Goal: Task Accomplishment & Management: Manage account settings

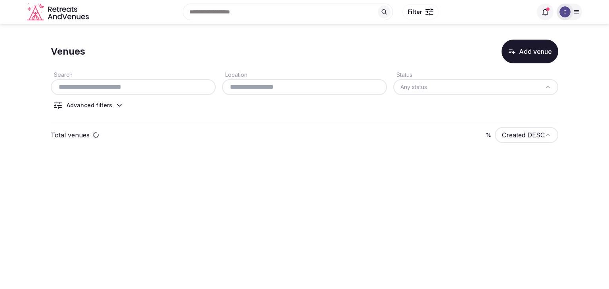
click at [144, 86] on input "text" at bounding box center [133, 87] width 159 height 10
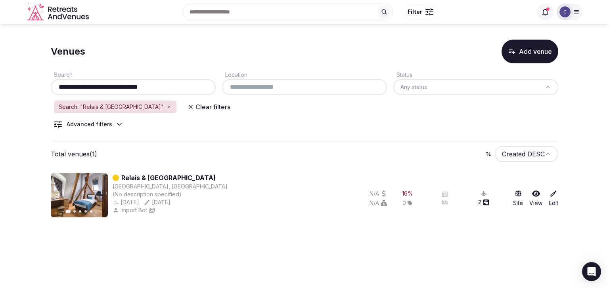
type input "**********"
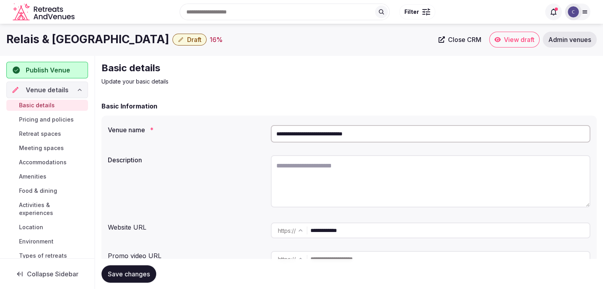
click at [406, 136] on input "**********" at bounding box center [431, 133] width 320 height 17
click at [389, 226] on input "**********" at bounding box center [449, 231] width 279 height 16
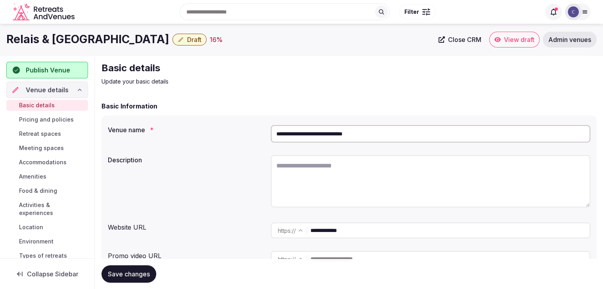
click at [389, 226] on input "**********" at bounding box center [449, 231] width 279 height 16
click at [362, 224] on input "**********" at bounding box center [449, 231] width 279 height 16
paste input "***"
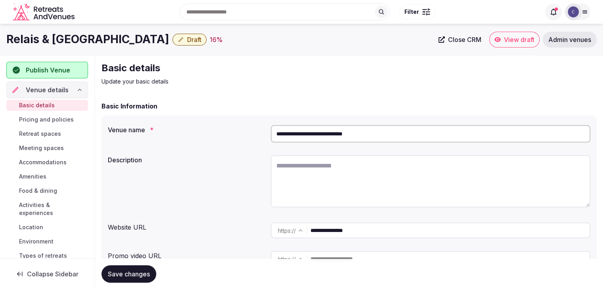
type input "**********"
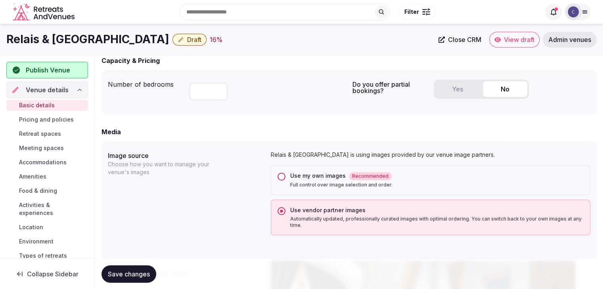
scroll to position [477, 0]
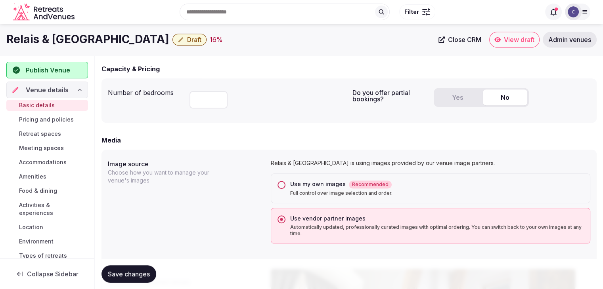
click at [282, 190] on div "Use my own images Recommended Full control over image selection and order." at bounding box center [431, 189] width 320 height 30
click at [280, 184] on button "Use my own images Recommended Full control over image selection and order." at bounding box center [282, 185] width 8 height 8
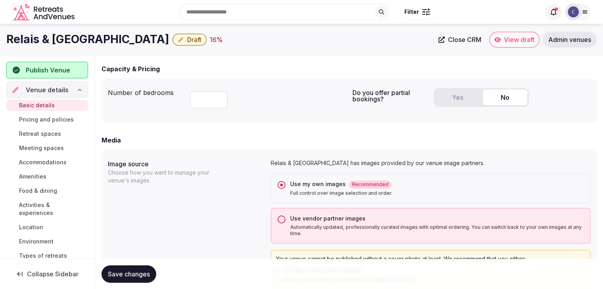
click at [82, 38] on h1 "Relais & [GEOGRAPHIC_DATA]" at bounding box center [87, 39] width 163 height 15
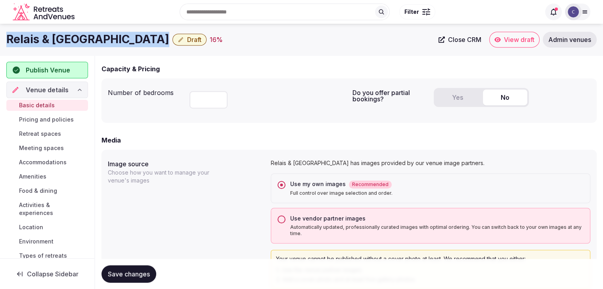
click at [82, 38] on h1 "Relais & [GEOGRAPHIC_DATA]" at bounding box center [87, 39] width 163 height 15
copy div "Relais & [GEOGRAPHIC_DATA]"
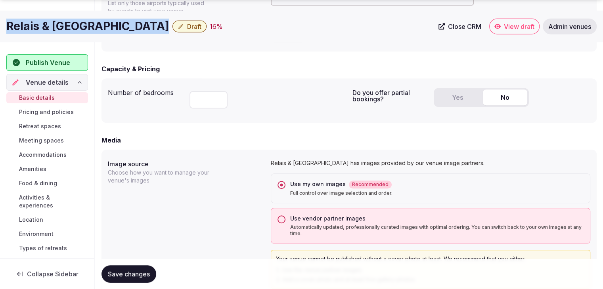
scroll to position [636, 0]
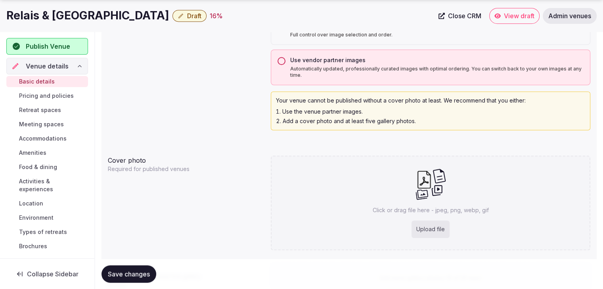
click at [315, 202] on div "Click or drag file here - jpeg, png, webp, gif Upload file" at bounding box center [431, 203] width 320 height 95
type input "**********"
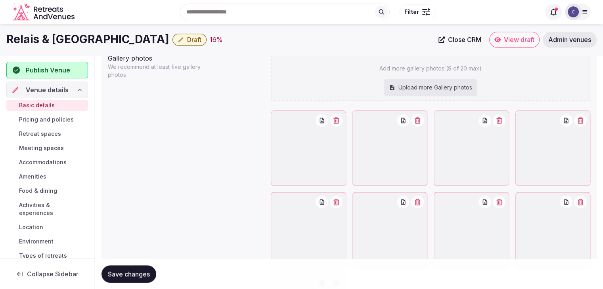
scroll to position [874, 0]
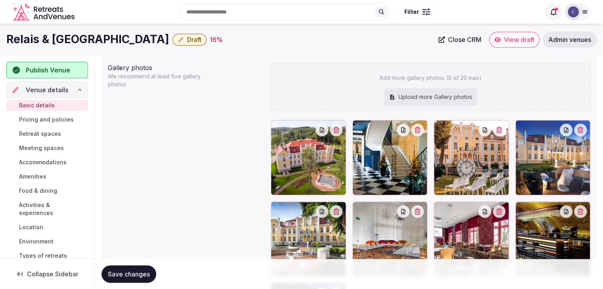
click at [440, 94] on div "Upload more Gallery photos" at bounding box center [430, 96] width 93 height 17
type input "**********"
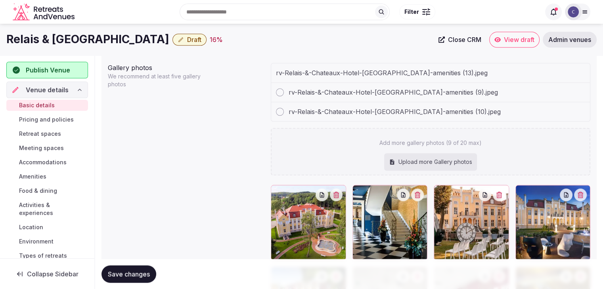
click at [408, 159] on div "Upload more Gallery photos" at bounding box center [430, 161] width 93 height 17
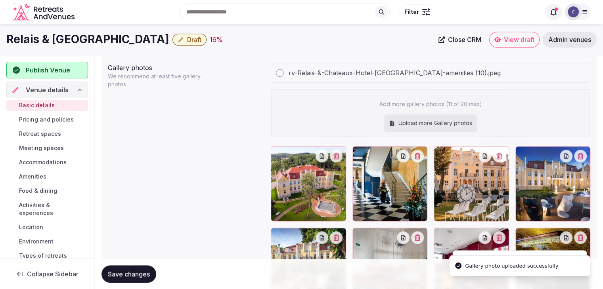
type input "**********"
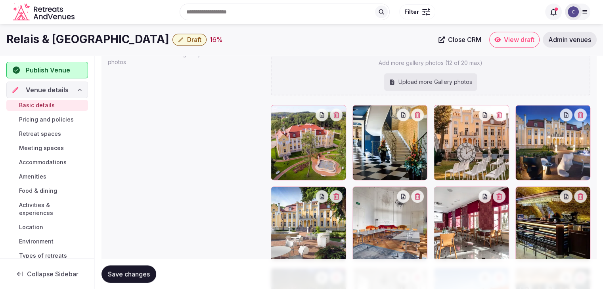
scroll to position [889, 0]
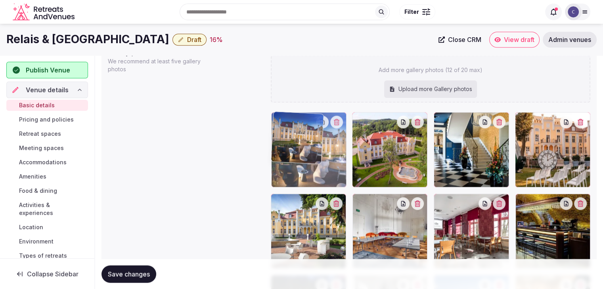
drag, startPoint x: 522, startPoint y: 120, endPoint x: 289, endPoint y: 129, distance: 232.9
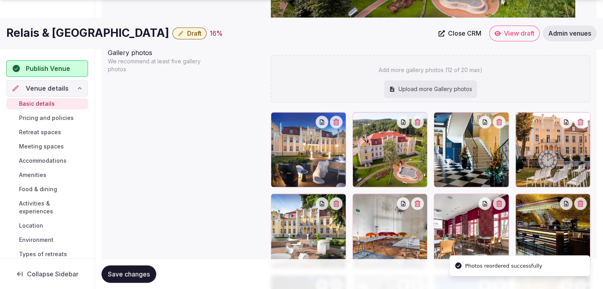
scroll to position [929, 0]
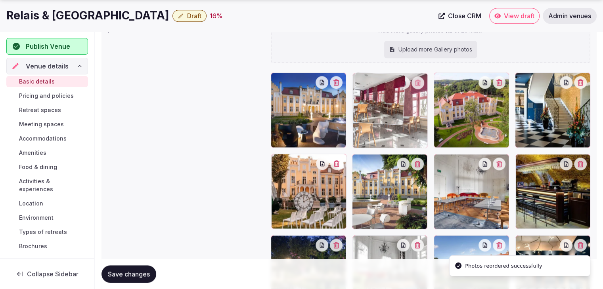
drag, startPoint x: 445, startPoint y: 165, endPoint x: 343, endPoint y: 93, distance: 125.1
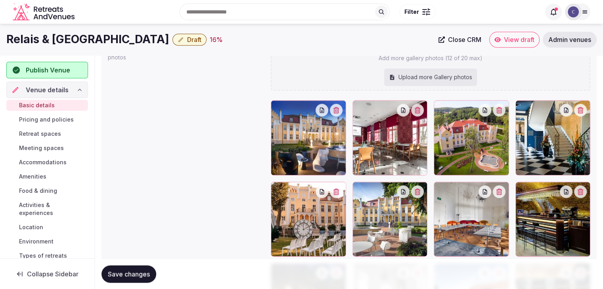
scroll to position [889, 0]
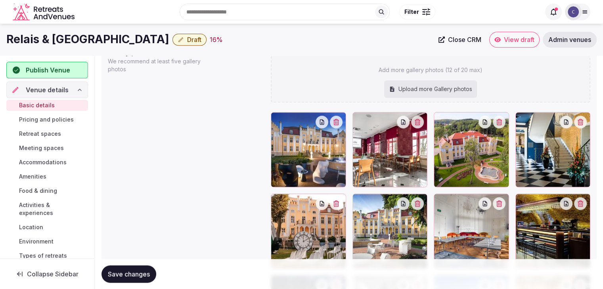
click at [434, 94] on div "Upload more Gallery photos" at bounding box center [430, 88] width 93 height 17
type input "**********"
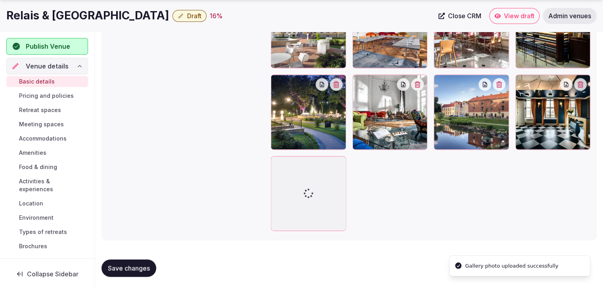
scroll to position [1090, 0]
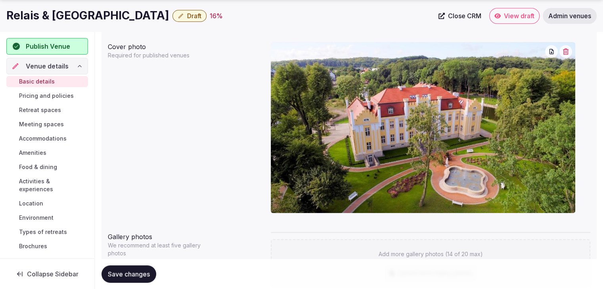
drag, startPoint x: 356, startPoint y: 167, endPoint x: 443, endPoint y: 240, distance: 113.1
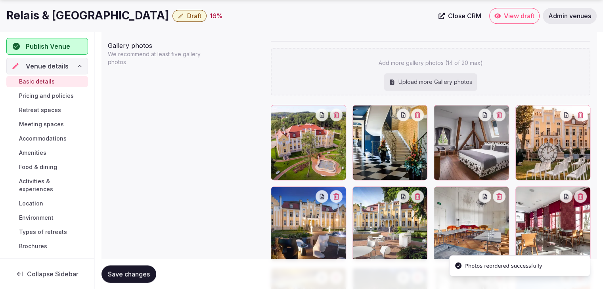
scroll to position [927, 0]
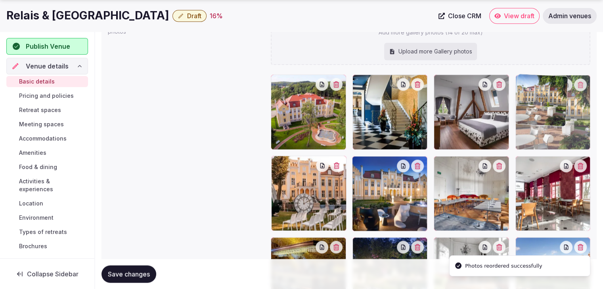
drag, startPoint x: 358, startPoint y: 169, endPoint x: 522, endPoint y: 117, distance: 171.9
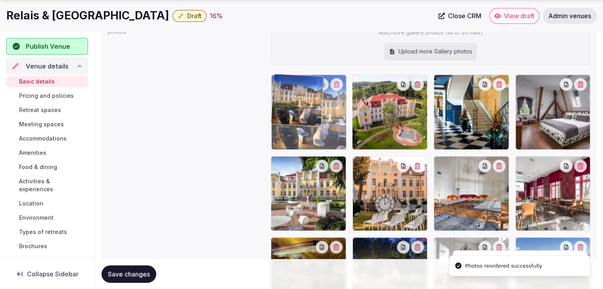
drag, startPoint x: 362, startPoint y: 93, endPoint x: 293, endPoint y: 92, distance: 69.8
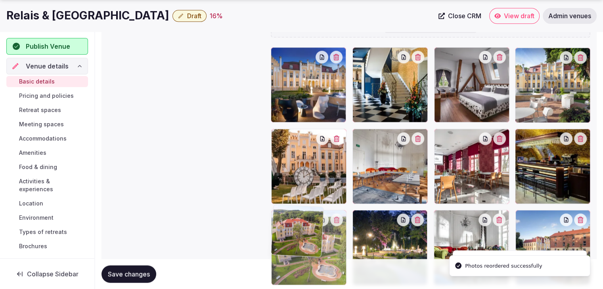
drag, startPoint x: 358, startPoint y: 86, endPoint x: 269, endPoint y: 245, distance: 182.5
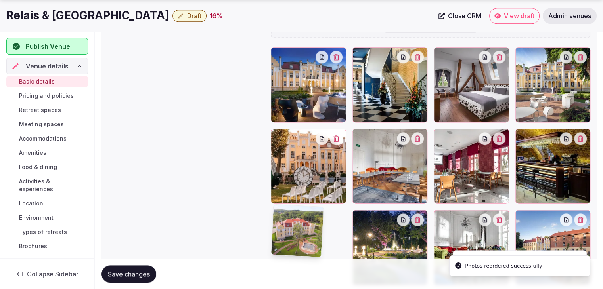
scroll to position [959, 0]
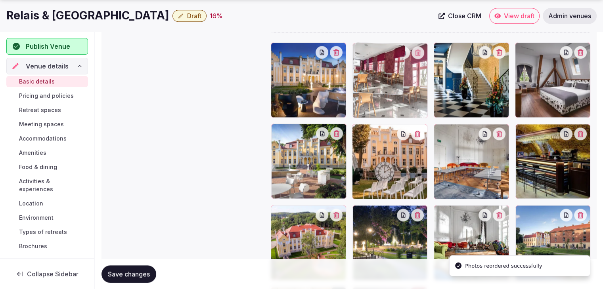
drag, startPoint x: 445, startPoint y: 128, endPoint x: 382, endPoint y: 88, distance: 74.7
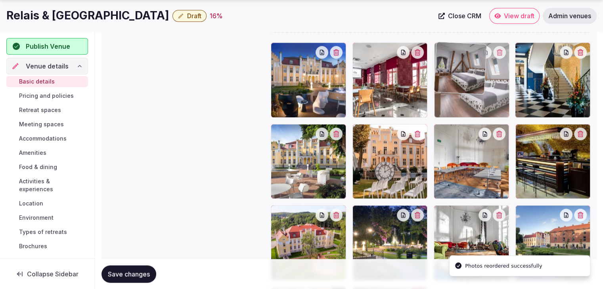
drag, startPoint x: 526, startPoint y: 50, endPoint x: 452, endPoint y: 55, distance: 73.5
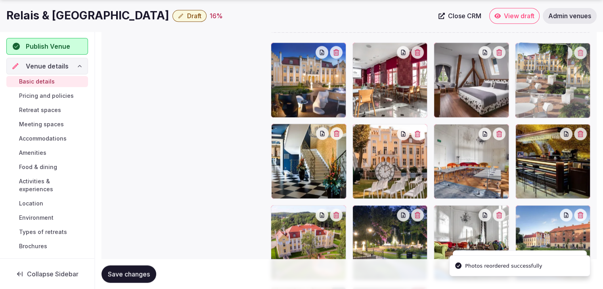
drag, startPoint x: 280, startPoint y: 130, endPoint x: 571, endPoint y: 71, distance: 297.5
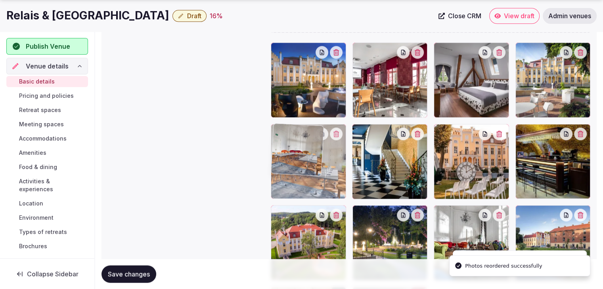
drag, startPoint x: 450, startPoint y: 142, endPoint x: 286, endPoint y: 142, distance: 163.4
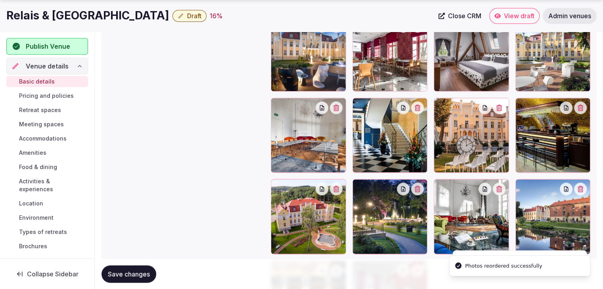
scroll to position [998, 0]
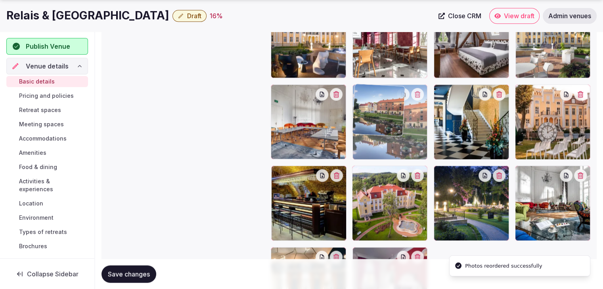
drag, startPoint x: 515, startPoint y: 171, endPoint x: 375, endPoint y: 113, distance: 151.8
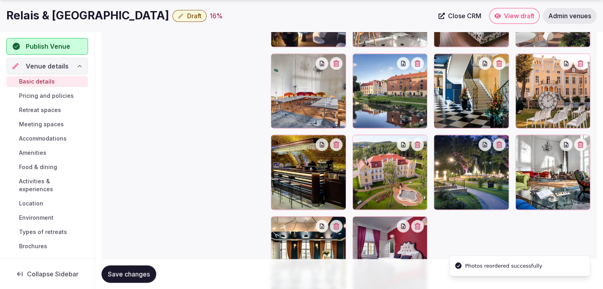
scroll to position [1038, 0]
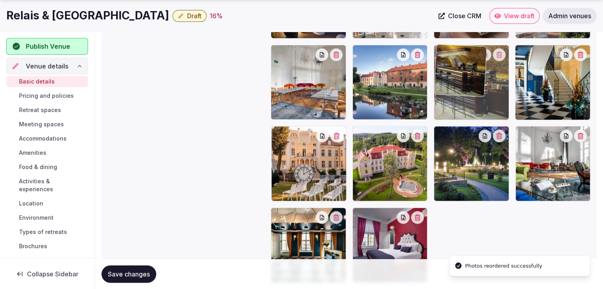
drag, startPoint x: 284, startPoint y: 140, endPoint x: 425, endPoint y: 83, distance: 153.0
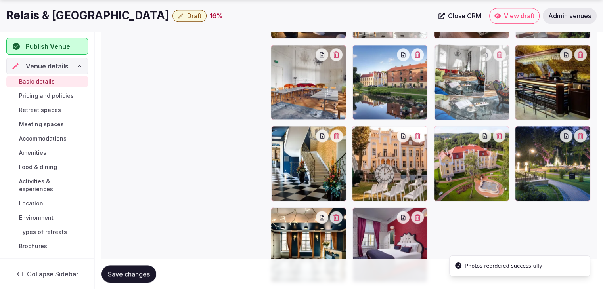
drag, startPoint x: 523, startPoint y: 132, endPoint x: 466, endPoint y: 82, distance: 76.1
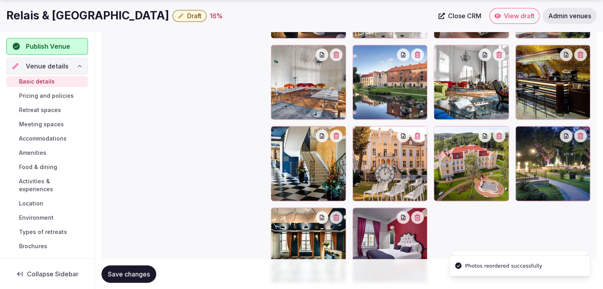
scroll to position [1090, 0]
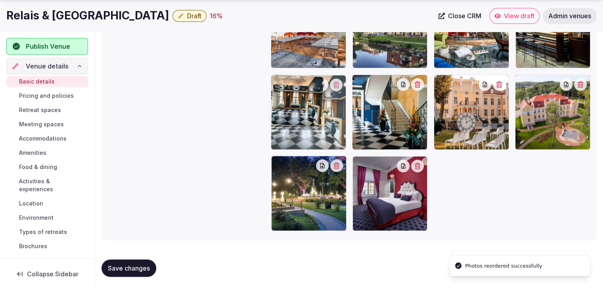
drag, startPoint x: 280, startPoint y: 167, endPoint x: 341, endPoint y: 128, distance: 72.6
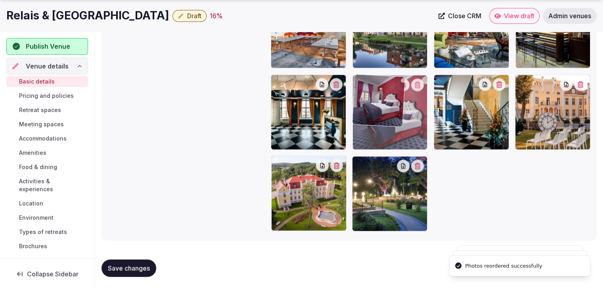
drag, startPoint x: 366, startPoint y: 161, endPoint x: 363, endPoint y: 116, distance: 44.5
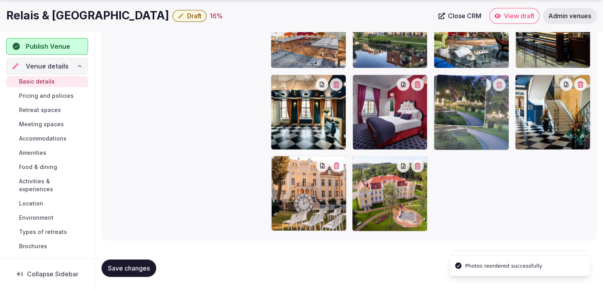
drag, startPoint x: 358, startPoint y: 165, endPoint x: 468, endPoint y: 121, distance: 119.0
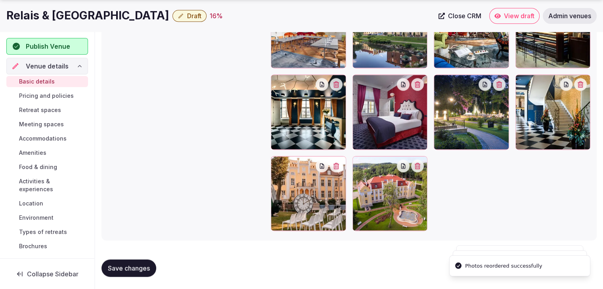
drag, startPoint x: 148, startPoint y: 271, endPoint x: 160, endPoint y: 275, distance: 12.5
click at [151, 272] on button "Save changes" at bounding box center [129, 268] width 55 height 17
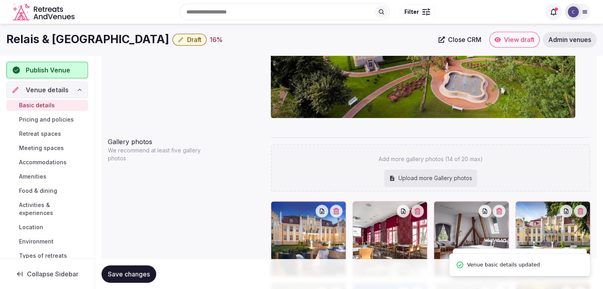
scroll to position [772, 0]
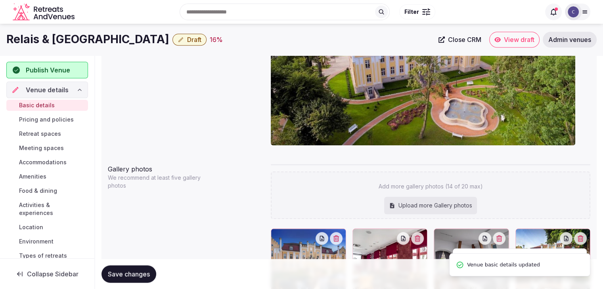
click at [140, 272] on span "Save changes" at bounding box center [129, 274] width 42 height 8
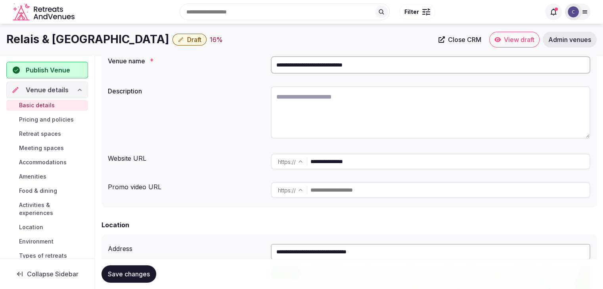
scroll to position [0, 0]
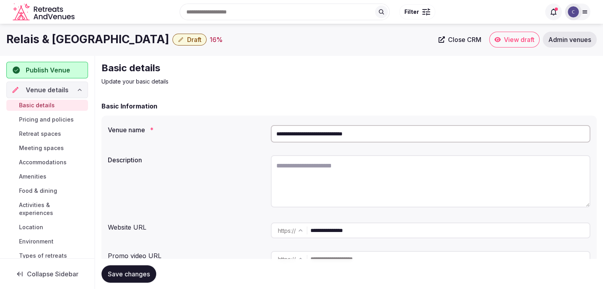
click at [82, 39] on h1 "Relais & Chateaux Hotel Quadrille" at bounding box center [87, 39] width 163 height 15
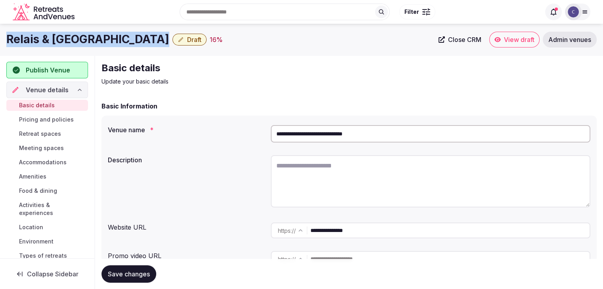
click at [82, 39] on h1 "Relais & Chateaux Hotel Quadrille" at bounding box center [87, 39] width 163 height 15
copy div "Relais & Chateaux Hotel Quadrille"
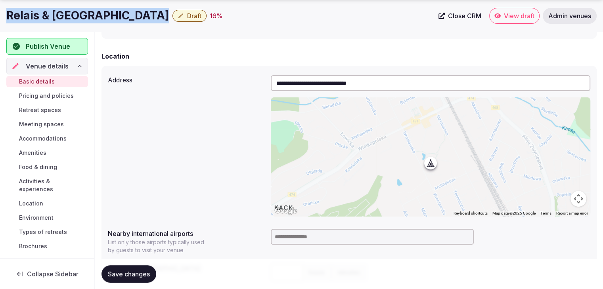
scroll to position [357, 0]
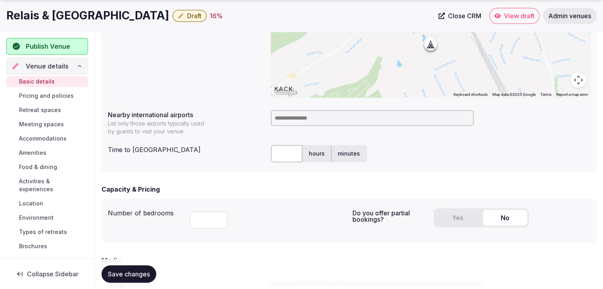
click at [304, 118] on input at bounding box center [372, 118] width 203 height 16
type input "***"
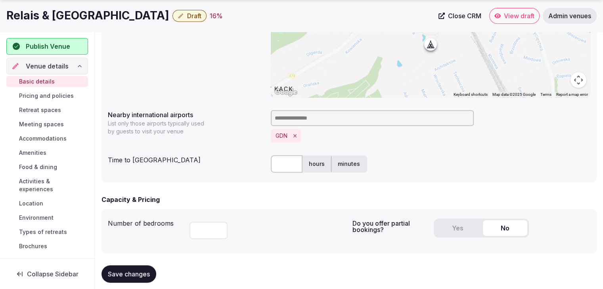
click at [295, 162] on input "text" at bounding box center [287, 163] width 32 height 17
type input "**"
click at [289, 226] on div at bounding box center [268, 229] width 157 height 27
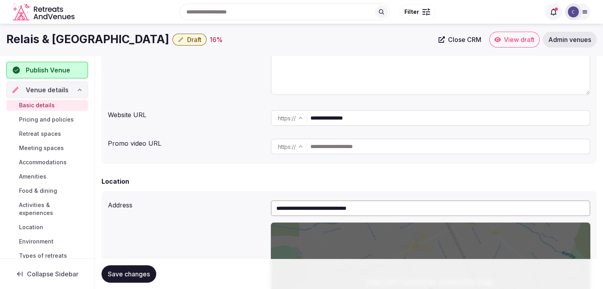
scroll to position [40, 0]
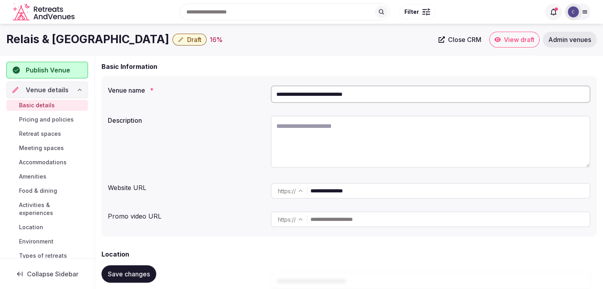
click at [314, 145] on textarea at bounding box center [431, 142] width 320 height 52
paste textarea "**********"
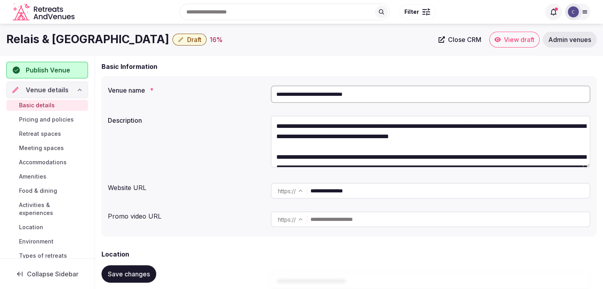
scroll to position [35, 0]
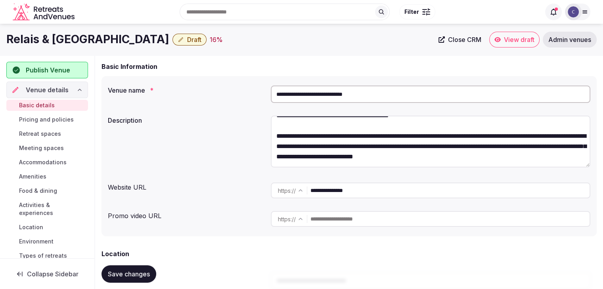
type textarea "**********"
click at [66, 42] on h1 "Relais & Chateaux Hotel Quadrille" at bounding box center [87, 39] width 163 height 15
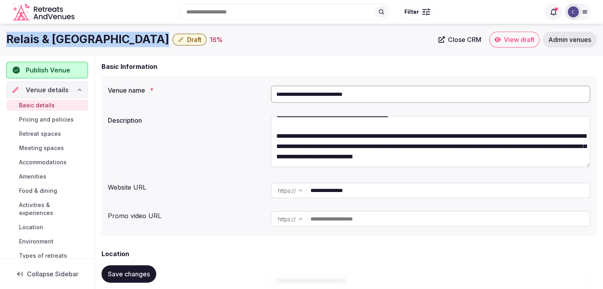
click at [66, 42] on h1 "Relais & Chateaux Hotel Quadrille" at bounding box center [87, 39] width 163 height 15
copy div "Relais & Chateaux Hotel Quadrille"
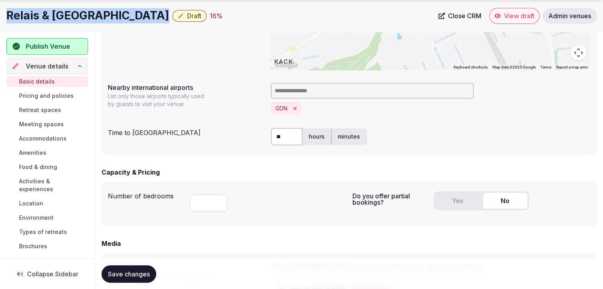
scroll to position [476, 0]
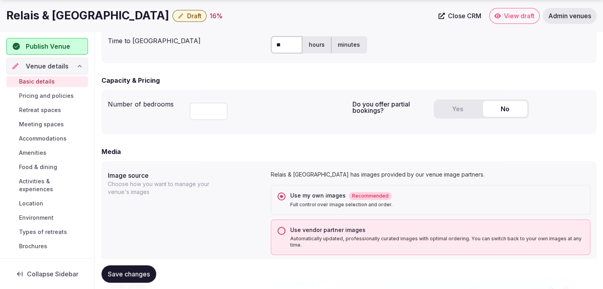
click at [207, 108] on input "number" at bounding box center [209, 111] width 38 height 17
type input "**"
click at [197, 178] on label "Image source" at bounding box center [186, 175] width 157 height 6
click at [132, 272] on span "Save changes" at bounding box center [129, 274] width 42 height 8
click at [461, 116] on button "Yes" at bounding box center [457, 109] width 44 height 16
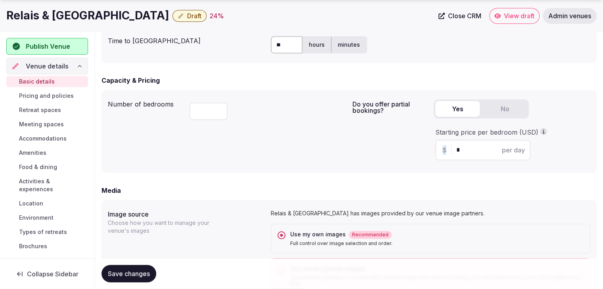
drag, startPoint x: 464, startPoint y: 156, endPoint x: 442, endPoint y: 155, distance: 22.3
click at [442, 155] on div "$ * per day" at bounding box center [482, 150] width 95 height 21
drag, startPoint x: 469, startPoint y: 154, endPoint x: 455, endPoint y: 154, distance: 13.9
click at [455, 154] on div "$ * per day" at bounding box center [482, 150] width 95 height 21
type input "***"
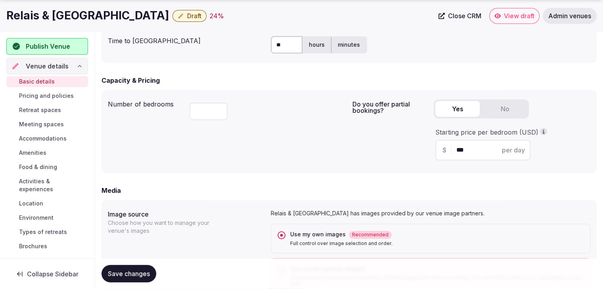
click at [354, 165] on div "Do you offer partial bookings? Yes No Starting price per bedroom (USD) $ *** pe…" at bounding box center [472, 131] width 238 height 71
click at [143, 276] on span "Save changes" at bounding box center [129, 274] width 42 height 8
click at [44, 94] on span "Pricing and policies" at bounding box center [46, 96] width 55 height 8
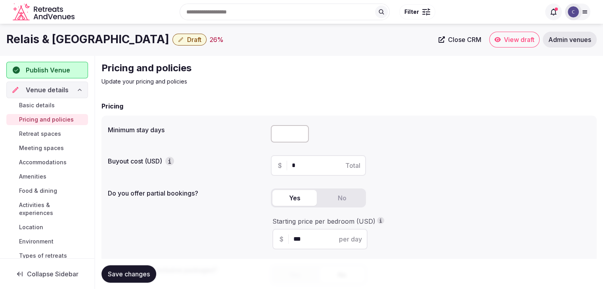
drag, startPoint x: 45, startPoint y: 163, endPoint x: 60, endPoint y: 171, distance: 16.7
click at [45, 163] on span "Accommodations" at bounding box center [43, 163] width 48 height 8
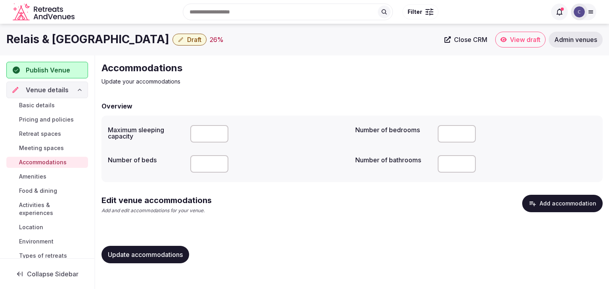
click at [567, 210] on button "Add accommodation" at bounding box center [562, 203] width 80 height 17
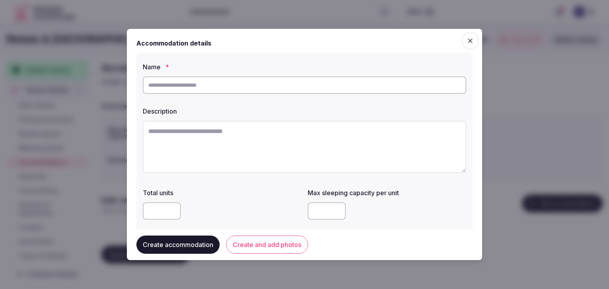
click at [249, 73] on div at bounding box center [305, 85] width 324 height 24
click at [249, 84] on input "text" at bounding box center [305, 85] width 324 height 17
paste input "**********"
type input "**********"
click at [281, 149] on textarea at bounding box center [305, 147] width 324 height 52
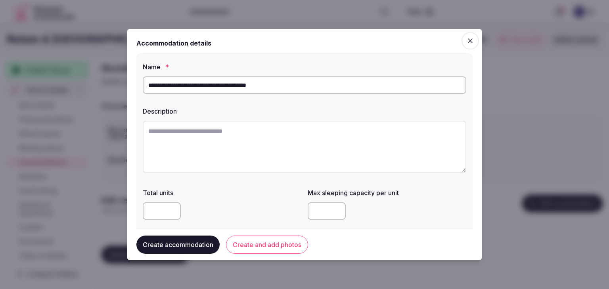
paste textarea "**********"
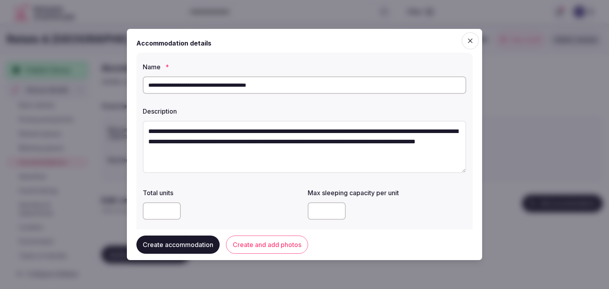
scroll to position [4, 0]
type textarea "**********"
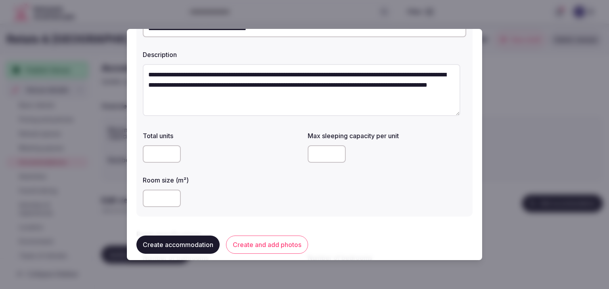
scroll to position [119, 0]
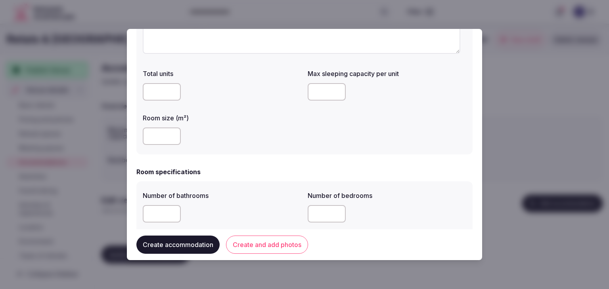
click at [320, 95] on input "number" at bounding box center [327, 91] width 38 height 17
type input "*"
click at [289, 143] on div at bounding box center [222, 136] width 159 height 17
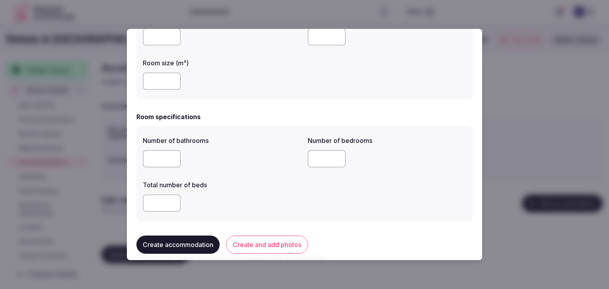
scroll to position [198, 0]
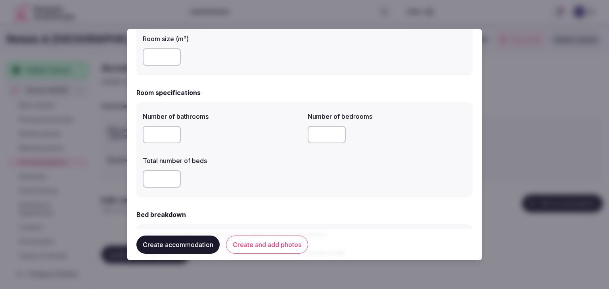
click at [159, 131] on input "number" at bounding box center [162, 134] width 38 height 17
type input "*"
click at [317, 133] on input "number" at bounding box center [327, 134] width 38 height 17
type input "*"
click at [281, 169] on div at bounding box center [222, 179] width 159 height 24
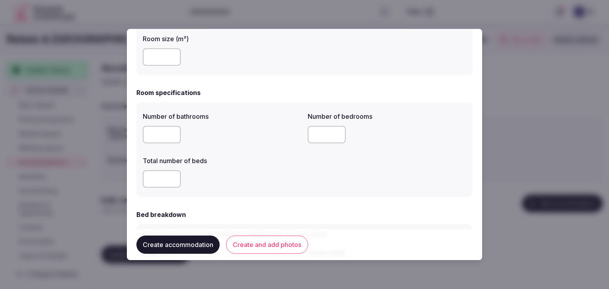
click at [160, 180] on input "number" at bounding box center [162, 179] width 38 height 17
type input "*"
click at [284, 181] on div "*" at bounding box center [222, 179] width 159 height 17
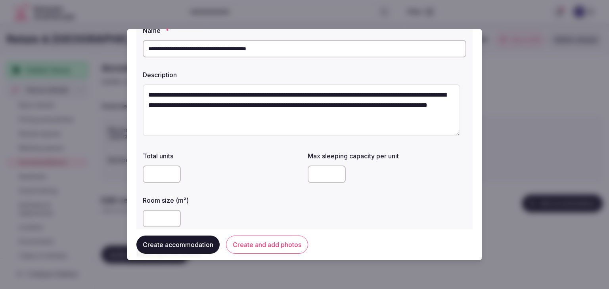
scroll to position [0, 0]
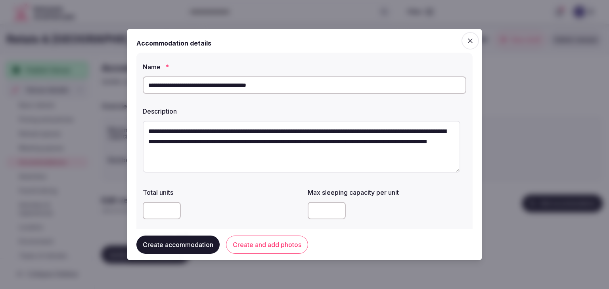
click at [297, 90] on input "**********" at bounding box center [305, 85] width 324 height 17
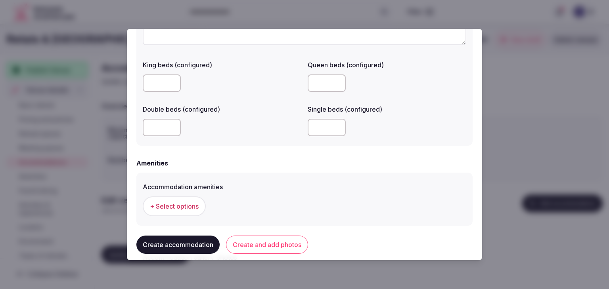
scroll to position [720, 0]
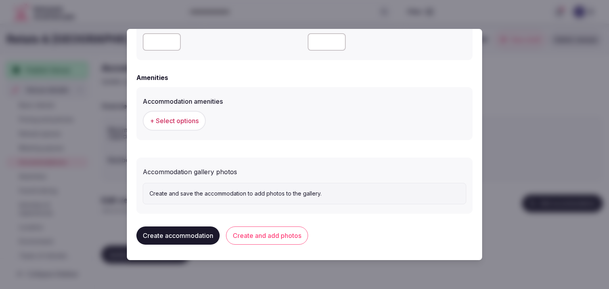
click at [186, 119] on span "+ Select options" at bounding box center [174, 121] width 49 height 9
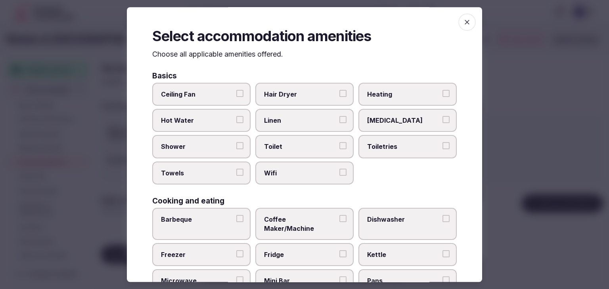
drag, startPoint x: 299, startPoint y: 171, endPoint x: 367, endPoint y: 157, distance: 69.3
click at [301, 171] on span "Wifi" at bounding box center [300, 173] width 73 height 9
click at [339, 171] on button "Wifi" at bounding box center [342, 172] width 7 height 7
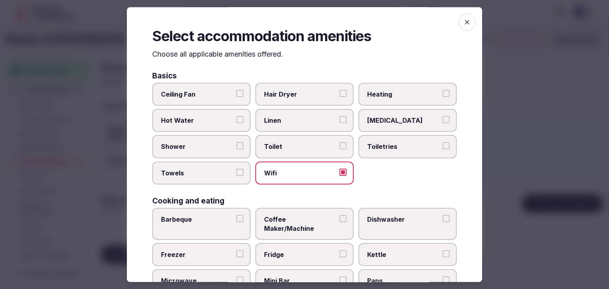
drag, startPoint x: 384, startPoint y: 143, endPoint x: 380, endPoint y: 143, distance: 4.0
click at [384, 143] on span "Toiletries" at bounding box center [403, 147] width 73 height 9
click at [443, 143] on button "Toiletries" at bounding box center [446, 146] width 7 height 7
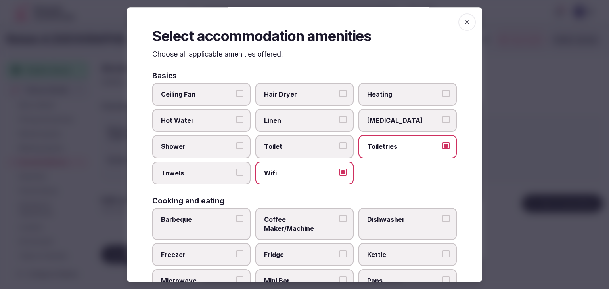
click at [283, 80] on div "Basics Ceiling Fan Hair Dryer Heating Hot Water Linen Mosquito Net Shower Toile…" at bounding box center [304, 128] width 305 height 113
click at [278, 94] on span "Hair Dryer" at bounding box center [300, 94] width 73 height 9
click at [339, 94] on button "Hair Dryer" at bounding box center [342, 93] width 7 height 7
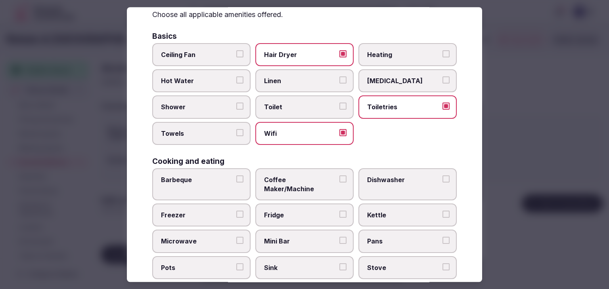
click at [192, 115] on label "Shower" at bounding box center [201, 107] width 98 height 23
click at [236, 110] on button "Shower" at bounding box center [239, 106] width 7 height 7
click at [190, 134] on span "Towels" at bounding box center [197, 133] width 73 height 9
click at [236, 134] on button "Towels" at bounding box center [239, 132] width 7 height 7
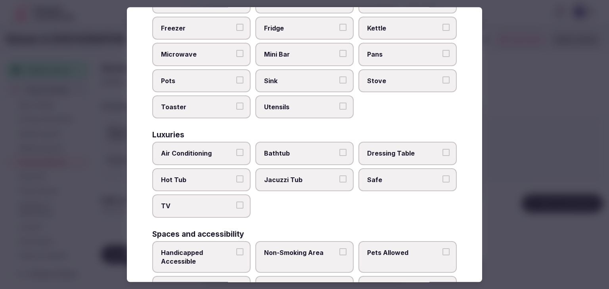
scroll to position [238, 0]
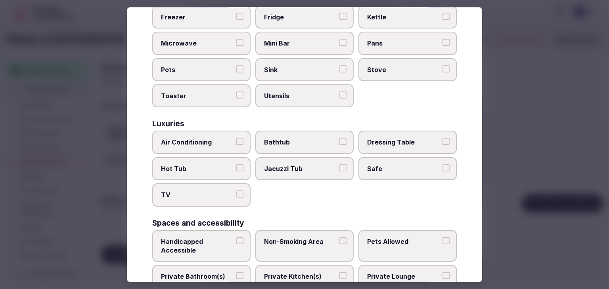
drag, startPoint x: 201, startPoint y: 126, endPoint x: 207, endPoint y: 151, distance: 25.1
click at [201, 138] on span "Air Conditioning" at bounding box center [197, 142] width 73 height 9
click at [236, 138] on button "Air Conditioning" at bounding box center [239, 141] width 7 height 7
click at [206, 191] on span "TV" at bounding box center [197, 195] width 73 height 9
click at [236, 191] on button "TV" at bounding box center [239, 194] width 7 height 7
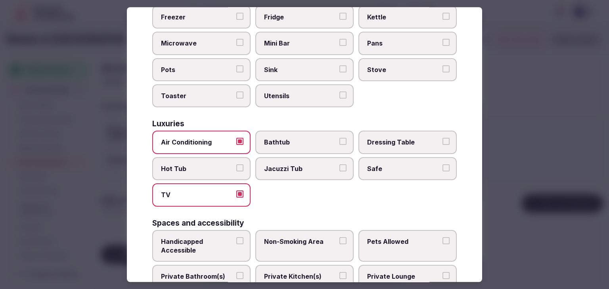
click at [425, 144] on div "Air Conditioning Bathtub Dressing Table Hot Tub Jacuzzi Tub Safe TV" at bounding box center [304, 169] width 305 height 76
click at [419, 165] on span "Safe" at bounding box center [403, 169] width 73 height 9
click at [443, 165] on button "Safe" at bounding box center [446, 168] width 7 height 7
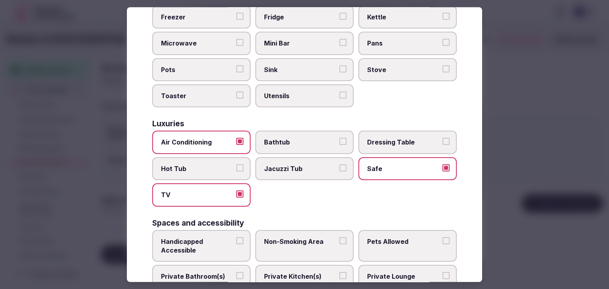
scroll to position [317, 0]
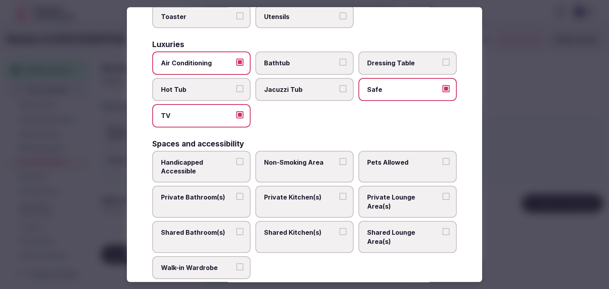
click at [214, 194] on span "Private Bathroom(s)" at bounding box center [197, 198] width 73 height 9
click at [236, 194] on button "Private Bathroom(s)" at bounding box center [239, 197] width 7 height 7
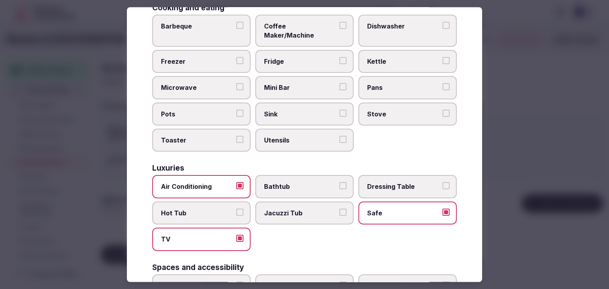
scroll to position [159, 0]
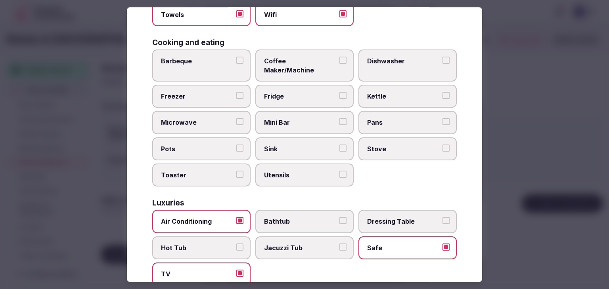
click at [295, 61] on span "Coffee Maker/Machine" at bounding box center [300, 66] width 73 height 18
click at [339, 61] on button "Coffee Maker/Machine" at bounding box center [342, 60] width 7 height 7
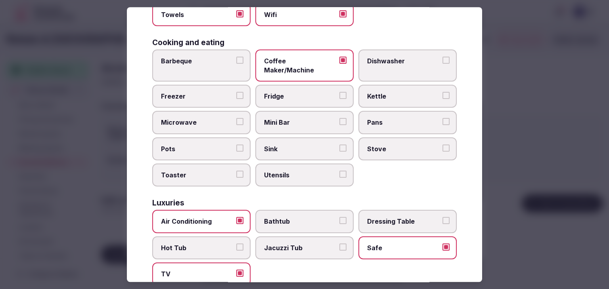
click at [292, 92] on span "Fridge" at bounding box center [300, 96] width 73 height 9
click at [339, 92] on button "Fridge" at bounding box center [342, 95] width 7 height 7
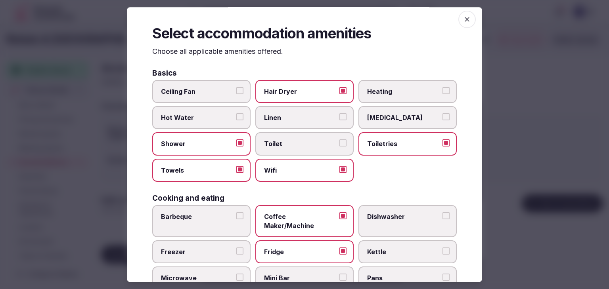
scroll to position [0, 0]
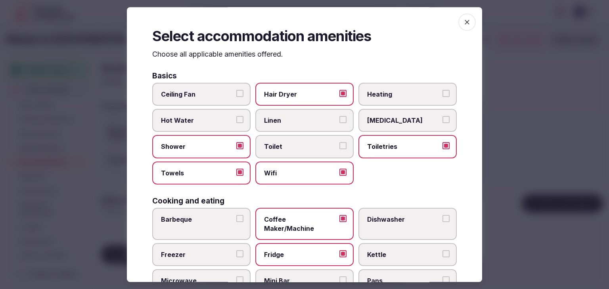
click at [463, 18] on span "button" at bounding box center [466, 21] width 17 height 17
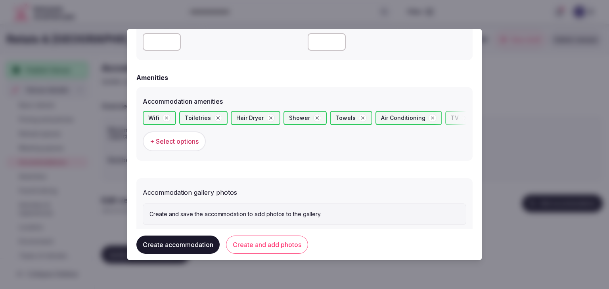
drag, startPoint x: 272, startPoint y: 224, endPoint x: 278, endPoint y: 238, distance: 14.9
click at [273, 224] on div "Create and save the accommodation to add photos to the gallery." at bounding box center [305, 214] width 324 height 21
click at [278, 238] on button "Create and add photos" at bounding box center [267, 245] width 82 height 18
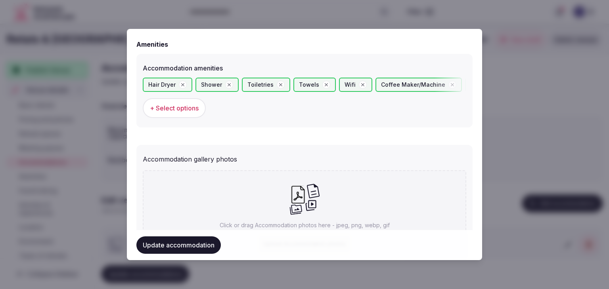
scroll to position [813, 0]
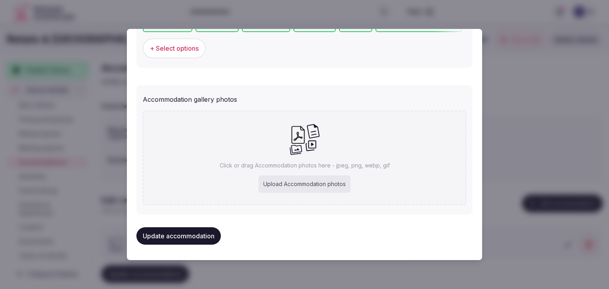
click at [320, 184] on div "Upload Accommodation photos" at bounding box center [305, 184] width 92 height 17
type input "**********"
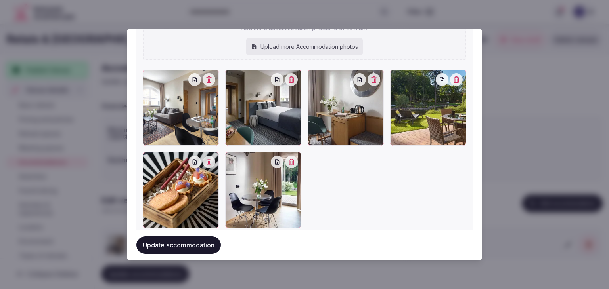
scroll to position [938, 0]
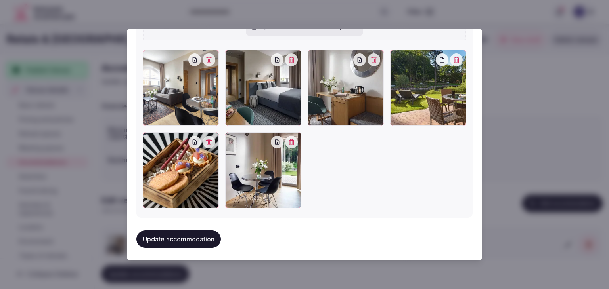
click at [183, 235] on button "Update accommodation" at bounding box center [178, 239] width 84 height 17
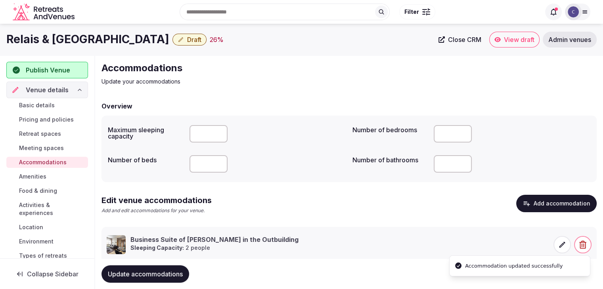
click at [167, 275] on span "Update accommodations" at bounding box center [145, 274] width 75 height 8
click at [52, 177] on link "Amenities" at bounding box center [47, 176] width 82 height 11
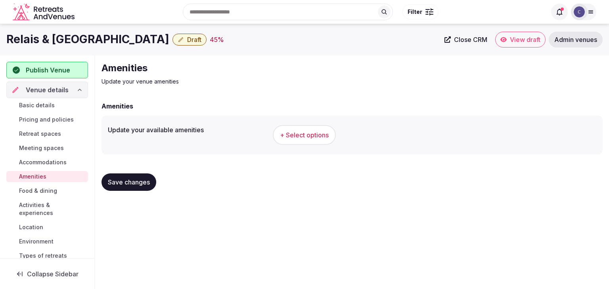
click at [109, 42] on h1 "Relais & Chateaux Hotel Quadrille" at bounding box center [87, 39] width 163 height 15
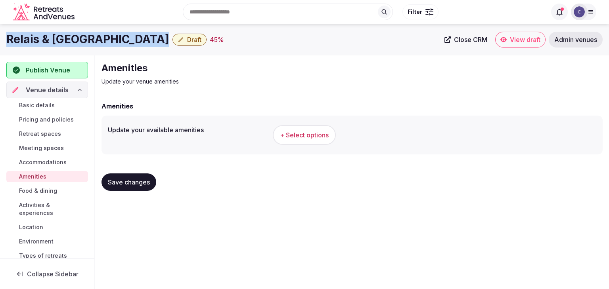
click at [109, 42] on h1 "Relais & Chateaux Hotel Quadrille" at bounding box center [87, 39] width 163 height 15
copy div "Relais & Chateaux Hotel Quadrille"
click at [280, 128] on button "+ Select options" at bounding box center [304, 135] width 63 height 20
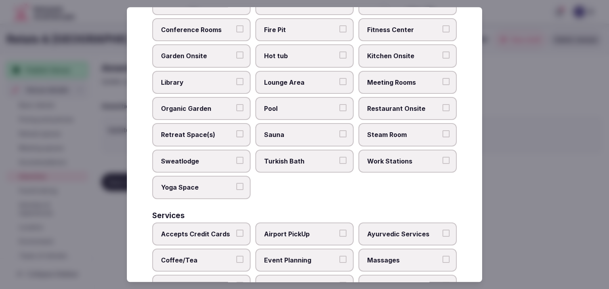
scroll to position [427, 0]
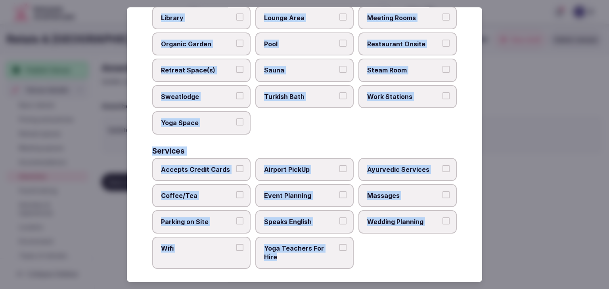
drag, startPoint x: 150, startPoint y: 54, endPoint x: 352, endPoint y: 259, distance: 287.7
click at [352, 259] on div "Select your venue amenities Choose all applicable amenities offered. Activities…" at bounding box center [304, 144] width 355 height 275
copy div "Choose all applicable amenities offered. Activities Bicycles Camping Allowed On…"
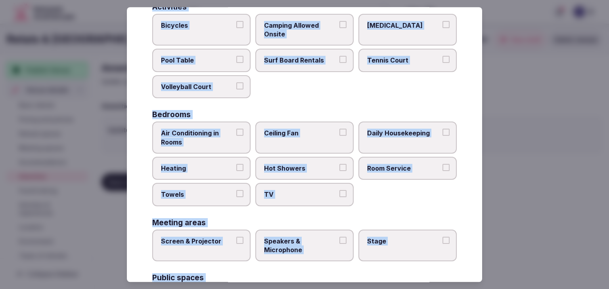
scroll to position [0, 0]
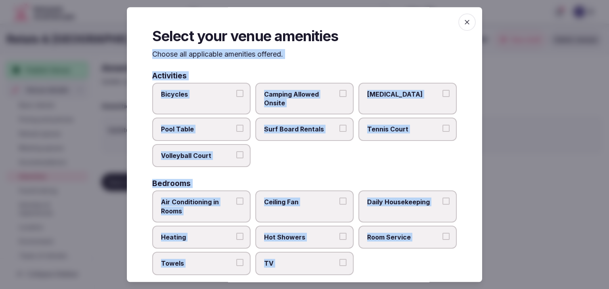
click at [231, 112] on label "Bicycles" at bounding box center [201, 99] width 98 height 32
click at [236, 97] on button "Bicycles" at bounding box center [239, 93] width 7 height 7
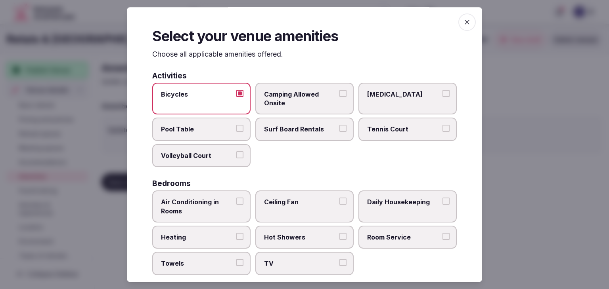
click at [201, 206] on span "Air Conditioning in Rooms" at bounding box center [197, 207] width 73 height 18
click at [236, 205] on button "Air Conditioning in Rooms" at bounding box center [239, 201] width 7 height 7
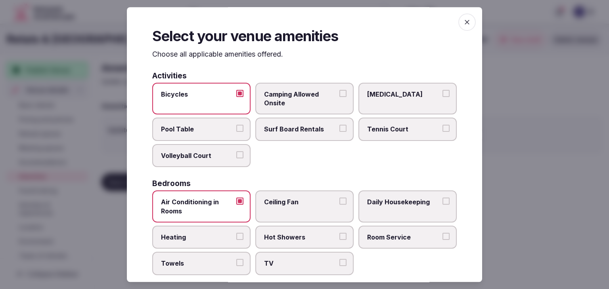
click at [203, 233] on span "Heating" at bounding box center [197, 237] width 73 height 9
click at [236, 233] on button "Heating" at bounding box center [239, 236] width 7 height 7
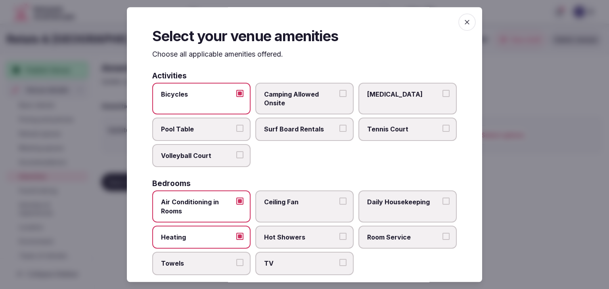
click at [203, 264] on span "Towels" at bounding box center [197, 264] width 73 height 9
click at [236, 264] on button "Towels" at bounding box center [239, 263] width 7 height 7
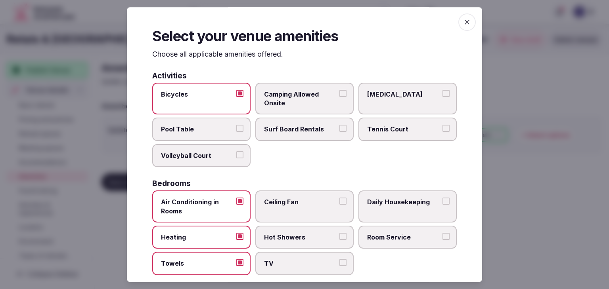
click at [270, 266] on span "TV" at bounding box center [300, 264] width 73 height 9
click at [339, 266] on button "TV" at bounding box center [342, 263] width 7 height 7
click at [286, 238] on span "Hot Showers" at bounding box center [300, 237] width 73 height 9
click at [339, 238] on button "Hot Showers" at bounding box center [342, 236] width 7 height 7
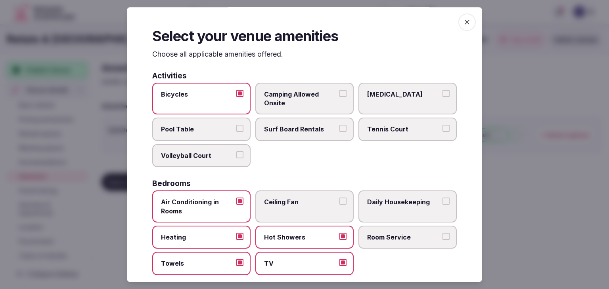
click at [400, 242] on label "Room Service" at bounding box center [407, 237] width 98 height 23
click at [443, 240] on button "Room Service" at bounding box center [446, 236] width 7 height 7
click at [409, 198] on span "Daily Housekeeping" at bounding box center [403, 202] width 73 height 9
click at [443, 198] on button "Daily Housekeeping" at bounding box center [446, 201] width 7 height 7
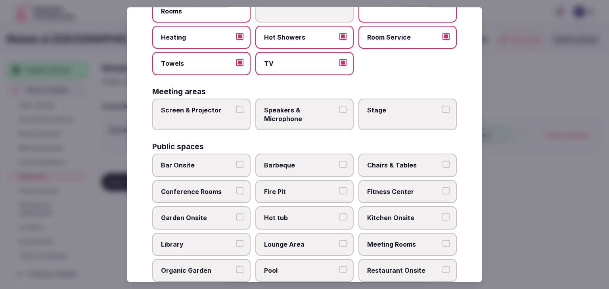
scroll to position [238, 0]
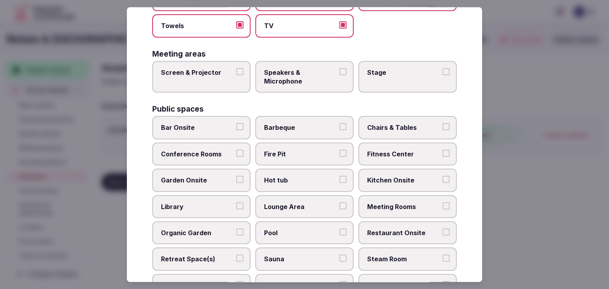
click at [200, 77] on label "Screen & Projector" at bounding box center [201, 77] width 98 height 32
click at [236, 75] on button "Screen & Projector" at bounding box center [239, 71] width 7 height 7
click at [331, 77] on span "Speakers & Microphone" at bounding box center [300, 77] width 73 height 18
click at [339, 75] on button "Speakers & Microphone" at bounding box center [342, 71] width 7 height 7
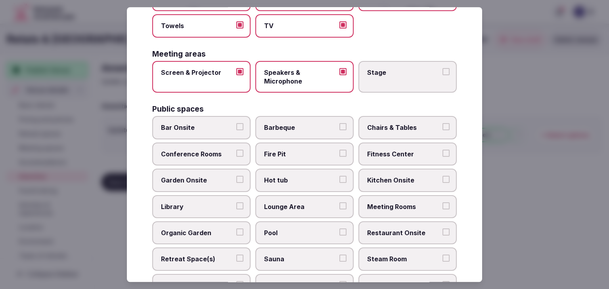
click at [410, 74] on span "Stage" at bounding box center [403, 72] width 73 height 9
click at [443, 74] on button "Stage" at bounding box center [446, 71] width 7 height 7
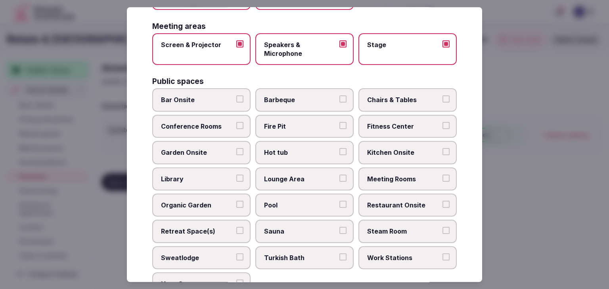
scroll to position [278, 0]
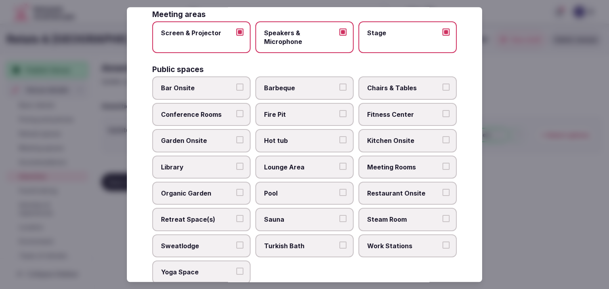
click at [214, 90] on span "Bar Onsite" at bounding box center [197, 88] width 73 height 9
click at [236, 90] on button "Bar Onsite" at bounding box center [239, 87] width 7 height 7
click at [371, 84] on span "Chairs & Tables" at bounding box center [403, 88] width 73 height 9
click at [443, 84] on button "Chairs & Tables" at bounding box center [446, 87] width 7 height 7
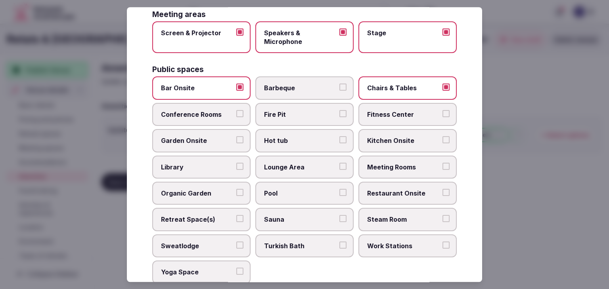
drag, startPoint x: 381, startPoint y: 110, endPoint x: 270, endPoint y: 113, distance: 110.3
click at [381, 110] on span "Fitness Center" at bounding box center [403, 114] width 73 height 9
click at [443, 110] on button "Fitness Center" at bounding box center [446, 113] width 7 height 7
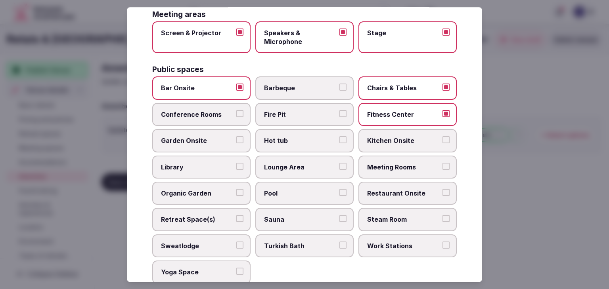
click at [216, 112] on span "Conference Rooms" at bounding box center [197, 114] width 73 height 9
click at [236, 112] on button "Conference Rooms" at bounding box center [239, 113] width 7 height 7
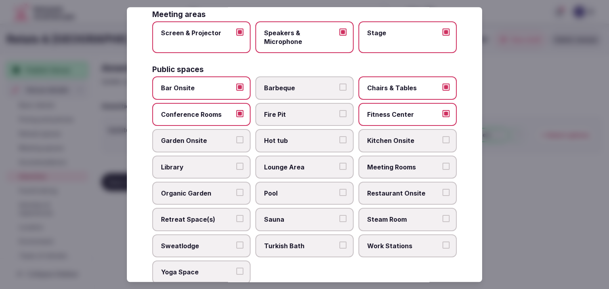
drag, startPoint x: 186, startPoint y: 141, endPoint x: 255, endPoint y: 122, distance: 70.7
click at [190, 141] on span "Garden Onsite" at bounding box center [197, 141] width 73 height 9
click at [268, 110] on span "Fire Pit" at bounding box center [300, 114] width 73 height 9
click at [339, 110] on button "Fire Pit" at bounding box center [342, 113] width 7 height 7
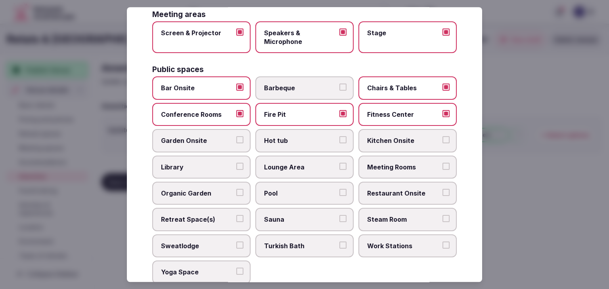
click at [289, 81] on label "Barbeque" at bounding box center [304, 88] width 98 height 23
click at [339, 84] on button "Barbeque" at bounding box center [342, 87] width 7 height 7
click at [381, 167] on span "Meeting Rooms" at bounding box center [403, 167] width 73 height 9
click at [443, 167] on button "Meeting Rooms" at bounding box center [446, 166] width 7 height 7
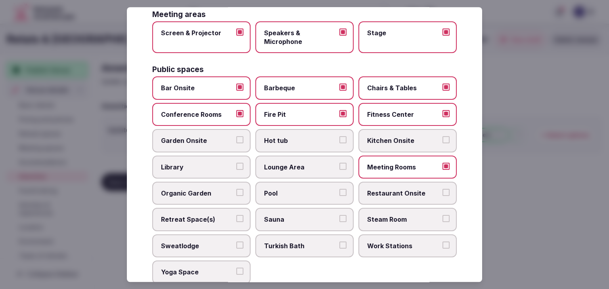
click at [382, 185] on label "Restaurant Onsite" at bounding box center [407, 193] width 98 height 23
click at [443, 189] on button "Restaurant Onsite" at bounding box center [446, 192] width 7 height 7
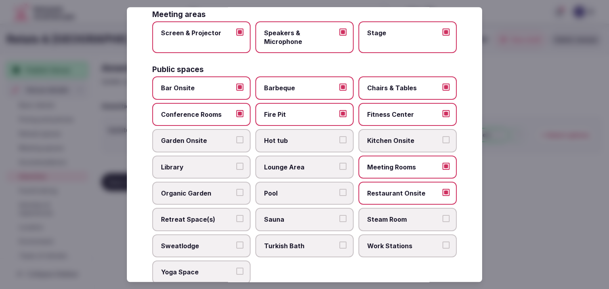
click at [320, 164] on span "Lounge Area" at bounding box center [300, 167] width 73 height 9
click at [339, 164] on button "Lounge Area" at bounding box center [342, 166] width 7 height 7
click at [284, 192] on span "Pool" at bounding box center [300, 193] width 73 height 9
click at [339, 192] on button "Pool" at bounding box center [342, 192] width 7 height 7
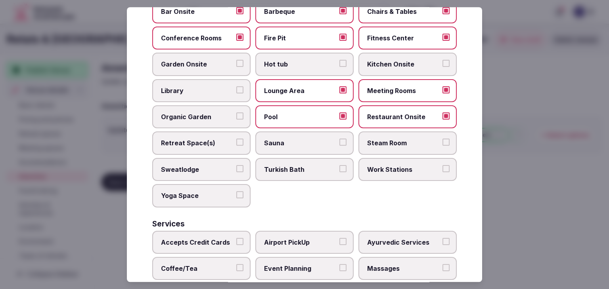
scroll to position [357, 0]
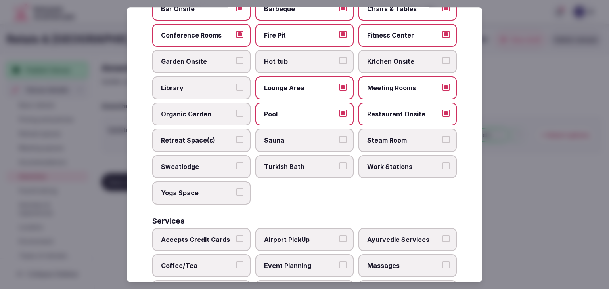
click at [202, 136] on span "Retreat Space(s)" at bounding box center [197, 140] width 73 height 9
click at [236, 136] on button "Retreat Space(s)" at bounding box center [239, 139] width 7 height 7
click at [303, 129] on label "Sauna" at bounding box center [304, 140] width 98 height 23
click at [339, 136] on button "Sauna" at bounding box center [342, 139] width 7 height 7
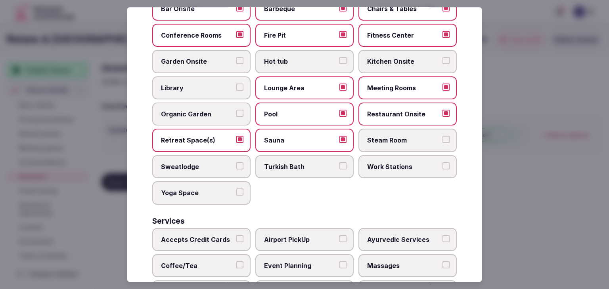
click at [426, 132] on label "Steam Room" at bounding box center [407, 140] width 98 height 23
click at [443, 136] on button "Steam Room" at bounding box center [446, 139] width 7 height 7
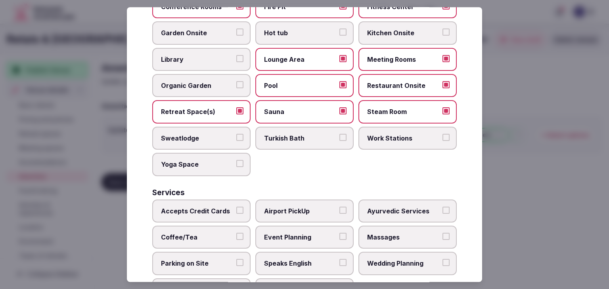
scroll to position [397, 0]
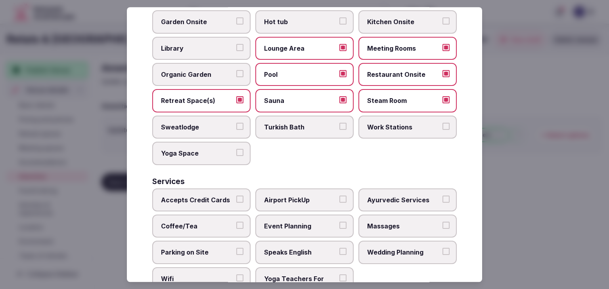
drag, startPoint x: 400, startPoint y: 128, endPoint x: 207, endPoint y: 169, distance: 197.8
click at [400, 128] on label "Work Stations" at bounding box center [407, 127] width 98 height 23
click at [443, 128] on button "Work Stations" at bounding box center [446, 126] width 7 height 7
click at [207, 149] on span "Yoga Space" at bounding box center [197, 153] width 73 height 9
click at [236, 149] on button "Yoga Space" at bounding box center [239, 152] width 7 height 7
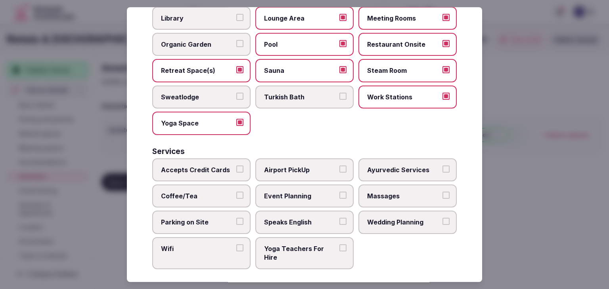
scroll to position [427, 0]
click at [207, 173] on label "Accepts Credit Cards" at bounding box center [201, 169] width 98 height 23
click at [236, 172] on button "Accepts Credit Cards" at bounding box center [239, 168] width 7 height 7
click at [201, 198] on label "Coffee/Tea" at bounding box center [201, 195] width 98 height 23
click at [236, 198] on button "Coffee/Tea" at bounding box center [239, 195] width 7 height 7
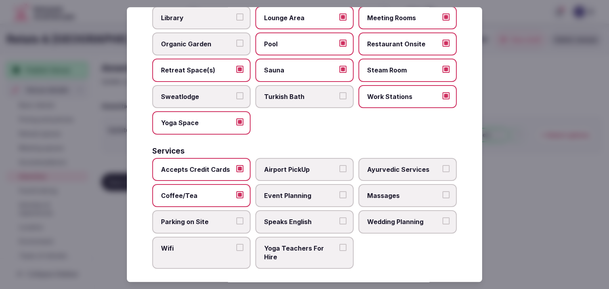
click at [201, 220] on span "Parking on Site" at bounding box center [197, 222] width 73 height 9
click at [236, 220] on button "Parking on Site" at bounding box center [239, 221] width 7 height 7
click at [199, 244] on span "Wifi" at bounding box center [197, 248] width 73 height 9
click at [236, 244] on button "Wifi" at bounding box center [239, 247] width 7 height 7
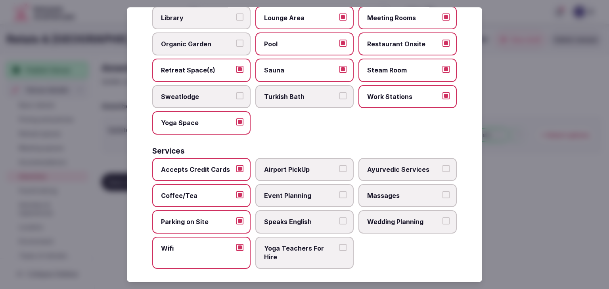
click at [281, 218] on span "Speaks English" at bounding box center [300, 222] width 73 height 9
click at [339, 218] on button "Speaks English" at bounding box center [342, 221] width 7 height 7
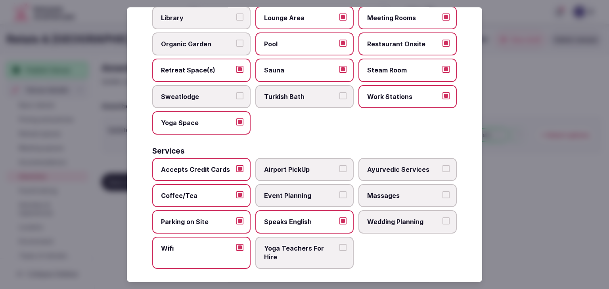
click at [289, 194] on span "Event Planning" at bounding box center [300, 196] width 73 height 9
click at [339, 194] on button "Event Planning" at bounding box center [342, 195] width 7 height 7
click at [295, 167] on span "Airport PickUp" at bounding box center [300, 169] width 73 height 9
click at [339, 167] on button "Airport PickUp" at bounding box center [342, 168] width 7 height 7
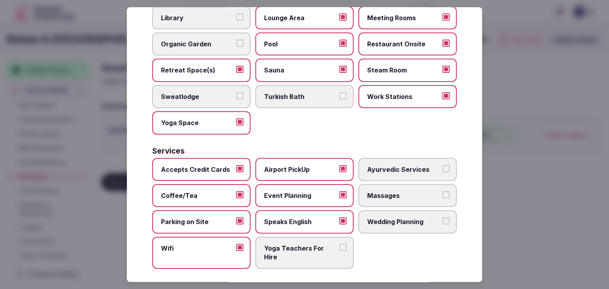
click at [371, 184] on label "Massages" at bounding box center [407, 195] width 98 height 23
drag, startPoint x: 376, startPoint y: 215, endPoint x: 379, endPoint y: 217, distance: 4.1
click at [377, 218] on span "Wedding Planning" at bounding box center [403, 222] width 73 height 9
click at [443, 218] on button "Wedding Planning" at bounding box center [446, 221] width 7 height 7
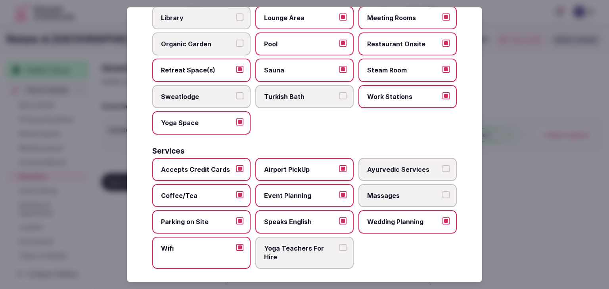
click at [381, 192] on span "Massages" at bounding box center [403, 196] width 73 height 9
click at [443, 192] on button "Massages" at bounding box center [446, 195] width 7 height 7
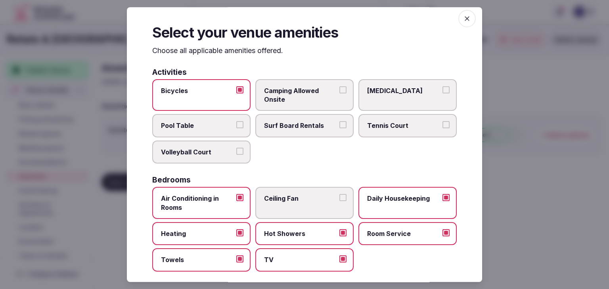
scroll to position [0, 0]
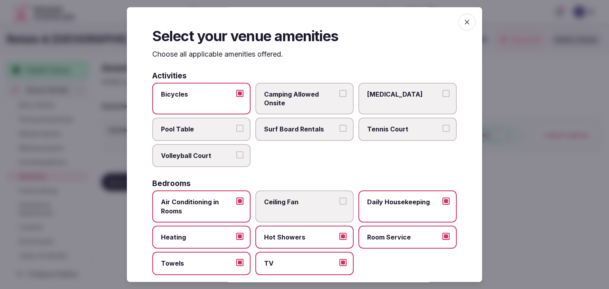
click at [468, 10] on div "Select your venue amenities Choose all applicable amenities offered. Activities…" at bounding box center [304, 144] width 355 height 275
click at [463, 19] on icon "button" at bounding box center [467, 22] width 8 height 8
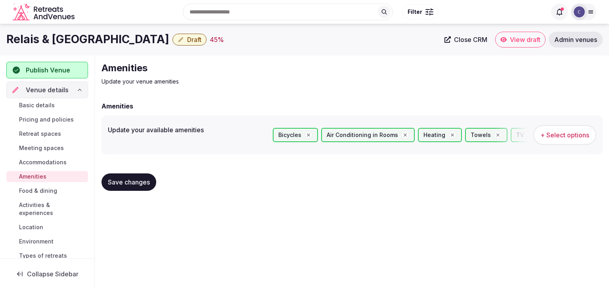
click at [142, 185] on span "Save changes" at bounding box center [129, 182] width 42 height 8
click at [38, 133] on span "Retreat spaces" at bounding box center [40, 134] width 42 height 8
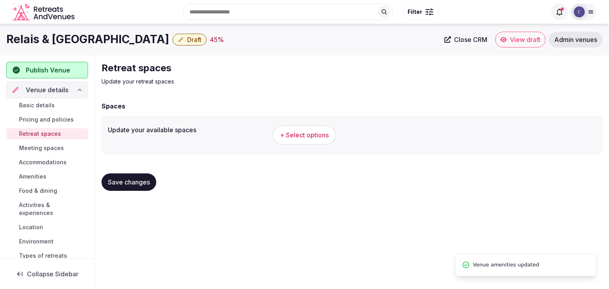
click at [299, 129] on button "+ Select options" at bounding box center [304, 135] width 63 height 20
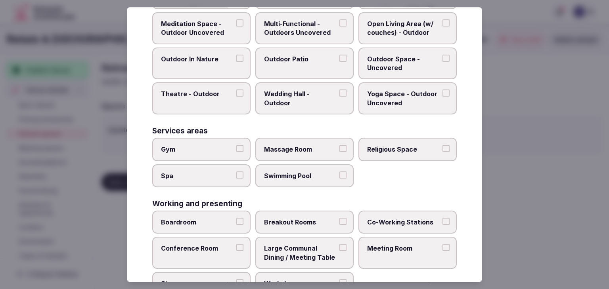
scroll to position [358, 0]
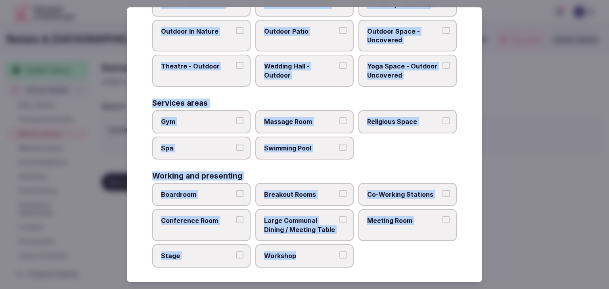
drag, startPoint x: 146, startPoint y: 52, endPoint x: 363, endPoint y: 268, distance: 307.0
click at [363, 268] on div "Select your retreat spaces Choose all applicable retreat spaces offered. Covere…" at bounding box center [304, 144] width 355 height 275
copy div "Choose all applicable retreat spaces offered. Covered outdoor spaces Meditation…"
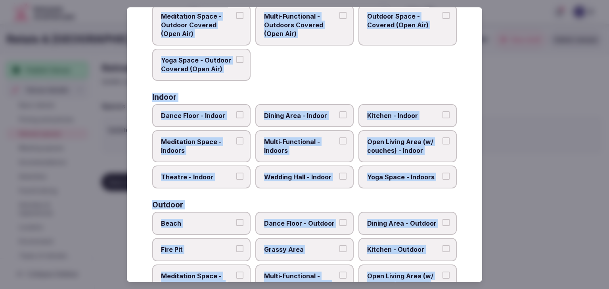
scroll to position [0, 0]
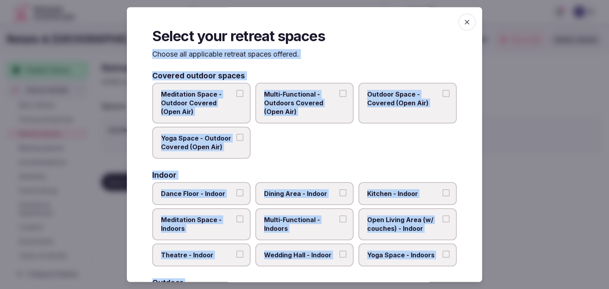
click at [309, 113] on span "Multi-Functional - Outdoors Covered (Open Air)" at bounding box center [300, 103] width 73 height 27
click at [339, 97] on button "Multi-Functional - Outdoors Covered (Open Air)" at bounding box center [342, 93] width 7 height 7
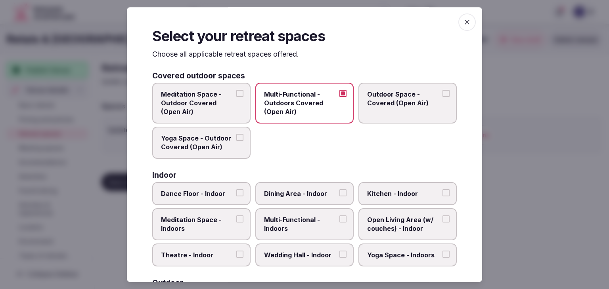
click at [407, 113] on label "Outdoor Space - Covered (Open Air)" at bounding box center [407, 103] width 98 height 41
click at [443, 97] on button "Outdoor Space - Covered (Open Air)" at bounding box center [446, 93] width 7 height 7
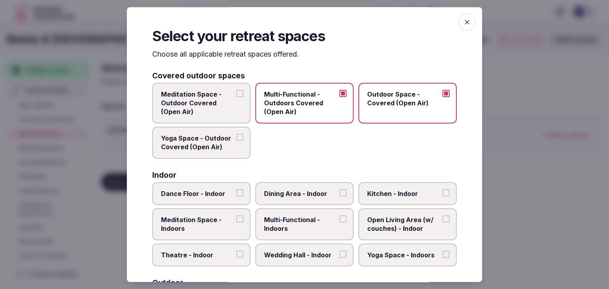
click at [203, 111] on span "Meditation Space - Outdoor Covered (Open Air)" at bounding box center [197, 103] width 73 height 27
click at [236, 97] on button "Meditation Space - Outdoor Covered (Open Air)" at bounding box center [239, 93] width 7 height 7
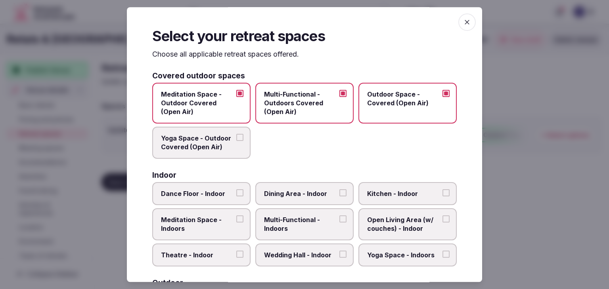
click at [200, 142] on span "Yoga Space - Outdoor Covered (Open Air)" at bounding box center [197, 143] width 73 height 18
click at [236, 141] on button "Yoga Space - Outdoor Covered (Open Air)" at bounding box center [239, 137] width 7 height 7
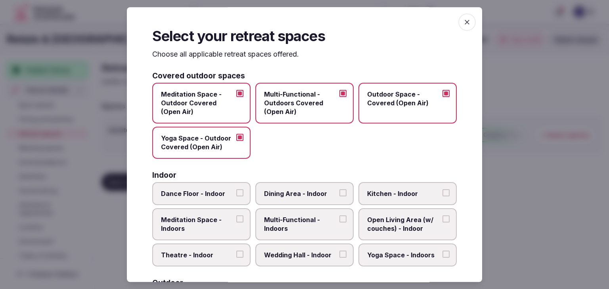
scroll to position [79, 0]
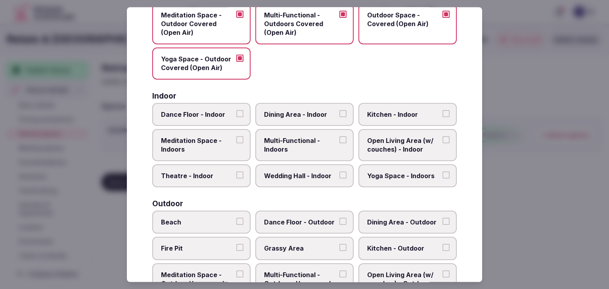
click at [206, 118] on label "Dance Floor - Indoor" at bounding box center [201, 114] width 98 height 23
click at [236, 117] on button "Dance Floor - Indoor" at bounding box center [239, 113] width 7 height 7
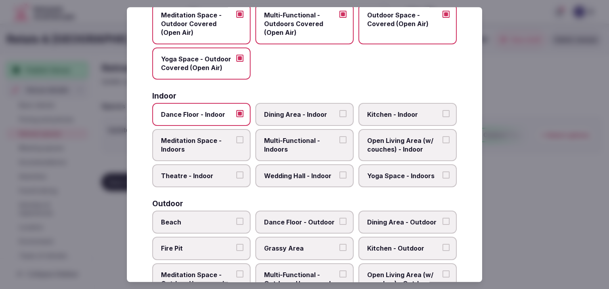
click at [299, 117] on span "Dining Area - Indoor" at bounding box center [300, 114] width 73 height 9
click at [339, 117] on button "Dining Area - Indoor" at bounding box center [342, 113] width 7 height 7
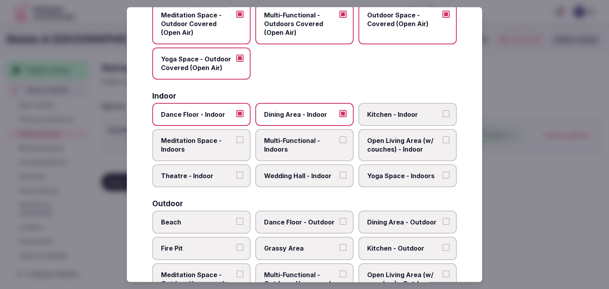
click at [210, 146] on span "Meditation Space - Indoors" at bounding box center [197, 145] width 73 height 18
click at [236, 144] on button "Meditation Space - Indoors" at bounding box center [239, 139] width 7 height 7
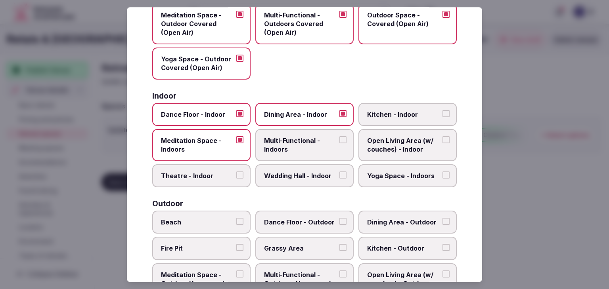
click at [305, 148] on span "Multi-Functional - Indoors" at bounding box center [300, 145] width 73 height 18
click at [339, 144] on button "Multi-Functional - Indoors" at bounding box center [342, 139] width 7 height 7
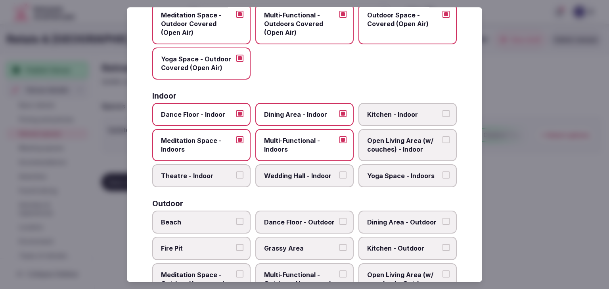
drag, startPoint x: 304, startPoint y: 170, endPoint x: 227, endPoint y: 178, distance: 77.3
click at [303, 172] on span "Wedding Hall - Indoor" at bounding box center [300, 176] width 73 height 9
click at [211, 175] on span "Theatre - Indoor" at bounding box center [197, 176] width 73 height 9
click at [236, 175] on button "Theatre - Indoor" at bounding box center [239, 175] width 7 height 7
click at [411, 175] on span "Yoga Space - Indoors" at bounding box center [403, 176] width 73 height 9
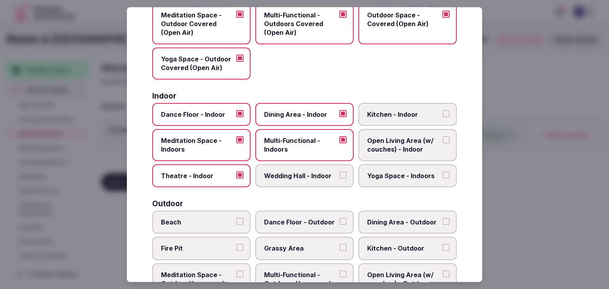
click at [443, 175] on button "Yoga Space - Indoors" at bounding box center [446, 175] width 7 height 7
click at [409, 143] on span "Open Living Area (w/ couches) - Indoor" at bounding box center [403, 145] width 73 height 18
click at [443, 143] on button "Open Living Area (w/ couches) - Indoor" at bounding box center [446, 139] width 7 height 7
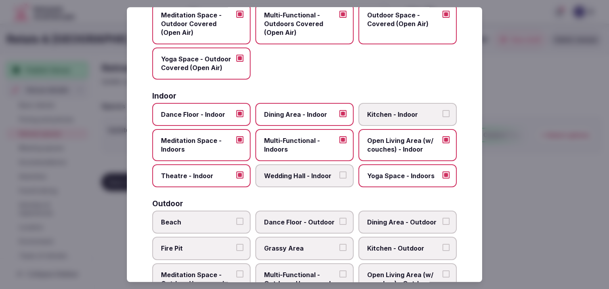
click at [309, 182] on label "Wedding Hall - Indoor" at bounding box center [304, 176] width 98 height 23
click at [339, 179] on button "Wedding Hall - Indoor" at bounding box center [342, 175] width 7 height 7
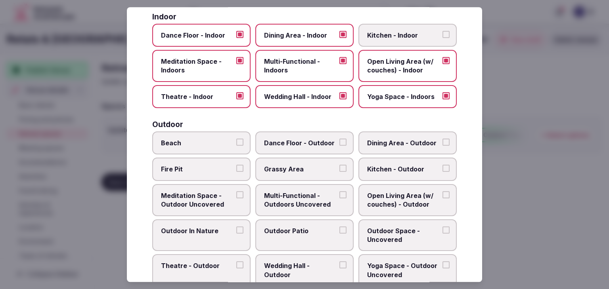
click at [270, 145] on span "Dance Floor - Outdoor" at bounding box center [300, 143] width 73 height 9
click at [339, 145] on button "Dance Floor - Outdoor" at bounding box center [342, 142] width 7 height 7
drag, startPoint x: 278, startPoint y: 164, endPoint x: 377, endPoint y: 153, distance: 100.5
click at [279, 165] on span "Grassy Area" at bounding box center [300, 169] width 73 height 9
click at [393, 145] on span "Dining Area - Outdoor" at bounding box center [403, 143] width 73 height 9
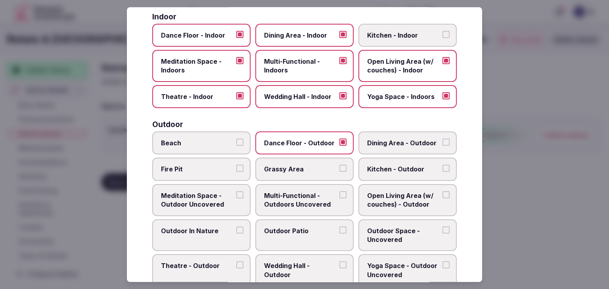
click at [443, 145] on button "Dining Area - Outdoor" at bounding box center [446, 142] width 7 height 7
click at [201, 165] on span "Fire Pit" at bounding box center [197, 169] width 73 height 9
click at [236, 165] on button "Fire Pit" at bounding box center [239, 168] width 7 height 7
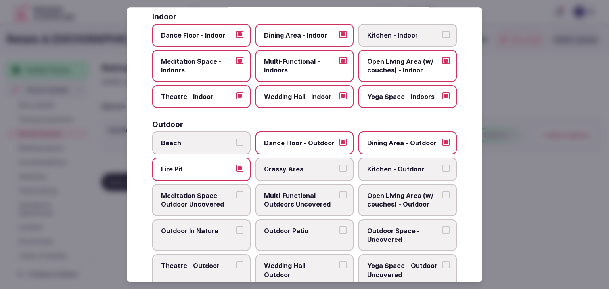
click at [309, 168] on span "Grassy Area" at bounding box center [300, 169] width 73 height 9
click at [339, 168] on button "Grassy Area" at bounding box center [342, 168] width 7 height 7
click at [207, 199] on span "Meditation Space - Outdoor Uncovered" at bounding box center [197, 201] width 73 height 18
click at [236, 199] on button "Meditation Space - Outdoor Uncovered" at bounding box center [239, 195] width 7 height 7
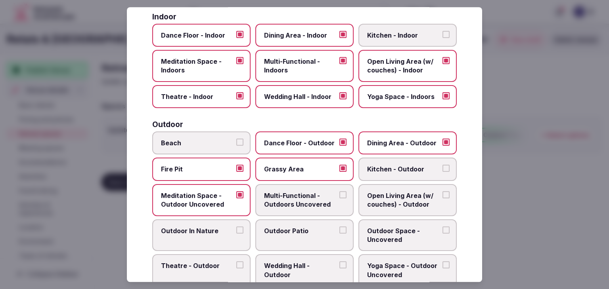
click at [279, 199] on span "Multi-Functional - Outdoors Uncovered" at bounding box center [300, 201] width 73 height 18
click at [339, 199] on button "Multi-Functional - Outdoors Uncovered" at bounding box center [342, 195] width 7 height 7
click at [367, 200] on span "Open Living Area (w/ couches) - Outdoor" at bounding box center [403, 201] width 73 height 18
click at [443, 199] on button "Open Living Area (w/ couches) - Outdoor" at bounding box center [446, 195] width 7 height 7
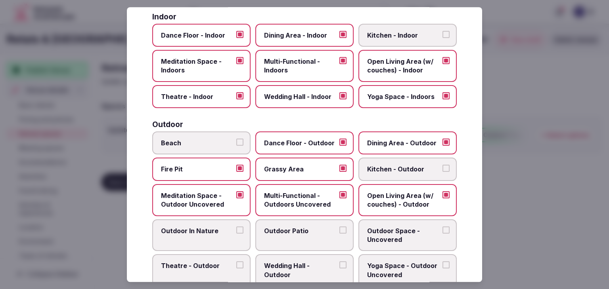
drag, startPoint x: 311, startPoint y: 228, endPoint x: 228, endPoint y: 229, distance: 82.5
click at [310, 228] on span "Outdoor Patio" at bounding box center [300, 231] width 73 height 9
click at [339, 228] on button "Outdoor Patio" at bounding box center [342, 230] width 7 height 7
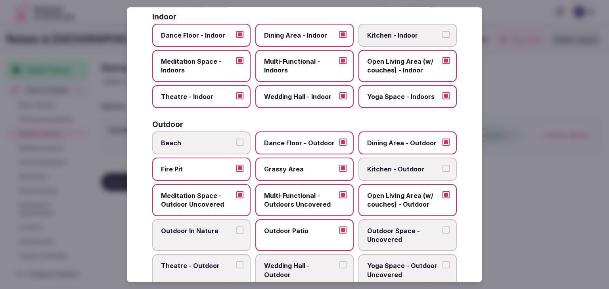
drag, startPoint x: 216, startPoint y: 229, endPoint x: 404, endPoint y: 228, distance: 188.7
click at [220, 228] on span "Outdoor In Nature" at bounding box center [197, 231] width 73 height 9
click at [236, 228] on button "Outdoor In Nature" at bounding box center [239, 230] width 7 height 7
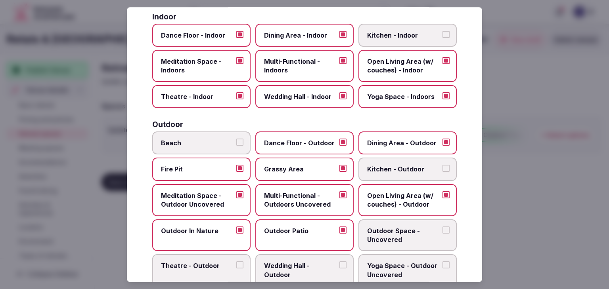
click at [407, 228] on span "Outdoor Space - Uncovered" at bounding box center [403, 236] width 73 height 18
click at [443, 228] on button "Outdoor Space - Uncovered" at bounding box center [446, 230] width 7 height 7
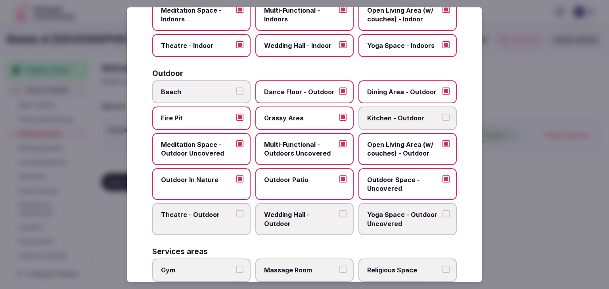
scroll to position [238, 0]
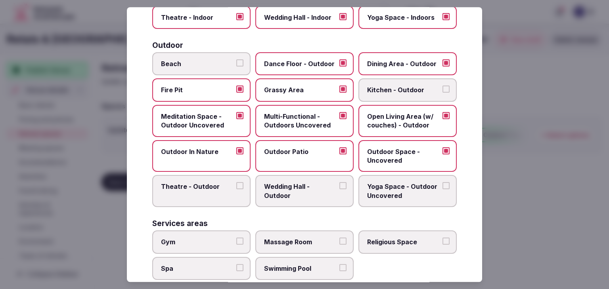
drag, startPoint x: 281, startPoint y: 184, endPoint x: 383, endPoint y: 184, distance: 102.3
click at [281, 184] on span "Wedding Hall - Outdoor" at bounding box center [300, 192] width 73 height 18
click at [383, 184] on span "Yoga Space - Outdoor Uncovered" at bounding box center [403, 192] width 73 height 18
click at [443, 184] on button "Yoga Space - Outdoor Uncovered" at bounding box center [446, 186] width 7 height 7
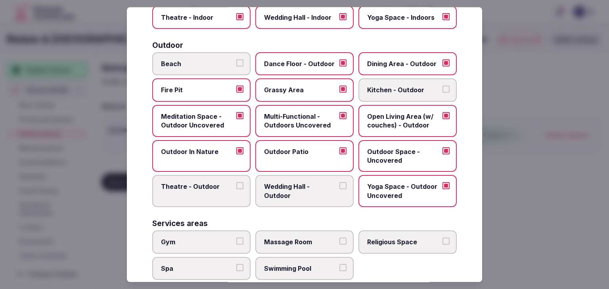
click at [305, 195] on span "Wedding Hall - Outdoor" at bounding box center [300, 192] width 73 height 18
click at [339, 190] on button "Wedding Hall - Outdoor" at bounding box center [342, 186] width 7 height 7
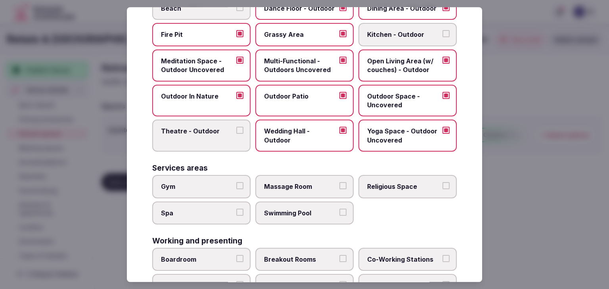
scroll to position [317, 0]
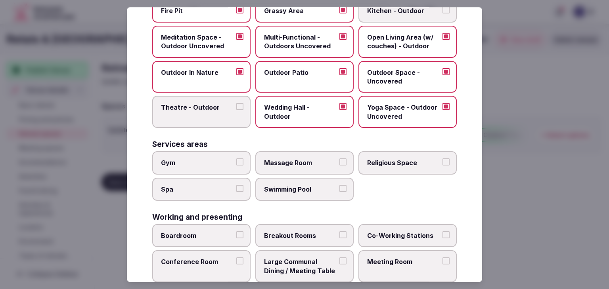
click at [223, 161] on span "Gym" at bounding box center [197, 163] width 73 height 9
click at [236, 161] on button "Gym" at bounding box center [239, 162] width 7 height 7
click at [218, 189] on span "Spa" at bounding box center [197, 189] width 73 height 9
click at [236, 189] on button "Spa" at bounding box center [239, 188] width 7 height 7
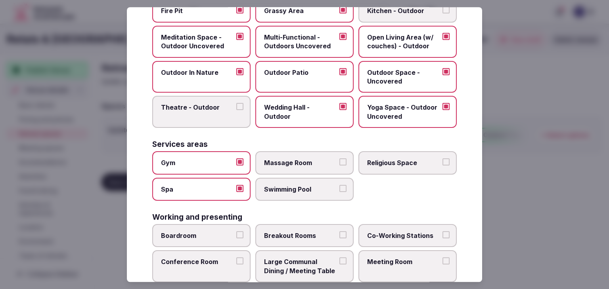
click at [278, 186] on span "Swimming Pool" at bounding box center [300, 189] width 73 height 9
click at [339, 186] on button "Swimming Pool" at bounding box center [342, 188] width 7 height 7
click at [286, 160] on span "Massage Room" at bounding box center [300, 163] width 73 height 9
click at [339, 160] on button "Massage Room" at bounding box center [342, 162] width 7 height 7
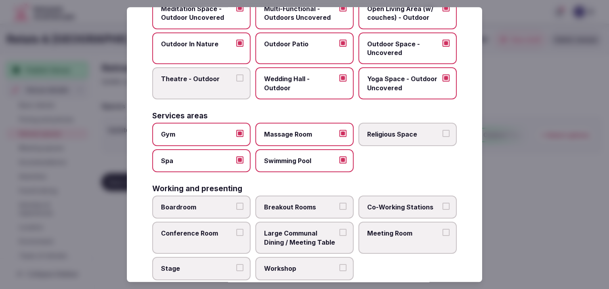
scroll to position [358, 0]
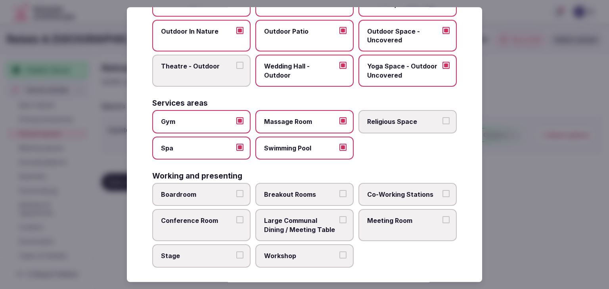
click at [210, 190] on span "Boardroom" at bounding box center [197, 194] width 73 height 9
click at [236, 190] on button "Boardroom" at bounding box center [239, 193] width 7 height 7
drag, startPoint x: 209, startPoint y: 216, endPoint x: 202, endPoint y: 256, distance: 40.5
click at [209, 217] on span "Conference Room" at bounding box center [197, 221] width 73 height 9
click at [236, 217] on button "Conference Room" at bounding box center [239, 220] width 7 height 7
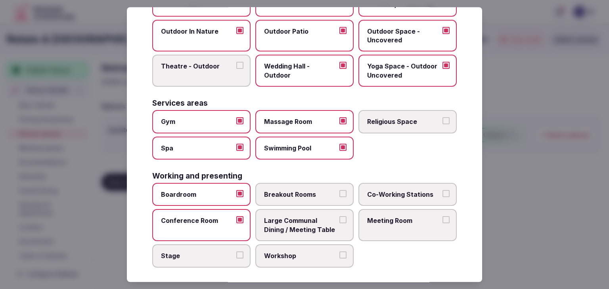
click at [200, 261] on label "Stage" at bounding box center [201, 256] width 98 height 23
click at [236, 259] on button "Stage" at bounding box center [239, 255] width 7 height 7
click at [291, 252] on span "Workshop" at bounding box center [300, 256] width 73 height 9
click at [339, 252] on button "Workshop" at bounding box center [342, 255] width 7 height 7
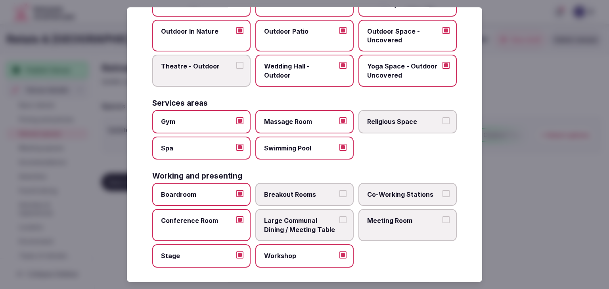
click at [298, 217] on span "Large Communal Dining / Meeting Table" at bounding box center [300, 226] width 73 height 18
click at [339, 217] on button "Large Communal Dining / Meeting Table" at bounding box center [342, 220] width 7 height 7
click at [297, 190] on span "Breakout Rooms" at bounding box center [300, 194] width 73 height 9
click at [339, 190] on button "Breakout Rooms" at bounding box center [342, 193] width 7 height 7
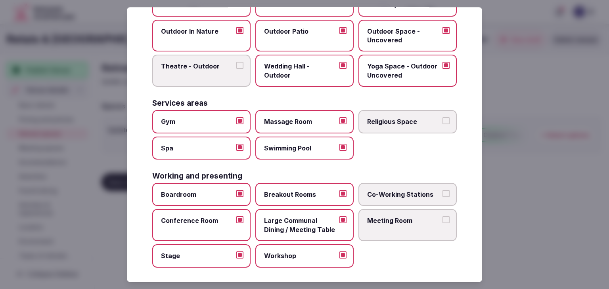
click at [390, 225] on label "Meeting Room" at bounding box center [407, 226] width 98 height 32
click at [443, 224] on button "Meeting Room" at bounding box center [446, 220] width 7 height 7
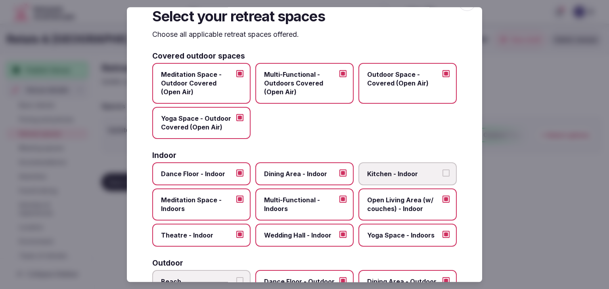
scroll to position [0, 0]
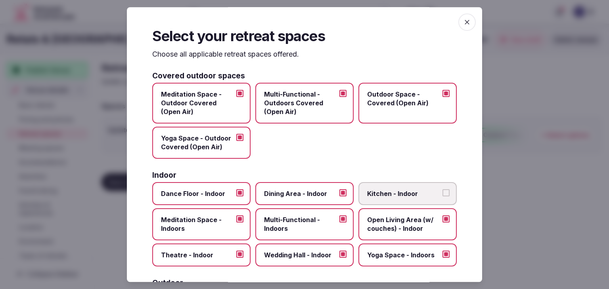
click at [465, 22] on icon "button" at bounding box center [467, 22] width 5 height 5
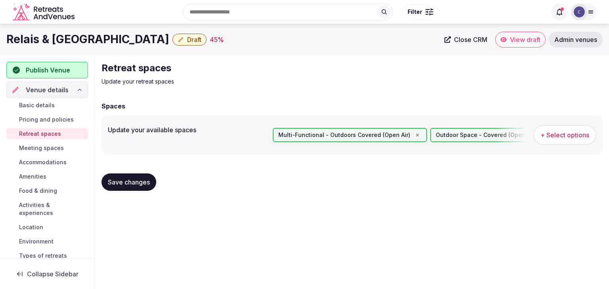
click at [138, 182] on span "Save changes" at bounding box center [129, 182] width 42 height 8
drag, startPoint x: 41, startPoint y: 188, endPoint x: 69, endPoint y: 211, distance: 35.7
click at [41, 188] on span "Food & dining" at bounding box center [38, 191] width 38 height 8
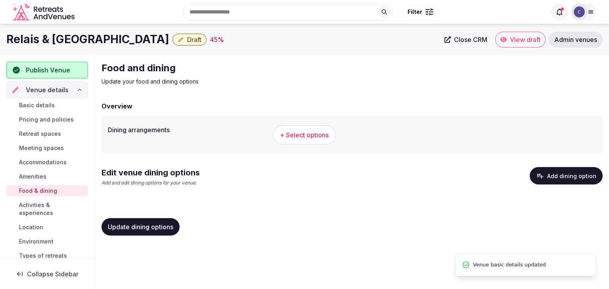
click at [296, 132] on span "+ Select options" at bounding box center [304, 135] width 49 height 9
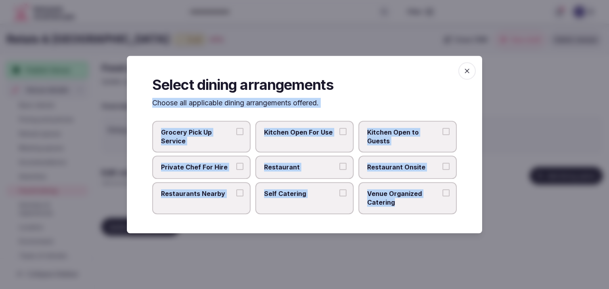
drag, startPoint x: 166, startPoint y: 112, endPoint x: 422, endPoint y: 208, distance: 273.2
click at [421, 208] on div "Select dining arrangements Choose all applicable dining arrangements offered. G…" at bounding box center [304, 145] width 355 height 178
copy div "Choose all applicable dining arrangements offered. Grocery Pick Up Service Kitc…"
drag, startPoint x: 320, startPoint y: 162, endPoint x: 386, endPoint y: 162, distance: 66.2
click at [320, 162] on label "Restaurant" at bounding box center [304, 167] width 98 height 23
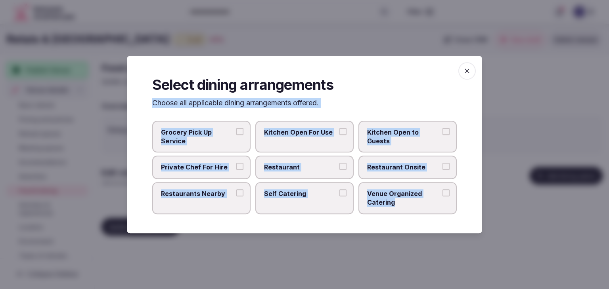
click at [339, 163] on button "Restaurant" at bounding box center [342, 166] width 7 height 7
click at [391, 161] on label "Restaurant Onsite" at bounding box center [407, 167] width 98 height 23
click at [443, 163] on button "Restaurant Onsite" at bounding box center [446, 166] width 7 height 7
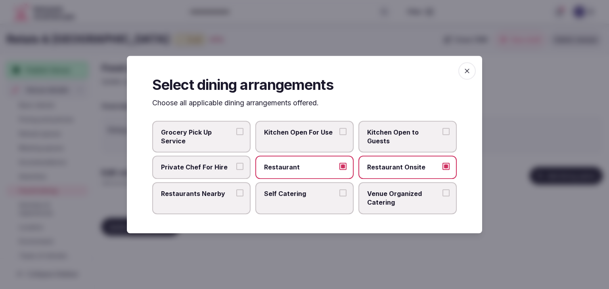
click at [388, 199] on span "Venue Organized Catering" at bounding box center [403, 199] width 73 height 18
click at [443, 197] on button "Venue Organized Catering" at bounding box center [446, 193] width 7 height 7
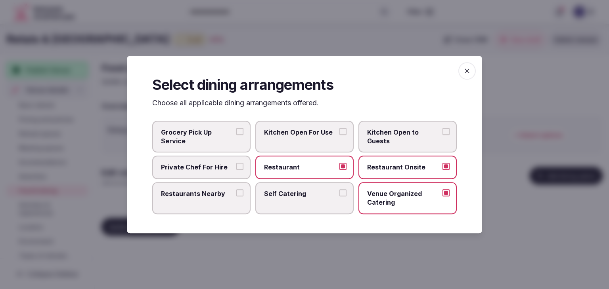
drag, startPoint x: 163, startPoint y: 207, endPoint x: 222, endPoint y: 193, distance: 59.8
click at [165, 206] on label "Restaurants Nearby" at bounding box center [201, 198] width 98 height 32
click at [236, 197] on button "Restaurants Nearby" at bounding box center [239, 193] width 7 height 7
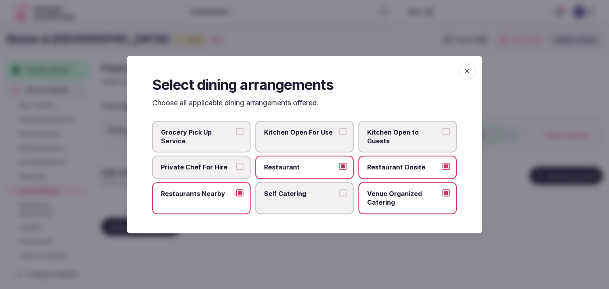
click at [462, 71] on span "button" at bounding box center [466, 70] width 17 height 17
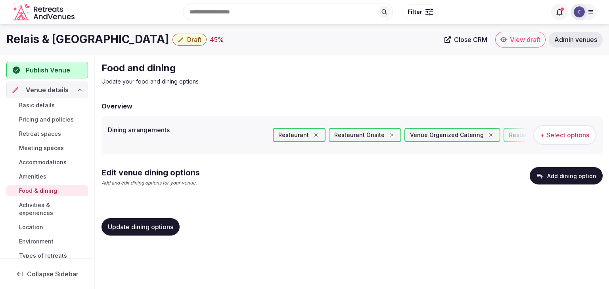
click at [155, 217] on div "Update dining options" at bounding box center [352, 227] width 501 height 30
click at [136, 219] on button "Update dining options" at bounding box center [141, 226] width 78 height 17
click at [540, 176] on icon "button" at bounding box center [540, 176] width 8 height 8
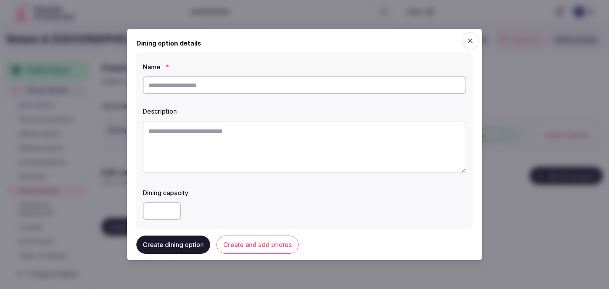
click at [249, 92] on input "text" at bounding box center [305, 85] width 324 height 17
paste input "**********"
type input "**********"
drag, startPoint x: 297, startPoint y: 171, endPoint x: 293, endPoint y: 163, distance: 9.2
click at [297, 170] on textarea at bounding box center [305, 147] width 324 height 52
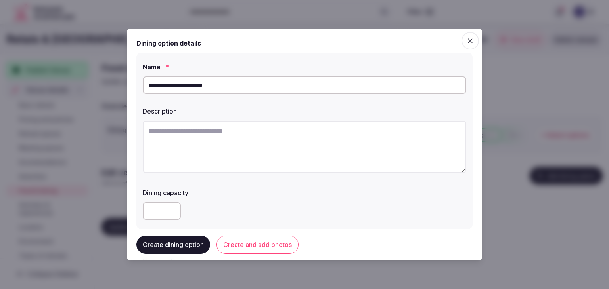
paste textarea "**********"
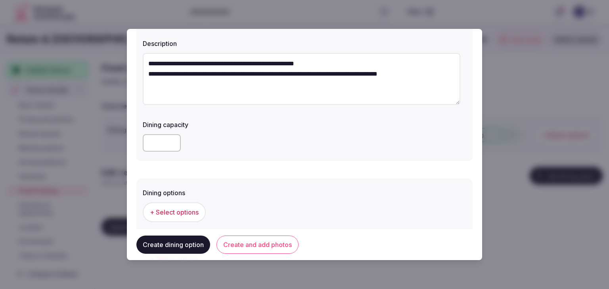
scroll to position [79, 0]
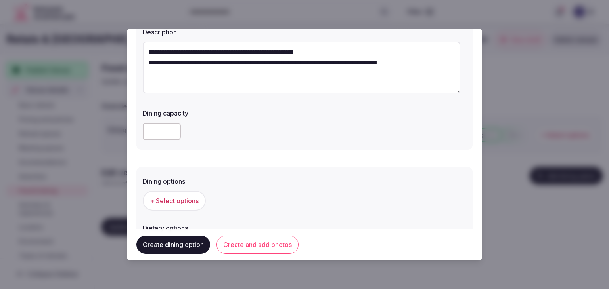
type textarea "**********"
click at [194, 204] on span "+ Select options" at bounding box center [174, 201] width 49 height 9
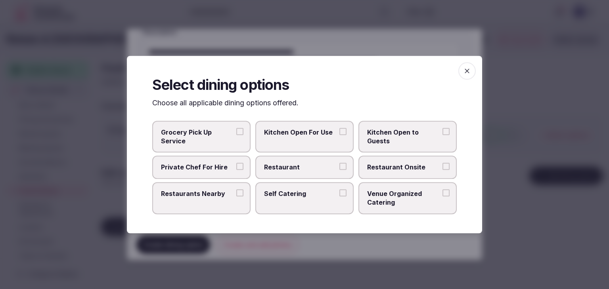
click at [429, 161] on label "Restaurant Onsite" at bounding box center [407, 167] width 98 height 23
click at [443, 163] on button "Restaurant Onsite" at bounding box center [446, 166] width 7 height 7
click at [469, 68] on icon "button" at bounding box center [467, 71] width 8 height 8
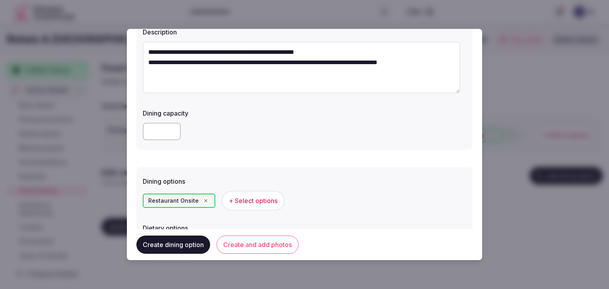
drag, startPoint x: 281, startPoint y: 237, endPoint x: 296, endPoint y: 278, distance: 43.4
click at [281, 237] on button "Create and add photos" at bounding box center [258, 245] width 82 height 18
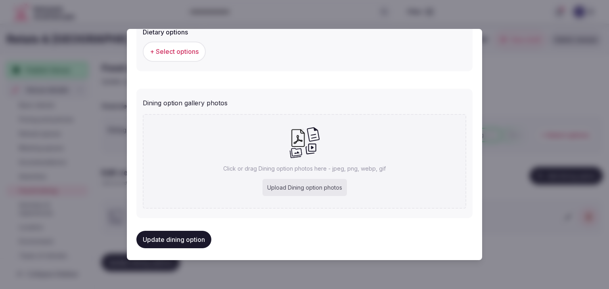
scroll to position [279, 0]
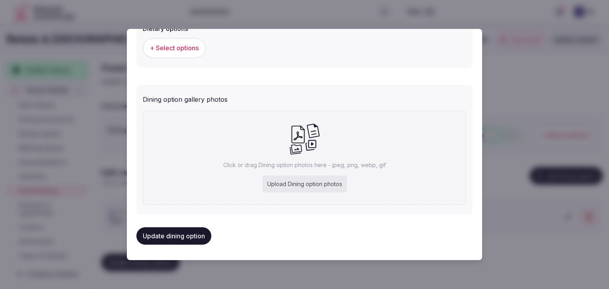
click at [312, 177] on div "Upload Dining option photos" at bounding box center [305, 184] width 84 height 17
type input "**********"
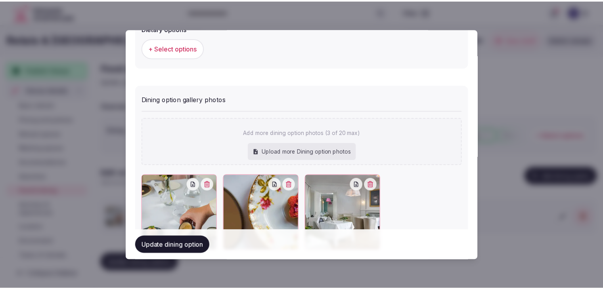
scroll to position [323, 0]
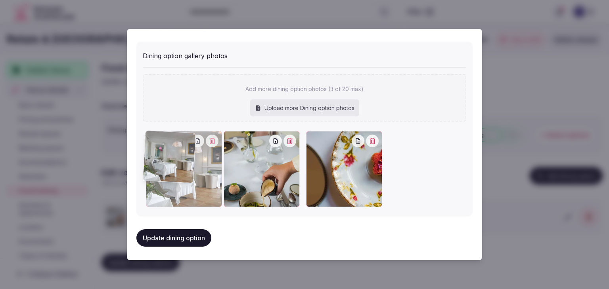
drag, startPoint x: 319, startPoint y: 151, endPoint x: 192, endPoint y: 146, distance: 127.4
click at [192, 146] on div at bounding box center [184, 169] width 76 height 76
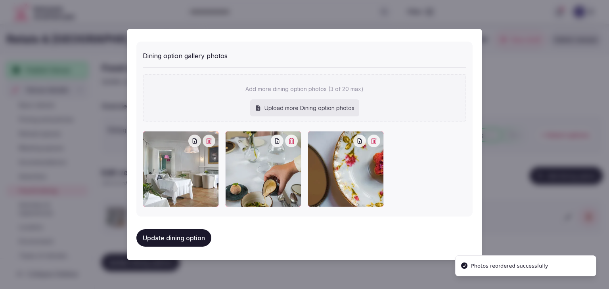
click at [186, 230] on button "Update dining option" at bounding box center [173, 238] width 75 height 17
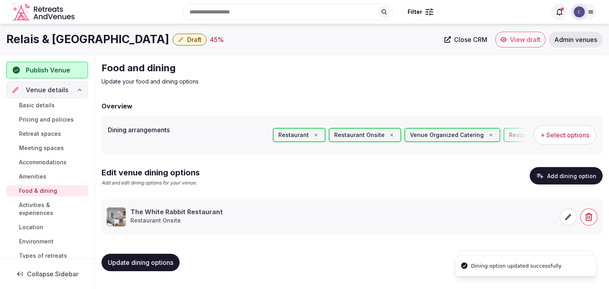
click at [157, 266] on button "Update dining options" at bounding box center [141, 262] width 78 height 17
click at [46, 165] on span "Accommodations" at bounding box center [43, 163] width 48 height 8
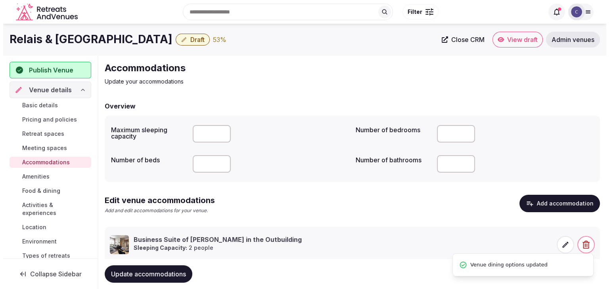
scroll to position [22, 0]
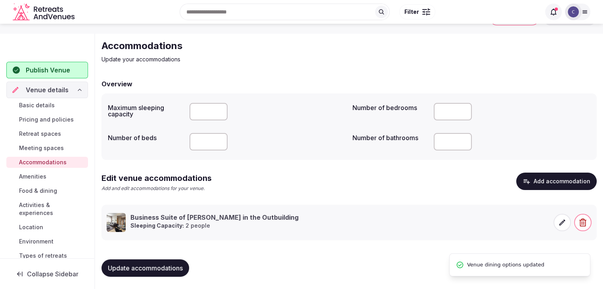
click at [561, 229] on span at bounding box center [562, 222] width 17 height 17
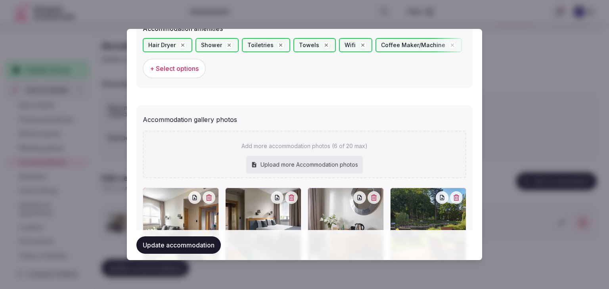
scroll to position [912, 0]
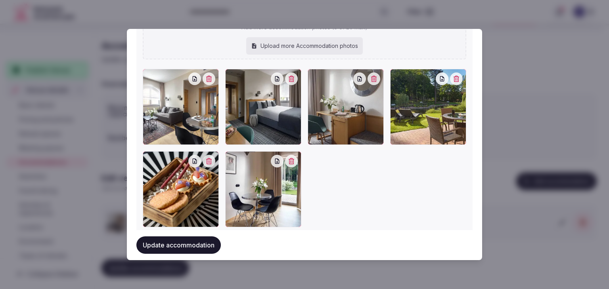
click at [209, 77] on icon "button" at bounding box center [209, 79] width 6 height 6
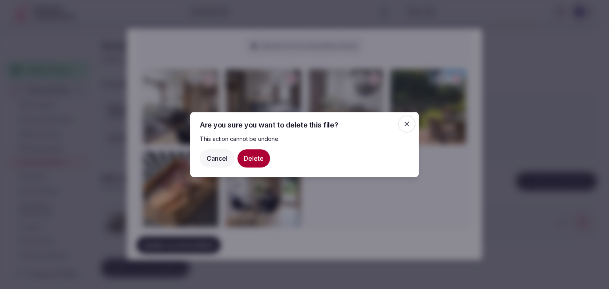
click at [247, 160] on button "Delete" at bounding box center [254, 158] width 33 height 18
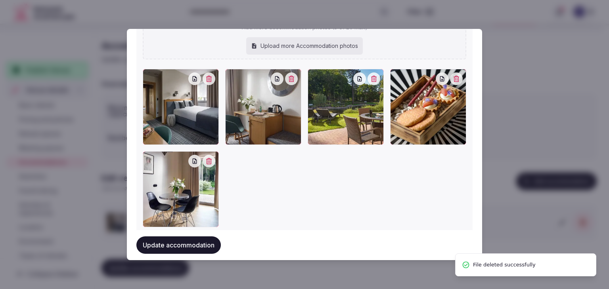
click at [209, 80] on button "button" at bounding box center [209, 79] width 13 height 13
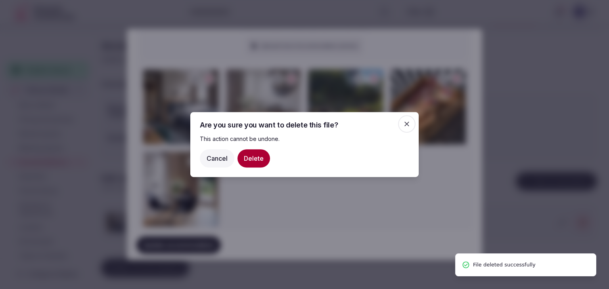
click at [249, 152] on button "Delete" at bounding box center [254, 158] width 33 height 18
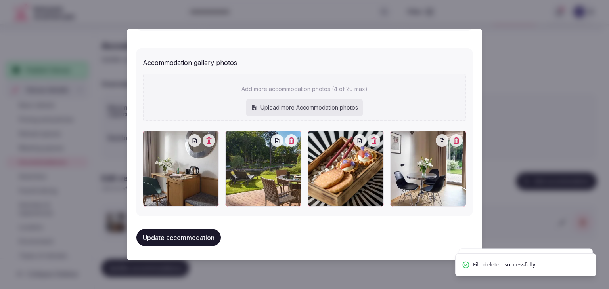
click at [206, 140] on icon "button" at bounding box center [209, 141] width 6 height 6
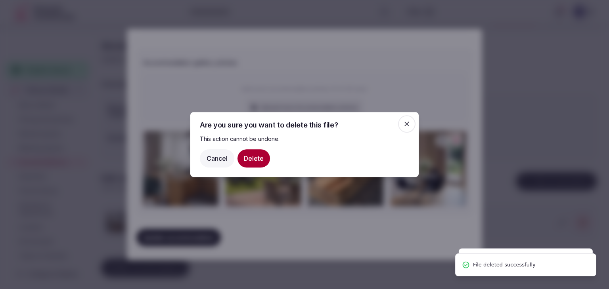
click at [246, 151] on button "Delete" at bounding box center [254, 158] width 33 height 18
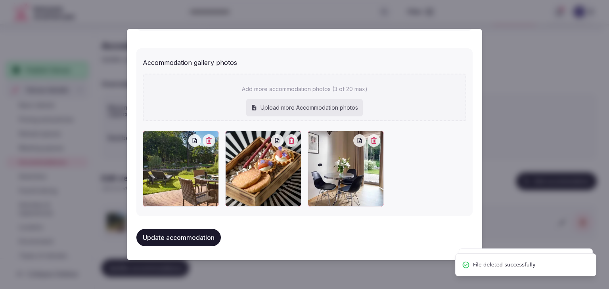
click at [208, 142] on icon "button" at bounding box center [209, 141] width 6 height 6
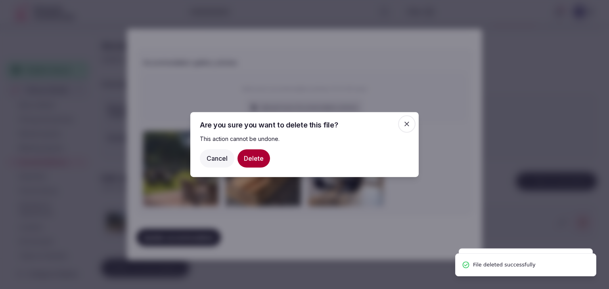
click at [261, 153] on button "Delete" at bounding box center [254, 158] width 33 height 18
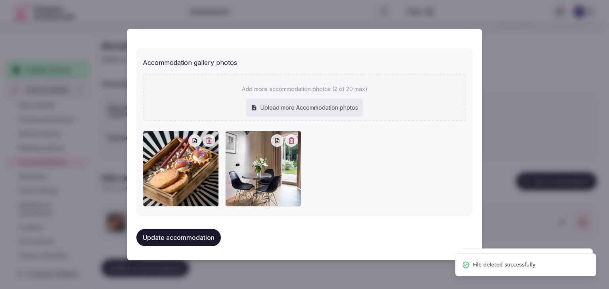
click at [208, 139] on icon "button" at bounding box center [209, 141] width 6 height 6
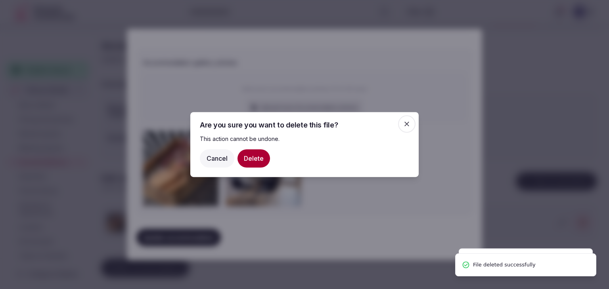
click at [247, 157] on button "Delete" at bounding box center [254, 158] width 33 height 18
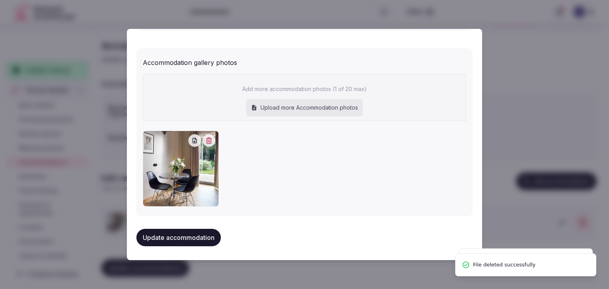
click at [206, 139] on icon "button" at bounding box center [209, 141] width 6 height 6
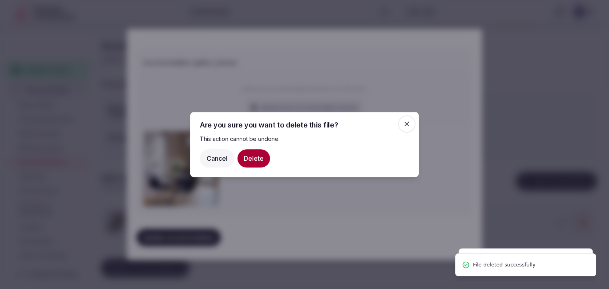
click at [245, 155] on button "Delete" at bounding box center [254, 158] width 33 height 18
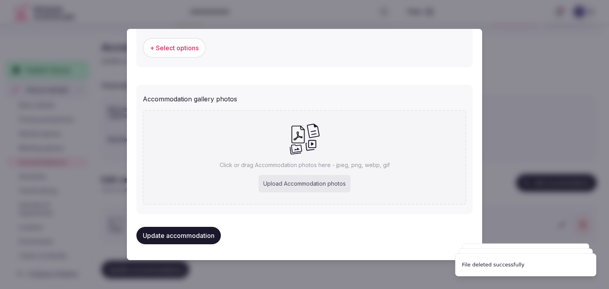
scroll to position [813, 0]
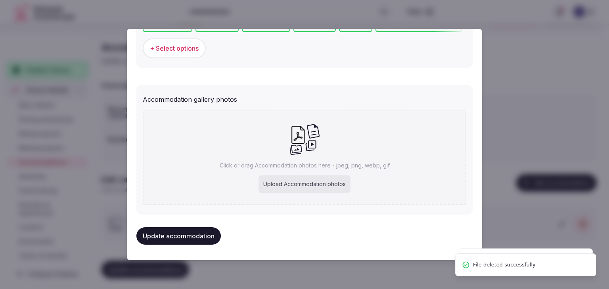
click at [297, 167] on p "Click or drag Accommodation photos here - jpeg, png, webp, gif" at bounding box center [305, 166] width 170 height 8
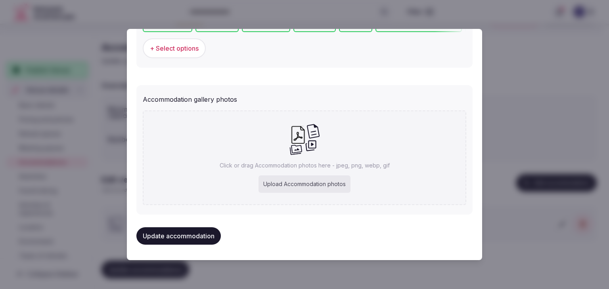
type input "**********"
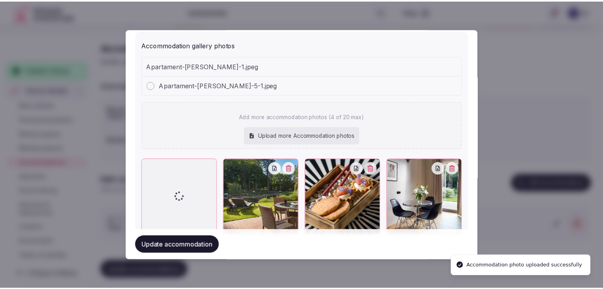
scroll to position [895, 0]
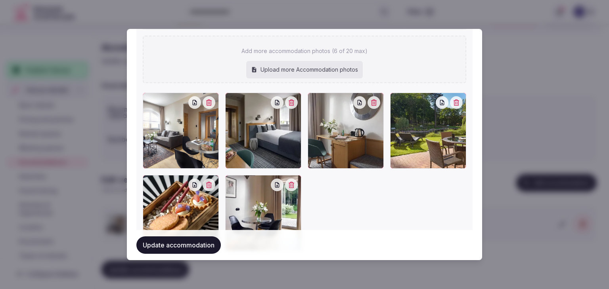
click at [203, 250] on button "Update accommodation" at bounding box center [178, 245] width 84 height 17
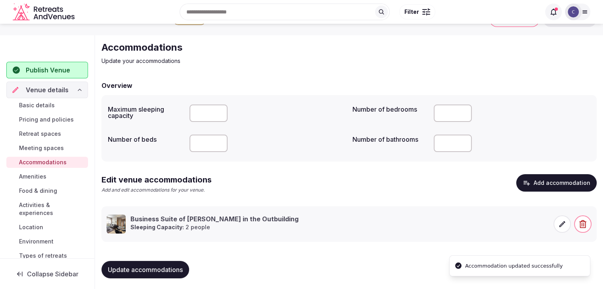
click at [174, 272] on span "Update accommodations" at bounding box center [145, 270] width 75 height 8
click at [49, 133] on span "Retreat spaces" at bounding box center [40, 134] width 42 height 8
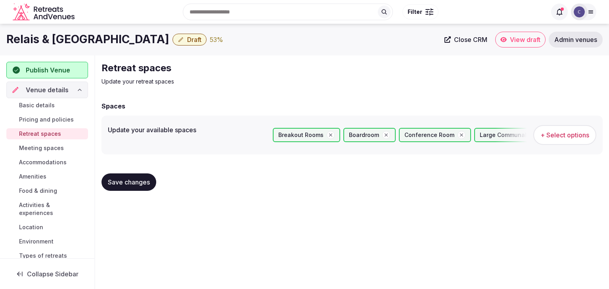
click at [51, 148] on span "Meeting spaces" at bounding box center [41, 148] width 45 height 8
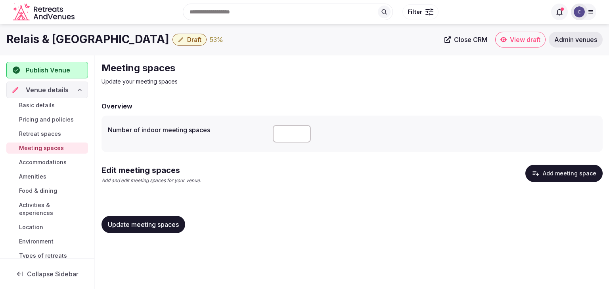
click at [565, 170] on button "Add meeting space" at bounding box center [563, 173] width 77 height 17
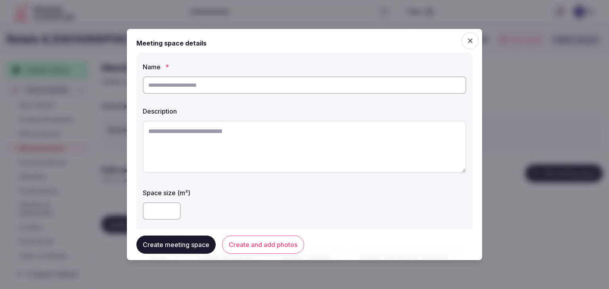
click at [214, 98] on div "Name * Description Space size (m²) Environment Indoor Outdoor uncovered Outdoor…" at bounding box center [304, 166] width 336 height 226
click at [217, 77] on input "text" at bounding box center [305, 85] width 324 height 17
paste input "********"
click at [196, 83] on input "********" at bounding box center [305, 85] width 324 height 17
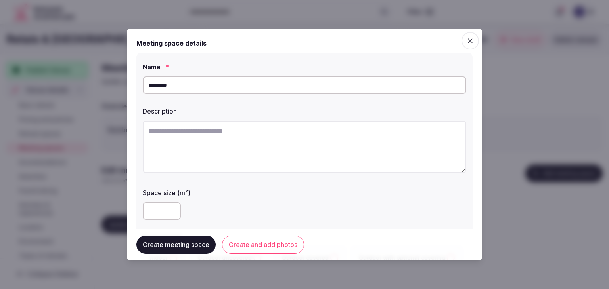
click at [196, 83] on input "********" at bounding box center [305, 85] width 324 height 17
paste input "text"
type input "********"
click at [246, 151] on textarea at bounding box center [305, 147] width 324 height 52
paste textarea "**********"
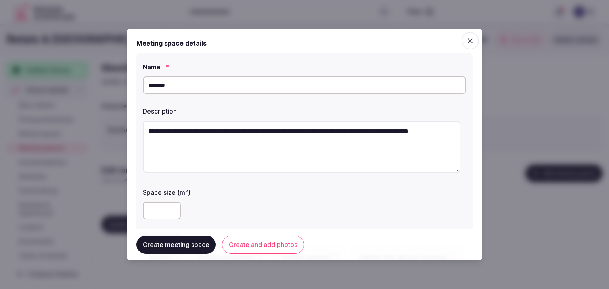
drag, startPoint x: 151, startPoint y: 132, endPoint x: 134, endPoint y: 130, distance: 17.1
click at [134, 130] on div "**********" at bounding box center [304, 145] width 355 height 232
type textarea "**********"
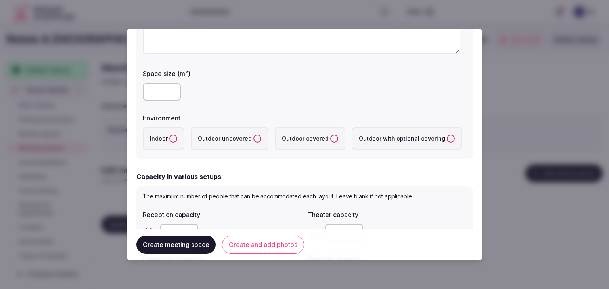
scroll to position [159, 0]
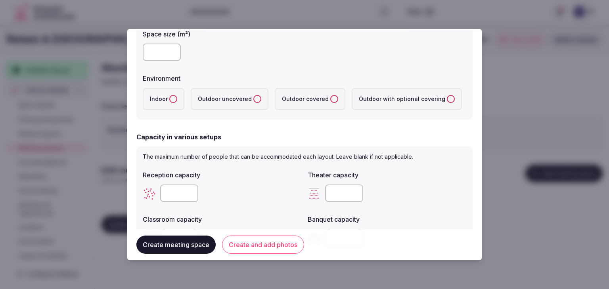
click at [167, 100] on label "Indoor" at bounding box center [164, 99] width 42 height 22
click at [169, 100] on button "Indoor" at bounding box center [173, 99] width 8 height 8
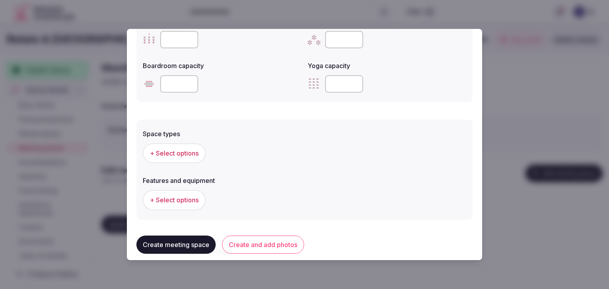
scroll to position [436, 0]
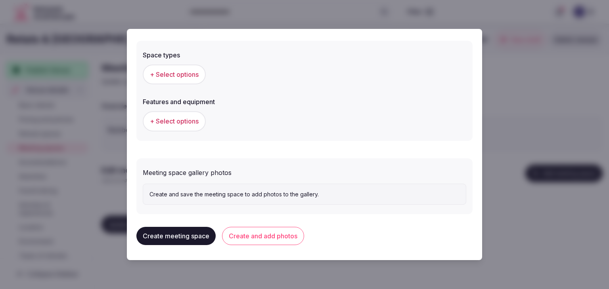
click at [182, 74] on span "+ Select options" at bounding box center [174, 74] width 49 height 9
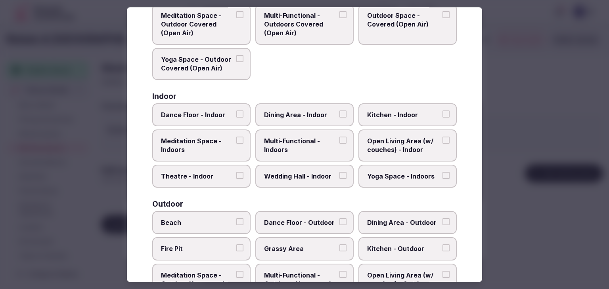
scroll to position [79, 0]
click at [294, 147] on span "Multi-Functional - Indoors" at bounding box center [300, 145] width 73 height 18
click at [339, 144] on button "Multi-Functional - Indoors" at bounding box center [342, 139] width 7 height 7
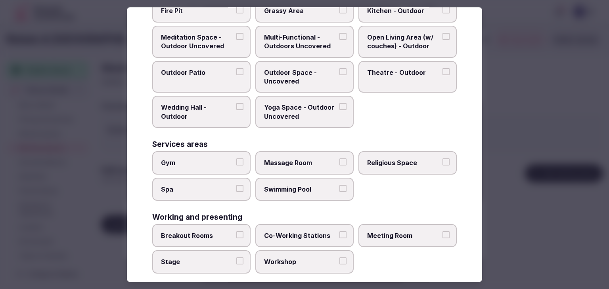
click at [389, 238] on label "Meeting Room" at bounding box center [407, 235] width 98 height 23
click at [443, 238] on button "Meeting Room" at bounding box center [446, 235] width 7 height 7
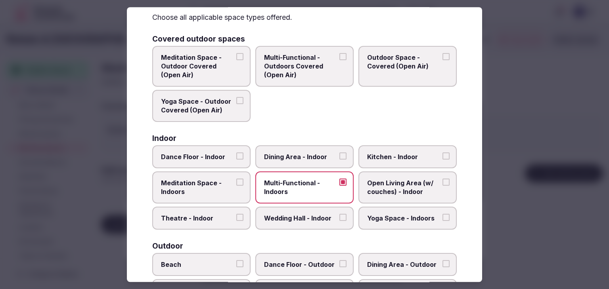
scroll to position [0, 0]
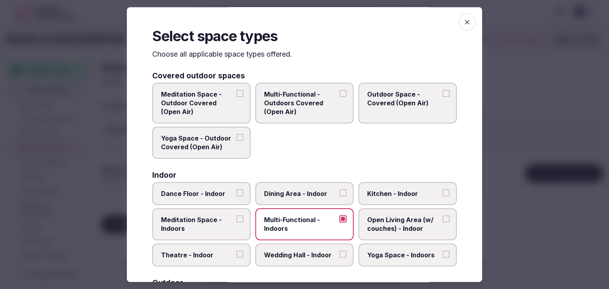
click at [465, 22] on icon "button" at bounding box center [467, 22] width 5 height 5
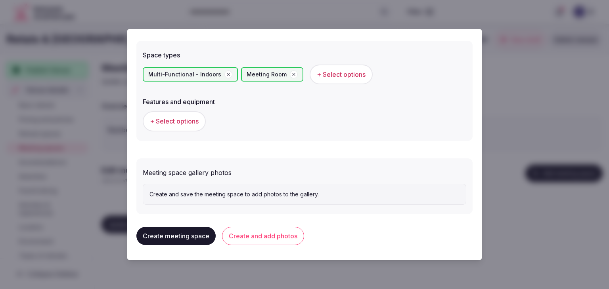
click at [184, 127] on button "+ Select options" at bounding box center [174, 121] width 63 height 20
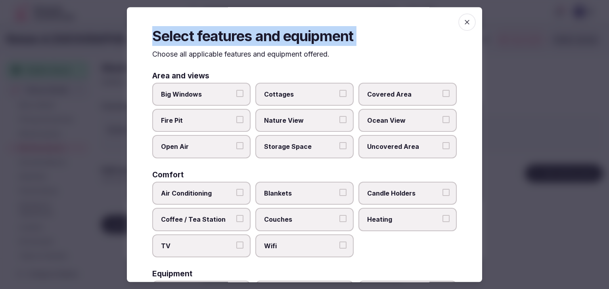
scroll to position [268, 0]
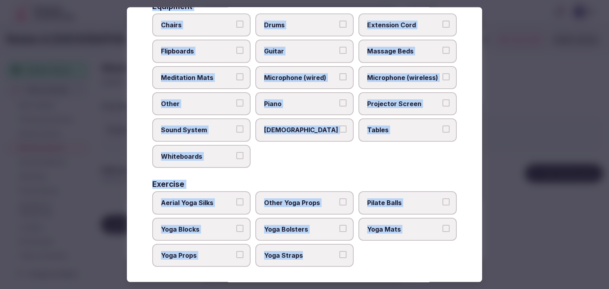
drag, startPoint x: 152, startPoint y: 53, endPoint x: 341, endPoint y: 258, distance: 278.6
click at [341, 258] on div "Select features and equipment Choose all applicable features and equipment offe…" at bounding box center [304, 144] width 355 height 275
copy div "Choose all applicable features and equipment offered. Area and views Big Window…"
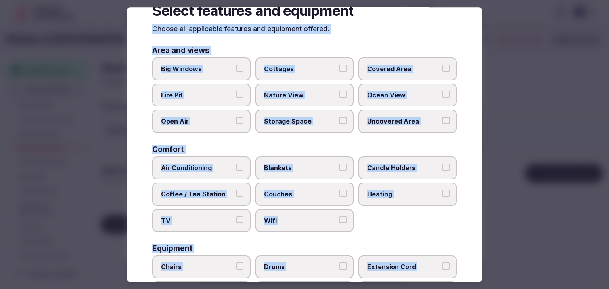
scroll to position [0, 0]
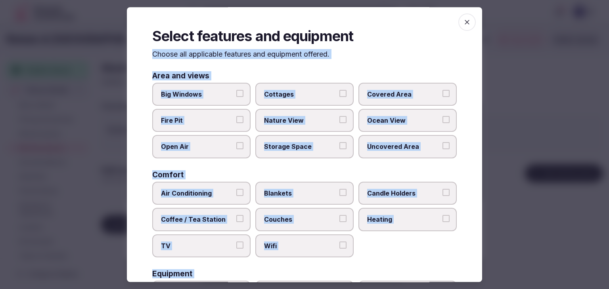
click at [193, 95] on span "Big Windows" at bounding box center [197, 94] width 73 height 9
click at [236, 95] on button "Big Windows" at bounding box center [239, 93] width 7 height 7
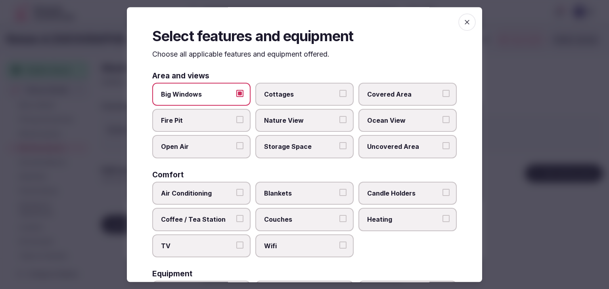
click at [402, 100] on label "Covered Area" at bounding box center [407, 94] width 98 height 23
click at [443, 97] on button "Covered Area" at bounding box center [446, 93] width 7 height 7
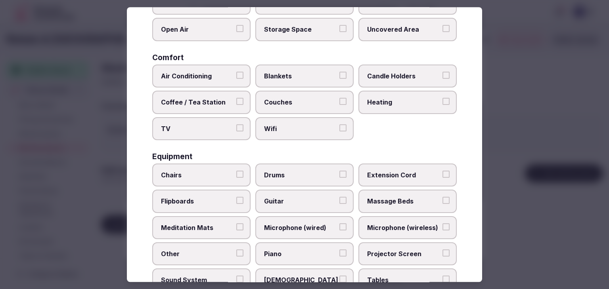
scroll to position [159, 0]
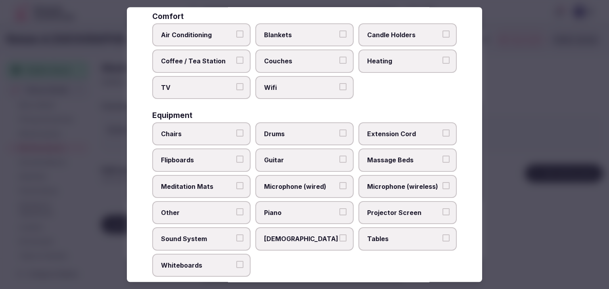
click at [215, 37] on span "Air Conditioning" at bounding box center [197, 35] width 73 height 9
click at [236, 37] on button "Air Conditioning" at bounding box center [239, 34] width 7 height 7
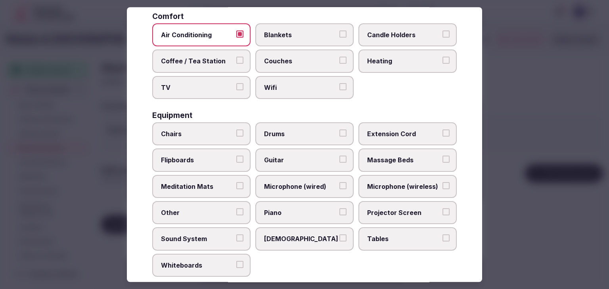
click at [217, 57] on span "Coffee / Tea Station" at bounding box center [197, 61] width 73 height 9
click at [236, 57] on button "Coffee / Tea Station" at bounding box center [239, 60] width 7 height 7
click at [213, 88] on span "TV" at bounding box center [197, 87] width 73 height 9
click at [236, 88] on button "TV" at bounding box center [239, 86] width 7 height 7
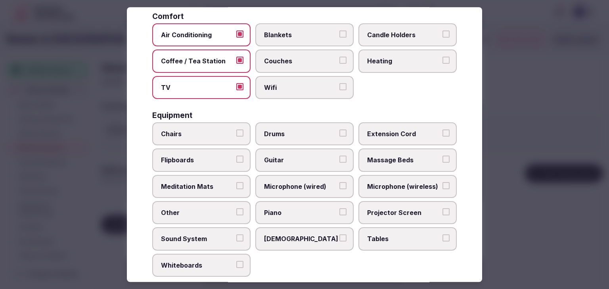
click at [287, 87] on span "Wifi" at bounding box center [300, 87] width 73 height 9
click at [339, 87] on button "Wifi" at bounding box center [342, 86] width 7 height 7
drag, startPoint x: 315, startPoint y: 56, endPoint x: 338, endPoint y: 55, distance: 23.4
click at [315, 57] on span "Couches" at bounding box center [300, 61] width 73 height 9
click at [339, 57] on button "Couches" at bounding box center [342, 60] width 7 height 7
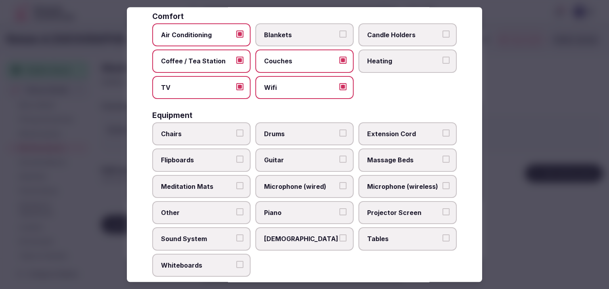
drag, startPoint x: 388, startPoint y: 59, endPoint x: 400, endPoint y: 57, distance: 12.0
click at [389, 59] on span "Heating" at bounding box center [403, 61] width 73 height 9
click at [443, 59] on button "Heating" at bounding box center [446, 60] width 7 height 7
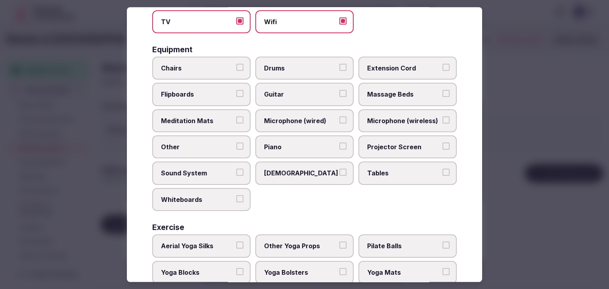
scroll to position [238, 0]
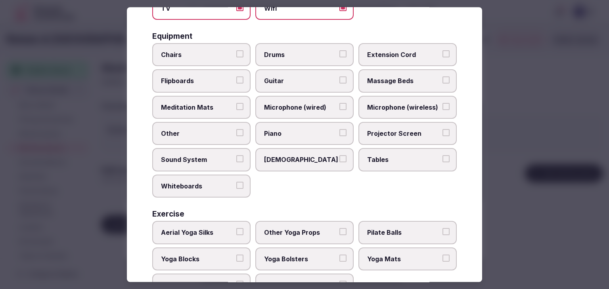
click at [213, 55] on span "Chairs" at bounding box center [197, 54] width 73 height 9
click at [236, 55] on button "Chairs" at bounding box center [239, 53] width 7 height 7
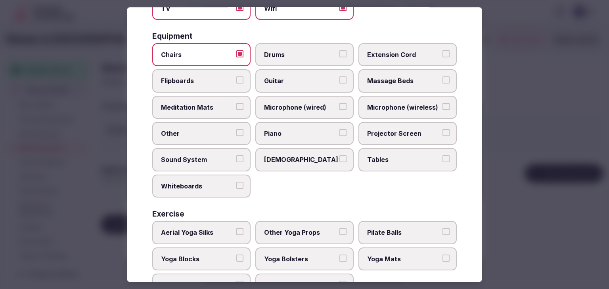
drag, startPoint x: 213, startPoint y: 75, endPoint x: 219, endPoint y: 78, distance: 7.5
click at [213, 77] on span "Flipboards" at bounding box center [197, 81] width 73 height 9
click at [236, 77] on button "Flipboards" at bounding box center [239, 80] width 7 height 7
drag, startPoint x: 407, startPoint y: 102, endPoint x: 406, endPoint y: 118, distance: 15.9
click at [407, 103] on span "Microphone (wireless)" at bounding box center [403, 107] width 73 height 9
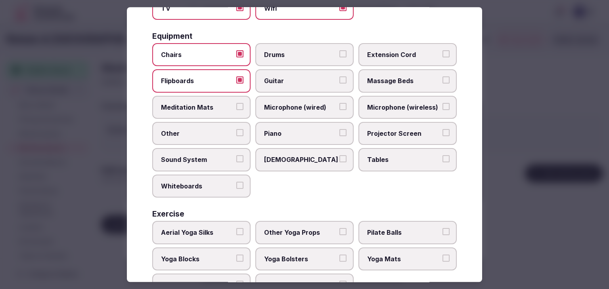
click at [443, 103] on button "Microphone (wireless)" at bounding box center [446, 106] width 7 height 7
drag, startPoint x: 406, startPoint y: 120, endPoint x: 406, endPoint y: 151, distance: 31.3
click at [406, 122] on label "Projector Screen" at bounding box center [407, 133] width 98 height 23
click at [443, 129] on button "Projector Screen" at bounding box center [446, 132] width 7 height 7
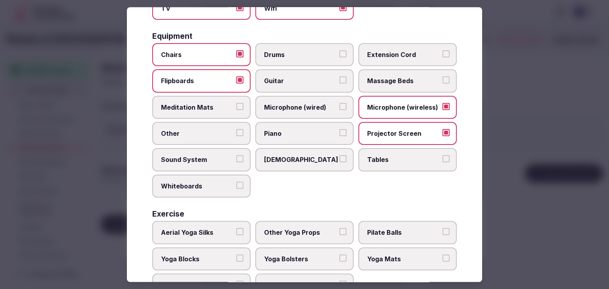
click at [406, 156] on span "Tables" at bounding box center [403, 160] width 73 height 9
click at [443, 156] on button "Tables" at bounding box center [446, 159] width 7 height 7
click at [289, 104] on span "Microphone (wired)" at bounding box center [300, 107] width 73 height 9
click at [339, 104] on button "Microphone (wired)" at bounding box center [342, 106] width 7 height 7
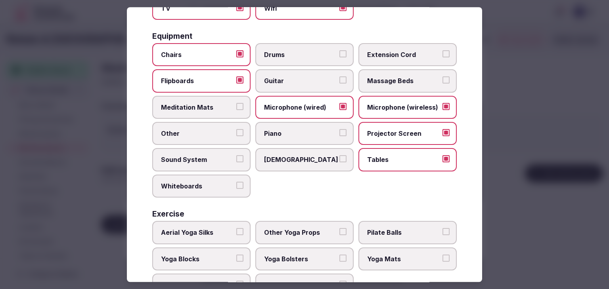
click at [218, 159] on span "Sound System" at bounding box center [197, 160] width 73 height 9
click at [236, 159] on button "Sound System" at bounding box center [239, 159] width 7 height 7
click at [209, 188] on label "Whiteboards" at bounding box center [201, 186] width 98 height 23
click at [236, 188] on button "Whiteboards" at bounding box center [239, 185] width 7 height 7
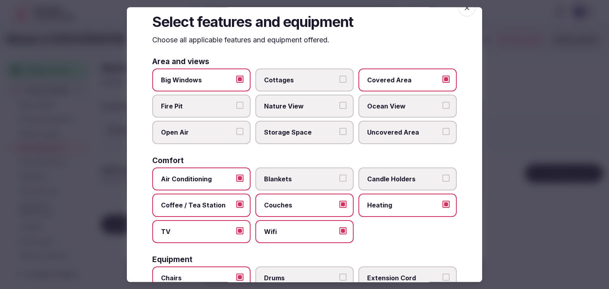
scroll to position [0, 0]
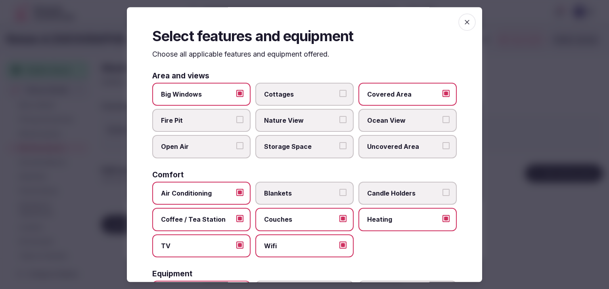
click at [464, 25] on icon "button" at bounding box center [467, 22] width 8 height 8
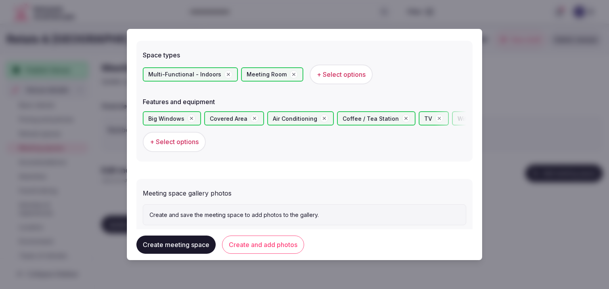
click at [280, 246] on button "Create and add photos" at bounding box center [263, 245] width 82 height 18
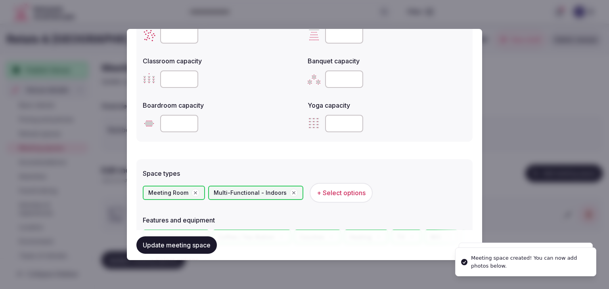
scroll to position [436, 0]
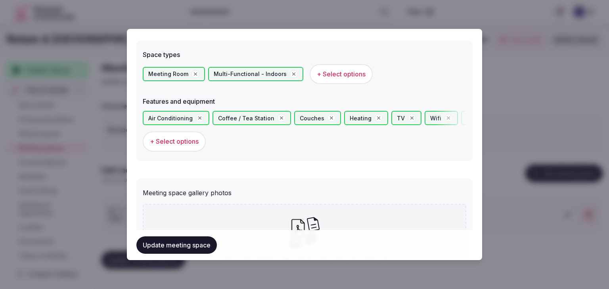
click at [189, 145] on span "+ Select options" at bounding box center [174, 141] width 49 height 9
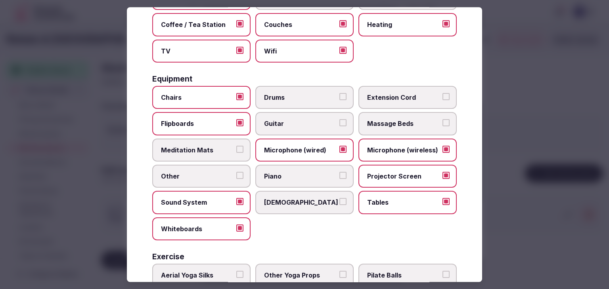
scroll to position [198, 0]
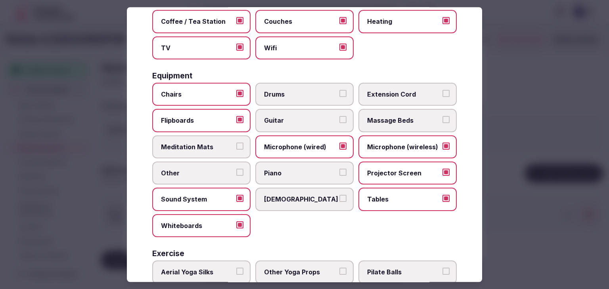
click at [316, 145] on span "Microphone (wired)" at bounding box center [300, 147] width 73 height 9
click at [339, 145] on button "Microphone (wired)" at bounding box center [342, 146] width 7 height 7
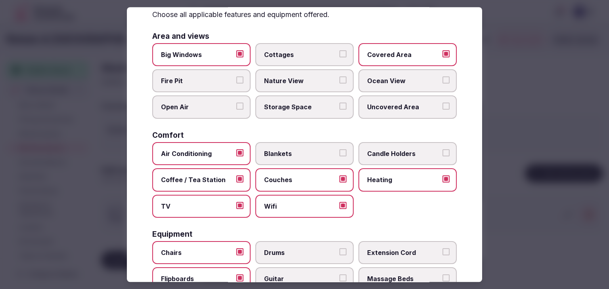
scroll to position [0, 0]
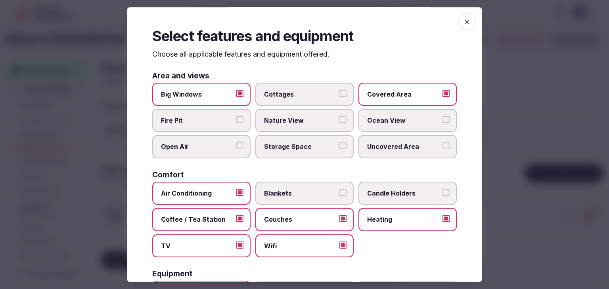
click at [458, 20] on span "button" at bounding box center [466, 21] width 17 height 17
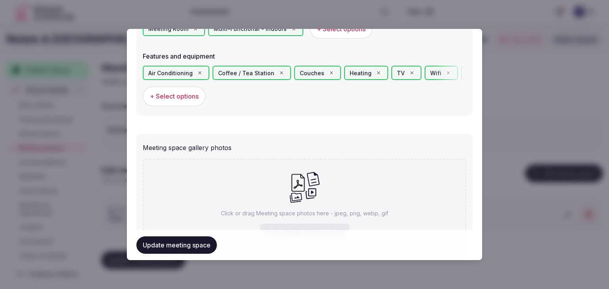
scroll to position [515, 0]
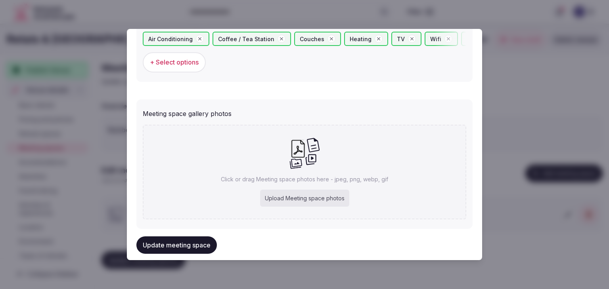
click at [282, 185] on div "Click or drag Meeting space photos here - jpeg, png, webp, gif Upload Meeting s…" at bounding box center [305, 172] width 324 height 95
click at [316, 199] on div "Upload Meeting space photos" at bounding box center [304, 198] width 89 height 17
type input "**********"
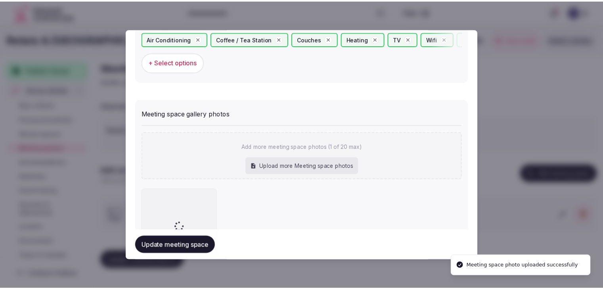
scroll to position [573, 0]
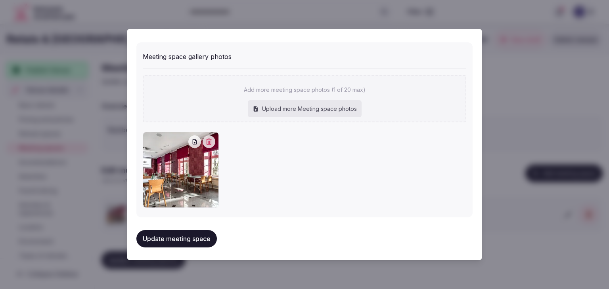
click at [178, 234] on button "Update meeting space" at bounding box center [176, 238] width 80 height 17
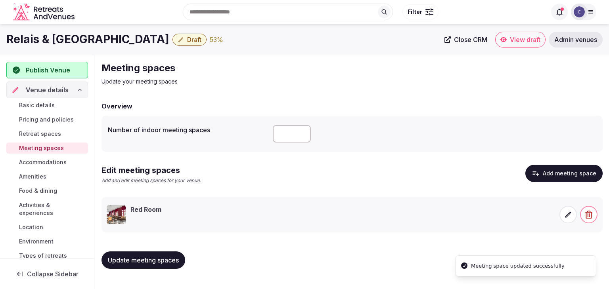
click at [166, 257] on span "Update meeting spaces" at bounding box center [143, 261] width 71 height 8
click at [47, 102] on span "Basic details" at bounding box center [37, 106] width 36 height 8
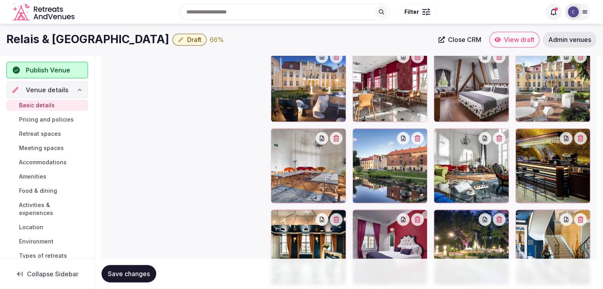
scroll to position [991, 0]
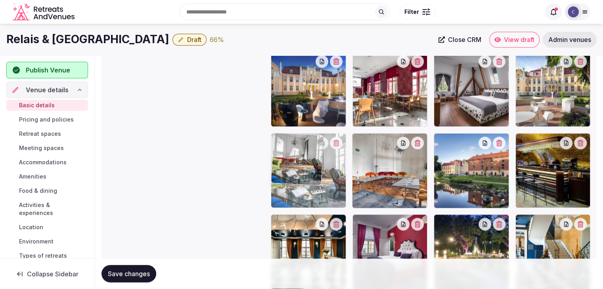
drag, startPoint x: 446, startPoint y: 140, endPoint x: 293, endPoint y: 142, distance: 152.3
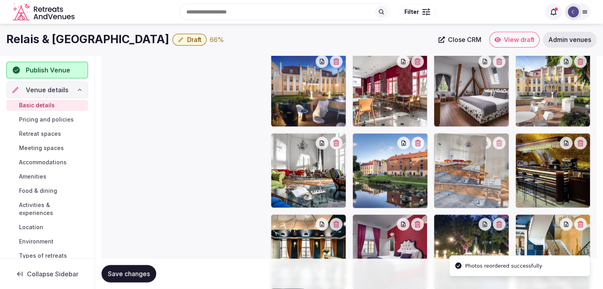
drag, startPoint x: 354, startPoint y: 140, endPoint x: 460, endPoint y: 140, distance: 105.9
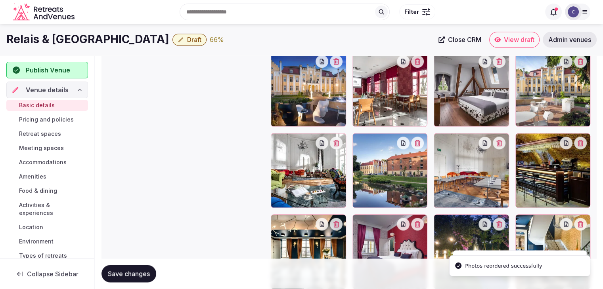
click at [128, 272] on span "Save changes" at bounding box center [129, 274] width 42 height 8
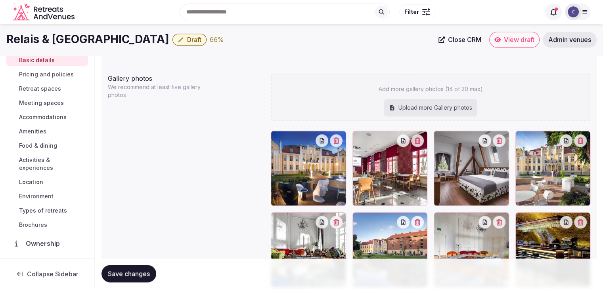
scroll to position [79, 0]
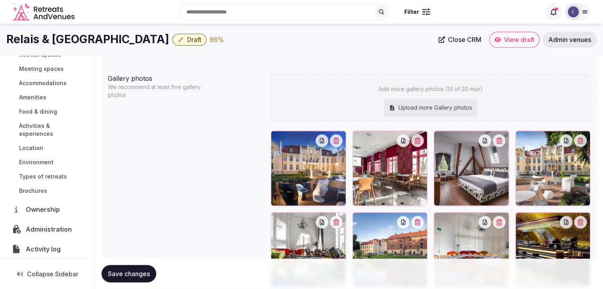
click at [35, 132] on span "Activities & experiences" at bounding box center [52, 130] width 66 height 16
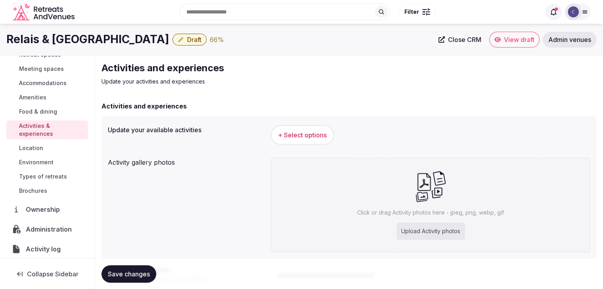
click at [309, 132] on span "+ Select options" at bounding box center [302, 135] width 49 height 9
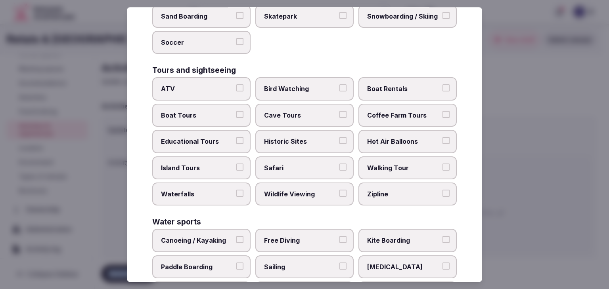
scroll to position [612, 0]
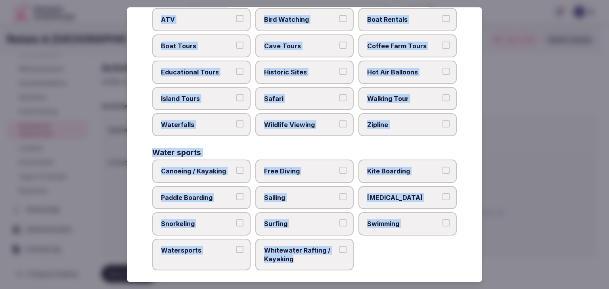
drag, startPoint x: 153, startPoint y: 51, endPoint x: 331, endPoint y: 268, distance: 281.2
click at [331, 268] on div "Select your activities Choose all applicable activities offered. Culture Dancin…" at bounding box center [304, 144] width 355 height 275
copy div "Choose all applicable activities offered. Culture Dancing Food and Culinary Cla…"
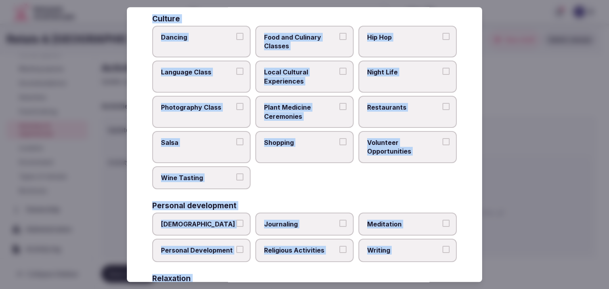
scroll to position [0, 0]
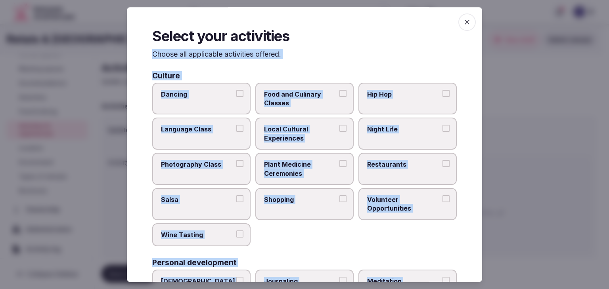
click at [322, 107] on span "Food and Culinary Classes" at bounding box center [300, 99] width 73 height 18
click at [339, 97] on button "Food and Culinary Classes" at bounding box center [342, 93] width 7 height 7
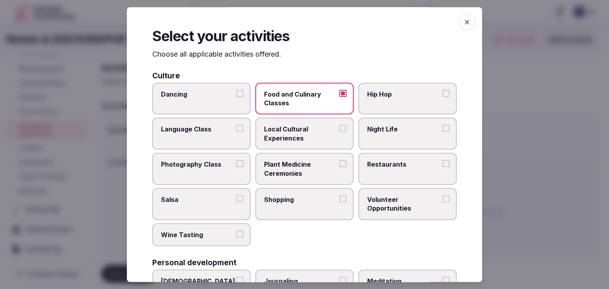
click at [393, 169] on label "Restaurants" at bounding box center [407, 169] width 98 height 32
click at [443, 167] on button "Restaurants" at bounding box center [446, 163] width 7 height 7
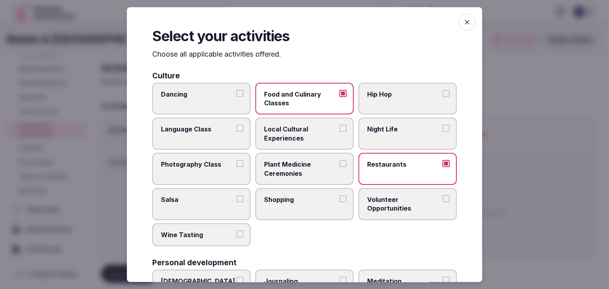
click at [319, 199] on span "Shopping" at bounding box center [300, 199] width 73 height 9
click at [339, 199] on button "Shopping" at bounding box center [342, 198] width 7 height 7
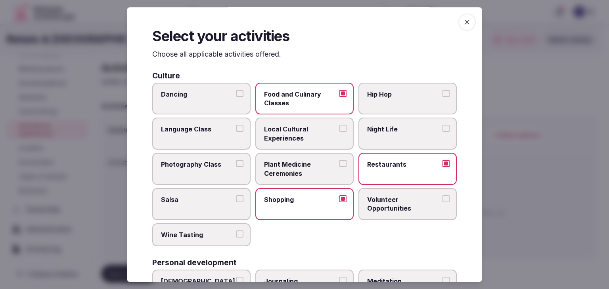
click at [279, 129] on span "Local Cultural Experiences" at bounding box center [300, 134] width 73 height 18
click at [339, 129] on button "Local Cultural Experiences" at bounding box center [342, 128] width 7 height 7
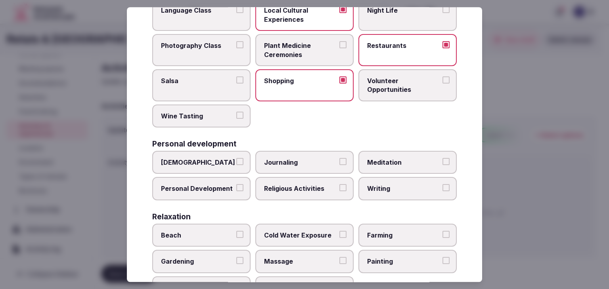
scroll to position [198, 0]
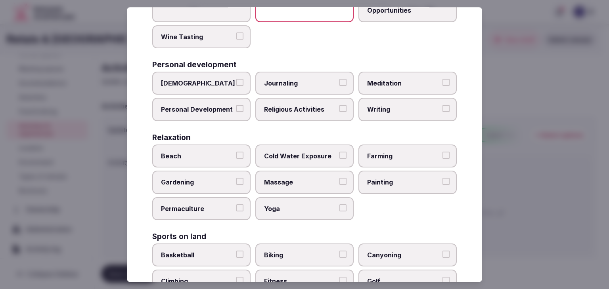
click at [380, 87] on label "Meditation" at bounding box center [407, 83] width 98 height 23
click at [443, 86] on button "Meditation" at bounding box center [446, 82] width 7 height 7
click at [210, 105] on span "Personal Development" at bounding box center [197, 109] width 73 height 9
click at [236, 105] on button "Personal Development" at bounding box center [239, 108] width 7 height 7
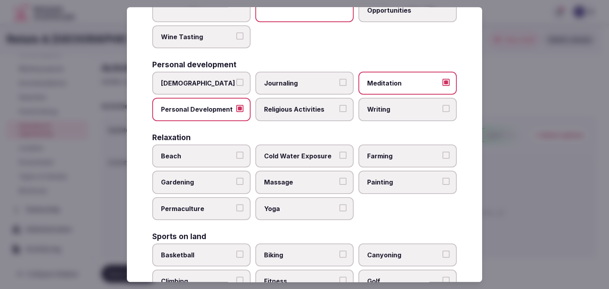
click at [278, 175] on label "Massage" at bounding box center [304, 182] width 98 height 23
click at [339, 178] on button "Massage" at bounding box center [342, 181] width 7 height 7
click at [302, 214] on label "Yoga" at bounding box center [304, 208] width 98 height 23
click at [339, 212] on button "Yoga" at bounding box center [342, 208] width 7 height 7
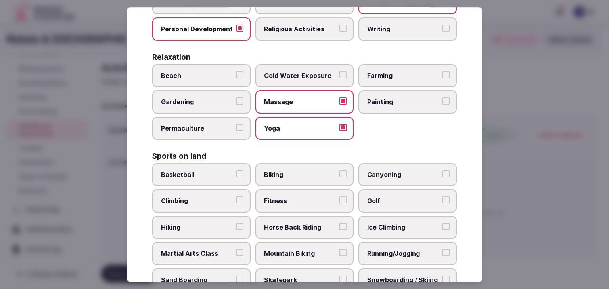
scroll to position [317, 0]
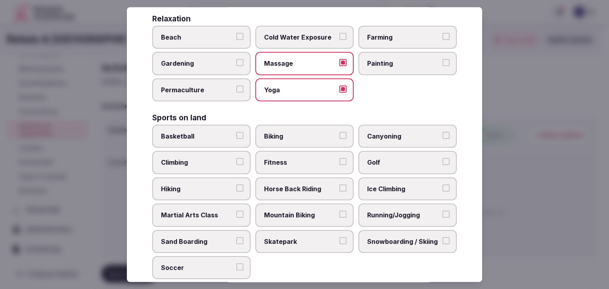
click at [318, 138] on label "Biking" at bounding box center [304, 136] width 98 height 23
click at [339, 138] on button "Biking" at bounding box center [342, 135] width 7 height 7
click at [304, 164] on span "Fitness" at bounding box center [300, 163] width 73 height 9
click at [339, 164] on button "Fitness" at bounding box center [342, 162] width 7 height 7
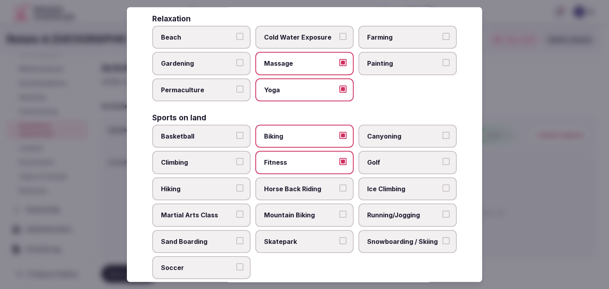
click at [384, 162] on span "Golf" at bounding box center [403, 163] width 73 height 9
click at [443, 162] on button "Golf" at bounding box center [446, 162] width 7 height 7
click at [228, 178] on label "Hiking" at bounding box center [201, 189] width 98 height 23
click at [236, 185] on button "Hiking" at bounding box center [239, 188] width 7 height 7
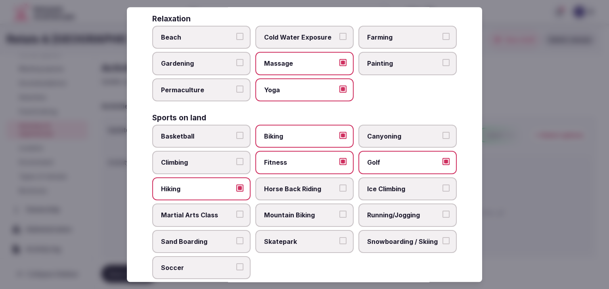
click at [381, 213] on span "Running/Jogging" at bounding box center [403, 215] width 73 height 9
click at [443, 213] on button "Running/Jogging" at bounding box center [446, 214] width 7 height 7
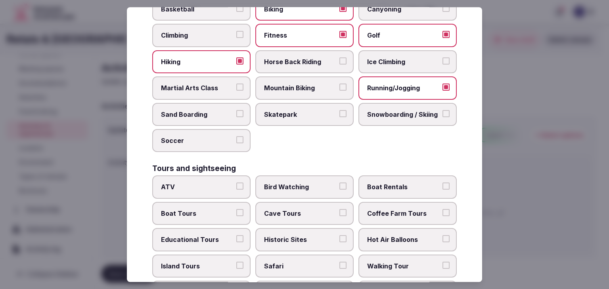
scroll to position [476, 0]
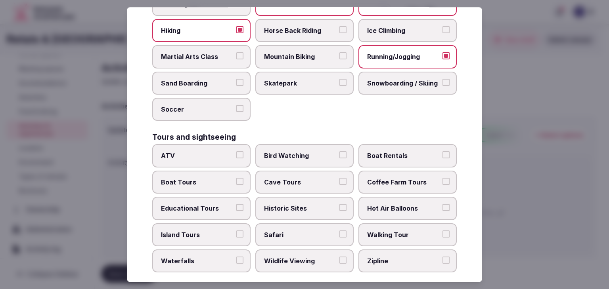
click at [202, 191] on div "ATV Bird Watching Boat Rentals Boat Tours Cave Tours Coffee Farm Tours Educatio…" at bounding box center [304, 209] width 305 height 128
click at [205, 178] on span "Boat Tours" at bounding box center [197, 182] width 73 height 9
click at [236, 178] on button "Boat Tours" at bounding box center [239, 181] width 7 height 7
click at [213, 204] on span "Educational Tours" at bounding box center [197, 208] width 73 height 9
click at [236, 204] on button "Educational Tours" at bounding box center [239, 207] width 7 height 7
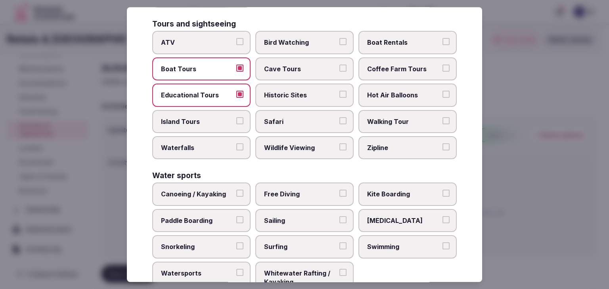
scroll to position [595, 0]
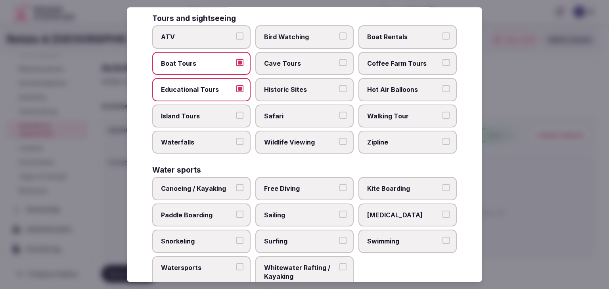
drag, startPoint x: 222, startPoint y: 137, endPoint x: 266, endPoint y: 137, distance: 44.0
click at [224, 138] on span "Waterfalls" at bounding box center [197, 142] width 73 height 9
click at [236, 138] on button "Waterfalls" at bounding box center [239, 141] width 7 height 7
click at [293, 140] on label "Wildlife Viewing" at bounding box center [304, 142] width 98 height 23
click at [339, 140] on button "Wildlife Viewing" at bounding box center [342, 141] width 7 height 7
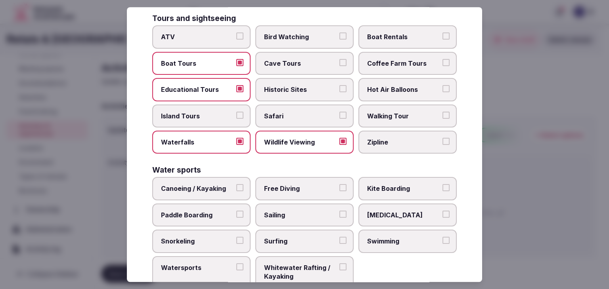
click at [384, 105] on label "Walking Tour" at bounding box center [407, 116] width 98 height 23
click at [443, 112] on button "Walking Tour" at bounding box center [446, 115] width 7 height 7
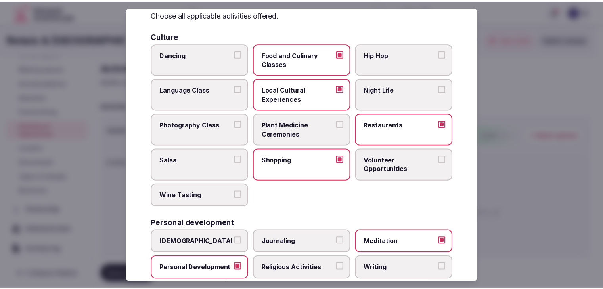
scroll to position [0, 0]
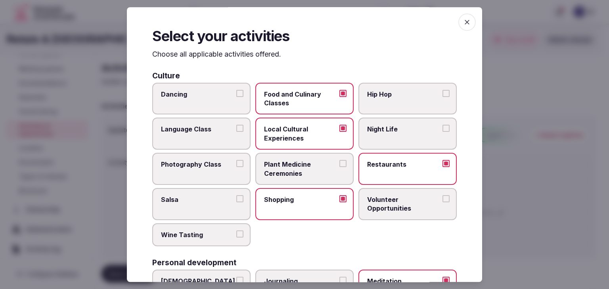
click at [463, 19] on icon "button" at bounding box center [467, 22] width 8 height 8
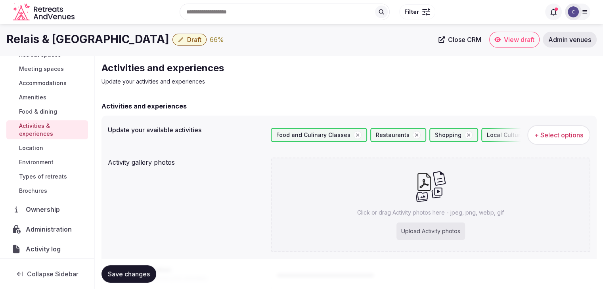
click at [450, 229] on div "Upload Activity photos" at bounding box center [431, 231] width 69 height 17
type input "**********"
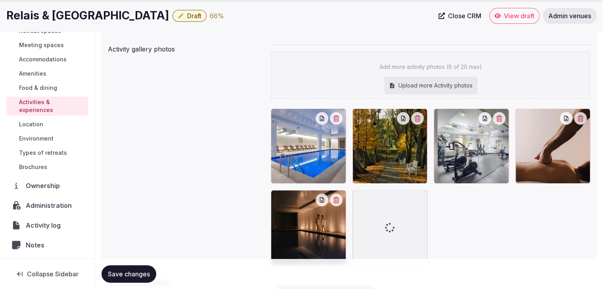
scroll to position [119, 0]
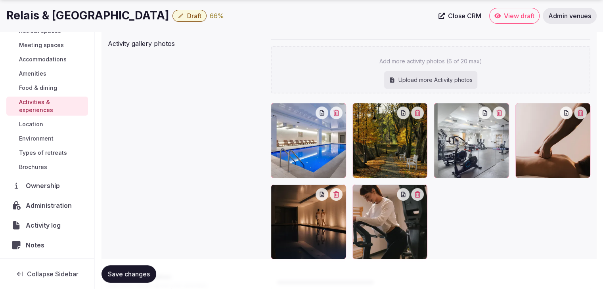
click at [133, 276] on span "Save changes" at bounding box center [129, 274] width 42 height 8
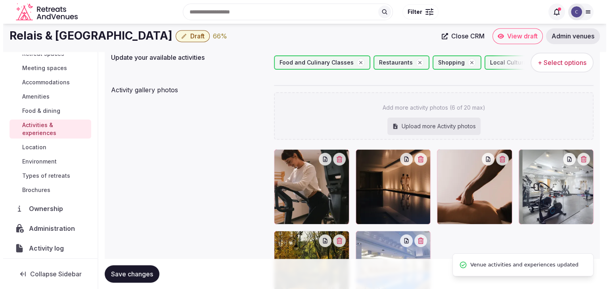
scroll to position [0, 0]
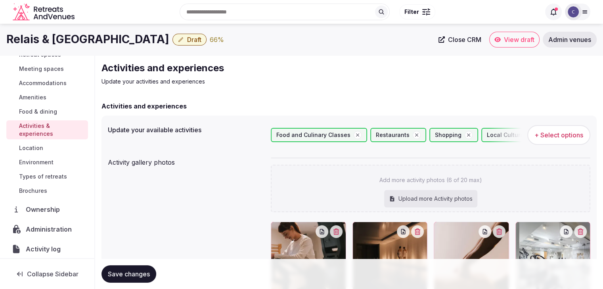
click at [552, 132] on span "+ Select options" at bounding box center [559, 135] width 49 height 9
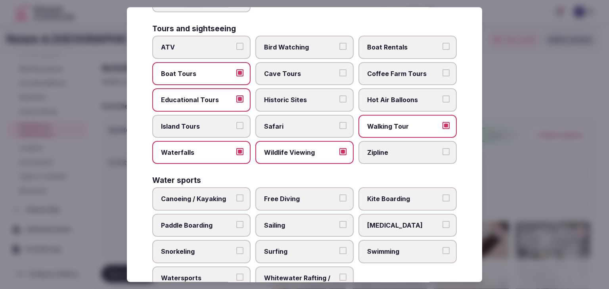
scroll to position [612, 0]
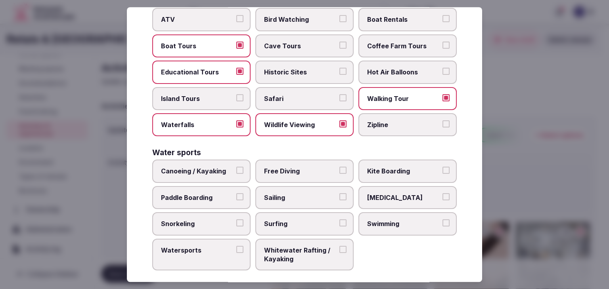
drag, startPoint x: 414, startPoint y: 208, endPoint x: 419, endPoint y: 210, distance: 5.9
click at [413, 213] on label "Swimming" at bounding box center [407, 224] width 98 height 23
click at [443, 220] on button "Swimming" at bounding box center [446, 223] width 7 height 7
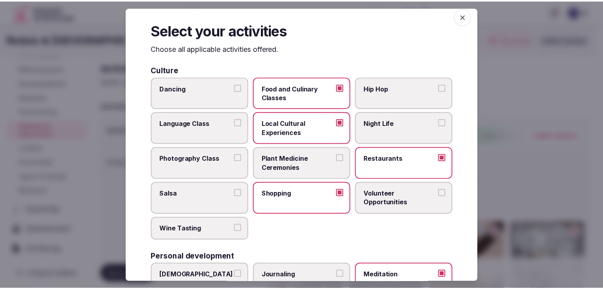
scroll to position [0, 0]
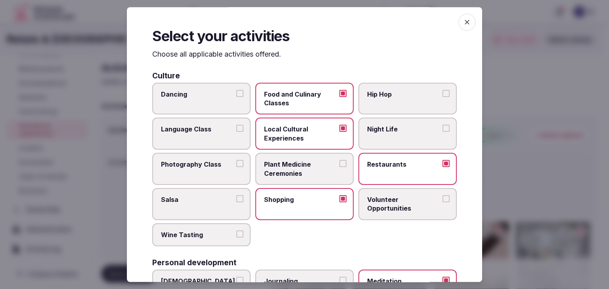
click at [463, 21] on icon "button" at bounding box center [467, 22] width 8 height 8
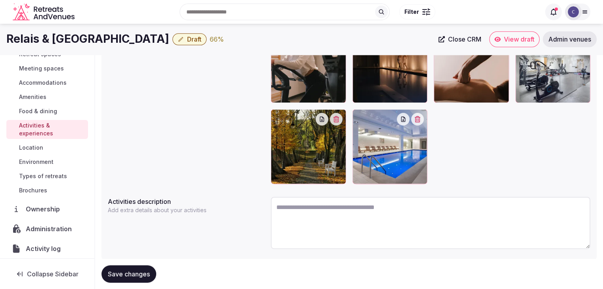
scroll to position [175, 0]
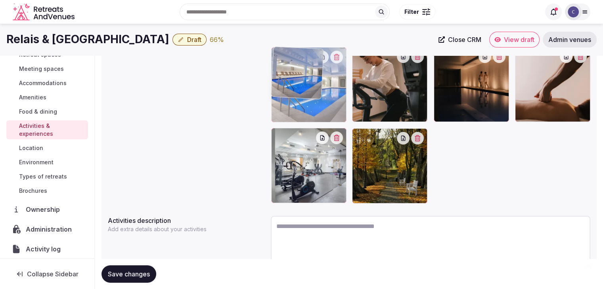
drag, startPoint x: 358, startPoint y: 134, endPoint x: 299, endPoint y: 76, distance: 82.2
click at [299, 76] on body "Search Popular Destinations Toscana, Italy Riviera Maya, Mexico Indonesia, Bali…" at bounding box center [301, 77] width 603 height 505
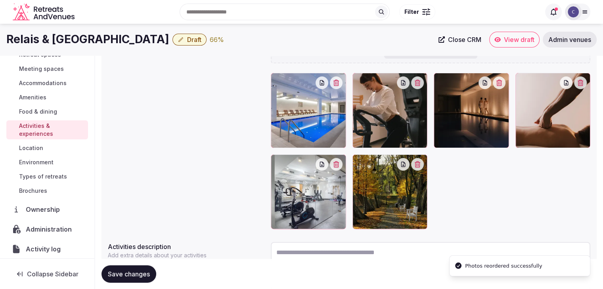
scroll to position [96, 0]
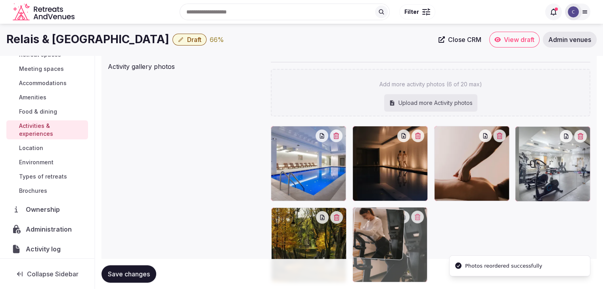
drag, startPoint x: 354, startPoint y: 131, endPoint x: 364, endPoint y: 198, distance: 67.8
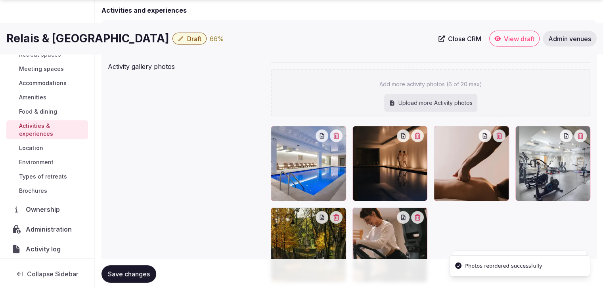
scroll to position [175, 0]
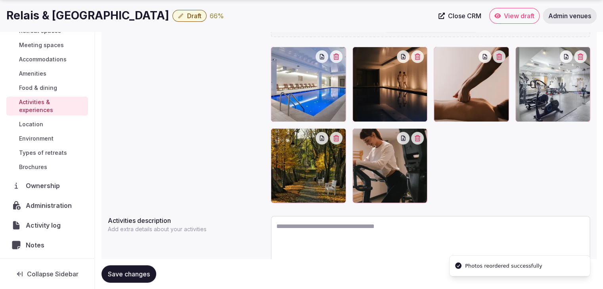
click at [135, 275] on span "Save changes" at bounding box center [129, 274] width 42 height 8
click at [45, 140] on span "Environment" at bounding box center [36, 139] width 34 height 8
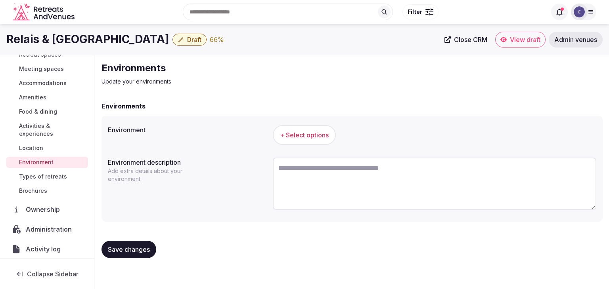
click at [302, 126] on button "+ Select options" at bounding box center [304, 135] width 63 height 20
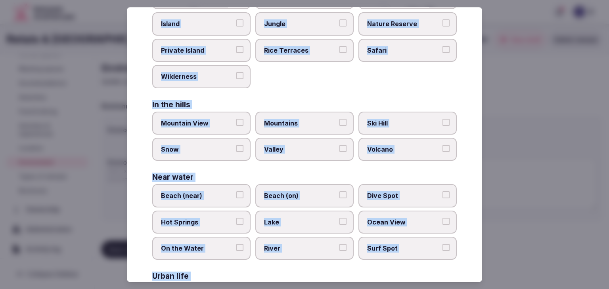
scroll to position [190, 0]
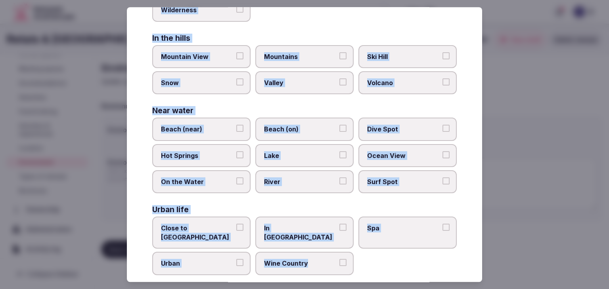
drag, startPoint x: 146, startPoint y: 56, endPoint x: 350, endPoint y: 264, distance: 291.3
click at [350, 264] on div "Select your environment Choose all applicable environments offered. In nature C…" at bounding box center [304, 144] width 355 height 275
copy div "Choose all applicable environments offered. In nature Close to Nature Countrysi…"
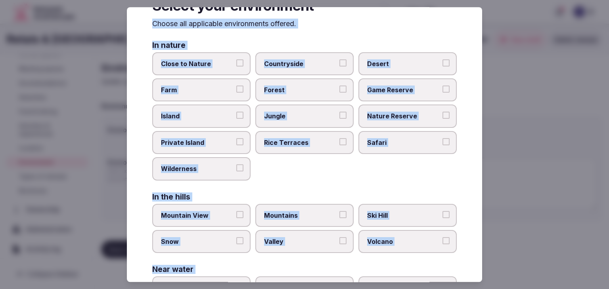
scroll to position [0, 0]
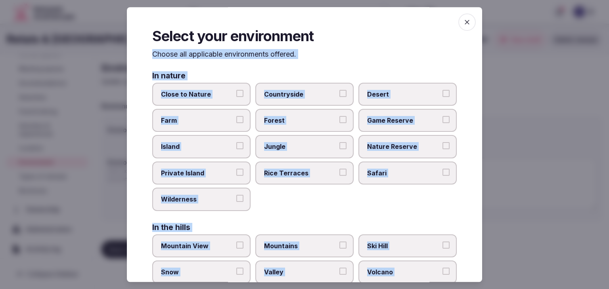
click at [207, 92] on span "Close to Nature" at bounding box center [197, 94] width 73 height 9
click at [236, 92] on button "Close to Nature" at bounding box center [239, 93] width 7 height 7
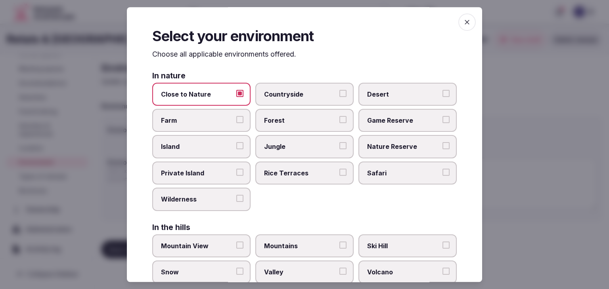
click at [284, 96] on span "Countryside" at bounding box center [300, 94] width 73 height 9
click at [339, 96] on button "Countryside" at bounding box center [342, 93] width 7 height 7
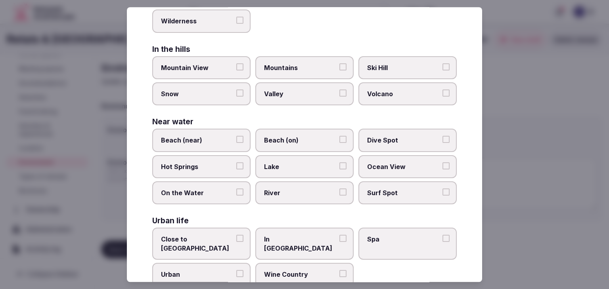
scroll to position [190, 0]
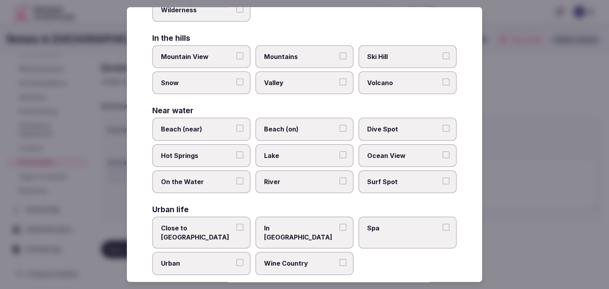
click at [209, 225] on span "Close to City Center" at bounding box center [197, 233] width 73 height 18
click at [236, 225] on button "Close to City Center" at bounding box center [239, 227] width 7 height 7
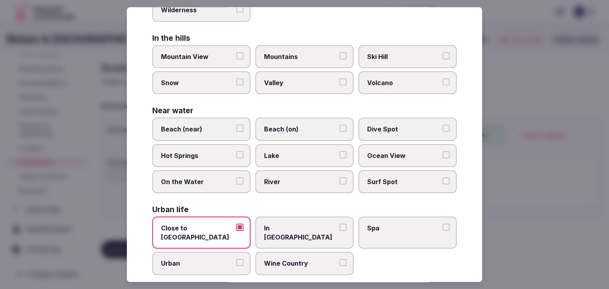
click at [209, 260] on span "Urban" at bounding box center [197, 264] width 73 height 9
click at [236, 260] on button "Urban" at bounding box center [239, 263] width 7 height 7
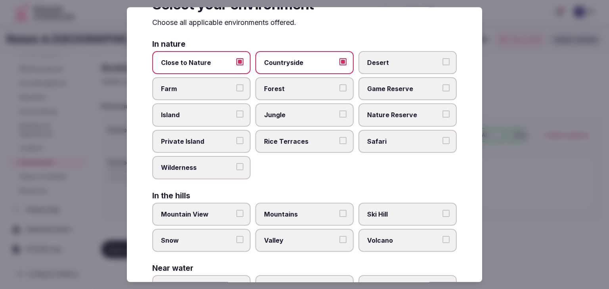
scroll to position [0, 0]
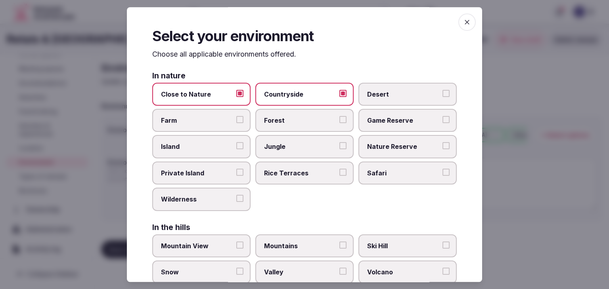
click at [463, 26] on icon "button" at bounding box center [467, 22] width 8 height 8
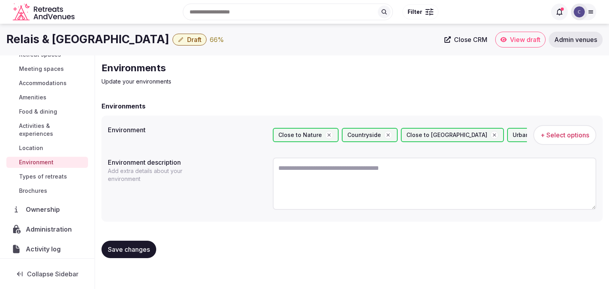
click at [61, 44] on h1 "Relais & [GEOGRAPHIC_DATA]" at bounding box center [87, 39] width 163 height 15
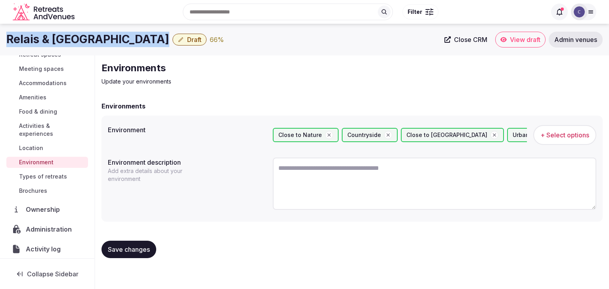
click at [61, 44] on h1 "Relais & [GEOGRAPHIC_DATA]" at bounding box center [87, 39] width 163 height 15
click at [144, 255] on button "Save changes" at bounding box center [129, 249] width 55 height 17
click at [59, 173] on span "Types of retreats" at bounding box center [43, 177] width 48 height 8
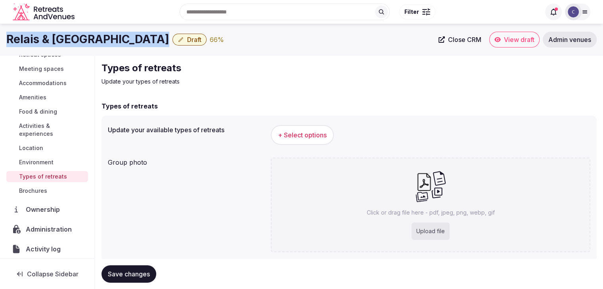
click at [310, 126] on button "+ Select options" at bounding box center [302, 135] width 63 height 20
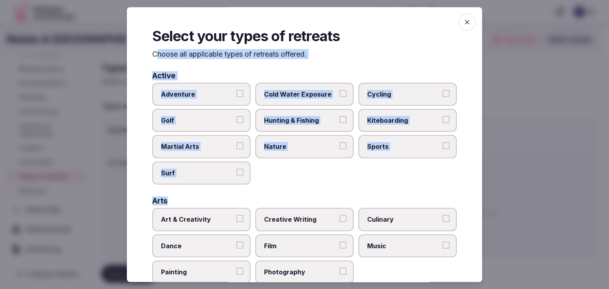
drag, startPoint x: 155, startPoint y: 51, endPoint x: 244, endPoint y: 185, distance: 160.8
click at [247, 188] on div "Select your types of retreats Choose all applicable types of retreats offered. …" at bounding box center [304, 144] width 355 height 275
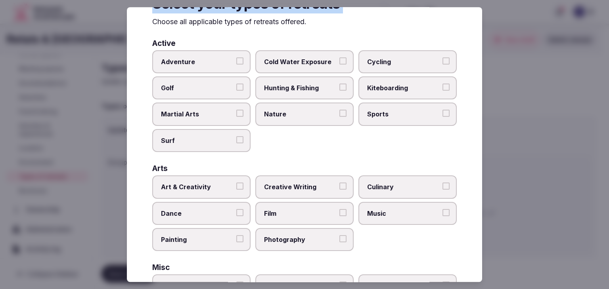
scroll to position [322, 0]
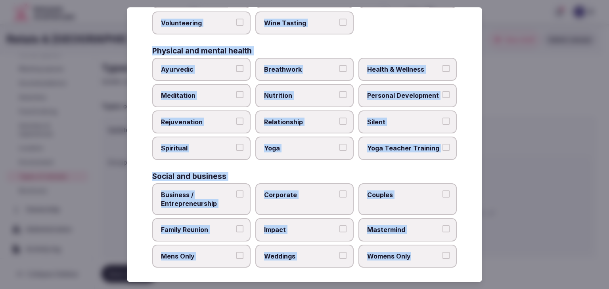
drag, startPoint x: 152, startPoint y: 55, endPoint x: 449, endPoint y: 270, distance: 366.3
click at [449, 270] on div "Select your types of retreats Choose all applicable types of retreats offered. …" at bounding box center [304, 144] width 355 height 275
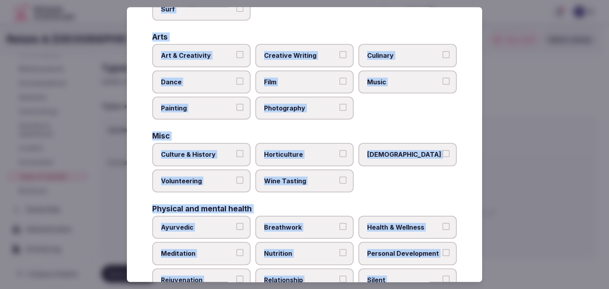
scroll to position [124, 0]
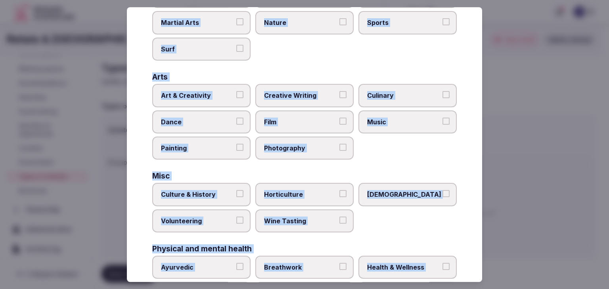
click at [208, 94] on span "Art & Creativity" at bounding box center [197, 95] width 73 height 9
click at [236, 94] on button "Art & Creativity" at bounding box center [239, 94] width 7 height 7
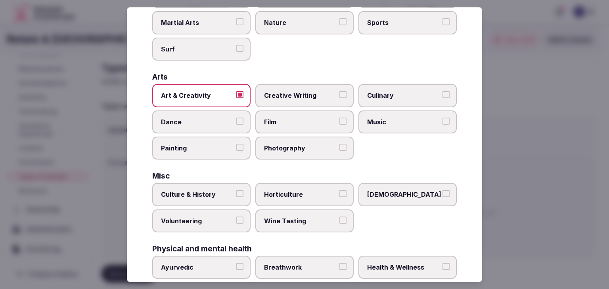
click at [384, 103] on label "Culinary" at bounding box center [407, 95] width 98 height 23
click at [443, 98] on button "Culinary" at bounding box center [446, 94] width 7 height 7
click at [199, 192] on span "Culture & History" at bounding box center [197, 195] width 73 height 9
click at [236, 192] on button "Culture & History" at bounding box center [239, 194] width 7 height 7
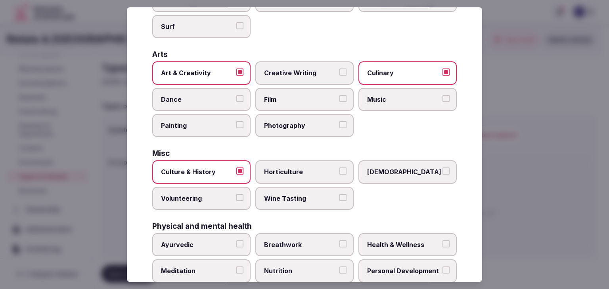
scroll to position [203, 0]
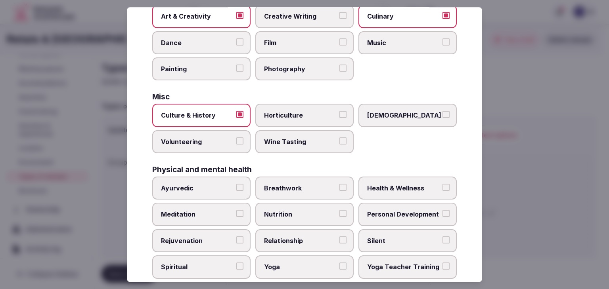
click at [383, 184] on span "Health & Wellness" at bounding box center [403, 188] width 73 height 9
click at [443, 184] on button "Health & Wellness" at bounding box center [446, 187] width 7 height 7
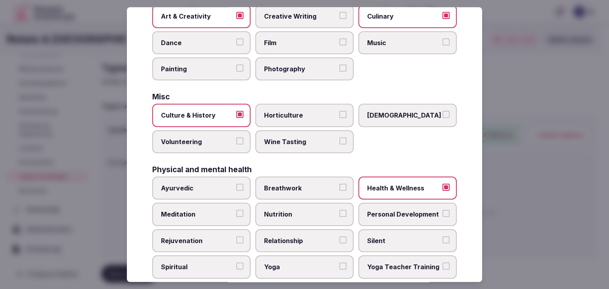
click at [377, 204] on label "Personal Development" at bounding box center [407, 214] width 98 height 23
click at [443, 211] on button "Personal Development" at bounding box center [446, 214] width 7 height 7
drag, startPoint x: 227, startPoint y: 205, endPoint x: 221, endPoint y: 232, distance: 27.5
click at [226, 206] on label "Meditation" at bounding box center [201, 214] width 98 height 23
click at [236, 211] on button "Meditation" at bounding box center [239, 214] width 7 height 7
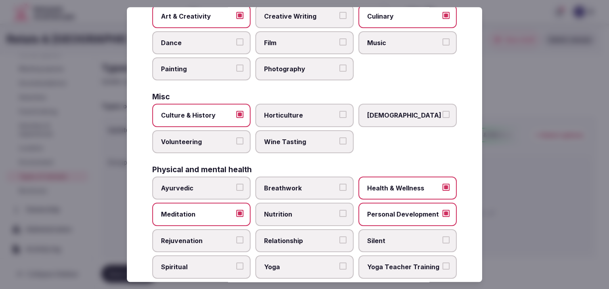
click at [220, 237] on span "Rejuvenation" at bounding box center [197, 241] width 73 height 9
click at [236, 237] on button "Rejuvenation" at bounding box center [239, 240] width 7 height 7
click at [292, 211] on span "Nutrition" at bounding box center [300, 215] width 73 height 9
click at [339, 211] on button "Nutrition" at bounding box center [342, 214] width 7 height 7
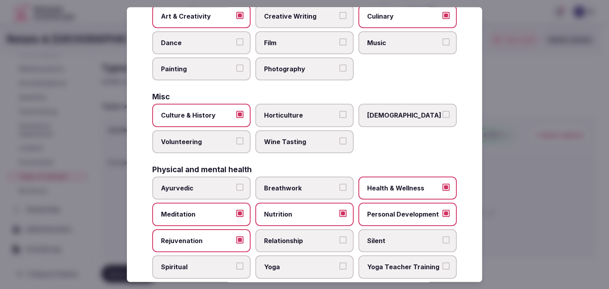
click at [279, 257] on label "Yoga" at bounding box center [304, 267] width 98 height 23
click at [339, 263] on button "Yoga" at bounding box center [342, 266] width 7 height 7
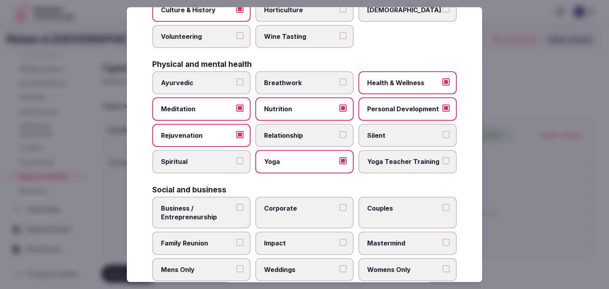
scroll to position [322, 0]
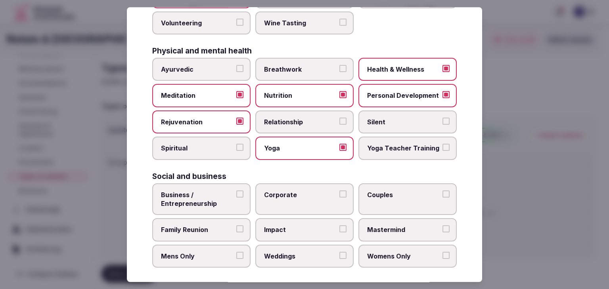
click at [282, 191] on span "Corporate" at bounding box center [300, 195] width 73 height 9
click at [339, 191] on button "Corporate" at bounding box center [342, 194] width 7 height 7
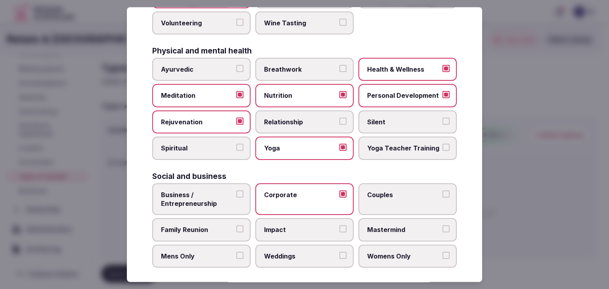
click at [278, 252] on span "Weddings" at bounding box center [300, 256] width 73 height 9
click at [339, 252] on button "Weddings" at bounding box center [342, 255] width 7 height 7
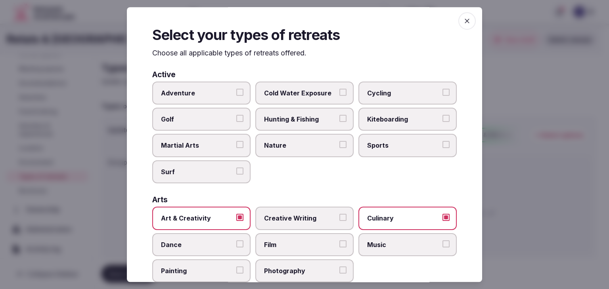
scroll to position [0, 0]
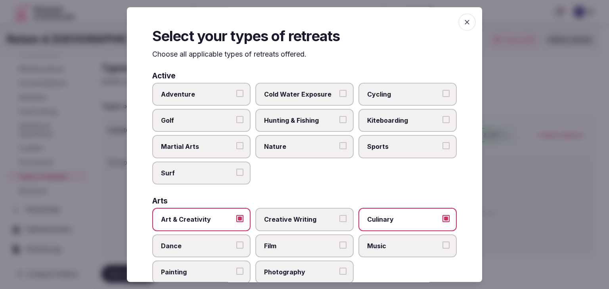
click at [463, 23] on icon "button" at bounding box center [467, 22] width 8 height 8
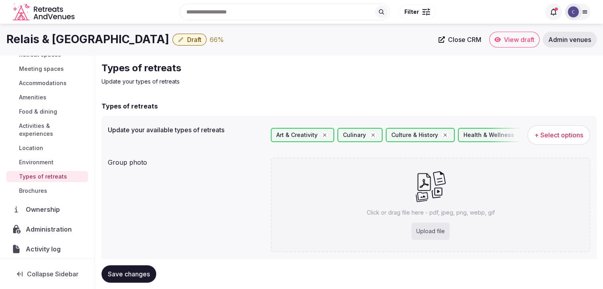
click at [427, 226] on div "Upload file" at bounding box center [431, 231] width 38 height 17
type input "**********"
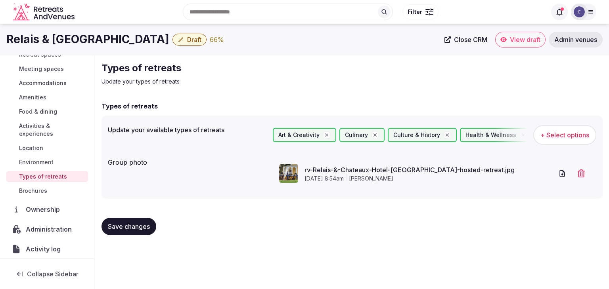
click at [132, 224] on span "Save changes" at bounding box center [129, 227] width 42 height 8
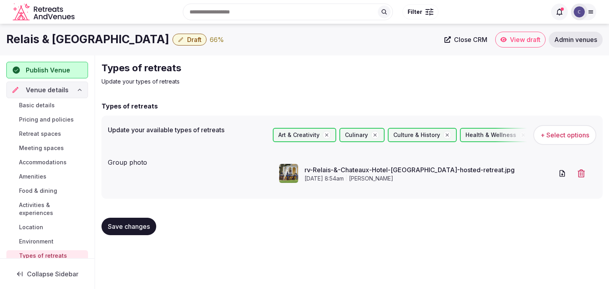
click at [46, 104] on span "Basic details" at bounding box center [37, 106] width 36 height 8
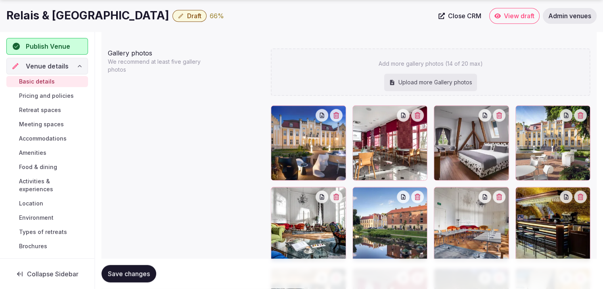
scroll to position [952, 0]
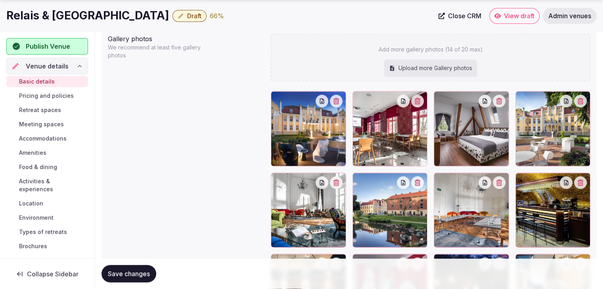
click at [34, 98] on span "Pricing and policies" at bounding box center [46, 96] width 55 height 8
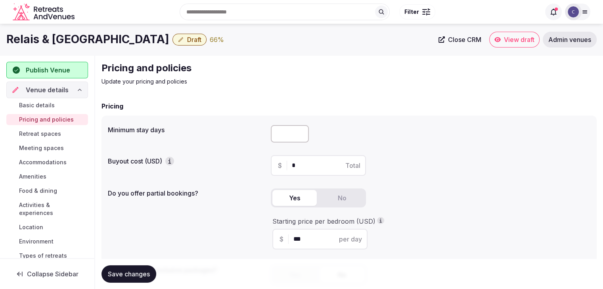
click at [291, 134] on input "number" at bounding box center [290, 133] width 38 height 17
type input "*"
click at [131, 276] on span "Save changes" at bounding box center [129, 274] width 42 height 8
click at [49, 135] on span "Retreat spaces" at bounding box center [40, 134] width 42 height 8
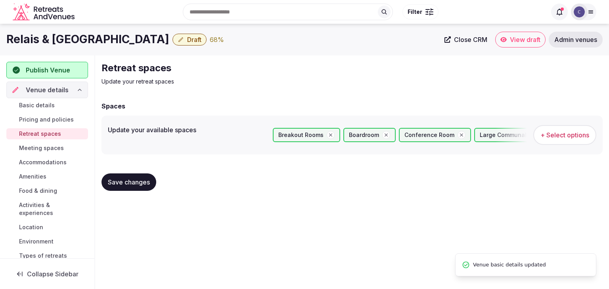
click at [48, 149] on span "Meeting spaces" at bounding box center [41, 148] width 45 height 8
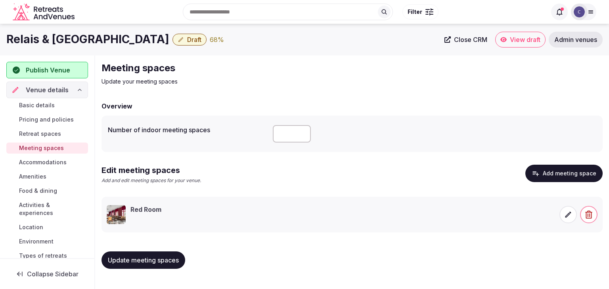
click at [48, 157] on link "Accommodations" at bounding box center [47, 162] width 82 height 11
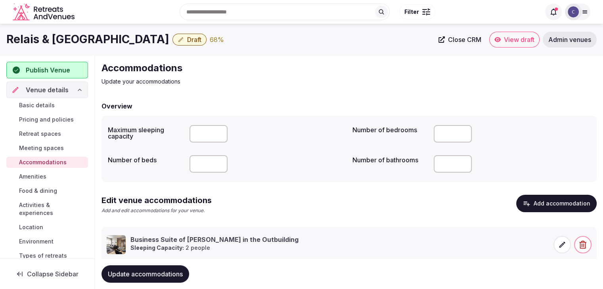
click at [49, 176] on link "Amenities" at bounding box center [47, 176] width 82 height 11
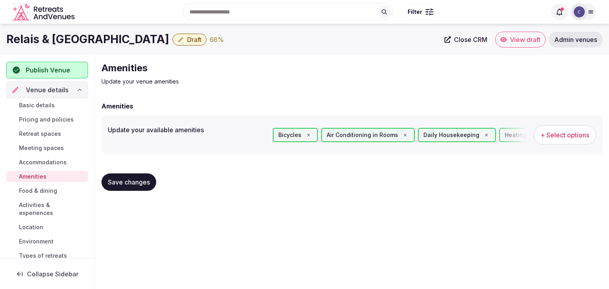
click at [50, 191] on span "Food & dining" at bounding box center [38, 191] width 38 height 8
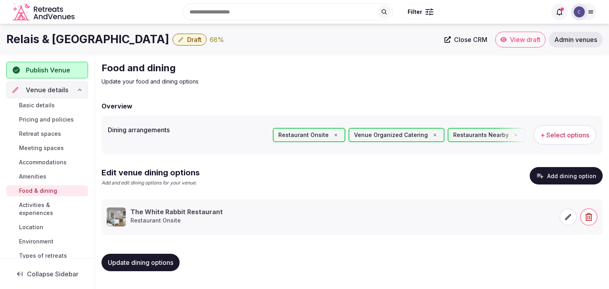
click at [47, 209] on span "Activities & experiences" at bounding box center [52, 209] width 66 height 16
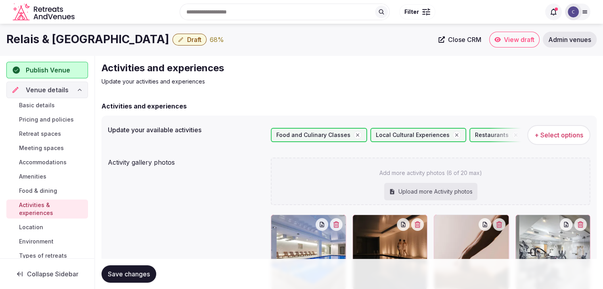
click at [44, 222] on link "Location" at bounding box center [47, 227] width 82 height 11
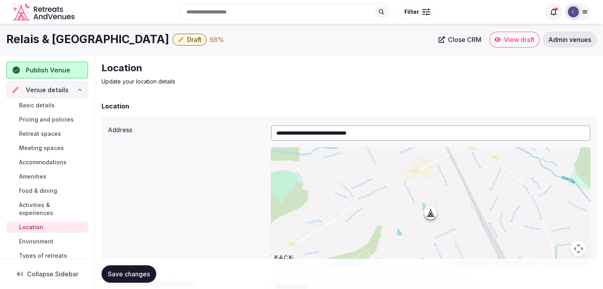
scroll to position [119, 0]
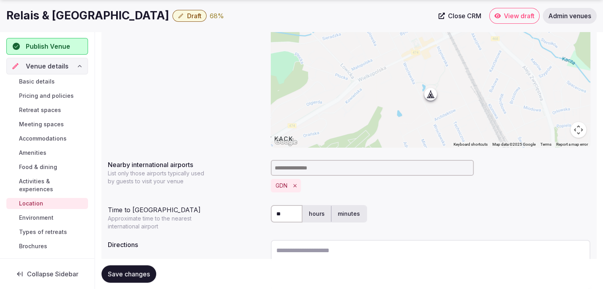
click at [46, 217] on span "Environment" at bounding box center [36, 218] width 34 height 8
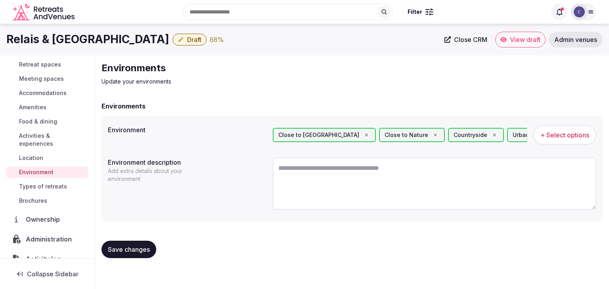
scroll to position [119, 0]
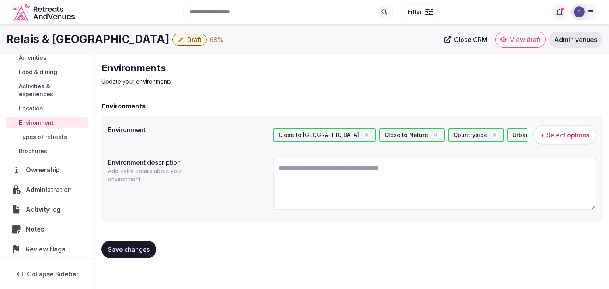
click at [59, 137] on span "Types of retreats" at bounding box center [43, 137] width 48 height 8
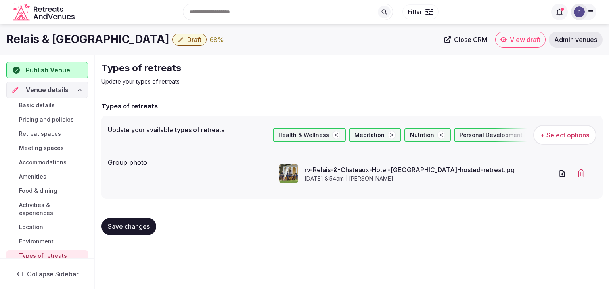
click at [184, 42] on icon "button" at bounding box center [181, 39] width 6 height 6
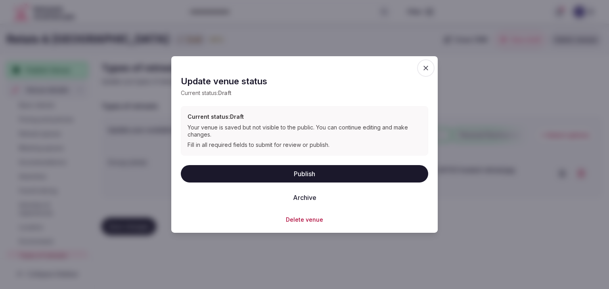
click at [322, 173] on button "Publish" at bounding box center [304, 173] width 247 height 17
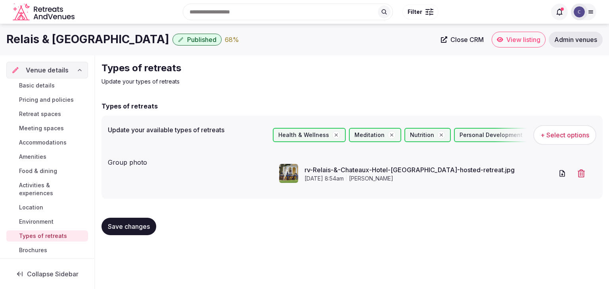
click at [34, 84] on span "Basic details" at bounding box center [37, 86] width 36 height 8
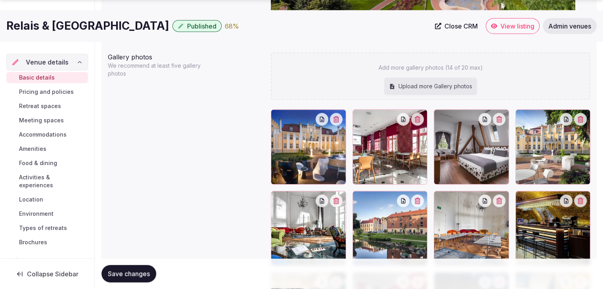
scroll to position [1013, 0]
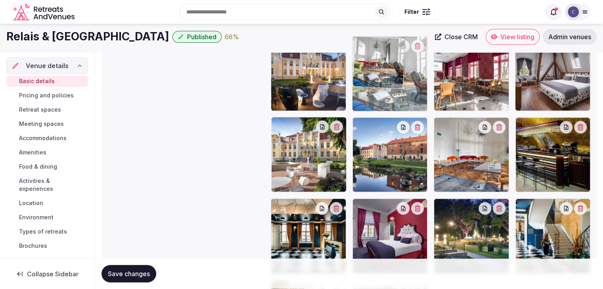
drag, startPoint x: 277, startPoint y: 113, endPoint x: 366, endPoint y: 53, distance: 107.0
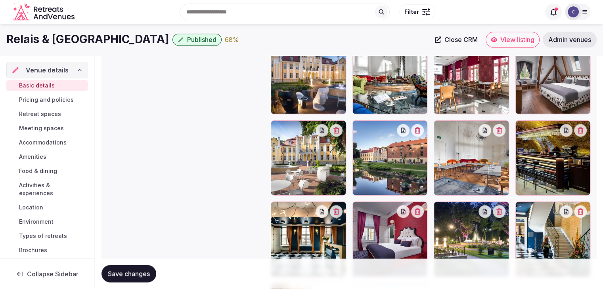
scroll to position [967, 0]
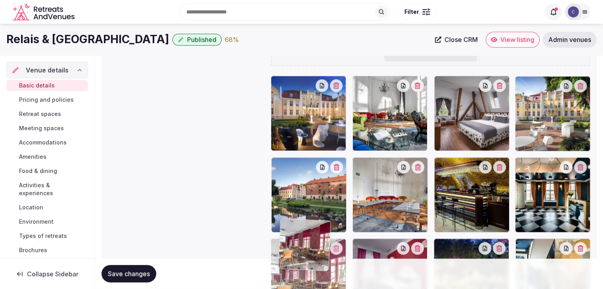
drag, startPoint x: 442, startPoint y: 79, endPoint x: 287, endPoint y: 222, distance: 211.3
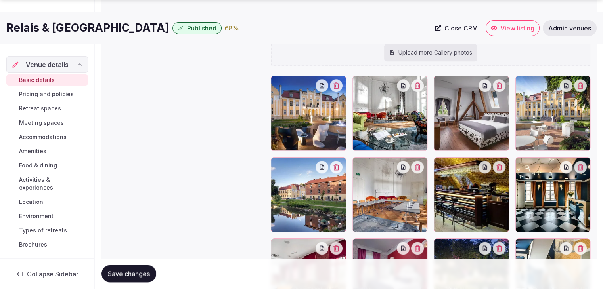
scroll to position [1046, 0]
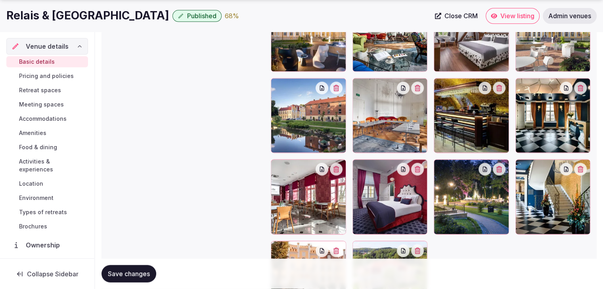
click at [142, 271] on span "Save changes" at bounding box center [129, 274] width 42 height 8
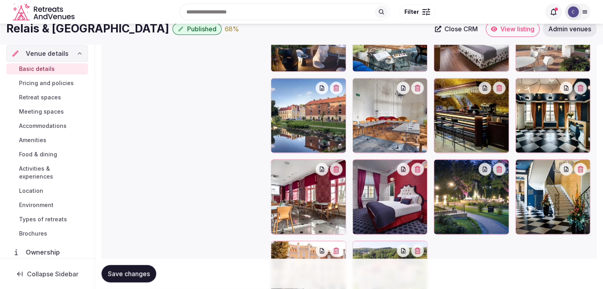
scroll to position [1007, 0]
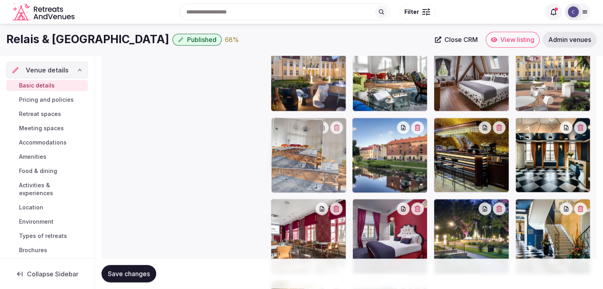
drag, startPoint x: 360, startPoint y: 125, endPoint x: 299, endPoint y: 136, distance: 61.2
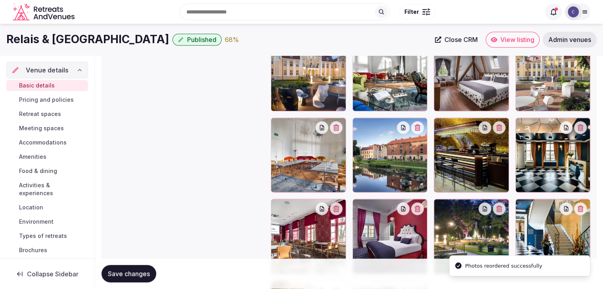
click at [133, 272] on span "Save changes" at bounding box center [129, 274] width 42 height 8
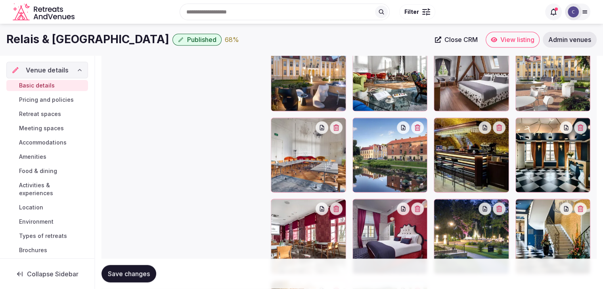
click at [142, 272] on span "Save changes" at bounding box center [129, 274] width 42 height 8
click at [83, 35] on h1 "Relais & [GEOGRAPHIC_DATA]" at bounding box center [87, 39] width 163 height 15
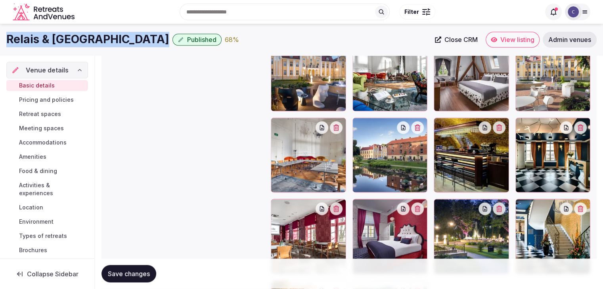
click at [83, 35] on h1 "Relais & [GEOGRAPHIC_DATA]" at bounding box center [87, 39] width 163 height 15
click at [504, 36] on span "View listing" at bounding box center [517, 40] width 34 height 8
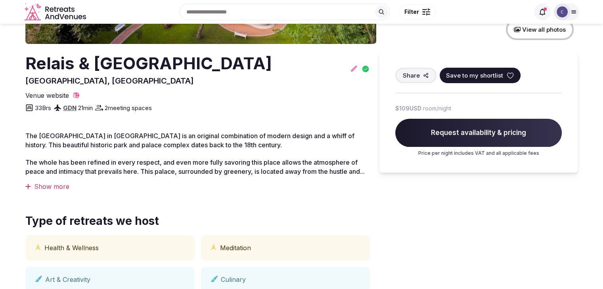
scroll to position [159, 0]
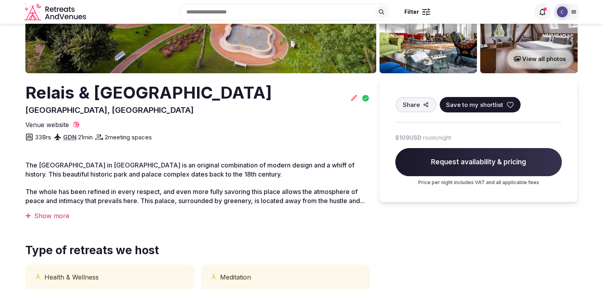
click at [540, 10] on icon at bounding box center [542, 12] width 6 height 7
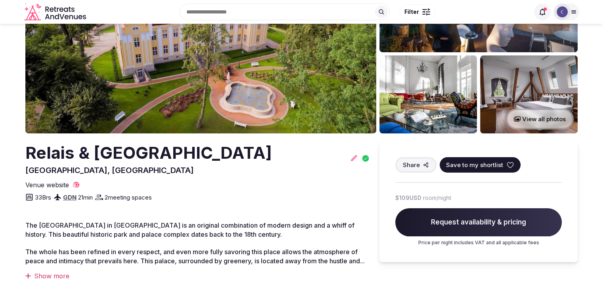
scroll to position [40, 0]
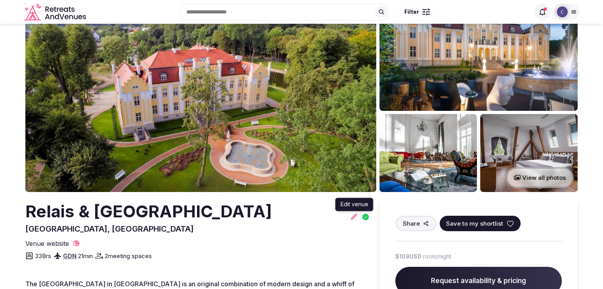
click at [352, 217] on icon at bounding box center [354, 217] width 8 height 8
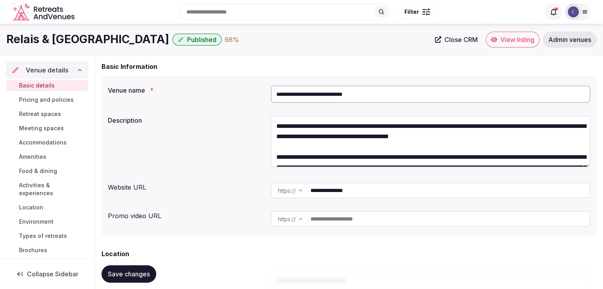
click at [45, 126] on span "Meeting spaces" at bounding box center [41, 129] width 45 height 8
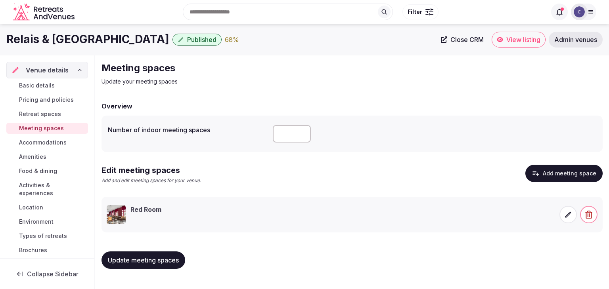
click at [564, 214] on icon at bounding box center [568, 215] width 8 height 8
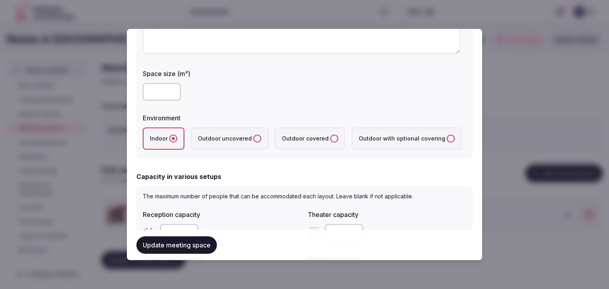
scroll to position [198, 0]
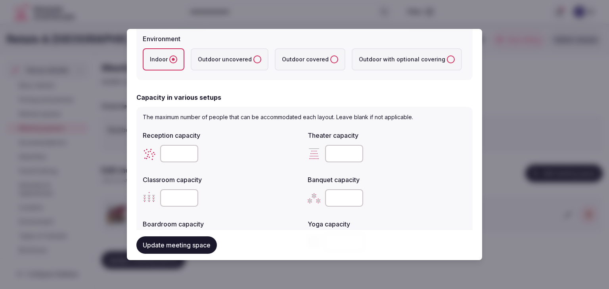
click at [329, 151] on input "number" at bounding box center [344, 153] width 38 height 17
type input "***"
click at [272, 176] on div "Classroom capacity" at bounding box center [222, 177] width 159 height 11
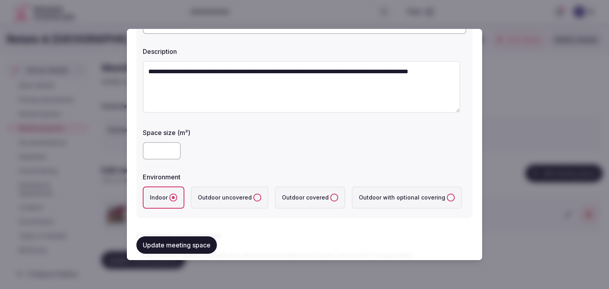
scroll to position [0, 0]
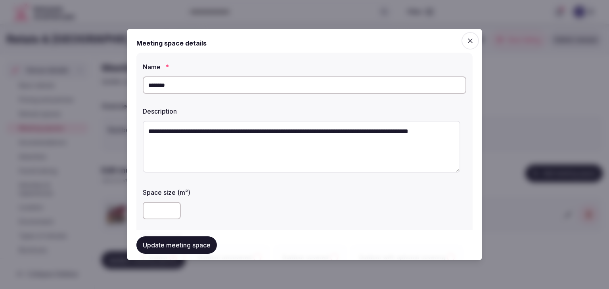
click at [172, 249] on button "Update meeting space" at bounding box center [176, 245] width 80 height 17
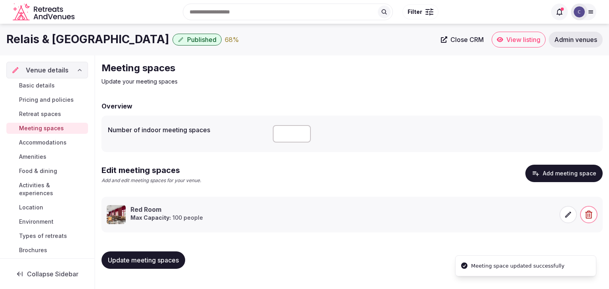
click at [171, 260] on span "Update meeting spaces" at bounding box center [143, 261] width 71 height 8
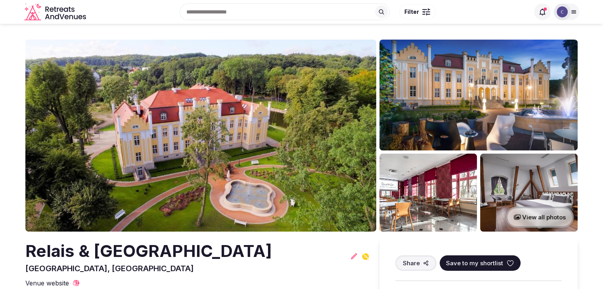
click at [182, 259] on h2 "Relais & [GEOGRAPHIC_DATA]" at bounding box center [148, 251] width 247 height 23
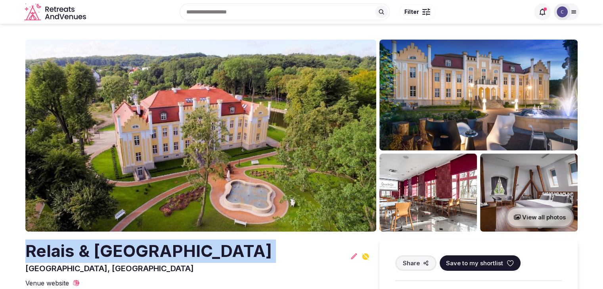
click at [182, 259] on h2 "Relais & [GEOGRAPHIC_DATA]" at bounding box center [148, 251] width 247 height 23
copy h2 "Relais & [GEOGRAPHIC_DATA]"
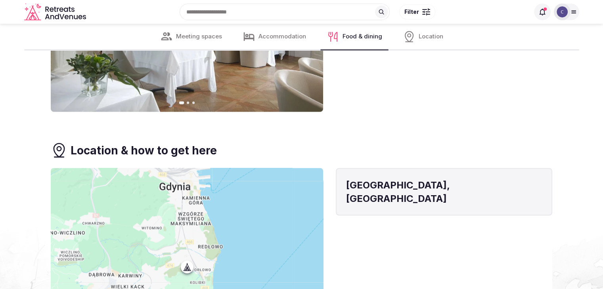
scroll to position [1385, 0]
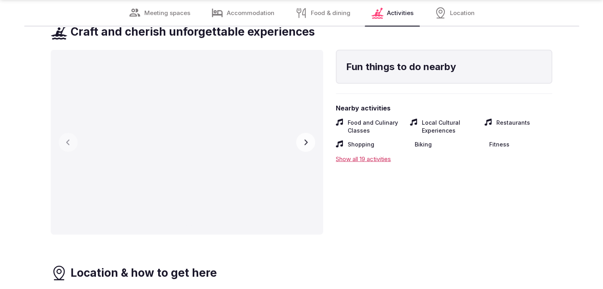
scroll to position [1589, 0]
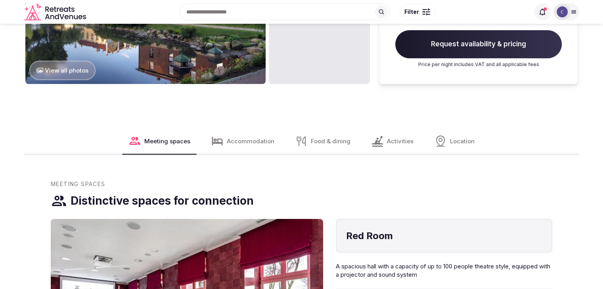
scroll to position [674, 0]
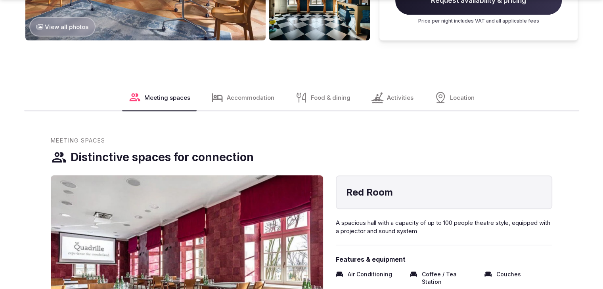
scroll to position [916, 0]
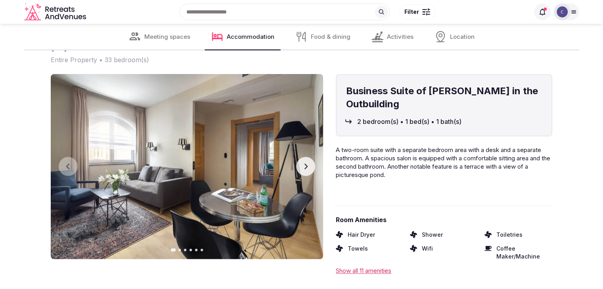
scroll to position [1154, 0]
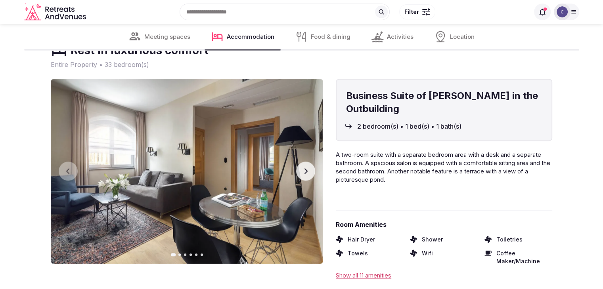
click at [571, 12] on icon at bounding box center [573, 12] width 4 height 3
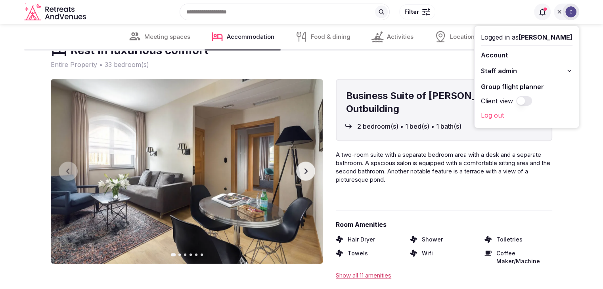
click at [571, 68] on icon at bounding box center [569, 71] width 6 height 6
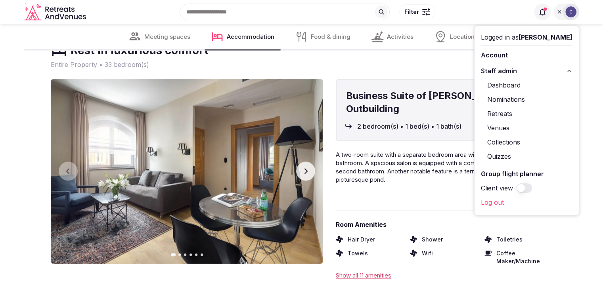
click at [503, 113] on link "Retreats" at bounding box center [527, 113] width 92 height 13
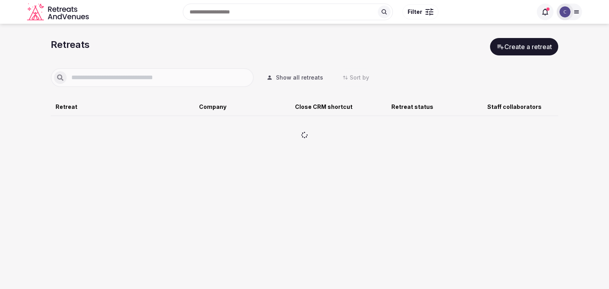
click at [222, 77] on input "text" at bounding box center [159, 78] width 184 height 10
type input "*****"
click at [308, 80] on span "Show all retreats" at bounding box center [299, 78] width 47 height 8
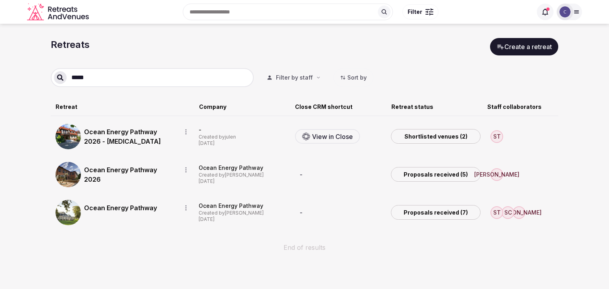
click at [123, 166] on link "Ocean Energy Pathway 2026" at bounding box center [129, 174] width 91 height 19
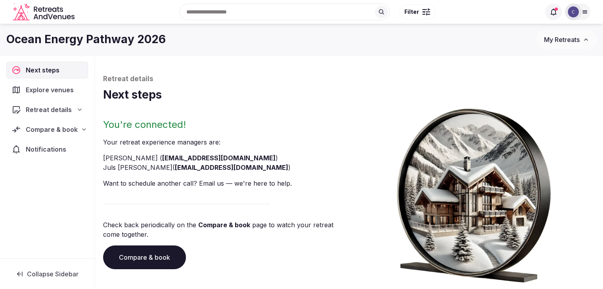
click at [152, 255] on link "Compare & book" at bounding box center [144, 258] width 83 height 24
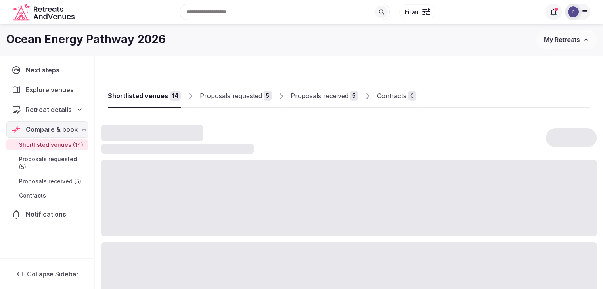
click at [138, 39] on h1 "Ocean Energy Pathway 2026" at bounding box center [85, 39] width 159 height 15
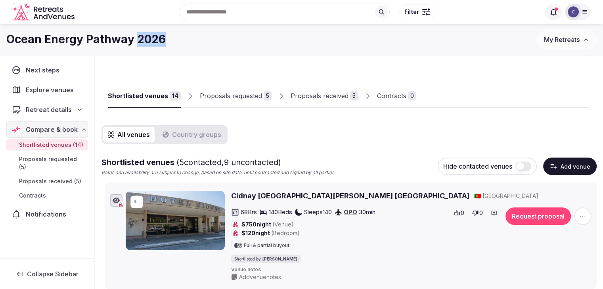
click at [566, 164] on button "Add venue" at bounding box center [570, 166] width 54 height 17
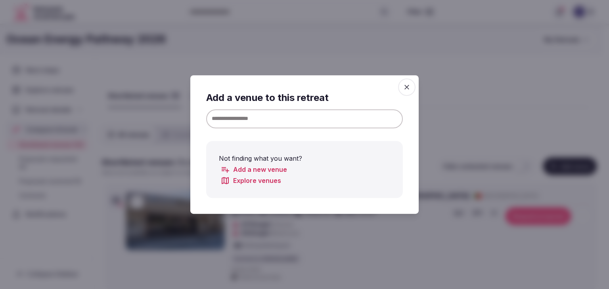
click at [242, 119] on input at bounding box center [304, 118] width 197 height 19
paste input "**********"
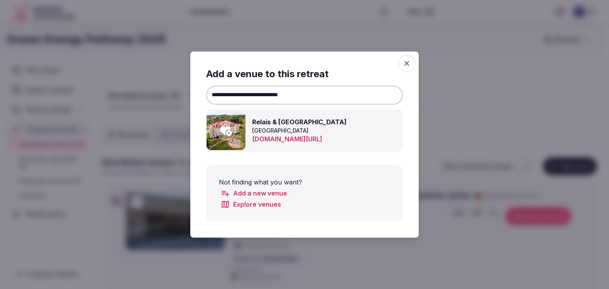
type input "**********"
click at [352, 134] on p "Poland" at bounding box center [315, 131] width 127 height 8
click at [226, 129] on icon at bounding box center [226, 131] width 12 height 10
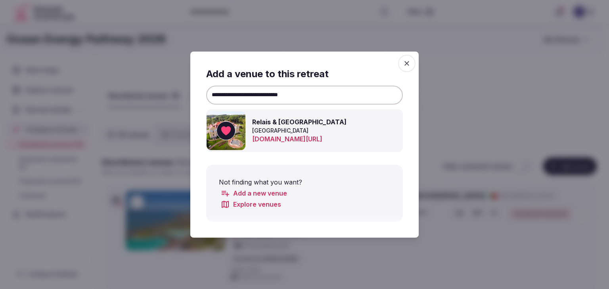
click at [407, 63] on icon "button" at bounding box center [406, 63] width 5 height 5
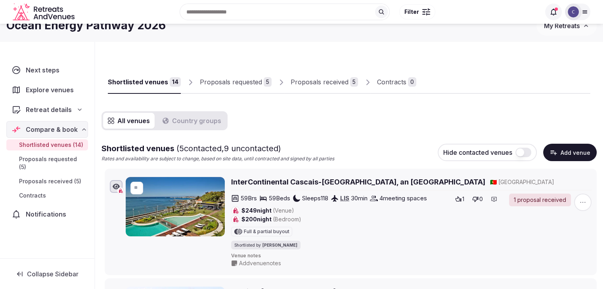
scroll to position [159, 0]
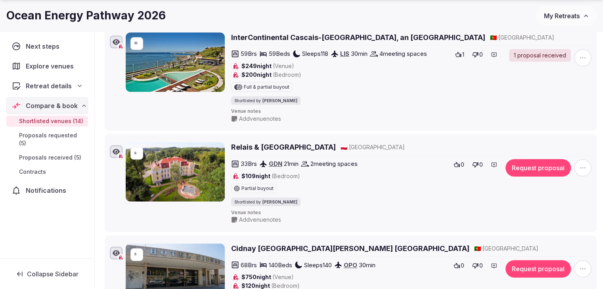
click at [253, 118] on span "Add venue notes" at bounding box center [260, 119] width 42 height 8
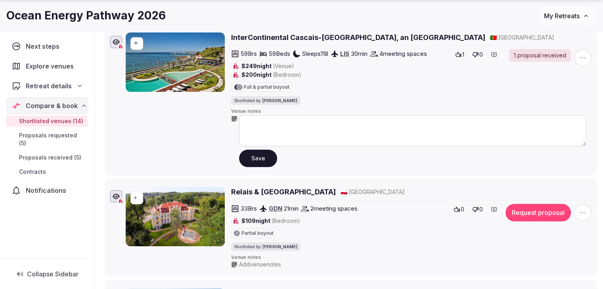
click at [153, 130] on div "**" at bounding box center [175, 100] width 99 height 135
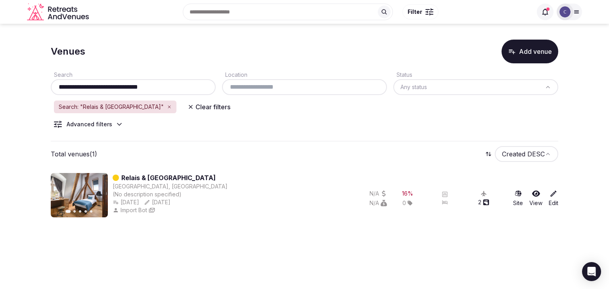
click at [171, 89] on input "**********" at bounding box center [133, 87] width 159 height 10
paste input "text"
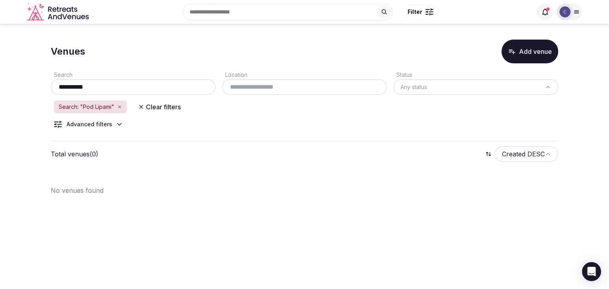
type input "**********"
click at [525, 61] on button "Add venue" at bounding box center [530, 52] width 57 height 24
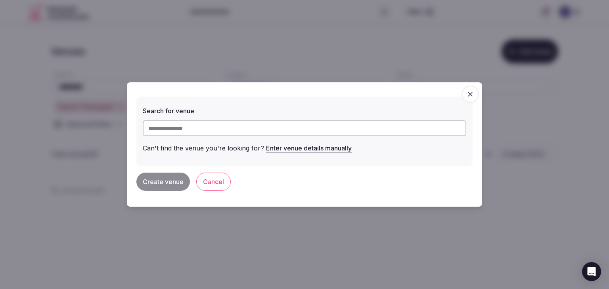
click at [307, 131] on input "text" at bounding box center [305, 129] width 324 height 16
paste input "**********"
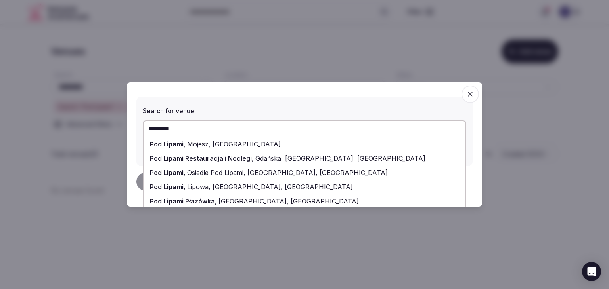
click at [310, 156] on span "Gdańska, Bystra, Poland" at bounding box center [340, 159] width 172 height 8
type input "**********"
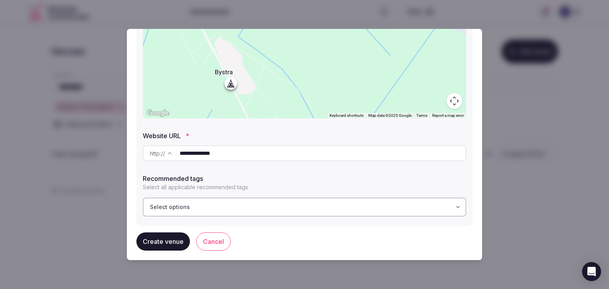
scroll to position [216, 0]
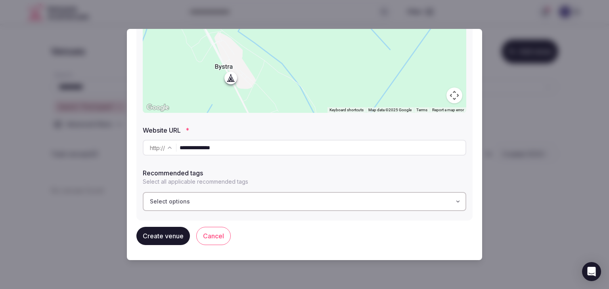
click at [164, 236] on button "Create venue" at bounding box center [163, 236] width 54 height 18
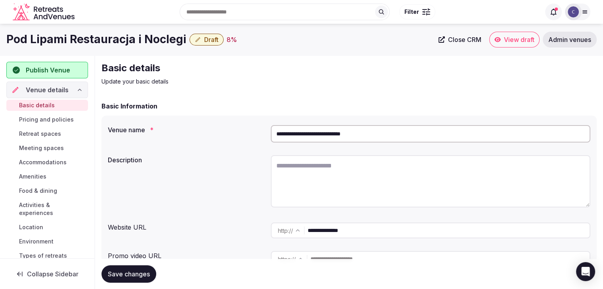
click at [573, 43] on span "Admin venues" at bounding box center [569, 40] width 43 height 8
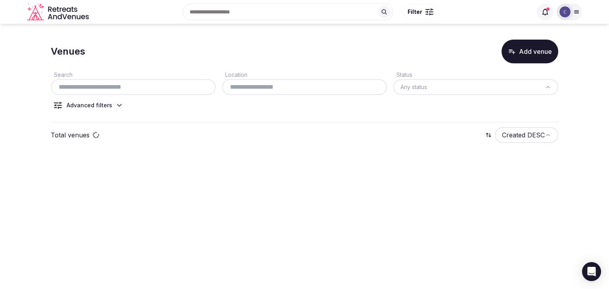
click at [160, 91] on input "text" at bounding box center [133, 87] width 159 height 10
paste input "**********"
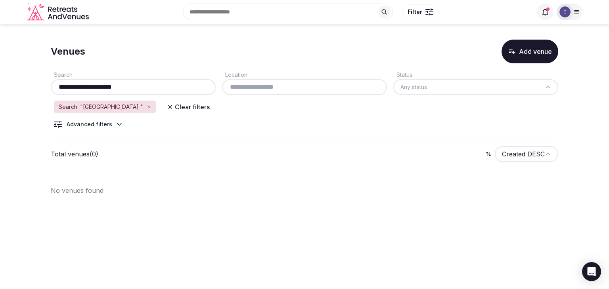
type input "**********"
click at [521, 56] on button "Add venue" at bounding box center [530, 52] width 57 height 24
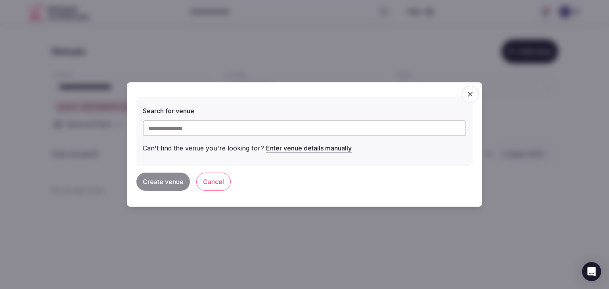
click at [223, 128] on input "text" at bounding box center [305, 129] width 324 height 16
paste input "**********"
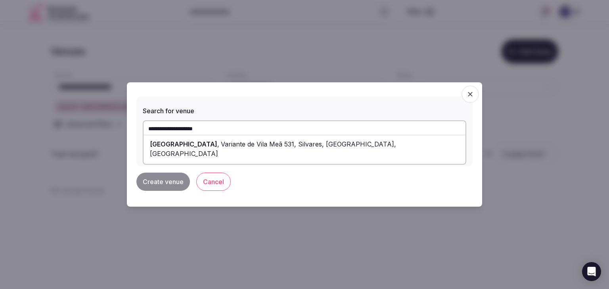
click at [224, 140] on span "Variante de Vila Meã 531, Silvares, Lousada, Portugal" at bounding box center [273, 148] width 246 height 17
type input "**********"
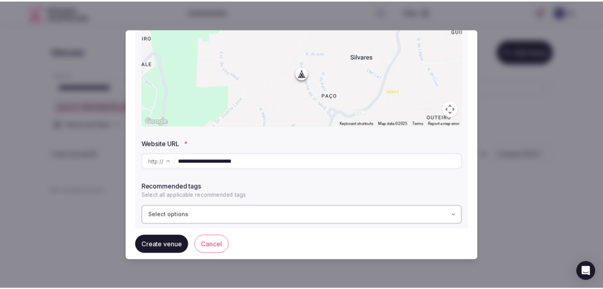
scroll to position [216, 0]
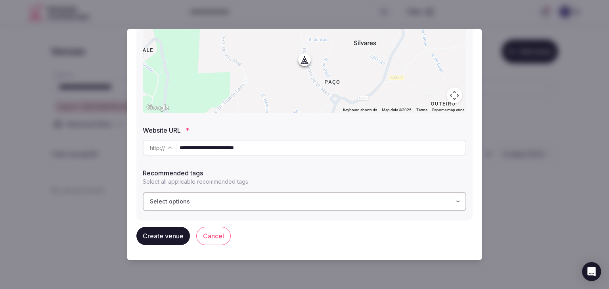
click at [161, 241] on button "Create venue" at bounding box center [163, 236] width 54 height 18
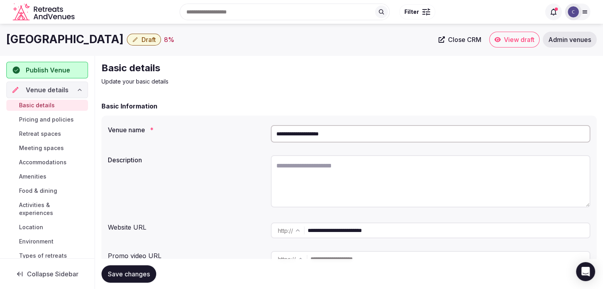
click at [406, 230] on input "**********" at bounding box center [449, 231] width 282 height 16
paste input "**********"
select select "*****"
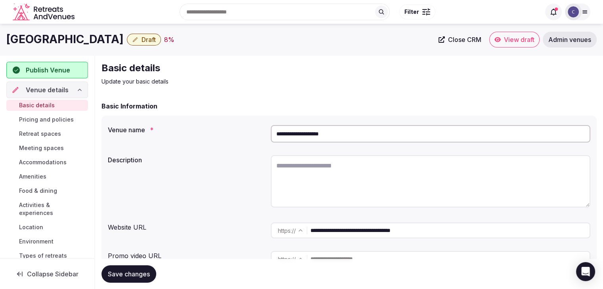
type input "**********"
click at [240, 230] on div "Website URL" at bounding box center [186, 226] width 157 height 13
click at [129, 274] on span "Save changes" at bounding box center [129, 274] width 42 height 8
click at [295, 179] on textarea at bounding box center [431, 181] width 320 height 52
paste textarea "**********"
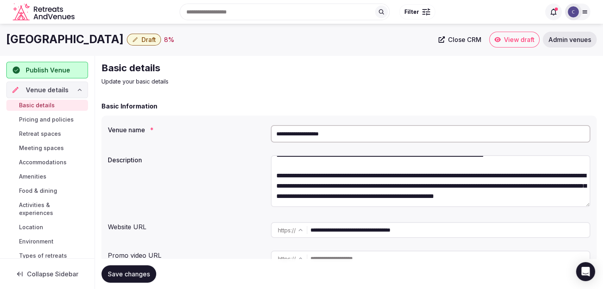
scroll to position [52, 0]
type textarea "**********"
click at [356, 138] on input "**********" at bounding box center [431, 133] width 320 height 17
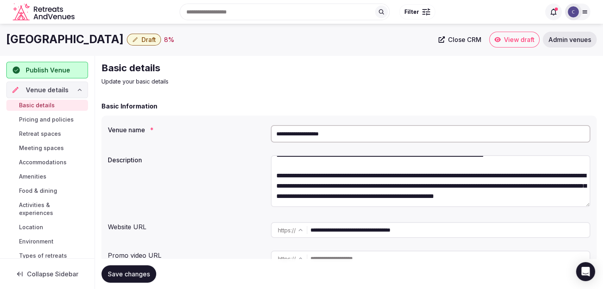
click at [434, 223] on input "**********" at bounding box center [449, 230] width 279 height 16
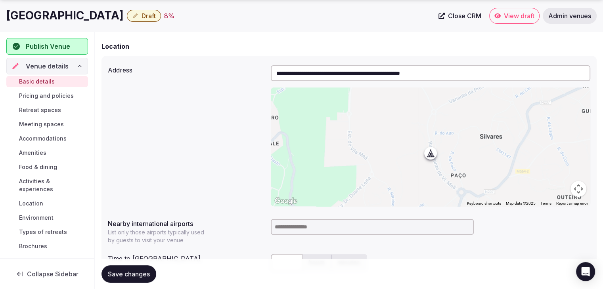
scroll to position [278, 0]
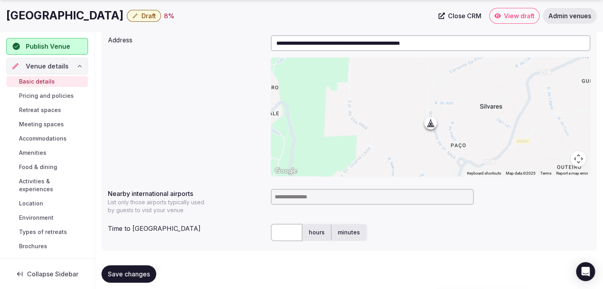
click at [131, 277] on span "Save changes" at bounding box center [129, 274] width 42 height 8
click at [80, 17] on h1 "Lousada Country Hotel" at bounding box center [64, 15] width 117 height 15
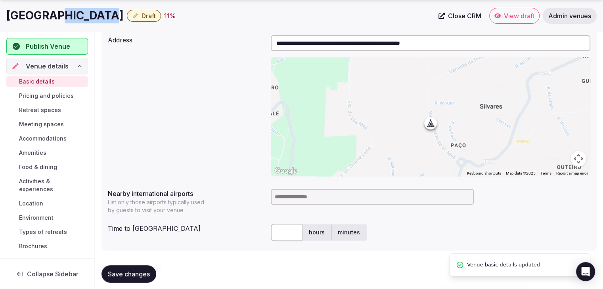
click at [80, 17] on h1 "Lousada Country Hotel" at bounding box center [64, 15] width 117 height 15
copy div "Lousada Country Hotel"
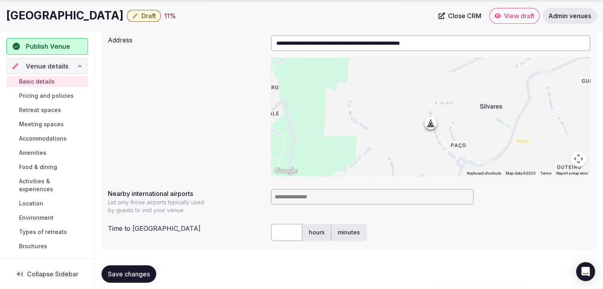
click at [304, 199] on input at bounding box center [372, 197] width 203 height 16
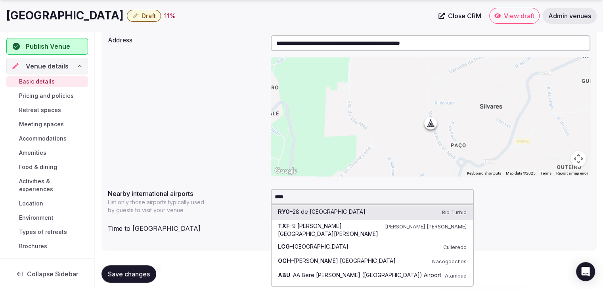
type input "*****"
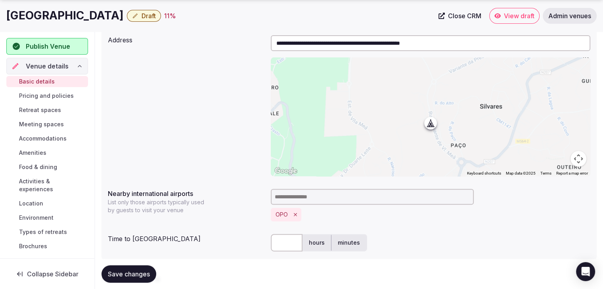
click at [292, 244] on input "text" at bounding box center [287, 242] width 32 height 17
type input "**"
click at [440, 221] on div "OPO" at bounding box center [431, 214] width 320 height 13
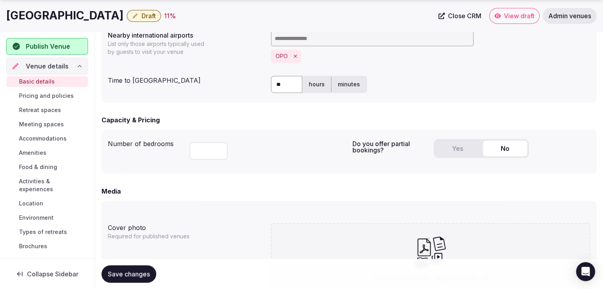
click at [136, 272] on span "Save changes" at bounding box center [129, 274] width 42 height 8
click at [68, 18] on h1 "Lousada Country Hotel" at bounding box center [64, 15] width 117 height 15
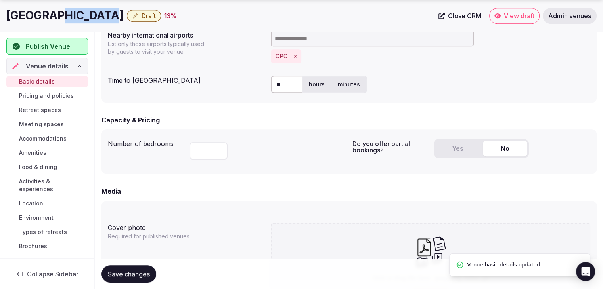
click at [68, 18] on h1 "[GEOGRAPHIC_DATA]" at bounding box center [64, 15] width 117 height 15
copy div "[GEOGRAPHIC_DATA]"
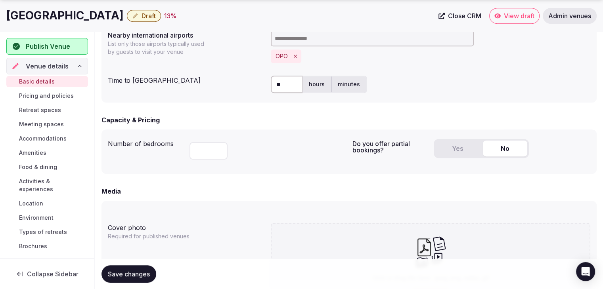
click at [197, 150] on input "number" at bounding box center [209, 150] width 38 height 17
type input "**"
click at [140, 275] on span "Save changes" at bounding box center [129, 274] width 42 height 8
click at [78, 11] on h1 "[GEOGRAPHIC_DATA]" at bounding box center [64, 15] width 117 height 15
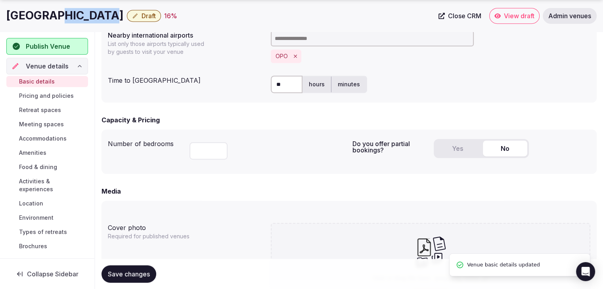
click at [78, 11] on h1 "[GEOGRAPHIC_DATA]" at bounding box center [64, 15] width 117 height 15
copy div "[GEOGRAPHIC_DATA]"
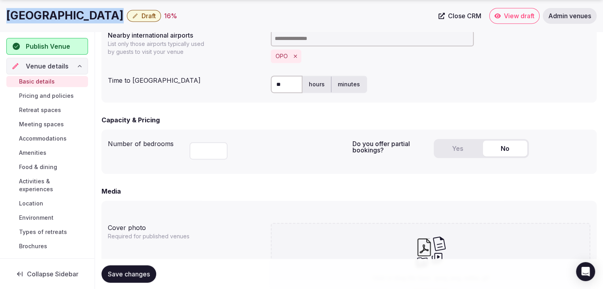
click at [462, 150] on button "Yes" at bounding box center [457, 149] width 44 height 16
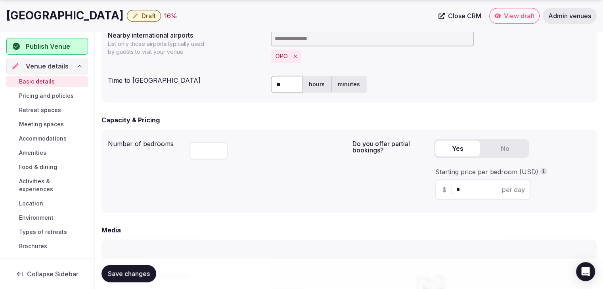
drag, startPoint x: 460, startPoint y: 189, endPoint x: 453, endPoint y: 190, distance: 7.1
click at [454, 190] on div "$ * per day" at bounding box center [482, 190] width 95 height 21
type input "**"
click at [144, 274] on span "Save changes" at bounding box center [129, 274] width 42 height 8
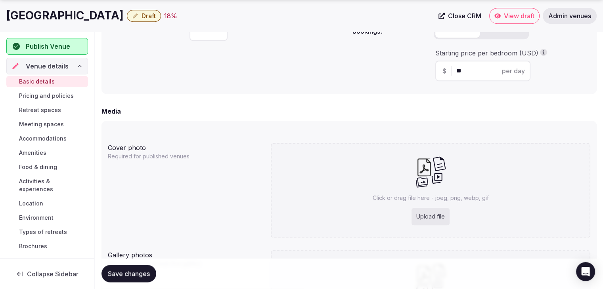
click at [71, 16] on h1 "[GEOGRAPHIC_DATA]" at bounding box center [64, 15] width 117 height 15
copy div "[GEOGRAPHIC_DATA]"
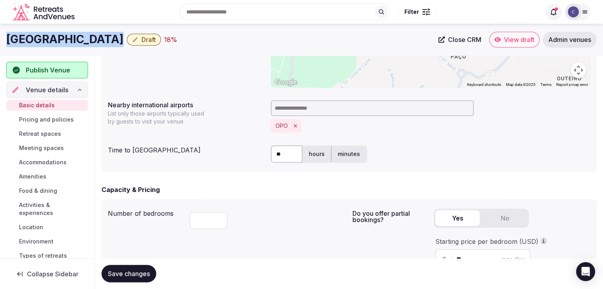
scroll to position [357, 0]
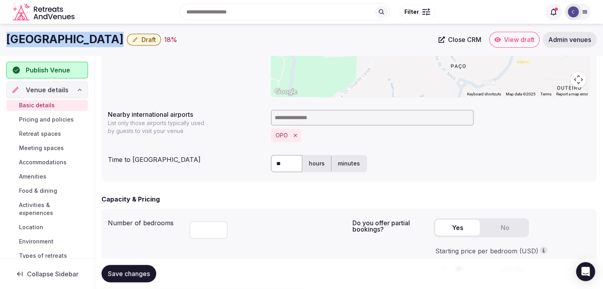
click at [146, 276] on span "Save changes" at bounding box center [129, 274] width 42 height 8
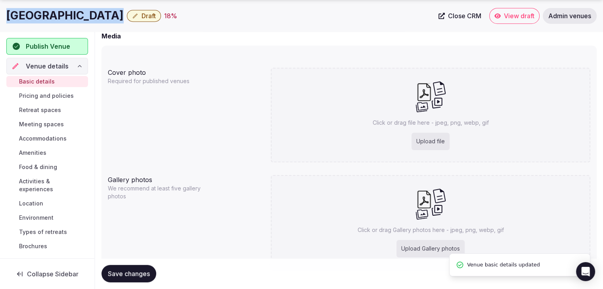
scroll to position [670, 0]
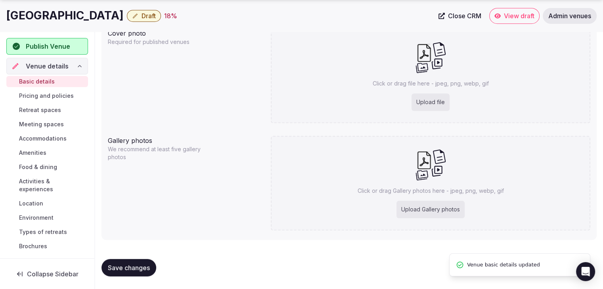
click at [419, 99] on div "Upload file" at bounding box center [431, 102] width 38 height 17
type input "**********"
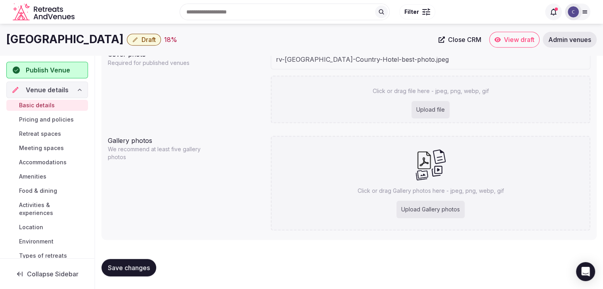
click at [423, 216] on div "Upload Gallery photos" at bounding box center [431, 209] width 68 height 17
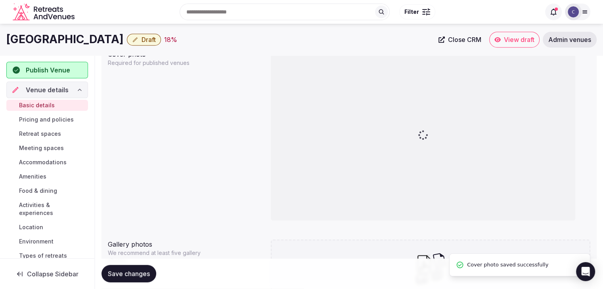
type input "**********"
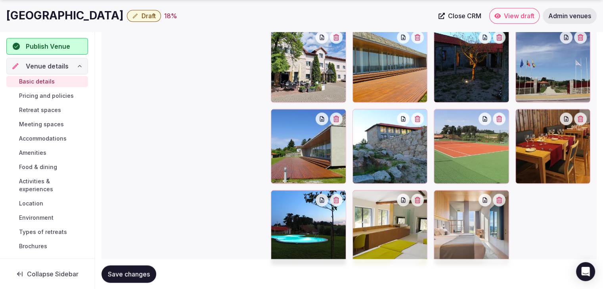
scroll to position [926, 0]
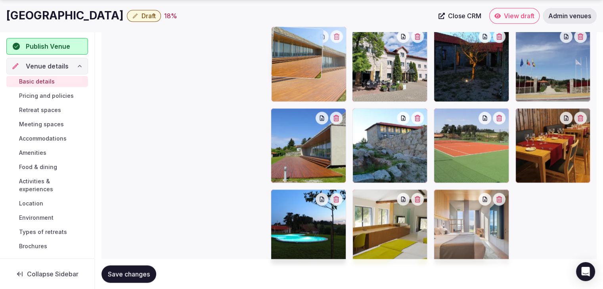
drag, startPoint x: 360, startPoint y: 46, endPoint x: 328, endPoint y: 49, distance: 32.2
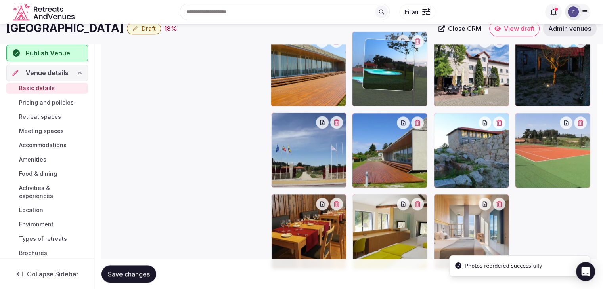
drag, startPoint x: 287, startPoint y: 192, endPoint x: 378, endPoint y: 43, distance: 175.3
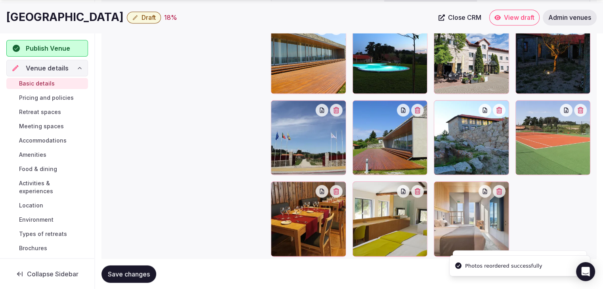
scroll to position [960, 0]
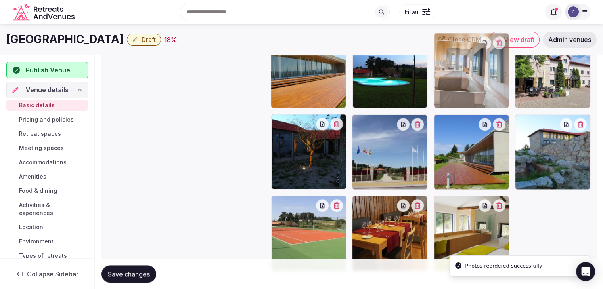
drag, startPoint x: 450, startPoint y: 159, endPoint x: 466, endPoint y: 43, distance: 116.8
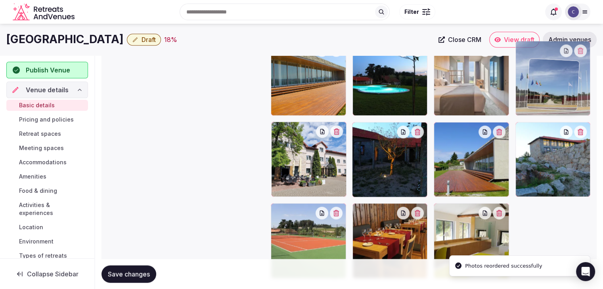
drag, startPoint x: 358, startPoint y: 134, endPoint x: 535, endPoint y: 71, distance: 186.7
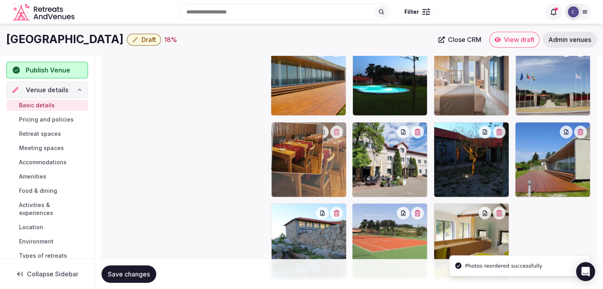
drag, startPoint x: 365, startPoint y: 211, endPoint x: 317, endPoint y: 157, distance: 72.2
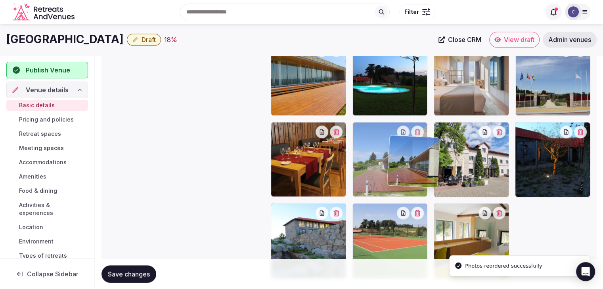
drag, startPoint x: 527, startPoint y: 122, endPoint x: 394, endPoint y: 136, distance: 134.4
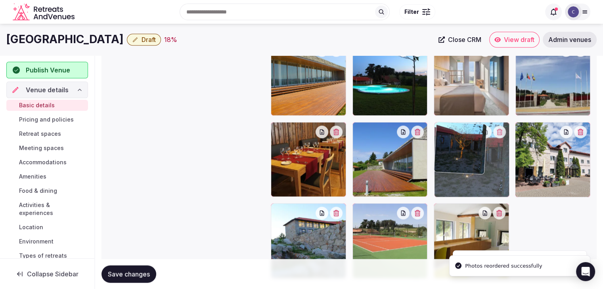
drag, startPoint x: 528, startPoint y: 126, endPoint x: 485, endPoint y: 148, distance: 48.6
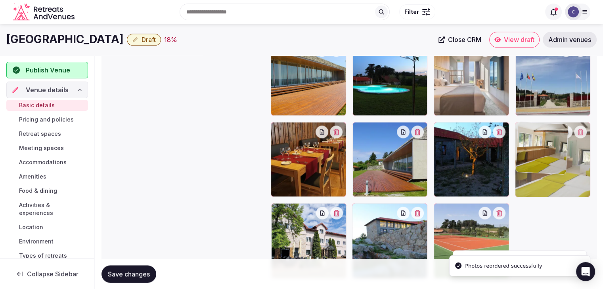
drag, startPoint x: 449, startPoint y: 214, endPoint x: 546, endPoint y: 144, distance: 120.2
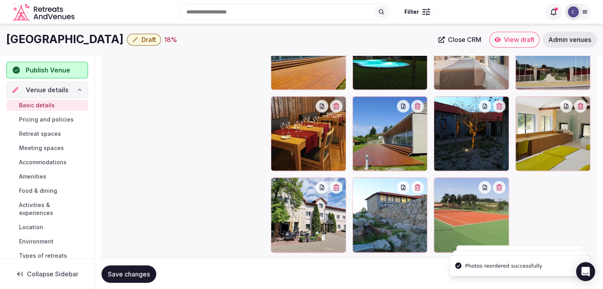
scroll to position [952, 0]
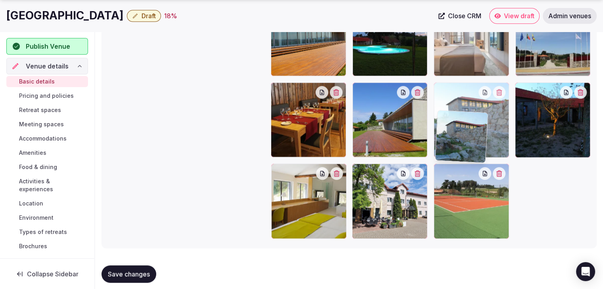
drag, startPoint x: 385, startPoint y: 160, endPoint x: 453, endPoint y: 118, distance: 79.4
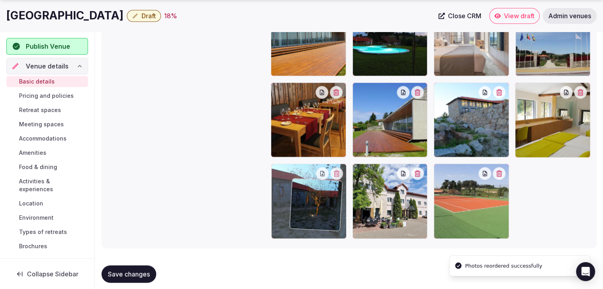
drag, startPoint x: 528, startPoint y: 87, endPoint x: 303, endPoint y: 186, distance: 245.8
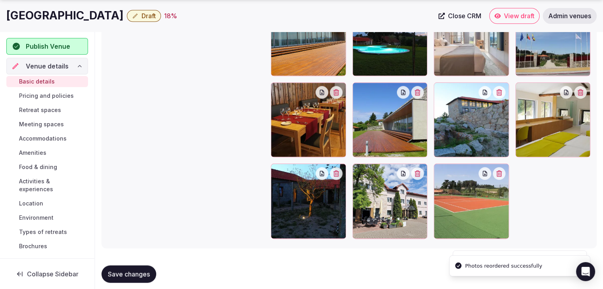
click at [141, 275] on span "Save changes" at bounding box center [129, 274] width 42 height 8
click at [136, 279] on button "Save changes" at bounding box center [129, 274] width 55 height 17
click at [47, 138] on span "Accommodations" at bounding box center [43, 139] width 48 height 8
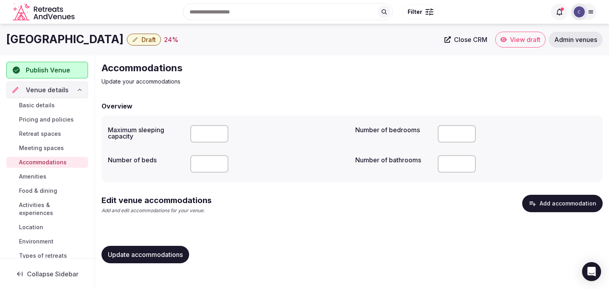
click at [548, 202] on button "Add accommodation" at bounding box center [562, 203] width 80 height 17
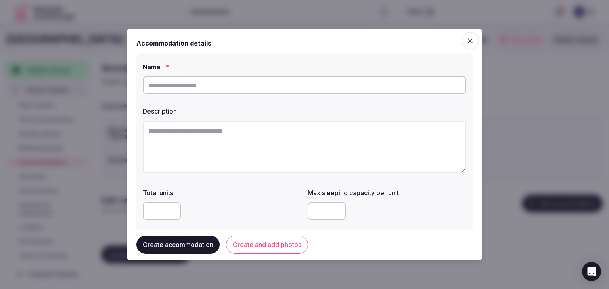
click at [271, 84] on input "text" at bounding box center [305, 85] width 324 height 17
paste input "**********"
type input "**********"
click at [272, 167] on textarea at bounding box center [305, 147] width 324 height 52
paste textarea "**********"
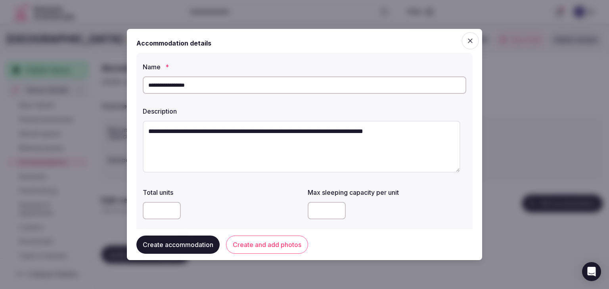
scroll to position [79, 0]
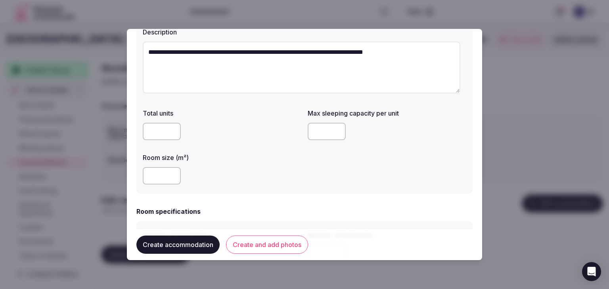
type textarea "**********"
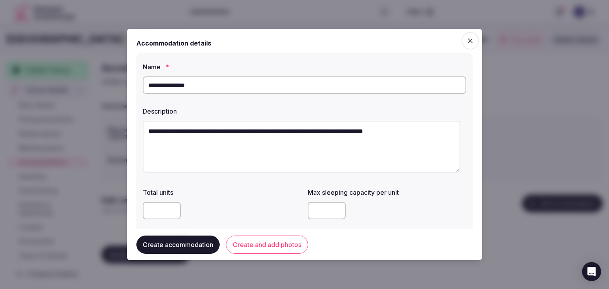
click at [214, 85] on input "**********" at bounding box center [305, 85] width 324 height 17
paste input "text"
type input "**********"
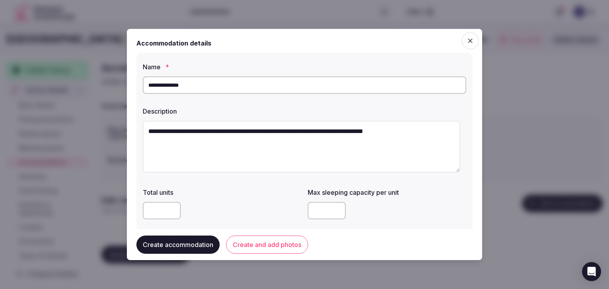
click at [277, 133] on textarea "**********" at bounding box center [302, 147] width 318 height 52
paste textarea "**********"
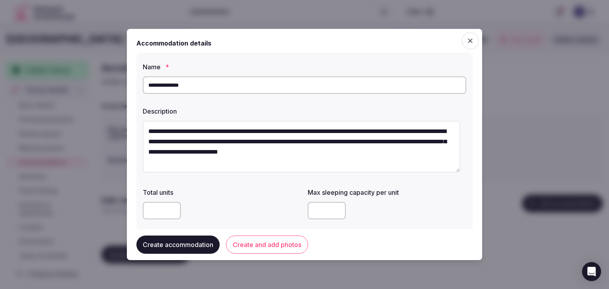
scroll to position [4, 0]
type textarea "**********"
drag, startPoint x: 152, startPoint y: 86, endPoint x: 161, endPoint y: 96, distance: 12.9
click at [151, 86] on input "**********" at bounding box center [305, 85] width 324 height 17
click at [180, 87] on input "**********" at bounding box center [305, 85] width 324 height 17
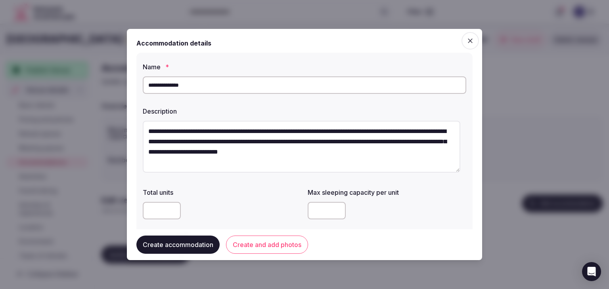
type input "**********"
click at [303, 164] on textarea "**********" at bounding box center [302, 147] width 318 height 52
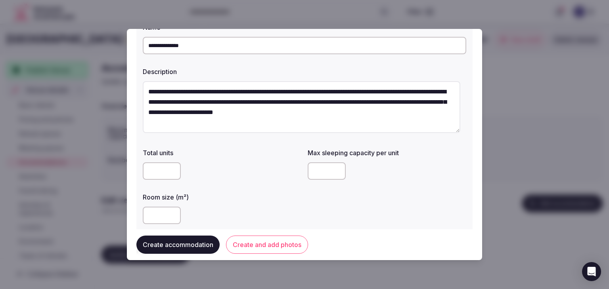
type textarea "**********"
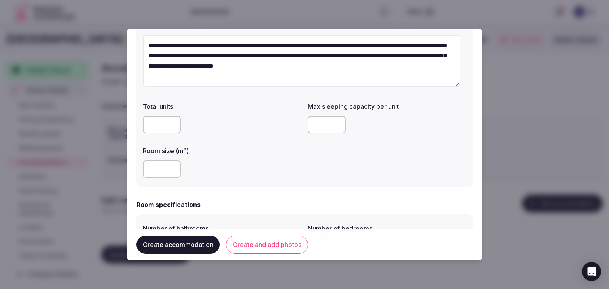
scroll to position [119, 0]
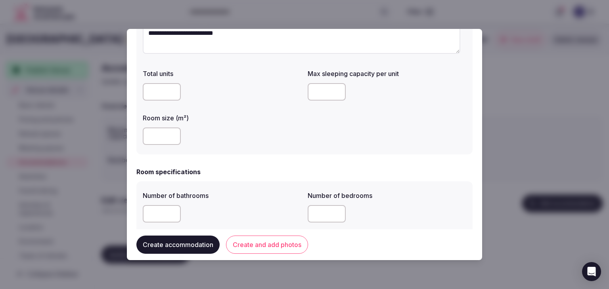
click at [318, 90] on input "number" at bounding box center [327, 91] width 38 height 17
type input "*"
drag, startPoint x: 267, startPoint y: 166, endPoint x: 213, endPoint y: 186, distance: 58.2
click at [162, 216] on input "number" at bounding box center [162, 213] width 38 height 17
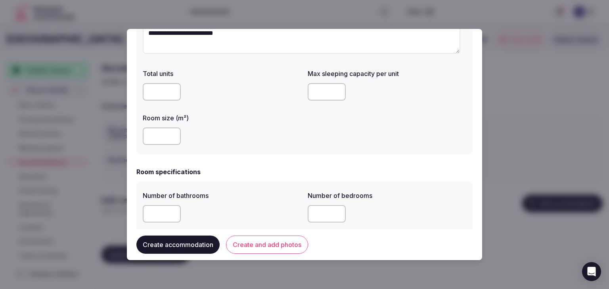
type input "*"
click at [236, 202] on div "*" at bounding box center [222, 214] width 159 height 24
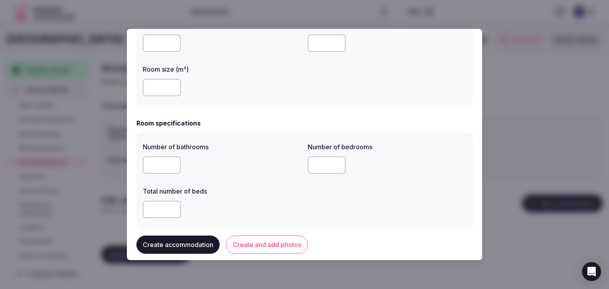
scroll to position [198, 0]
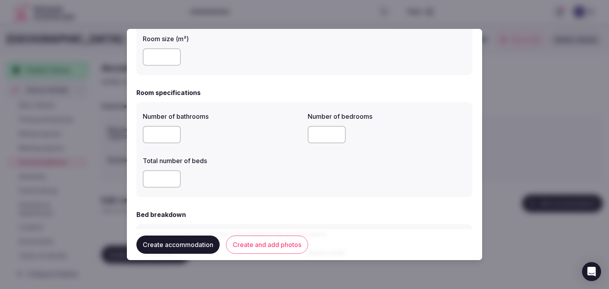
click at [163, 179] on input "number" at bounding box center [162, 179] width 38 height 17
type input "*"
click at [338, 130] on input "number" at bounding box center [327, 134] width 38 height 17
type input "*"
click at [284, 184] on div "*" at bounding box center [222, 179] width 159 height 17
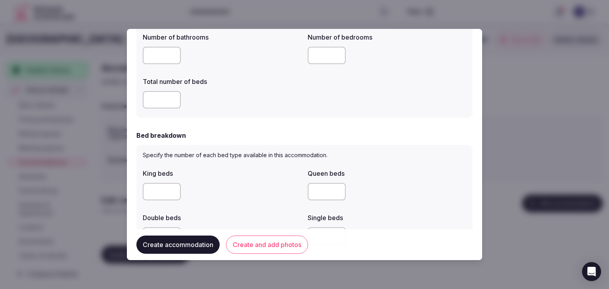
scroll to position [357, 0]
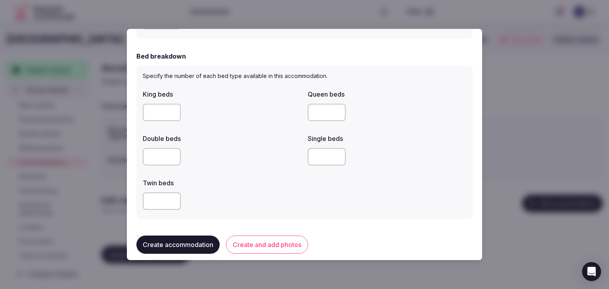
click at [146, 120] on input "number" at bounding box center [162, 112] width 38 height 17
type input "*"
click at [234, 155] on div at bounding box center [222, 156] width 159 height 17
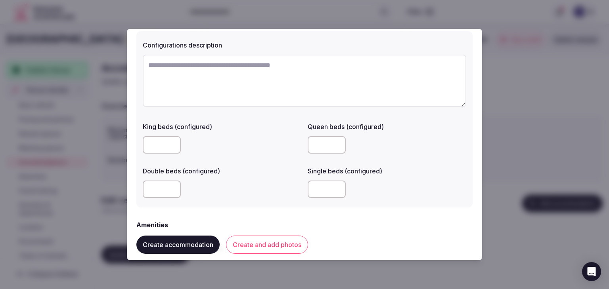
scroll to position [634, 0]
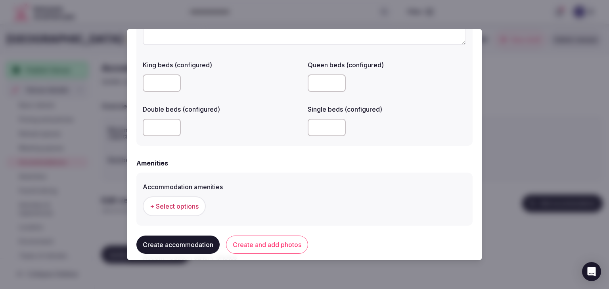
click at [178, 210] on span "+ Select options" at bounding box center [174, 206] width 49 height 9
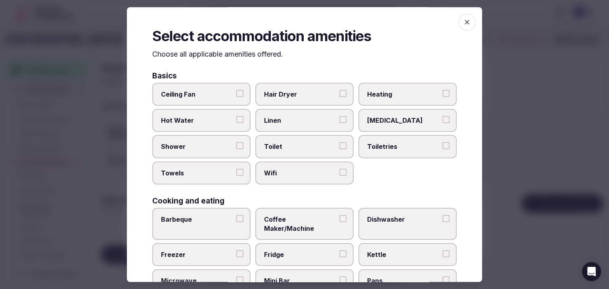
scroll to position [79, 0]
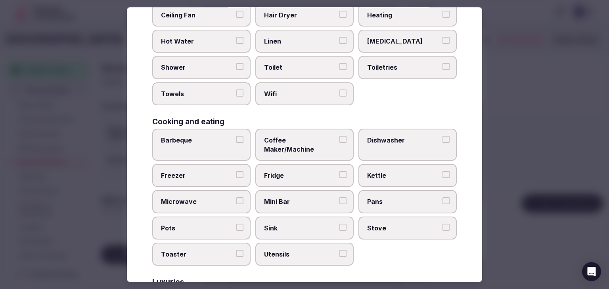
click at [289, 86] on label "Wifi" at bounding box center [304, 93] width 98 height 23
click at [339, 90] on button "Wifi" at bounding box center [342, 93] width 7 height 7
click at [375, 68] on span "Toiletries" at bounding box center [403, 67] width 73 height 9
click at [443, 68] on button "Toiletries" at bounding box center [446, 66] width 7 height 7
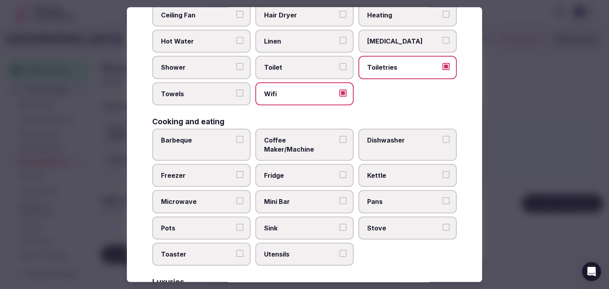
click at [318, 23] on label "Hair Dryer" at bounding box center [304, 15] width 98 height 23
click at [339, 18] on button "Hair Dryer" at bounding box center [342, 14] width 7 height 7
drag, startPoint x: 198, startPoint y: 64, endPoint x: 199, endPoint y: 72, distance: 8.4
click at [198, 64] on span "Shower" at bounding box center [197, 67] width 73 height 9
click at [236, 64] on button "Shower" at bounding box center [239, 66] width 7 height 7
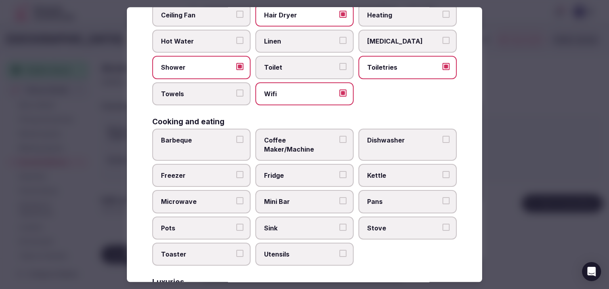
click at [206, 98] on label "Towels" at bounding box center [201, 93] width 98 height 23
click at [236, 97] on button "Towels" at bounding box center [239, 93] width 7 height 7
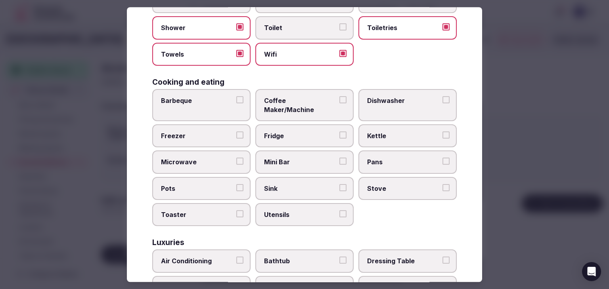
scroll to position [198, 0]
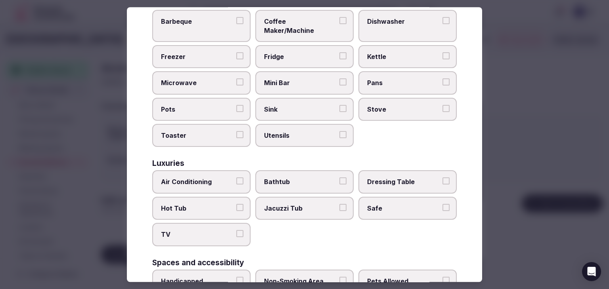
click at [217, 178] on span "Air Conditioning" at bounding box center [197, 182] width 73 height 9
click at [236, 178] on button "Air Conditioning" at bounding box center [239, 181] width 7 height 7
click at [211, 231] on span "TV" at bounding box center [197, 235] width 73 height 9
click at [236, 231] on button "TV" at bounding box center [239, 234] width 7 height 7
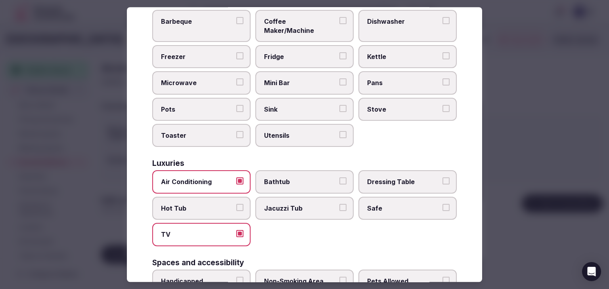
click at [263, 175] on label "Bathtub" at bounding box center [304, 182] width 98 height 23
click at [339, 178] on button "Bathtub" at bounding box center [342, 181] width 7 height 7
click at [389, 204] on span "Safe" at bounding box center [403, 208] width 73 height 9
click at [443, 204] on button "Safe" at bounding box center [446, 207] width 7 height 7
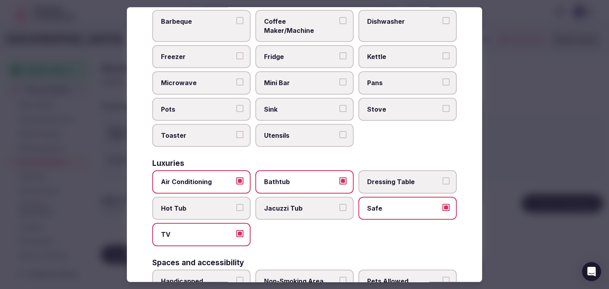
scroll to position [278, 0]
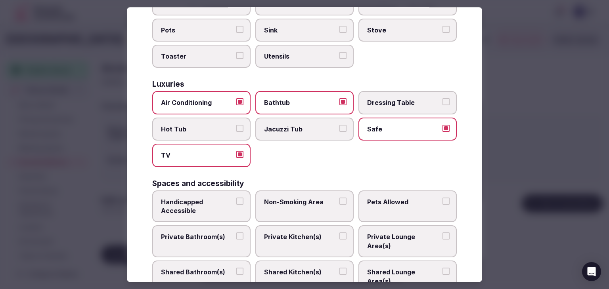
click at [214, 233] on span "Private Bathroom(s)" at bounding box center [197, 237] width 73 height 9
click at [236, 233] on button "Private Bathroom(s)" at bounding box center [239, 236] width 7 height 7
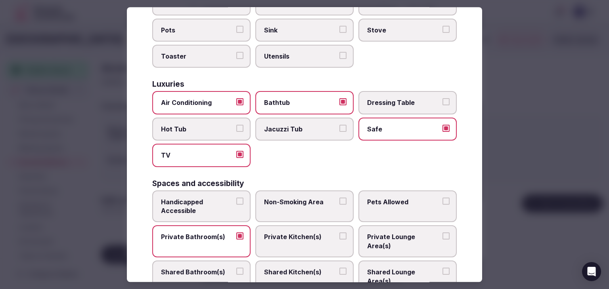
click at [299, 233] on span "Private Kitchen(s)" at bounding box center [300, 237] width 73 height 9
click at [339, 233] on button "Private Kitchen(s)" at bounding box center [342, 236] width 7 height 7
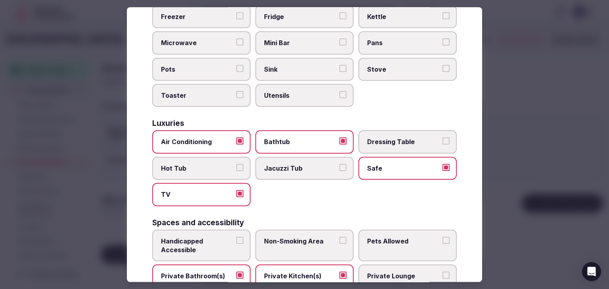
scroll to position [198, 0]
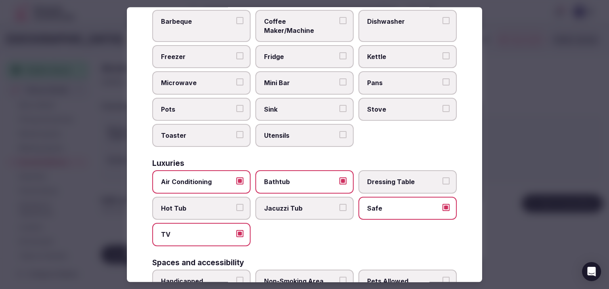
click at [285, 79] on span "Mini Bar" at bounding box center [300, 83] width 73 height 9
click at [339, 79] on button "Mini Bar" at bounding box center [342, 82] width 7 height 7
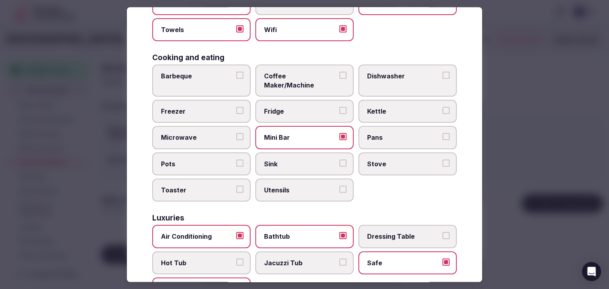
scroll to position [119, 0]
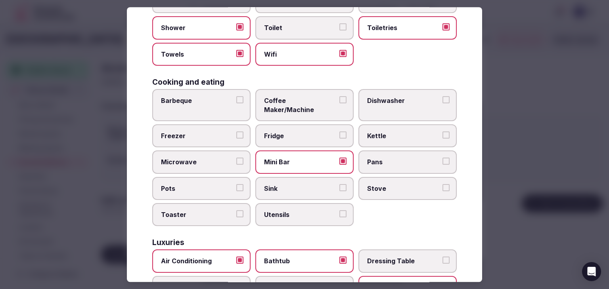
click at [385, 184] on span "Stove" at bounding box center [403, 188] width 73 height 9
click at [443, 184] on button "Stove" at bounding box center [446, 187] width 7 height 7
click at [307, 132] on span "Fridge" at bounding box center [300, 136] width 73 height 9
click at [339, 132] on button "Fridge" at bounding box center [342, 135] width 7 height 7
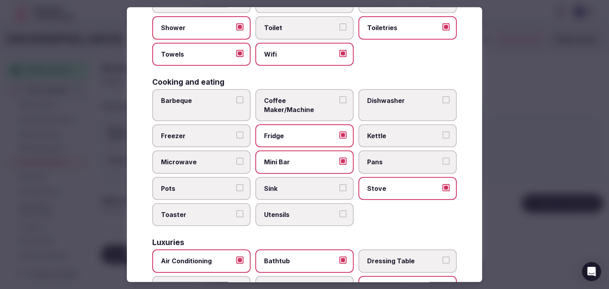
click at [282, 102] on span "Coffee Maker/Machine" at bounding box center [300, 105] width 73 height 18
click at [339, 102] on button "Coffee Maker/Machine" at bounding box center [342, 99] width 7 height 7
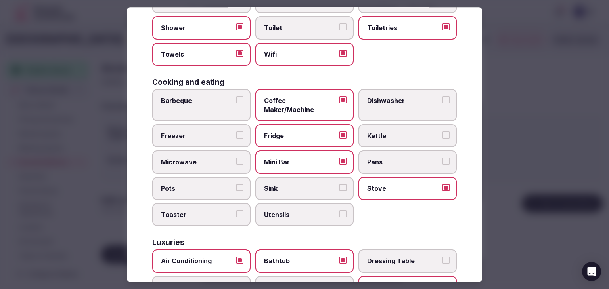
click at [382, 132] on span "Kettle" at bounding box center [403, 136] width 73 height 9
click at [443, 132] on button "Kettle" at bounding box center [446, 135] width 7 height 7
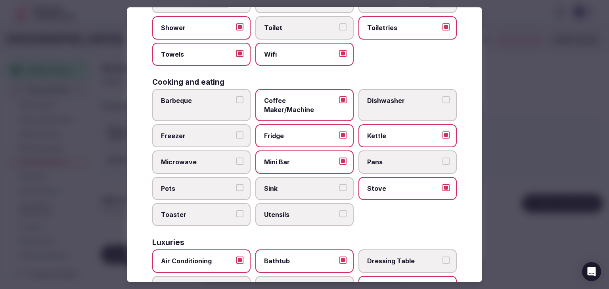
click at [223, 211] on span "Toaster" at bounding box center [197, 215] width 73 height 9
click at [236, 211] on button "Toaster" at bounding box center [239, 214] width 7 height 7
click at [218, 158] on label "Microwave" at bounding box center [201, 162] width 98 height 23
click at [236, 158] on button "Microwave" at bounding box center [239, 161] width 7 height 7
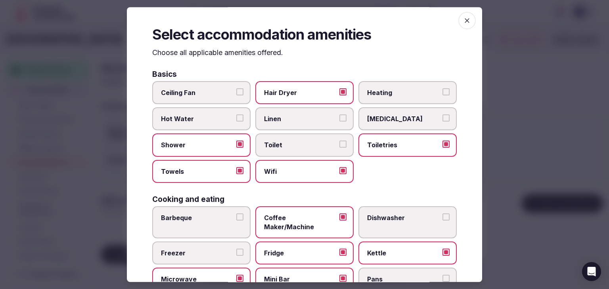
scroll to position [0, 0]
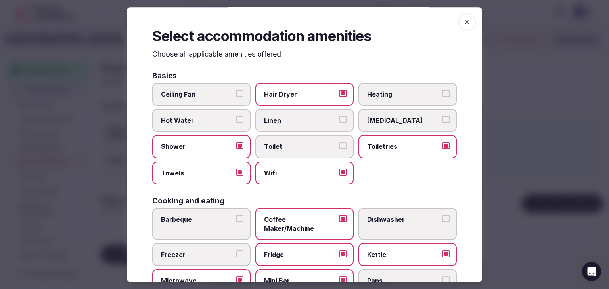
click at [463, 22] on icon "button" at bounding box center [467, 22] width 8 height 8
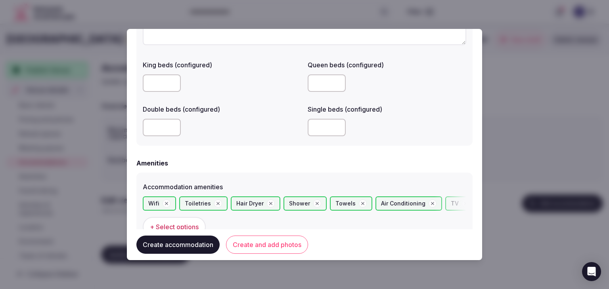
click at [270, 246] on button "Create and add photos" at bounding box center [267, 245] width 82 height 18
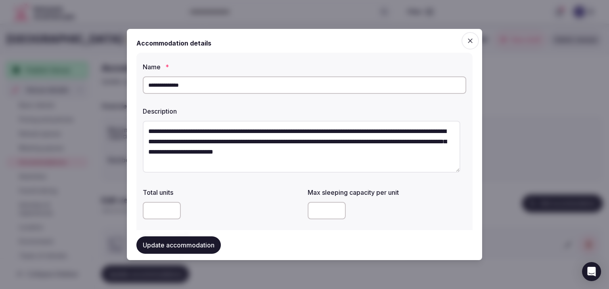
click at [216, 88] on input "**********" at bounding box center [305, 85] width 324 height 17
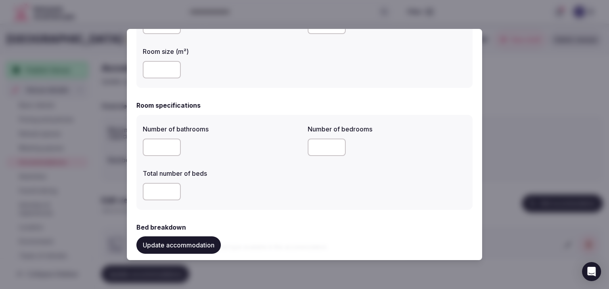
scroll to position [198, 0]
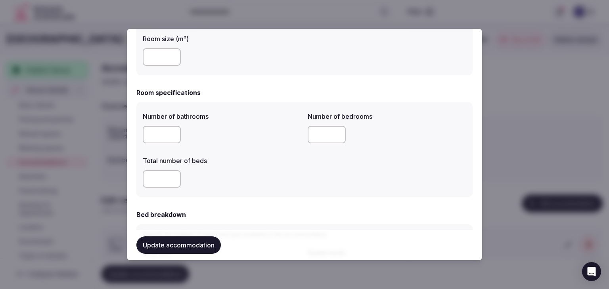
drag, startPoint x: 160, startPoint y: 181, endPoint x: 140, endPoint y: 176, distance: 20.3
click at [140, 176] on div "Number of bathrooms * Number of bedrooms * Total number of beds *" at bounding box center [304, 149] width 336 height 95
type input "*"
click at [262, 186] on div "*" at bounding box center [222, 179] width 159 height 17
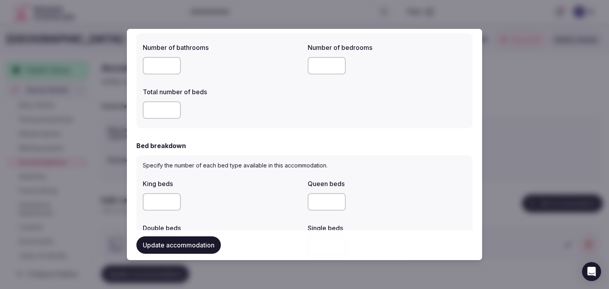
scroll to position [317, 0]
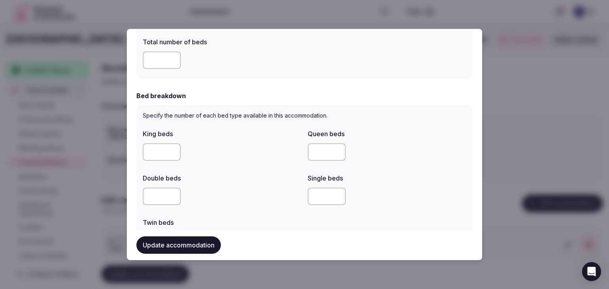
drag, startPoint x: 155, startPoint y: 153, endPoint x: 136, endPoint y: 149, distance: 18.6
click at [136, 149] on div "Specify the number of each bed type available in this accommodation. King beds …" at bounding box center [304, 182] width 336 height 154
click at [309, 194] on input "number" at bounding box center [327, 196] width 38 height 17
click at [310, 194] on input "number" at bounding box center [327, 196] width 38 height 17
type input "*"
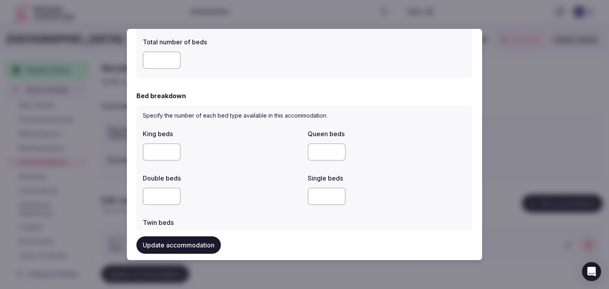
click at [251, 217] on div "Twin beds" at bounding box center [222, 220] width 159 height 11
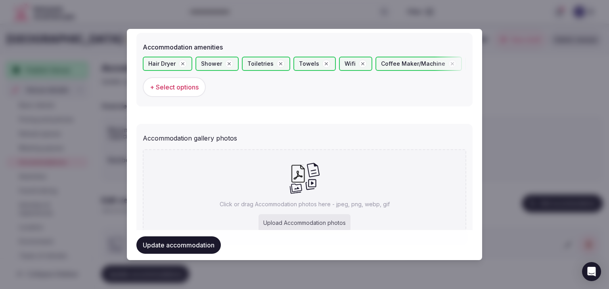
scroll to position [813, 0]
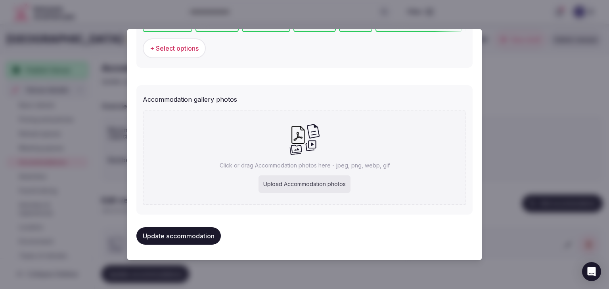
click at [290, 178] on div "Upload Accommodation photos" at bounding box center [305, 184] width 92 height 17
type input "**********"
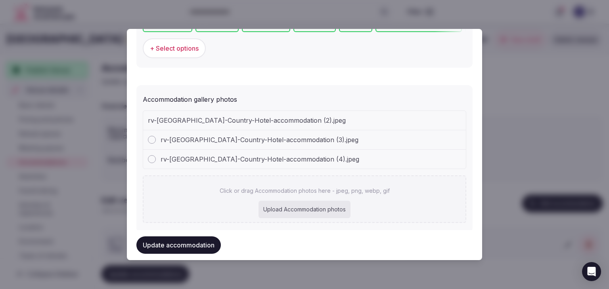
type input "*"
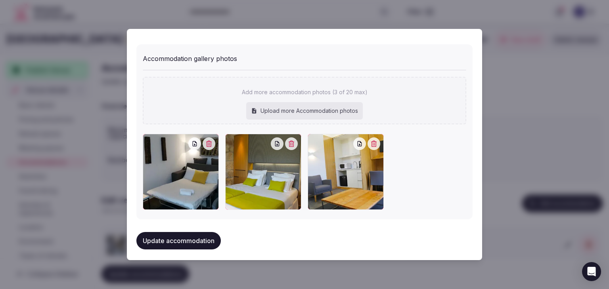
scroll to position [857, 0]
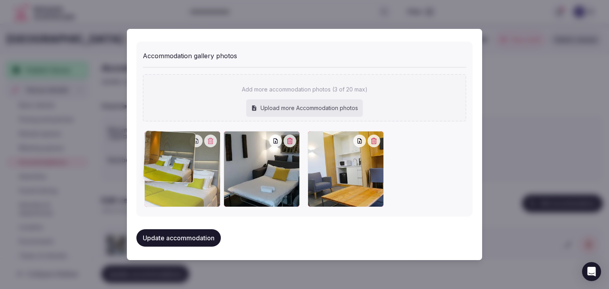
drag, startPoint x: 234, startPoint y: 137, endPoint x: 170, endPoint y: 143, distance: 64.6
click at [170, 143] on div at bounding box center [182, 169] width 76 height 76
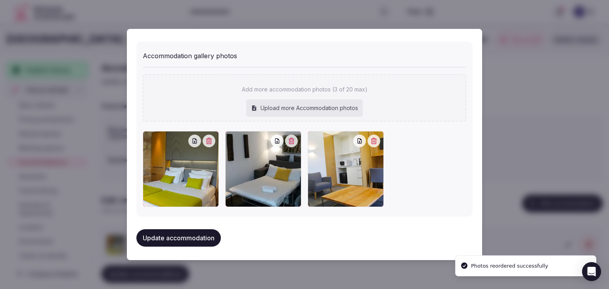
click at [206, 236] on button "Update accommodation" at bounding box center [178, 238] width 84 height 17
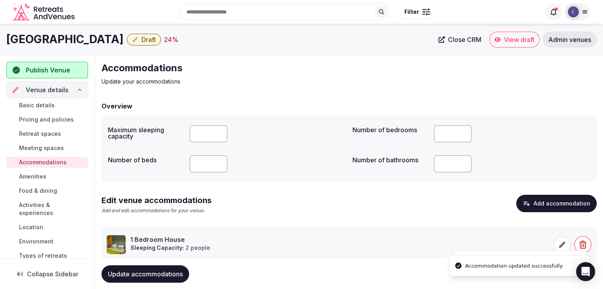
click at [174, 272] on span "Update accommodations" at bounding box center [145, 274] width 75 height 8
click at [23, 191] on span "Food & dining" at bounding box center [38, 191] width 38 height 8
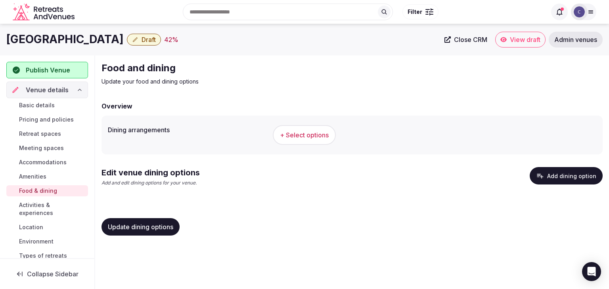
click at [313, 132] on span "+ Select options" at bounding box center [304, 135] width 49 height 9
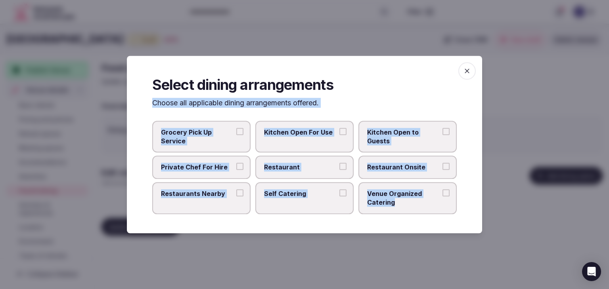
drag, startPoint x: 149, startPoint y: 100, endPoint x: 407, endPoint y: 215, distance: 282.1
click at [407, 215] on div "Select dining arrangements Choose all applicable dining arrangements offered. G…" at bounding box center [304, 145] width 355 height 178
copy div "Choose all applicable dining arrangements offered. Grocery Pick Up Service Kitc…"
drag, startPoint x: 312, startPoint y: 161, endPoint x: 387, endPoint y: 172, distance: 76.2
click at [312, 161] on label "Restaurant" at bounding box center [304, 167] width 98 height 23
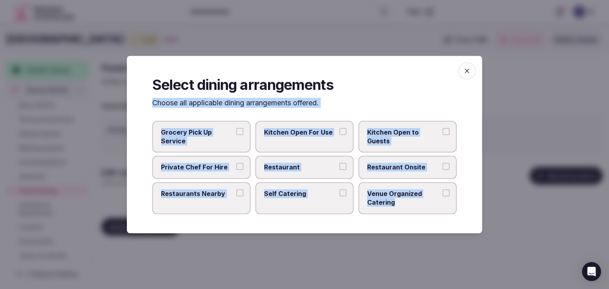
click at [339, 163] on button "Restaurant" at bounding box center [342, 166] width 7 height 7
click at [390, 172] on label "Restaurant Onsite" at bounding box center [407, 167] width 98 height 23
click at [443, 171] on button "Restaurant Onsite" at bounding box center [446, 166] width 7 height 7
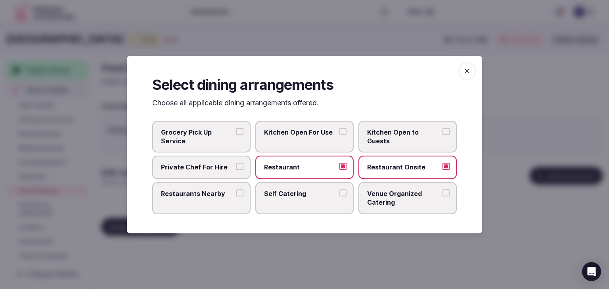
drag, startPoint x: 206, startPoint y: 201, endPoint x: 245, endPoint y: 192, distance: 40.2
click at [206, 201] on label "Restaurants Nearby" at bounding box center [201, 198] width 98 height 32
click at [236, 197] on button "Restaurants Nearby" at bounding box center [239, 193] width 7 height 7
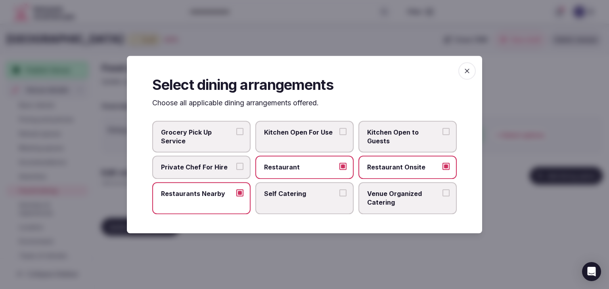
click at [467, 66] on span "button" at bounding box center [466, 70] width 17 height 17
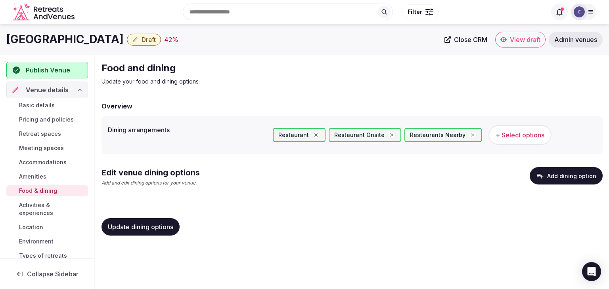
click at [159, 227] on span "Update dining options" at bounding box center [140, 227] width 65 height 8
click at [563, 173] on button "Add dining option" at bounding box center [566, 175] width 73 height 17
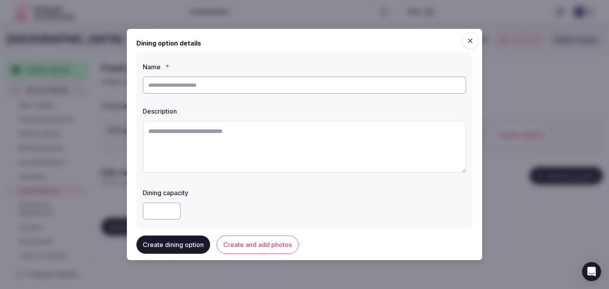
click at [224, 85] on input "text" at bounding box center [305, 85] width 324 height 17
paste input "**********"
type input "**********"
click at [265, 156] on textarea at bounding box center [305, 147] width 324 height 52
paste textarea "**********"
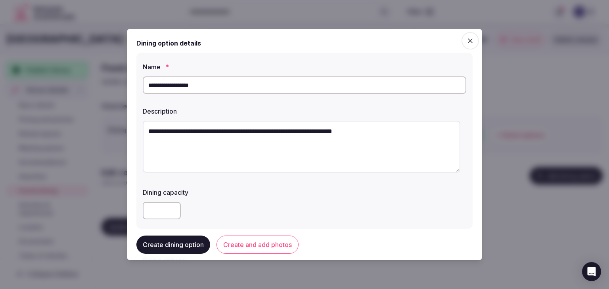
scroll to position [79, 0]
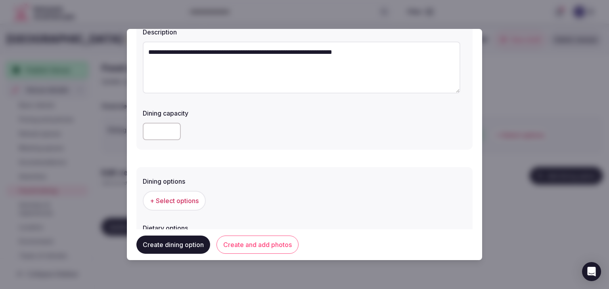
type textarea "**********"
click at [177, 201] on span "+ Select options" at bounding box center [174, 201] width 49 height 9
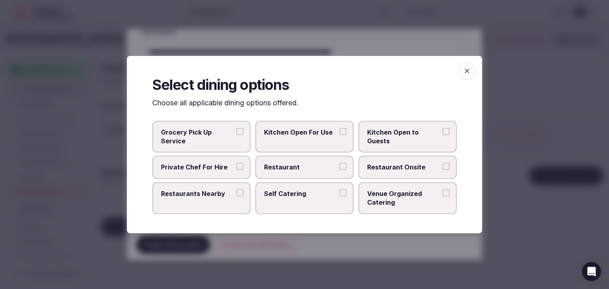
drag, startPoint x: 391, startPoint y: 165, endPoint x: 395, endPoint y: 164, distance: 4.3
click at [391, 165] on span "Restaurant Onsite" at bounding box center [403, 167] width 73 height 9
click at [443, 165] on button "Restaurant Onsite" at bounding box center [446, 166] width 7 height 7
drag, startPoint x: 464, startPoint y: 71, endPoint x: 464, endPoint y: 64, distance: 7.1
click at [464, 71] on icon "button" at bounding box center [467, 71] width 8 height 8
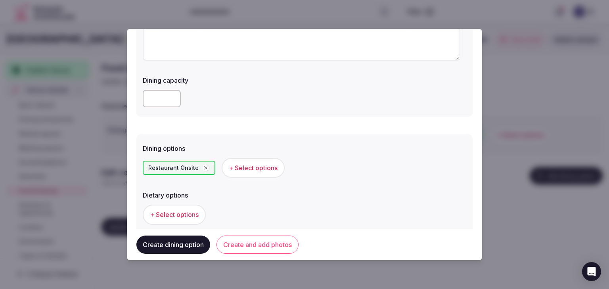
scroll to position [159, 0]
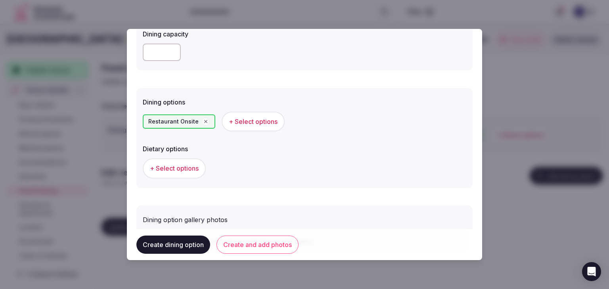
click at [261, 242] on button "Create and add photos" at bounding box center [258, 245] width 82 height 18
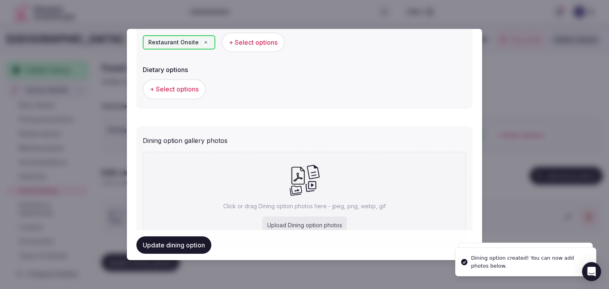
scroll to position [279, 0]
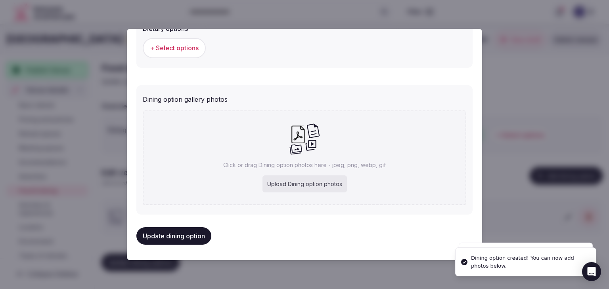
click at [311, 183] on div "Upload Dining option photos" at bounding box center [305, 184] width 84 height 17
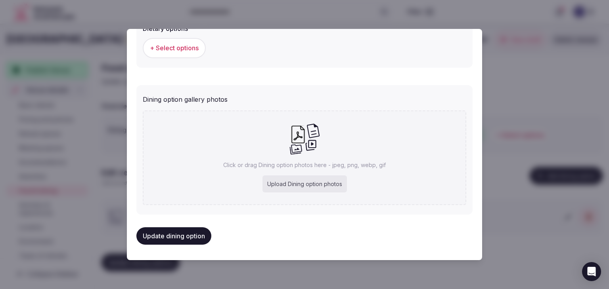
type input "**********"
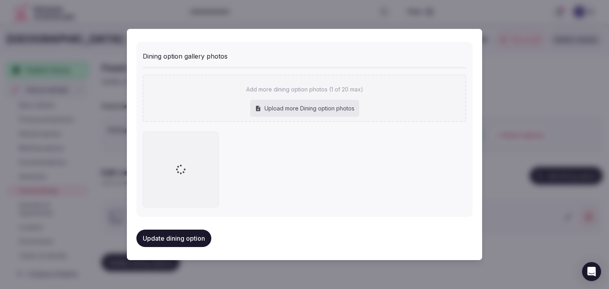
scroll to position [323, 0]
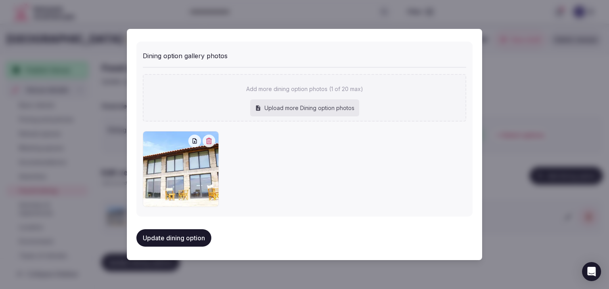
click at [179, 233] on button "Update dining option" at bounding box center [173, 238] width 75 height 17
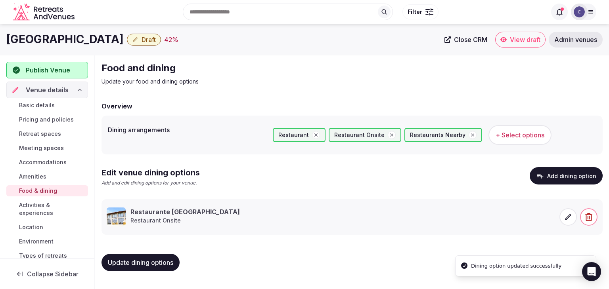
click at [160, 257] on button "Update dining options" at bounding box center [141, 262] width 78 height 17
click at [55, 145] on span "Meeting spaces" at bounding box center [41, 148] width 45 height 8
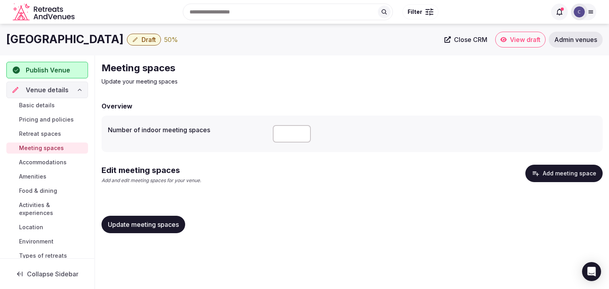
click at [552, 176] on button "Add meeting space" at bounding box center [563, 173] width 77 height 17
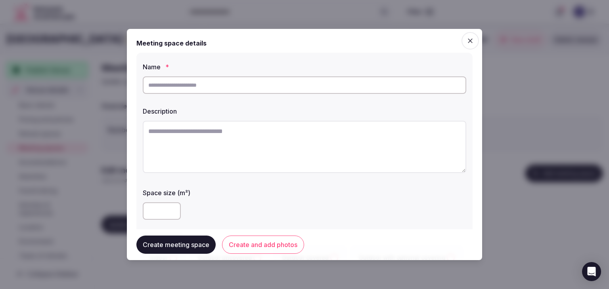
click at [222, 85] on input "text" at bounding box center [305, 85] width 324 height 17
type input "**********"
click at [279, 151] on textarea at bounding box center [305, 147] width 324 height 52
paste textarea "**********"
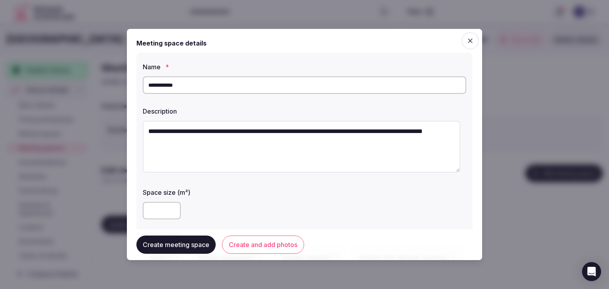
type textarea "**********"
drag, startPoint x: 191, startPoint y: 87, endPoint x: 195, endPoint y: 93, distance: 7.7
click at [191, 87] on input "**********" at bounding box center [305, 85] width 324 height 17
type input "**********"
click at [247, 199] on div "Space size (m²)" at bounding box center [305, 204] width 324 height 38
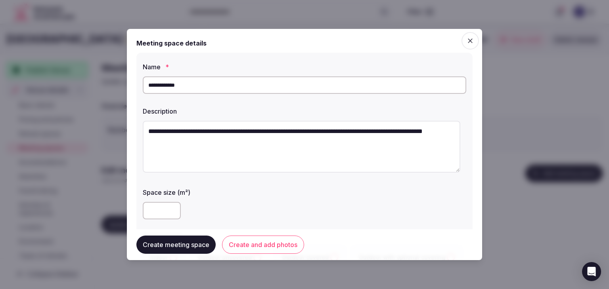
scroll to position [119, 0]
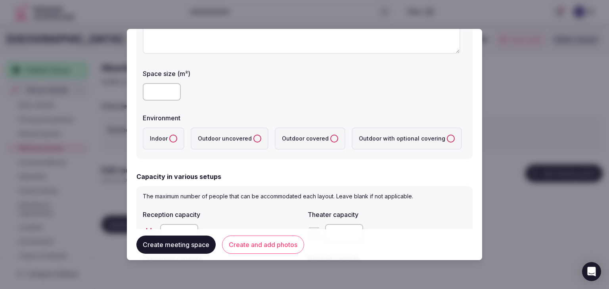
click at [165, 142] on label "Indoor" at bounding box center [164, 139] width 42 height 22
click at [169, 142] on button "Indoor" at bounding box center [173, 139] width 8 height 8
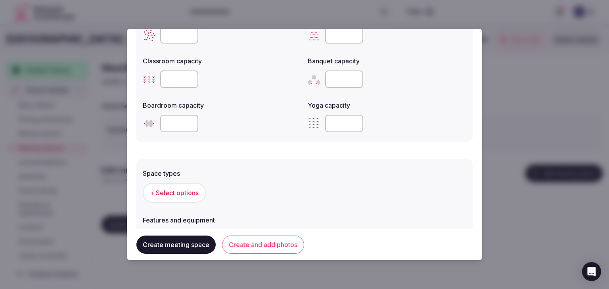
scroll to position [397, 0]
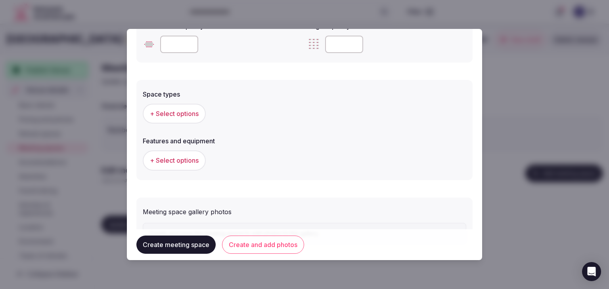
click at [187, 116] on span "+ Select options" at bounding box center [174, 113] width 49 height 9
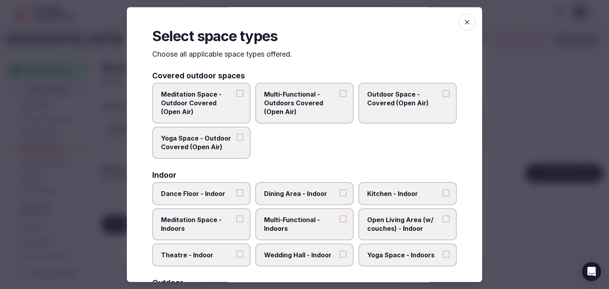
drag, startPoint x: 302, startPoint y: 218, endPoint x: 309, endPoint y: 224, distance: 9.0
click at [303, 218] on span "Multi-Functional - Indoors" at bounding box center [300, 225] width 73 height 18
click at [339, 218] on button "Multi-Functional - Indoors" at bounding box center [342, 219] width 7 height 7
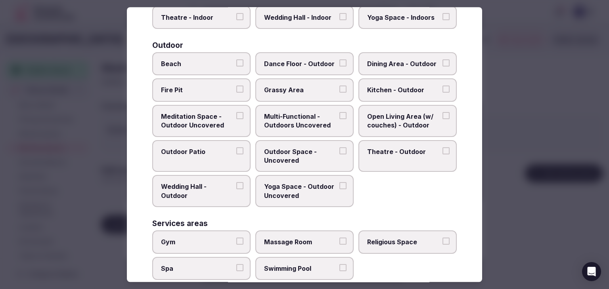
scroll to position [324, 0]
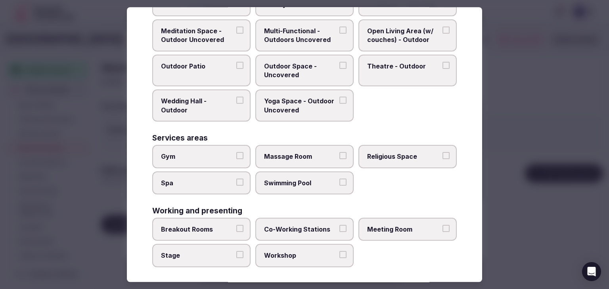
click at [419, 226] on span "Meeting Room" at bounding box center [403, 229] width 73 height 9
click at [443, 226] on button "Meeting Room" at bounding box center [446, 228] width 7 height 7
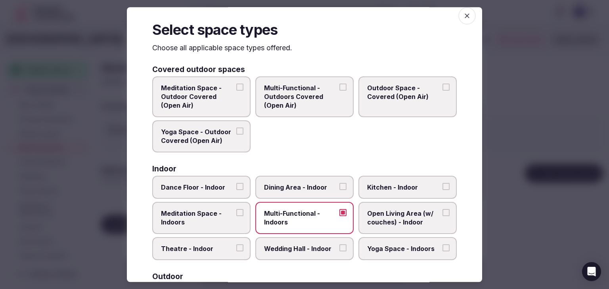
scroll to position [0, 0]
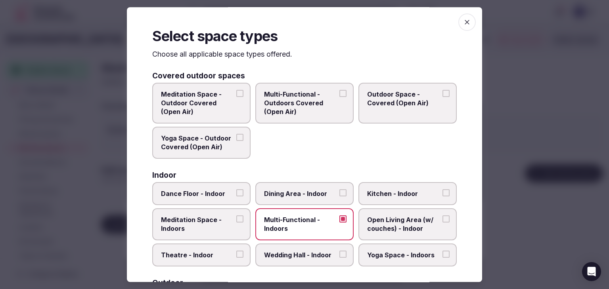
click at [463, 23] on icon "button" at bounding box center [467, 22] width 8 height 8
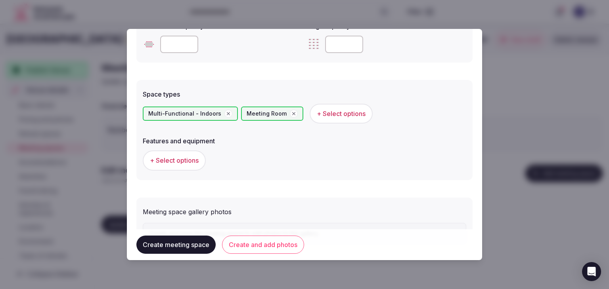
click at [190, 163] on span "+ Select options" at bounding box center [174, 160] width 49 height 9
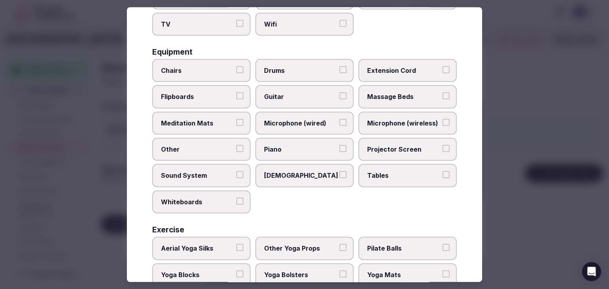
scroll to position [268, 0]
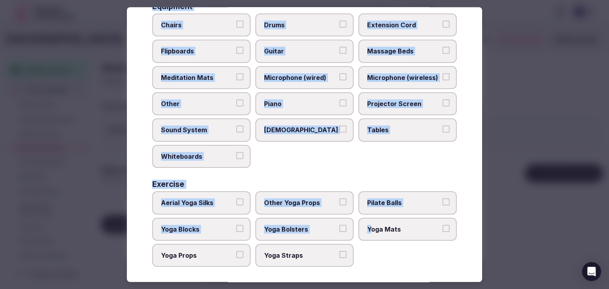
drag, startPoint x: 153, startPoint y: 52, endPoint x: 368, endPoint y: 253, distance: 294.3
click at [368, 253] on div "Select features and equipment Choose all applicable features and equipment offe…" at bounding box center [304, 144] width 355 height 275
copy div "Choose all applicable features and equipment offered. Area and views Big Window…"
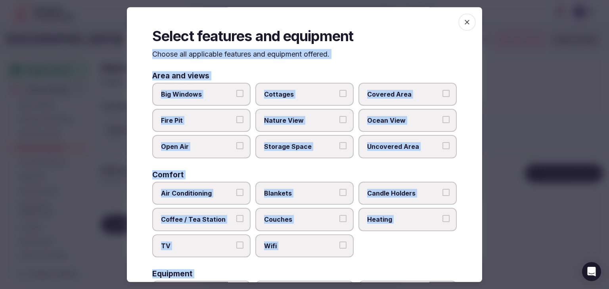
click at [390, 98] on span "Covered Area" at bounding box center [403, 94] width 73 height 9
click at [443, 97] on button "Covered Area" at bounding box center [446, 93] width 7 height 7
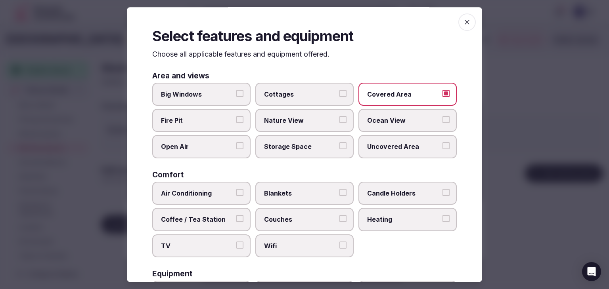
click at [190, 88] on label "Big Windows" at bounding box center [201, 94] width 98 height 23
click at [236, 90] on button "Big Windows" at bounding box center [239, 93] width 7 height 7
click at [217, 89] on label "Big Windows" at bounding box center [201, 94] width 98 height 23
click at [236, 90] on button "Big Windows" at bounding box center [239, 93] width 7 height 7
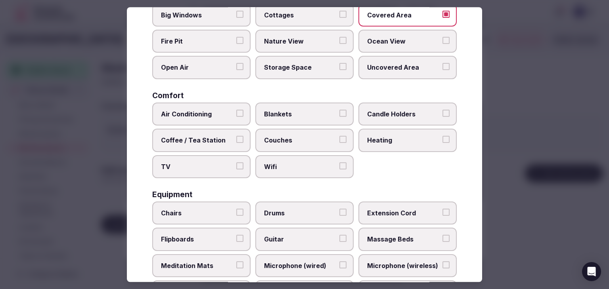
click at [211, 111] on span "Air Conditioning" at bounding box center [197, 114] width 73 height 9
click at [236, 111] on button "Air Conditioning" at bounding box center [239, 113] width 7 height 7
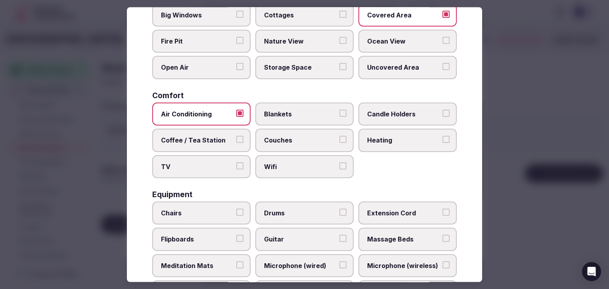
click at [214, 131] on label "Coffee / Tea Station" at bounding box center [201, 140] width 98 height 23
click at [236, 136] on button "Coffee / Tea Station" at bounding box center [239, 139] width 7 height 7
click at [208, 163] on span "TV" at bounding box center [197, 167] width 73 height 9
click at [236, 163] on button "TV" at bounding box center [239, 166] width 7 height 7
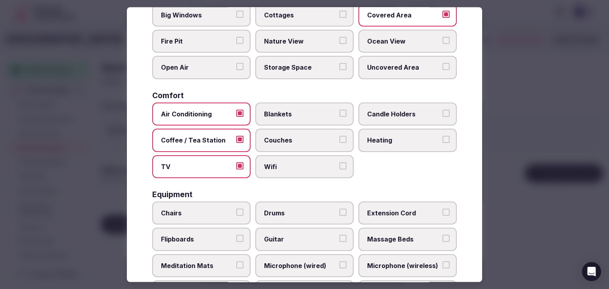
click at [314, 166] on span "Wifi" at bounding box center [300, 167] width 73 height 9
click at [339, 166] on button "Wifi" at bounding box center [342, 166] width 7 height 7
click at [313, 142] on span "Couches" at bounding box center [300, 140] width 73 height 9
click at [339, 142] on button "Couches" at bounding box center [342, 139] width 7 height 7
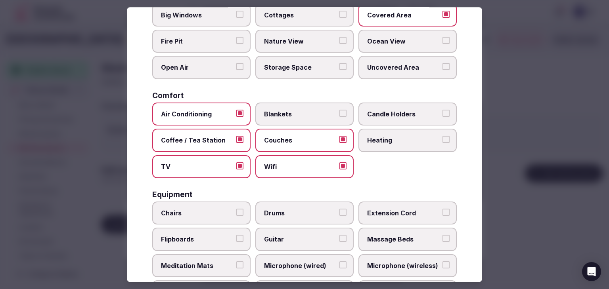
click at [410, 140] on span "Heating" at bounding box center [403, 140] width 73 height 9
click at [443, 140] on button "Heating" at bounding box center [446, 139] width 7 height 7
drag, startPoint x: 406, startPoint y: 114, endPoint x: 400, endPoint y: 114, distance: 6.4
click at [405, 114] on span "Candle Holders" at bounding box center [403, 114] width 73 height 9
click at [331, 114] on span "Blankets" at bounding box center [300, 114] width 73 height 9
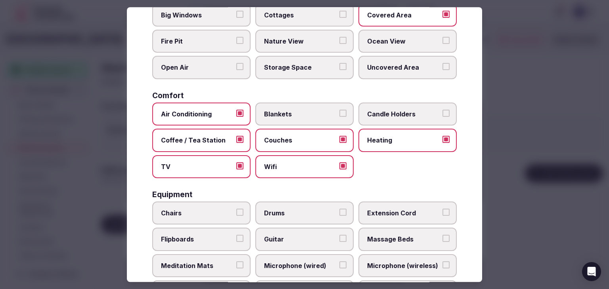
click at [339, 114] on button "Blankets" at bounding box center [342, 113] width 7 height 7
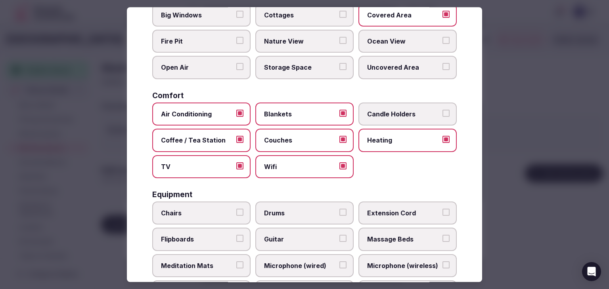
click at [406, 111] on span "Candle Holders" at bounding box center [403, 114] width 73 height 9
click at [443, 111] on button "Candle Holders" at bounding box center [446, 113] width 7 height 7
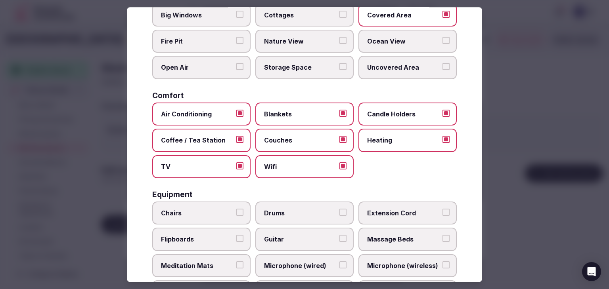
scroll to position [198, 0]
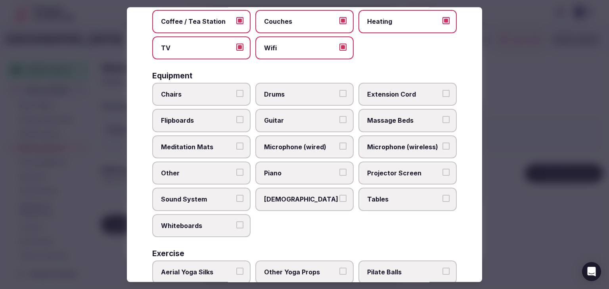
click at [197, 97] on label "Chairs" at bounding box center [201, 94] width 98 height 23
click at [236, 97] on button "Chairs" at bounding box center [239, 93] width 7 height 7
click at [392, 143] on span "Microphone (wireless)" at bounding box center [403, 147] width 73 height 9
click at [443, 143] on button "Microphone (wireless)" at bounding box center [446, 146] width 7 height 7
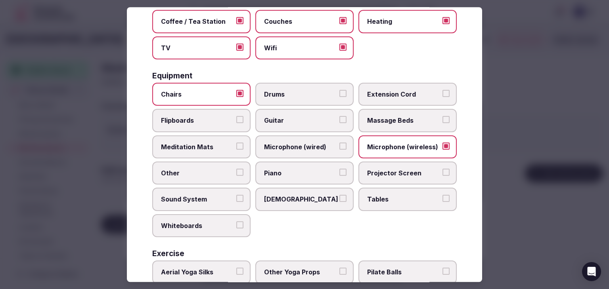
drag, startPoint x: 397, startPoint y: 168, endPoint x: 397, endPoint y: 180, distance: 11.9
click at [397, 169] on span "Projector Screen" at bounding box center [403, 173] width 73 height 9
click at [443, 169] on button "Projector Screen" at bounding box center [446, 172] width 7 height 7
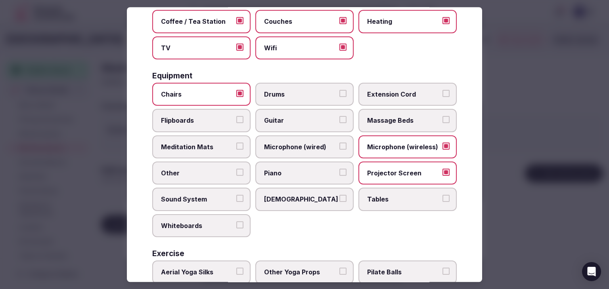
click at [397, 188] on label "Tables" at bounding box center [407, 199] width 98 height 23
click at [443, 195] on button "Tables" at bounding box center [446, 198] width 7 height 7
click at [318, 146] on span "Microphone (wired)" at bounding box center [300, 147] width 73 height 9
click at [339, 146] on button "Microphone (wired)" at bounding box center [342, 146] width 7 height 7
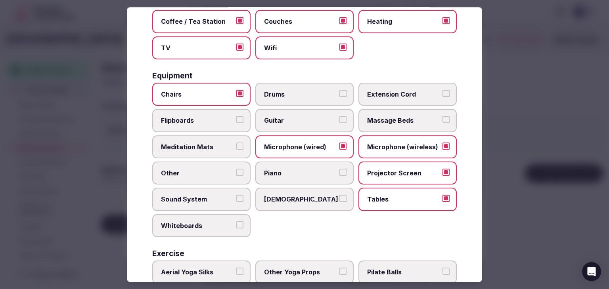
click at [201, 197] on span "Sound System" at bounding box center [197, 199] width 73 height 9
click at [236, 197] on button "Sound System" at bounding box center [239, 198] width 7 height 7
click at [206, 215] on label "Whiteboards" at bounding box center [201, 226] width 98 height 23
click at [236, 222] on button "Whiteboards" at bounding box center [239, 225] width 7 height 7
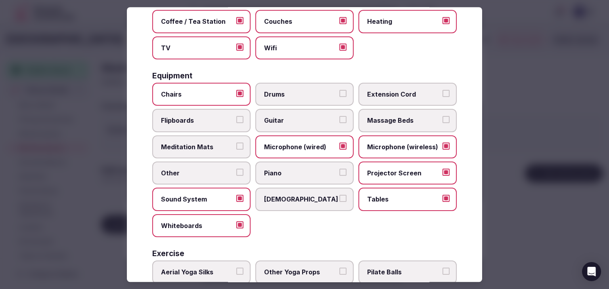
click at [212, 117] on span "Flipboards" at bounding box center [197, 121] width 73 height 9
click at [236, 117] on button "Flipboards" at bounding box center [239, 120] width 7 height 7
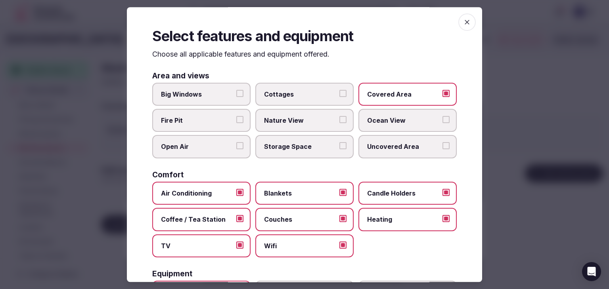
scroll to position [0, 0]
click at [463, 26] on icon "button" at bounding box center [467, 22] width 8 height 8
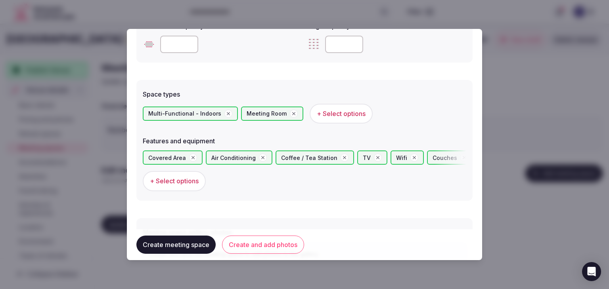
click at [274, 241] on button "Create and add photos" at bounding box center [263, 245] width 82 height 18
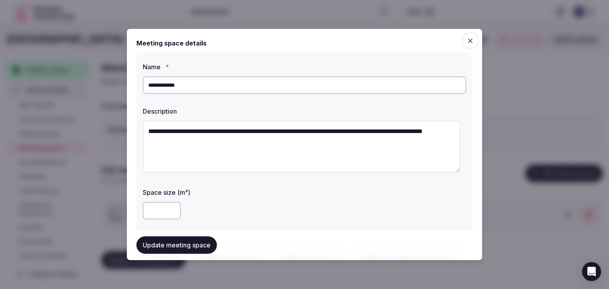
scroll to position [529, 0]
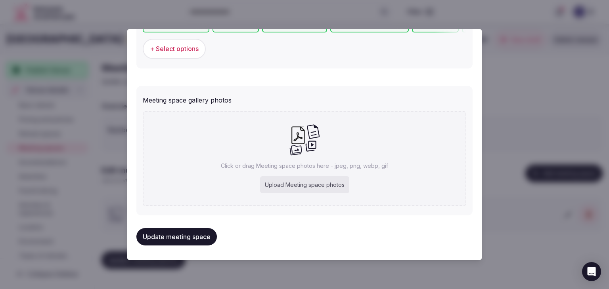
click at [322, 186] on div "Upload Meeting space photos" at bounding box center [304, 184] width 89 height 17
click at [340, 178] on div "Upload Meeting space photos" at bounding box center [304, 184] width 89 height 17
type input "**********"
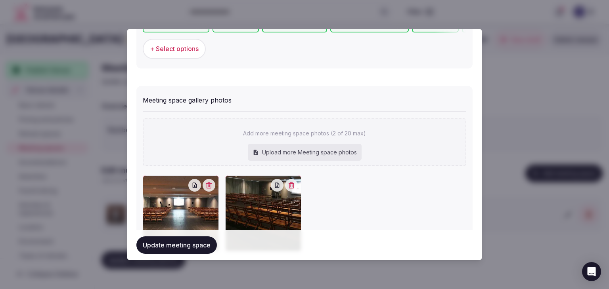
click at [179, 245] on button "Update meeting space" at bounding box center [176, 245] width 80 height 17
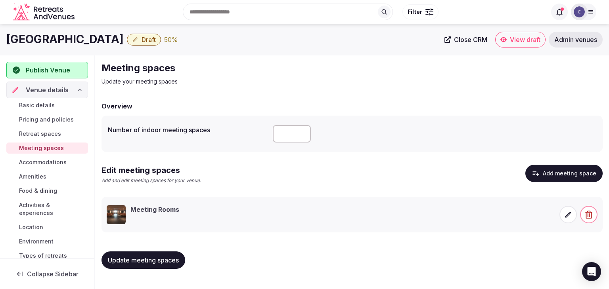
click at [301, 135] on input "number" at bounding box center [292, 133] width 38 height 17
click at [287, 134] on input "number" at bounding box center [292, 133] width 38 height 17
click at [303, 132] on input "*" at bounding box center [292, 133] width 38 height 17
type input "*"
click at [303, 132] on input "*" at bounding box center [292, 133] width 38 height 17
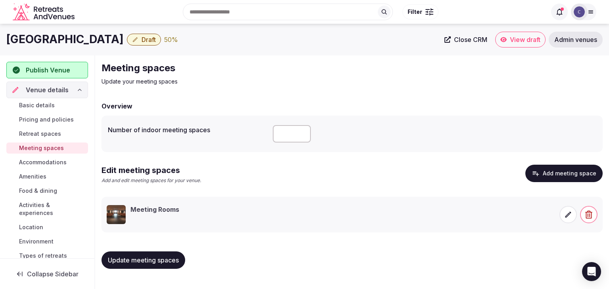
click at [164, 261] on span "Update meeting spaces" at bounding box center [143, 261] width 71 height 8
click at [50, 133] on span "Retreat spaces" at bounding box center [40, 134] width 42 height 8
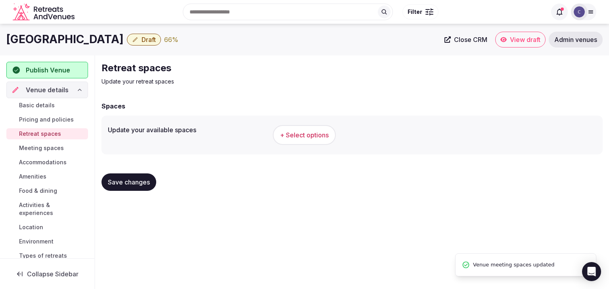
click at [306, 140] on button "+ Select options" at bounding box center [304, 135] width 63 height 20
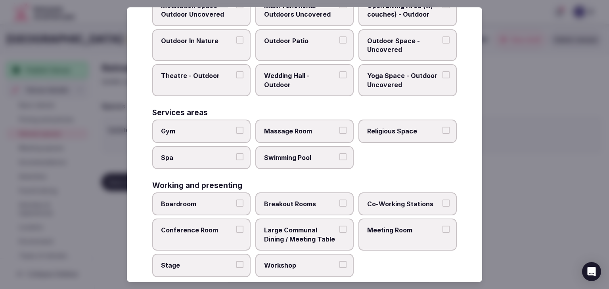
scroll to position [358, 0]
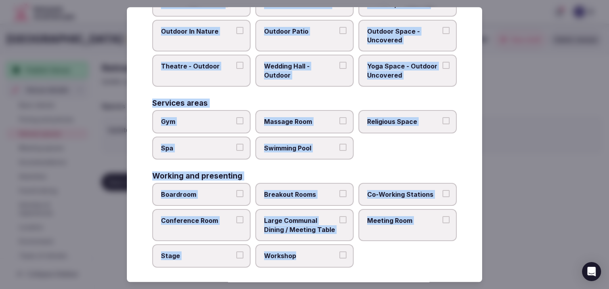
drag, startPoint x: 152, startPoint y: 53, endPoint x: 346, endPoint y: 265, distance: 287.4
click at [346, 265] on div "Select your retreat spaces Choose all applicable retreat spaces offered. Covere…" at bounding box center [304, 144] width 355 height 275
copy div "Choose all applicable retreat spaces offered. Covered outdoor spaces Meditation…"
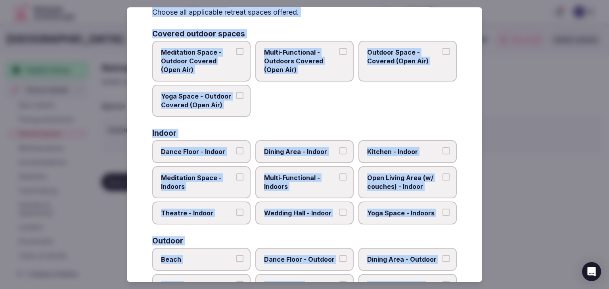
scroll to position [0, 0]
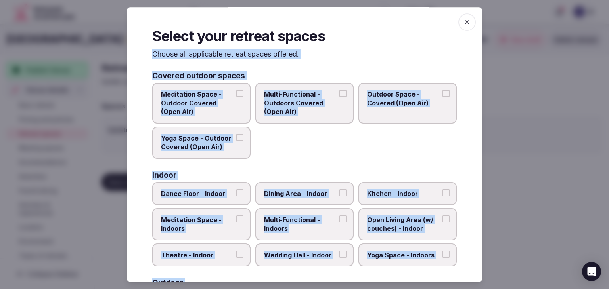
click at [298, 106] on span "Multi-Functional - Outdoors Covered (Open Air)" at bounding box center [300, 103] width 73 height 27
click at [339, 97] on button "Multi-Functional - Outdoors Covered (Open Air)" at bounding box center [342, 93] width 7 height 7
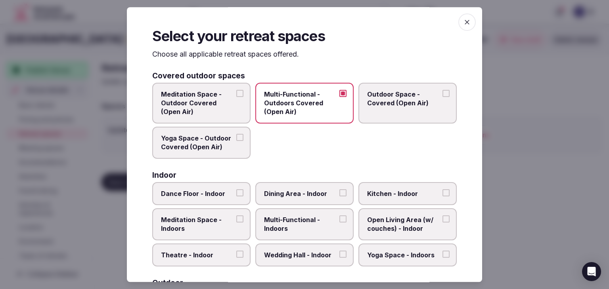
click at [409, 105] on span "Outdoor Space - Covered (Open Air)" at bounding box center [403, 99] width 73 height 18
click at [443, 97] on button "Outdoor Space - Covered (Open Air)" at bounding box center [446, 93] width 7 height 7
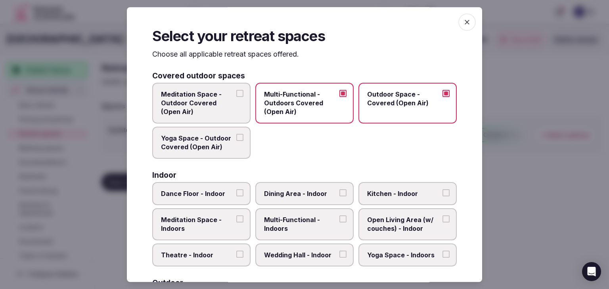
scroll to position [79, 0]
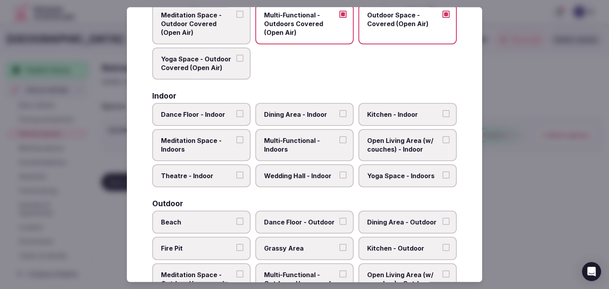
click at [303, 143] on span "Multi-Functional - Indoors" at bounding box center [300, 145] width 73 height 18
click at [339, 143] on button "Multi-Functional - Indoors" at bounding box center [342, 139] width 7 height 7
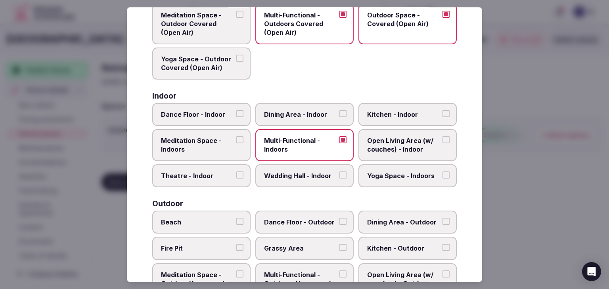
click at [305, 112] on span "Dining Area - Indoor" at bounding box center [300, 114] width 73 height 9
click at [339, 112] on button "Dining Area - Indoor" at bounding box center [342, 113] width 7 height 7
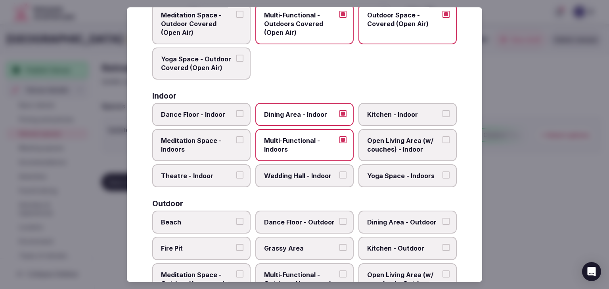
click at [401, 144] on span "Open Living Area (w/ couches) - Indoor" at bounding box center [403, 145] width 73 height 18
click at [443, 144] on button "Open Living Area (w/ couches) - Indoor" at bounding box center [446, 139] width 7 height 7
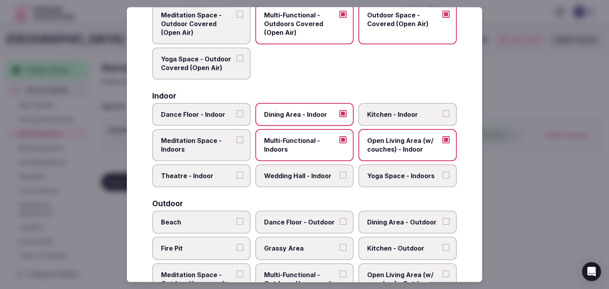
click at [295, 173] on span "Wedding Hall - Indoor" at bounding box center [300, 176] width 73 height 9
click at [339, 173] on button "Wedding Hall - Indoor" at bounding box center [342, 175] width 7 height 7
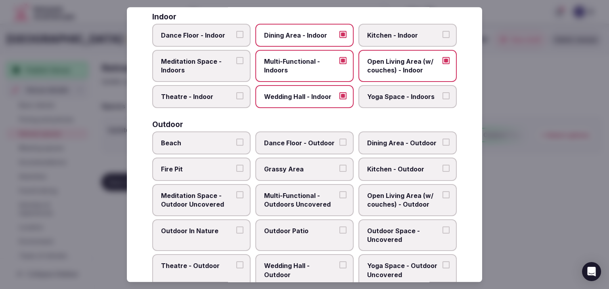
click at [389, 142] on span "Dining Area - Outdoor" at bounding box center [403, 143] width 73 height 9
click at [443, 142] on button "Dining Area - Outdoor" at bounding box center [446, 142] width 7 height 7
drag, startPoint x: 320, startPoint y: 165, endPoint x: 330, endPoint y: 185, distance: 22.0
click at [319, 165] on span "Grassy Area" at bounding box center [300, 169] width 73 height 9
click at [339, 165] on button "Grassy Area" at bounding box center [342, 168] width 7 height 7
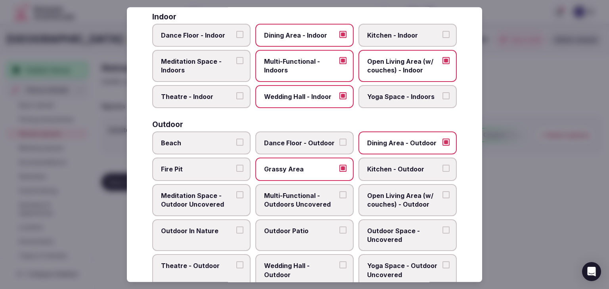
click at [322, 200] on span "Multi-Functional - Outdoors Uncovered" at bounding box center [300, 201] width 73 height 18
click at [339, 199] on button "Multi-Functional - Outdoors Uncovered" at bounding box center [342, 195] width 7 height 7
click at [390, 199] on span "Open Living Area (w/ couches) - Outdoor" at bounding box center [403, 201] width 73 height 18
click at [443, 199] on button "Open Living Area (w/ couches) - Outdoor" at bounding box center [446, 195] width 7 height 7
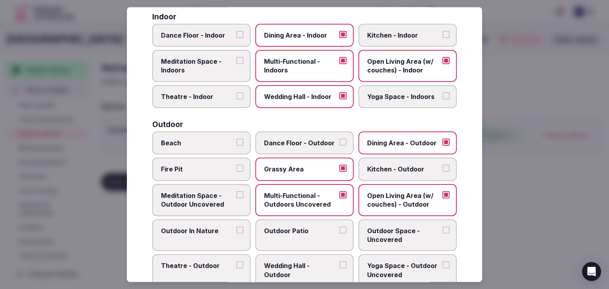
click at [367, 232] on span "Outdoor Space - Uncovered" at bounding box center [403, 236] width 73 height 18
click at [443, 232] on button "Outdoor Space - Uncovered" at bounding box center [446, 230] width 7 height 7
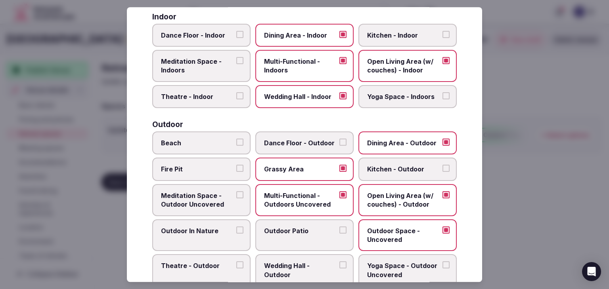
click at [292, 232] on span "Outdoor Patio" at bounding box center [300, 231] width 73 height 9
click at [339, 232] on button "Outdoor Patio" at bounding box center [342, 230] width 7 height 7
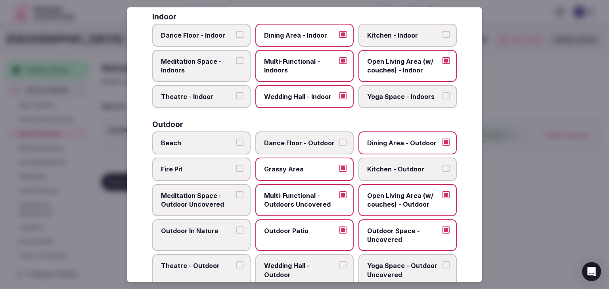
click at [235, 232] on label "Outdoor In Nature" at bounding box center [201, 236] width 98 height 32
click at [236, 232] on button "Outdoor In Nature" at bounding box center [239, 230] width 7 height 7
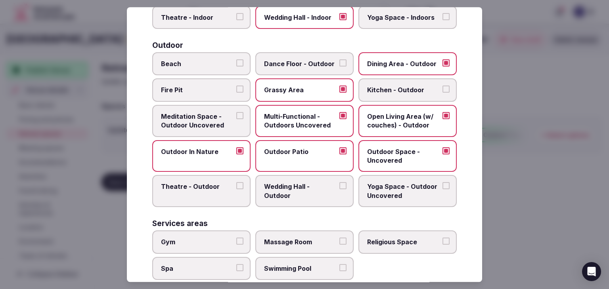
scroll to position [317, 0]
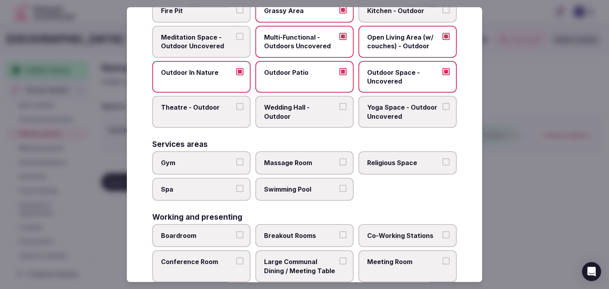
click at [206, 153] on label "Gym" at bounding box center [201, 162] width 98 height 23
click at [236, 159] on button "Gym" at bounding box center [239, 162] width 7 height 7
drag, startPoint x: 206, startPoint y: 185, endPoint x: 282, endPoint y: 187, distance: 76.5
click at [206, 186] on span "Spa" at bounding box center [197, 189] width 73 height 9
click at [236, 186] on button "Spa" at bounding box center [239, 188] width 7 height 7
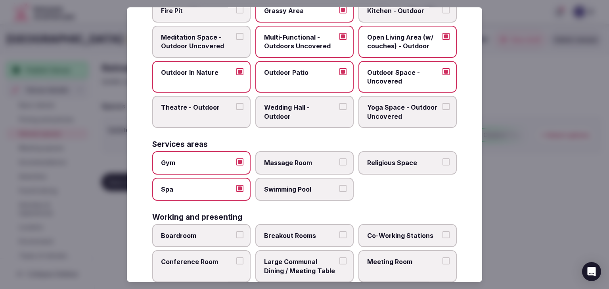
click at [311, 187] on span "Swimming Pool" at bounding box center [300, 189] width 73 height 9
click at [339, 187] on button "Swimming Pool" at bounding box center [342, 188] width 7 height 7
click at [318, 148] on div "Services areas Gym Massage Room Religious Space Spa Swimming Pool" at bounding box center [304, 171] width 305 height 60
click at [311, 143] on div "Services areas" at bounding box center [304, 145] width 305 height 8
click at [311, 151] on label "Massage Room" at bounding box center [304, 162] width 98 height 23
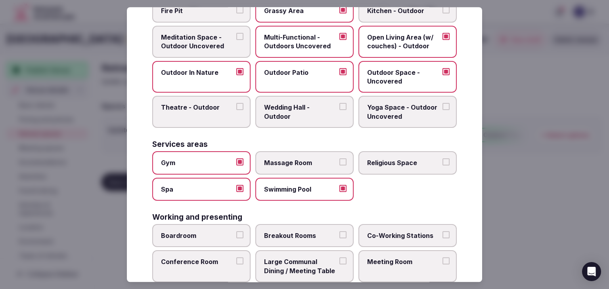
click at [339, 159] on button "Massage Room" at bounding box center [342, 162] width 7 height 7
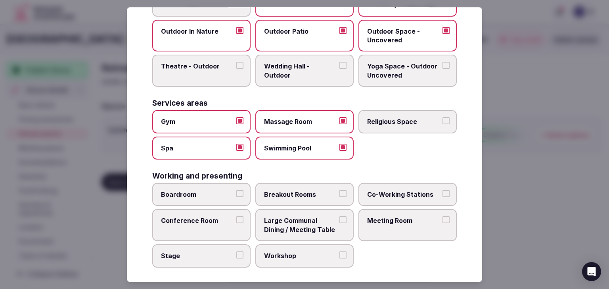
click at [213, 199] on label "Boardroom" at bounding box center [201, 194] width 98 height 23
click at [236, 197] on button "Boardroom" at bounding box center [239, 193] width 7 height 7
drag, startPoint x: 292, startPoint y: 190, endPoint x: 306, endPoint y: 192, distance: 14.0
click at [294, 190] on span "Breakout Rooms" at bounding box center [300, 194] width 73 height 9
click at [393, 210] on label "Meeting Room" at bounding box center [407, 226] width 98 height 32
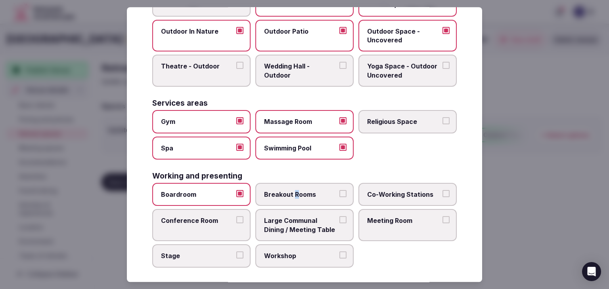
click at [443, 217] on button "Meeting Room" at bounding box center [446, 220] width 7 height 7
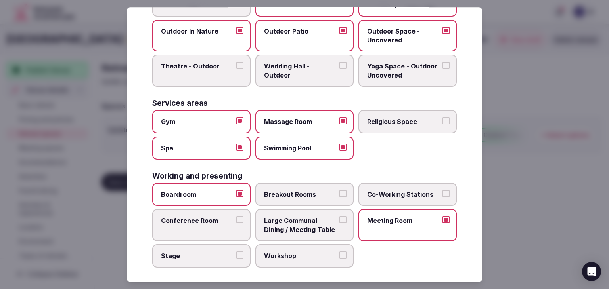
click at [211, 219] on span "Conference Room" at bounding box center [197, 221] width 73 height 9
click at [236, 219] on button "Conference Room" at bounding box center [239, 220] width 7 height 7
click at [324, 190] on span "Breakout Rooms" at bounding box center [300, 194] width 73 height 9
click at [339, 190] on button "Breakout Rooms" at bounding box center [342, 193] width 7 height 7
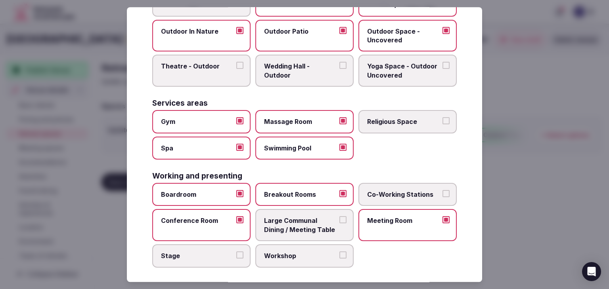
click at [307, 221] on span "Large Communal Dining / Meeting Table" at bounding box center [300, 226] width 73 height 18
click at [339, 221] on button "Large Communal Dining / Meeting Table" at bounding box center [342, 220] width 7 height 7
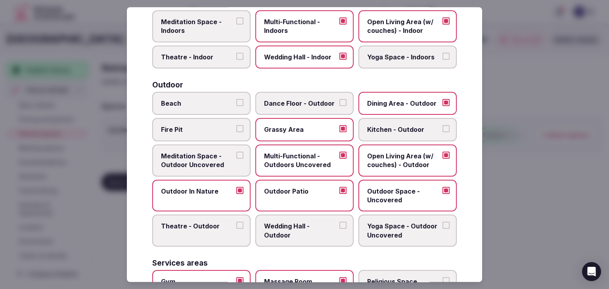
scroll to position [0, 0]
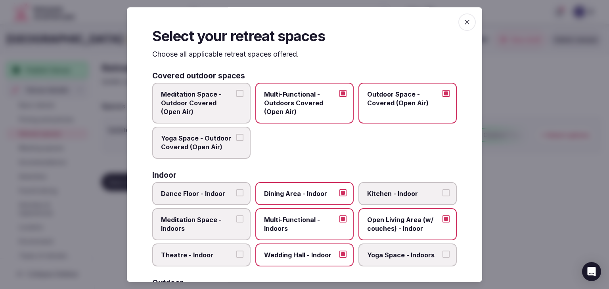
click at [463, 24] on icon "button" at bounding box center [467, 22] width 8 height 8
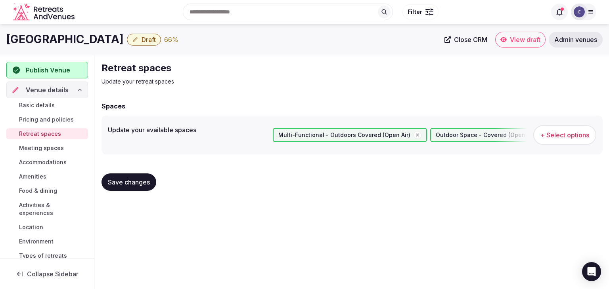
click at [146, 184] on span "Save changes" at bounding box center [129, 182] width 42 height 8
click at [133, 177] on button "Save changes" at bounding box center [129, 182] width 55 height 17
click at [31, 119] on span "Pricing and policies" at bounding box center [46, 120] width 55 height 8
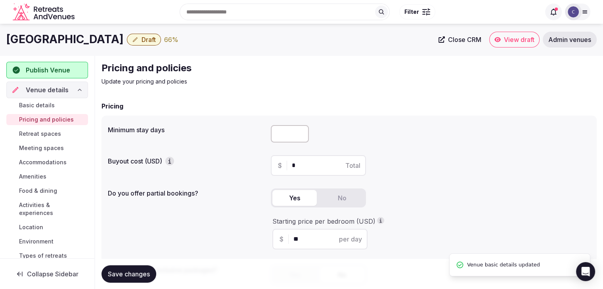
click at [277, 133] on input "number" at bounding box center [290, 133] width 38 height 17
type input "*"
click at [144, 275] on span "Save changes" at bounding box center [129, 274] width 42 height 8
click at [52, 161] on span "Accommodations" at bounding box center [43, 163] width 48 height 8
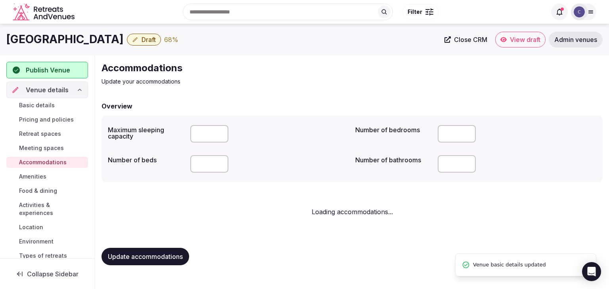
click at [50, 144] on span "Meeting spaces" at bounding box center [41, 148] width 45 height 8
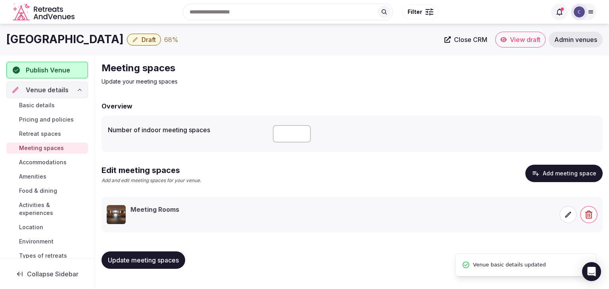
click at [40, 176] on span "Amenities" at bounding box center [32, 177] width 27 height 8
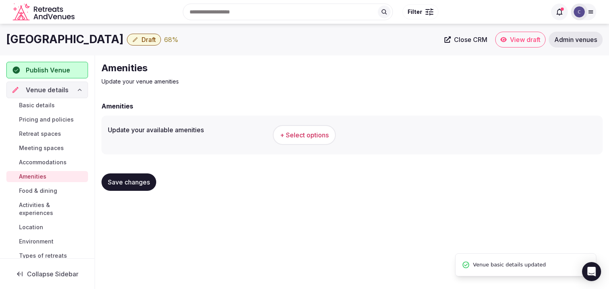
click at [292, 146] on div "+ Select options" at bounding box center [435, 135] width 324 height 26
click at [294, 136] on span "+ Select options" at bounding box center [304, 135] width 49 height 9
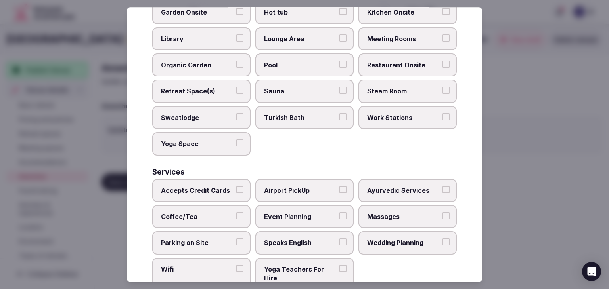
scroll to position [427, 0]
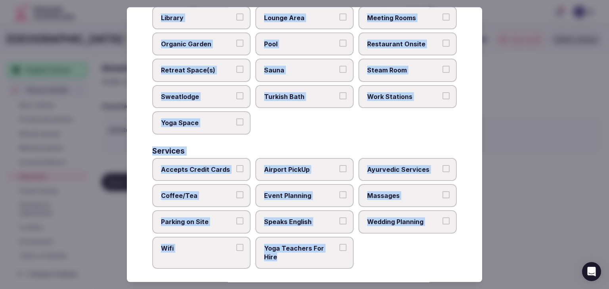
drag, startPoint x: 141, startPoint y: 56, endPoint x: 367, endPoint y: 258, distance: 303.6
click at [367, 258] on div "Select your venue amenities Choose all applicable amenities offered. Activities…" at bounding box center [304, 144] width 355 height 275
copy div "Choose all applicable amenities offered. Activities Bicycles Camping Allowed On…"
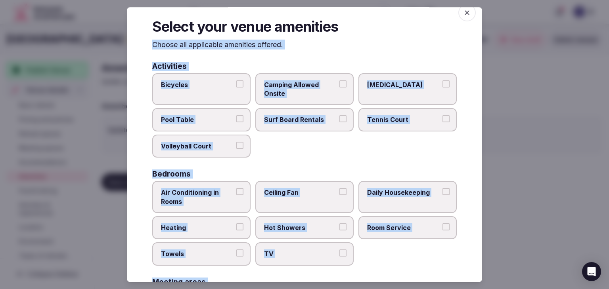
scroll to position [0, 0]
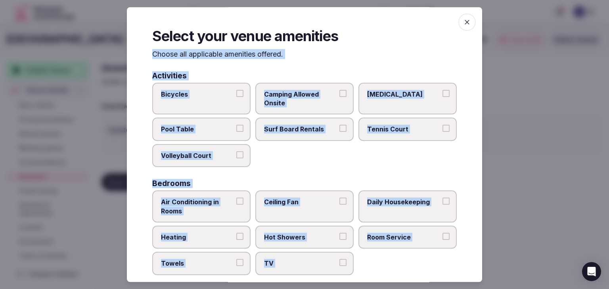
click at [200, 96] on span "Bicycles" at bounding box center [197, 94] width 73 height 9
click at [236, 96] on button "Bicycles" at bounding box center [239, 93] width 7 height 7
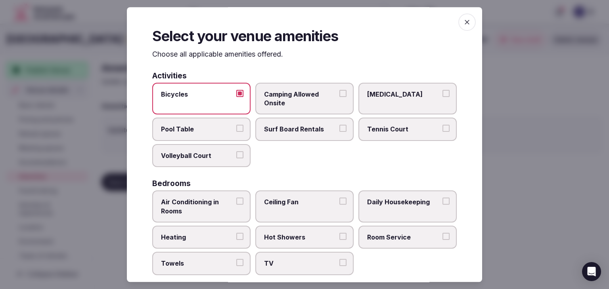
click at [397, 129] on span "Tennis Court" at bounding box center [403, 129] width 73 height 9
click at [443, 129] on button "Tennis Court" at bounding box center [446, 128] width 7 height 7
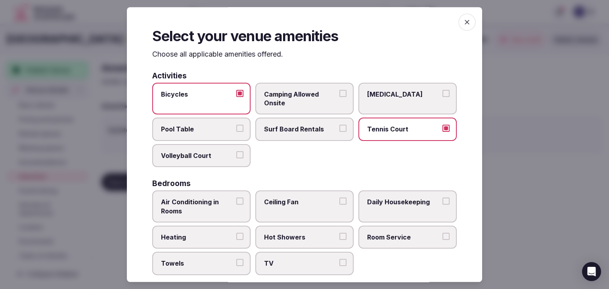
scroll to position [40, 0]
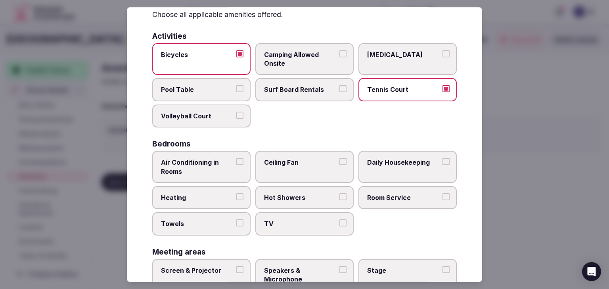
click at [219, 165] on span "Air Conditioning in Rooms" at bounding box center [197, 167] width 73 height 18
click at [236, 165] on button "Air Conditioning in Rooms" at bounding box center [239, 161] width 7 height 7
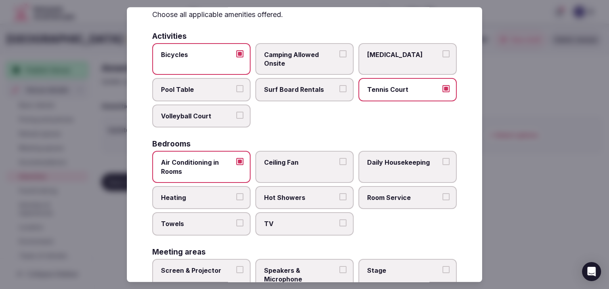
click at [213, 196] on span "Heating" at bounding box center [197, 198] width 73 height 9
click at [236, 196] on button "Heating" at bounding box center [239, 197] width 7 height 7
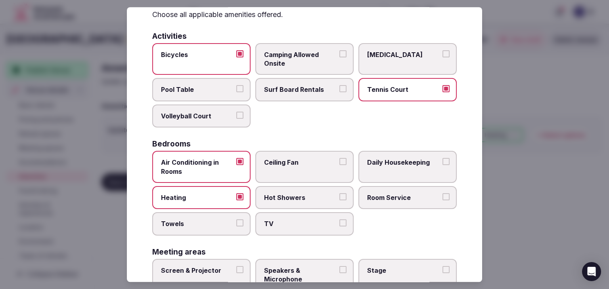
click at [211, 220] on span "Towels" at bounding box center [197, 224] width 73 height 9
click at [236, 220] on button "Towels" at bounding box center [239, 223] width 7 height 7
click at [287, 222] on span "TV" at bounding box center [300, 224] width 73 height 9
click at [339, 222] on button "TV" at bounding box center [342, 223] width 7 height 7
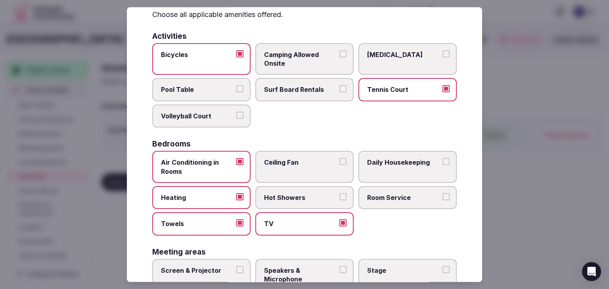
drag, startPoint x: 303, startPoint y: 197, endPoint x: 371, endPoint y: 175, distance: 71.3
click at [305, 197] on span "Hot Showers" at bounding box center [300, 198] width 73 height 9
click at [339, 197] on button "Hot Showers" at bounding box center [342, 197] width 7 height 7
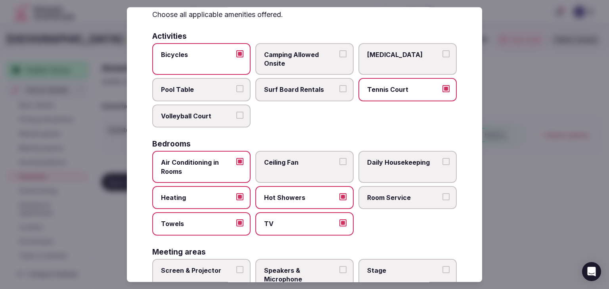
click at [393, 164] on span "Daily Housekeeping" at bounding box center [403, 162] width 73 height 9
click at [443, 164] on button "Daily Housekeeping" at bounding box center [446, 161] width 7 height 7
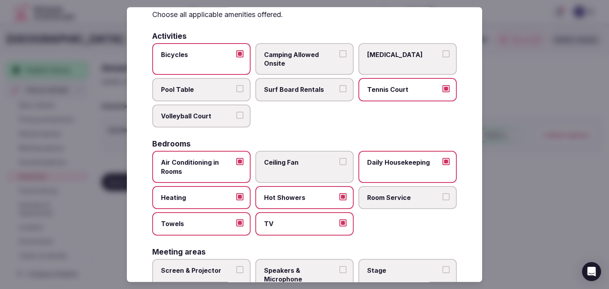
scroll to position [159, 0]
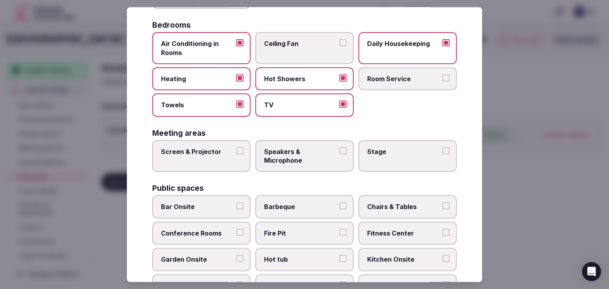
click at [213, 153] on span "Screen & Projector" at bounding box center [197, 152] width 73 height 9
click at [236, 153] on button "Screen & Projector" at bounding box center [239, 151] width 7 height 7
click at [302, 153] on span "Speakers & Microphone" at bounding box center [300, 157] width 73 height 18
click at [339, 153] on button "Speakers & Microphone" at bounding box center [342, 151] width 7 height 7
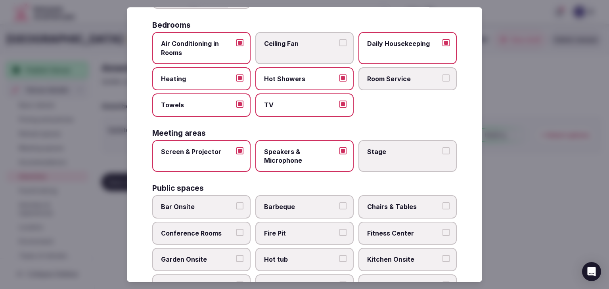
scroll to position [238, 0]
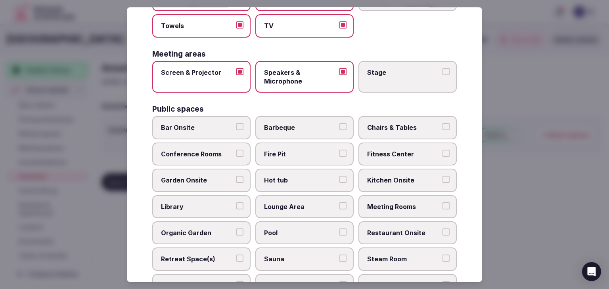
click at [222, 124] on span "Bar Onsite" at bounding box center [197, 128] width 73 height 9
click at [236, 124] on button "Bar Onsite" at bounding box center [239, 127] width 7 height 7
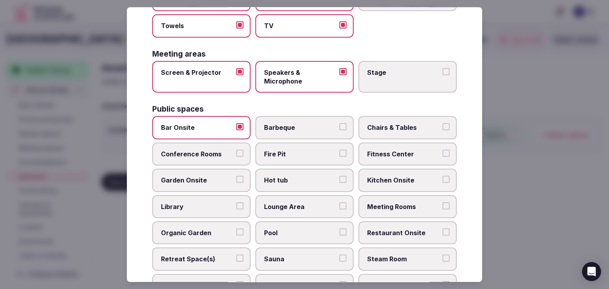
click at [416, 130] on span "Chairs & Tables" at bounding box center [403, 128] width 73 height 9
click at [443, 130] on button "Chairs & Tables" at bounding box center [446, 127] width 7 height 7
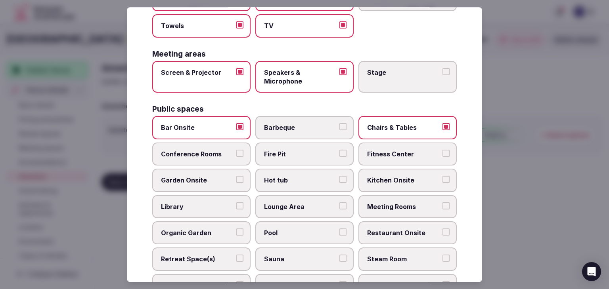
click at [208, 158] on label "Conference Rooms" at bounding box center [201, 154] width 98 height 23
click at [236, 157] on button "Conference Rooms" at bounding box center [239, 153] width 7 height 7
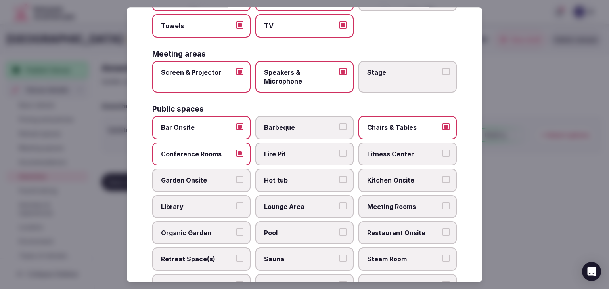
drag, startPoint x: 401, startPoint y: 159, endPoint x: 230, endPoint y: 176, distance: 172.5
click at [400, 159] on label "Fitness Center" at bounding box center [407, 154] width 98 height 23
click at [203, 182] on span "Garden Onsite" at bounding box center [197, 180] width 73 height 9
click at [236, 182] on button "Garden Onsite" at bounding box center [239, 179] width 7 height 7
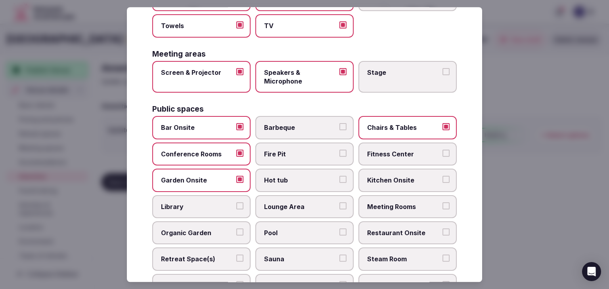
click at [374, 143] on label "Fitness Center" at bounding box center [407, 154] width 98 height 23
click at [443, 150] on button "Fitness Center" at bounding box center [446, 153] width 7 height 7
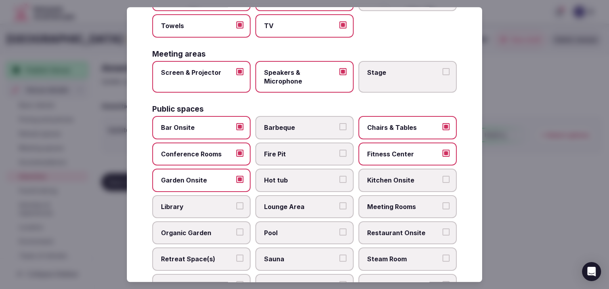
click at [313, 203] on span "Lounge Area" at bounding box center [300, 207] width 73 height 9
click at [339, 203] on button "Lounge Area" at bounding box center [342, 206] width 7 height 7
click at [371, 204] on span "Meeting Rooms" at bounding box center [403, 207] width 73 height 9
click at [443, 204] on button "Meeting Rooms" at bounding box center [446, 206] width 7 height 7
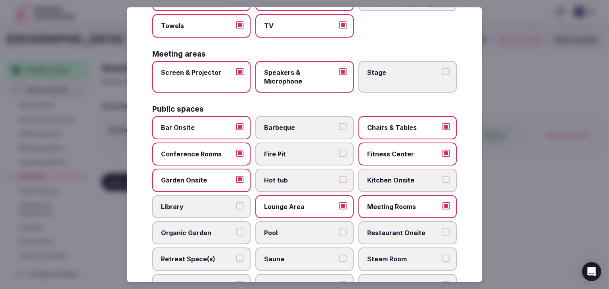
click at [383, 229] on span "Restaurant Onsite" at bounding box center [403, 233] width 73 height 9
click at [443, 229] on button "Restaurant Onsite" at bounding box center [446, 232] width 7 height 7
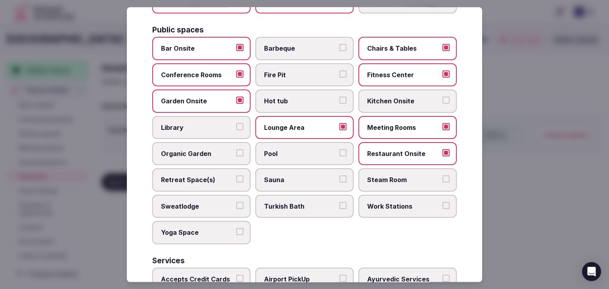
scroll to position [357, 0]
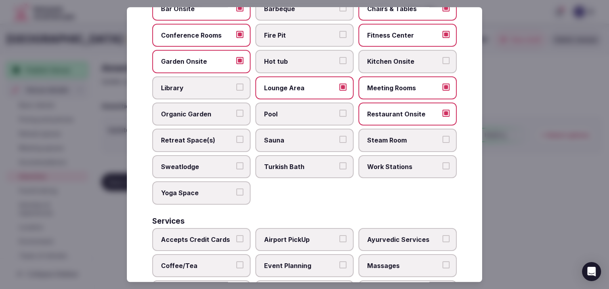
click at [225, 228] on label "Accepts Credit Cards" at bounding box center [201, 239] width 98 height 23
click at [236, 236] on button "Accepts Credit Cards" at bounding box center [239, 239] width 7 height 7
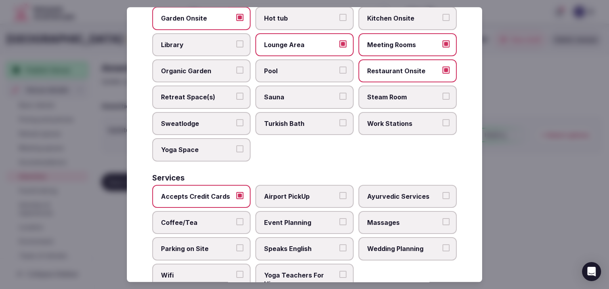
scroll to position [427, 0]
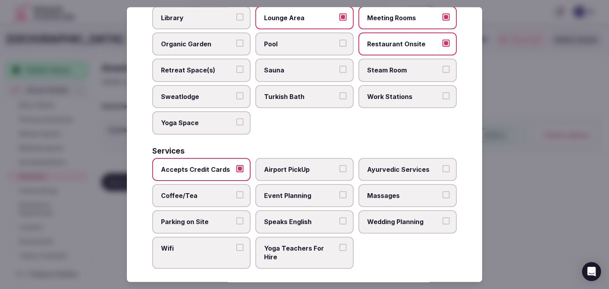
click at [216, 192] on span "Coffee/Tea" at bounding box center [197, 196] width 73 height 9
click at [236, 192] on button "Coffee/Tea" at bounding box center [239, 195] width 7 height 7
click at [209, 219] on span "Parking on Site" at bounding box center [197, 222] width 73 height 9
click at [236, 219] on button "Parking on Site" at bounding box center [239, 221] width 7 height 7
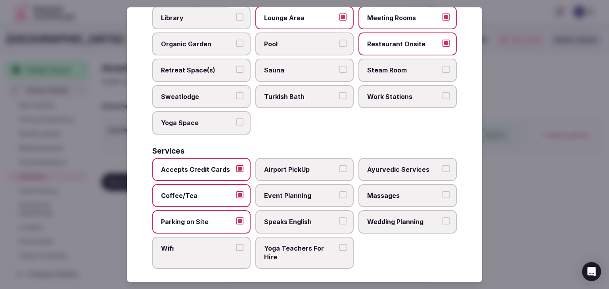
click at [206, 248] on label "Wifi" at bounding box center [201, 253] width 98 height 32
click at [236, 248] on button "Wifi" at bounding box center [239, 247] width 7 height 7
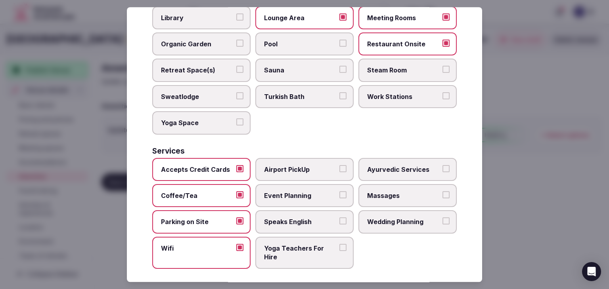
drag, startPoint x: 276, startPoint y: 212, endPoint x: 282, endPoint y: 192, distance: 20.4
click at [276, 211] on label "Speaks English" at bounding box center [304, 222] width 98 height 23
click at [339, 218] on button "Speaks English" at bounding box center [342, 221] width 7 height 7
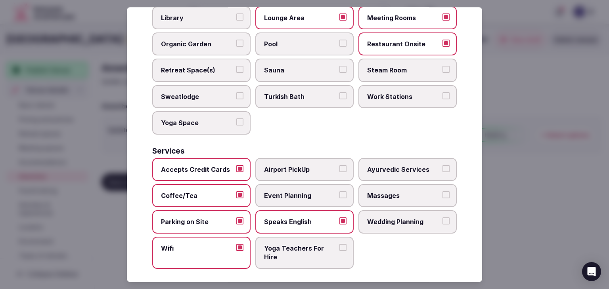
click at [282, 192] on span "Event Planning" at bounding box center [300, 196] width 73 height 9
click at [339, 192] on button "Event Planning" at bounding box center [342, 195] width 7 height 7
click at [374, 192] on span "Massages" at bounding box center [403, 196] width 73 height 9
click at [443, 192] on button "Massages" at bounding box center [446, 195] width 7 height 7
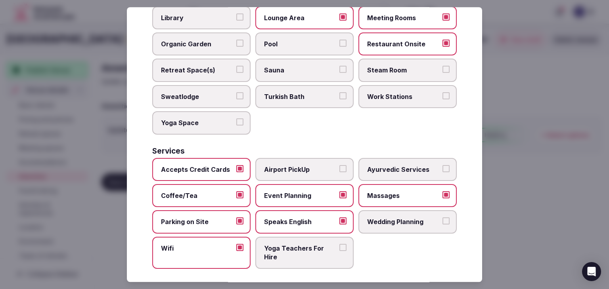
drag, startPoint x: 380, startPoint y: 209, endPoint x: 382, endPoint y: 213, distance: 4.3
click at [380, 211] on label "Wedding Planning" at bounding box center [407, 222] width 98 height 23
click at [443, 218] on button "Wedding Planning" at bounding box center [446, 221] width 7 height 7
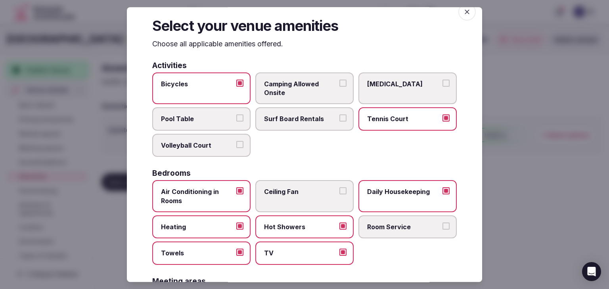
scroll to position [0, 0]
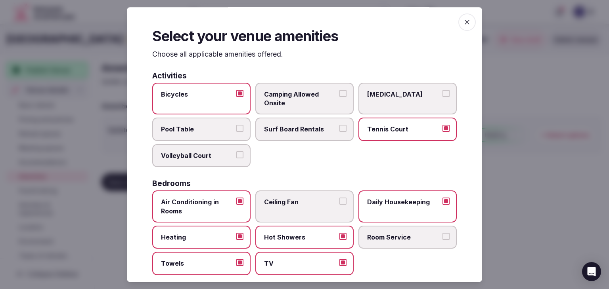
click at [463, 25] on icon "button" at bounding box center [467, 22] width 8 height 8
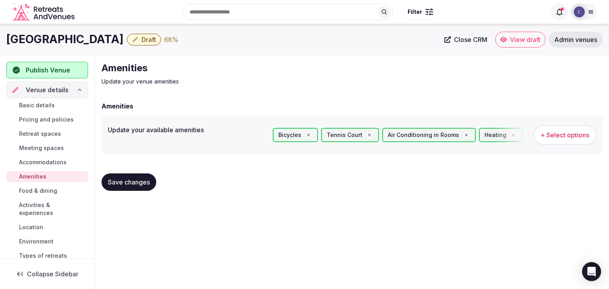
click at [139, 180] on span "Save changes" at bounding box center [129, 182] width 42 height 8
click at [38, 191] on span "Food & dining" at bounding box center [38, 191] width 38 height 8
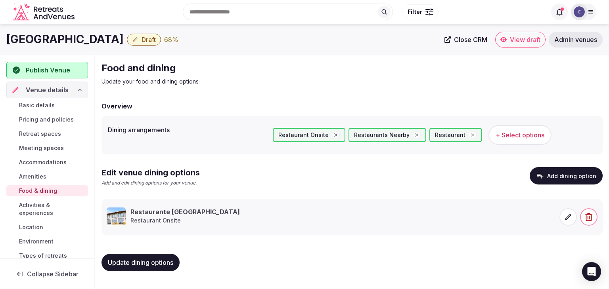
click at [38, 209] on span "Activities & experiences" at bounding box center [52, 209] width 66 height 16
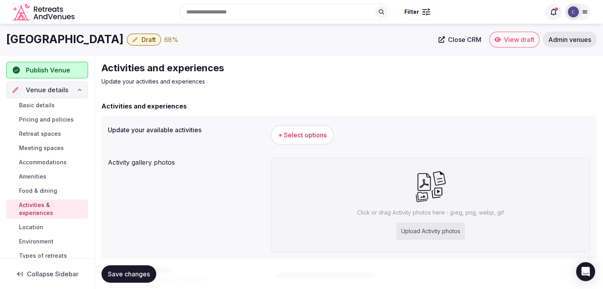
click at [297, 130] on button "+ Select options" at bounding box center [302, 135] width 63 height 20
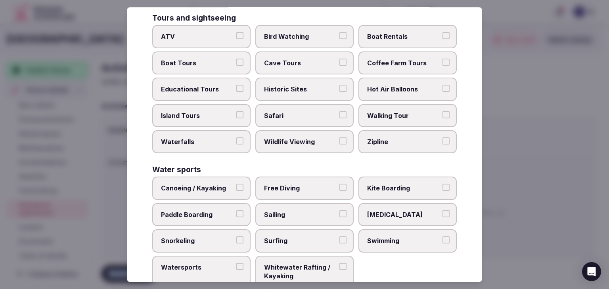
scroll to position [612, 0]
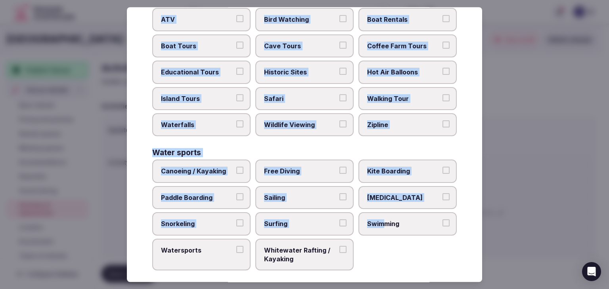
drag, startPoint x: 150, startPoint y: 54, endPoint x: 382, endPoint y: 258, distance: 308.8
click at [382, 258] on div "Select your activities Choose all applicable activities offered. Culture Dancin…" at bounding box center [304, 144] width 355 height 275
click at [382, 258] on div "Canoeing / Kayaking Free Diving Kite Boarding Paddle Boarding Sailing Scuba Div…" at bounding box center [304, 215] width 305 height 111
drag, startPoint x: 149, startPoint y: 53, endPoint x: 366, endPoint y: 264, distance: 303.1
click at [366, 264] on div "Select your activities Choose all applicable activities offered. Culture Dancin…" at bounding box center [304, 144] width 355 height 275
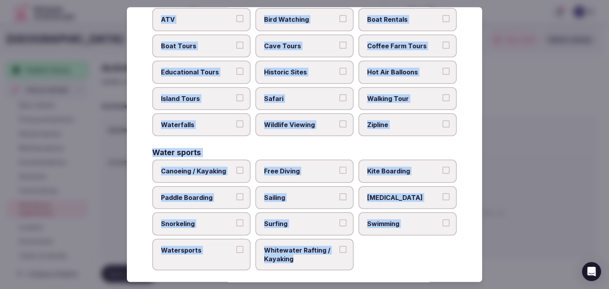
copy div "Choose all applicable activities offered. Culture Dancing Food and Culinary Cla…"
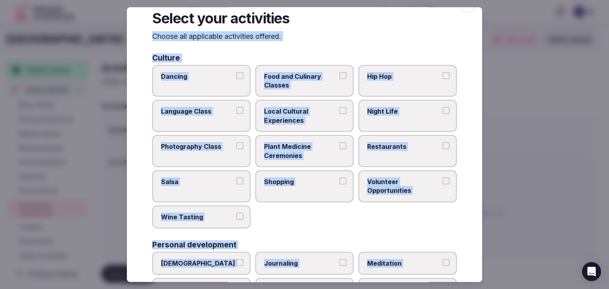
scroll to position [17, 0]
click at [316, 93] on label "Food and Culinary Classes" at bounding box center [304, 81] width 98 height 32
click at [339, 80] on button "Food and Culinary Classes" at bounding box center [342, 76] width 7 height 7
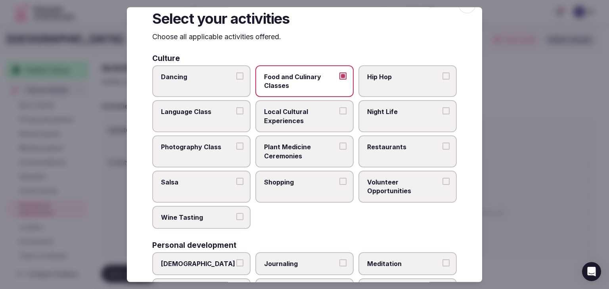
click at [316, 119] on span "Local Cultural Experiences" at bounding box center [300, 117] width 73 height 18
click at [339, 115] on button "Local Cultural Experiences" at bounding box center [342, 111] width 7 height 7
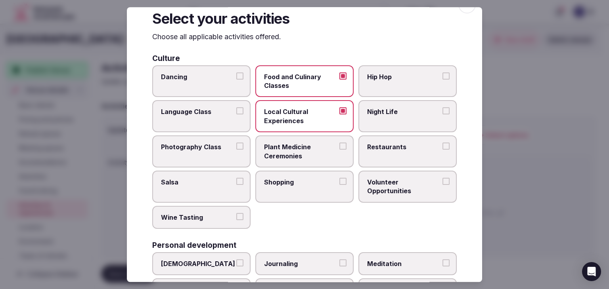
click at [376, 143] on span "Restaurants" at bounding box center [403, 147] width 73 height 9
click at [443, 143] on button "Restaurants" at bounding box center [446, 146] width 7 height 7
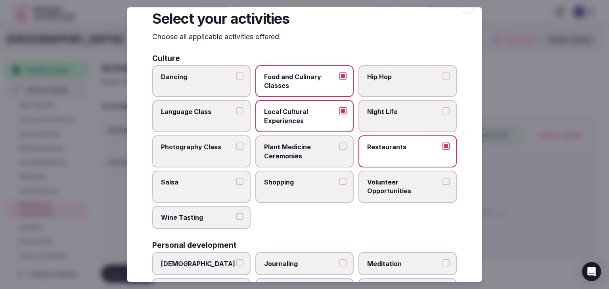
click at [323, 188] on label "Shopping" at bounding box center [304, 187] width 98 height 32
click at [339, 185] on button "Shopping" at bounding box center [342, 181] width 7 height 7
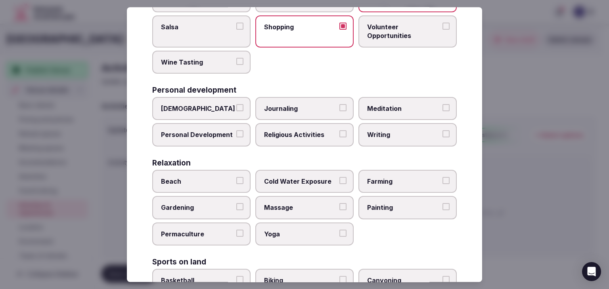
scroll to position [176, 0]
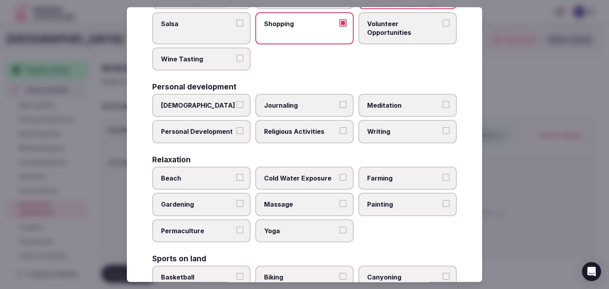
click at [201, 137] on label "Personal Development" at bounding box center [201, 132] width 98 height 23
click at [236, 135] on button "Personal Development" at bounding box center [239, 131] width 7 height 7
click at [388, 108] on label "Meditation" at bounding box center [407, 105] width 98 height 23
click at [443, 108] on button "Meditation" at bounding box center [446, 104] width 7 height 7
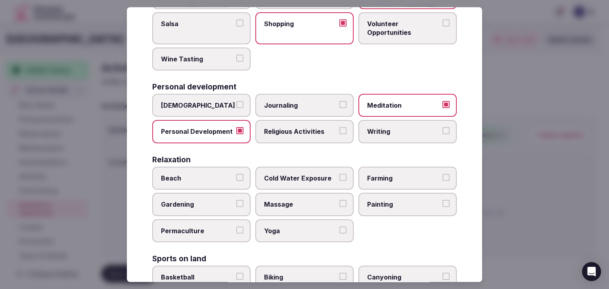
click at [308, 220] on label "Yoga" at bounding box center [304, 231] width 98 height 23
click at [339, 227] on button "Yoga" at bounding box center [342, 230] width 7 height 7
click at [305, 266] on label "Biking" at bounding box center [304, 277] width 98 height 23
click at [339, 273] on button "Biking" at bounding box center [342, 276] width 7 height 7
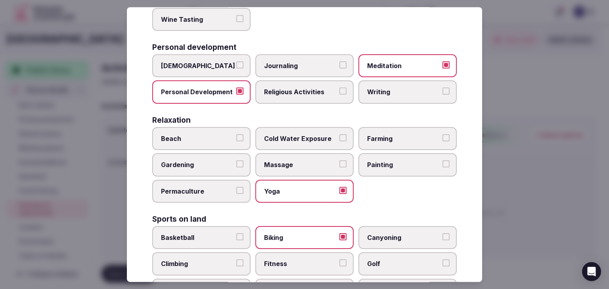
click at [313, 164] on span "Massage" at bounding box center [300, 165] width 73 height 9
click at [339, 164] on button "Massage" at bounding box center [342, 164] width 7 height 7
click at [306, 234] on span "Biking" at bounding box center [300, 238] width 73 height 9
click at [339, 234] on button "Biking" at bounding box center [342, 237] width 7 height 7
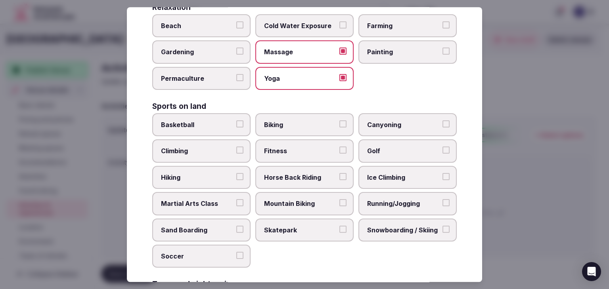
scroll to position [335, 0]
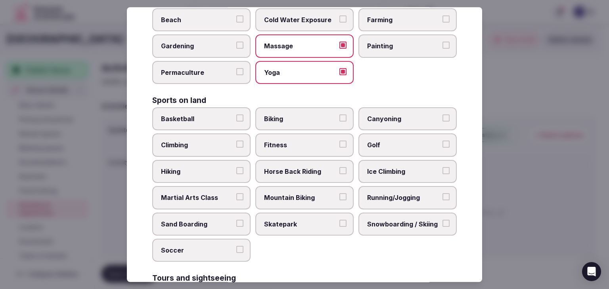
click at [289, 119] on span "Biking" at bounding box center [300, 119] width 73 height 9
click at [339, 119] on button "Biking" at bounding box center [342, 118] width 7 height 7
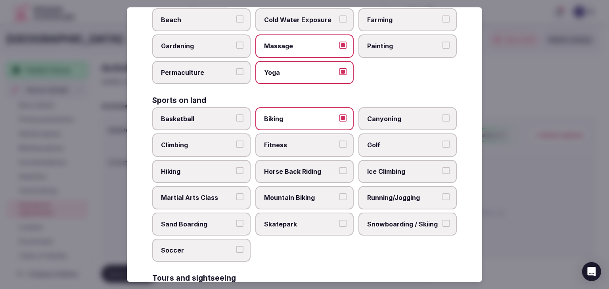
click at [290, 143] on span "Fitness" at bounding box center [300, 145] width 73 height 9
click at [339, 143] on button "Fitness" at bounding box center [342, 144] width 7 height 7
click at [374, 144] on span "Golf" at bounding box center [403, 145] width 73 height 9
click at [443, 144] on button "Golf" at bounding box center [446, 144] width 7 height 7
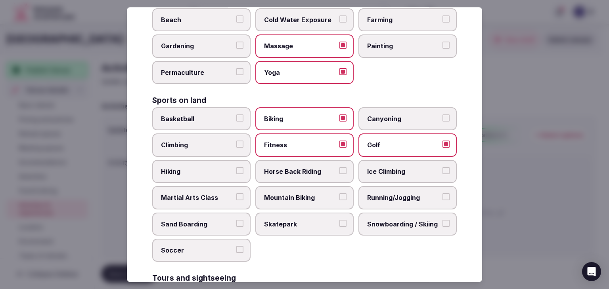
click at [196, 167] on span "Hiking" at bounding box center [197, 171] width 73 height 9
click at [236, 167] on button "Hiking" at bounding box center [239, 170] width 7 height 7
click at [418, 197] on span "Running/Jogging" at bounding box center [403, 198] width 73 height 9
click at [443, 197] on button "Running/Jogging" at bounding box center [446, 197] width 7 height 7
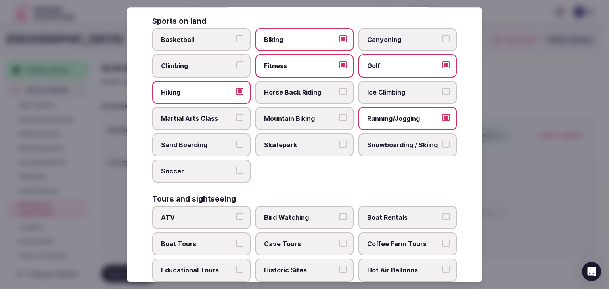
scroll to position [533, 0]
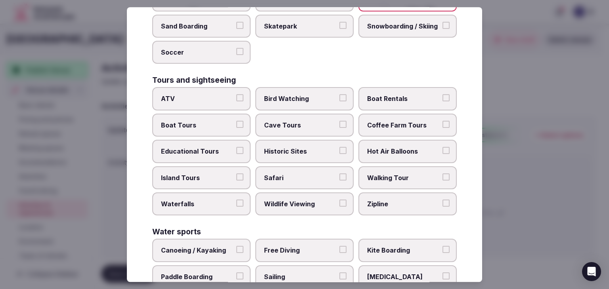
drag, startPoint x: 303, startPoint y: 144, endPoint x: 366, endPoint y: 161, distance: 65.7
click at [306, 147] on span "Historic Sites" at bounding box center [300, 151] width 73 height 9
click at [339, 147] on button "Historic Sites" at bounding box center [342, 150] width 7 height 7
click at [393, 174] on span "Walking Tour" at bounding box center [403, 178] width 73 height 9
click at [443, 174] on button "Walking Tour" at bounding box center [446, 177] width 7 height 7
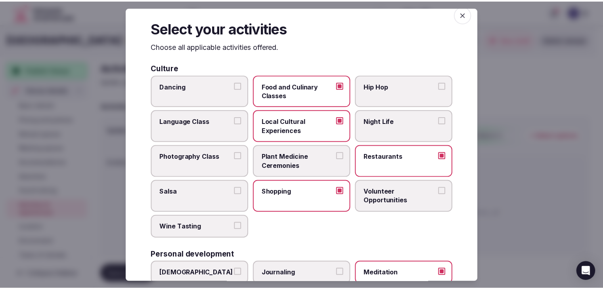
scroll to position [0, 0]
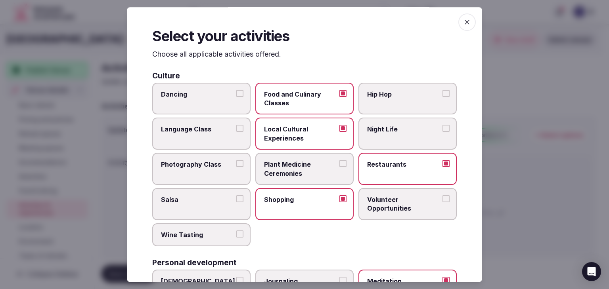
click at [458, 23] on span "button" at bounding box center [466, 21] width 17 height 17
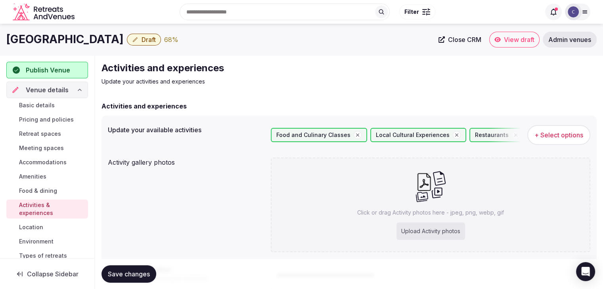
click at [134, 273] on span "Save changes" at bounding box center [129, 274] width 42 height 8
click at [408, 220] on div "Click or drag Activity photos here - jpeg, png, webp, gif Upload Activity photos" at bounding box center [431, 205] width 320 height 95
type input "**********"
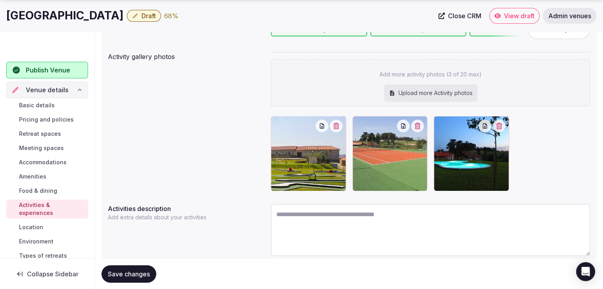
scroll to position [119, 0]
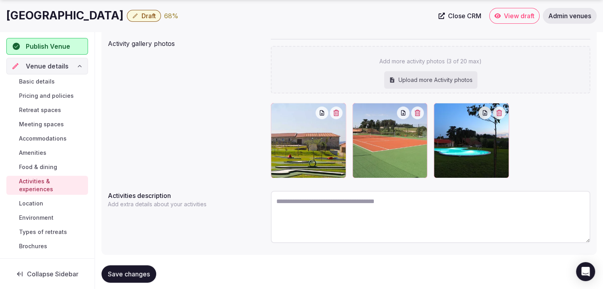
click at [431, 68] on div "Add more activity photos (3 of 20 max) Upload more Activity photos" at bounding box center [431, 70] width 320 height 48
click at [123, 278] on button "Save changes" at bounding box center [129, 274] width 55 height 17
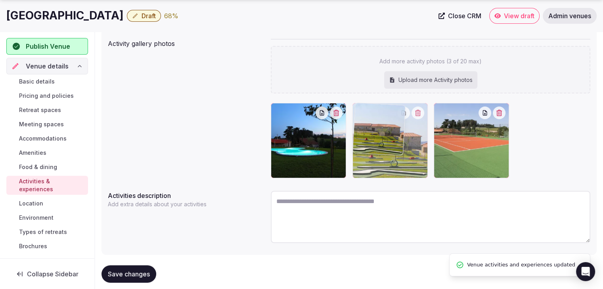
drag, startPoint x: 447, startPoint y: 110, endPoint x: 339, endPoint y: 111, distance: 108.7
click at [339, 110] on body "Search Popular Destinations Toscana, Italy Riviera Maya, Mexico Indonesia, Bali…" at bounding box center [301, 92] width 603 height 423
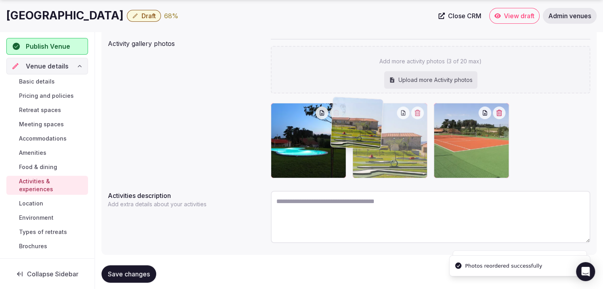
drag, startPoint x: 358, startPoint y: 107, endPoint x: 303, endPoint y: 102, distance: 54.6
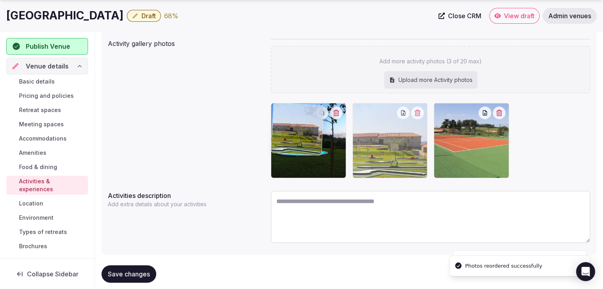
click at [305, 102] on body "Search Popular Destinations Toscana, Italy Riviera Maya, Mexico Indonesia, Bali…" at bounding box center [301, 92] width 603 height 423
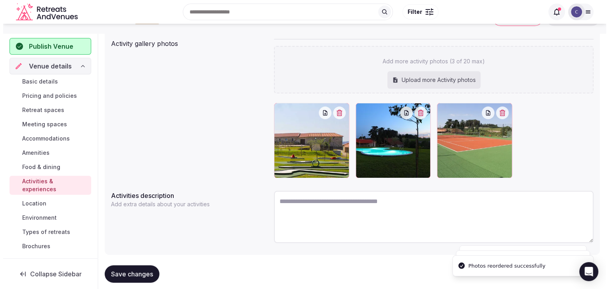
scroll to position [40, 0]
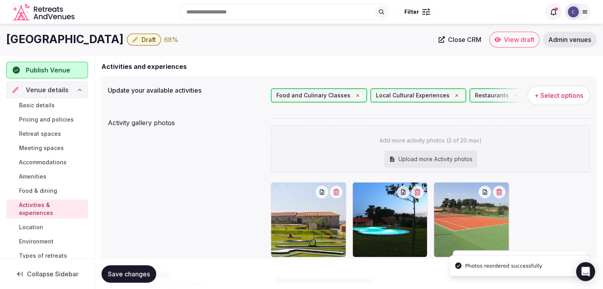
click at [549, 87] on button "+ Select options" at bounding box center [558, 96] width 63 height 20
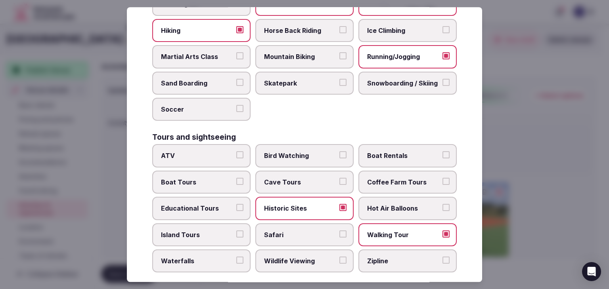
scroll to position [612, 0]
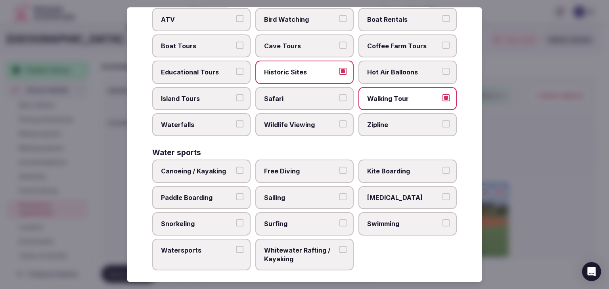
click at [413, 223] on label "Swimming" at bounding box center [407, 224] width 98 height 23
click at [443, 223] on button "Swimming" at bounding box center [446, 223] width 7 height 7
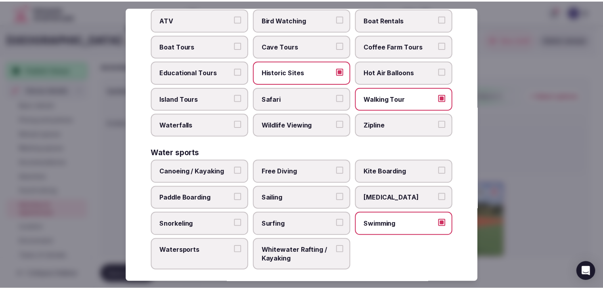
scroll to position [0, 0]
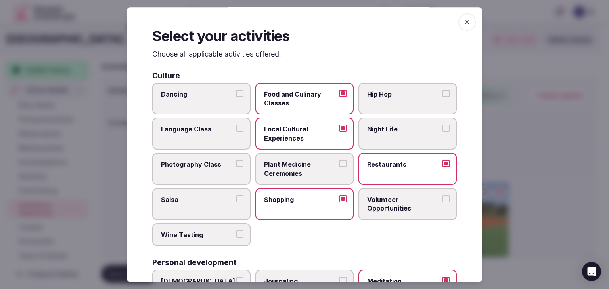
click at [463, 26] on icon "button" at bounding box center [467, 22] width 8 height 8
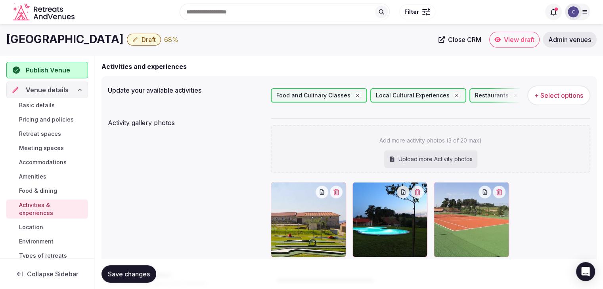
click at [138, 272] on span "Save changes" at bounding box center [129, 274] width 42 height 8
click at [38, 243] on span "Environment" at bounding box center [36, 242] width 34 height 8
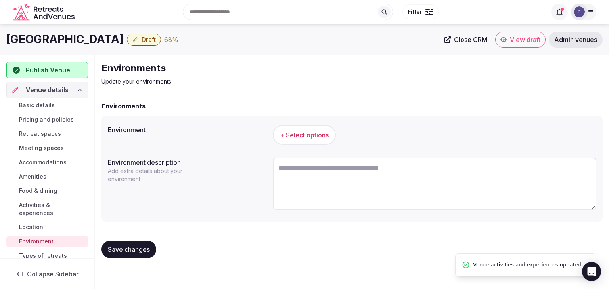
click at [314, 141] on button "+ Select options" at bounding box center [304, 135] width 63 height 20
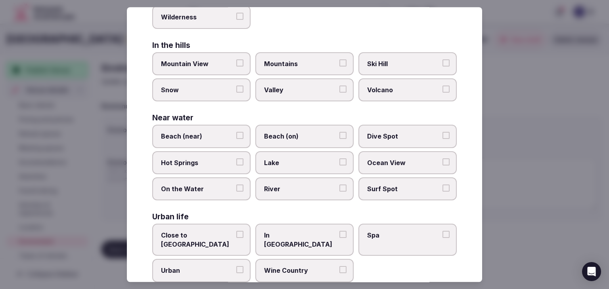
scroll to position [190, 0]
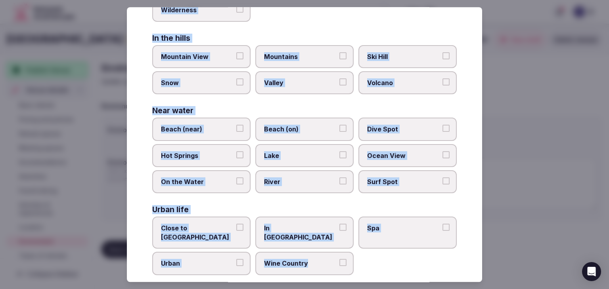
drag, startPoint x: 148, startPoint y: 59, endPoint x: 362, endPoint y: 261, distance: 294.3
click at [362, 261] on div "Select your environment Choose all applicable environments offered. In nature C…" at bounding box center [304, 144] width 355 height 275
copy div "Choose all applicable environments offered. In nature Close to Nature Countrysi…"
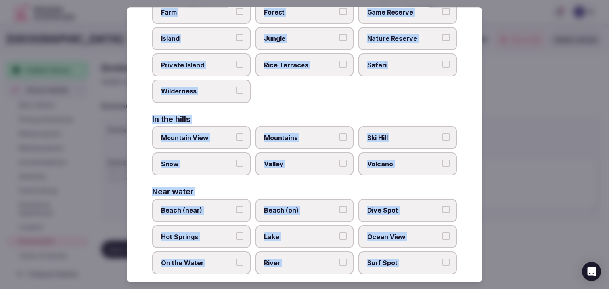
scroll to position [0, 0]
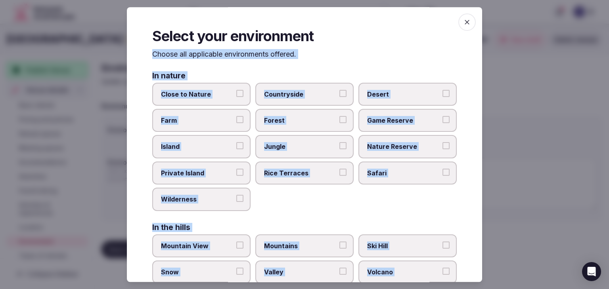
click at [298, 94] on span "Countryside" at bounding box center [300, 94] width 73 height 9
click at [339, 94] on button "Countryside" at bounding box center [342, 93] width 7 height 7
click at [183, 93] on span "Close to Nature" at bounding box center [197, 94] width 73 height 9
click at [236, 93] on button "Close to Nature" at bounding box center [239, 93] width 7 height 7
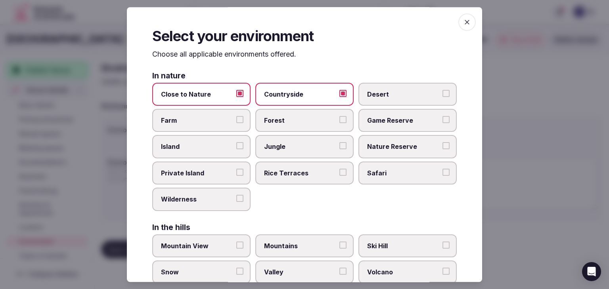
click at [284, 116] on span "Forest" at bounding box center [300, 120] width 73 height 9
click at [339, 116] on button "Forest" at bounding box center [342, 119] width 7 height 7
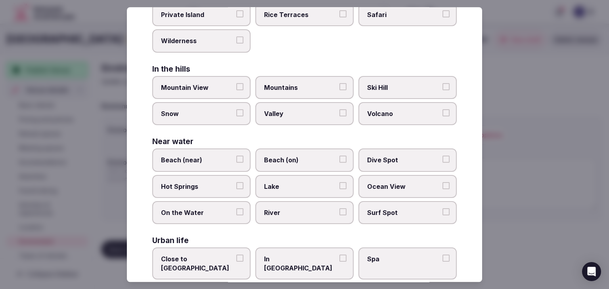
scroll to position [190, 0]
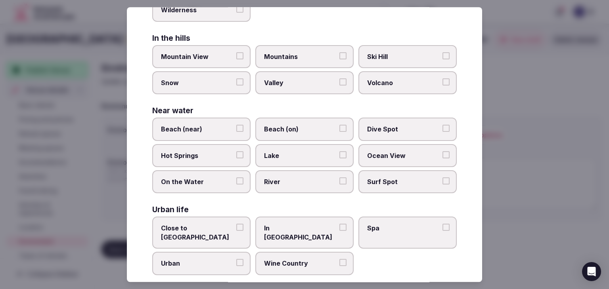
click at [196, 224] on span "Close to City Center" at bounding box center [197, 233] width 73 height 18
click at [236, 224] on button "Close to City Center" at bounding box center [239, 227] width 7 height 7
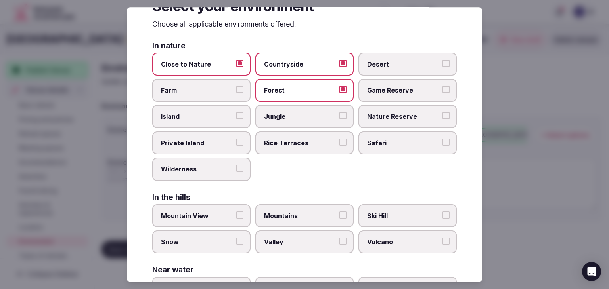
scroll to position [0, 0]
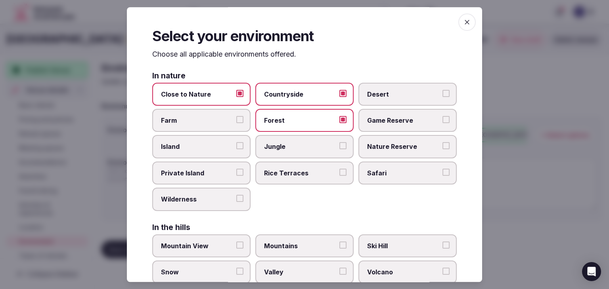
click at [460, 27] on span "button" at bounding box center [466, 21] width 17 height 17
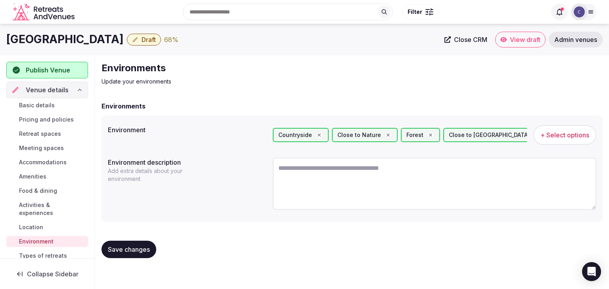
click at [125, 252] on span "Save changes" at bounding box center [129, 250] width 42 height 8
click at [86, 38] on h1 "[GEOGRAPHIC_DATA]" at bounding box center [64, 39] width 117 height 15
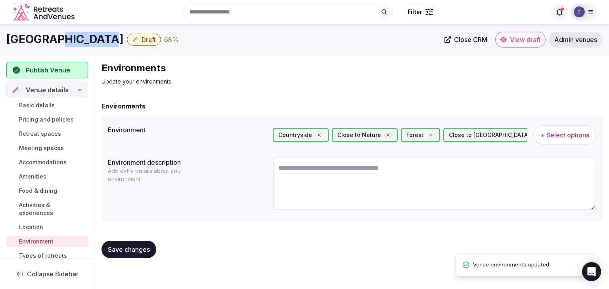
click at [86, 38] on h1 "[GEOGRAPHIC_DATA]" at bounding box center [64, 39] width 117 height 15
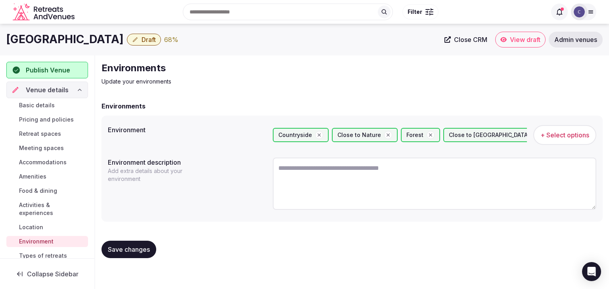
click at [304, 180] on textarea at bounding box center [435, 184] width 324 height 52
paste textarea "**********"
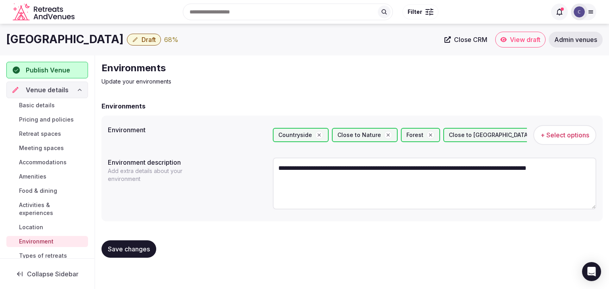
type textarea "**********"
click at [133, 248] on span "Save changes" at bounding box center [129, 249] width 42 height 8
click at [135, 244] on button "Save changes" at bounding box center [129, 249] width 55 height 17
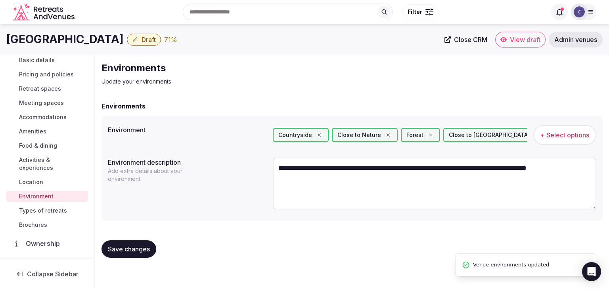
scroll to position [79, 0]
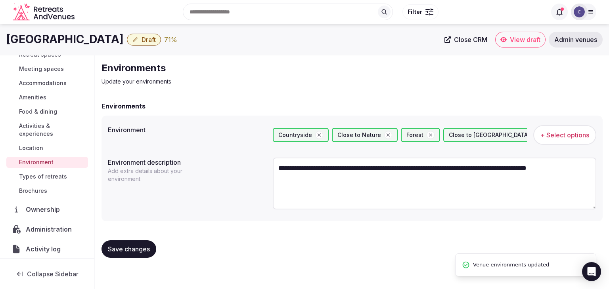
click at [49, 176] on span "Types of retreats" at bounding box center [43, 177] width 48 height 8
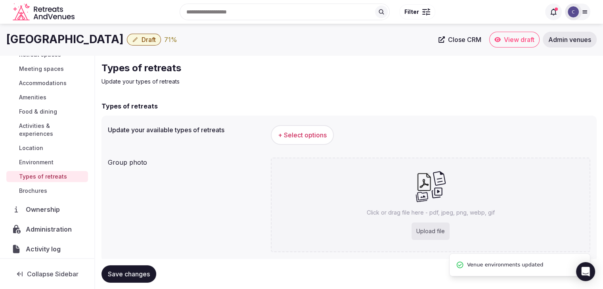
click at [300, 132] on span "+ Select options" at bounding box center [302, 135] width 49 height 9
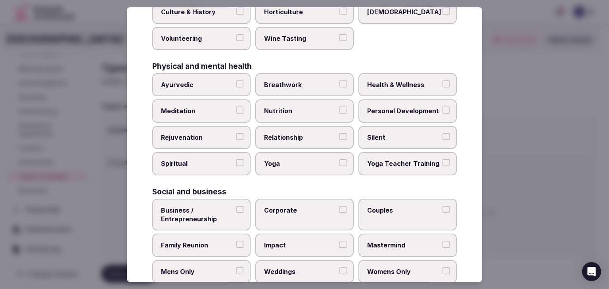
scroll to position [322, 0]
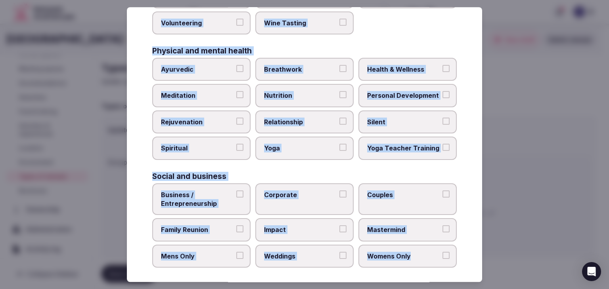
drag, startPoint x: 149, startPoint y: 57, endPoint x: 456, endPoint y: 261, distance: 367.5
click at [456, 261] on div "Select your types of retreats Choose all applicable types of retreats offered. …" at bounding box center [304, 144] width 355 height 275
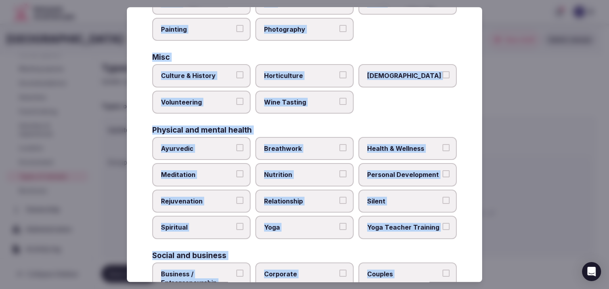
click at [198, 77] on span "Culture & History" at bounding box center [197, 76] width 73 height 9
click at [236, 77] on button "Culture & History" at bounding box center [239, 75] width 7 height 7
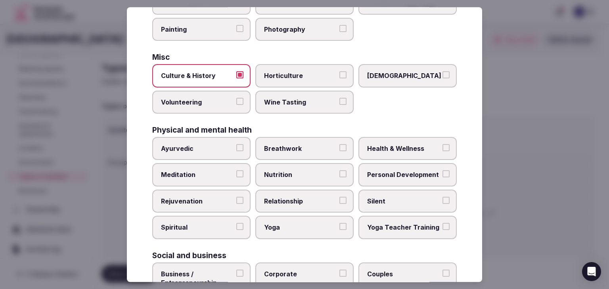
scroll to position [283, 0]
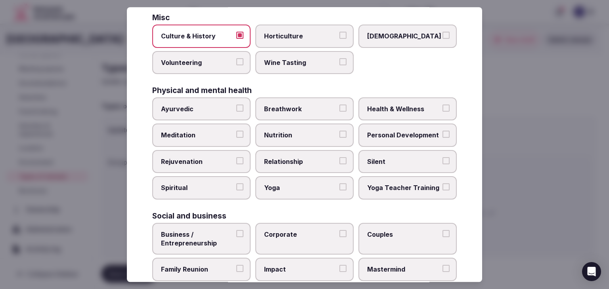
click at [401, 109] on span "Health & Wellness" at bounding box center [403, 109] width 73 height 9
click at [443, 109] on button "Health & Wellness" at bounding box center [446, 108] width 7 height 7
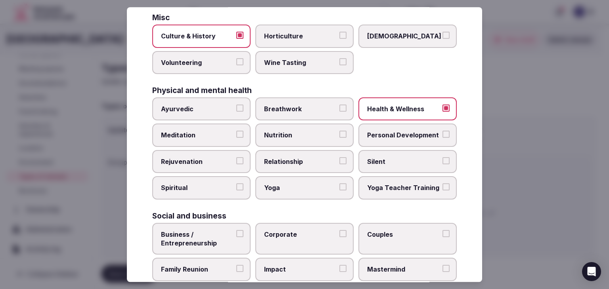
click at [399, 131] on span "Personal Development" at bounding box center [403, 135] width 73 height 9
click at [443, 131] on button "Personal Development" at bounding box center [446, 134] width 7 height 7
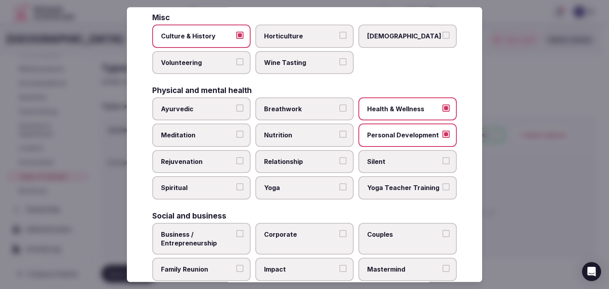
click at [201, 133] on span "Meditation" at bounding box center [197, 135] width 73 height 9
click at [236, 133] on button "Meditation" at bounding box center [239, 134] width 7 height 7
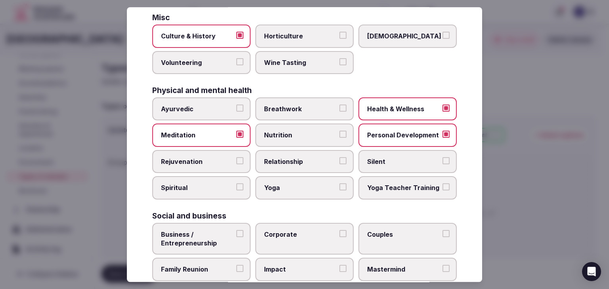
click at [201, 153] on label "Rejuvenation" at bounding box center [201, 161] width 98 height 23
click at [236, 157] on button "Rejuvenation" at bounding box center [239, 160] width 7 height 7
click at [280, 188] on span "Yoga" at bounding box center [300, 188] width 73 height 9
click at [339, 188] on button "Yoga" at bounding box center [342, 187] width 7 height 7
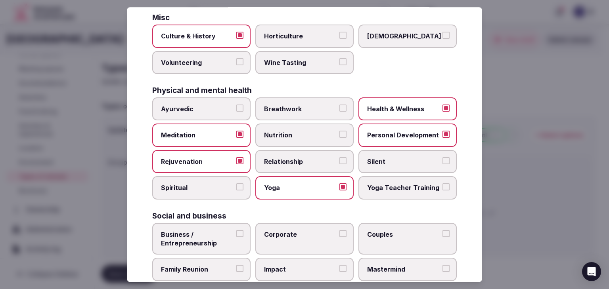
click at [200, 184] on span "Spiritual" at bounding box center [197, 188] width 73 height 9
click at [236, 184] on button "Spiritual" at bounding box center [239, 187] width 7 height 7
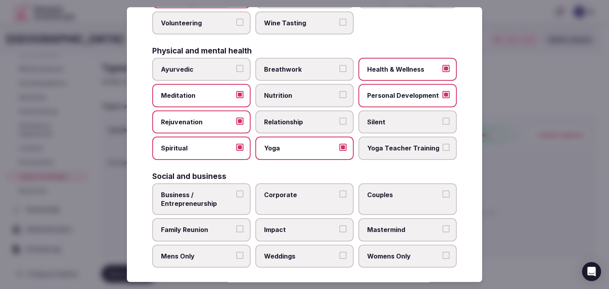
drag, startPoint x: 291, startPoint y: 200, endPoint x: 289, endPoint y: 237, distance: 36.9
click at [292, 201] on label "Corporate" at bounding box center [304, 200] width 98 height 32
click at [339, 198] on button "Corporate" at bounding box center [342, 194] width 7 height 7
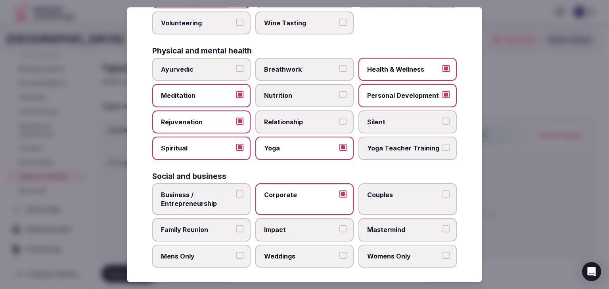
drag, startPoint x: 289, startPoint y: 257, endPoint x: 331, endPoint y: 149, distance: 116.1
click at [289, 257] on label "Weddings" at bounding box center [304, 256] width 98 height 23
click at [339, 257] on button "Weddings" at bounding box center [342, 255] width 7 height 7
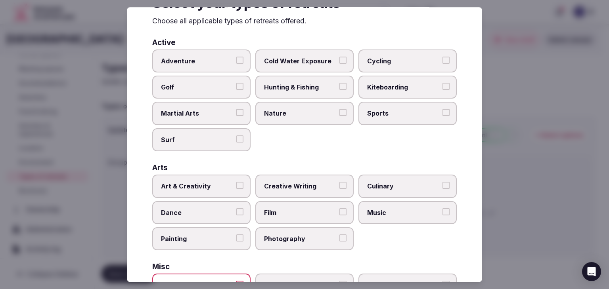
scroll to position [0, 0]
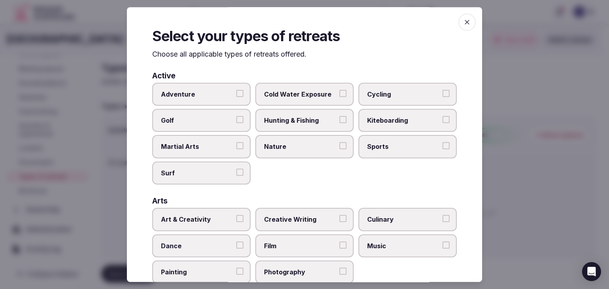
click at [463, 20] on icon "button" at bounding box center [467, 22] width 8 height 8
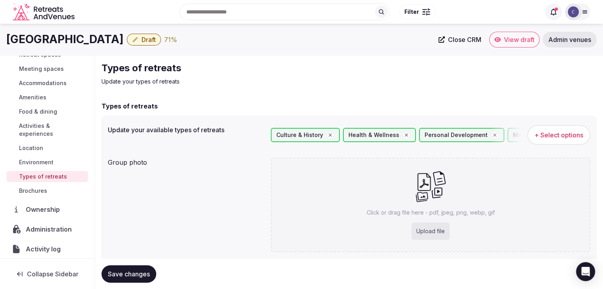
click at [427, 226] on div "Upload file" at bounding box center [431, 231] width 38 height 17
type input "**********"
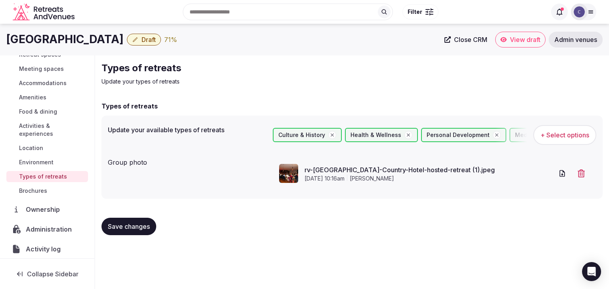
click at [135, 232] on button "Save changes" at bounding box center [129, 226] width 55 height 17
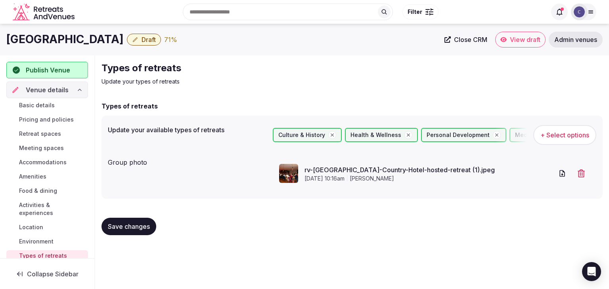
click at [59, 103] on link "Basic details" at bounding box center [47, 105] width 82 height 11
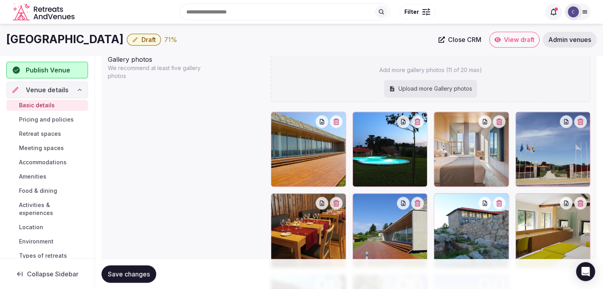
scroll to position [833, 0]
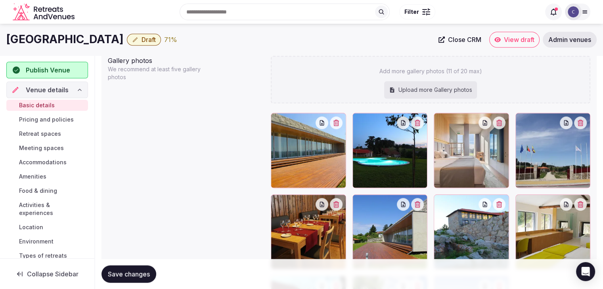
click at [52, 118] on span "Pricing and policies" at bounding box center [46, 120] width 55 height 8
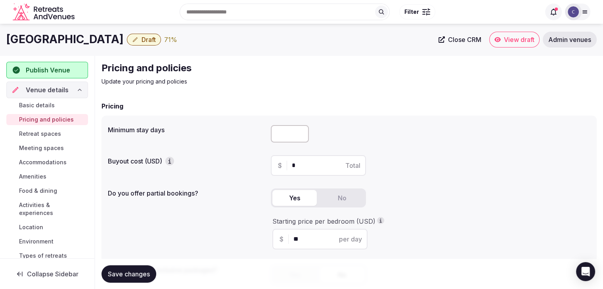
click at [50, 130] on span "Retreat spaces" at bounding box center [40, 134] width 42 height 8
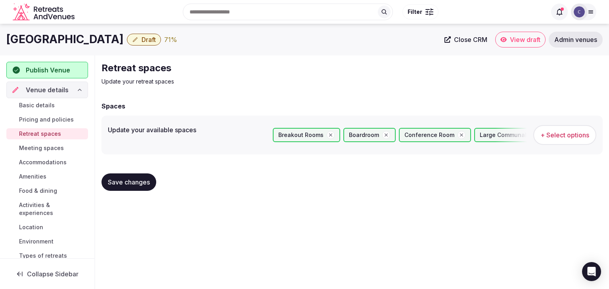
drag, startPoint x: 50, startPoint y: 145, endPoint x: 48, endPoint y: 154, distance: 8.9
click at [50, 146] on span "Meeting spaces" at bounding box center [41, 148] width 45 height 8
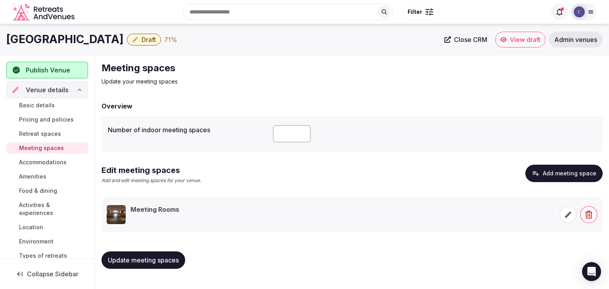
drag, startPoint x: 44, startPoint y: 164, endPoint x: 44, endPoint y: 171, distance: 7.1
click at [44, 164] on span "Accommodations" at bounding box center [43, 163] width 48 height 8
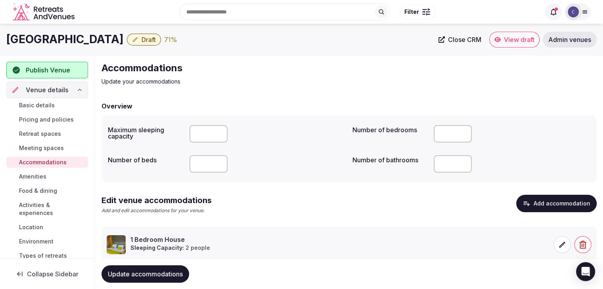
click at [44, 175] on span "Amenities" at bounding box center [32, 177] width 27 height 8
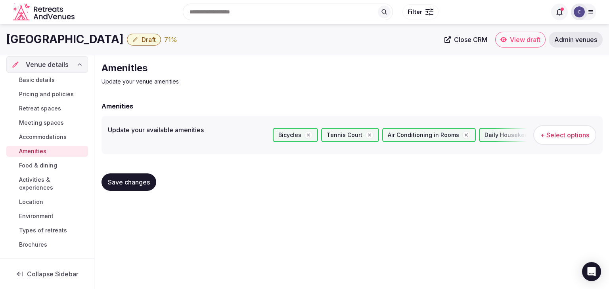
scroll to position [40, 0]
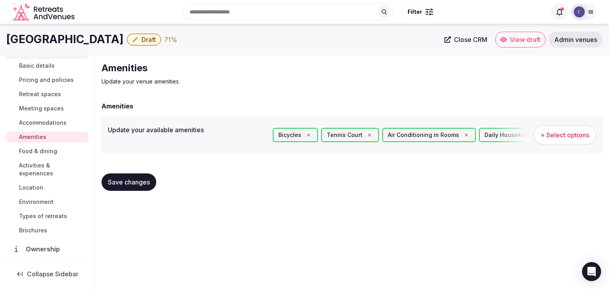
click at [42, 150] on span "Food & dining" at bounding box center [38, 152] width 38 height 8
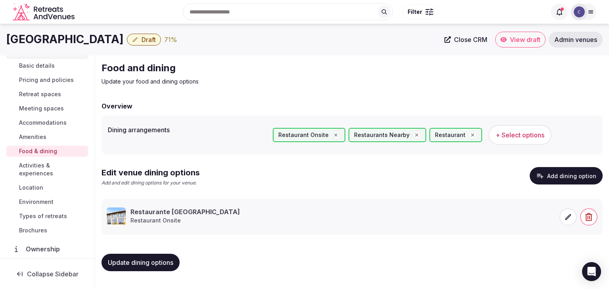
click at [38, 169] on span "Activities & experiences" at bounding box center [52, 170] width 66 height 16
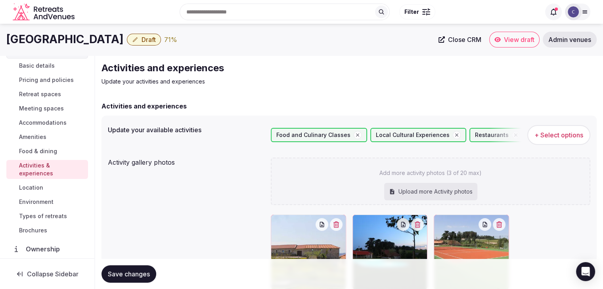
click at [42, 151] on span "Food & dining" at bounding box center [38, 152] width 38 height 8
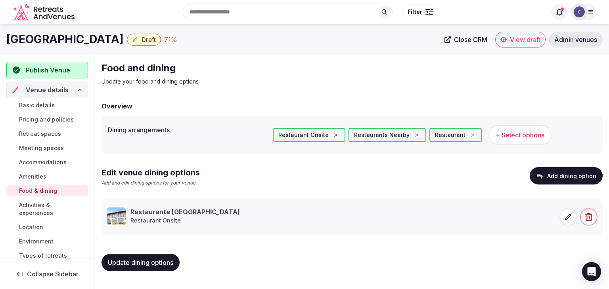
drag, startPoint x: 50, startPoint y: 97, endPoint x: 52, endPoint y: 107, distance: 9.8
click at [50, 98] on div "Venue details" at bounding box center [47, 90] width 82 height 17
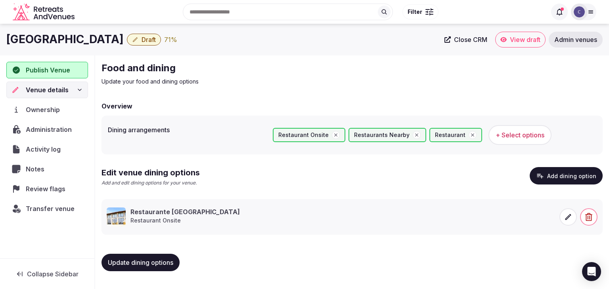
click at [76, 89] on div "Venue details" at bounding box center [46, 90] width 71 height 10
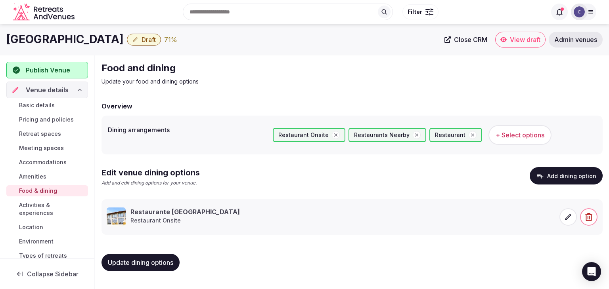
click at [52, 108] on span "Basic details" at bounding box center [37, 106] width 36 height 8
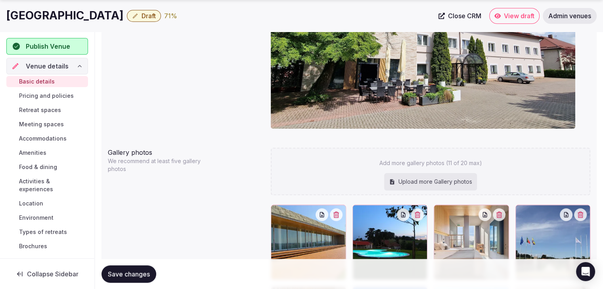
scroll to position [753, 0]
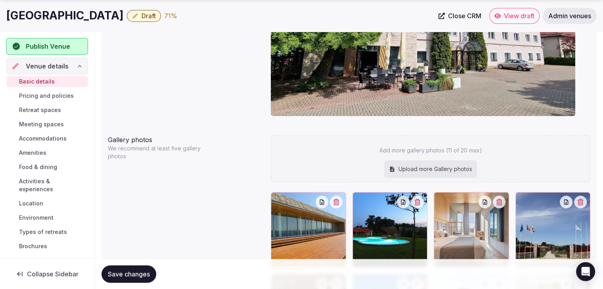
click at [392, 165] on div "Upload more Gallery photos" at bounding box center [430, 169] width 93 height 17
type input "**********"
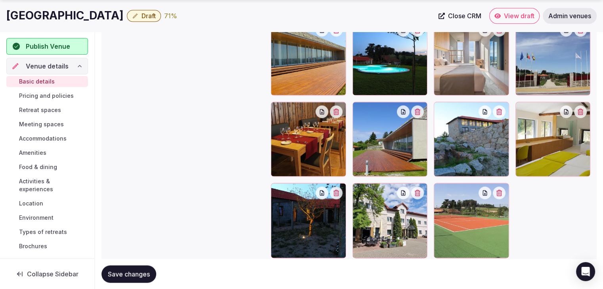
scroll to position [933, 0]
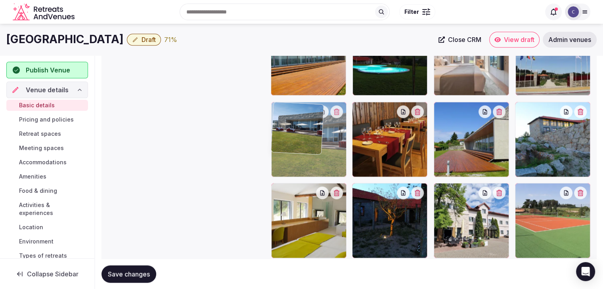
drag, startPoint x: 522, startPoint y: 186, endPoint x: 304, endPoint y: 136, distance: 223.9
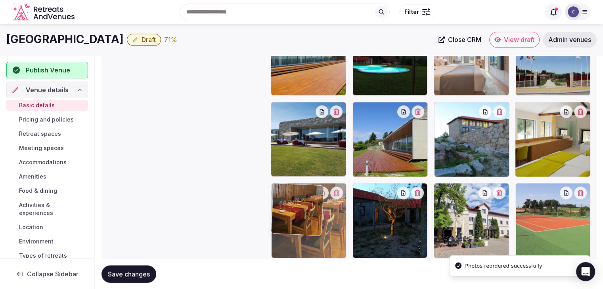
drag, startPoint x: 362, startPoint y: 108, endPoint x: 303, endPoint y: 192, distance: 102.4
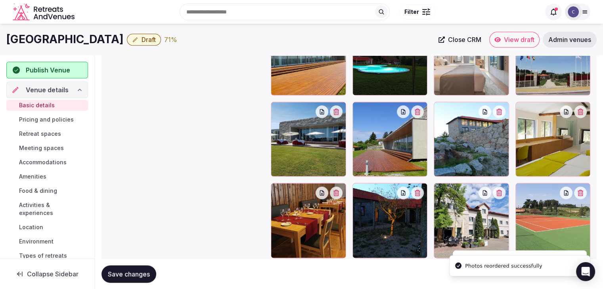
click at [129, 280] on button "Save changes" at bounding box center [129, 274] width 55 height 17
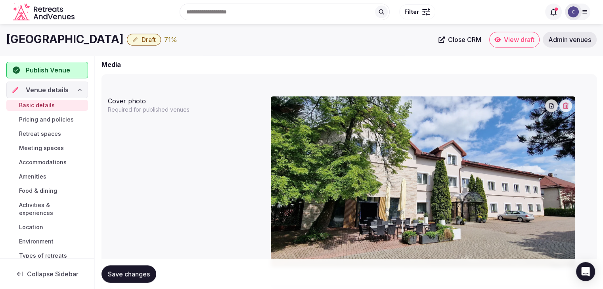
scroll to position [536, 0]
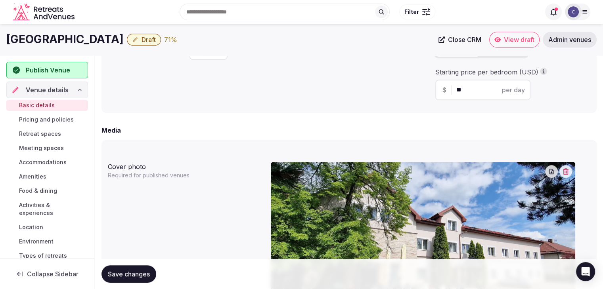
click at [564, 169] on icon "button" at bounding box center [566, 172] width 6 height 6
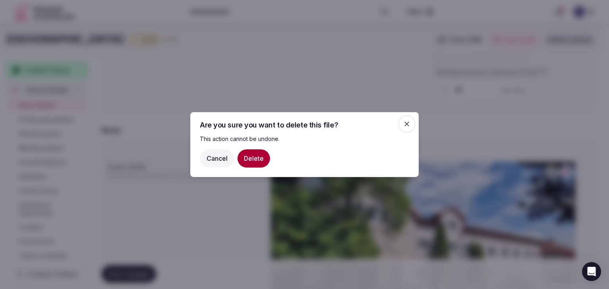
click at [256, 157] on button "Delete" at bounding box center [254, 158] width 33 height 18
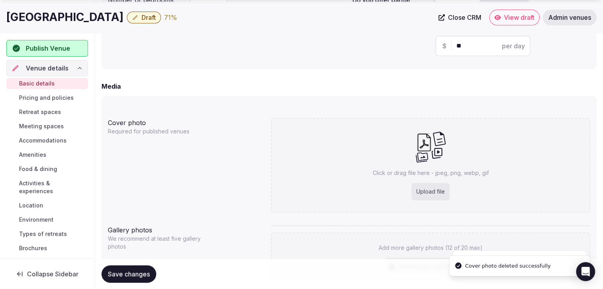
scroll to position [655, 0]
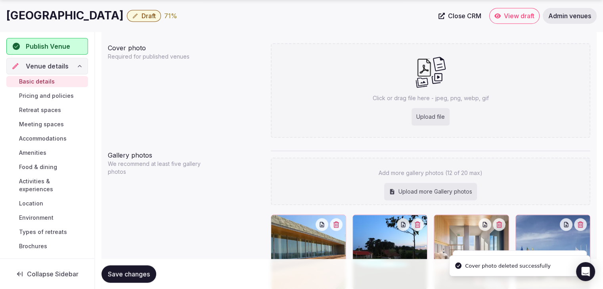
click at [444, 104] on div "Click or drag file here - jpeg, png, webp, gif Upload file" at bounding box center [431, 90] width 320 height 95
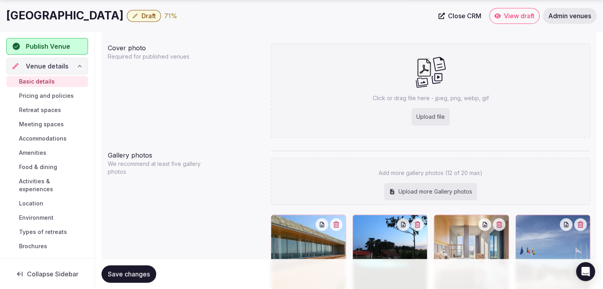
type input "**********"
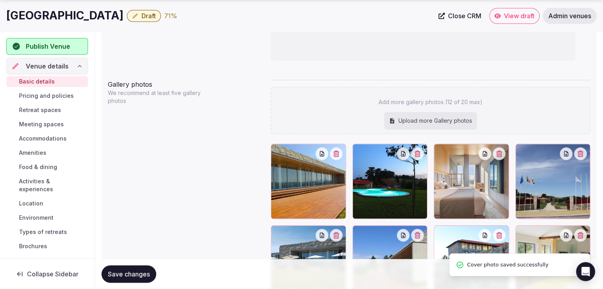
scroll to position [814, 0]
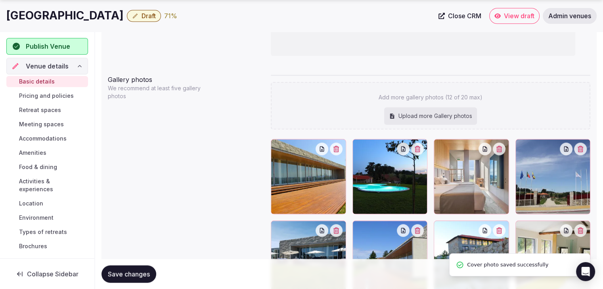
click at [450, 119] on div "Upload more Gallery photos" at bounding box center [430, 115] width 93 height 17
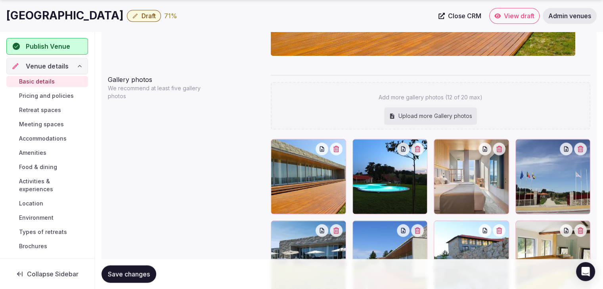
type input "**********"
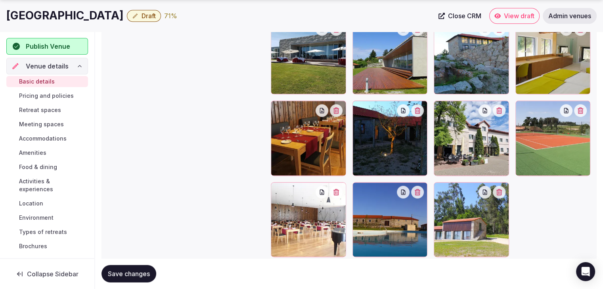
scroll to position [962, 0]
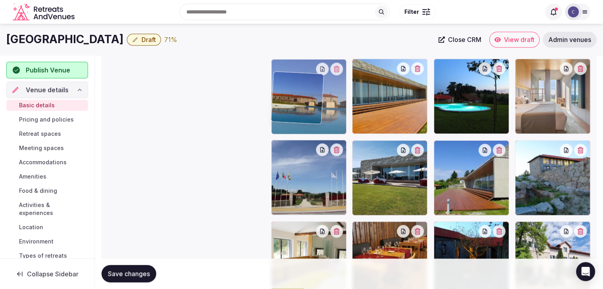
drag, startPoint x: 359, startPoint y: 240, endPoint x: 281, endPoint y: 50, distance: 205.9
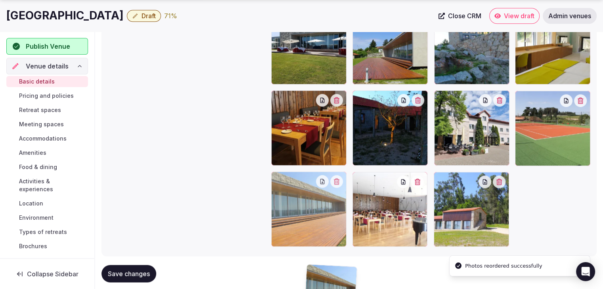
scroll to position [1042, 0]
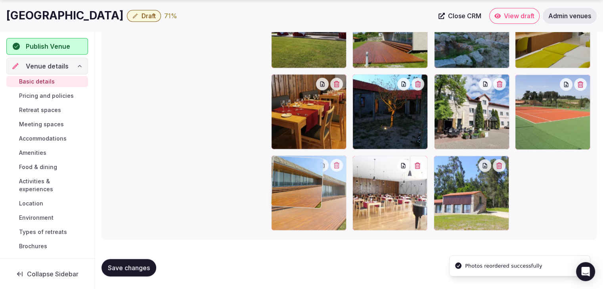
drag, startPoint x: 360, startPoint y: 81, endPoint x: 289, endPoint y: 190, distance: 129.9
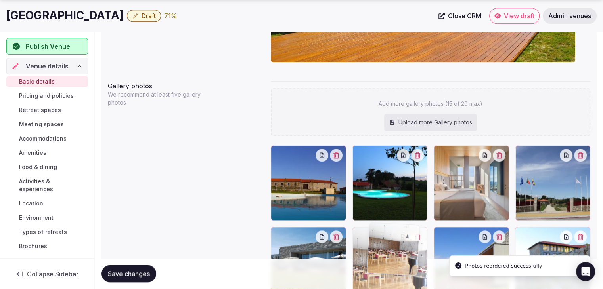
scroll to position [808, 0]
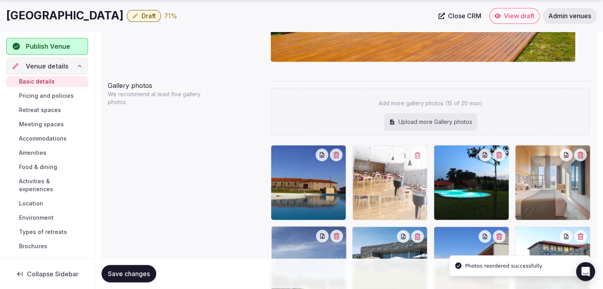
drag, startPoint x: 359, startPoint y: 159, endPoint x: 371, endPoint y: 170, distance: 16.5
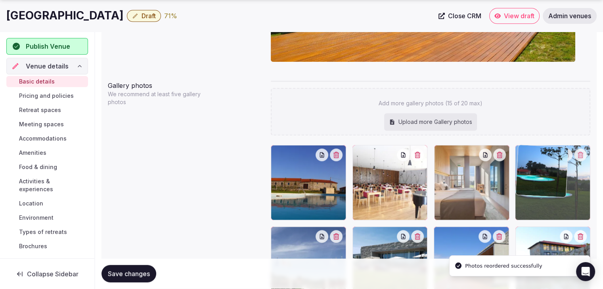
drag, startPoint x: 441, startPoint y: 151, endPoint x: 525, endPoint y: 151, distance: 83.7
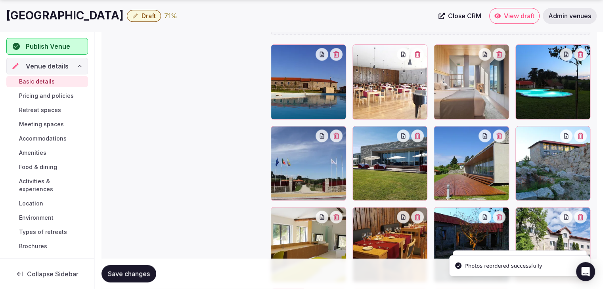
scroll to position [927, 0]
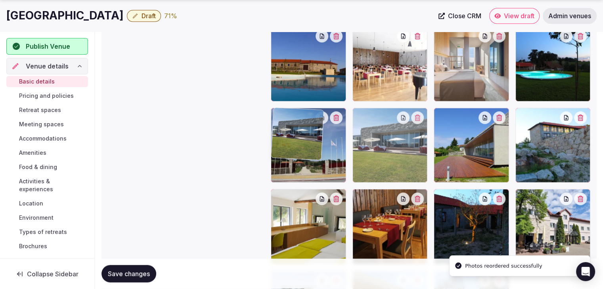
drag, startPoint x: 359, startPoint y: 115, endPoint x: 322, endPoint y: 113, distance: 37.3
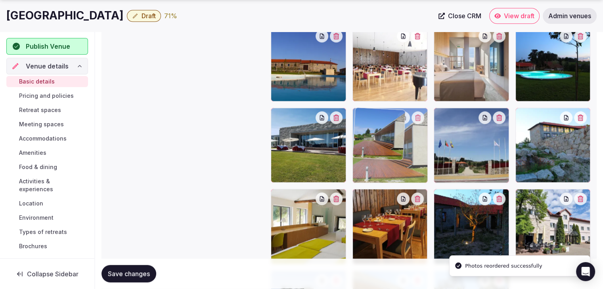
drag, startPoint x: 446, startPoint y: 110, endPoint x: 385, endPoint y: 113, distance: 61.1
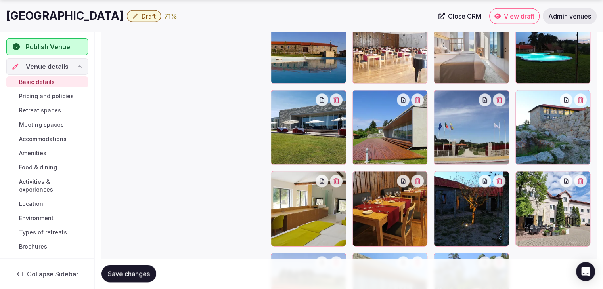
scroll to position [962, 0]
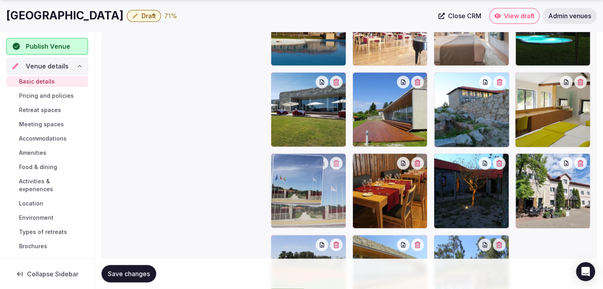
drag, startPoint x: 441, startPoint y: 79, endPoint x: 280, endPoint y: 171, distance: 185.8
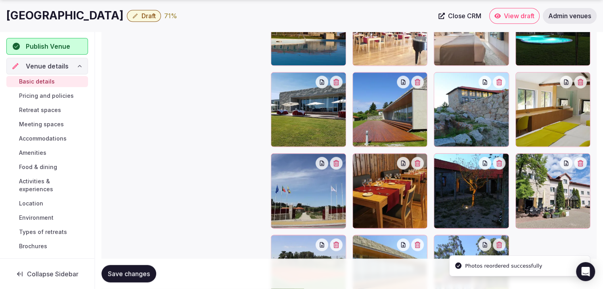
click at [144, 270] on span "Save changes" at bounding box center [129, 274] width 42 height 8
click at [145, 270] on span "Save changes" at bounding box center [129, 274] width 42 height 8
click at [151, 19] on span "Draft" at bounding box center [149, 16] width 14 height 8
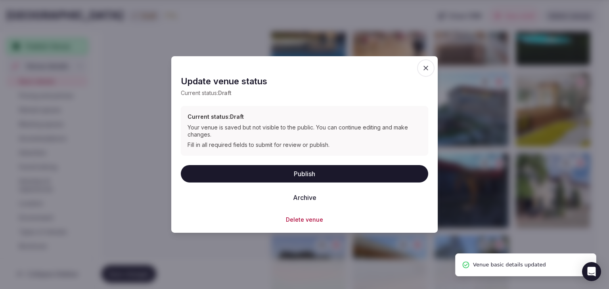
click at [322, 172] on button "Publish" at bounding box center [304, 173] width 247 height 17
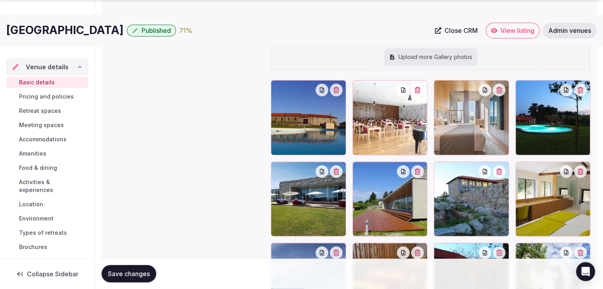
scroll to position [923, 0]
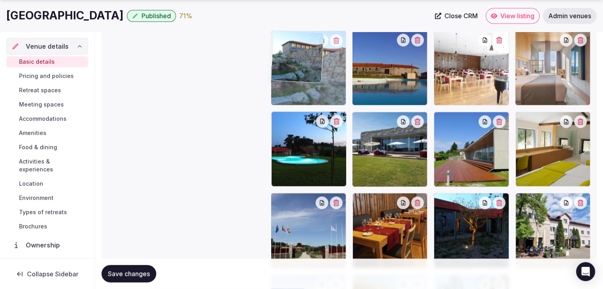
drag, startPoint x: 441, startPoint y: 118, endPoint x: 303, endPoint y: 66, distance: 147.6
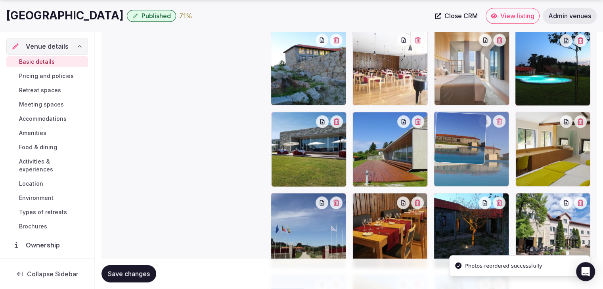
drag, startPoint x: 355, startPoint y: 42, endPoint x: 417, endPoint y: 138, distance: 113.5
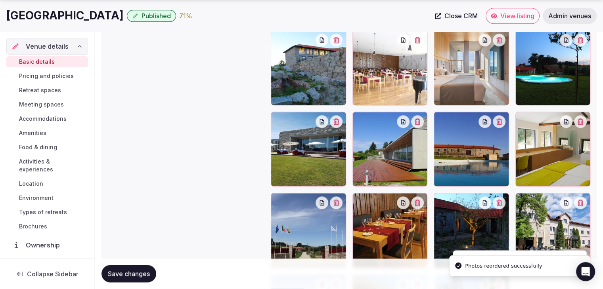
click at [148, 278] on button "Save changes" at bounding box center [129, 274] width 55 height 17
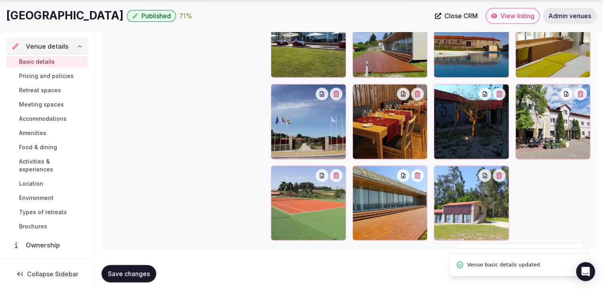
scroll to position [1042, 0]
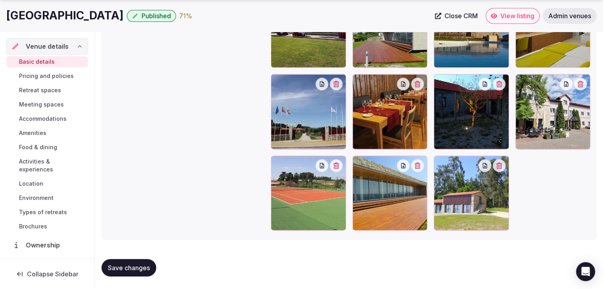
click at [581, 88] on button "button" at bounding box center [580, 84] width 13 height 13
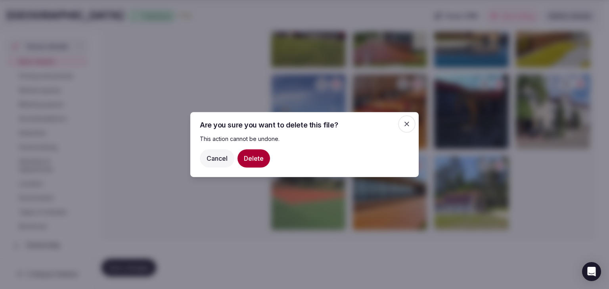
click at [263, 153] on button "Delete" at bounding box center [254, 158] width 33 height 18
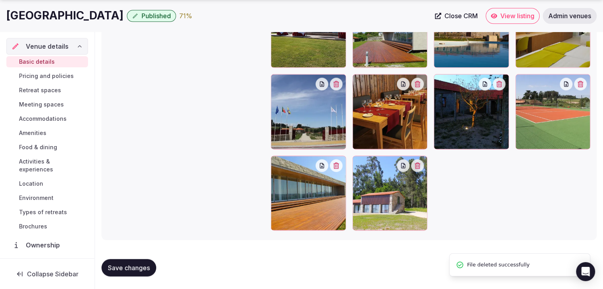
click at [139, 264] on span "Save changes" at bounding box center [129, 268] width 42 height 8
click at [138, 263] on button "Save changes" at bounding box center [129, 267] width 55 height 17
click at [36, 163] on span "Activities & experiences" at bounding box center [52, 166] width 66 height 16
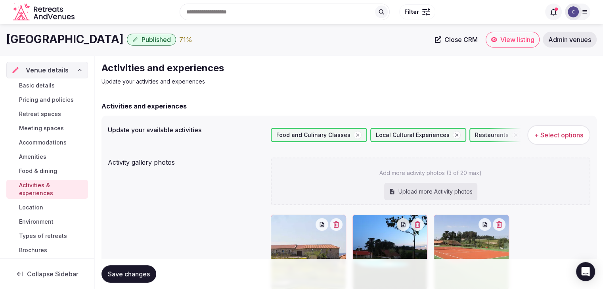
click at [404, 191] on div "Upload more Activity photos" at bounding box center [430, 191] width 93 height 17
type input "**********"
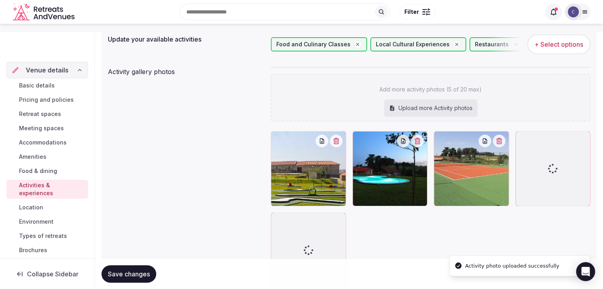
scroll to position [119, 0]
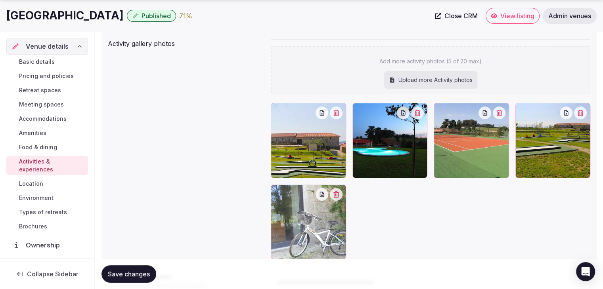
click at [149, 271] on span "Save changes" at bounding box center [129, 274] width 42 height 8
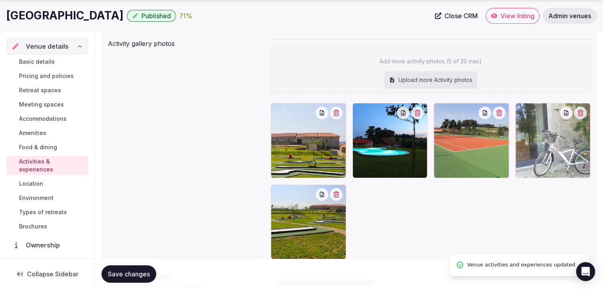
click at [52, 24] on div "Lousada Country Hotel Published 71 % Close CRM View listing Admin venues" at bounding box center [301, 16] width 603 height 32
click at [54, 25] on div "Lousada Country Hotel Published 71 % Close CRM View listing Admin venues" at bounding box center [301, 16] width 603 height 32
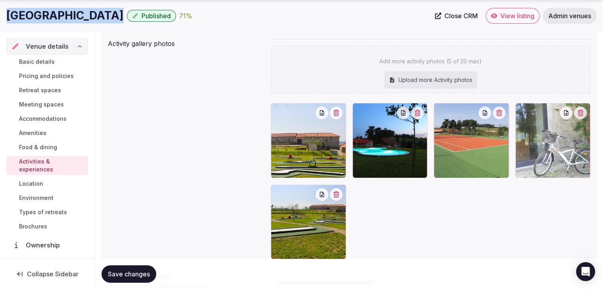
click at [566, 23] on link "Admin venues" at bounding box center [570, 16] width 54 height 16
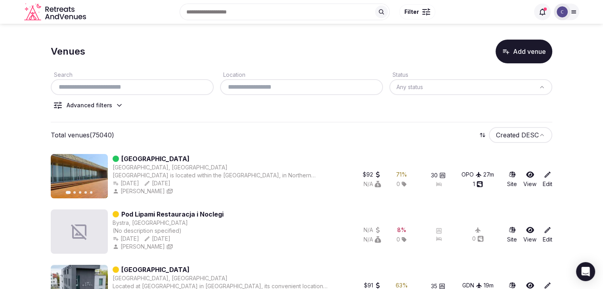
click at [180, 88] on input "text" at bounding box center [132, 87] width 157 height 10
click at [181, 86] on input "**********" at bounding box center [132, 87] width 157 height 10
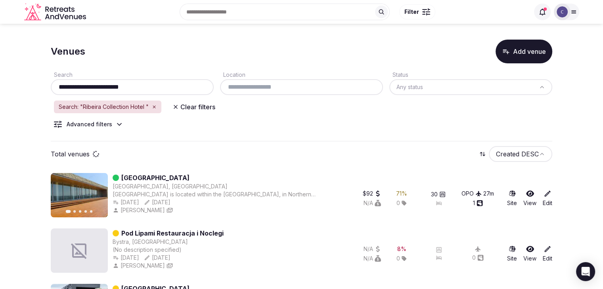
type input "**********"
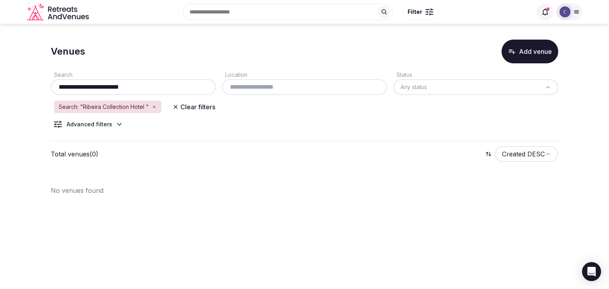
click at [157, 51] on div "Venues Add venue" at bounding box center [305, 52] width 508 height 24
click at [525, 46] on button "Add venue" at bounding box center [530, 52] width 57 height 24
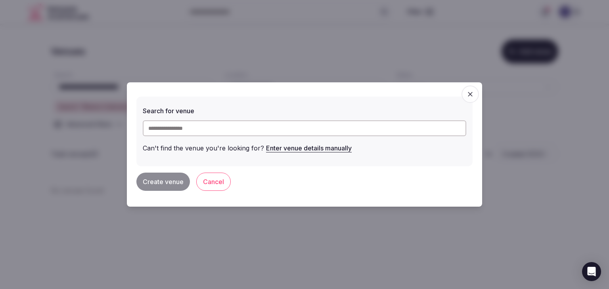
click at [205, 126] on input "text" at bounding box center [305, 129] width 324 height 16
paste input "**********"
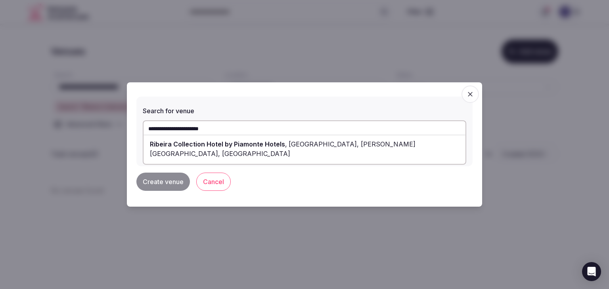
click at [205, 141] on span "Ribeira Collection Hotel by Piamonte Hotels" at bounding box center [217, 144] width 135 height 8
type input "**********"
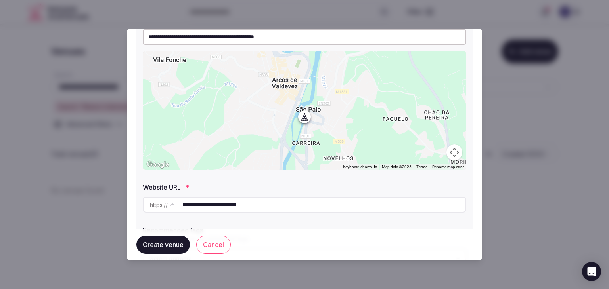
scroll to position [216, 0]
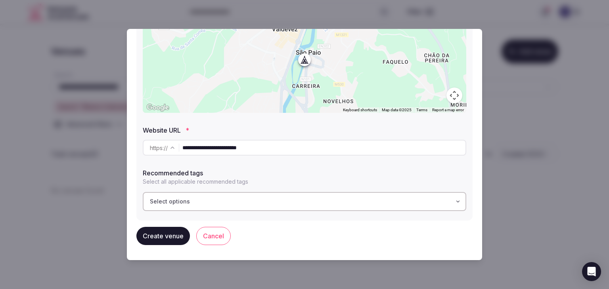
click at [176, 235] on button "Create venue" at bounding box center [163, 236] width 54 height 18
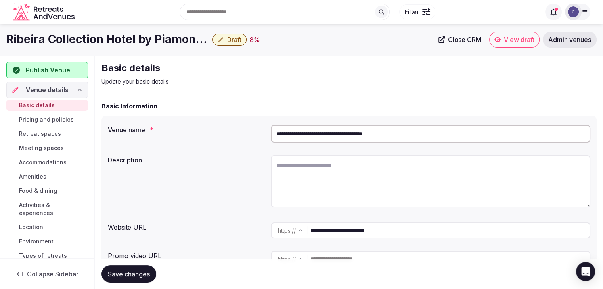
click at [400, 230] on input "**********" at bounding box center [449, 231] width 279 height 16
click at [53, 162] on span "Accommodations" at bounding box center [43, 163] width 48 height 8
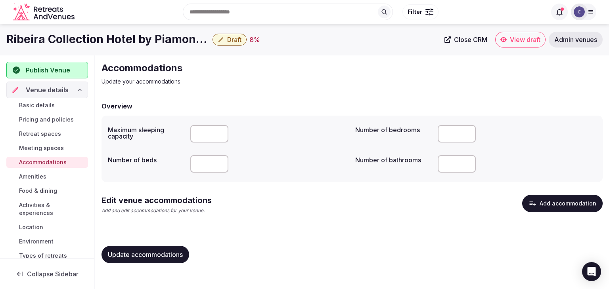
click at [572, 209] on button "Add accommodation" at bounding box center [562, 203] width 80 height 17
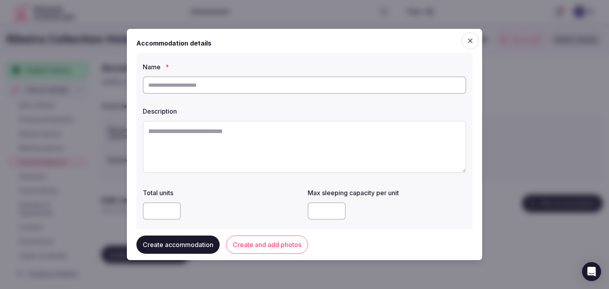
click at [261, 89] on input "text" at bounding box center [305, 85] width 324 height 17
paste input "**********"
type input "**********"
click at [220, 138] on textarea at bounding box center [305, 147] width 324 height 52
paste textarea "**********"
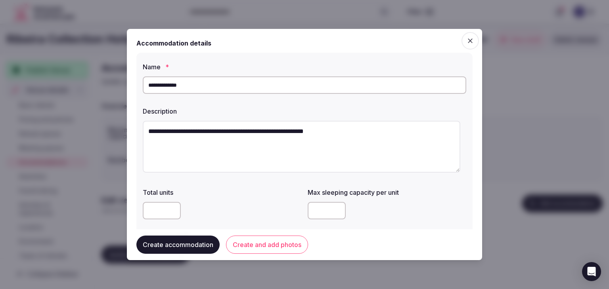
type textarea "**********"
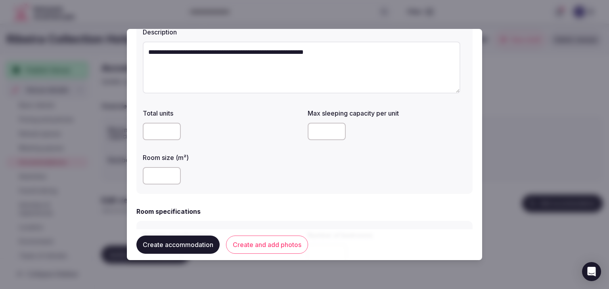
click at [149, 172] on input "number" at bounding box center [162, 175] width 38 height 17
type input "**"
click at [315, 132] on input "number" at bounding box center [327, 131] width 38 height 17
type input "*"
click at [278, 186] on div "**" at bounding box center [222, 176] width 159 height 24
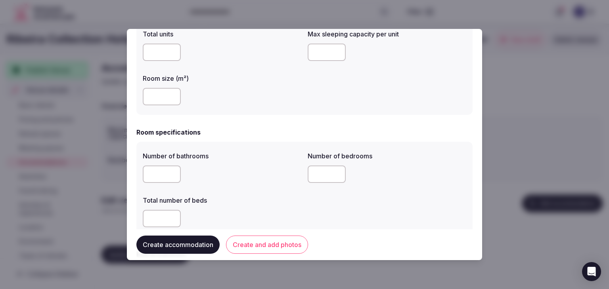
scroll to position [238, 0]
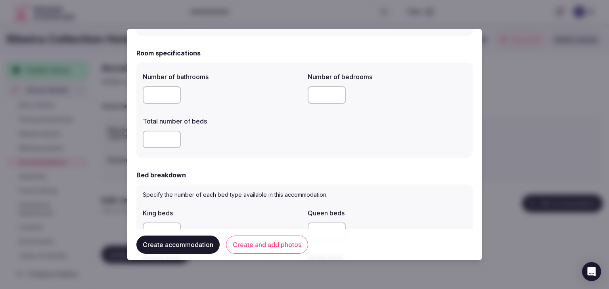
click at [157, 94] on input "number" at bounding box center [162, 94] width 38 height 17
type input "*"
click at [149, 138] on input "number" at bounding box center [162, 139] width 38 height 17
type input "*"
click at [316, 98] on input "number" at bounding box center [327, 94] width 38 height 17
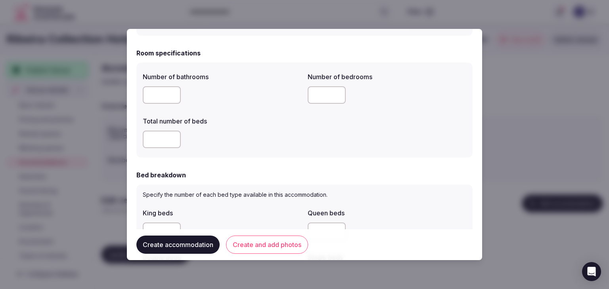
type input "*"
click at [268, 149] on div "*" at bounding box center [222, 140] width 159 height 24
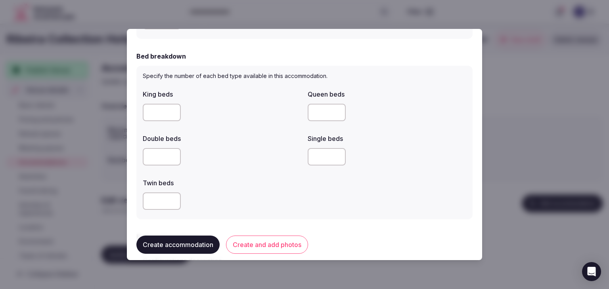
click at [150, 115] on input "number" at bounding box center [162, 112] width 38 height 17
type input "*"
click at [244, 142] on label "Double beds" at bounding box center [222, 139] width 159 height 6
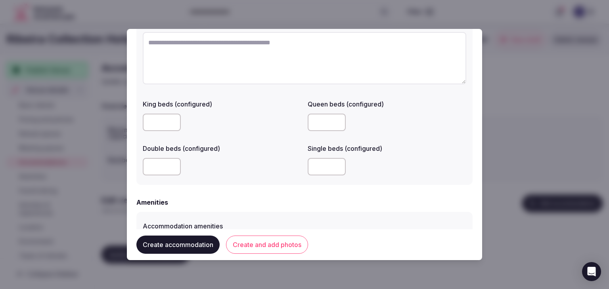
scroll to position [674, 0]
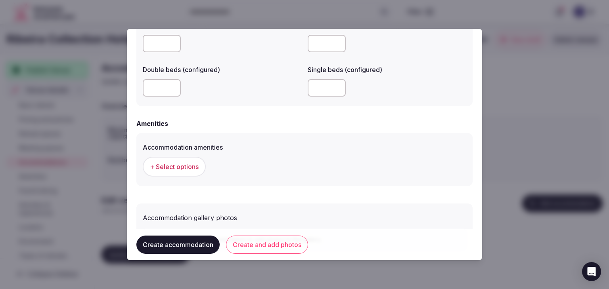
click at [185, 165] on span "+ Select options" at bounding box center [174, 167] width 49 height 9
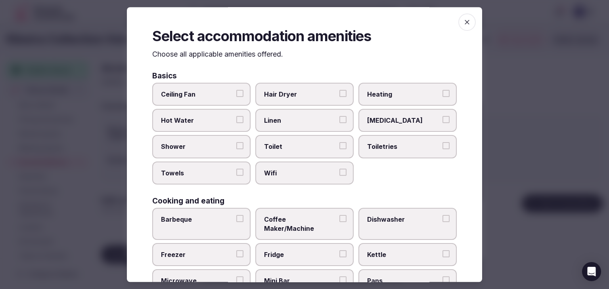
click at [297, 170] on span "Wifi" at bounding box center [300, 173] width 73 height 9
click at [339, 170] on button "Wifi" at bounding box center [342, 172] width 7 height 7
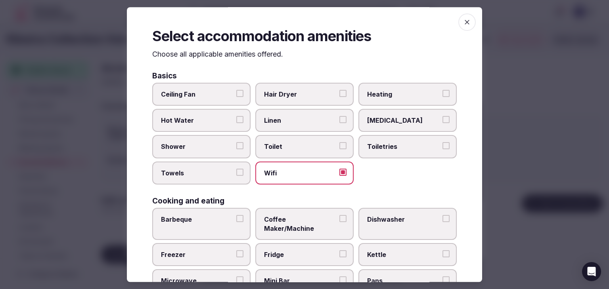
click at [358, 156] on label "Toiletries" at bounding box center [407, 147] width 98 height 23
click at [443, 150] on button "Toiletries" at bounding box center [446, 146] width 7 height 7
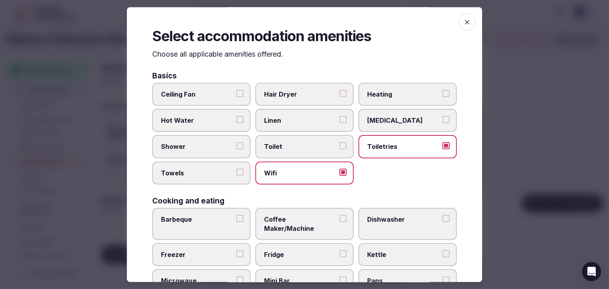
click at [300, 93] on span "Hair Dryer" at bounding box center [300, 94] width 73 height 9
click at [339, 93] on button "Hair Dryer" at bounding box center [342, 93] width 7 height 7
click at [213, 140] on label "Shower" at bounding box center [201, 147] width 98 height 23
click at [236, 143] on button "Shower" at bounding box center [239, 146] width 7 height 7
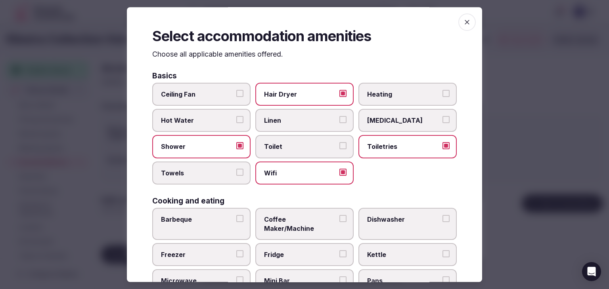
click at [211, 172] on span "Towels" at bounding box center [197, 173] width 73 height 9
click at [236, 172] on button "Towels" at bounding box center [239, 172] width 7 height 7
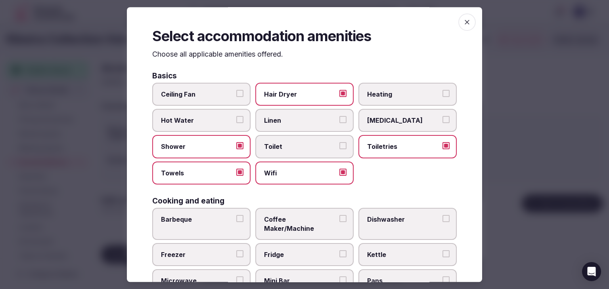
scroll to position [79, 0]
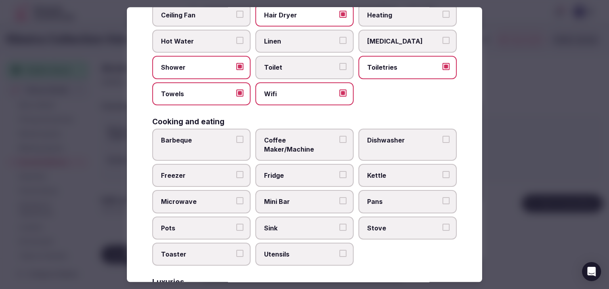
click at [293, 143] on span "Coffee Maker/Machine" at bounding box center [300, 145] width 73 height 18
click at [339, 143] on button "Coffee Maker/Machine" at bounding box center [342, 139] width 7 height 7
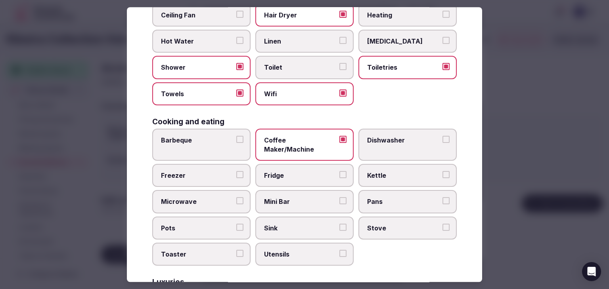
scroll to position [159, 0]
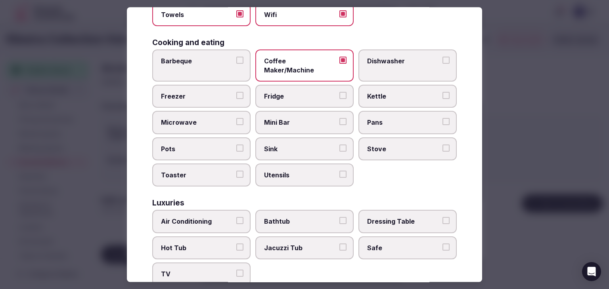
click at [283, 120] on label "Mini Bar" at bounding box center [304, 122] width 98 height 23
click at [339, 120] on button "Mini Bar" at bounding box center [342, 122] width 7 height 7
click at [222, 218] on span "Air Conditioning" at bounding box center [197, 222] width 73 height 9
click at [236, 218] on button "Air Conditioning" at bounding box center [239, 221] width 7 height 7
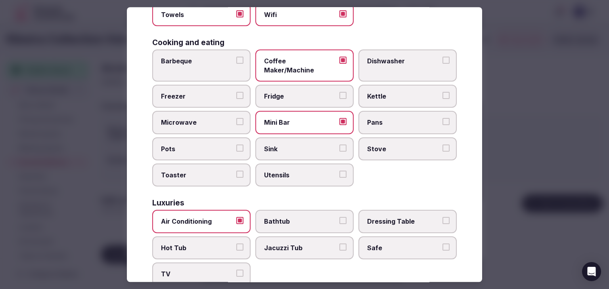
click at [219, 270] on span "TV" at bounding box center [197, 274] width 73 height 9
click at [236, 270] on button "TV" at bounding box center [239, 273] width 7 height 7
click at [376, 244] on span "Safe" at bounding box center [403, 248] width 73 height 9
click at [443, 244] on button "Safe" at bounding box center [446, 247] width 7 height 7
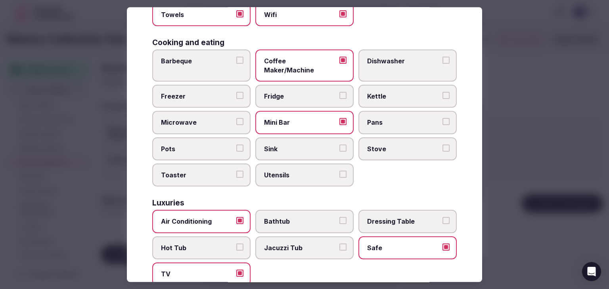
scroll to position [238, 0]
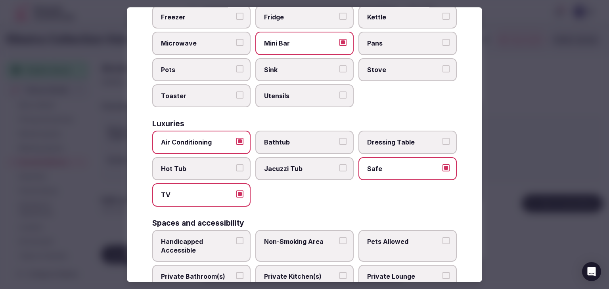
click at [201, 273] on span "Private Bathroom(s)" at bounding box center [197, 277] width 73 height 9
click at [236, 273] on button "Private Bathroom(s)" at bounding box center [239, 276] width 7 height 7
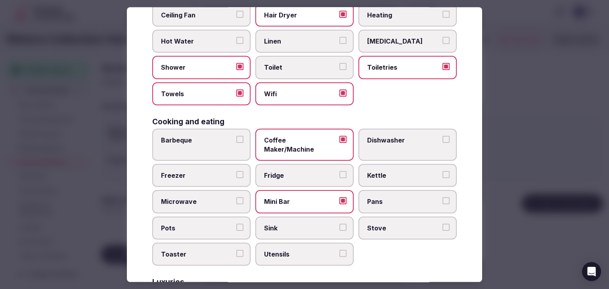
scroll to position [0, 0]
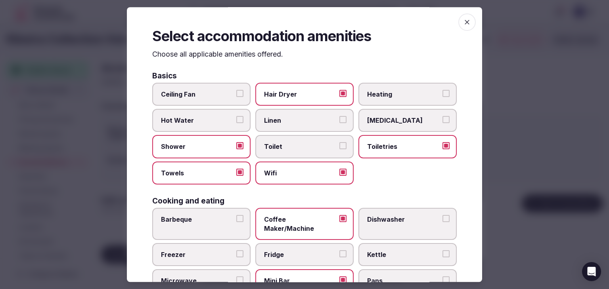
click at [466, 22] on span "button" at bounding box center [466, 21] width 17 height 17
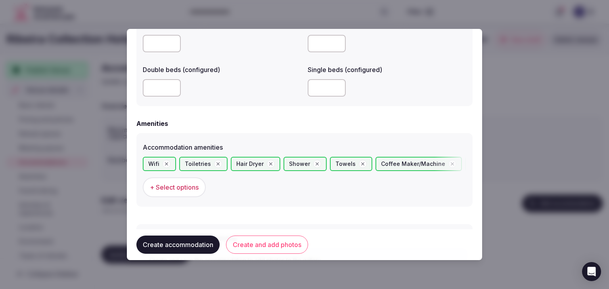
click at [293, 245] on button "Create and add photos" at bounding box center [267, 245] width 82 height 18
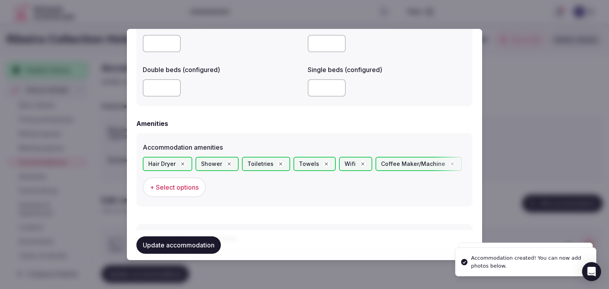
scroll to position [793, 0]
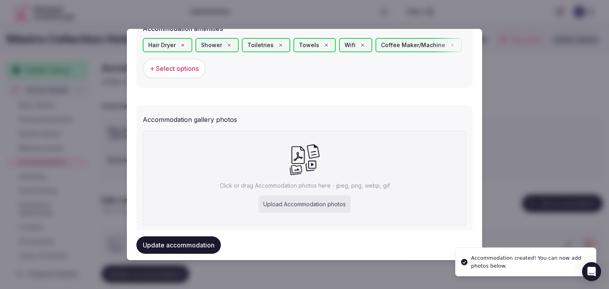
click at [302, 201] on div "Upload Accommodation photos" at bounding box center [305, 204] width 92 height 17
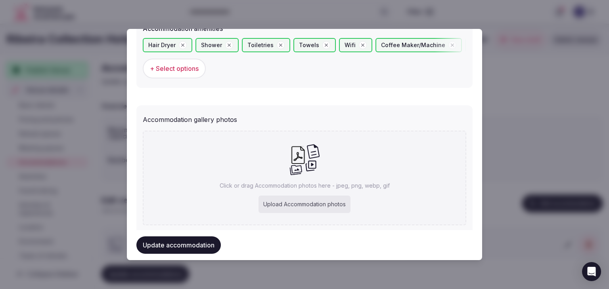
type input "**********"
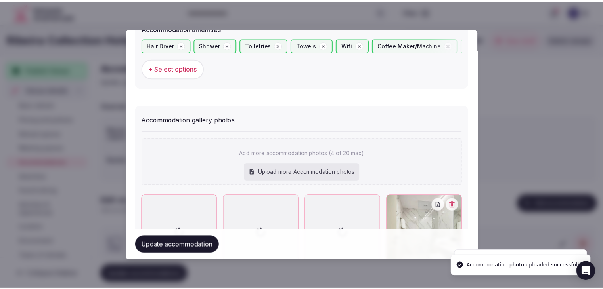
scroll to position [857, 0]
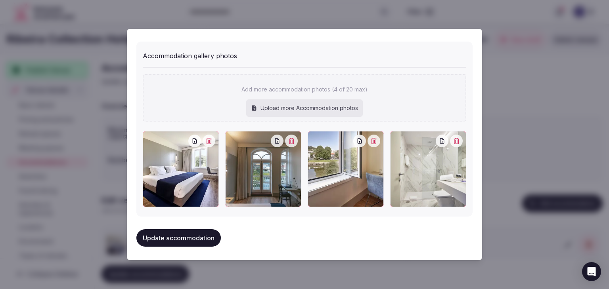
click at [199, 230] on button "Update accommodation" at bounding box center [178, 238] width 84 height 17
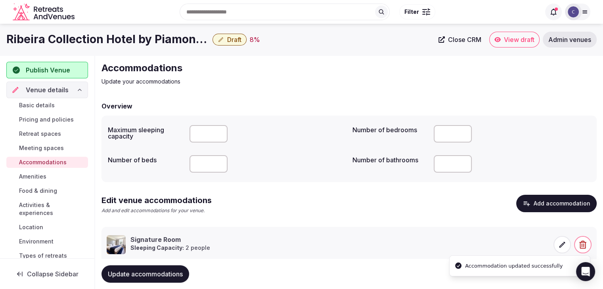
scroll to position [22, 0]
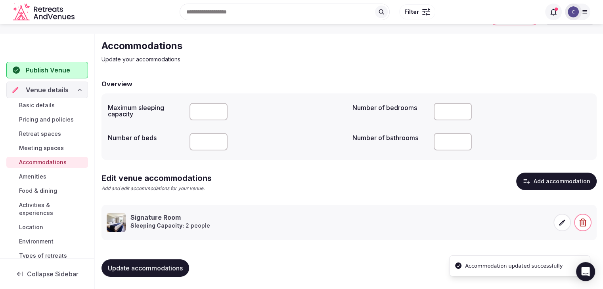
click at [163, 269] on span "Update accommodations" at bounding box center [145, 268] width 75 height 8
click at [43, 115] on link "Pricing and policies" at bounding box center [47, 119] width 82 height 11
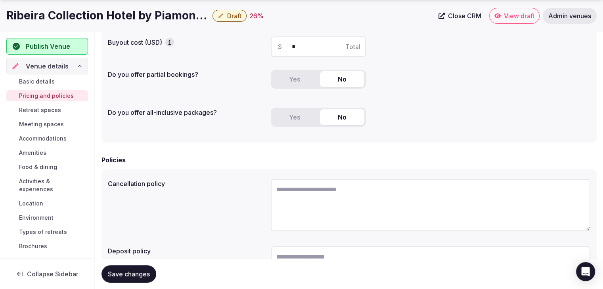
scroll to position [159, 0]
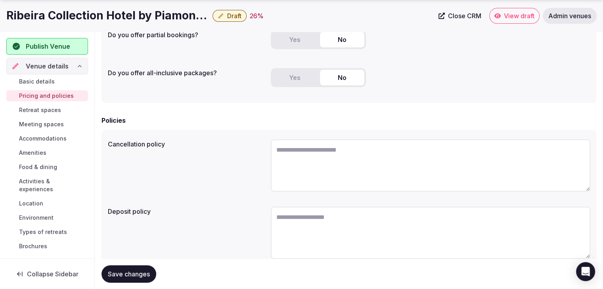
click at [312, 168] on textarea at bounding box center [431, 166] width 320 height 52
paste textarea "**********"
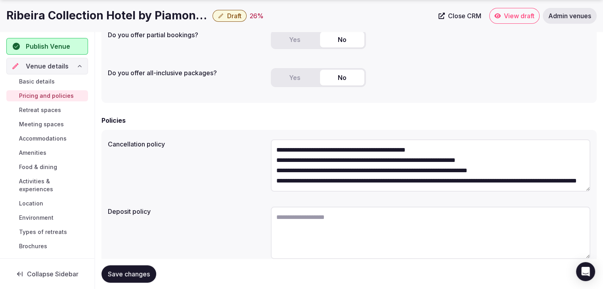
scroll to position [4, 0]
type textarea "**********"
click at [148, 274] on span "Save changes" at bounding box center [129, 274] width 42 height 8
click at [146, 274] on span "Save changes" at bounding box center [129, 274] width 42 height 8
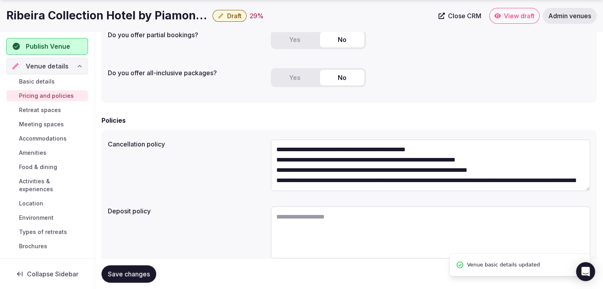
click at [46, 170] on span "Food & dining" at bounding box center [38, 167] width 38 height 8
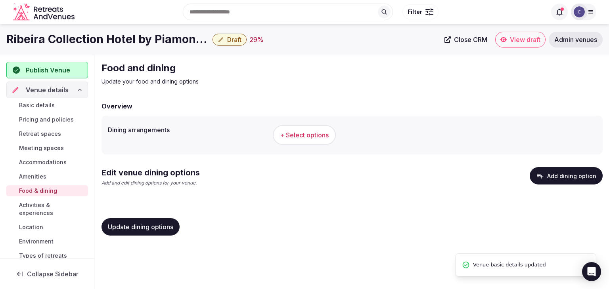
click at [575, 172] on button "Add dining option" at bounding box center [566, 175] width 73 height 17
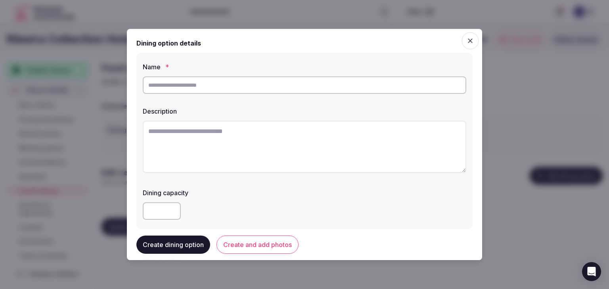
click at [224, 92] on input "text" at bounding box center [305, 85] width 324 height 17
paste input "**********"
type input "**********"
click at [265, 137] on textarea at bounding box center [305, 147] width 324 height 52
paste textarea "**********"
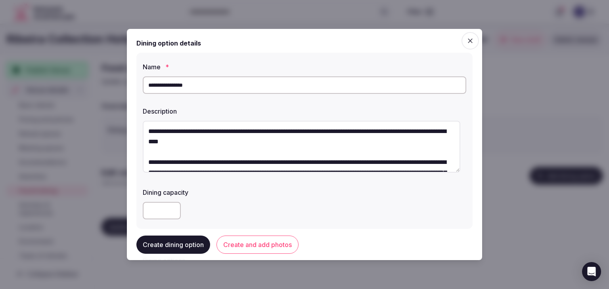
drag, startPoint x: 162, startPoint y: 131, endPoint x: 293, endPoint y: 130, distance: 131.7
click at [293, 130] on textarea "**********" at bounding box center [302, 147] width 318 height 52
type textarea "**********"
click at [201, 88] on input "**********" at bounding box center [305, 85] width 324 height 17
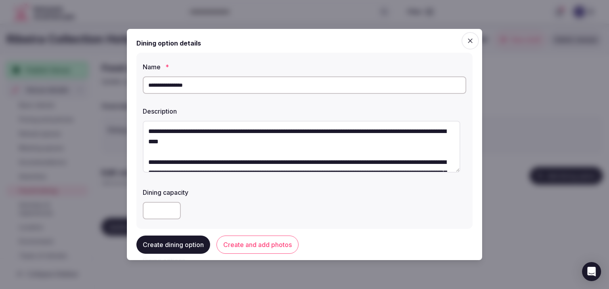
click at [201, 88] on input "**********" at bounding box center [305, 85] width 324 height 17
paste input "**********"
click at [218, 86] on input "**********" at bounding box center [305, 85] width 324 height 17
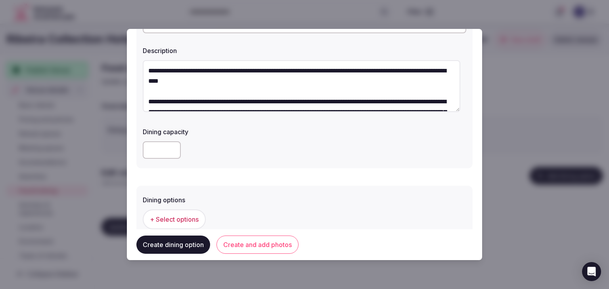
scroll to position [119, 0]
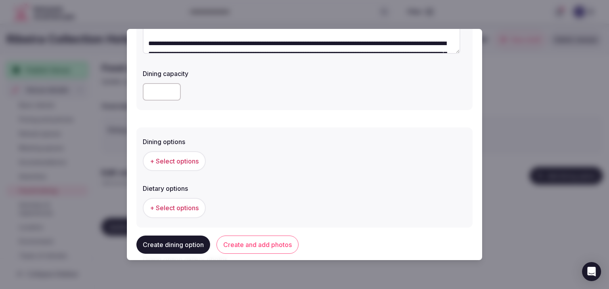
type input "**********"
click at [188, 161] on span "+ Select options" at bounding box center [174, 161] width 49 height 9
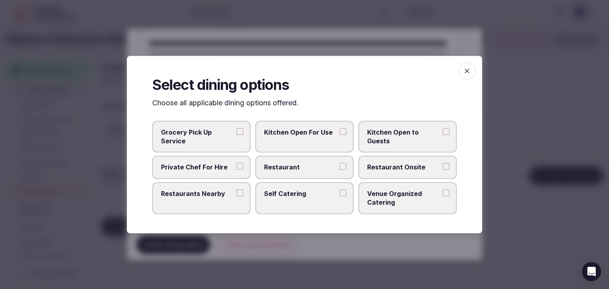
click at [389, 171] on span "Restaurant Onsite" at bounding box center [403, 167] width 73 height 9
click at [443, 171] on button "Restaurant Onsite" at bounding box center [446, 166] width 7 height 7
click at [465, 76] on span "button" at bounding box center [466, 70] width 17 height 17
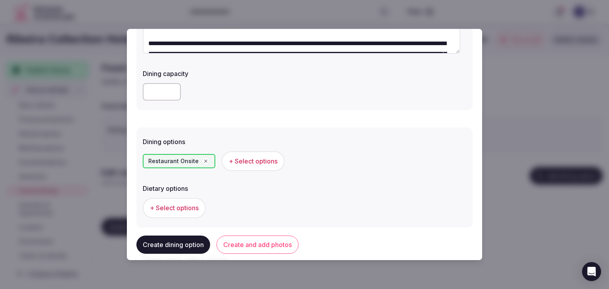
drag, startPoint x: 286, startPoint y: 240, endPoint x: 306, endPoint y: 288, distance: 52.2
click at [285, 240] on button "Create and add photos" at bounding box center [258, 245] width 82 height 18
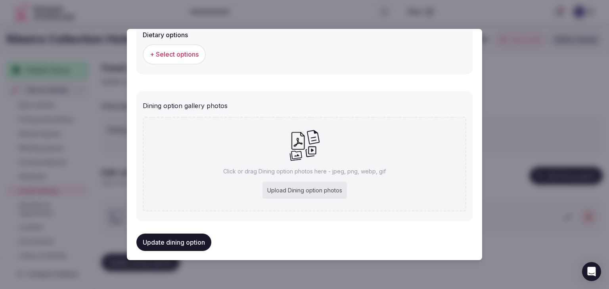
scroll to position [279, 0]
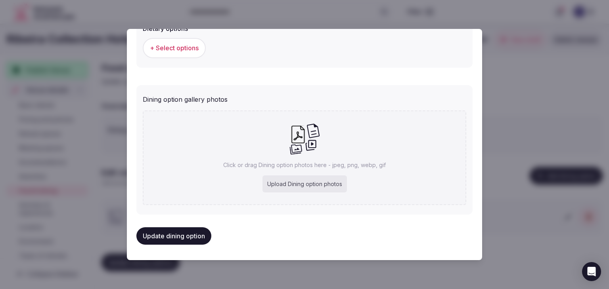
click at [283, 184] on div "Upload Dining option photos" at bounding box center [305, 184] width 84 height 17
type input "**********"
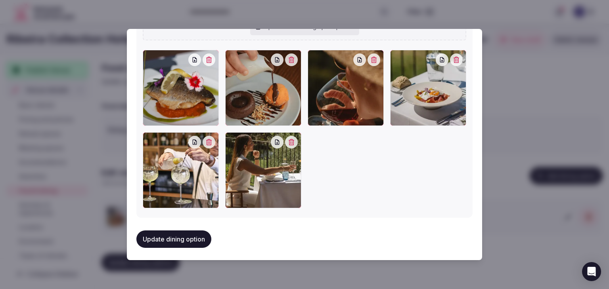
scroll to position [364, 0]
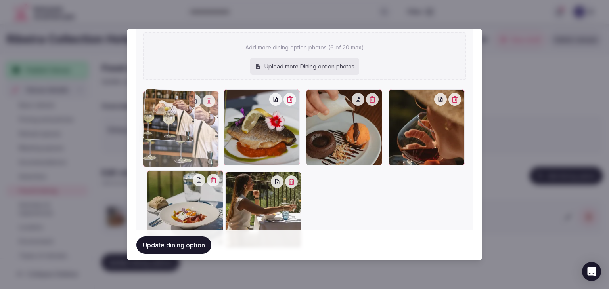
drag, startPoint x: 146, startPoint y: 178, endPoint x: 155, endPoint y: 132, distance: 46.6
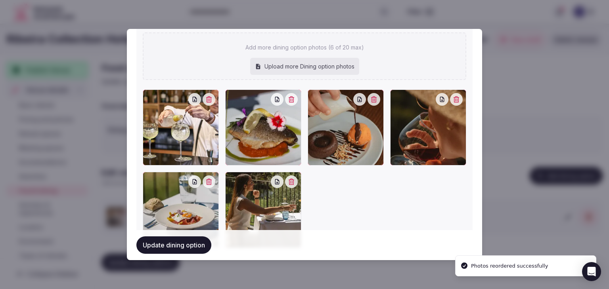
click at [191, 246] on button "Update dining option" at bounding box center [173, 245] width 75 height 17
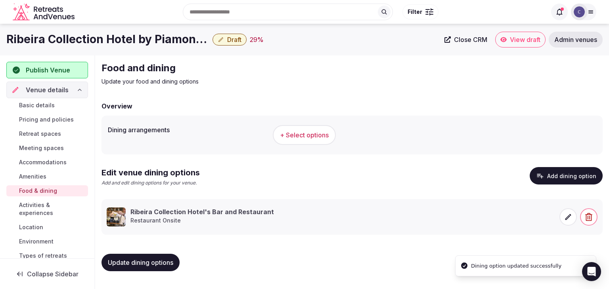
click at [159, 263] on span "Update dining options" at bounding box center [140, 263] width 65 height 8
click at [50, 147] on span "Meeting spaces" at bounding box center [41, 148] width 45 height 8
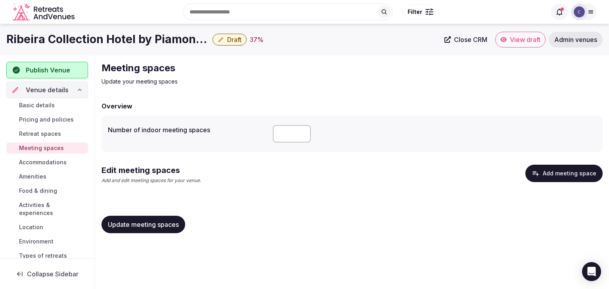
click at [151, 40] on h1 "Ribeira Collection Hotel by Piamonte Hotels" at bounding box center [107, 39] width 203 height 15
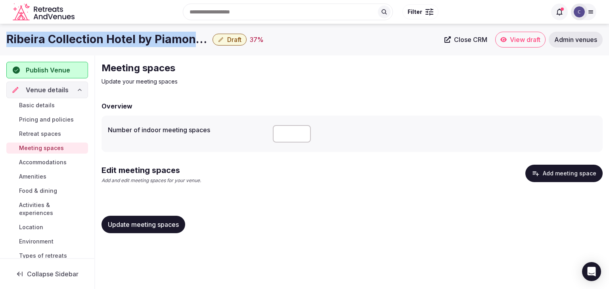
click at [151, 40] on h1 "Ribeira Collection Hotel by Piamonte Hotels" at bounding box center [107, 39] width 203 height 15
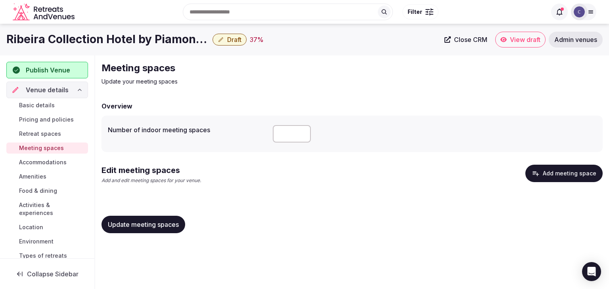
click at [284, 139] on input "number" at bounding box center [292, 133] width 38 height 17
type input "*"
click at [170, 227] on span "Update meeting spaces" at bounding box center [143, 225] width 71 height 8
click at [555, 174] on button "Add meeting space" at bounding box center [563, 173] width 77 height 17
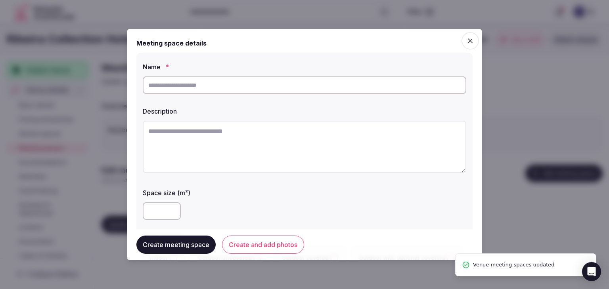
click at [230, 79] on input "text" at bounding box center [305, 85] width 324 height 17
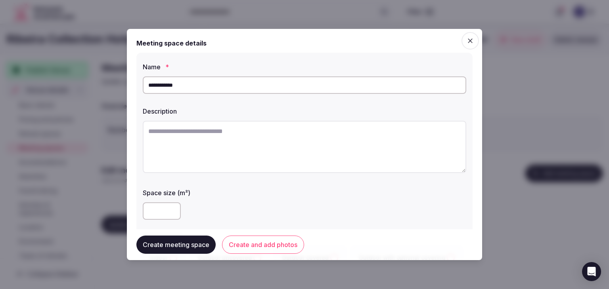
type input "**********"
click at [249, 150] on textarea at bounding box center [305, 147] width 324 height 52
paste textarea "**********"
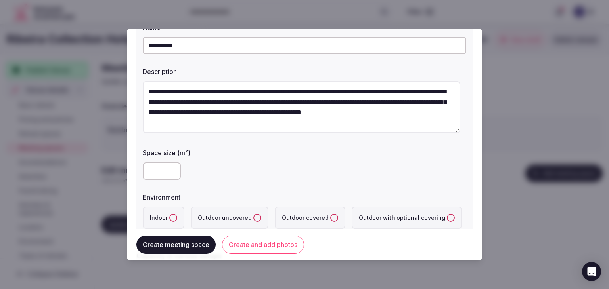
scroll to position [119, 0]
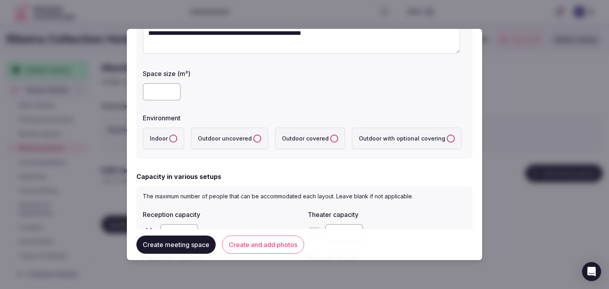
type textarea "**********"
click at [172, 139] on button "Indoor" at bounding box center [173, 139] width 8 height 8
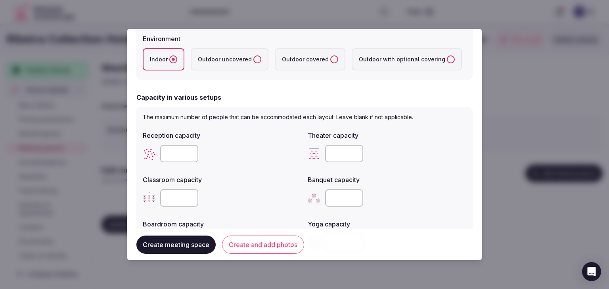
click at [339, 153] on input "number" at bounding box center [344, 153] width 38 height 17
type input "**"
click at [193, 177] on label "Classroom capacity" at bounding box center [222, 180] width 159 height 6
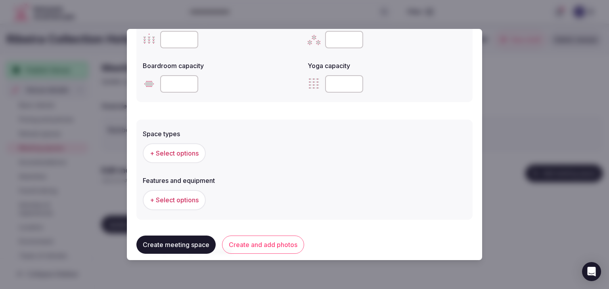
scroll to position [397, 0]
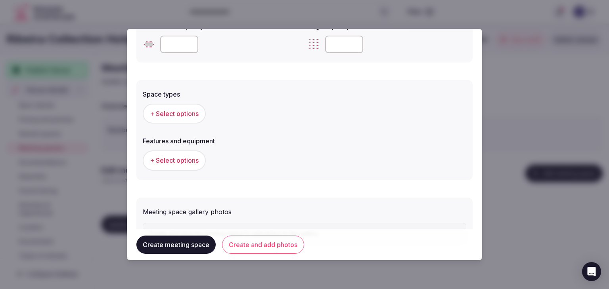
click at [186, 105] on button "+ Select options" at bounding box center [174, 114] width 63 height 20
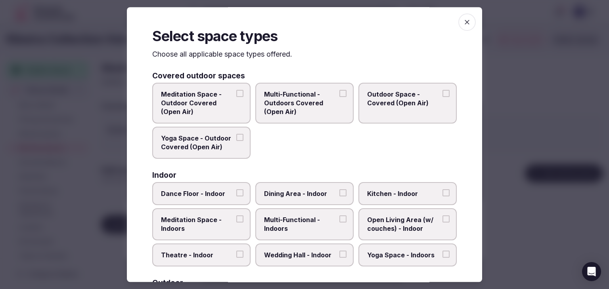
scroll to position [40, 0]
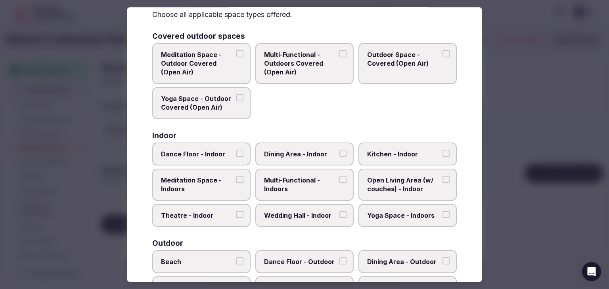
click at [303, 170] on label "Multi-Functional - Indoors" at bounding box center [304, 185] width 98 height 32
click at [339, 176] on button "Multi-Functional - Indoors" at bounding box center [342, 179] width 7 height 7
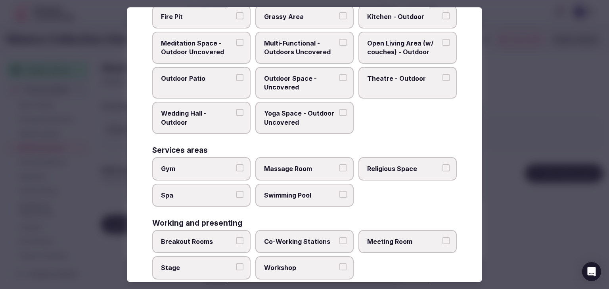
scroll to position [324, 0]
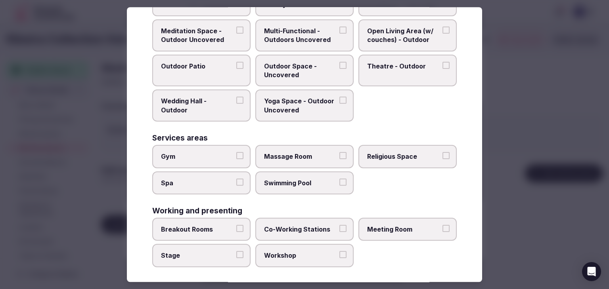
click at [379, 225] on span "Meeting Room" at bounding box center [403, 229] width 73 height 9
click at [443, 225] on button "Meeting Room" at bounding box center [446, 228] width 7 height 7
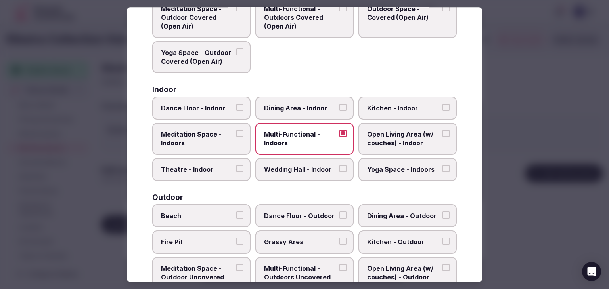
scroll to position [0, 0]
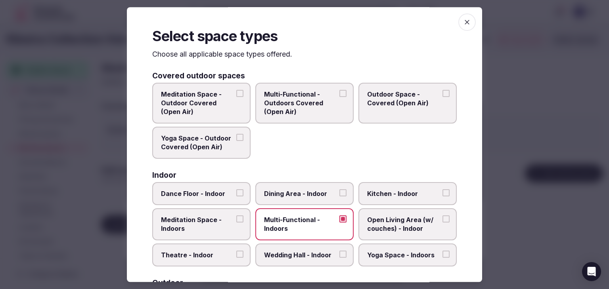
click at [463, 24] on icon "button" at bounding box center [467, 22] width 8 height 8
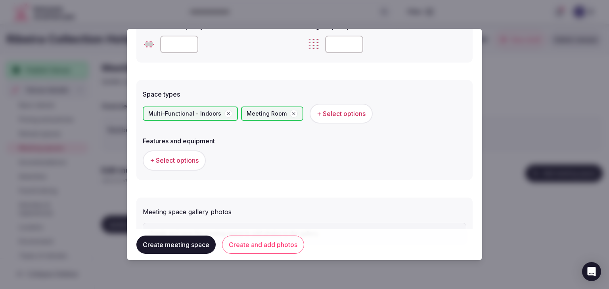
click at [190, 157] on span "+ Select options" at bounding box center [174, 160] width 49 height 9
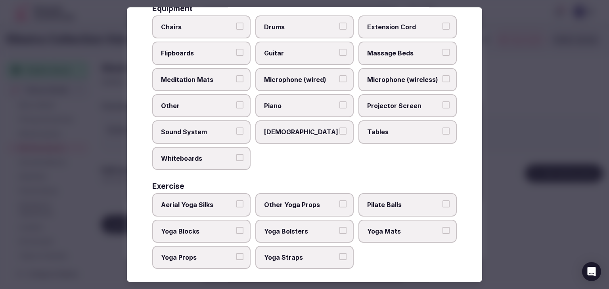
scroll to position [268, 0]
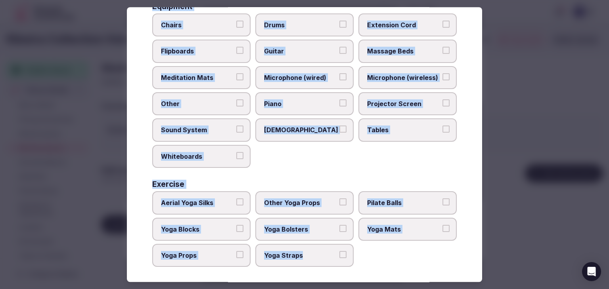
drag, startPoint x: 145, startPoint y: 54, endPoint x: 360, endPoint y: 252, distance: 292.4
click at [360, 252] on div "Select features and equipment Choose all applicable features and equipment offe…" at bounding box center [304, 144] width 355 height 275
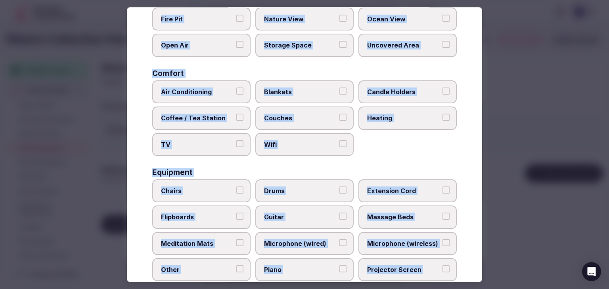
scroll to position [0, 0]
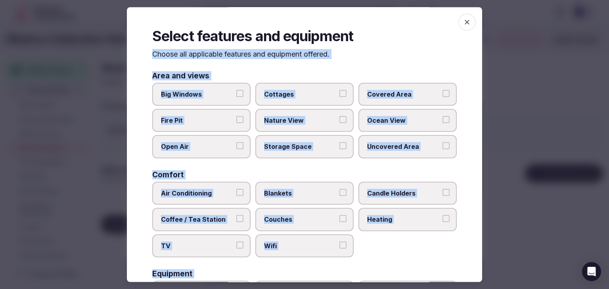
click at [464, 21] on icon "button" at bounding box center [467, 22] width 8 height 8
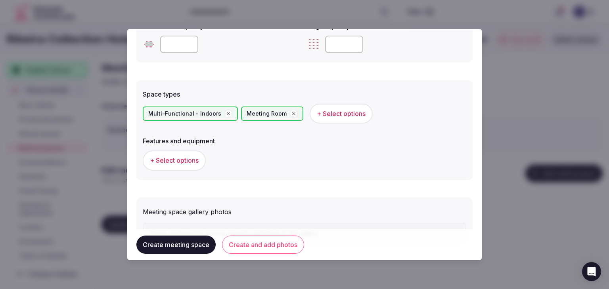
click at [257, 243] on button "Create and add photos" at bounding box center [263, 245] width 82 height 18
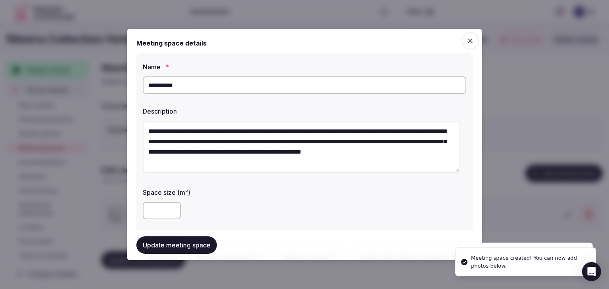
click at [190, 251] on button "Update meeting space" at bounding box center [176, 245] width 80 height 17
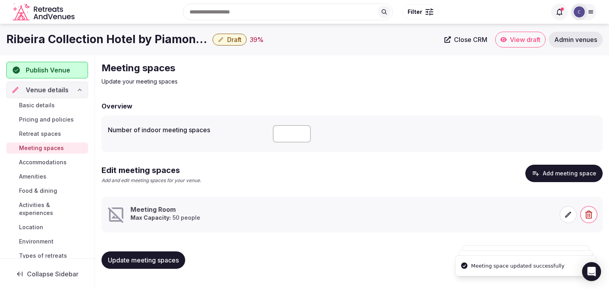
click at [80, 38] on h1 "Ribeira Collection Hotel by Piamonte Hotels" at bounding box center [107, 39] width 203 height 15
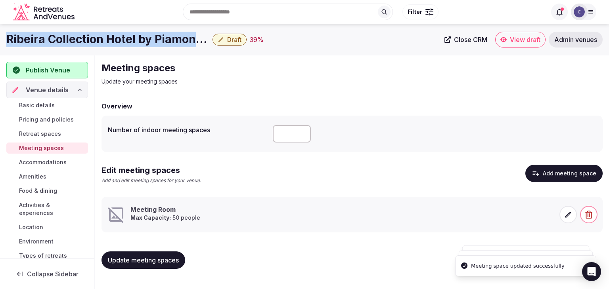
click at [80, 38] on h1 "Ribeira Collection Hotel by Piamonte Hotels" at bounding box center [107, 39] width 203 height 15
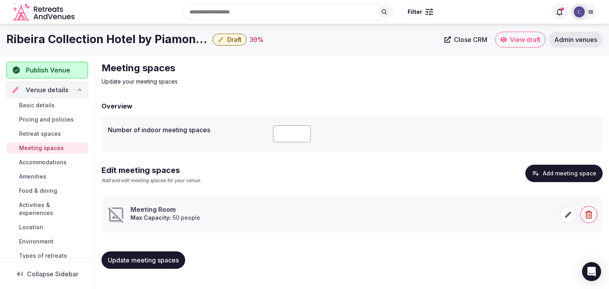
click at [568, 213] on icon at bounding box center [568, 215] width 8 height 8
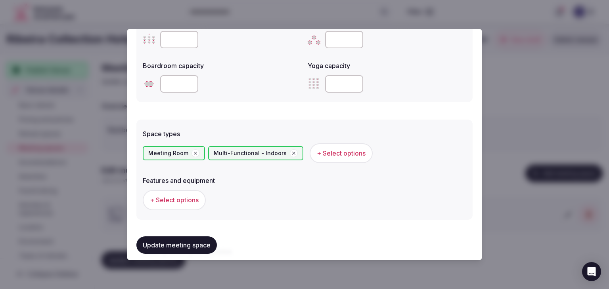
scroll to position [436, 0]
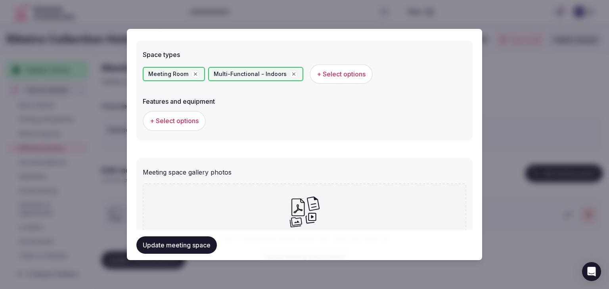
click at [173, 126] on button "+ Select options" at bounding box center [174, 121] width 63 height 20
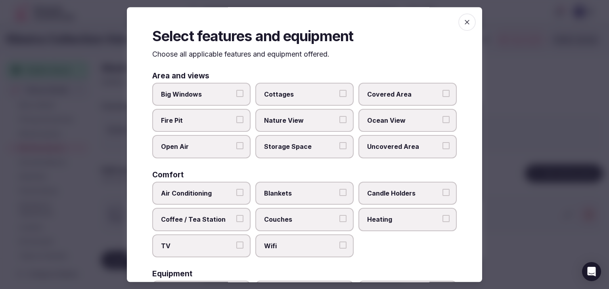
click at [303, 247] on span "Wifi" at bounding box center [300, 246] width 73 height 9
click at [339, 247] on button "Wifi" at bounding box center [342, 245] width 7 height 7
click at [200, 194] on span "Air Conditioning" at bounding box center [197, 193] width 73 height 9
click at [236, 194] on button "Air Conditioning" at bounding box center [239, 192] width 7 height 7
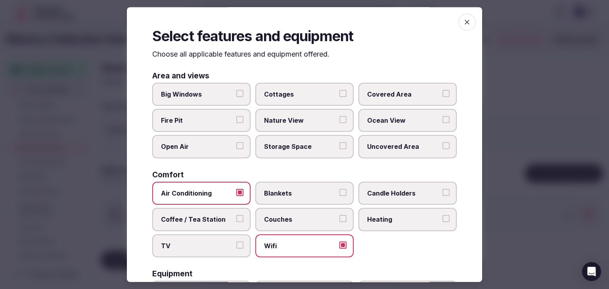
click at [379, 226] on label "Heating" at bounding box center [407, 219] width 98 height 23
click at [443, 222] on button "Heating" at bounding box center [446, 218] width 7 height 7
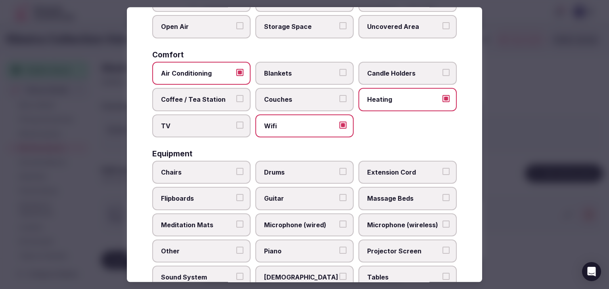
scroll to position [198, 0]
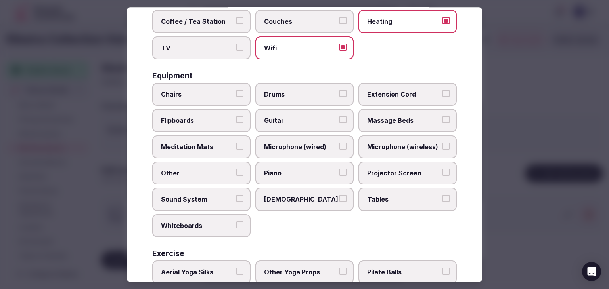
click at [381, 195] on span "Tables" at bounding box center [403, 199] width 73 height 9
click at [443, 195] on button "Tables" at bounding box center [446, 198] width 7 height 7
click at [381, 172] on span "Projector Screen" at bounding box center [403, 173] width 73 height 9
click at [443, 172] on button "Projector Screen" at bounding box center [446, 172] width 7 height 7
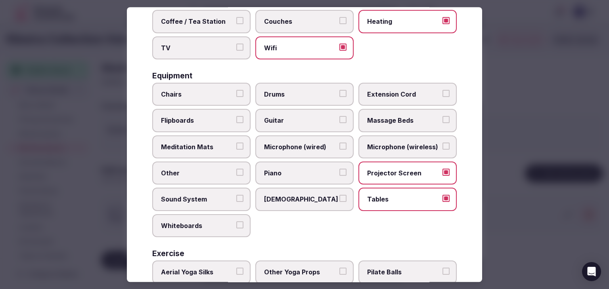
click at [381, 148] on span "Microphone (wireless)" at bounding box center [403, 147] width 73 height 9
click at [443, 148] on button "Microphone (wireless)" at bounding box center [446, 146] width 7 height 7
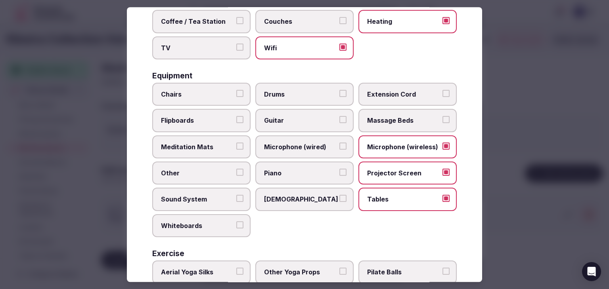
click at [205, 100] on label "Chairs" at bounding box center [201, 94] width 98 height 23
click at [236, 97] on button "Chairs" at bounding box center [239, 93] width 7 height 7
drag, startPoint x: 201, startPoint y: 119, endPoint x: 198, endPoint y: 157, distance: 39.0
click at [201, 119] on span "Flipboards" at bounding box center [197, 121] width 73 height 9
click at [236, 119] on button "Flipboards" at bounding box center [239, 120] width 7 height 7
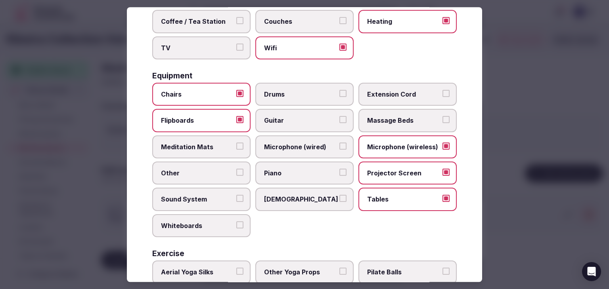
click at [198, 196] on span "Sound System" at bounding box center [197, 199] width 73 height 9
click at [236, 196] on button "Sound System" at bounding box center [239, 198] width 7 height 7
click at [198, 222] on span "Whiteboards" at bounding box center [197, 226] width 73 height 9
click at [236, 222] on button "Whiteboards" at bounding box center [239, 225] width 7 height 7
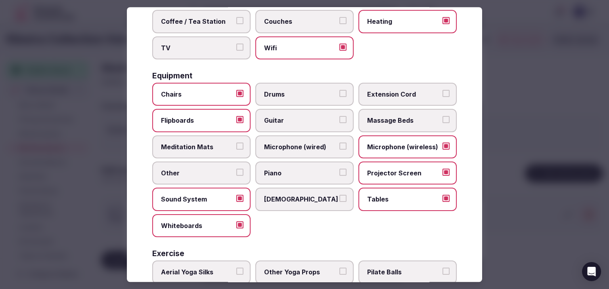
click at [302, 147] on span "Microphone (wired)" at bounding box center [300, 147] width 73 height 9
click at [339, 147] on button "Microphone (wired)" at bounding box center [342, 146] width 7 height 7
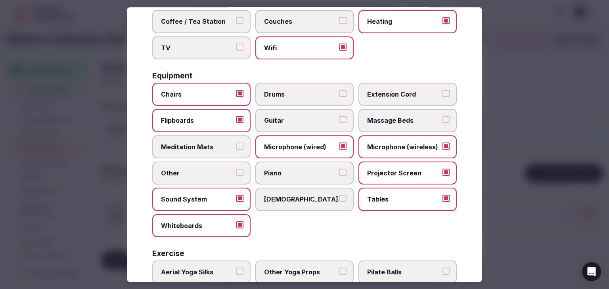
scroll to position [0, 0]
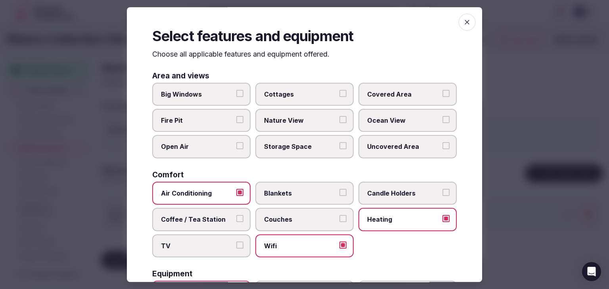
click at [465, 21] on icon "button" at bounding box center [467, 22] width 5 height 5
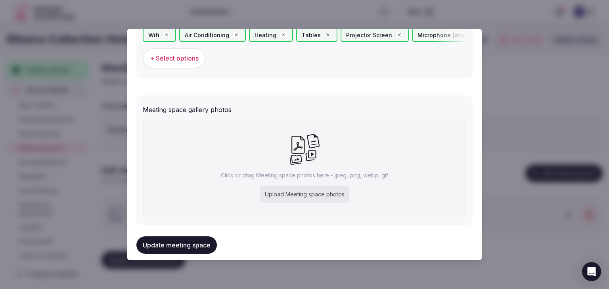
scroll to position [529, 0]
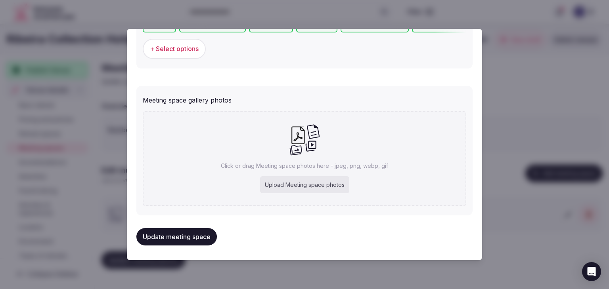
click at [299, 180] on div "Upload Meeting space photos" at bounding box center [304, 184] width 89 height 17
click at [332, 186] on div "Upload Meeting space photos" at bounding box center [304, 184] width 89 height 17
type input "**********"
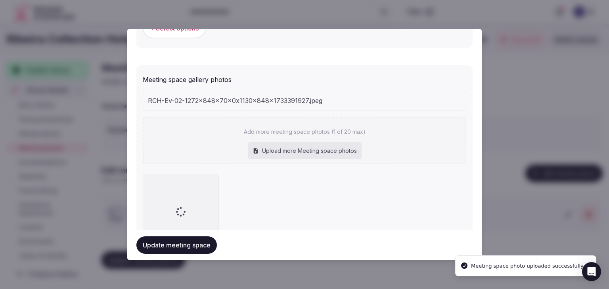
scroll to position [539, 0]
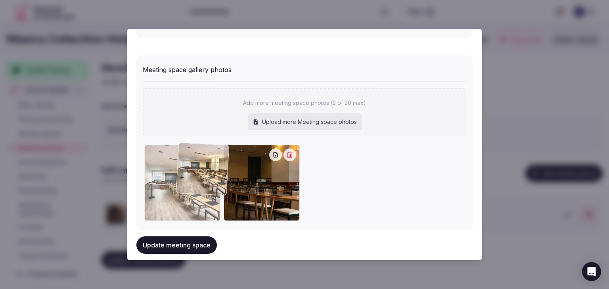
drag, startPoint x: 234, startPoint y: 154, endPoint x: 187, endPoint y: 154, distance: 46.4
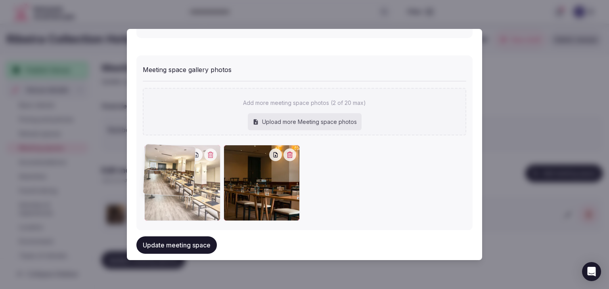
click at [187, 154] on div at bounding box center [182, 183] width 76 height 76
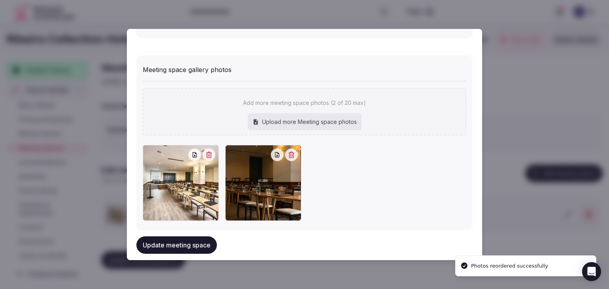
click at [195, 246] on button "Update meeting space" at bounding box center [176, 245] width 80 height 17
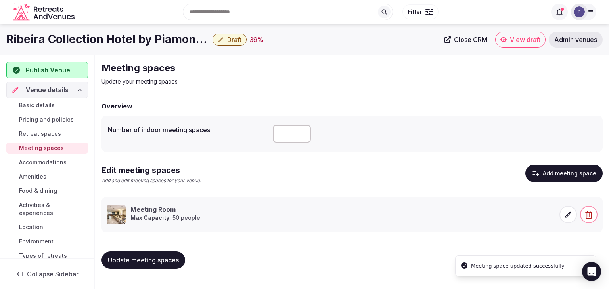
click at [179, 265] on button "Update meeting spaces" at bounding box center [144, 260] width 84 height 17
click at [47, 121] on span "Pricing and policies" at bounding box center [46, 120] width 55 height 8
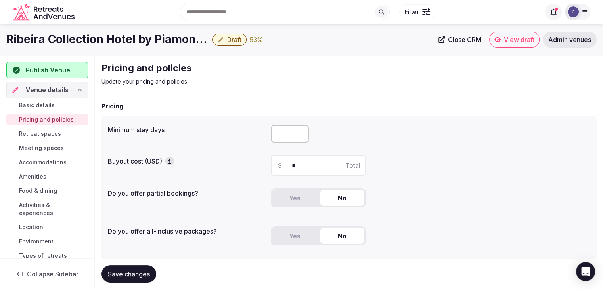
click at [287, 143] on div at bounding box center [431, 134] width 320 height 24
click at [285, 131] on input "number" at bounding box center [290, 133] width 38 height 17
type input "*"
click at [108, 40] on h1 "Ribeira Collection Hotel by Piamonte Hotels" at bounding box center [107, 39] width 203 height 15
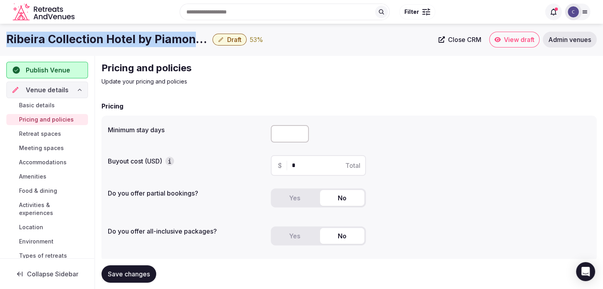
click at [108, 40] on h1 "Ribeira Collection Hotel by Piamonte Hotels" at bounding box center [107, 39] width 203 height 15
click at [294, 194] on button "Yes" at bounding box center [294, 198] width 44 height 16
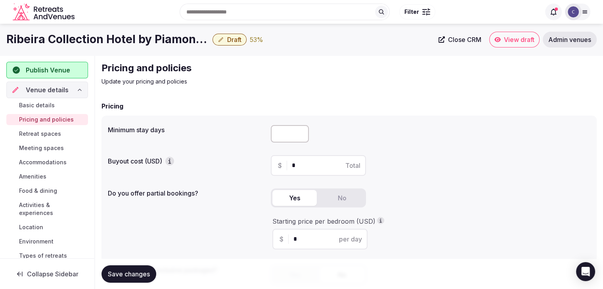
drag, startPoint x: 291, startPoint y: 238, endPoint x: 287, endPoint y: 238, distance: 4.8
click at [287, 238] on div "$ * per day" at bounding box center [319, 239] width 95 height 21
type input "***"
click at [140, 274] on span "Save changes" at bounding box center [129, 274] width 42 height 8
click at [49, 130] on span "Retreat spaces" at bounding box center [40, 134] width 42 height 8
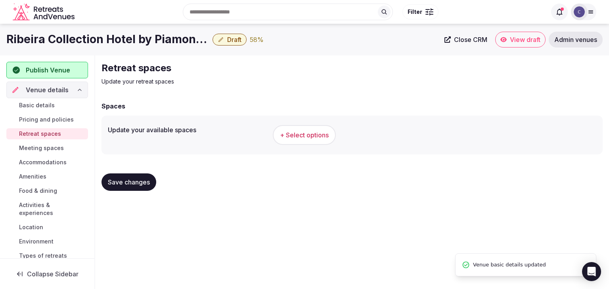
click at [314, 134] on span "+ Select options" at bounding box center [304, 135] width 49 height 9
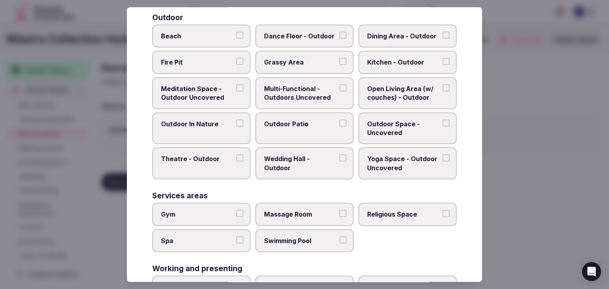
scroll to position [358, 0]
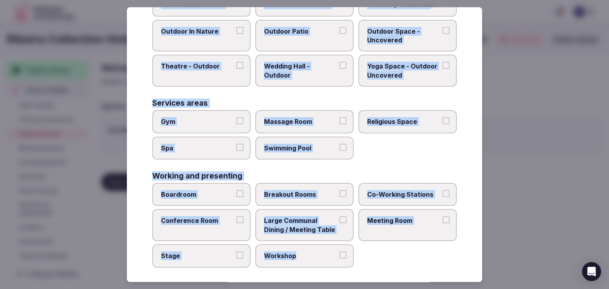
drag, startPoint x: 149, startPoint y: 53, endPoint x: 357, endPoint y: 261, distance: 294.4
click at [357, 261] on div "Select your retreat spaces Choose all applicable retreat spaces offered. Covere…" at bounding box center [304, 144] width 355 height 275
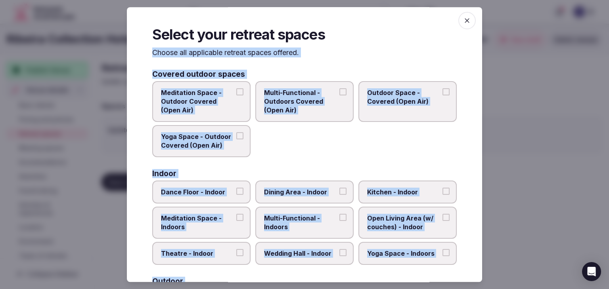
scroll to position [0, 0]
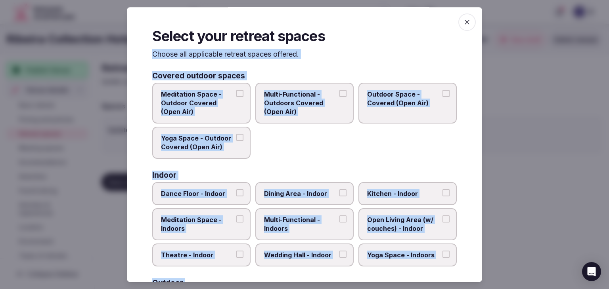
click at [314, 118] on label "Multi-Functional - Outdoors Covered (Open Air)" at bounding box center [304, 103] width 98 height 41
click at [339, 97] on button "Multi-Functional - Outdoors Covered (Open Air)" at bounding box center [342, 93] width 7 height 7
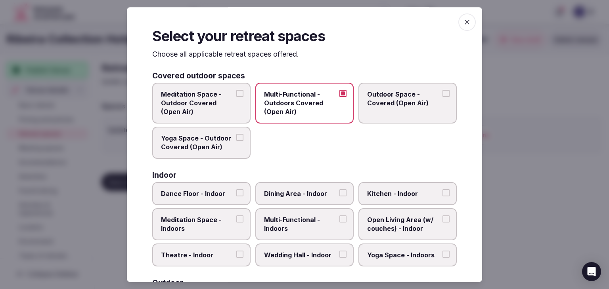
click at [382, 105] on span "Outdoor Space - Covered (Open Air)" at bounding box center [403, 99] width 73 height 18
click at [443, 97] on button "Outdoor Space - Covered (Open Air)" at bounding box center [446, 93] width 7 height 7
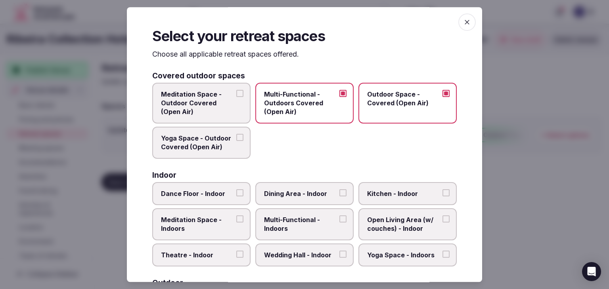
scroll to position [79, 0]
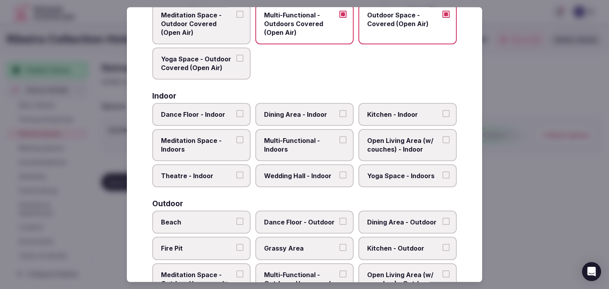
click at [293, 144] on span "Multi-Functional - Indoors" at bounding box center [300, 145] width 73 height 18
click at [339, 144] on button "Multi-Functional - Indoors" at bounding box center [342, 139] width 7 height 7
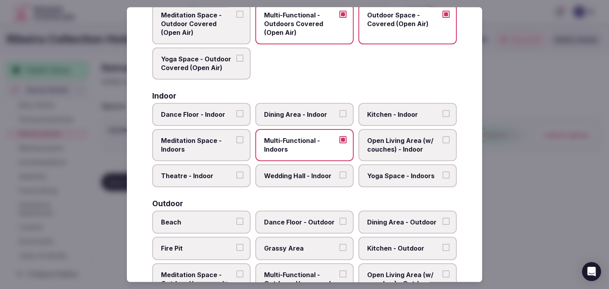
click at [296, 108] on label "Dining Area - Indoor" at bounding box center [304, 114] width 98 height 23
click at [339, 110] on button "Dining Area - Indoor" at bounding box center [342, 113] width 7 height 7
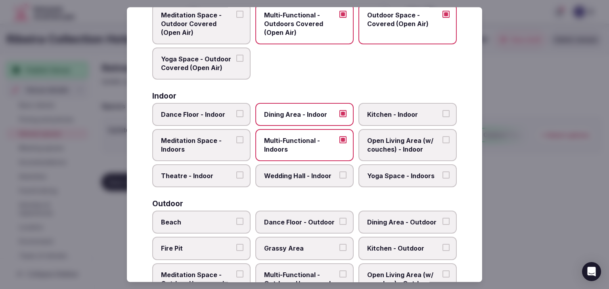
click at [296, 175] on span "Wedding Hall - Indoor" at bounding box center [300, 176] width 73 height 9
click at [339, 175] on button "Wedding Hall - Indoor" at bounding box center [342, 175] width 7 height 7
click at [380, 174] on span "Yoga Space - Indoors" at bounding box center [403, 176] width 73 height 9
click at [443, 174] on button "Yoga Space - Indoors" at bounding box center [446, 175] width 7 height 7
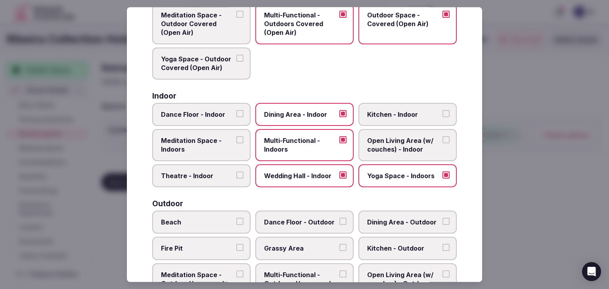
click at [195, 178] on span "Theatre - Indoor" at bounding box center [197, 176] width 73 height 9
click at [236, 178] on button "Theatre - Indoor" at bounding box center [239, 175] width 7 height 7
click at [221, 179] on span "Theatre - Indoor" at bounding box center [197, 176] width 73 height 9
click at [236, 179] on button "Theatre - Indoor" at bounding box center [239, 175] width 7 height 7
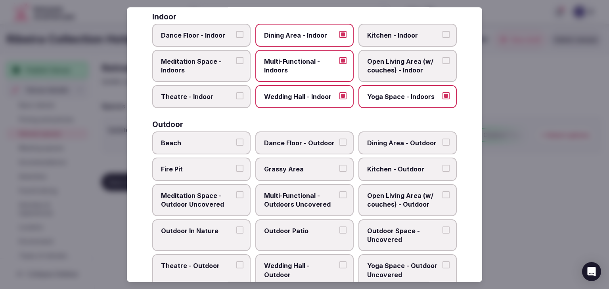
click at [299, 162] on label "Grassy Area" at bounding box center [304, 169] width 98 height 23
click at [339, 165] on button "Grassy Area" at bounding box center [342, 168] width 7 height 7
click at [295, 188] on label "Multi-Functional - Outdoors Uncovered" at bounding box center [304, 200] width 98 height 32
click at [339, 192] on button "Multi-Functional - Outdoors Uncovered" at bounding box center [342, 195] width 7 height 7
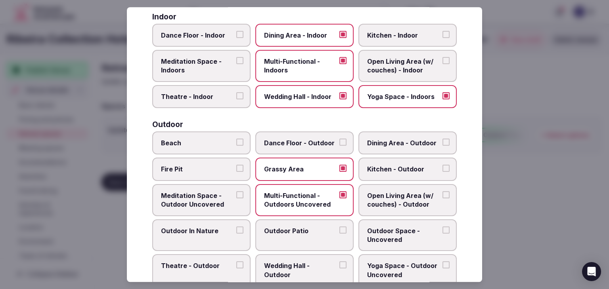
click at [381, 193] on span "Open Living Area (w/ couches) - Outdoor" at bounding box center [403, 201] width 73 height 18
click at [443, 193] on button "Open Living Area (w/ couches) - Outdoor" at bounding box center [446, 195] width 7 height 7
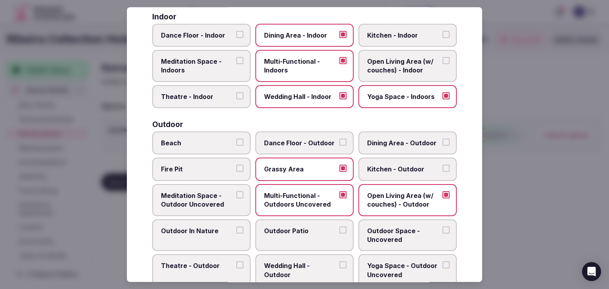
click at [309, 220] on label "Outdoor Patio" at bounding box center [304, 236] width 98 height 32
click at [339, 227] on button "Outdoor Patio" at bounding box center [342, 230] width 7 height 7
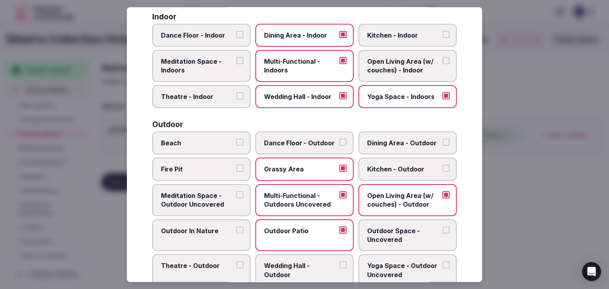
click at [376, 222] on label "Outdoor Space - Uncovered" at bounding box center [407, 236] width 98 height 32
click at [443, 227] on button "Outdoor Space - Uncovered" at bounding box center [446, 230] width 7 height 7
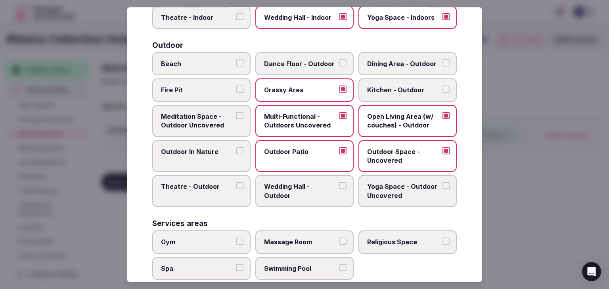
scroll to position [278, 0]
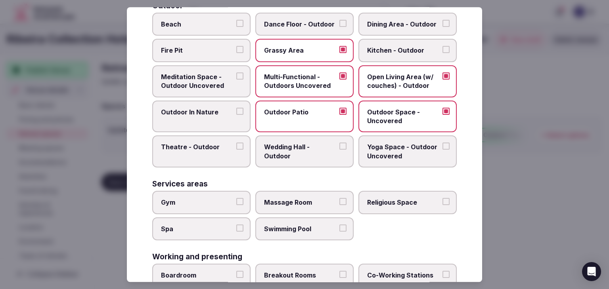
click at [217, 192] on label "Gym" at bounding box center [201, 202] width 98 height 23
click at [236, 198] on button "Gym" at bounding box center [239, 201] width 7 height 7
click at [218, 218] on label "Spa" at bounding box center [201, 229] width 98 height 23
click at [236, 225] on button "Spa" at bounding box center [239, 228] width 7 height 7
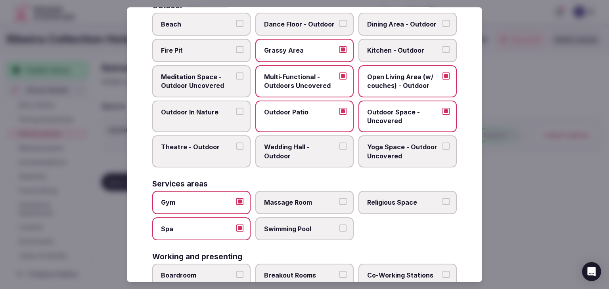
click at [292, 218] on label "Swimming Pool" at bounding box center [304, 229] width 98 height 23
click at [339, 225] on button "Swimming Pool" at bounding box center [342, 228] width 7 height 7
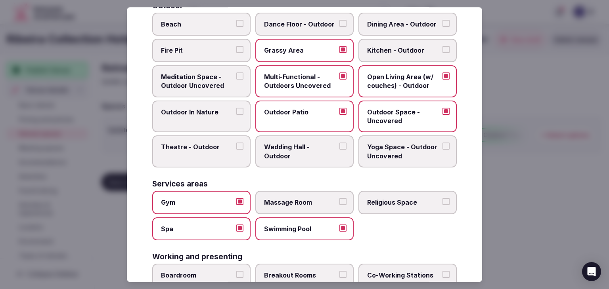
click at [297, 202] on span "Massage Room" at bounding box center [300, 202] width 73 height 9
click at [339, 202] on button "Massage Room" at bounding box center [342, 201] width 7 height 7
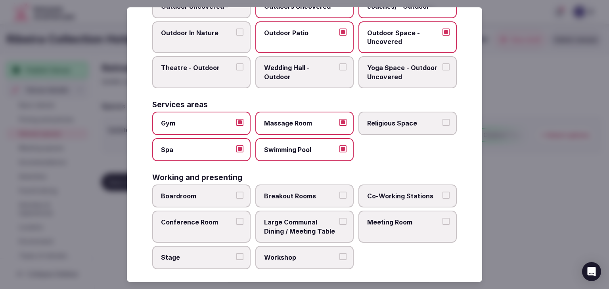
drag, startPoint x: 209, startPoint y: 202, endPoint x: 237, endPoint y: 195, distance: 28.2
click at [210, 202] on label "Boardroom" at bounding box center [201, 196] width 98 height 23
click at [236, 199] on button "Boardroom" at bounding box center [239, 195] width 7 height 7
click at [271, 192] on span "Breakout Rooms" at bounding box center [300, 196] width 73 height 9
click at [339, 192] on button "Breakout Rooms" at bounding box center [342, 195] width 7 height 7
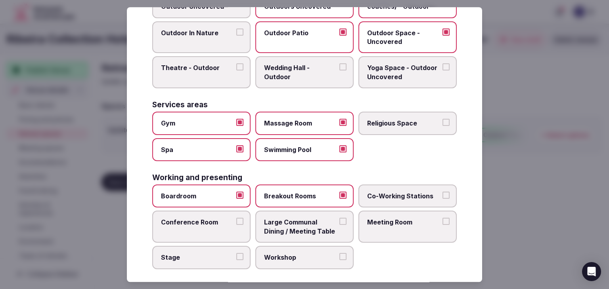
click at [231, 225] on label "Conference Room" at bounding box center [201, 227] width 98 height 32
click at [236, 225] on button "Conference Room" at bounding box center [239, 221] width 7 height 7
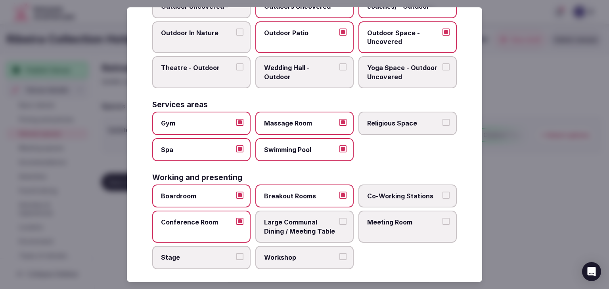
click at [363, 224] on label "Meeting Room" at bounding box center [407, 227] width 98 height 32
click at [443, 224] on button "Meeting Room" at bounding box center [446, 221] width 7 height 7
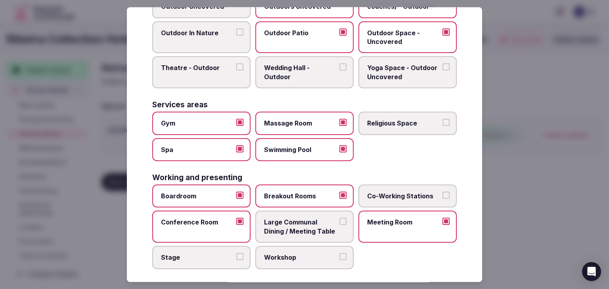
click at [281, 222] on span "Large Communal Dining / Meeting Table" at bounding box center [300, 227] width 73 height 18
click at [339, 222] on button "Large Communal Dining / Meeting Table" at bounding box center [342, 221] width 7 height 7
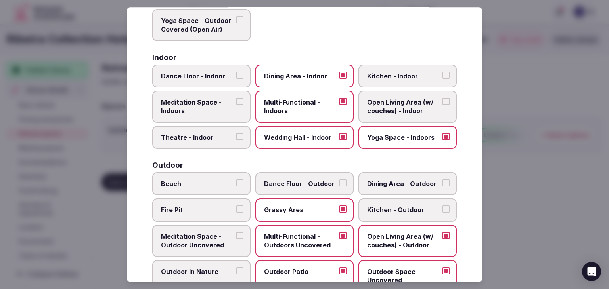
scroll to position [0, 0]
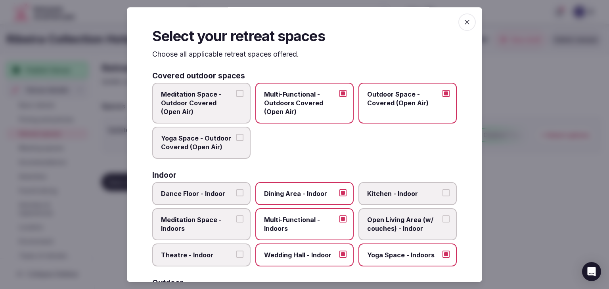
click at [463, 19] on icon "button" at bounding box center [467, 22] width 8 height 8
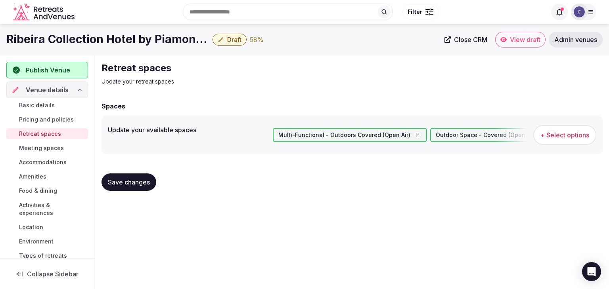
click at [125, 182] on span "Save changes" at bounding box center [129, 182] width 42 height 8
click at [48, 143] on link "Meeting spaces" at bounding box center [47, 148] width 82 height 11
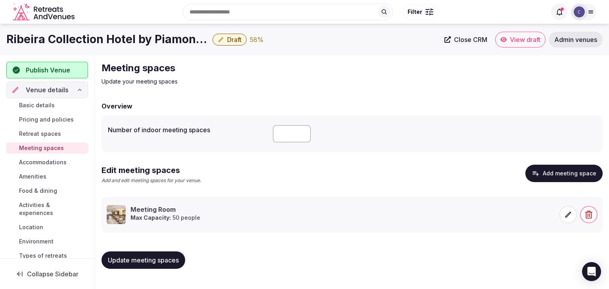
click at [48, 160] on span "Accommodations" at bounding box center [43, 163] width 48 height 8
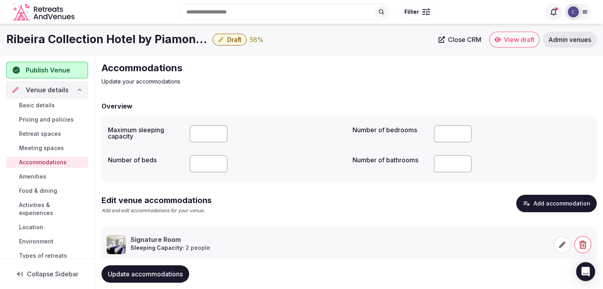
click at [89, 44] on h1 "Ribeira Collection Hotel by Piamonte Hotels" at bounding box center [107, 39] width 203 height 15
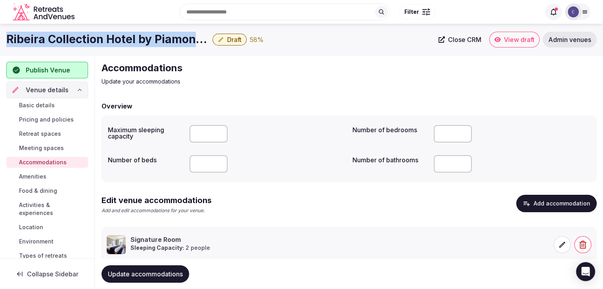
click at [89, 44] on h1 "Ribeira Collection Hotel by Piamonte Hotels" at bounding box center [107, 39] width 203 height 15
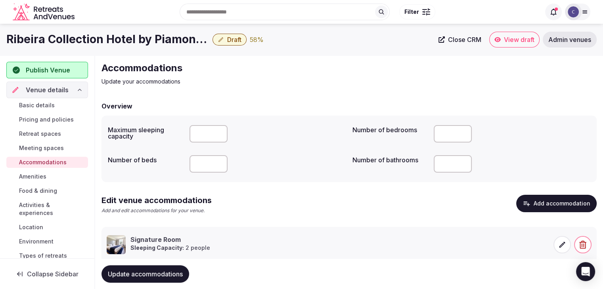
click at [444, 137] on input "number" at bounding box center [453, 133] width 38 height 17
type input "**"
click at [141, 272] on span "Update accommodations" at bounding box center [145, 274] width 75 height 8
click at [43, 176] on span "Amenities" at bounding box center [32, 177] width 27 height 8
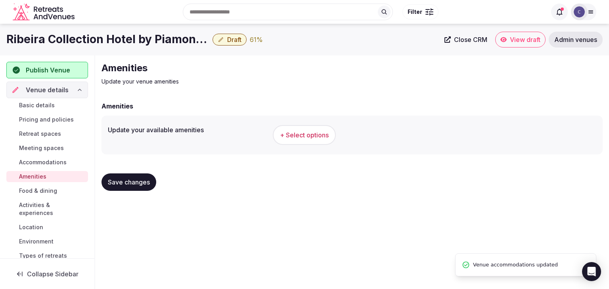
click at [310, 129] on button "+ Select options" at bounding box center [304, 135] width 63 height 20
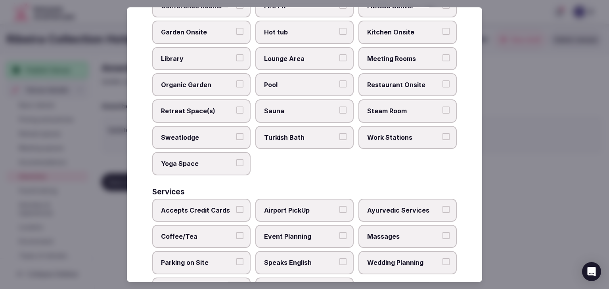
scroll to position [427, 0]
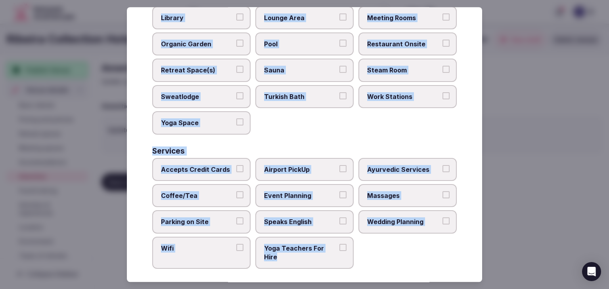
drag, startPoint x: 153, startPoint y: 50, endPoint x: 367, endPoint y: 260, distance: 299.7
click at [367, 260] on div "Select your venue amenities Choose all applicable amenities offered. Activities…" at bounding box center [304, 144] width 355 height 275
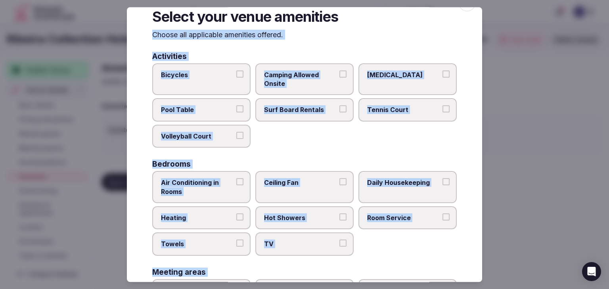
scroll to position [0, 0]
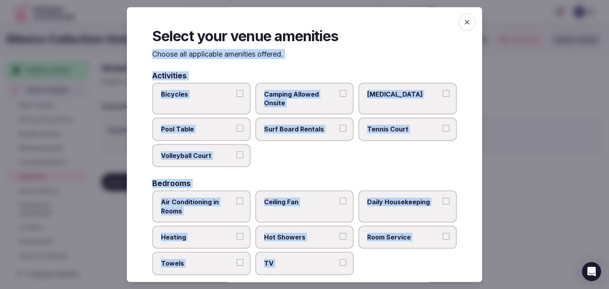
click at [209, 87] on label "Bicycles" at bounding box center [201, 99] width 98 height 32
click at [236, 90] on button "Bicycles" at bounding box center [239, 93] width 7 height 7
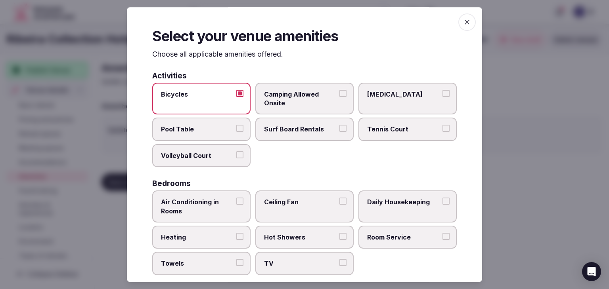
click at [220, 135] on label "Pool Table" at bounding box center [201, 129] width 98 height 23
click at [236, 132] on button "Pool Table" at bounding box center [239, 128] width 7 height 7
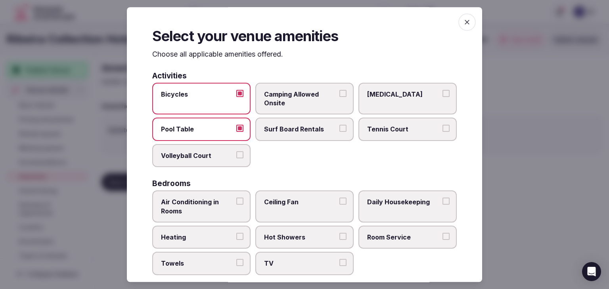
click at [392, 127] on span "Tennis Court" at bounding box center [403, 129] width 73 height 9
click at [443, 127] on button "Tennis Court" at bounding box center [446, 128] width 7 height 7
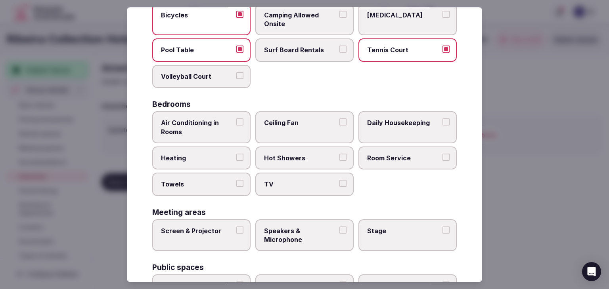
scroll to position [119, 0]
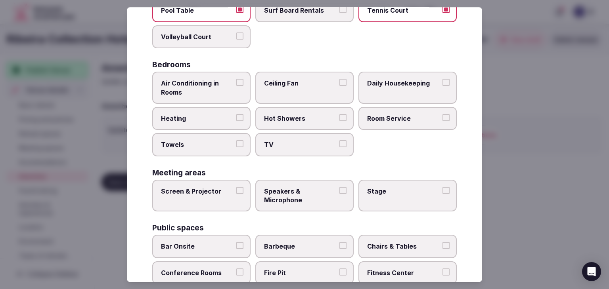
click at [217, 89] on span "Air Conditioning in Rooms" at bounding box center [197, 88] width 73 height 18
click at [236, 86] on button "Air Conditioning in Rooms" at bounding box center [239, 82] width 7 height 7
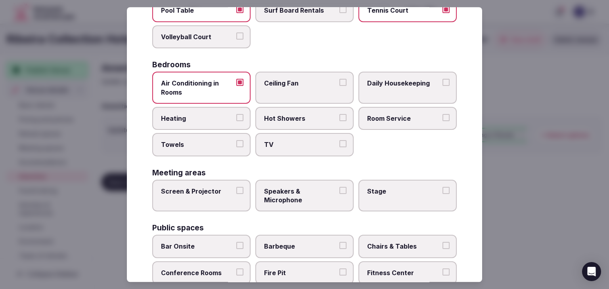
click at [216, 115] on span "Heating" at bounding box center [197, 118] width 73 height 9
click at [236, 115] on button "Heating" at bounding box center [239, 117] width 7 height 7
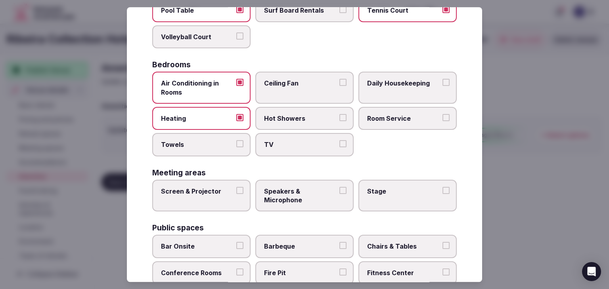
click at [211, 146] on span "Towels" at bounding box center [197, 145] width 73 height 9
click at [236, 146] on button "Towels" at bounding box center [239, 144] width 7 height 7
click at [285, 146] on span "TV" at bounding box center [300, 145] width 73 height 9
click at [339, 146] on button "TV" at bounding box center [342, 144] width 7 height 7
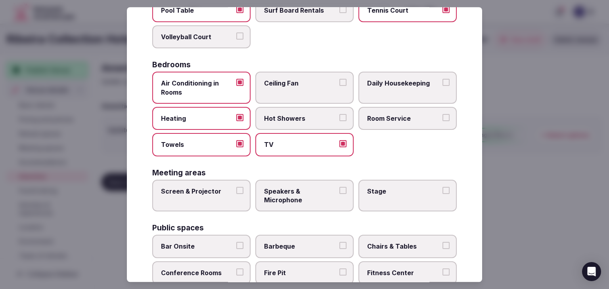
drag, startPoint x: 292, startPoint y: 122, endPoint x: 301, endPoint y: 122, distance: 9.5
click at [292, 122] on label "Hot Showers" at bounding box center [304, 118] width 98 height 23
click at [339, 121] on button "Hot Showers" at bounding box center [342, 117] width 7 height 7
click at [381, 116] on span "Room Service" at bounding box center [403, 118] width 73 height 9
click at [443, 116] on button "Room Service" at bounding box center [446, 117] width 7 height 7
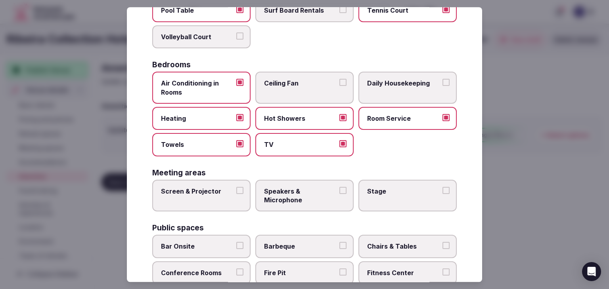
click at [396, 82] on span "Daily Housekeeping" at bounding box center [403, 83] width 73 height 9
click at [443, 82] on button "Daily Housekeeping" at bounding box center [446, 82] width 7 height 7
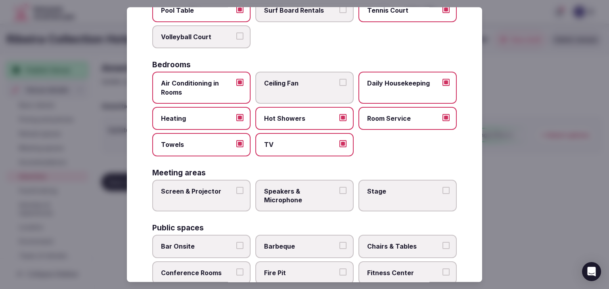
scroll to position [159, 0]
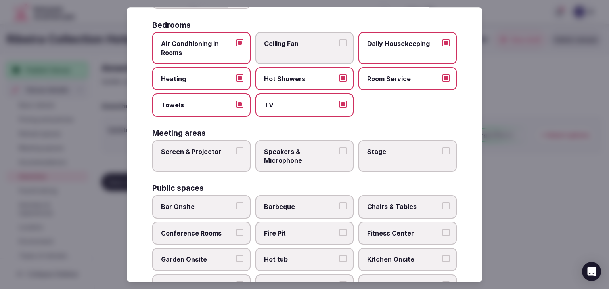
click at [219, 144] on label "Screen & Projector" at bounding box center [201, 156] width 98 height 32
click at [236, 148] on button "Screen & Projector" at bounding box center [239, 151] width 7 height 7
click at [291, 150] on span "Speakers & Microphone" at bounding box center [300, 157] width 73 height 18
click at [339, 150] on button "Speakers & Microphone" at bounding box center [342, 151] width 7 height 7
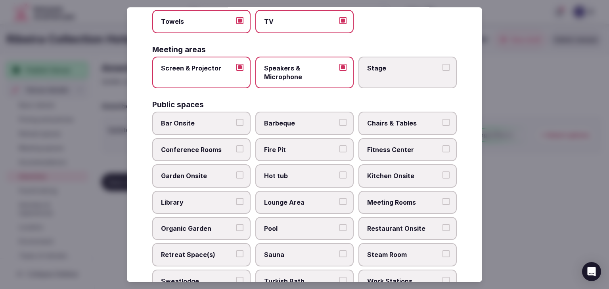
scroll to position [278, 0]
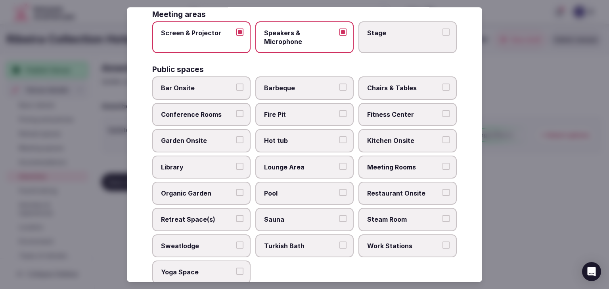
click at [206, 90] on span "Bar Onsite" at bounding box center [197, 88] width 73 height 9
click at [236, 90] on button "Bar Onsite" at bounding box center [239, 87] width 7 height 7
click at [381, 90] on span "Chairs & Tables" at bounding box center [403, 88] width 73 height 9
click at [443, 90] on button "Chairs & Tables" at bounding box center [446, 87] width 7 height 7
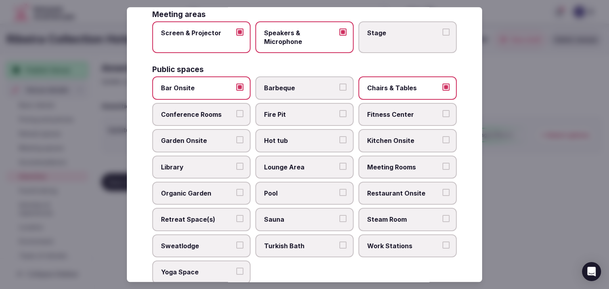
click at [423, 114] on span "Fitness Center" at bounding box center [403, 114] width 73 height 9
click at [443, 114] on button "Fitness Center" at bounding box center [446, 113] width 7 height 7
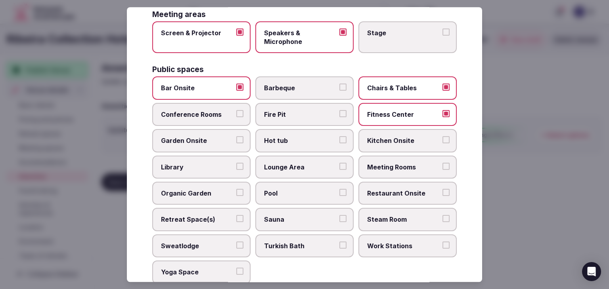
click at [211, 132] on label "Garden Onsite" at bounding box center [201, 141] width 98 height 23
click at [236, 137] on button "Garden Onsite" at bounding box center [239, 140] width 7 height 7
click at [296, 132] on label "Hot tub" at bounding box center [304, 141] width 98 height 23
click at [339, 137] on button "Hot tub" at bounding box center [342, 140] width 7 height 7
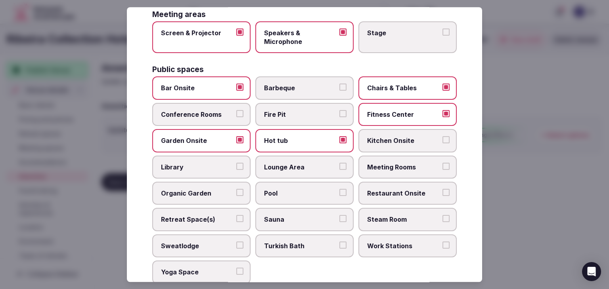
click at [415, 140] on span "Kitchen Onsite" at bounding box center [403, 141] width 73 height 9
click at [443, 140] on button "Kitchen Onsite" at bounding box center [446, 140] width 7 height 7
click at [307, 163] on span "Lounge Area" at bounding box center [300, 167] width 73 height 9
click at [339, 163] on button "Lounge Area" at bounding box center [342, 166] width 7 height 7
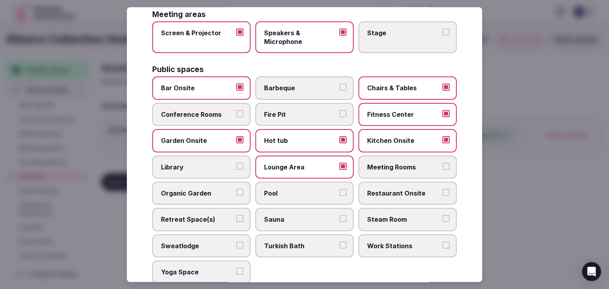
click at [376, 163] on span "Meeting Rooms" at bounding box center [403, 167] width 73 height 9
click at [443, 163] on button "Meeting Rooms" at bounding box center [446, 166] width 7 height 7
click at [390, 189] on span "Restaurant Onsite" at bounding box center [403, 193] width 73 height 9
click at [443, 189] on button "Restaurant Onsite" at bounding box center [446, 192] width 7 height 7
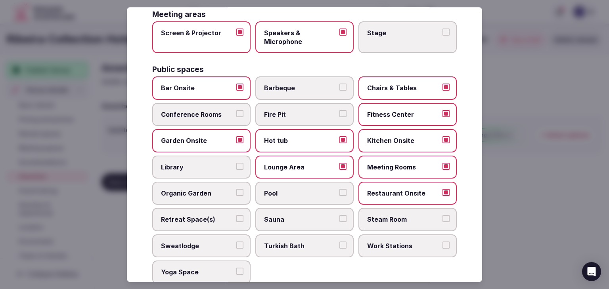
click at [297, 189] on span "Pool" at bounding box center [300, 193] width 73 height 9
click at [339, 189] on button "Pool" at bounding box center [342, 192] width 7 height 7
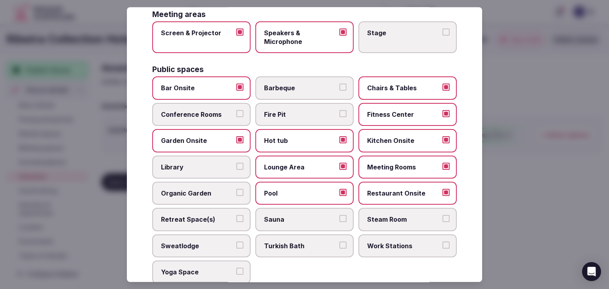
click at [202, 220] on span "Retreat Space(s)" at bounding box center [197, 220] width 73 height 9
click at [236, 220] on button "Retreat Space(s)" at bounding box center [239, 219] width 7 height 7
click at [307, 209] on label "Sauna" at bounding box center [304, 220] width 98 height 23
click at [339, 216] on button "Sauna" at bounding box center [342, 219] width 7 height 7
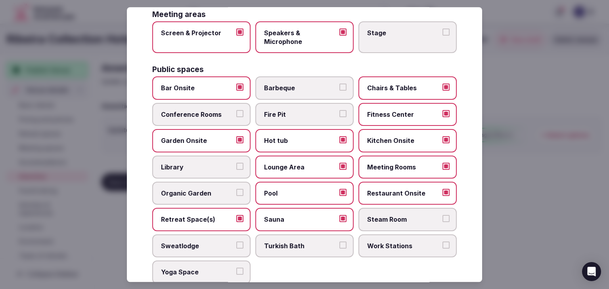
click at [390, 218] on span "Steam Room" at bounding box center [403, 220] width 73 height 9
click at [443, 218] on button "Steam Room" at bounding box center [446, 219] width 7 height 7
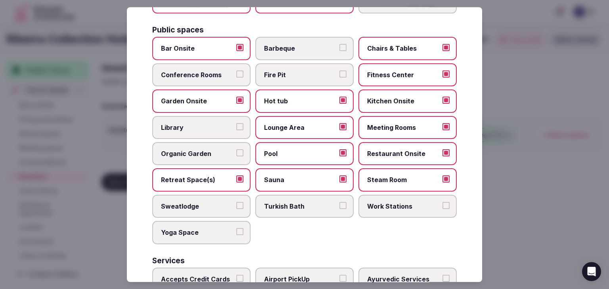
click at [212, 228] on span "Yoga Space" at bounding box center [197, 232] width 73 height 9
click at [236, 228] on button "Yoga Space" at bounding box center [239, 231] width 7 height 7
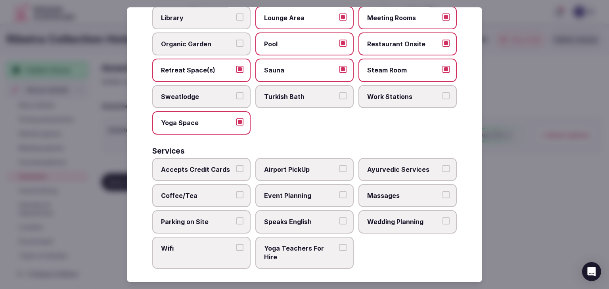
click at [198, 168] on span "Accepts Credit Cards" at bounding box center [197, 169] width 73 height 9
click at [236, 168] on button "Accepts Credit Cards" at bounding box center [239, 168] width 7 height 7
click at [195, 192] on span "Coffee/Tea" at bounding box center [197, 196] width 73 height 9
click at [236, 192] on button "Coffee/Tea" at bounding box center [239, 195] width 7 height 7
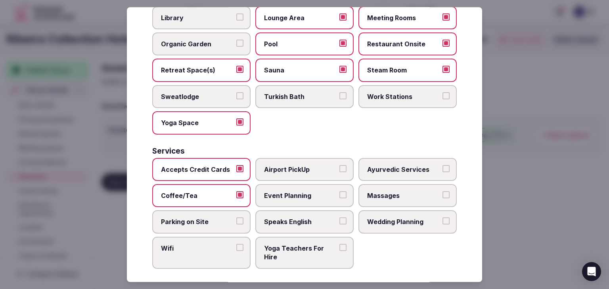
drag, startPoint x: 195, startPoint y: 213, endPoint x: 198, endPoint y: 236, distance: 23.7
click at [195, 218] on span "Parking on Site" at bounding box center [197, 222] width 73 height 9
click at [236, 218] on button "Parking on Site" at bounding box center [239, 221] width 7 height 7
click at [197, 248] on label "Wifi" at bounding box center [201, 253] width 98 height 32
click at [236, 248] on button "Wifi" at bounding box center [239, 247] width 7 height 7
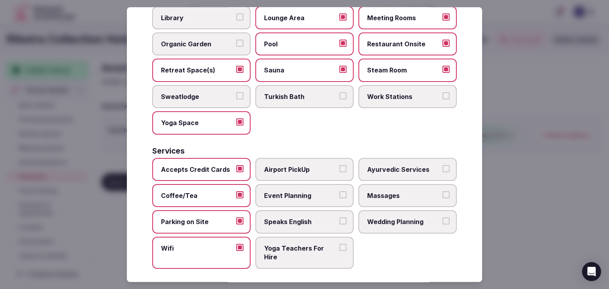
click at [317, 193] on span "Event Planning" at bounding box center [300, 196] width 73 height 9
click at [339, 193] on button "Event Planning" at bounding box center [342, 195] width 7 height 7
click at [312, 211] on label "Speaks English" at bounding box center [304, 222] width 98 height 23
click at [339, 218] on button "Speaks English" at bounding box center [342, 221] width 7 height 7
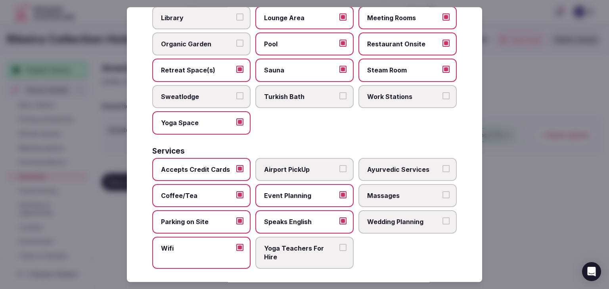
click at [386, 211] on label "Wedding Planning" at bounding box center [407, 222] width 98 height 23
click at [443, 218] on button "Wedding Planning" at bounding box center [446, 221] width 7 height 7
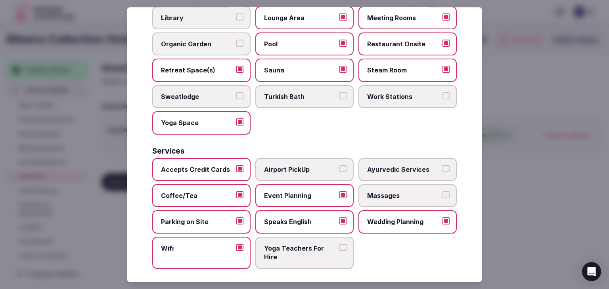
click at [397, 192] on span "Massages" at bounding box center [403, 196] width 73 height 9
click at [443, 192] on button "Massages" at bounding box center [446, 195] width 7 height 7
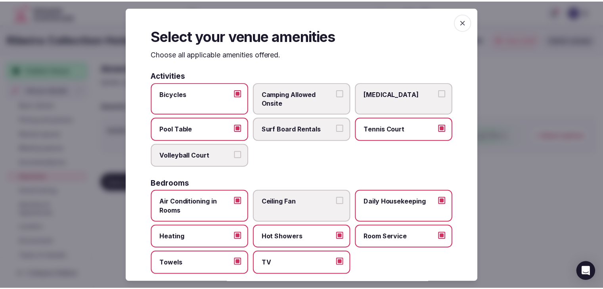
scroll to position [0, 0]
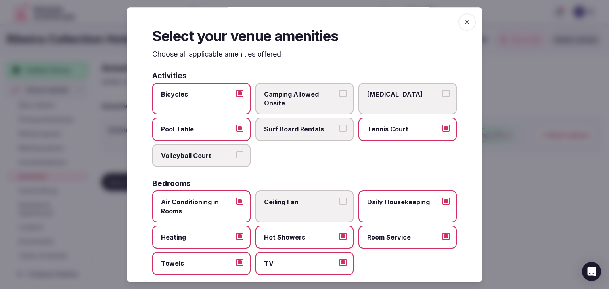
drag, startPoint x: 463, startPoint y: 23, endPoint x: 458, endPoint y: 35, distance: 13.9
click at [463, 23] on icon "button" at bounding box center [467, 22] width 8 height 8
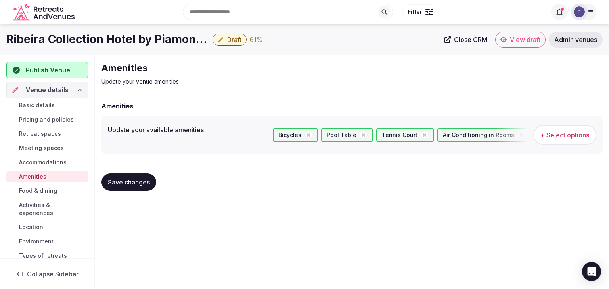
click at [152, 183] on button "Save changes" at bounding box center [129, 182] width 55 height 17
click at [46, 190] on span "Food & dining" at bounding box center [38, 191] width 38 height 8
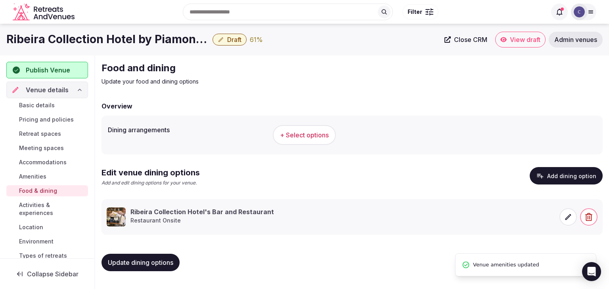
click at [306, 125] on button "+ Select options" at bounding box center [304, 135] width 63 height 20
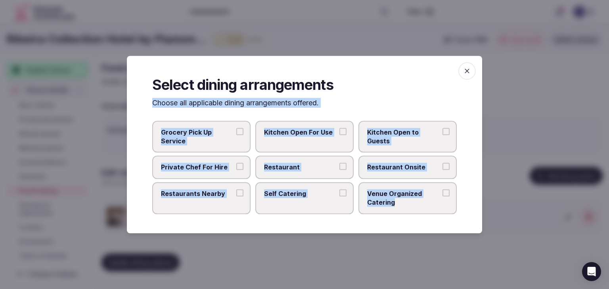
drag, startPoint x: 149, startPoint y: 100, endPoint x: 415, endPoint y: 202, distance: 285.4
click at [415, 202] on div "Select dining arrangements Choose all applicable dining arrangements offered. G…" at bounding box center [304, 145] width 355 height 178
click at [322, 168] on span "Restaurant" at bounding box center [300, 167] width 73 height 9
click at [339, 168] on button "Restaurant" at bounding box center [342, 166] width 7 height 7
click at [383, 169] on span "Restaurant Onsite" at bounding box center [403, 167] width 73 height 9
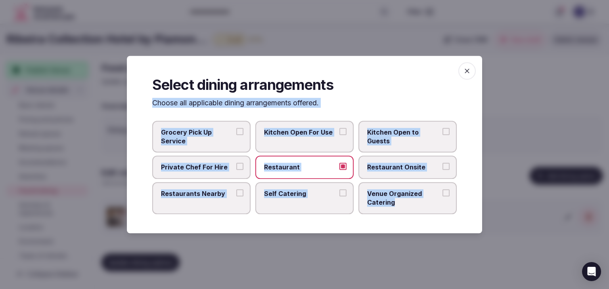
click at [443, 169] on button "Restaurant Onsite" at bounding box center [446, 166] width 7 height 7
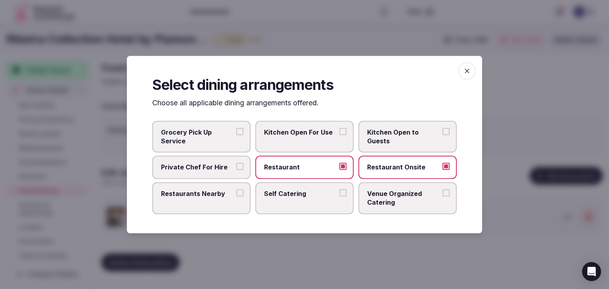
click at [219, 199] on label "Restaurants Nearby" at bounding box center [201, 198] width 98 height 32
click at [236, 197] on button "Restaurants Nearby" at bounding box center [239, 193] width 7 height 7
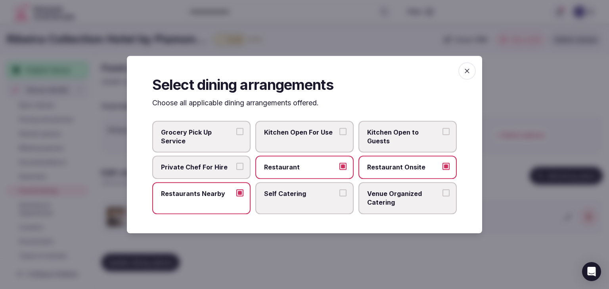
click at [285, 169] on span "Restaurant" at bounding box center [300, 167] width 73 height 9
click at [339, 169] on button "Restaurant" at bounding box center [342, 166] width 7 height 7
click at [211, 203] on label "Restaurants Nearby" at bounding box center [201, 198] width 98 height 32
click at [236, 197] on button "Restaurants Nearby" at bounding box center [239, 193] width 7 height 7
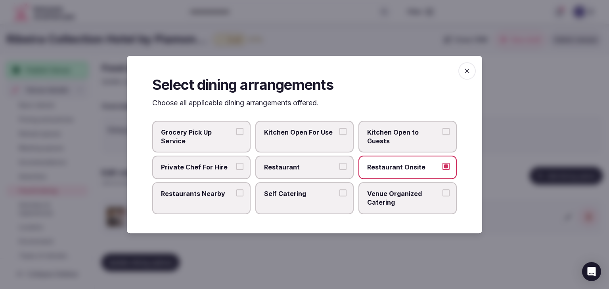
click at [297, 171] on span "Restaurant" at bounding box center [300, 167] width 73 height 9
click at [339, 171] on button "Restaurant" at bounding box center [342, 166] width 7 height 7
click at [218, 192] on span "Restaurants Nearby" at bounding box center [197, 194] width 73 height 9
click at [236, 192] on button "Restaurants Nearby" at bounding box center [239, 193] width 7 height 7
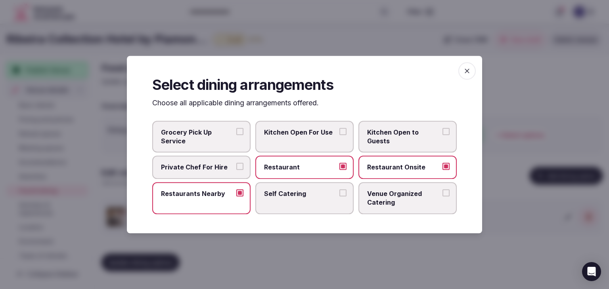
click at [465, 71] on icon "button" at bounding box center [467, 71] width 8 height 8
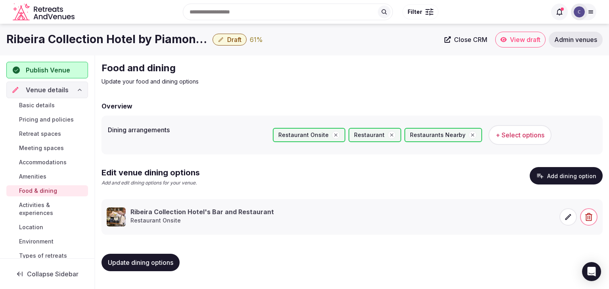
click at [173, 258] on button "Update dining options" at bounding box center [141, 262] width 78 height 17
click at [54, 207] on span "Activities & experiences" at bounding box center [52, 209] width 66 height 16
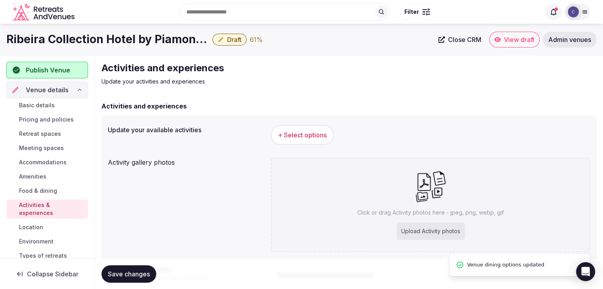
click at [51, 227] on link "Location" at bounding box center [47, 227] width 82 height 11
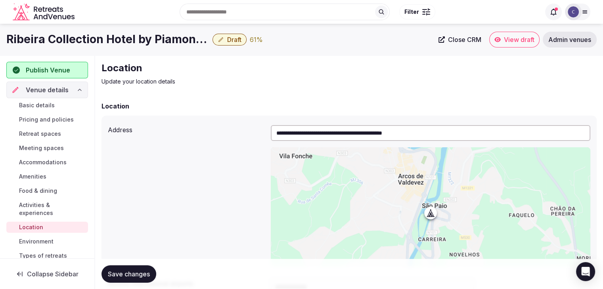
click at [52, 240] on span "Environment" at bounding box center [36, 242] width 34 height 8
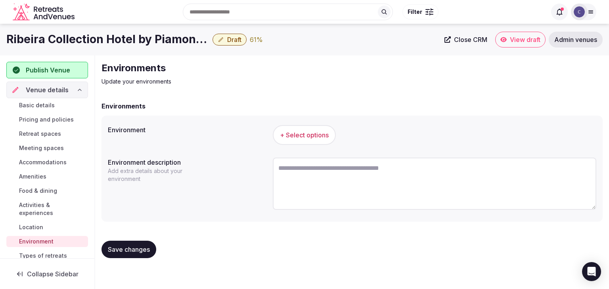
click at [46, 228] on link "Location" at bounding box center [47, 227] width 82 height 11
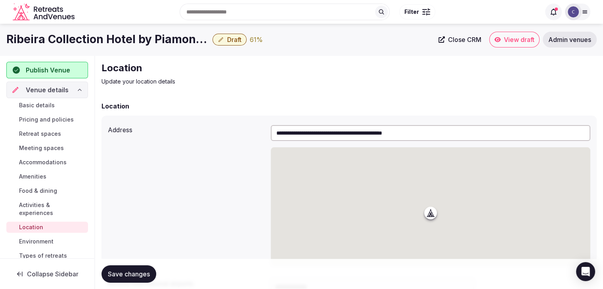
click at [61, 101] on link "Basic details" at bounding box center [47, 105] width 82 height 11
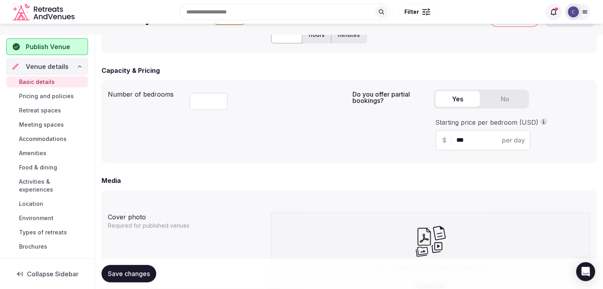
scroll to position [397, 0]
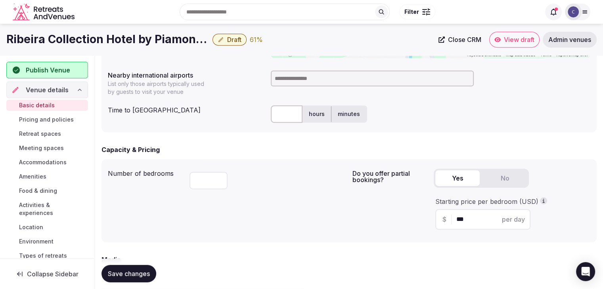
click at [71, 40] on h1 "Ribeira Collection Hotel by Piamonte Hotels" at bounding box center [107, 39] width 203 height 15
click at [71, 41] on h1 "Ribeira Collection Hotel by Piamonte Hotels" at bounding box center [107, 39] width 203 height 15
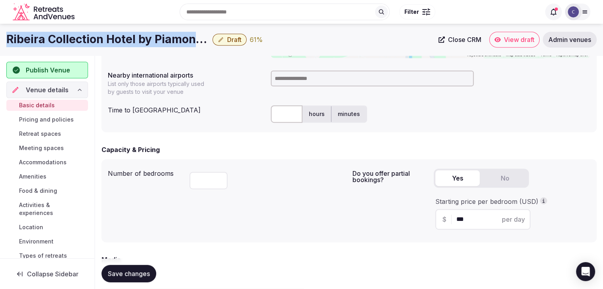
click at [71, 41] on h1 "Ribeira Collection Hotel by Piamonte Hotels" at bounding box center [107, 39] width 203 height 15
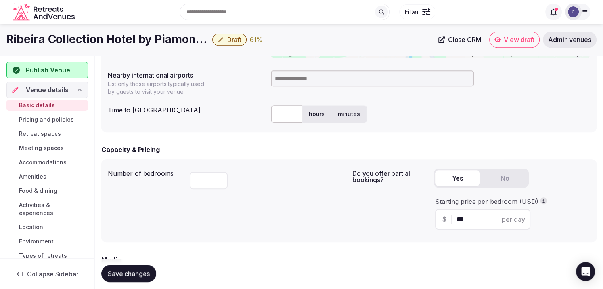
click at [304, 76] on input at bounding box center [372, 79] width 203 height 16
type input "*****"
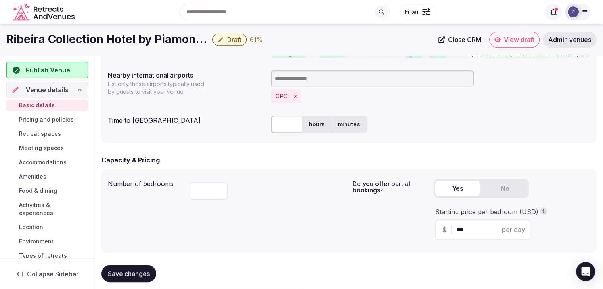
click at [293, 128] on input "text" at bounding box center [287, 124] width 32 height 17
type input "**"
click at [247, 151] on form "**********" at bounding box center [349, 131] width 495 height 852
click at [141, 276] on span "Save changes" at bounding box center [129, 274] width 42 height 8
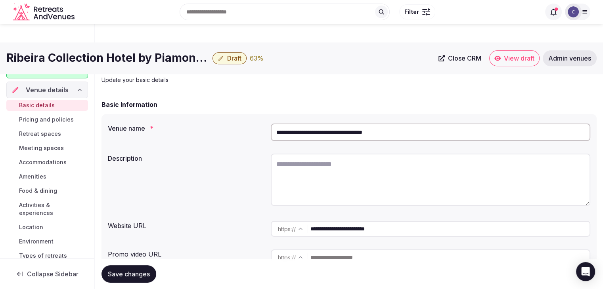
scroll to position [0, 0]
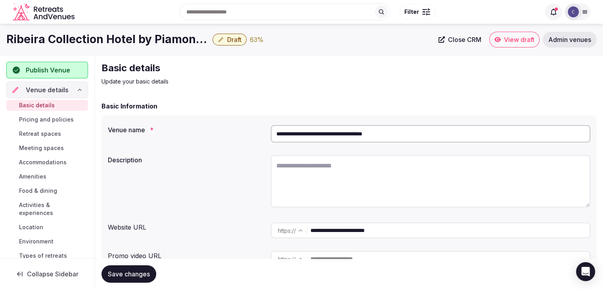
click at [313, 188] on textarea at bounding box center [431, 181] width 320 height 52
paste textarea "**********"
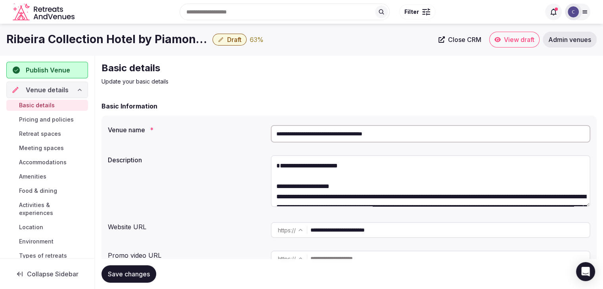
click at [311, 162] on textarea at bounding box center [431, 181] width 320 height 52
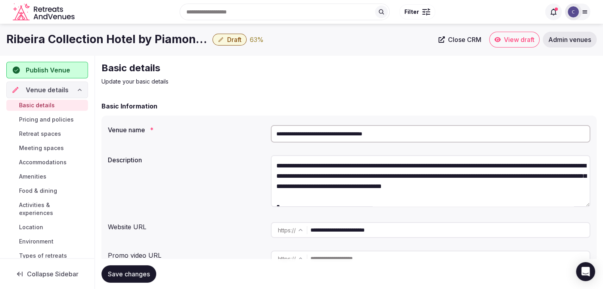
click at [303, 196] on textarea "**********" at bounding box center [431, 181] width 320 height 52
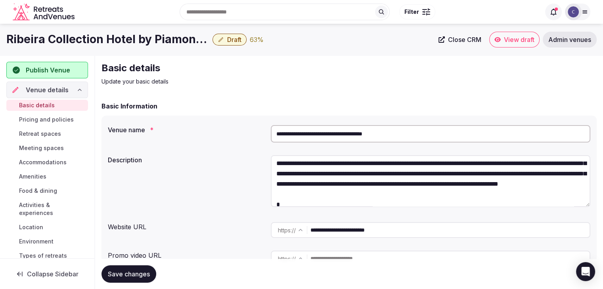
scroll to position [94, 0]
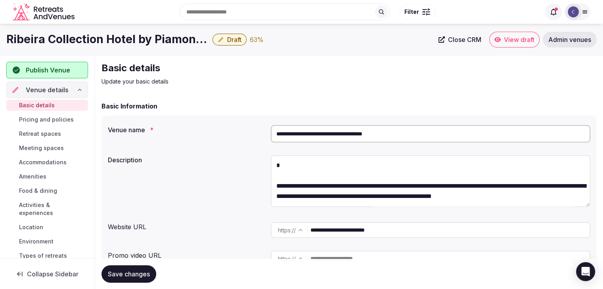
click at [281, 179] on textarea "**********" at bounding box center [431, 181] width 320 height 52
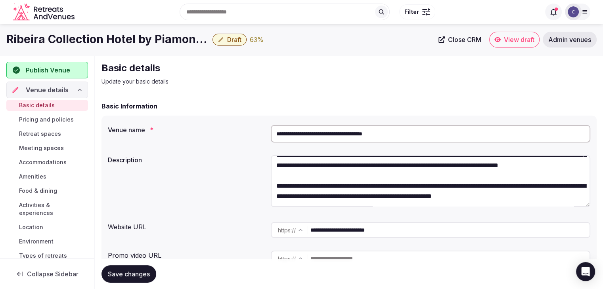
scroll to position [93, 0]
type textarea "**********"
click at [139, 278] on button "Save changes" at bounding box center [129, 274] width 55 height 17
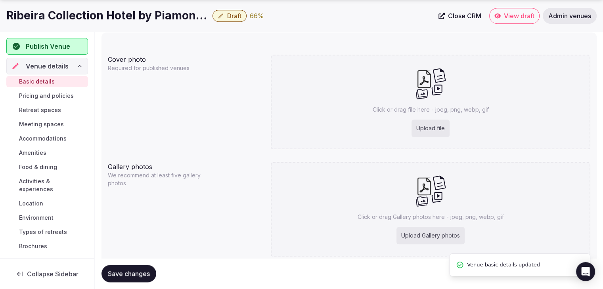
scroll to position [670, 0]
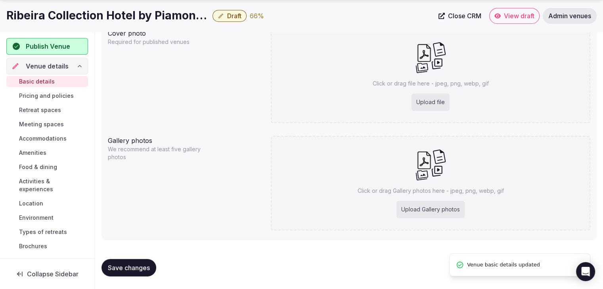
click at [86, 15] on h1 "Ribeira Collection Hotel by Piamonte Hotels" at bounding box center [107, 15] width 203 height 15
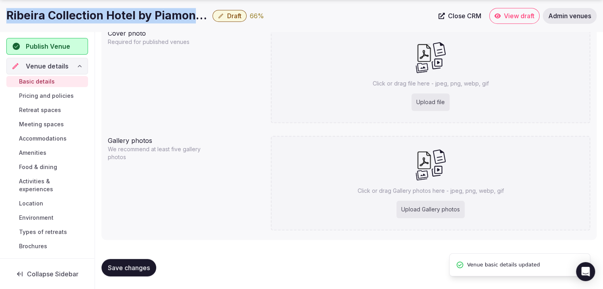
click at [86, 15] on h1 "Ribeira Collection Hotel by Piamonte Hotels" at bounding box center [107, 15] width 203 height 15
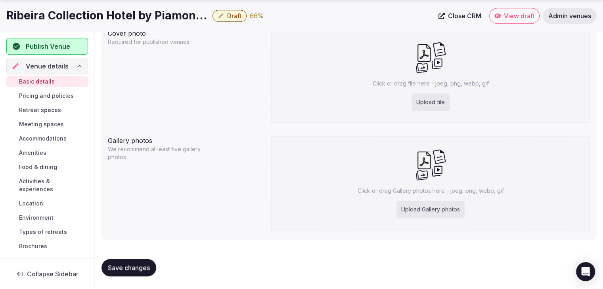
click at [433, 100] on div "Upload file" at bounding box center [431, 102] width 38 height 17
type input "**********"
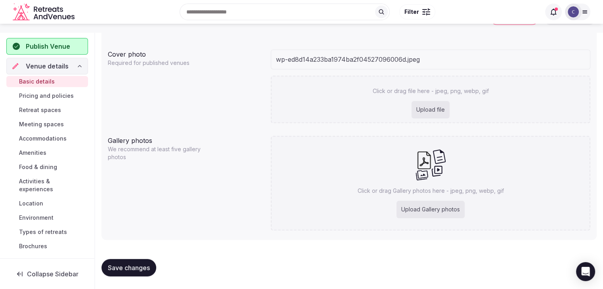
scroll to position [649, 0]
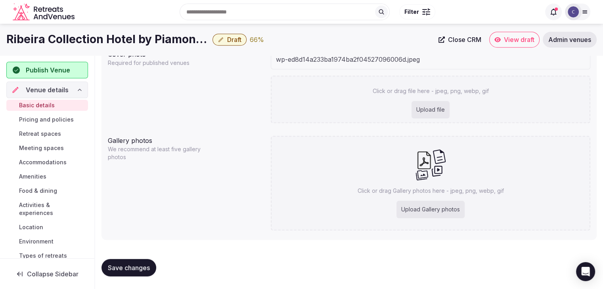
click at [433, 205] on div "Upload Gallery photos" at bounding box center [431, 209] width 68 height 17
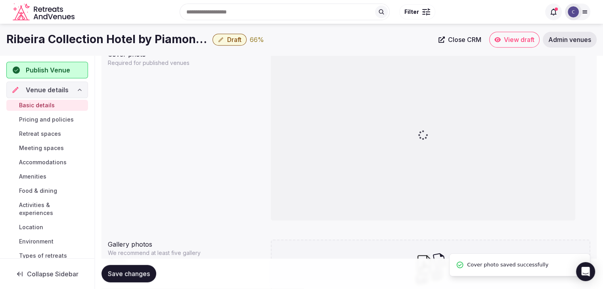
type input "**********"
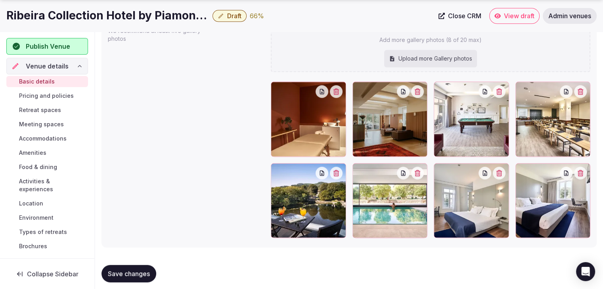
scroll to position [879, 0]
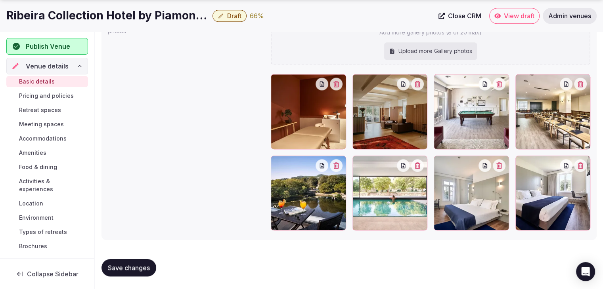
click at [412, 48] on div "Upload more Gallery photos" at bounding box center [430, 50] width 93 height 17
type input "**********"
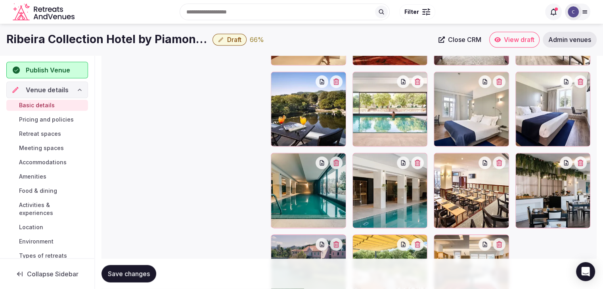
scroll to position [962, 0]
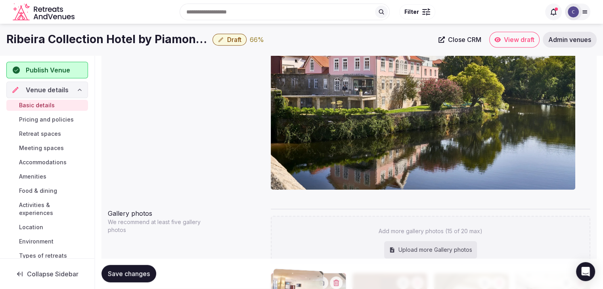
drag, startPoint x: 437, startPoint y: 157, endPoint x: 275, endPoint y: 237, distance: 180.5
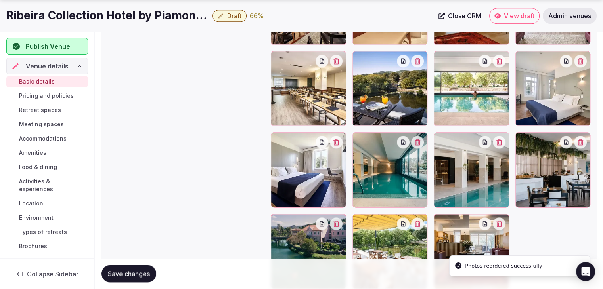
scroll to position [1001, 0]
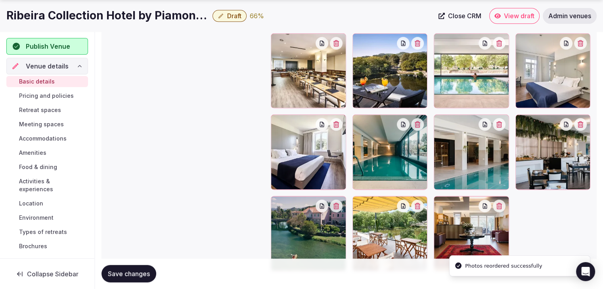
click at [366, 121] on div at bounding box center [390, 152] width 75 height 75
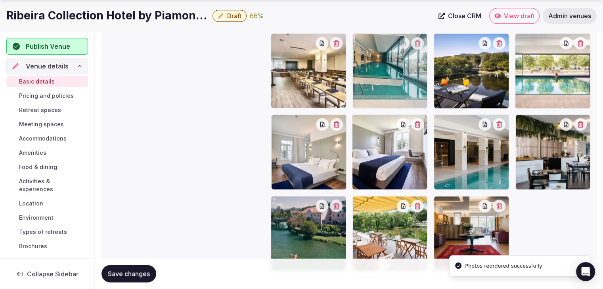
drag, startPoint x: 363, startPoint y: 120, endPoint x: 369, endPoint y: 80, distance: 39.6
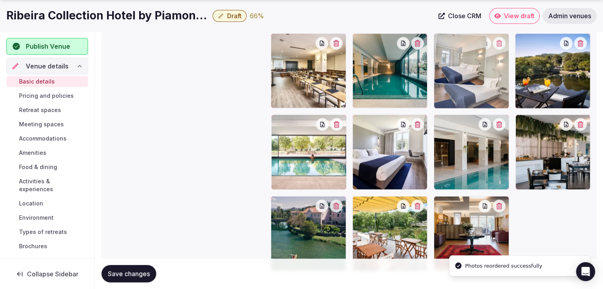
drag, startPoint x: 283, startPoint y: 123, endPoint x: 449, endPoint y: 64, distance: 176.3
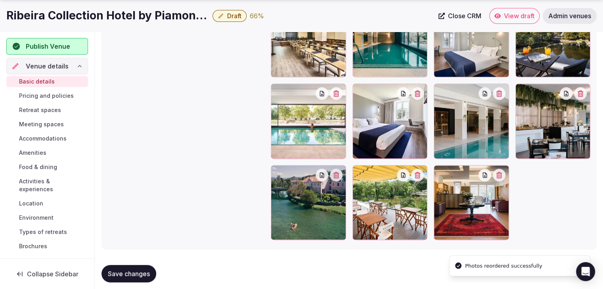
scroll to position [1041, 0]
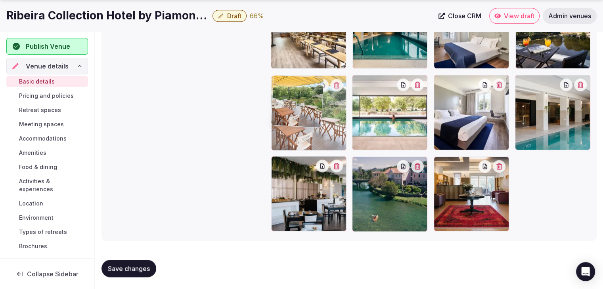
drag, startPoint x: 361, startPoint y: 157, endPoint x: 309, endPoint y: 107, distance: 72.1
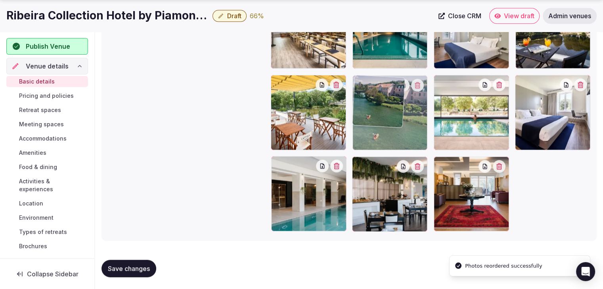
drag, startPoint x: 366, startPoint y: 161, endPoint x: 378, endPoint y: 112, distance: 50.1
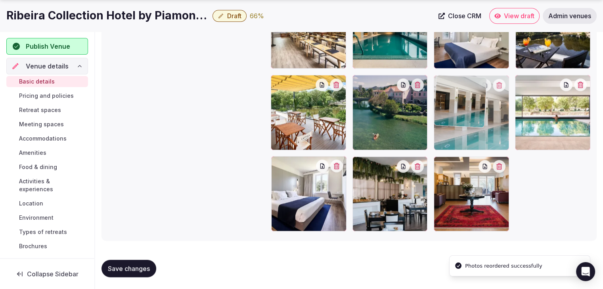
drag, startPoint x: 275, startPoint y: 163, endPoint x: 455, endPoint y: 95, distance: 192.7
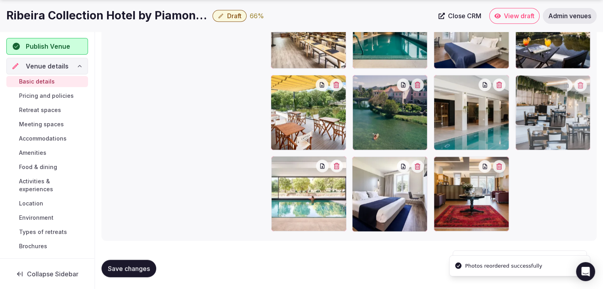
drag, startPoint x: 366, startPoint y: 164, endPoint x: 573, endPoint y: 74, distance: 225.3
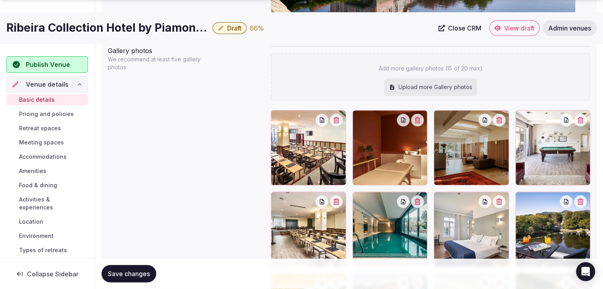
scroll to position [882, 0]
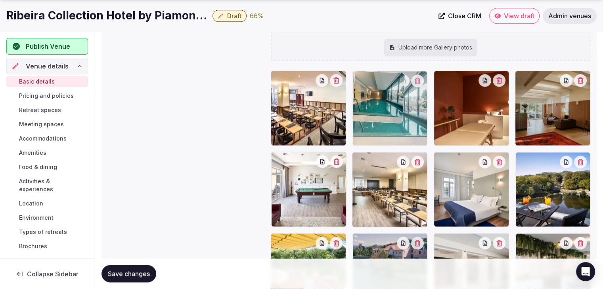
drag, startPoint x: 366, startPoint y: 154, endPoint x: 374, endPoint y: 107, distance: 47.5
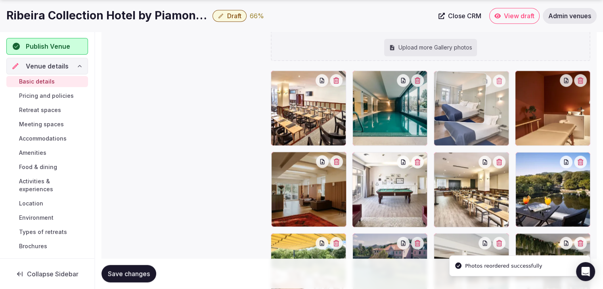
drag, startPoint x: 438, startPoint y: 156, endPoint x: 456, endPoint y: 109, distance: 50.4
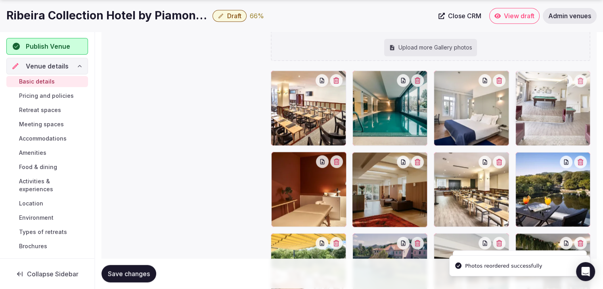
drag, startPoint x: 362, startPoint y: 157, endPoint x: 544, endPoint y: 107, distance: 188.6
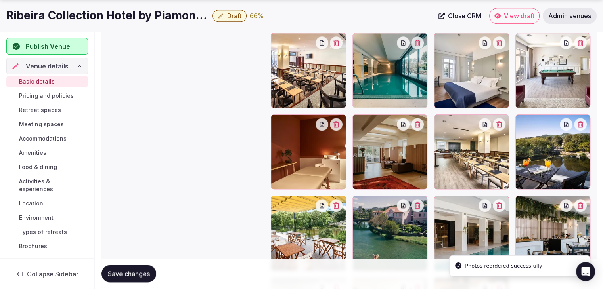
scroll to position [922, 0]
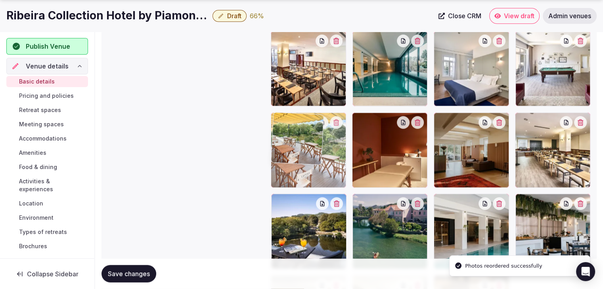
drag, startPoint x: 282, startPoint y: 194, endPoint x: 302, endPoint y: 132, distance: 65.3
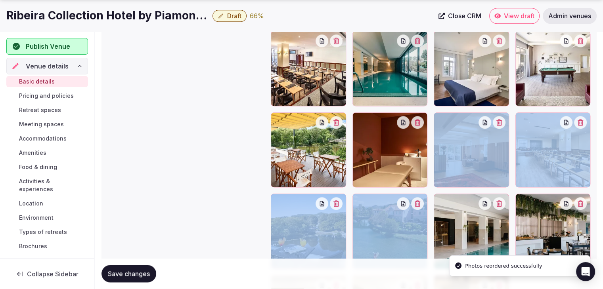
drag, startPoint x: 361, startPoint y: 193, endPoint x: 371, endPoint y: 189, distance: 10.5
click at [370, 162] on div at bounding box center [431, 191] width 320 height 320
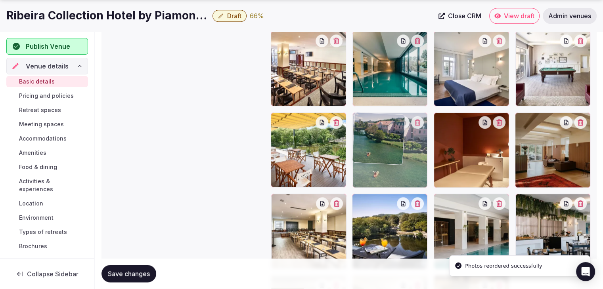
drag, startPoint x: 363, startPoint y: 203, endPoint x: 370, endPoint y: 151, distance: 52.8
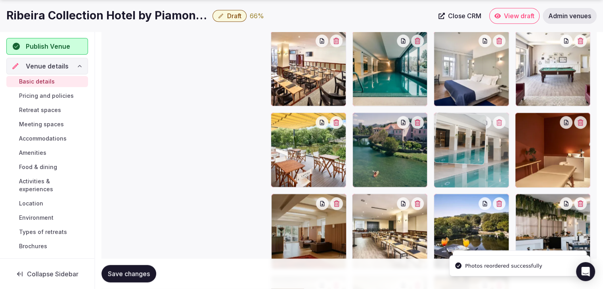
drag, startPoint x: 443, startPoint y: 197, endPoint x: 463, endPoint y: 186, distance: 23.1
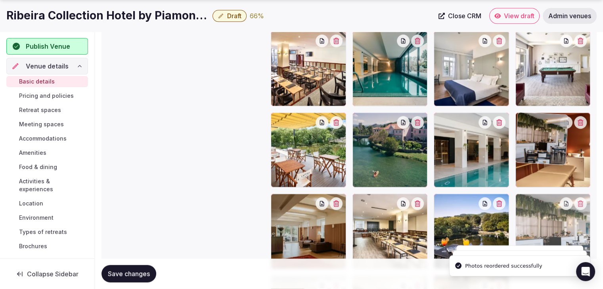
drag, startPoint x: 522, startPoint y: 207, endPoint x: 530, endPoint y: 157, distance: 51.0
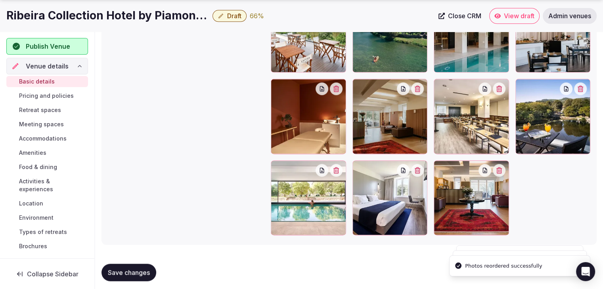
scroll to position [1041, 0]
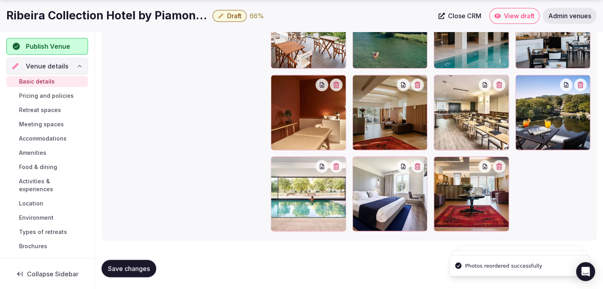
click at [123, 265] on span "Save changes" at bounding box center [129, 269] width 42 height 8
click at [44, 94] on span "Pricing and policies" at bounding box center [46, 96] width 55 height 8
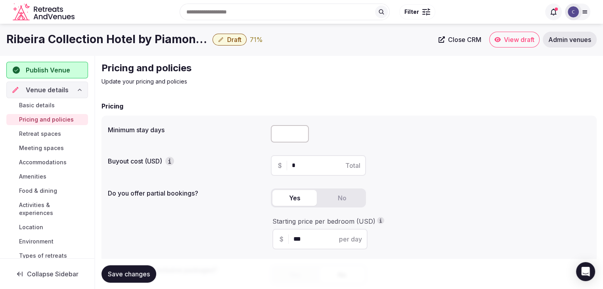
click at [56, 134] on span "Retreat spaces" at bounding box center [40, 134] width 42 height 8
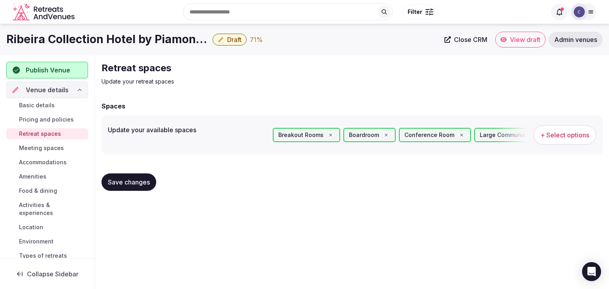
click at [55, 147] on span "Meeting spaces" at bounding box center [41, 148] width 45 height 8
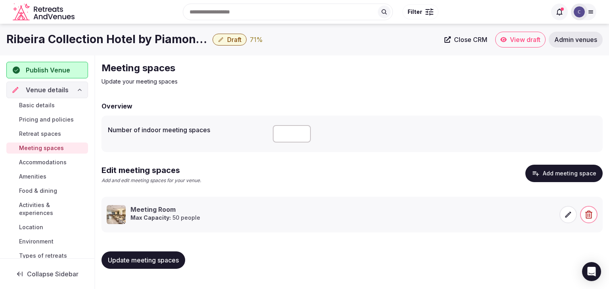
click at [60, 159] on span "Accommodations" at bounding box center [43, 163] width 48 height 8
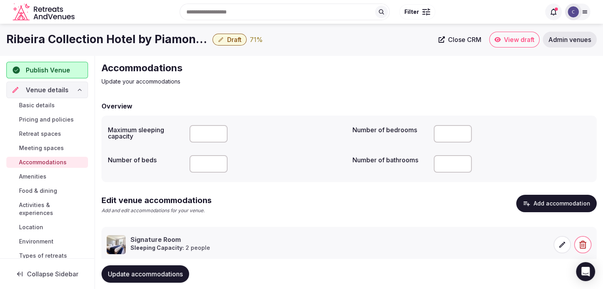
click at [58, 175] on link "Amenities" at bounding box center [47, 176] width 82 height 11
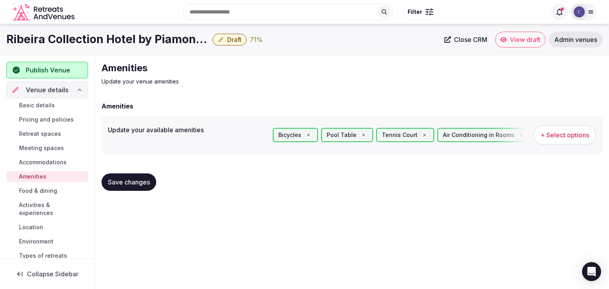
click at [58, 195] on link "Food & dining" at bounding box center [47, 191] width 82 height 11
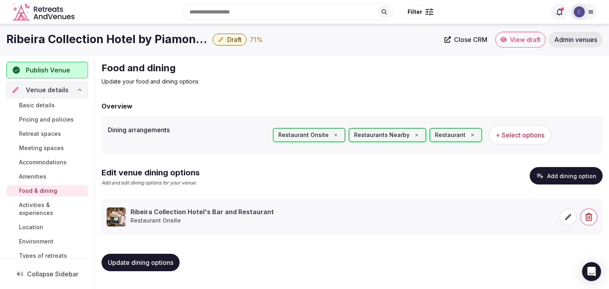
click at [57, 208] on span "Activities & experiences" at bounding box center [52, 209] width 66 height 16
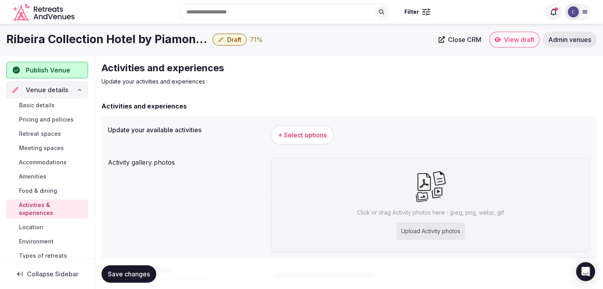
click at [311, 132] on span "+ Select options" at bounding box center [302, 135] width 49 height 9
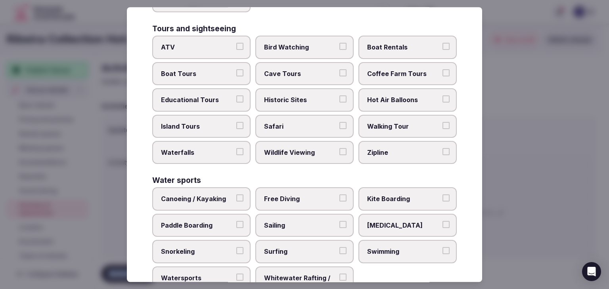
scroll to position [612, 0]
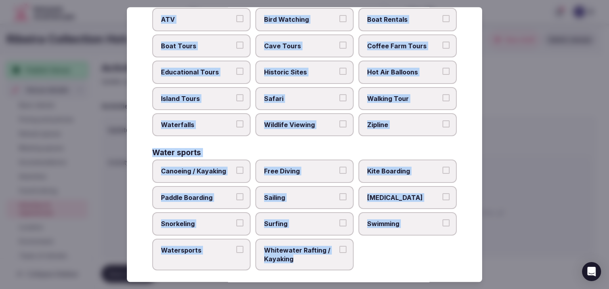
drag, startPoint x: 149, startPoint y: 54, endPoint x: 361, endPoint y: 259, distance: 294.2
click at [361, 259] on div "Select your activities Choose all applicable activities offered. Culture Dancin…" at bounding box center [304, 144] width 355 height 275
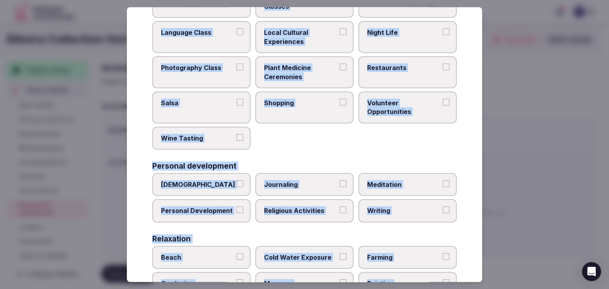
scroll to position [17, 0]
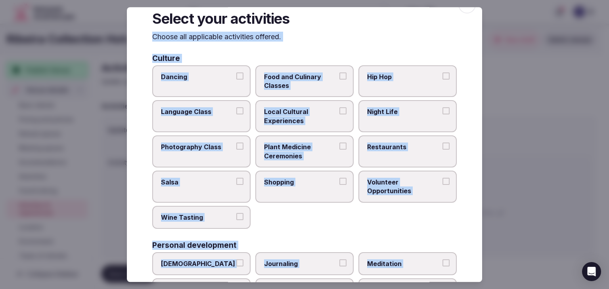
click at [319, 119] on span "Local Cultural Experiences" at bounding box center [300, 117] width 73 height 18
click at [339, 115] on button "Local Cultural Experiences" at bounding box center [342, 111] width 7 height 7
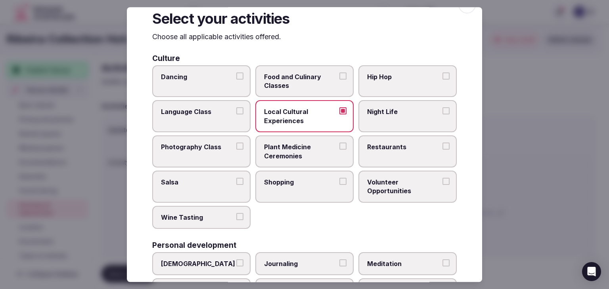
drag, startPoint x: 373, startPoint y: 140, endPoint x: 379, endPoint y: 135, distance: 7.9
click at [374, 141] on label "Restaurants" at bounding box center [407, 152] width 98 height 32
click at [443, 143] on button "Restaurants" at bounding box center [446, 146] width 7 height 7
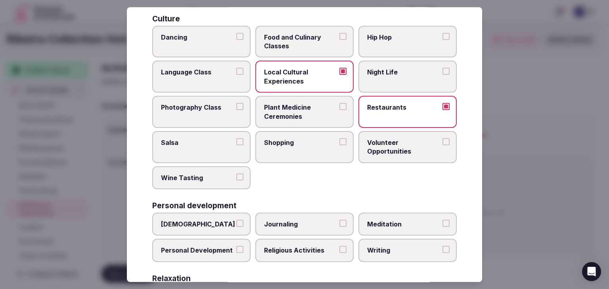
scroll to position [97, 0]
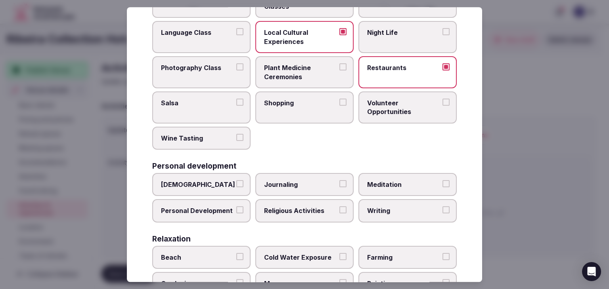
click at [230, 207] on span "Personal Development" at bounding box center [197, 211] width 73 height 9
click at [236, 207] on button "Personal Development" at bounding box center [239, 210] width 7 height 7
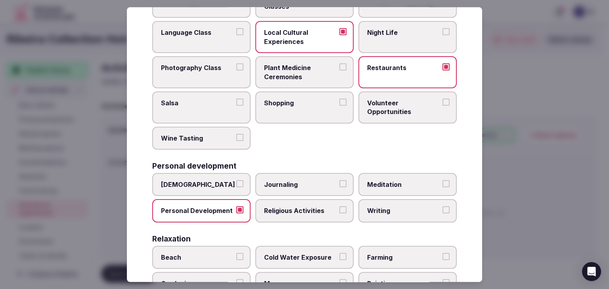
click at [387, 189] on label "Meditation" at bounding box center [407, 184] width 98 height 23
click at [443, 188] on button "Meditation" at bounding box center [446, 183] width 7 height 7
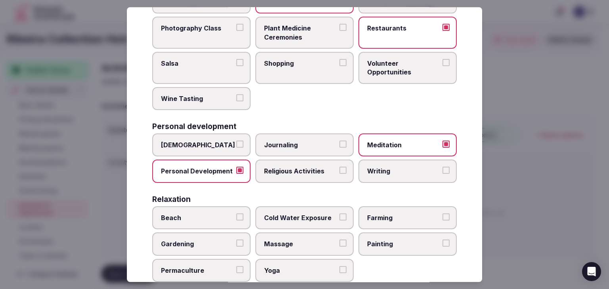
click at [306, 243] on span "Massage" at bounding box center [300, 244] width 73 height 9
click at [339, 243] on button "Massage" at bounding box center [342, 243] width 7 height 7
click at [305, 262] on label "Yoga" at bounding box center [304, 270] width 98 height 23
click at [339, 266] on button "Yoga" at bounding box center [342, 269] width 7 height 7
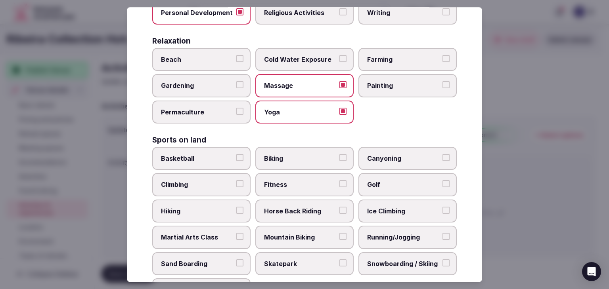
scroll to position [374, 0]
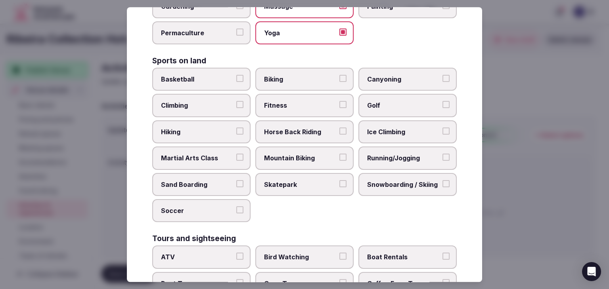
click at [279, 77] on span "Biking" at bounding box center [300, 79] width 73 height 9
click at [339, 77] on button "Biking" at bounding box center [342, 78] width 7 height 7
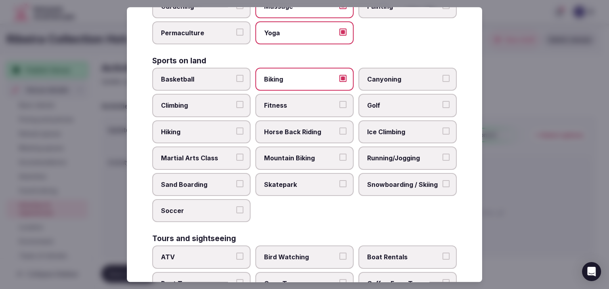
click at [281, 96] on label "Fitness" at bounding box center [304, 105] width 98 height 23
click at [339, 102] on button "Fitness" at bounding box center [342, 105] width 7 height 7
click at [205, 121] on label "Hiking" at bounding box center [201, 132] width 98 height 23
click at [236, 128] on button "Hiking" at bounding box center [239, 131] width 7 height 7
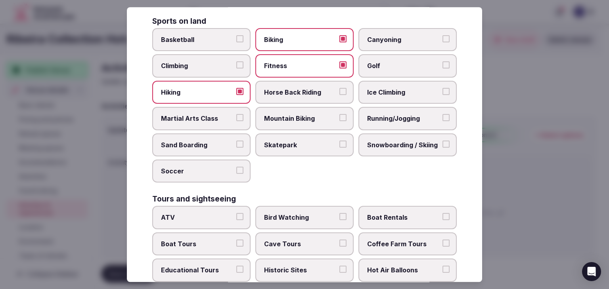
scroll to position [454, 0]
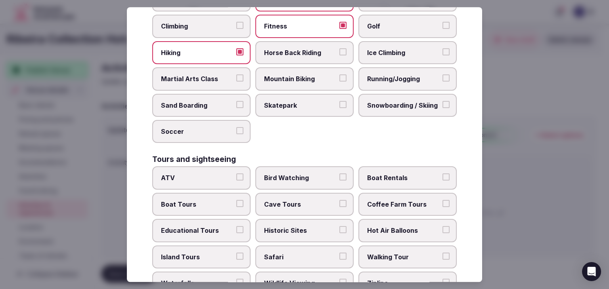
click at [322, 227] on span "Historic Sites" at bounding box center [300, 230] width 73 height 9
click at [339, 227] on button "Historic Sites" at bounding box center [342, 229] width 7 height 7
click at [385, 253] on span "Walking Tour" at bounding box center [403, 257] width 73 height 9
click at [443, 253] on button "Walking Tour" at bounding box center [446, 256] width 7 height 7
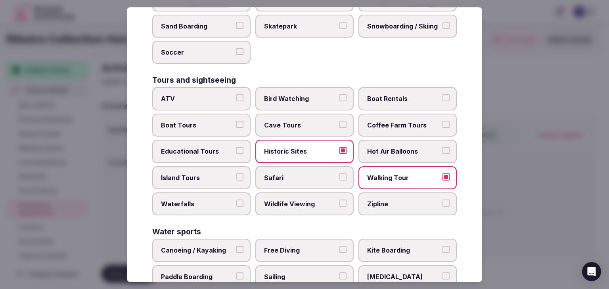
scroll to position [612, 0]
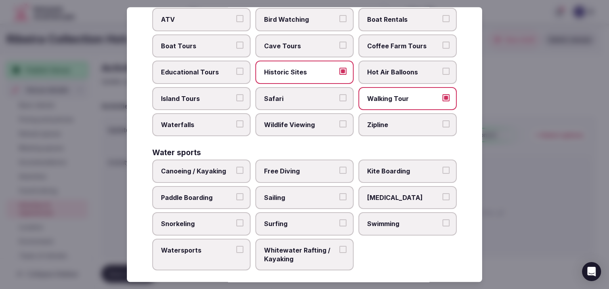
click at [201, 186] on label "Paddle Boarding" at bounding box center [201, 197] width 98 height 23
click at [236, 194] on button "Paddle Boarding" at bounding box center [239, 197] width 7 height 7
click at [203, 246] on span "Watersports" at bounding box center [197, 250] width 73 height 9
click at [236, 246] on button "Watersports" at bounding box center [239, 249] width 7 height 7
click at [398, 220] on span "Swimming" at bounding box center [403, 224] width 73 height 9
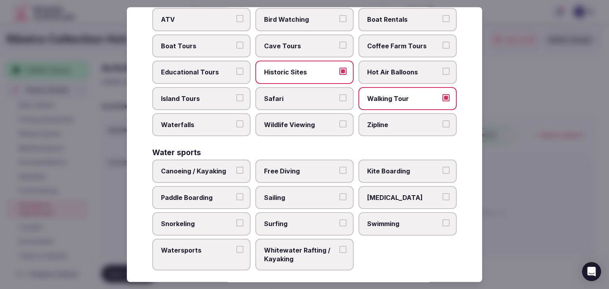
click at [443, 220] on button "Swimming" at bounding box center [446, 223] width 7 height 7
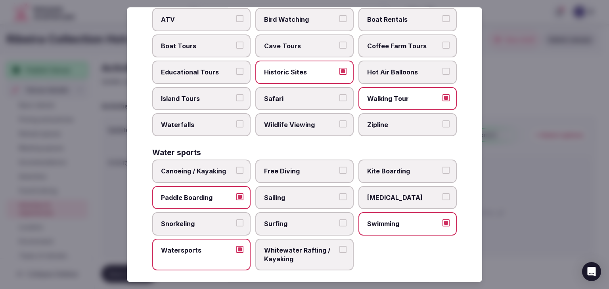
click at [200, 167] on span "Canoeing / Kayaking" at bounding box center [197, 171] width 73 height 9
click at [236, 167] on button "Canoeing / Kayaking" at bounding box center [239, 170] width 7 height 7
click at [201, 194] on span "Paddle Boarding" at bounding box center [197, 198] width 73 height 9
click at [236, 194] on button "Paddle Boarding" at bounding box center [239, 197] width 7 height 7
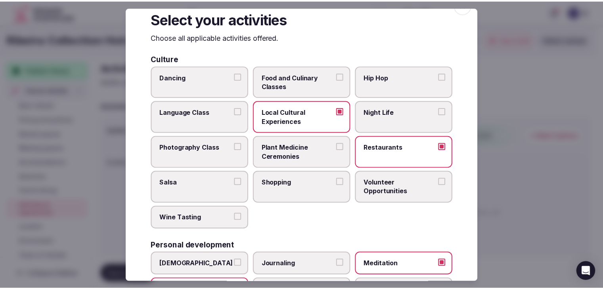
scroll to position [0, 0]
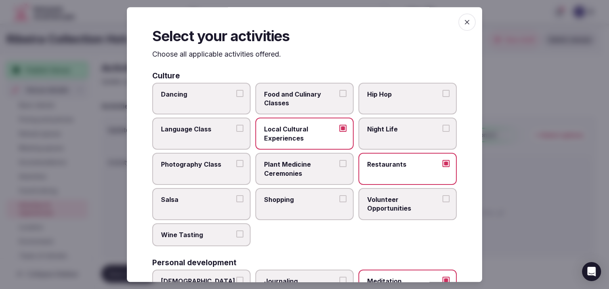
click at [465, 21] on icon "button" at bounding box center [467, 22] width 5 height 5
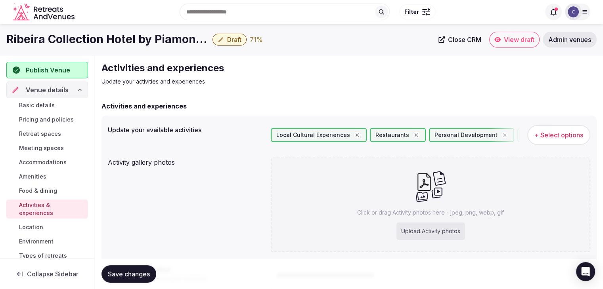
click at [449, 231] on div "Upload Activity photos" at bounding box center [431, 231] width 69 height 17
type input "**********"
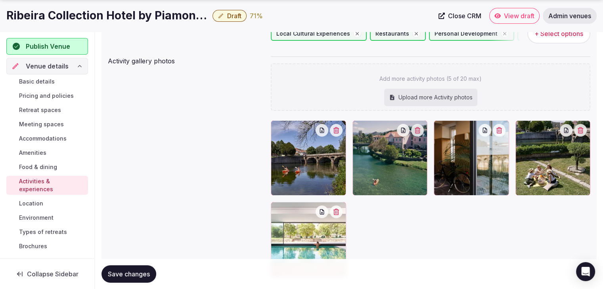
scroll to position [119, 0]
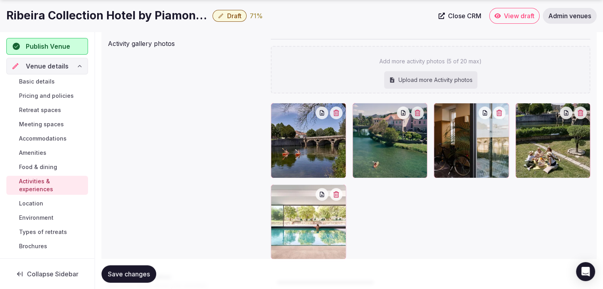
click at [138, 272] on span "Save changes" at bounding box center [129, 274] width 42 height 8
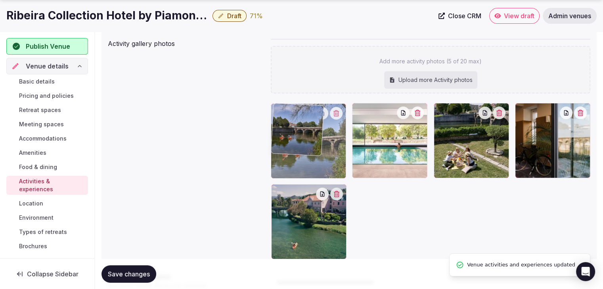
drag, startPoint x: 282, startPoint y: 195, endPoint x: 286, endPoint y: 145, distance: 50.5
click at [286, 145] on body "Search Popular Destinations Toscana, Italy Riviera Maya, Mexico Indonesia, Bali…" at bounding box center [301, 133] width 603 height 505
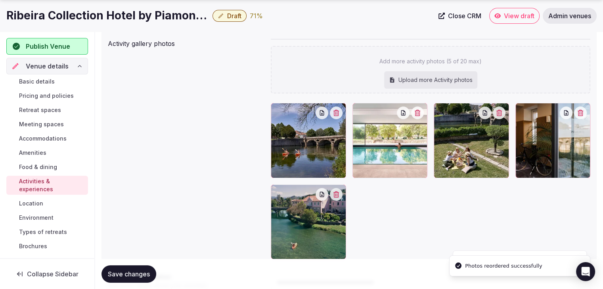
click at [135, 281] on button "Save changes" at bounding box center [129, 274] width 55 height 17
click at [44, 78] on span "Basic details" at bounding box center [37, 82] width 36 height 8
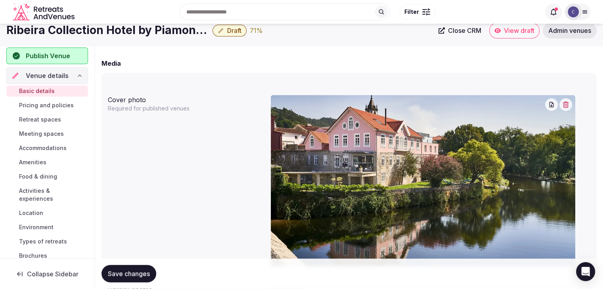
scroll to position [595, 0]
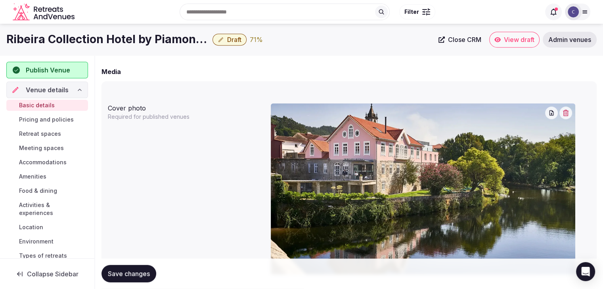
click at [565, 113] on icon "button" at bounding box center [566, 113] width 6 height 6
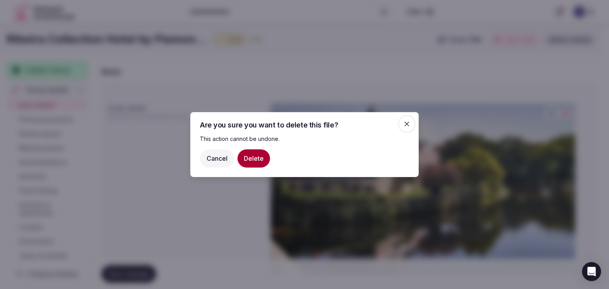
click at [255, 156] on button "Delete" at bounding box center [254, 158] width 33 height 18
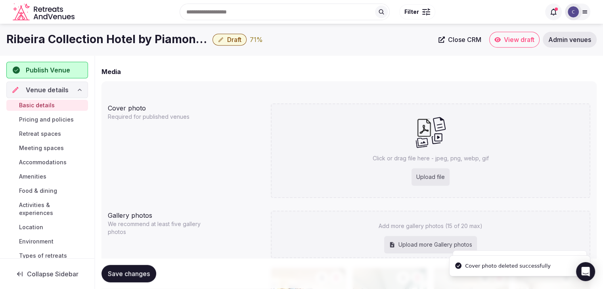
click at [425, 177] on div "Upload file" at bounding box center [431, 177] width 38 height 17
type input "**********"
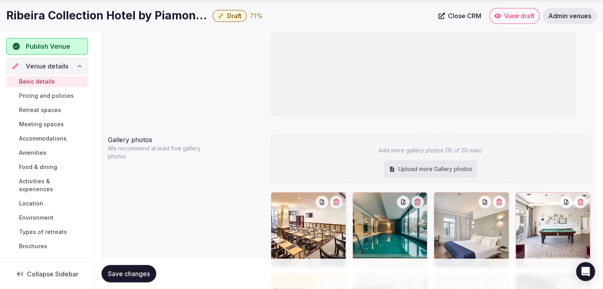
scroll to position [872, 0]
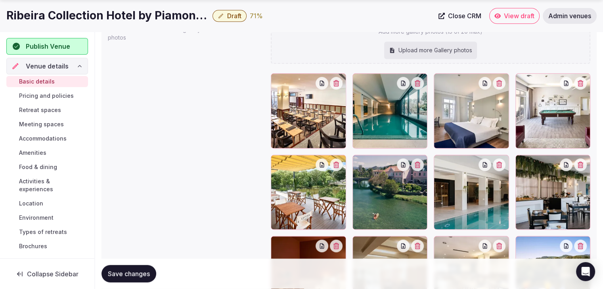
click at [144, 274] on span "Save changes" at bounding box center [129, 274] width 42 height 8
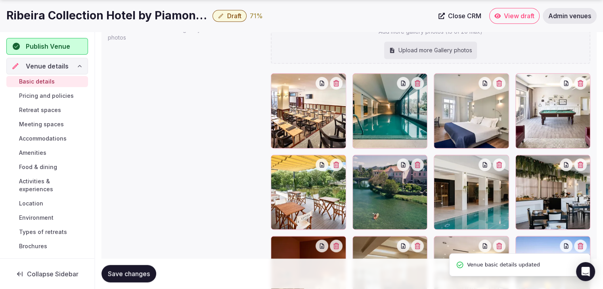
click at [38, 219] on span "Environment" at bounding box center [36, 218] width 34 height 8
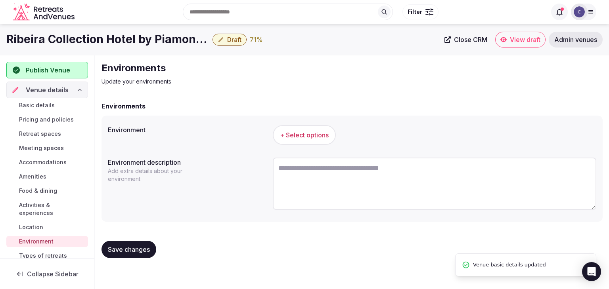
click at [310, 133] on span "+ Select options" at bounding box center [304, 135] width 49 height 9
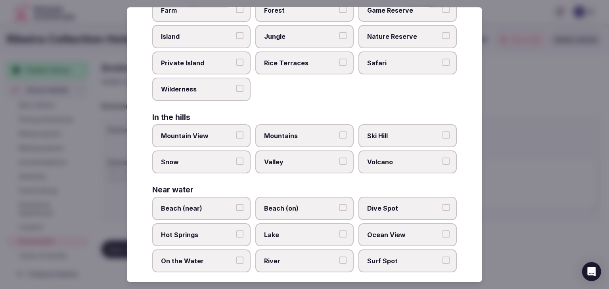
scroll to position [190, 0]
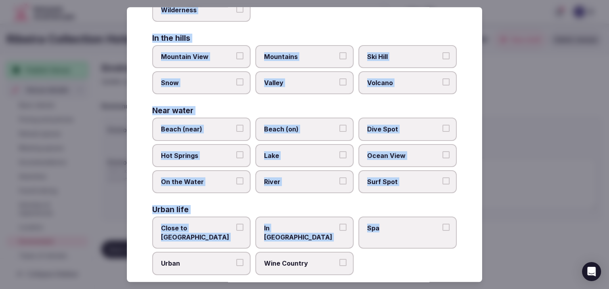
drag, startPoint x: 149, startPoint y: 55, endPoint x: 379, endPoint y: 263, distance: 310.5
click at [379, 263] on div "Select your environment Choose all applicable environments offered. In nature C…" at bounding box center [304, 144] width 355 height 275
drag, startPoint x: 151, startPoint y: 54, endPoint x: 348, endPoint y: 259, distance: 284.9
click at [348, 259] on div "Select your environment Choose all applicable environments offered. In nature C…" at bounding box center [304, 144] width 355 height 275
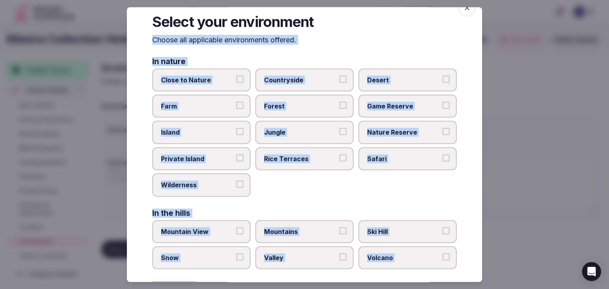
scroll to position [0, 0]
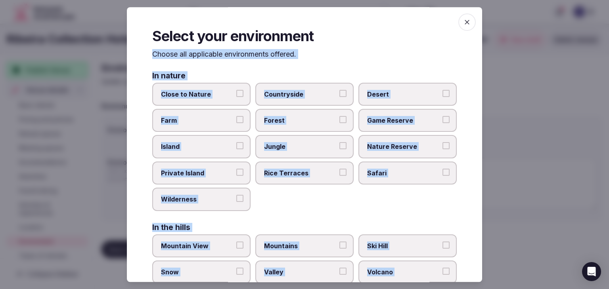
click at [289, 92] on span "Countryside" at bounding box center [300, 94] width 73 height 9
click at [339, 92] on button "Countryside" at bounding box center [342, 93] width 7 height 7
click at [213, 90] on span "Close to Nature" at bounding box center [197, 94] width 73 height 9
click at [236, 90] on button "Close to Nature" at bounding box center [239, 93] width 7 height 7
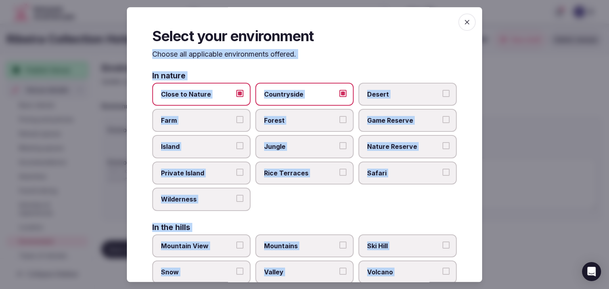
click at [312, 113] on label "Forest" at bounding box center [304, 120] width 98 height 23
click at [339, 116] on button "Forest" at bounding box center [342, 119] width 7 height 7
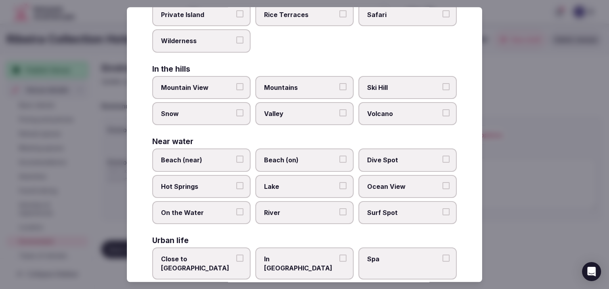
scroll to position [190, 0]
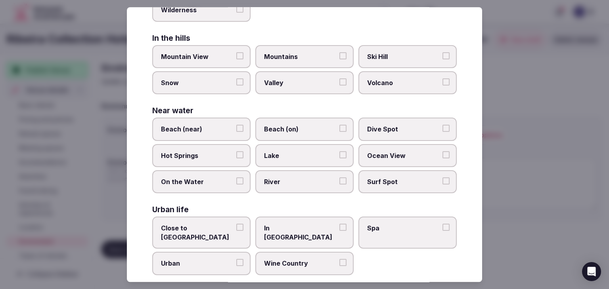
click at [221, 226] on span "Close to City Center" at bounding box center [197, 233] width 73 height 18
click at [236, 226] on button "Close to City Center" at bounding box center [239, 227] width 7 height 7
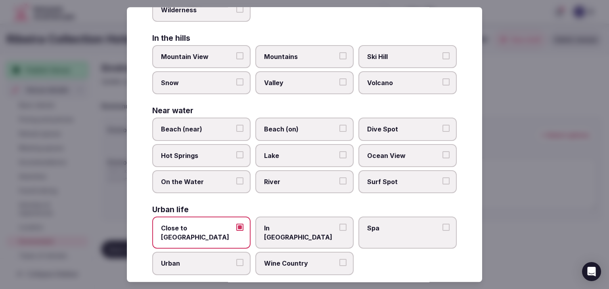
click at [217, 260] on span "Urban" at bounding box center [197, 264] width 73 height 9
click at [236, 260] on button "Urban" at bounding box center [239, 263] width 7 height 7
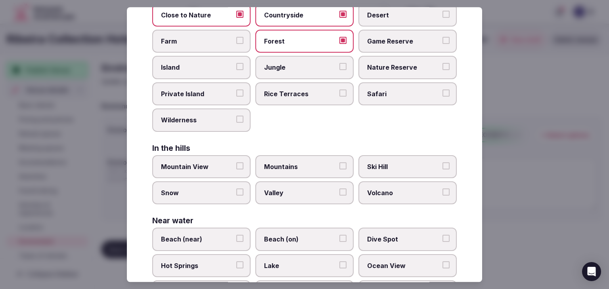
scroll to position [0, 0]
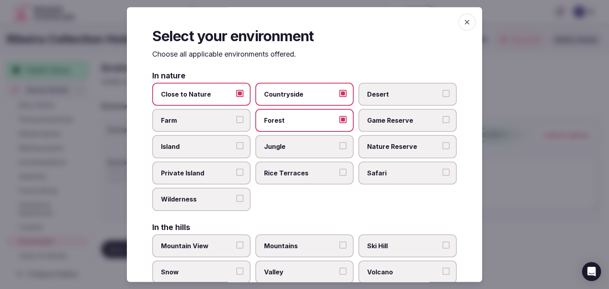
click at [463, 24] on icon "button" at bounding box center [467, 22] width 8 height 8
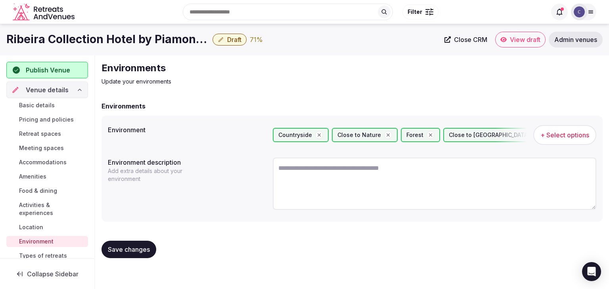
click at [362, 178] on textarea at bounding box center [435, 184] width 324 height 52
paste textarea "**********"
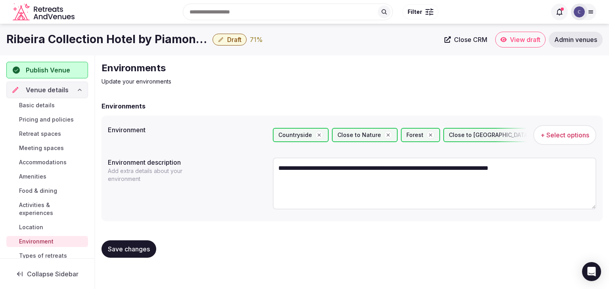
type textarea "**********"
click at [134, 249] on span "Save changes" at bounding box center [129, 249] width 42 height 8
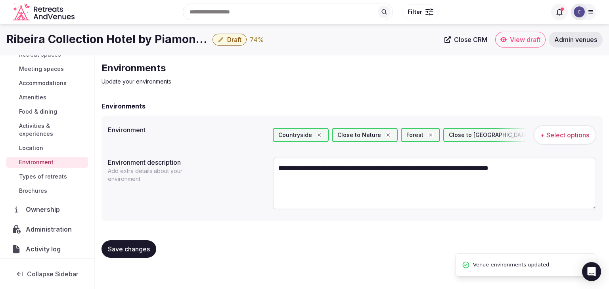
click at [65, 177] on span "Types of retreats" at bounding box center [43, 177] width 48 height 8
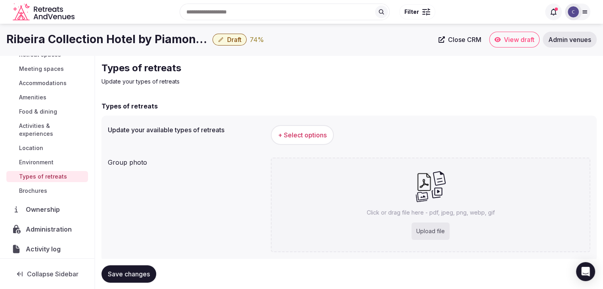
click at [310, 123] on div "+ Select options" at bounding box center [431, 135] width 320 height 26
click at [303, 136] on span "+ Select options" at bounding box center [302, 135] width 49 height 9
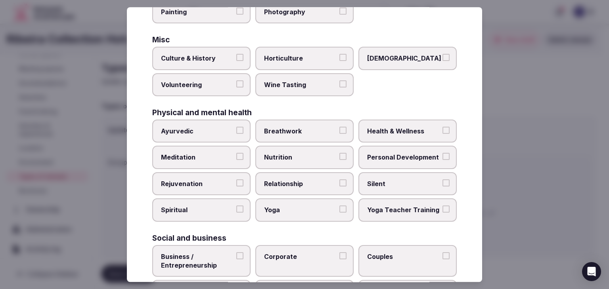
scroll to position [322, 0]
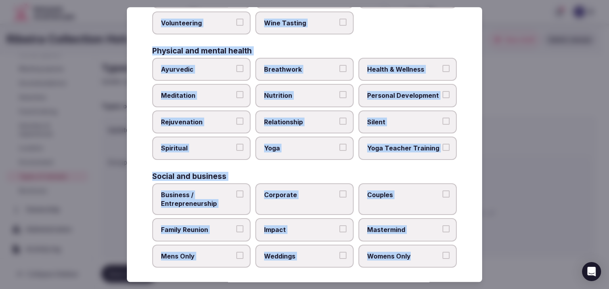
drag, startPoint x: 154, startPoint y: 53, endPoint x: 455, endPoint y: 252, distance: 361.4
click at [455, 252] on div "Select your types of retreats Choose all applicable types of retreats offered. …" at bounding box center [304, 144] width 355 height 275
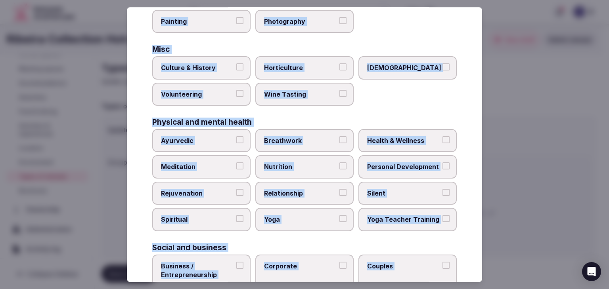
scroll to position [243, 0]
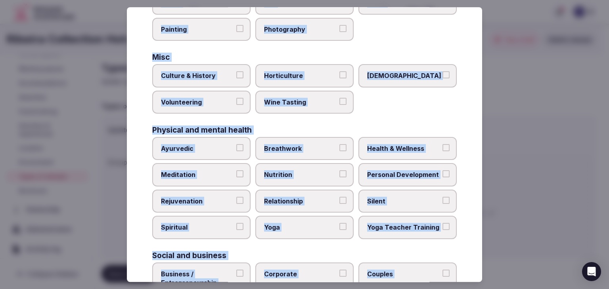
click at [198, 74] on span "Culture & History" at bounding box center [197, 76] width 73 height 9
click at [236, 74] on button "Culture & History" at bounding box center [239, 75] width 7 height 7
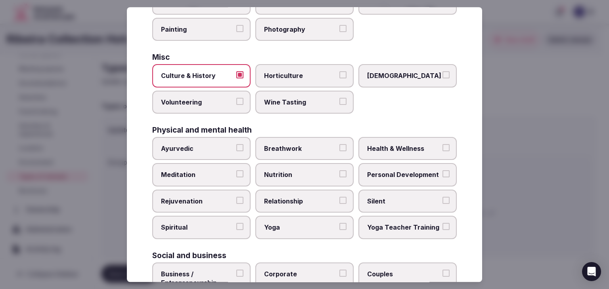
drag, startPoint x: 392, startPoint y: 138, endPoint x: 393, endPoint y: 148, distance: 9.6
click at [392, 140] on label "Health & Wellness" at bounding box center [407, 148] width 98 height 23
click at [443, 144] on button "Health & Wellness" at bounding box center [446, 147] width 7 height 7
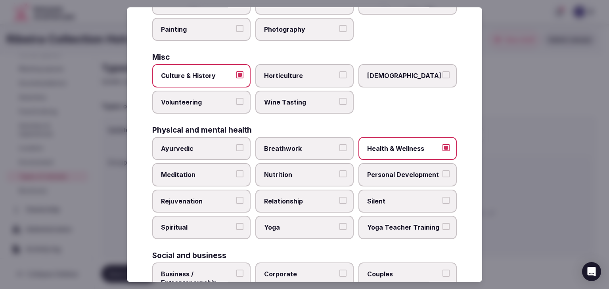
click at [393, 173] on span "Personal Development" at bounding box center [403, 175] width 73 height 9
click at [443, 173] on button "Personal Development" at bounding box center [446, 174] width 7 height 7
click at [233, 176] on label "Meditation" at bounding box center [201, 175] width 98 height 23
click at [236, 176] on button "Meditation" at bounding box center [239, 174] width 7 height 7
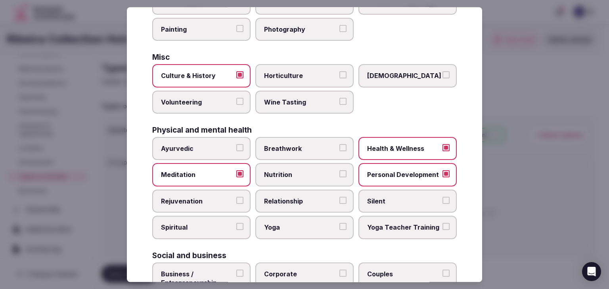
click at [230, 198] on span "Rejuvenation" at bounding box center [197, 201] width 73 height 9
click at [236, 198] on button "Rejuvenation" at bounding box center [239, 200] width 7 height 7
click at [287, 227] on span "Yoga" at bounding box center [300, 228] width 73 height 9
click at [339, 227] on button "Yoga" at bounding box center [342, 227] width 7 height 7
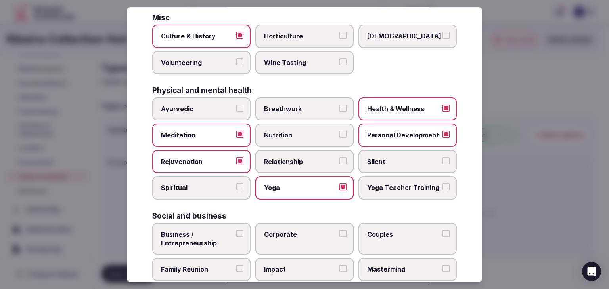
scroll to position [322, 0]
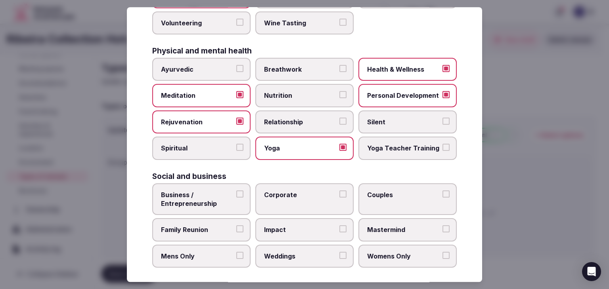
click at [265, 191] on span "Corporate" at bounding box center [300, 195] width 73 height 9
click at [339, 191] on button "Corporate" at bounding box center [342, 194] width 7 height 7
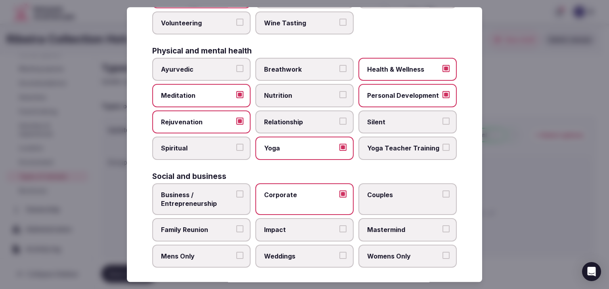
click at [306, 245] on label "Weddings" at bounding box center [304, 256] width 98 height 23
click at [339, 252] on button "Weddings" at bounding box center [342, 255] width 7 height 7
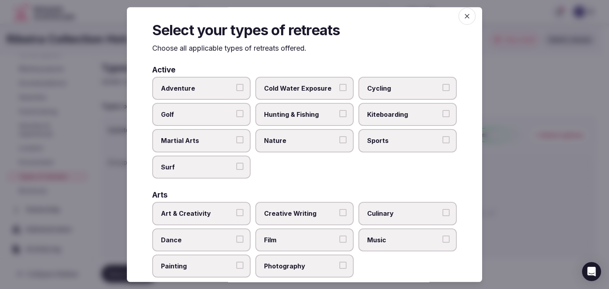
scroll to position [0, 0]
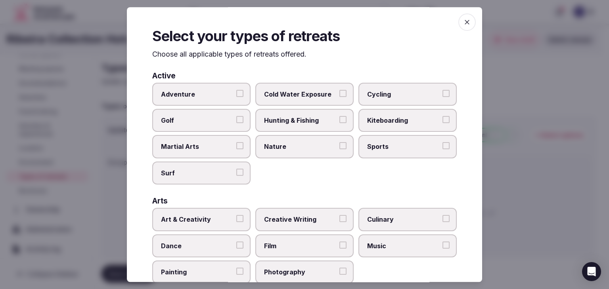
click at [464, 23] on icon "button" at bounding box center [467, 22] width 8 height 8
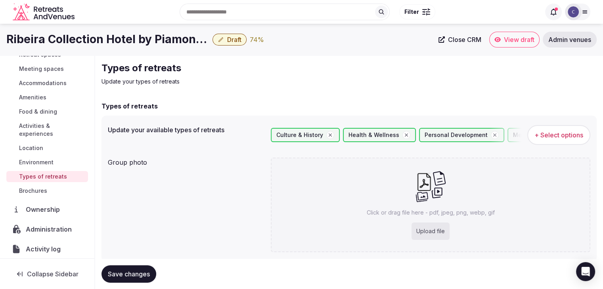
click at [426, 230] on div "Upload file" at bounding box center [431, 231] width 38 height 17
type input "**********"
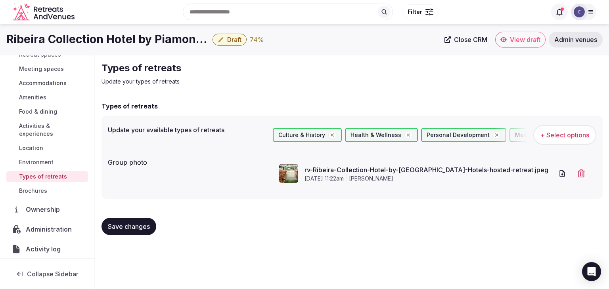
click at [129, 223] on span "Save changes" at bounding box center [129, 227] width 42 height 8
click at [131, 228] on span "Save changes" at bounding box center [129, 227] width 42 height 8
click at [221, 40] on icon "button" at bounding box center [220, 39] width 5 height 5
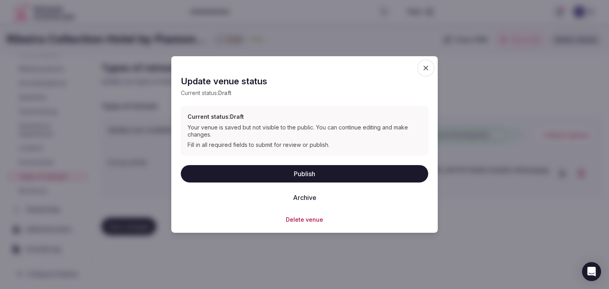
click at [313, 174] on button "Publish" at bounding box center [304, 173] width 247 height 17
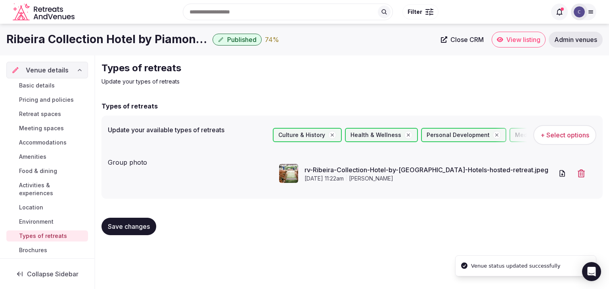
click at [45, 82] on span "Basic details" at bounding box center [37, 86] width 36 height 8
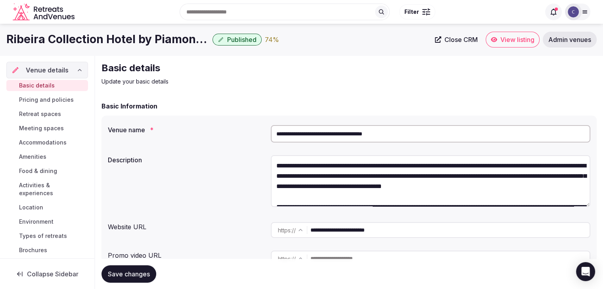
click at [577, 45] on link "Admin venues" at bounding box center [570, 40] width 54 height 16
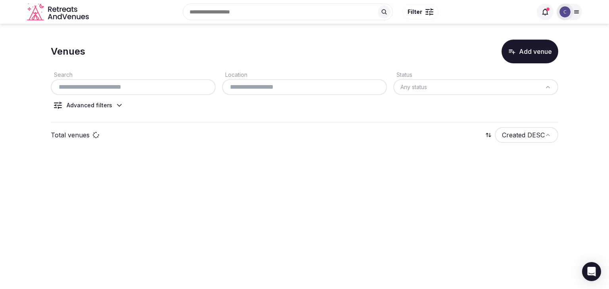
click at [204, 77] on div "Search" at bounding box center [133, 82] width 165 height 25
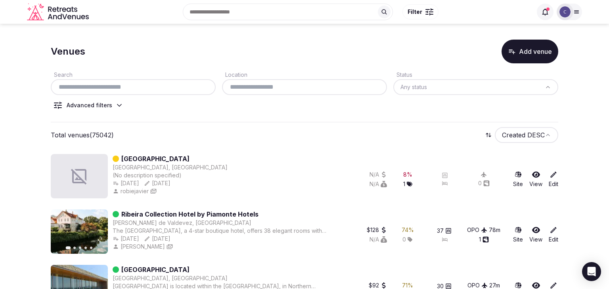
click at [191, 84] on input "text" at bounding box center [133, 87] width 159 height 10
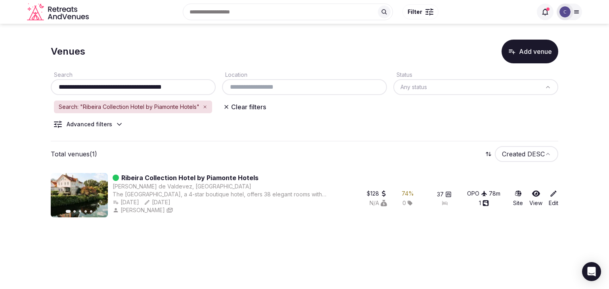
click at [201, 88] on input "**********" at bounding box center [133, 87] width 159 height 10
click at [200, 88] on input "**********" at bounding box center [133, 87] width 159 height 10
click at [199, 88] on input "**********" at bounding box center [133, 87] width 159 height 10
paste input "text"
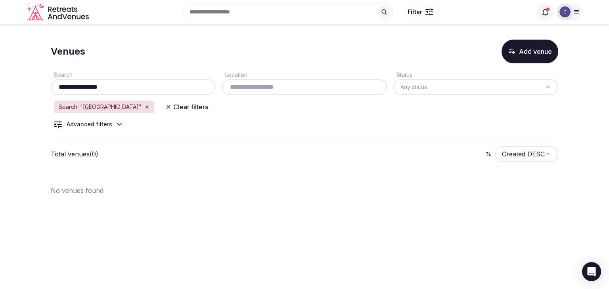
drag, startPoint x: 96, startPoint y: 88, endPoint x: 149, endPoint y: 88, distance: 53.5
click at [149, 88] on input "**********" at bounding box center [133, 87] width 159 height 10
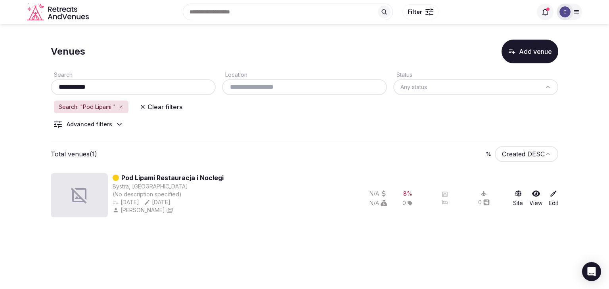
type input "**********"
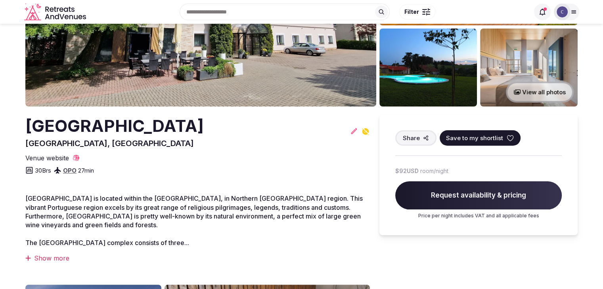
scroll to position [119, 0]
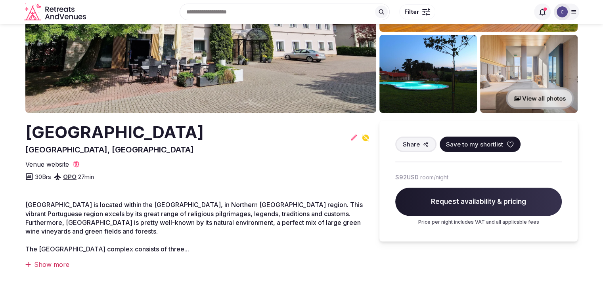
click at [197, 132] on h2 "[GEOGRAPHIC_DATA]" at bounding box center [114, 132] width 178 height 23
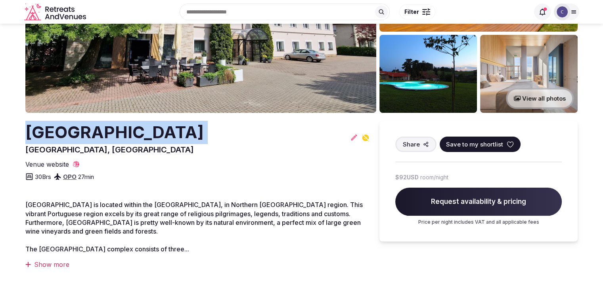
click at [197, 132] on h2 "[GEOGRAPHIC_DATA]" at bounding box center [114, 132] width 178 height 23
copy h2 "[GEOGRAPHIC_DATA]"
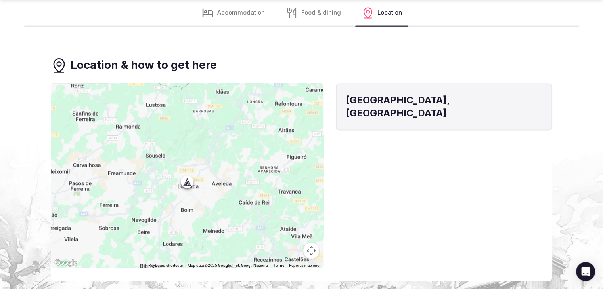
scroll to position [1313, 0]
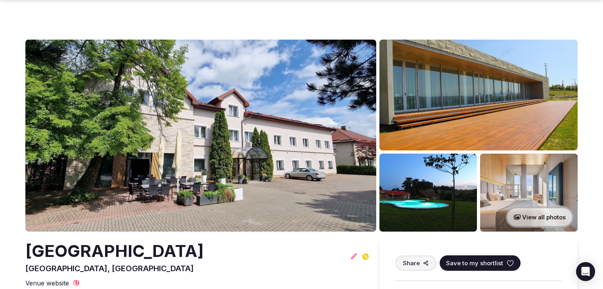
scroll to position [1313, 0]
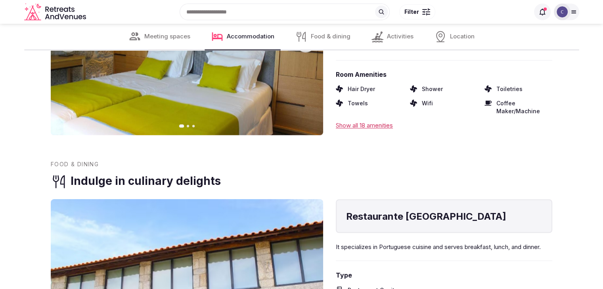
scroll to position [1234, 0]
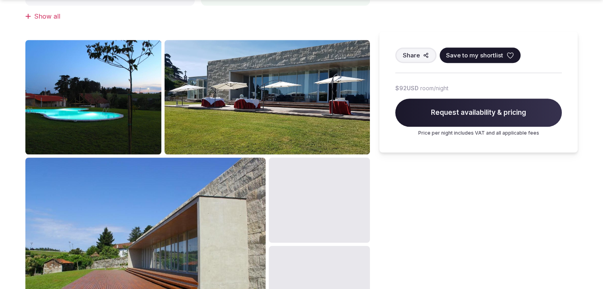
scroll to position [595, 0]
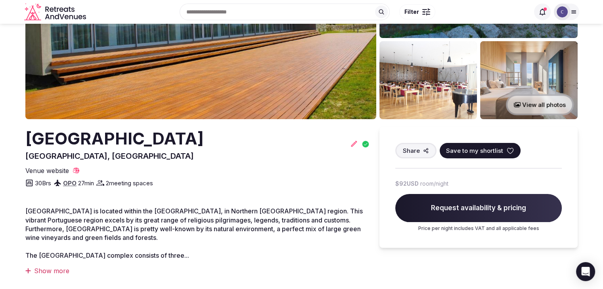
scroll to position [31, 0]
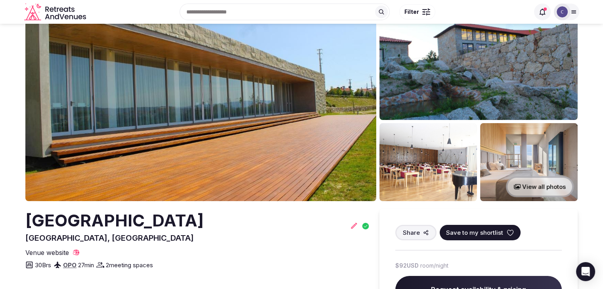
click at [158, 221] on h2 "[GEOGRAPHIC_DATA]" at bounding box center [114, 220] width 178 height 23
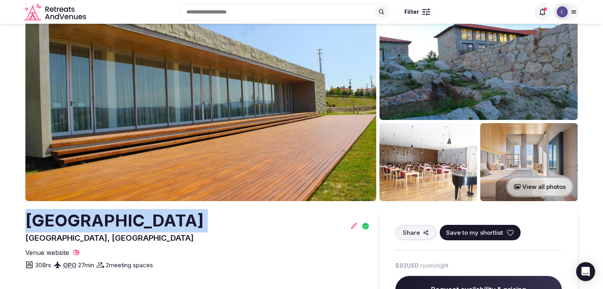
click at [158, 221] on h2 "[GEOGRAPHIC_DATA]" at bounding box center [114, 220] width 178 height 23
copy h2 "[GEOGRAPHIC_DATA]"
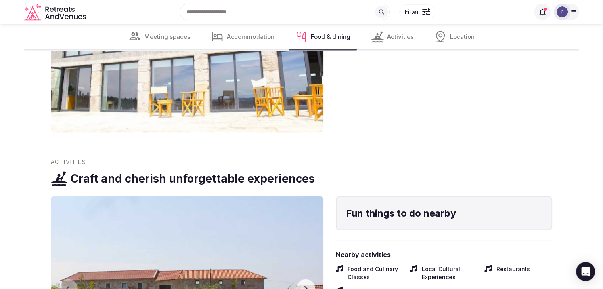
scroll to position [1498, 0]
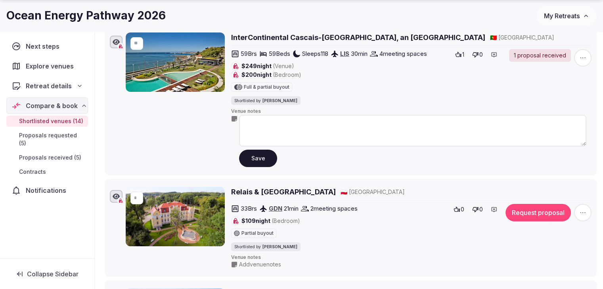
scroll to position [159, 0]
click at [90, 19] on h1 "Ocean Energy Pathway 2026" at bounding box center [85, 15] width 159 height 15
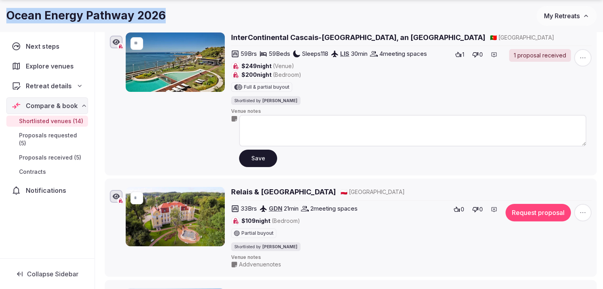
click at [90, 19] on h1 "Ocean Energy Pathway 2026" at bounding box center [85, 15] width 159 height 15
copy div "Ocean Energy Pathway 2026"
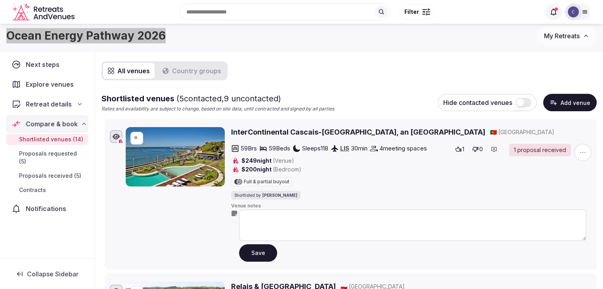
scroll to position [0, 0]
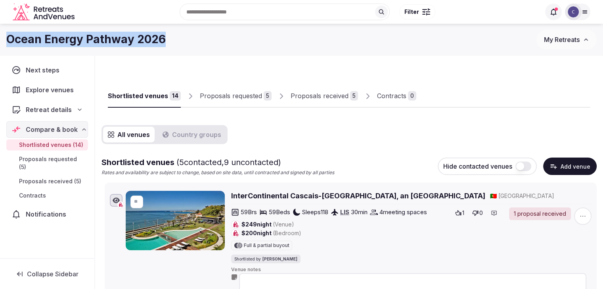
click at [580, 162] on button "Add venue" at bounding box center [570, 166] width 54 height 17
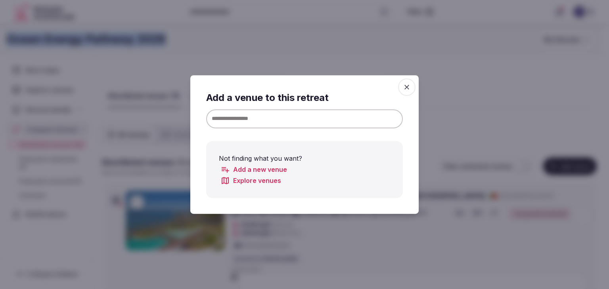
click at [289, 115] on input at bounding box center [304, 118] width 197 height 19
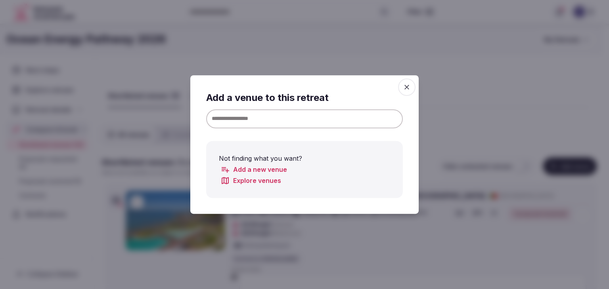
paste input "**********"
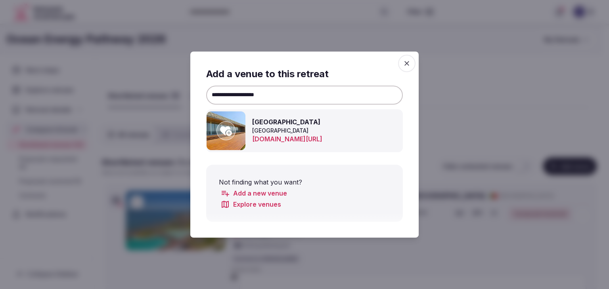
type input "**********"
click at [224, 129] on icon at bounding box center [226, 131] width 12 height 10
drag, startPoint x: 411, startPoint y: 61, endPoint x: 412, endPoint y: 65, distance: 4.1
click at [411, 61] on span "button" at bounding box center [406, 63] width 17 height 17
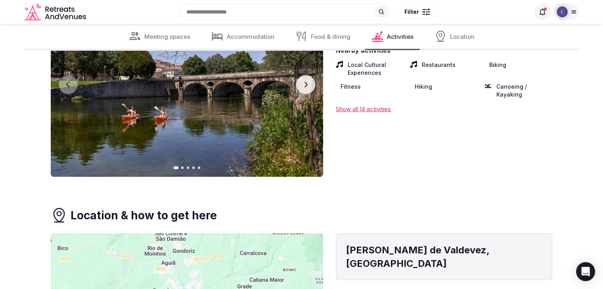
scroll to position [1745, 0]
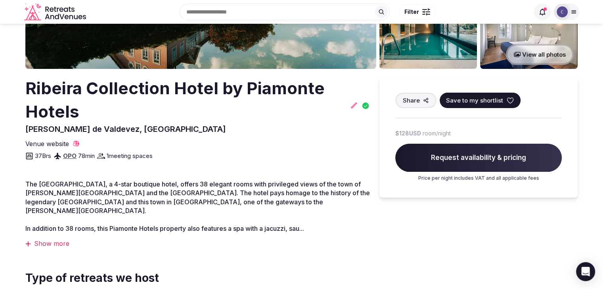
scroll to position [159, 0]
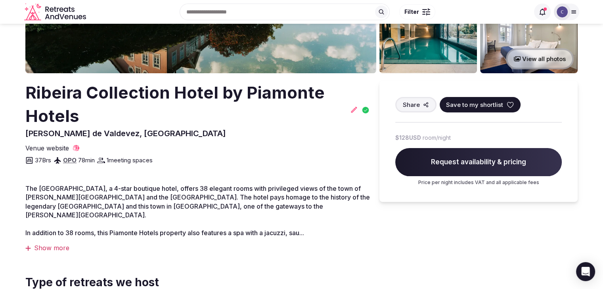
click at [143, 91] on h2 "Ribeira Collection Hotel by Piamonte Hotels" at bounding box center [186, 104] width 322 height 47
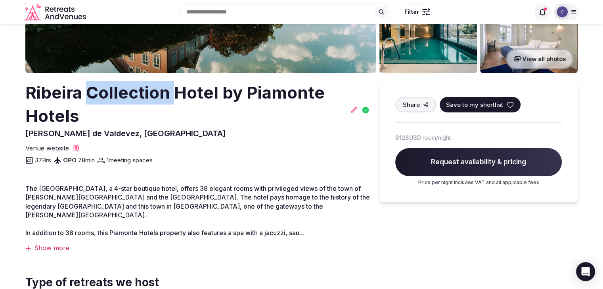
click at [143, 91] on h2 "Ribeira Collection Hotel by Piamonte Hotels" at bounding box center [186, 104] width 322 height 47
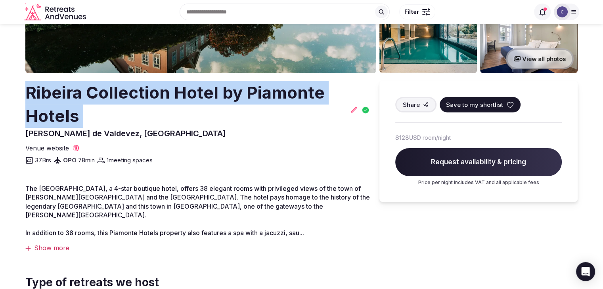
click at [143, 91] on h2 "Ribeira Collection Hotel by Piamonte Hotels" at bounding box center [186, 104] width 322 height 47
copy h2 "Ribeira Collection Hotel by Piamonte Hotels"
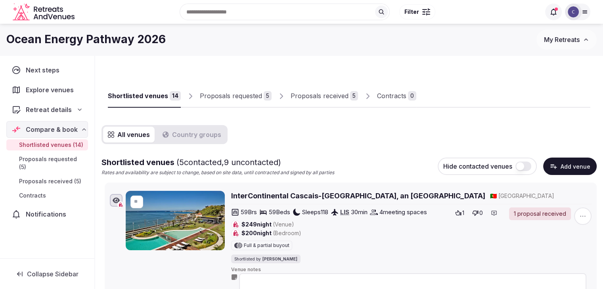
click at [584, 171] on button "Add venue" at bounding box center [570, 166] width 54 height 17
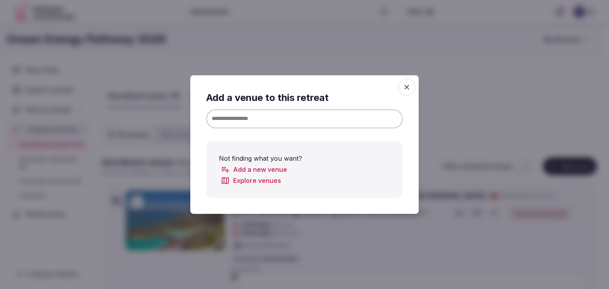
click at [312, 119] on input at bounding box center [304, 118] width 197 height 19
paste input "**********"
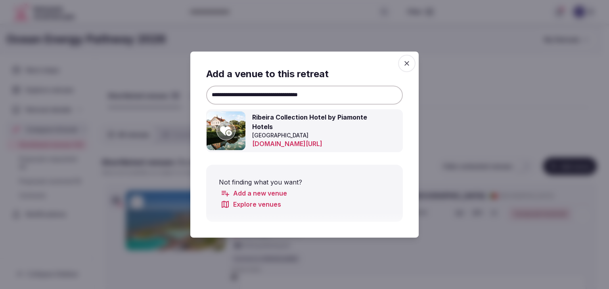
type input "**********"
click at [222, 130] on icon at bounding box center [226, 131] width 12 height 10
click at [406, 65] on icon "button" at bounding box center [407, 63] width 8 height 8
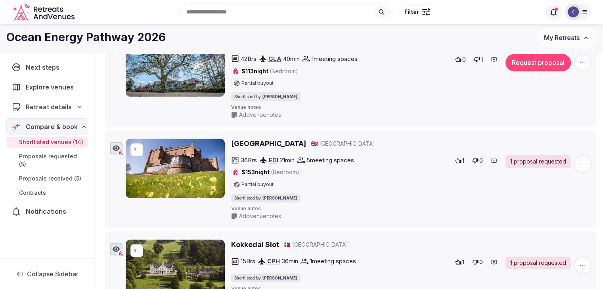
scroll to position [793, 0]
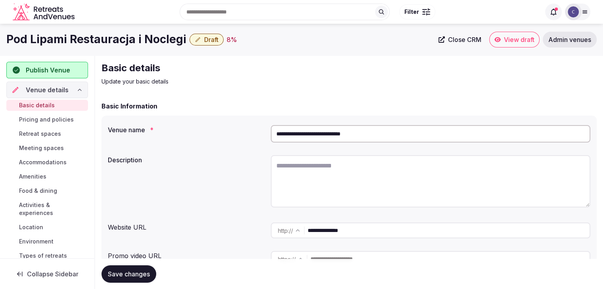
click at [323, 134] on input "**********" at bounding box center [431, 133] width 320 height 17
click at [368, 232] on input "**********" at bounding box center [449, 231] width 282 height 16
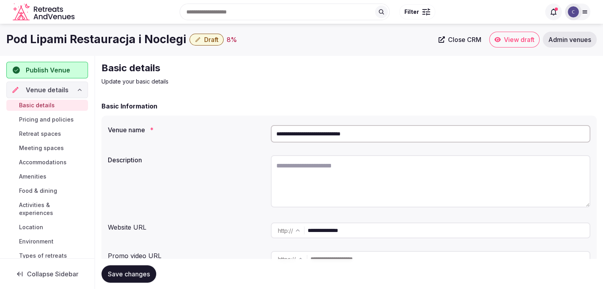
click at [368, 232] on input "**********" at bounding box center [449, 231] width 282 height 16
paste input "******"
select select "*****"
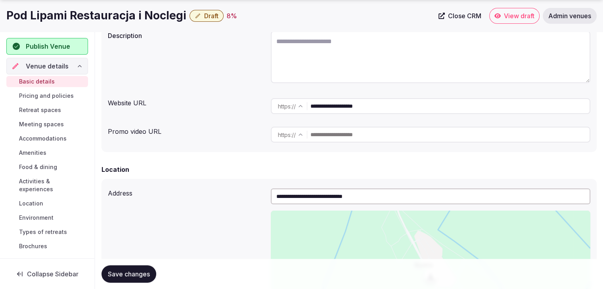
scroll to position [159, 0]
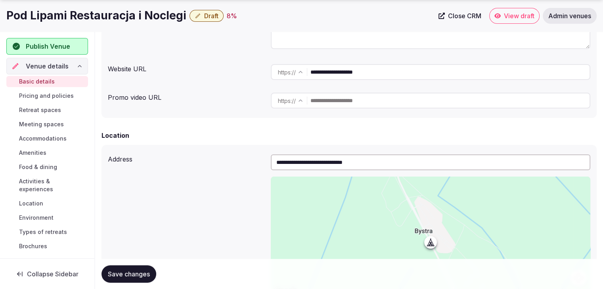
type input "**********"
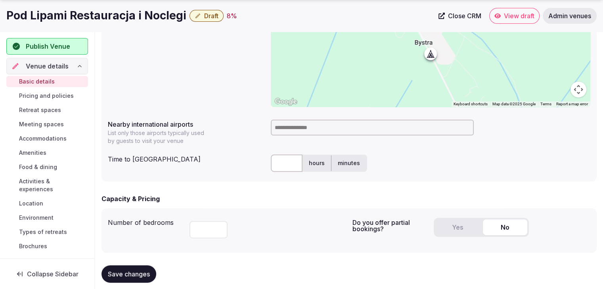
scroll to position [397, 0]
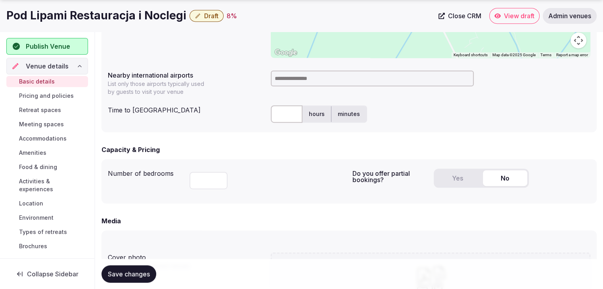
click at [203, 184] on input "number" at bounding box center [209, 180] width 38 height 17
type input "**"
click at [144, 274] on span "Save changes" at bounding box center [129, 274] width 42 height 8
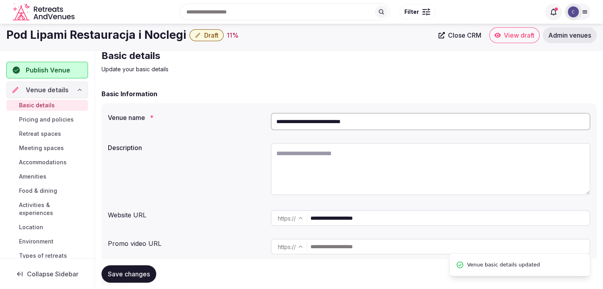
scroll to position [0, 0]
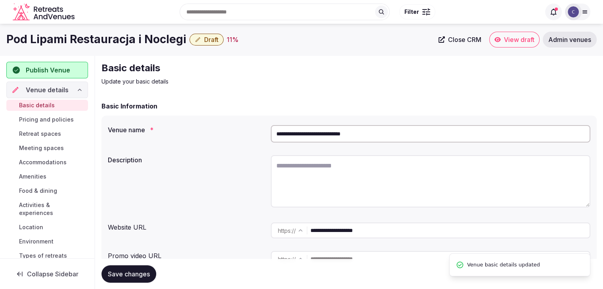
click at [337, 137] on input "**********" at bounding box center [431, 133] width 320 height 17
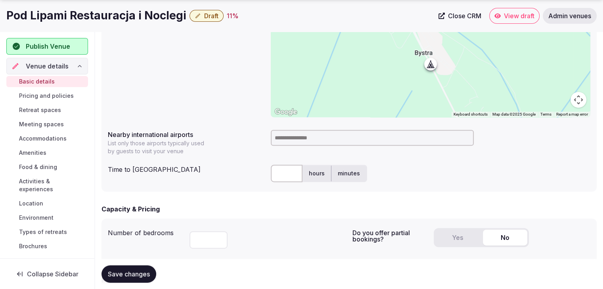
scroll to position [357, 0]
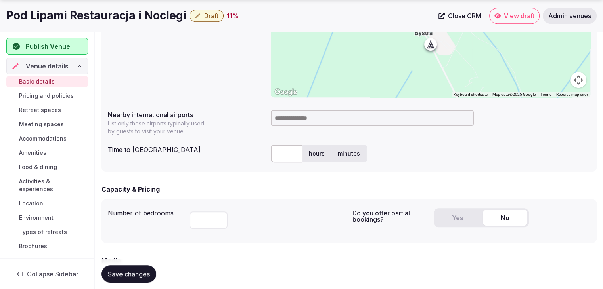
click at [301, 119] on input at bounding box center [372, 118] width 203 height 16
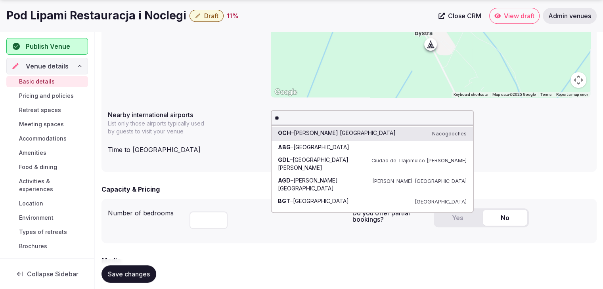
type input "***"
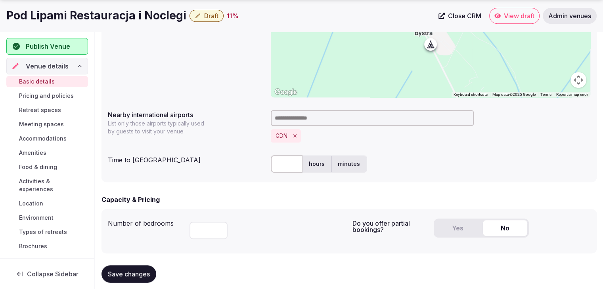
click at [286, 162] on input "text" at bounding box center [287, 163] width 32 height 17
type input "**"
click at [245, 169] on div "Time to international airport ** hours minutes" at bounding box center [349, 164] width 483 height 24
click at [135, 278] on button "Save changes" at bounding box center [129, 274] width 55 height 17
click at [153, 16] on h1 "Pod Lipami Restauracja i Noclegi" at bounding box center [96, 15] width 180 height 15
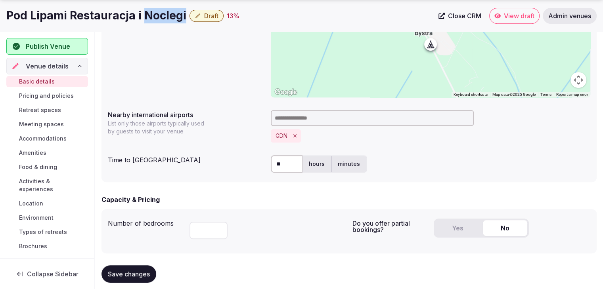
click at [153, 16] on h1 "Pod Lipami Restauracja i Noclegi" at bounding box center [96, 15] width 180 height 15
copy div "Pod Lipami Restauracja i Noclegi"
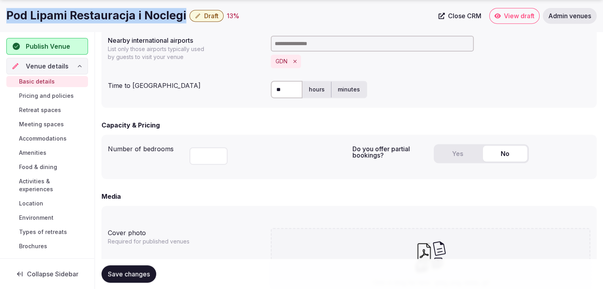
scroll to position [436, 0]
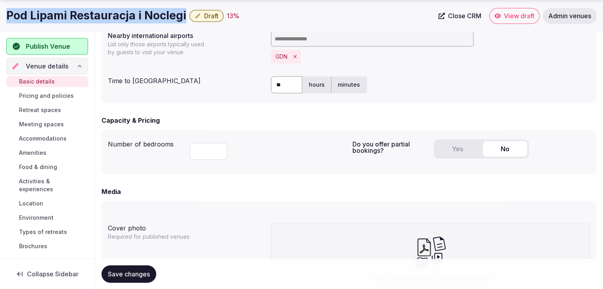
click at [479, 151] on button "Yes" at bounding box center [457, 149] width 44 height 16
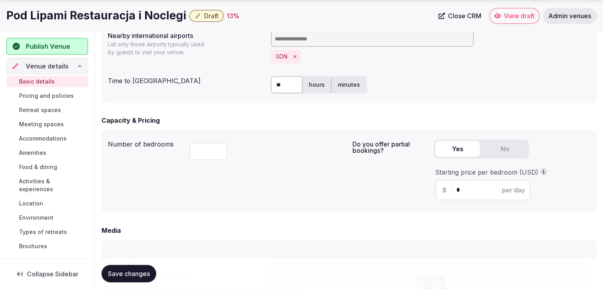
drag, startPoint x: 473, startPoint y: 189, endPoint x: 415, endPoint y: 183, distance: 57.8
click at [415, 183] on div "Do you offer partial bookings? Yes No Starting price per bedroom (USD) $ * per …" at bounding box center [472, 171] width 238 height 71
type input "***"
click at [329, 208] on div "Number of bedrooms ** Do you offer partial bookings? Yes No Starting price per …" at bounding box center [349, 171] width 495 height 83
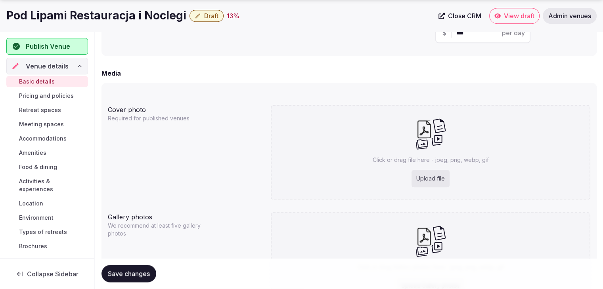
scroll to position [670, 0]
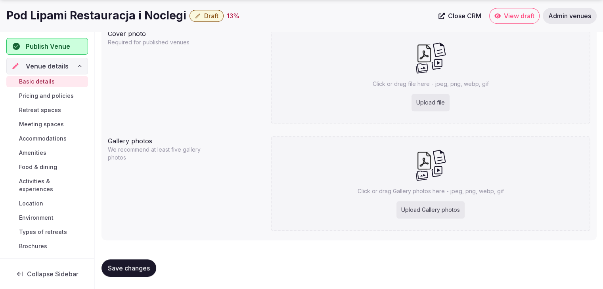
click at [155, 265] on button "Save changes" at bounding box center [129, 268] width 55 height 17
click at [98, 14] on h1 "Pod Lipami Restauracja i Noclegi" at bounding box center [96, 15] width 180 height 15
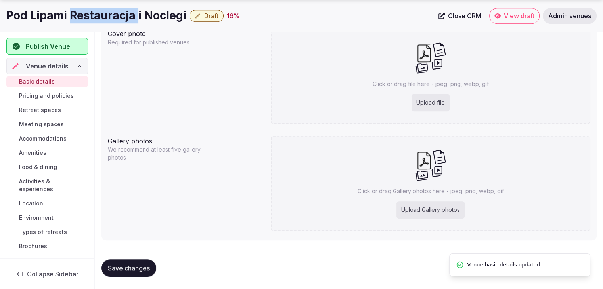
click at [98, 14] on h1 "Pod Lipami Restauracja i Noclegi" at bounding box center [96, 15] width 180 height 15
copy div "Pod Lipami Restauracja i Noclegi"
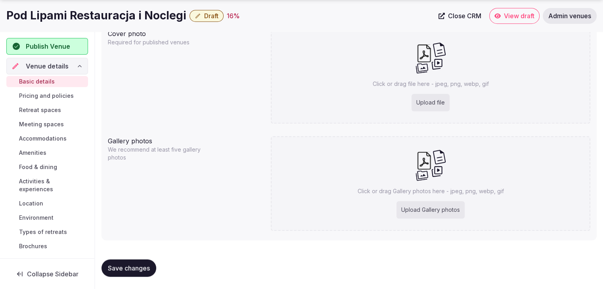
click at [427, 111] on div "Click or drag file here - jpeg, png, webp, gif Upload file" at bounding box center [431, 76] width 320 height 95
type input "**********"
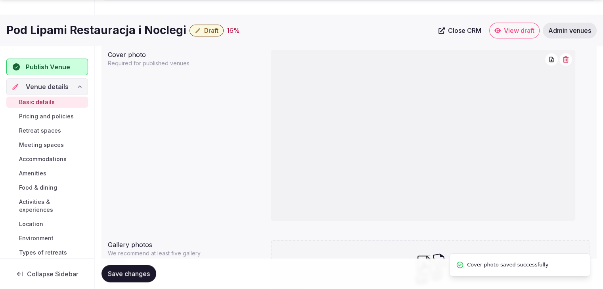
scroll to position [753, 0]
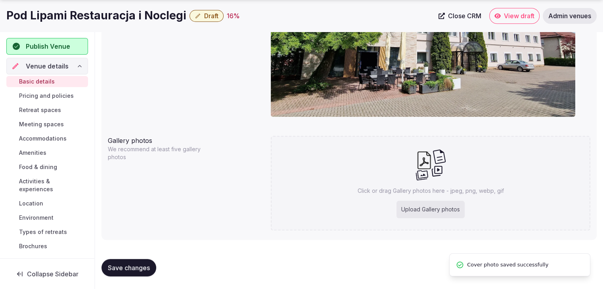
click at [434, 208] on div "Upload Gallery photos" at bounding box center [431, 209] width 68 height 17
type input "**********"
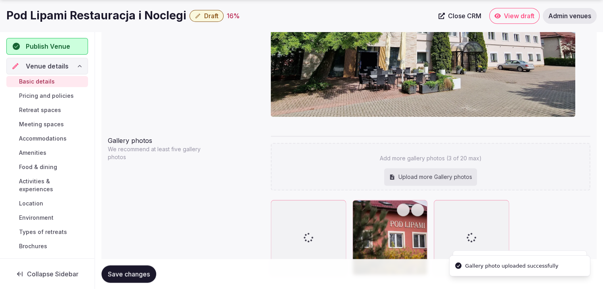
click at [429, 173] on div "Upload more Gallery photos" at bounding box center [430, 177] width 93 height 17
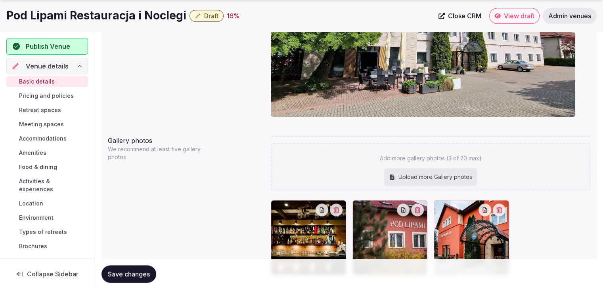
type input "**********"
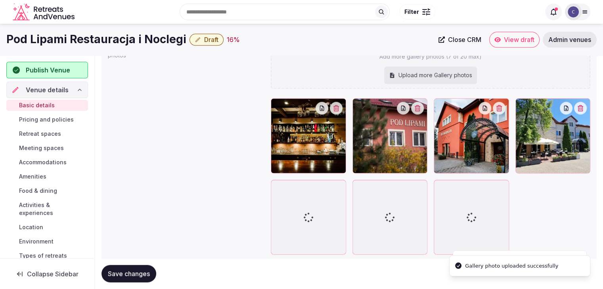
scroll to position [874, 0]
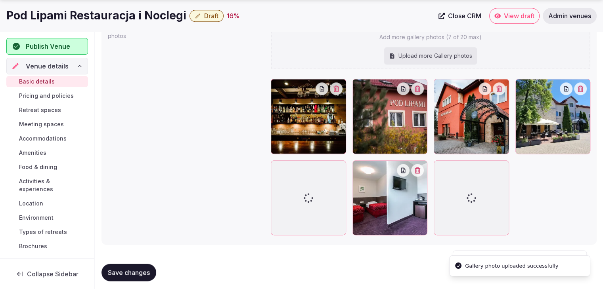
click at [414, 58] on div "Upload more Gallery photos" at bounding box center [430, 55] width 93 height 17
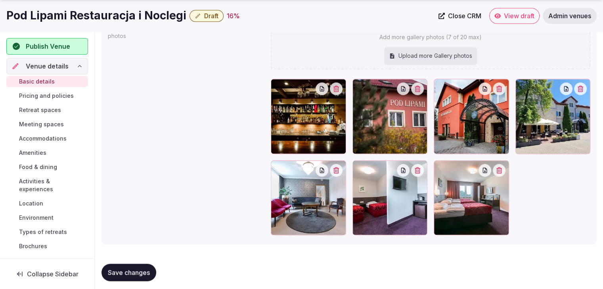
click at [434, 56] on div "Upload more Gallery photos" at bounding box center [430, 55] width 93 height 17
type input "**********"
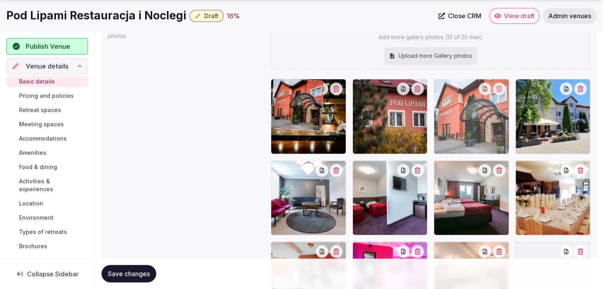
drag, startPoint x: 443, startPoint y: 82, endPoint x: 363, endPoint y: 116, distance: 86.2
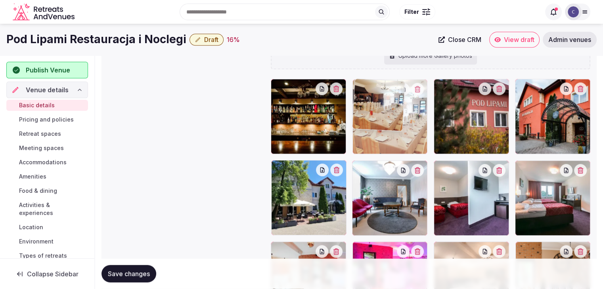
drag, startPoint x: 530, startPoint y: 166, endPoint x: 474, endPoint y: 180, distance: 57.1
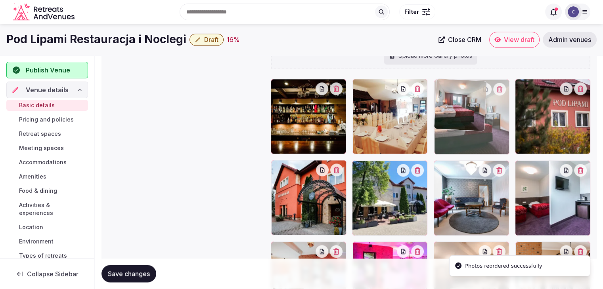
drag, startPoint x: 533, startPoint y: 167, endPoint x: 477, endPoint y: 105, distance: 82.8
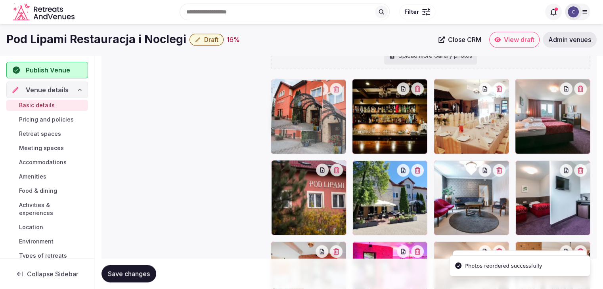
drag, startPoint x: 279, startPoint y: 144, endPoint x: 278, endPoint y: 108, distance: 36.1
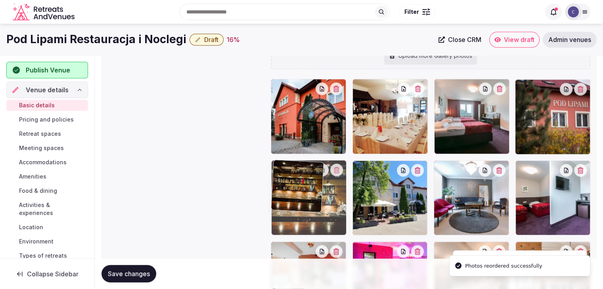
drag, startPoint x: 349, startPoint y: 107, endPoint x: 294, endPoint y: 170, distance: 83.5
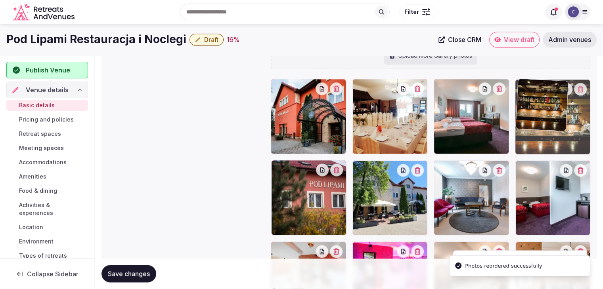
drag, startPoint x: 281, startPoint y: 166, endPoint x: 504, endPoint y: 119, distance: 227.2
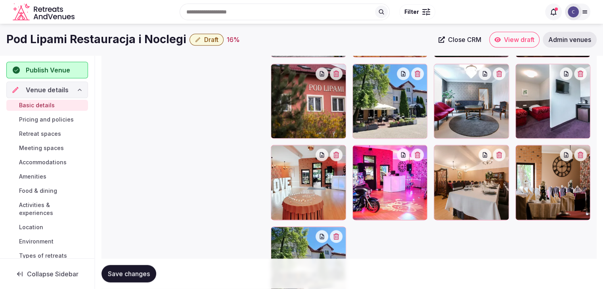
scroll to position [914, 0]
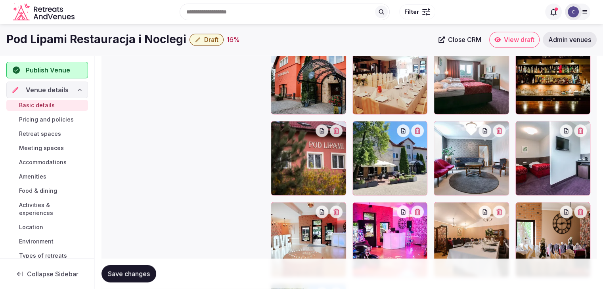
click at [417, 129] on icon "button" at bounding box center [417, 131] width 6 height 6
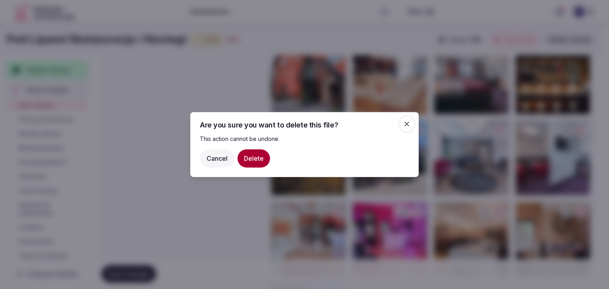
click at [255, 161] on button "Delete" at bounding box center [254, 158] width 33 height 18
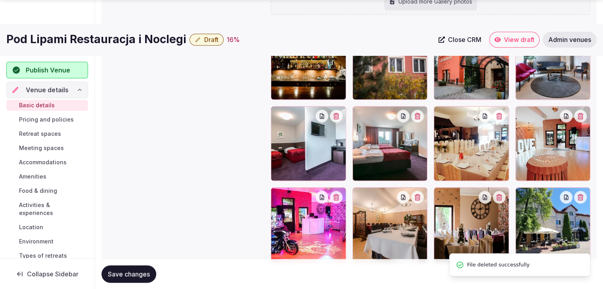
scroll to position [954, 0]
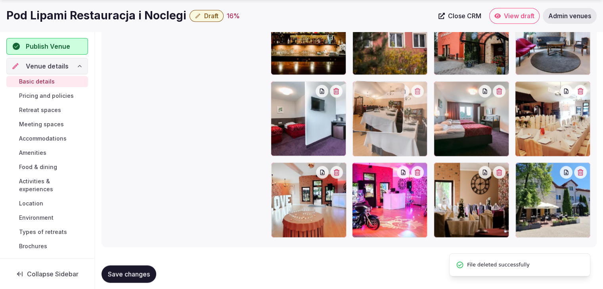
drag, startPoint x: 364, startPoint y: 172, endPoint x: 358, endPoint y: 109, distance: 63.7
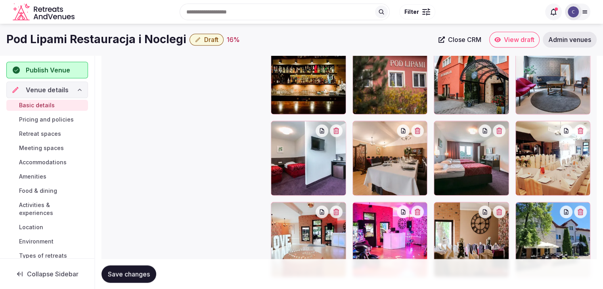
scroll to position [874, 0]
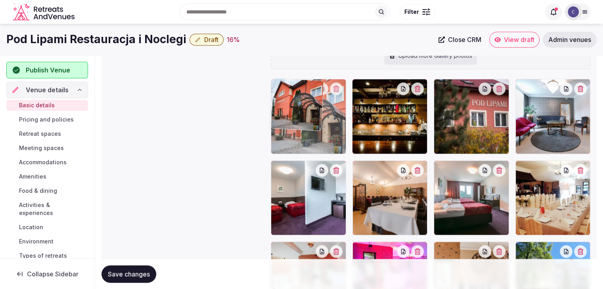
drag, startPoint x: 445, startPoint y: 89, endPoint x: 288, endPoint y: 89, distance: 156.2
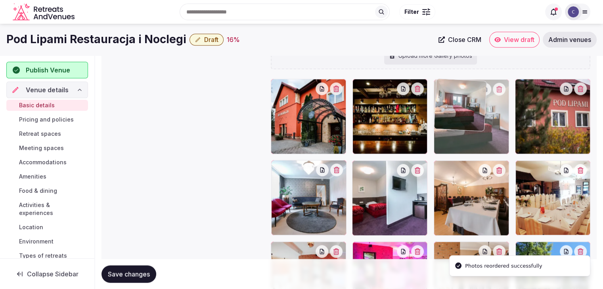
drag, startPoint x: 433, startPoint y: 167, endPoint x: 441, endPoint y: 121, distance: 47.5
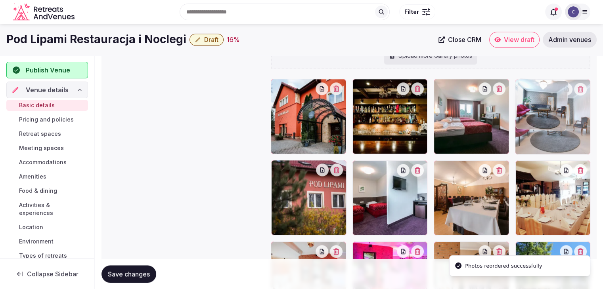
drag, startPoint x: 277, startPoint y: 166, endPoint x: 538, endPoint y: 108, distance: 267.2
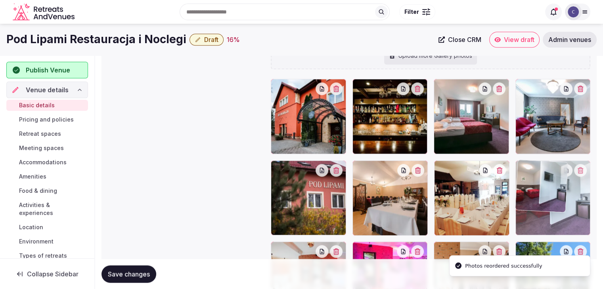
drag, startPoint x: 363, startPoint y: 170, endPoint x: 561, endPoint y: 170, distance: 197.5
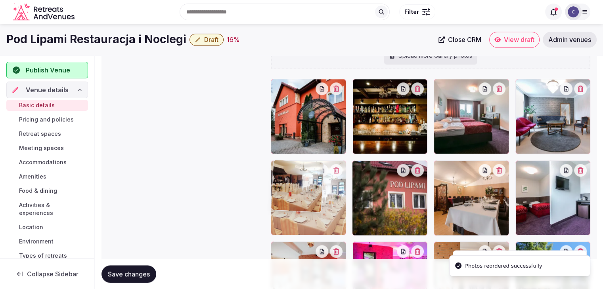
drag, startPoint x: 444, startPoint y: 165, endPoint x: 283, endPoint y: 167, distance: 160.6
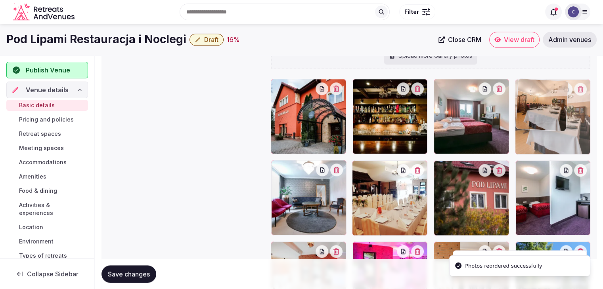
drag, startPoint x: 454, startPoint y: 167, endPoint x: 535, endPoint y: 102, distance: 103.5
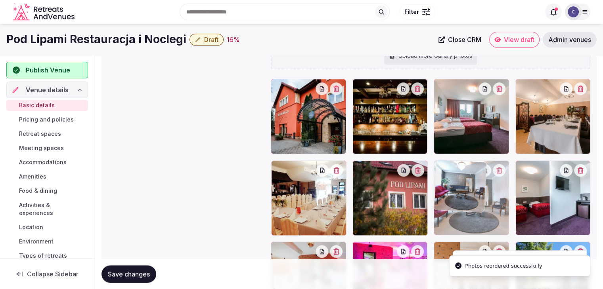
drag, startPoint x: 384, startPoint y: 163, endPoint x: 453, endPoint y: 167, distance: 69.5
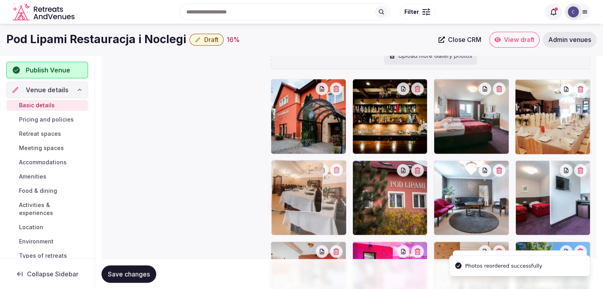
drag, startPoint x: 518, startPoint y: 90, endPoint x: 298, endPoint y: 189, distance: 241.6
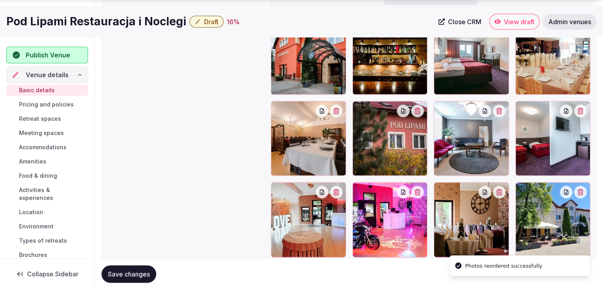
scroll to position [954, 0]
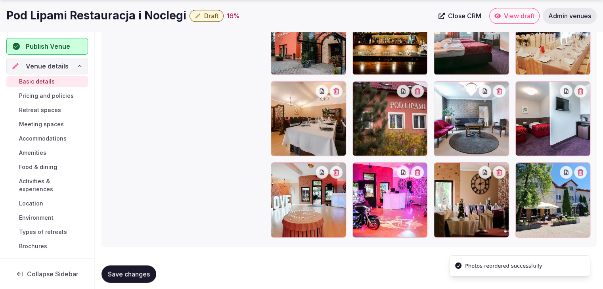
click at [139, 275] on span "Save changes" at bounding box center [129, 274] width 42 height 8
click at [146, 270] on span "Save changes" at bounding box center [129, 274] width 42 height 8
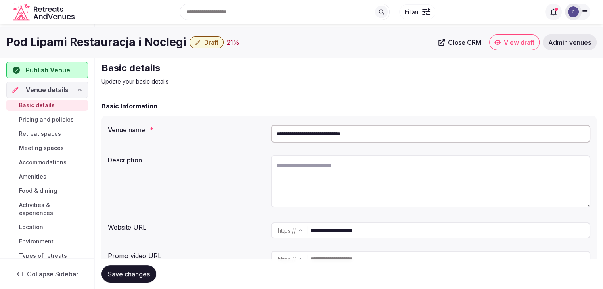
scroll to position [0, 0]
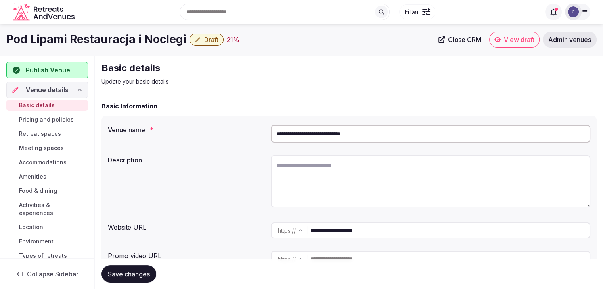
click at [323, 140] on input "**********" at bounding box center [431, 133] width 320 height 17
click at [316, 177] on textarea at bounding box center [431, 181] width 320 height 52
paste textarea "**********"
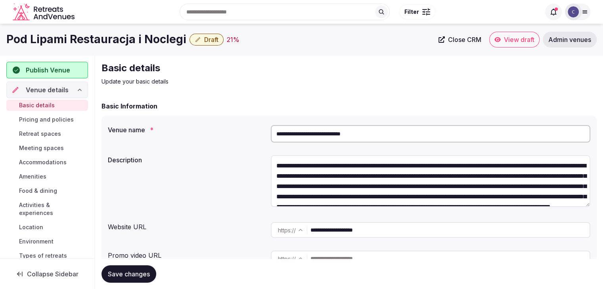
type textarea "**********"
drag, startPoint x: 153, startPoint y: 272, endPoint x: 157, endPoint y: 270, distance: 4.3
click at [153, 272] on button "Save changes" at bounding box center [129, 274] width 55 height 17
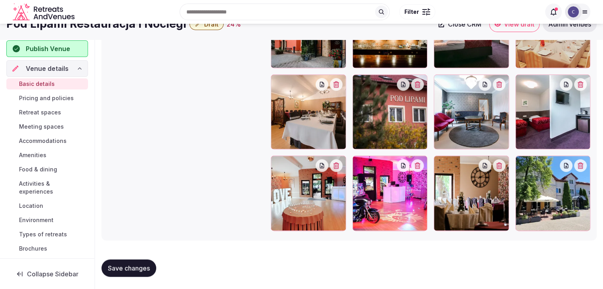
scroll to position [881, 0]
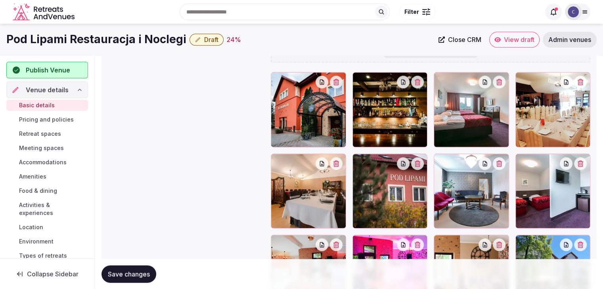
click at [62, 119] on span "Pricing and policies" at bounding box center [46, 120] width 55 height 8
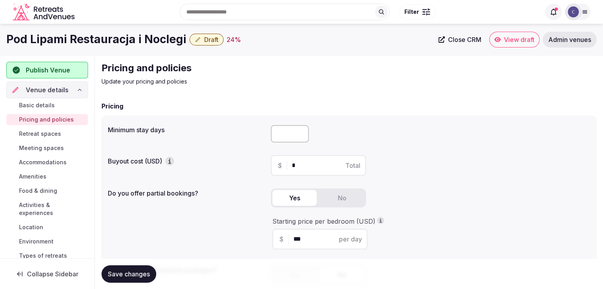
click at [113, 41] on h1 "Pod Lipami Restauracja i Noclegi" at bounding box center [96, 39] width 180 height 15
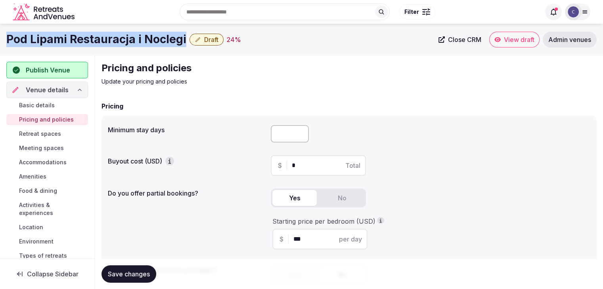
click at [113, 41] on h1 "Pod Lipami Restauracja i Noclegi" at bounding box center [96, 39] width 180 height 15
copy div "Pod Lipami Restauracja i Noclegi"
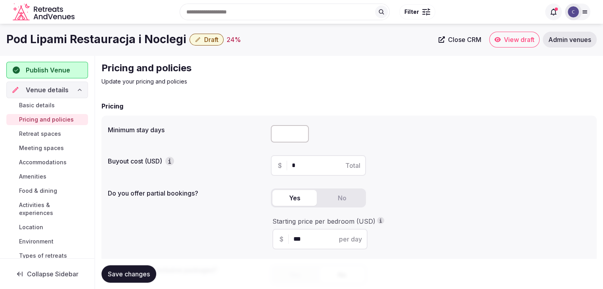
click at [274, 133] on input "number" at bounding box center [290, 133] width 38 height 17
type input "*"
click at [121, 273] on span "Save changes" at bounding box center [129, 274] width 42 height 8
click at [52, 132] on span "Retreat spaces" at bounding box center [40, 134] width 42 height 8
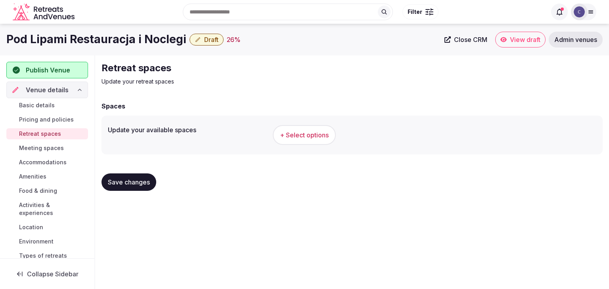
click at [111, 44] on h1 "Pod Lipami Restauracja i Noclegi" at bounding box center [96, 39] width 180 height 15
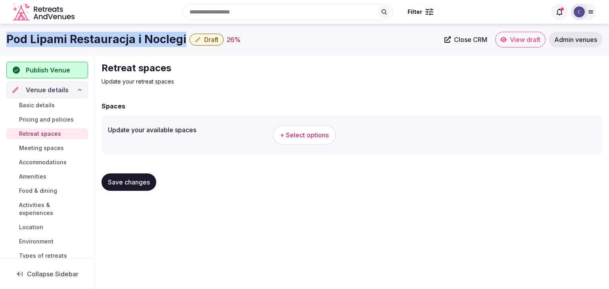
click at [111, 44] on h1 "Pod Lipami Restauracja i Noclegi" at bounding box center [96, 39] width 180 height 15
copy div "Pod Lipami Restauracja i Noclegi"
click at [316, 134] on span "+ Select options" at bounding box center [304, 135] width 49 height 9
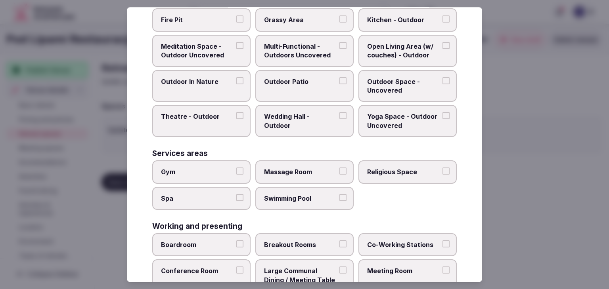
scroll to position [358, 0]
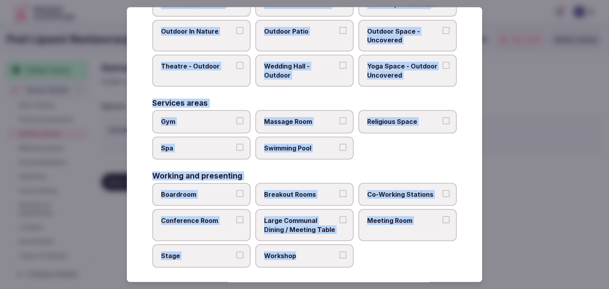
drag, startPoint x: 151, startPoint y: 54, endPoint x: 352, endPoint y: 263, distance: 290.3
click at [352, 263] on div "Select your retreat spaces Choose all applicable retreat spaces offered. Covere…" at bounding box center [304, 144] width 355 height 275
copy div "Choose all applicable retreat spaces offered. Covered outdoor spaces Meditation…"
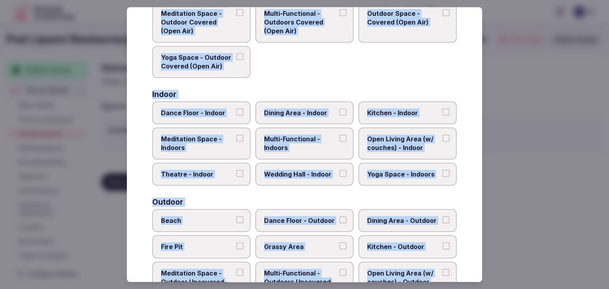
scroll to position [0, 0]
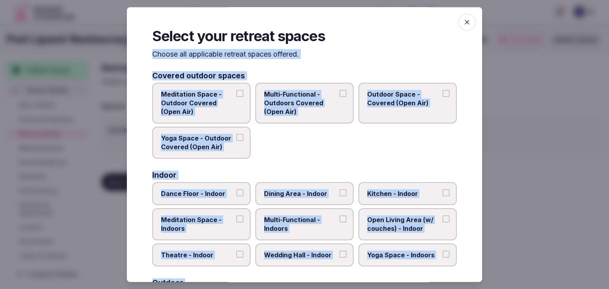
click at [311, 100] on span "Multi-Functional - Outdoors Covered (Open Air)" at bounding box center [300, 103] width 73 height 27
click at [339, 97] on button "Multi-Functional - Outdoors Covered (Open Air)" at bounding box center [342, 93] width 7 height 7
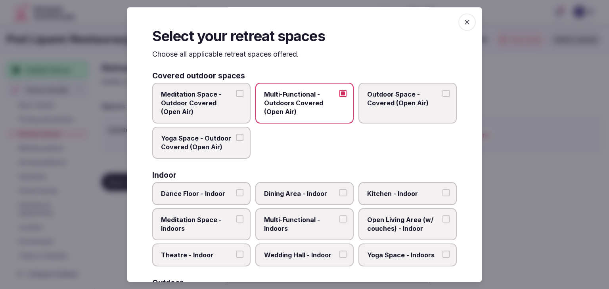
click at [381, 100] on span "Outdoor Space - Covered (Open Air)" at bounding box center [403, 99] width 73 height 18
click at [443, 97] on button "Outdoor Space - Covered (Open Air)" at bounding box center [446, 93] width 7 height 7
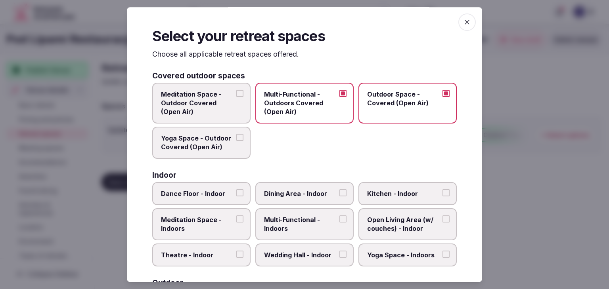
scroll to position [79, 0]
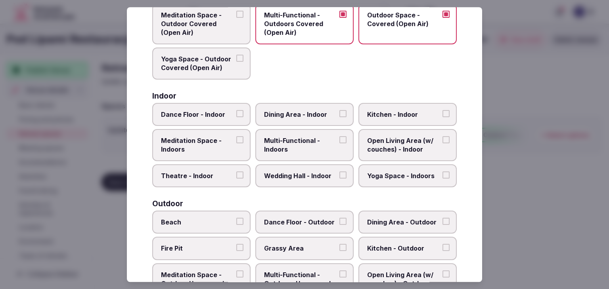
click at [295, 151] on span "Multi-Functional - Indoors" at bounding box center [300, 145] width 73 height 18
click at [339, 144] on button "Multi-Functional - Indoors" at bounding box center [342, 139] width 7 height 7
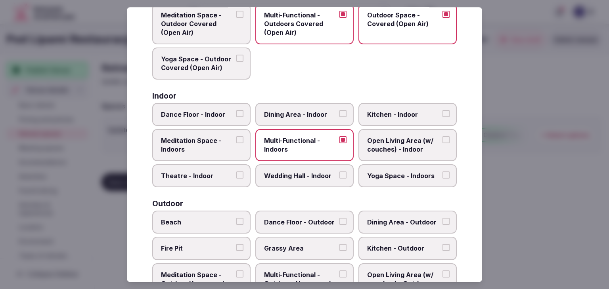
click at [396, 108] on label "Kitchen - Indoor" at bounding box center [407, 114] width 98 height 23
click at [443, 110] on button "Kitchen - Indoor" at bounding box center [446, 113] width 7 height 7
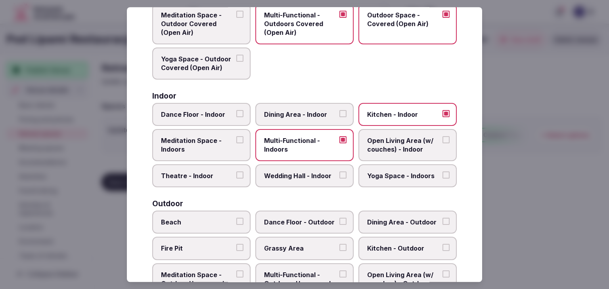
click at [384, 143] on span "Open Living Area (w/ couches) - Indoor" at bounding box center [403, 145] width 73 height 18
click at [443, 143] on button "Open Living Area (w/ couches) - Indoor" at bounding box center [446, 139] width 7 height 7
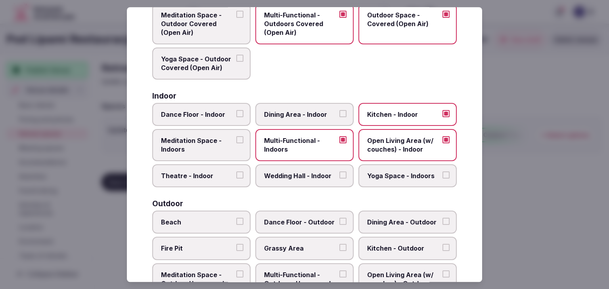
click at [281, 104] on label "Dining Area - Indoor" at bounding box center [304, 114] width 98 height 23
click at [339, 110] on button "Dining Area - Indoor" at bounding box center [342, 113] width 7 height 7
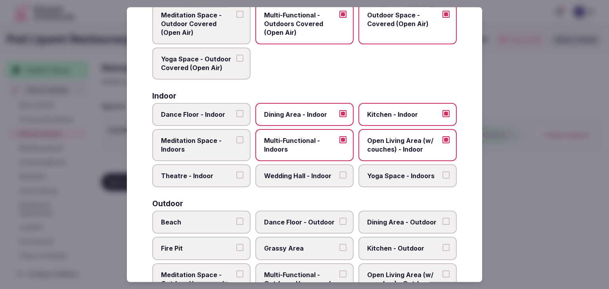
click at [315, 183] on label "Wedding Hall - Indoor" at bounding box center [304, 176] width 98 height 23
click at [339, 179] on button "Wedding Hall - Indoor" at bounding box center [342, 175] width 7 height 7
click at [365, 182] on label "Yoga Space - Indoors" at bounding box center [407, 176] width 98 height 23
click at [443, 179] on button "Yoga Space - Indoors" at bounding box center [446, 175] width 7 height 7
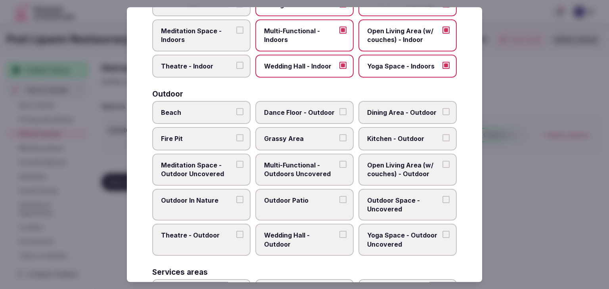
scroll to position [198, 0]
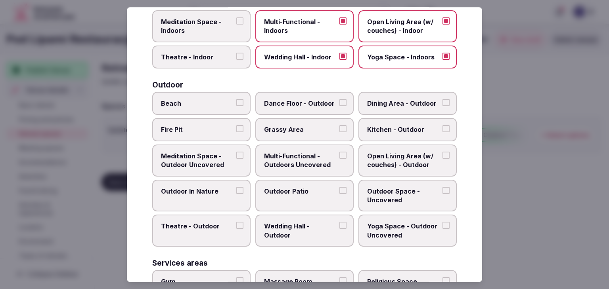
click at [305, 131] on span "Grassy Area" at bounding box center [300, 130] width 73 height 9
click at [339, 131] on button "Grassy Area" at bounding box center [342, 129] width 7 height 7
click at [305, 152] on span "Multi-Functional - Outdoors Uncovered" at bounding box center [300, 161] width 73 height 18
click at [339, 152] on button "Multi-Functional - Outdoors Uncovered" at bounding box center [342, 155] width 7 height 7
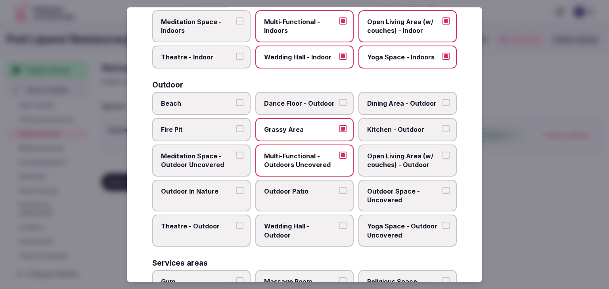
click at [296, 193] on span "Outdoor Patio" at bounding box center [300, 191] width 73 height 9
click at [339, 193] on button "Outdoor Patio" at bounding box center [342, 190] width 7 height 7
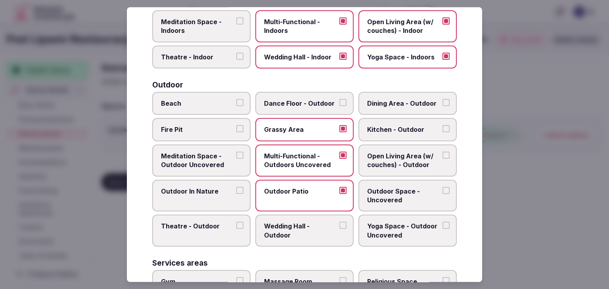
click at [380, 194] on span "Outdoor Space - Uncovered" at bounding box center [403, 196] width 73 height 18
click at [443, 194] on button "Outdoor Space - Uncovered" at bounding box center [446, 190] width 7 height 7
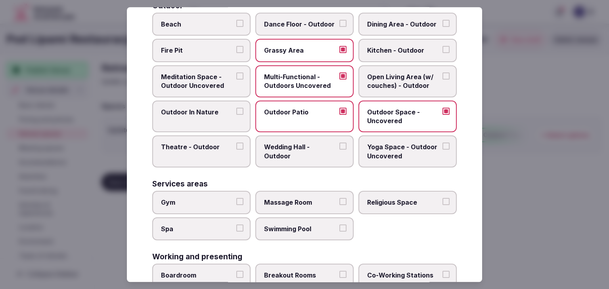
scroll to position [357, 0]
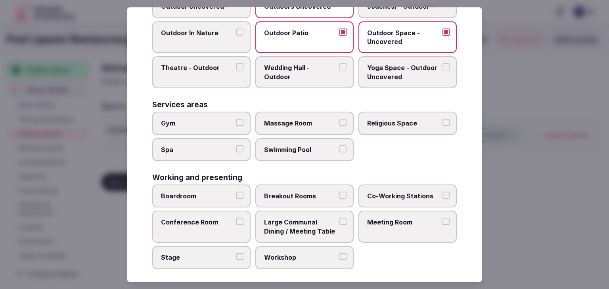
click at [284, 121] on span "Massage Room" at bounding box center [300, 123] width 73 height 9
click at [339, 121] on button "Massage Room" at bounding box center [342, 122] width 7 height 7
click at [395, 223] on label "Meeting Room" at bounding box center [407, 227] width 98 height 32
click at [443, 223] on button "Meeting Room" at bounding box center [446, 221] width 7 height 7
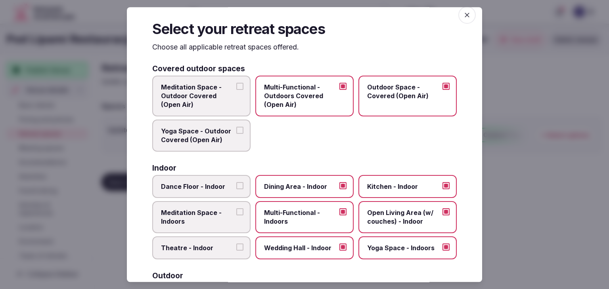
scroll to position [0, 0]
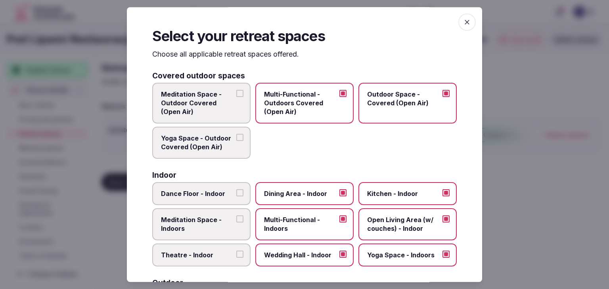
click at [463, 25] on icon "button" at bounding box center [467, 22] width 8 height 8
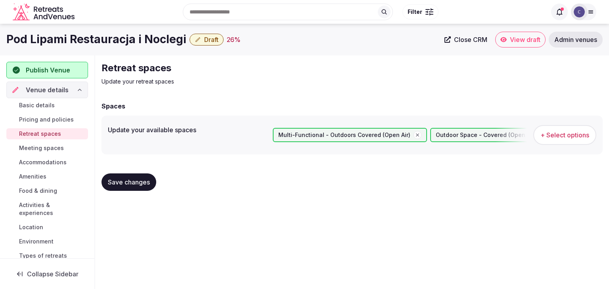
click at [131, 184] on span "Save changes" at bounding box center [129, 182] width 42 height 8
click at [60, 149] on span "Meeting spaces" at bounding box center [41, 148] width 45 height 8
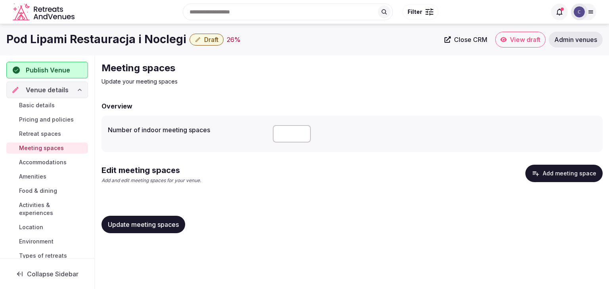
click at [290, 138] on input "number" at bounding box center [292, 133] width 38 height 17
type input "*"
click at [562, 171] on button "Add meeting space" at bounding box center [563, 173] width 77 height 17
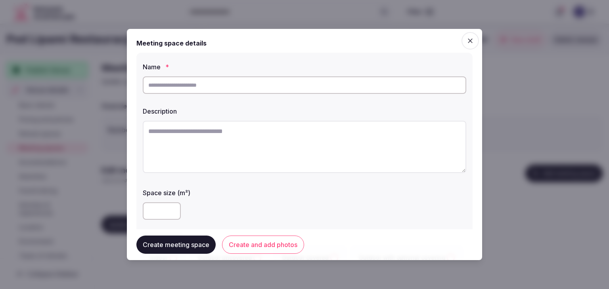
click at [219, 82] on input "text" at bounding box center [305, 85] width 324 height 17
type input "**********"
click at [285, 163] on textarea at bounding box center [305, 147] width 324 height 52
paste textarea "**********"
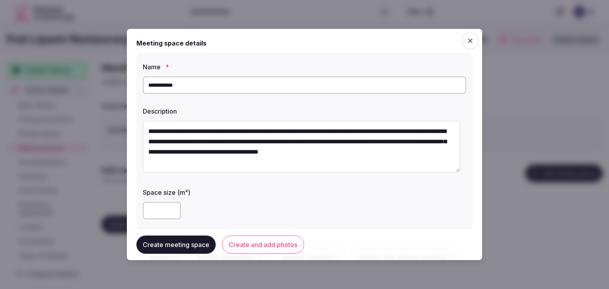
type textarea "**********"
click at [256, 86] on input "**********" at bounding box center [305, 85] width 324 height 17
type input "**********"
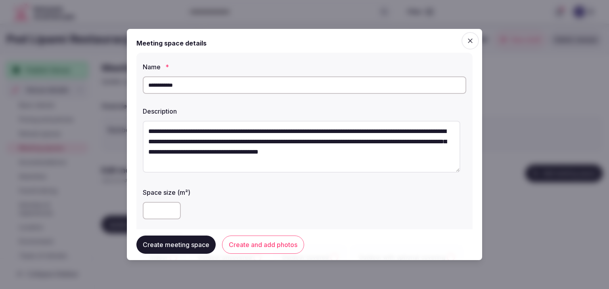
click at [303, 150] on textarea "**********" at bounding box center [302, 147] width 318 height 52
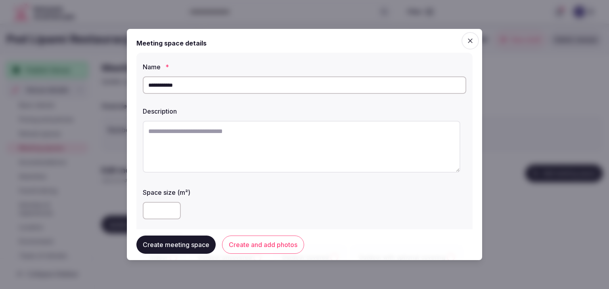
paste textarea "**********"
click at [147, 141] on textarea "**********" at bounding box center [302, 147] width 318 height 52
type textarea "**********"
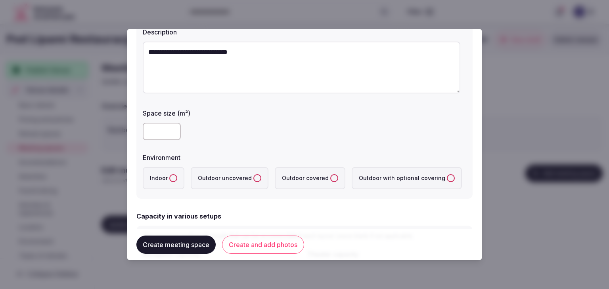
drag, startPoint x: 170, startPoint y: 180, endPoint x: 203, endPoint y: 189, distance: 34.5
click at [170, 181] on button "Indoor" at bounding box center [173, 178] width 8 height 8
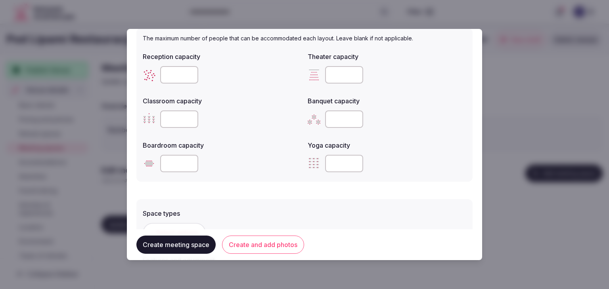
scroll to position [278, 0]
click at [352, 119] on input "*" at bounding box center [344, 118] width 38 height 17
type input "***"
click at [228, 155] on div at bounding box center [222, 163] width 159 height 17
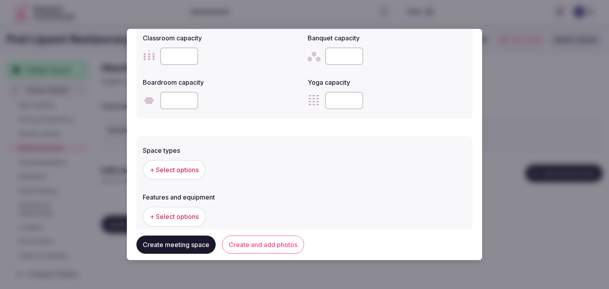
scroll to position [357, 0]
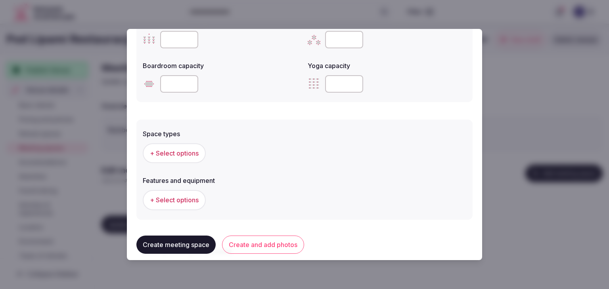
click at [195, 152] on span "+ Select options" at bounding box center [174, 153] width 49 height 9
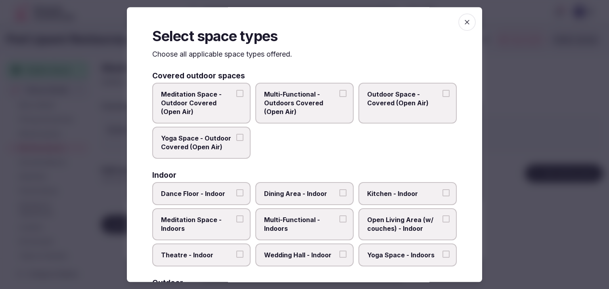
click at [319, 217] on span "Multi-Functional - Indoors" at bounding box center [300, 225] width 73 height 18
click at [339, 217] on button "Multi-Functional - Indoors" at bounding box center [342, 219] width 7 height 7
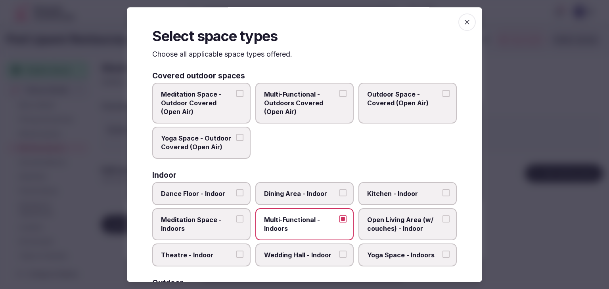
scroll to position [79, 0]
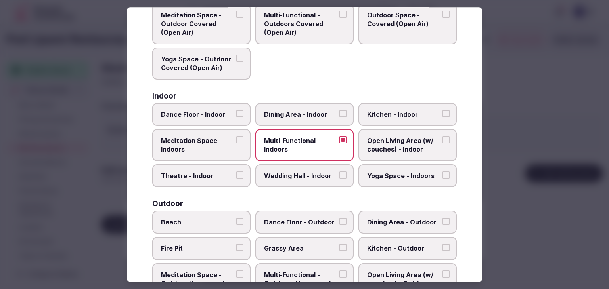
click at [301, 116] on span "Dining Area - Indoor" at bounding box center [300, 114] width 73 height 9
click at [339, 116] on button "Dining Area - Indoor" at bounding box center [342, 113] width 7 height 7
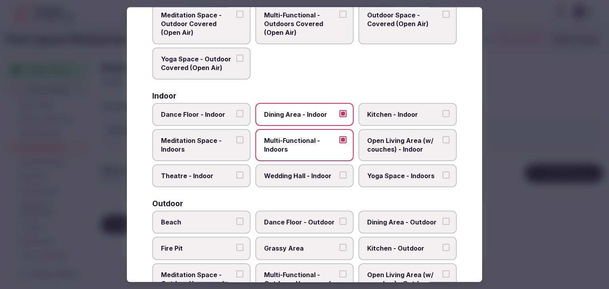
scroll to position [0, 0]
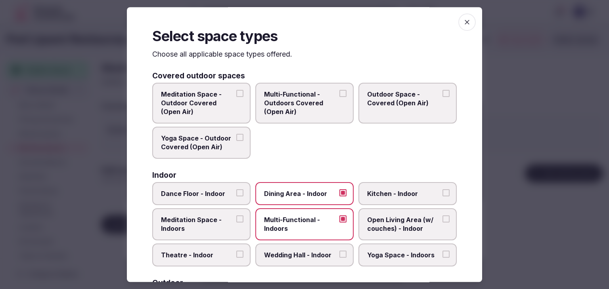
click at [468, 21] on span "button" at bounding box center [466, 21] width 17 height 17
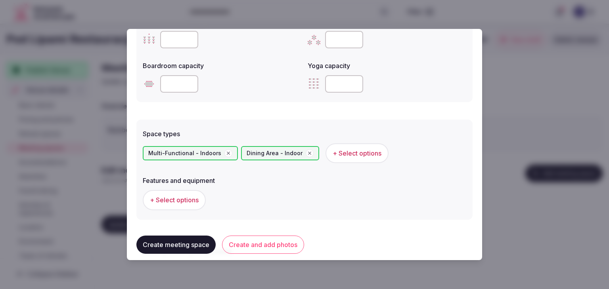
click at [197, 203] on span "+ Select options" at bounding box center [174, 200] width 49 height 9
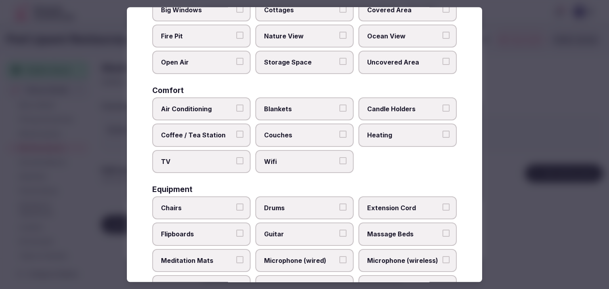
scroll to position [119, 0]
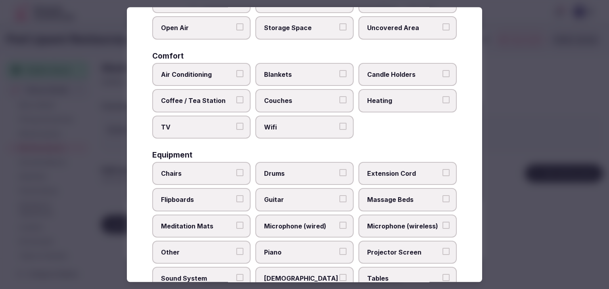
click at [287, 167] on label "Drums" at bounding box center [304, 173] width 98 height 23
click at [339, 169] on button "Drums" at bounding box center [342, 172] width 7 height 7
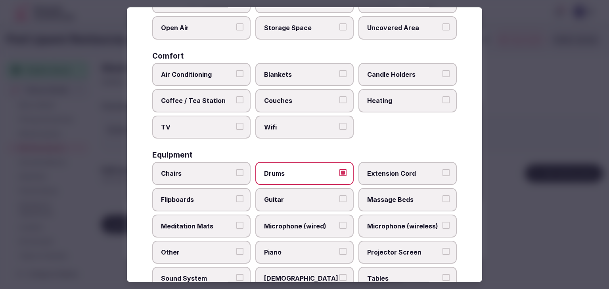
click at [293, 131] on label "Wifi" at bounding box center [304, 127] width 98 height 23
click at [339, 130] on button "Wifi" at bounding box center [342, 126] width 7 height 7
click at [292, 177] on label "Drums" at bounding box center [304, 173] width 98 height 23
click at [339, 176] on button "Drums" at bounding box center [342, 172] width 7 height 7
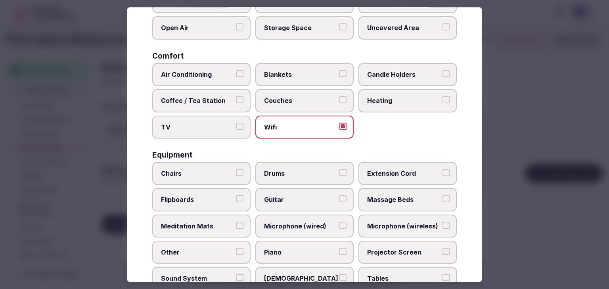
drag, startPoint x: 224, startPoint y: 73, endPoint x: 370, endPoint y: 105, distance: 150.1
click at [224, 73] on span "Air Conditioning" at bounding box center [197, 74] width 73 height 9
click at [236, 73] on button "Air Conditioning" at bounding box center [239, 73] width 7 height 7
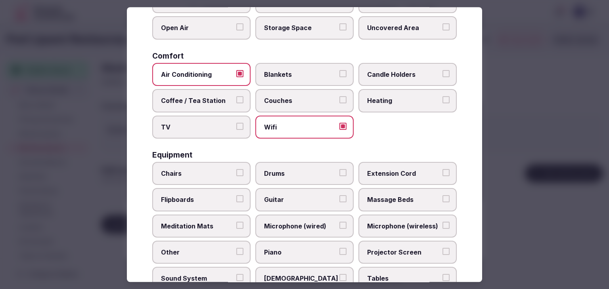
click at [393, 100] on span "Heating" at bounding box center [403, 100] width 73 height 9
click at [443, 100] on button "Heating" at bounding box center [446, 99] width 7 height 7
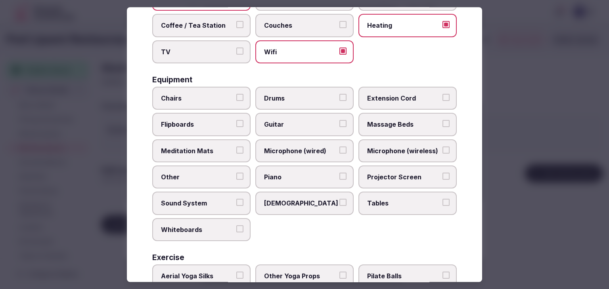
scroll to position [268, 0]
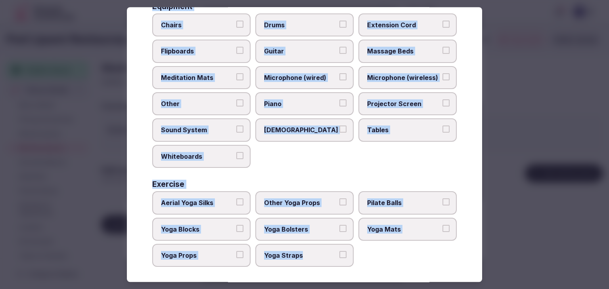
drag, startPoint x: 149, startPoint y: 54, endPoint x: 349, endPoint y: 267, distance: 291.5
click at [349, 267] on div "Select features and equipment Choose all applicable features and equipment offe…" at bounding box center [304, 144] width 355 height 275
copy div "Choose all applicable features and equipment offered. Area and views Big Window…"
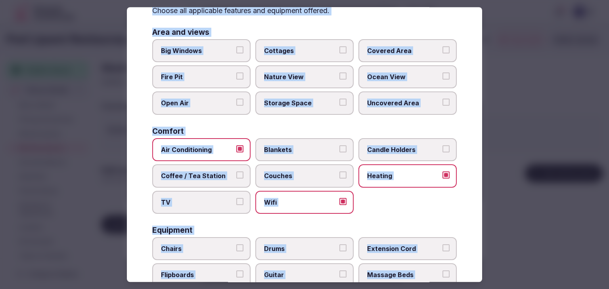
scroll to position [79, 0]
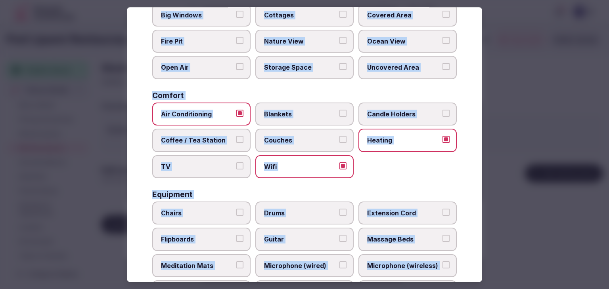
click at [222, 114] on span "Air Conditioning" at bounding box center [197, 114] width 73 height 9
click at [236, 114] on button "Air Conditioning" at bounding box center [239, 113] width 7 height 7
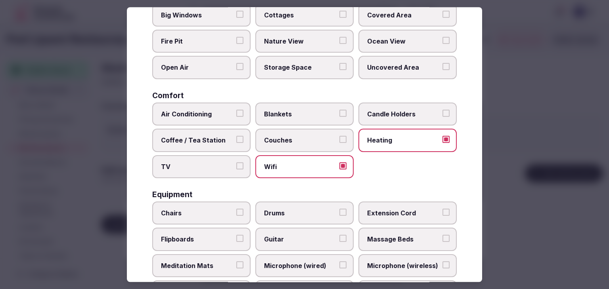
click at [220, 145] on label "Coffee / Tea Station" at bounding box center [201, 140] width 98 height 23
click at [236, 143] on button "Coffee / Tea Station" at bounding box center [239, 139] width 7 height 7
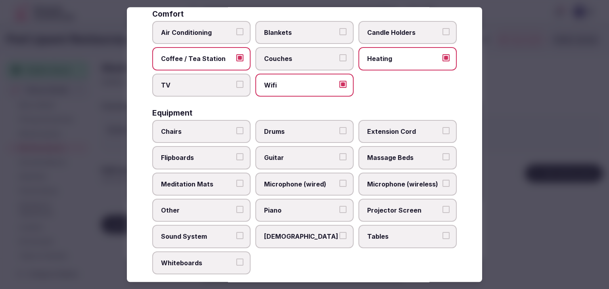
scroll to position [198, 0]
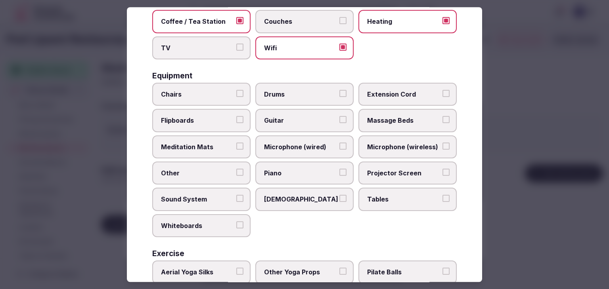
drag, startPoint x: 372, startPoint y: 189, endPoint x: 242, endPoint y: 111, distance: 151.2
click at [372, 189] on label "Tables" at bounding box center [407, 199] width 98 height 23
click at [443, 195] on button "Tables" at bounding box center [446, 198] width 7 height 7
click at [224, 86] on label "Chairs" at bounding box center [201, 94] width 98 height 23
click at [236, 90] on button "Chairs" at bounding box center [239, 93] width 7 height 7
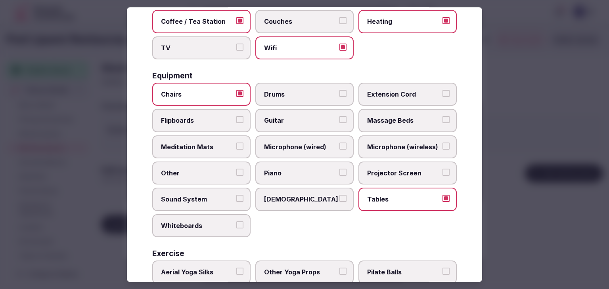
click at [304, 136] on label "Microphone (wired)" at bounding box center [304, 147] width 98 height 23
click at [339, 143] on button "Microphone (wired)" at bounding box center [342, 146] width 7 height 7
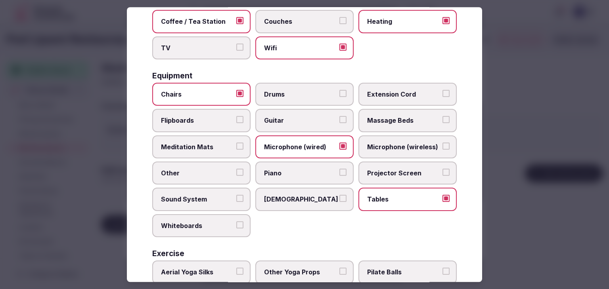
click at [431, 92] on span "Extension Cord" at bounding box center [403, 94] width 73 height 9
click at [443, 92] on button "Extension Cord" at bounding box center [446, 93] width 7 height 7
click at [400, 170] on span "Projector Screen" at bounding box center [403, 173] width 73 height 9
click at [443, 170] on button "Projector Screen" at bounding box center [446, 172] width 7 height 7
click at [223, 201] on label "Sound System" at bounding box center [201, 199] width 98 height 23
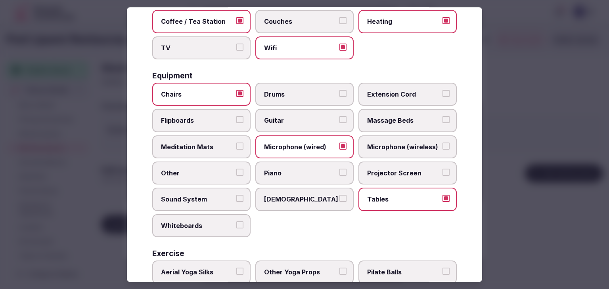
click at [236, 201] on button "Sound System" at bounding box center [239, 198] width 7 height 7
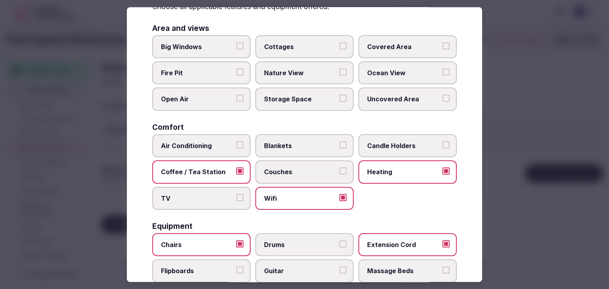
scroll to position [0, 0]
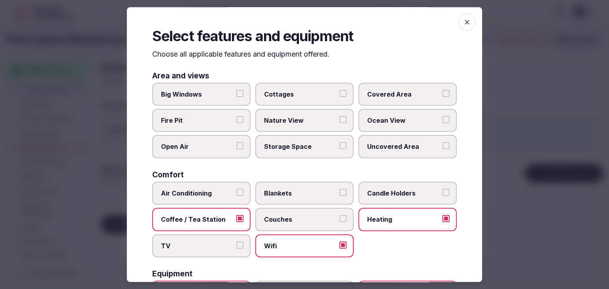
click at [463, 23] on icon "button" at bounding box center [467, 22] width 8 height 8
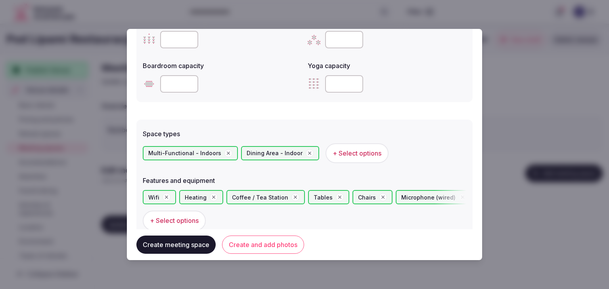
click at [279, 243] on button "Create and add photos" at bounding box center [263, 245] width 82 height 18
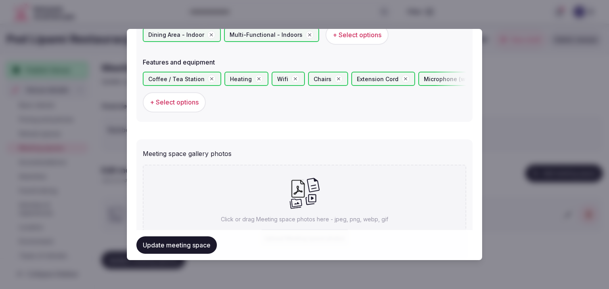
scroll to position [476, 0]
click at [318, 185] on div "Click or drag Meeting space photos here - jpeg, png, webp, gif Upload Meeting s…" at bounding box center [305, 212] width 324 height 95
type input "**********"
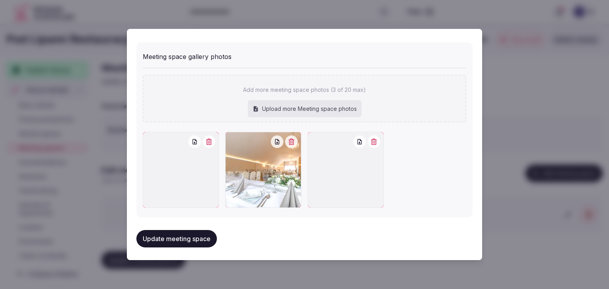
scroll to position [573, 0]
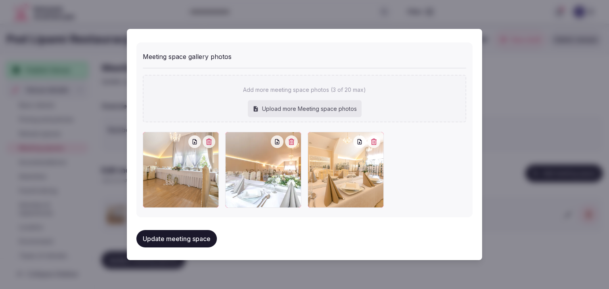
click at [191, 240] on button "Update meeting space" at bounding box center [176, 238] width 80 height 17
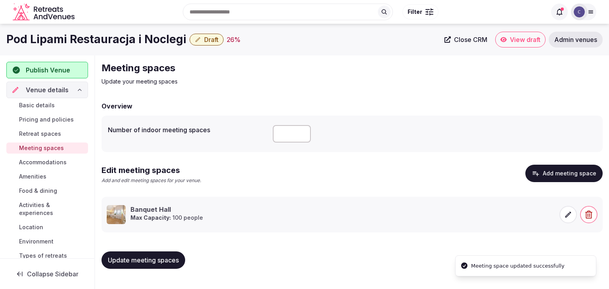
click at [172, 263] on span "Update meeting spaces" at bounding box center [143, 261] width 71 height 8
click at [44, 162] on span "Accommodations" at bounding box center [43, 163] width 48 height 8
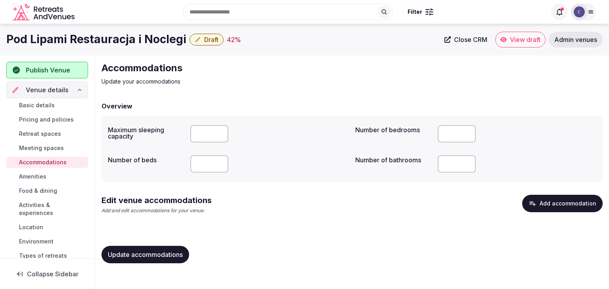
click at [542, 203] on button "Add accommodation" at bounding box center [562, 203] width 80 height 17
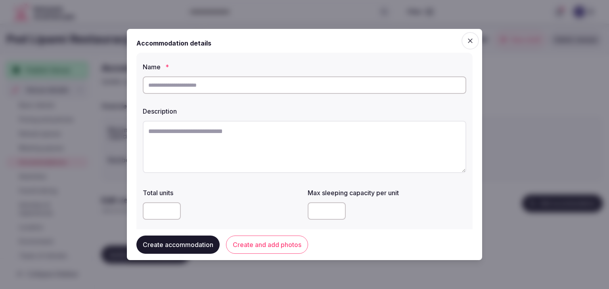
click at [252, 84] on input "text" at bounding box center [305, 85] width 324 height 17
paste input "**********"
click at [252, 84] on input "**********" at bounding box center [305, 85] width 324 height 17
paste input "**********"
type input "**********"
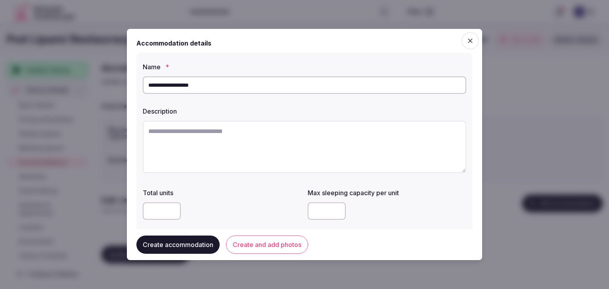
click at [299, 108] on label "Description" at bounding box center [305, 111] width 324 height 6
click at [293, 156] on textarea at bounding box center [305, 147] width 324 height 52
click at [267, 151] on textarea at bounding box center [305, 147] width 324 height 52
paste textarea "**********"
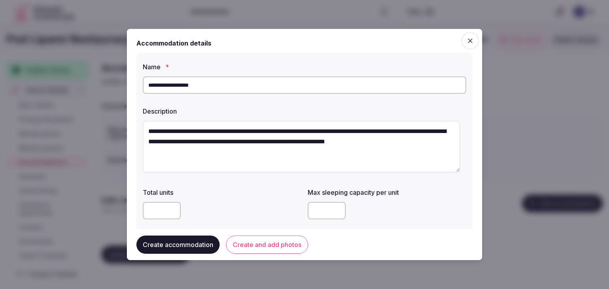
type textarea "**********"
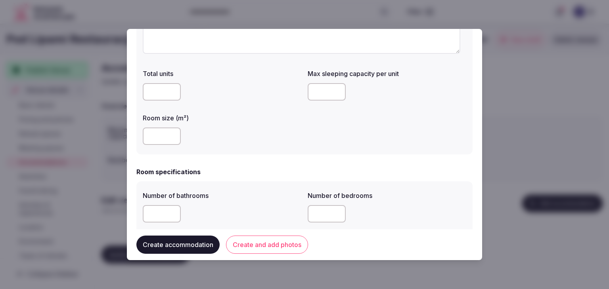
click at [151, 135] on input "number" at bounding box center [162, 136] width 38 height 17
type input "**"
click at [316, 98] on input "number" at bounding box center [327, 91] width 38 height 17
type input "*"
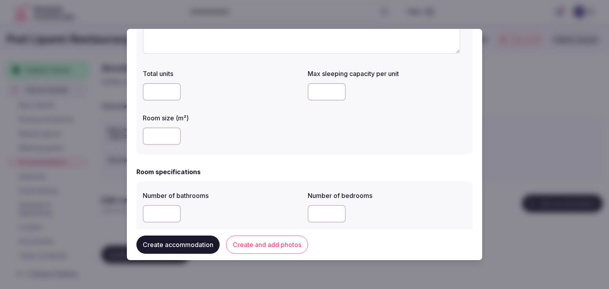
scroll to position [198, 0]
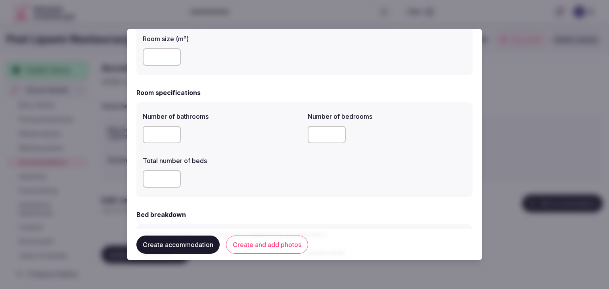
click at [157, 135] on input "number" at bounding box center [162, 134] width 38 height 17
type input "*"
click at [160, 174] on input "number" at bounding box center [162, 179] width 38 height 17
type input "*"
click at [320, 138] on input "number" at bounding box center [327, 134] width 38 height 17
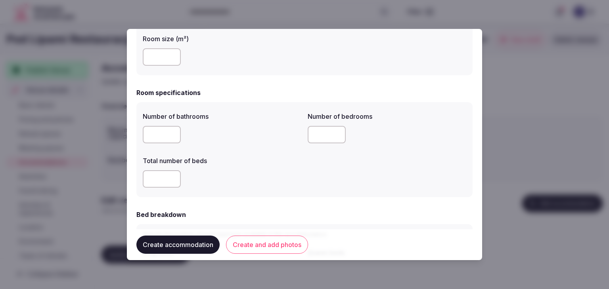
type input "*"
click at [293, 190] on div "*" at bounding box center [222, 179] width 159 height 24
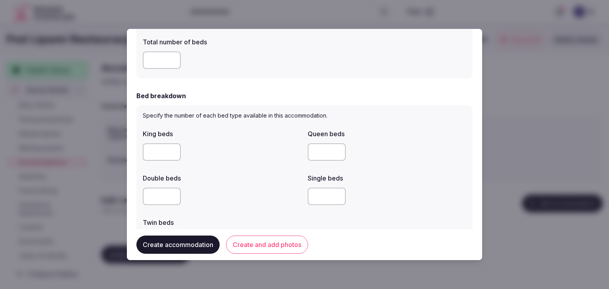
scroll to position [357, 0]
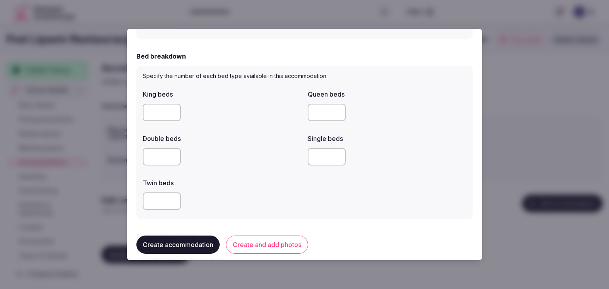
click at [149, 155] on input "number" at bounding box center [162, 156] width 38 height 17
type input "*"
click at [236, 156] on div "*" at bounding box center [222, 156] width 159 height 17
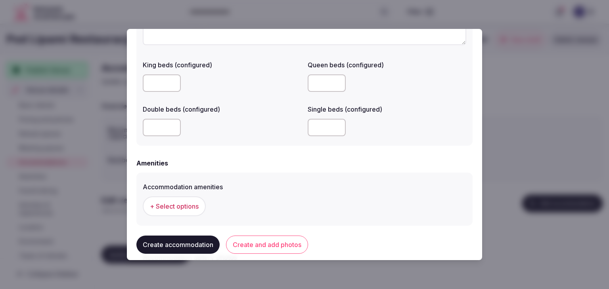
scroll to position [720, 0]
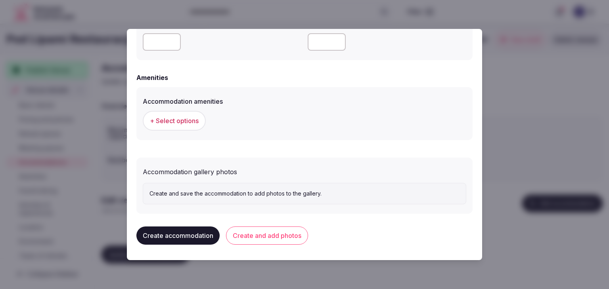
click at [186, 126] on button "+ Select options" at bounding box center [174, 121] width 63 height 20
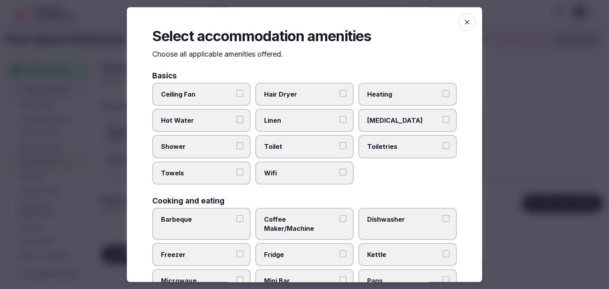
click at [301, 167] on label "Wifi" at bounding box center [304, 173] width 98 height 23
click at [339, 169] on button "Wifi" at bounding box center [342, 172] width 7 height 7
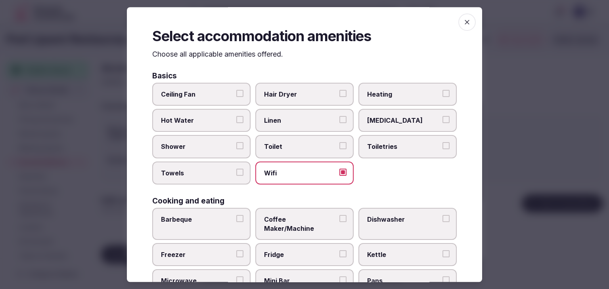
drag, startPoint x: 388, startPoint y: 148, endPoint x: 323, endPoint y: 99, distance: 81.5
click at [389, 147] on span "Toiletries" at bounding box center [403, 147] width 73 height 9
click at [443, 147] on button "Toiletries" at bounding box center [446, 146] width 7 height 7
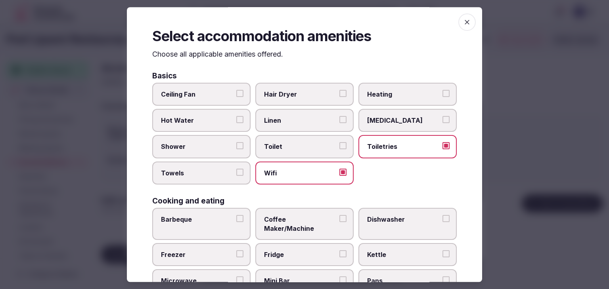
click at [320, 92] on span "Hair Dryer" at bounding box center [300, 94] width 73 height 9
click at [339, 92] on button "Hair Dryer" at bounding box center [342, 93] width 7 height 7
drag, startPoint x: 307, startPoint y: 121, endPoint x: 226, endPoint y: 149, distance: 86.5
click at [307, 121] on span "Linen" at bounding box center [300, 120] width 73 height 9
click at [339, 121] on button "Linen" at bounding box center [342, 119] width 7 height 7
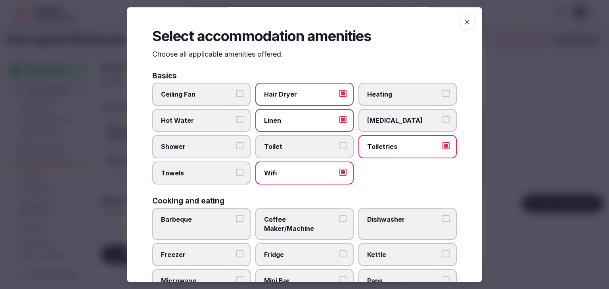
click at [215, 147] on span "Shower" at bounding box center [197, 147] width 73 height 9
click at [236, 147] on button "Shower" at bounding box center [239, 146] width 7 height 7
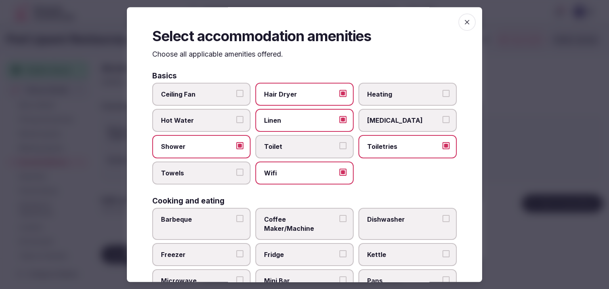
click at [211, 170] on span "Towels" at bounding box center [197, 173] width 73 height 9
click at [236, 170] on button "Towels" at bounding box center [239, 172] width 7 height 7
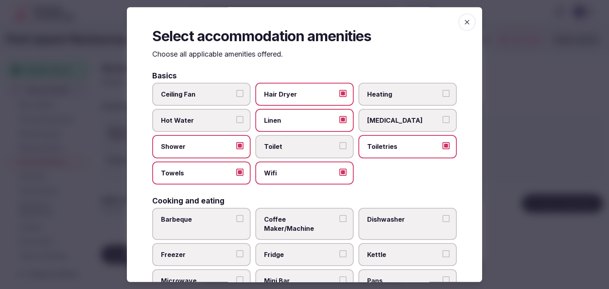
click at [385, 98] on span "Heating" at bounding box center [403, 94] width 73 height 9
click at [443, 97] on button "Heating" at bounding box center [446, 93] width 7 height 7
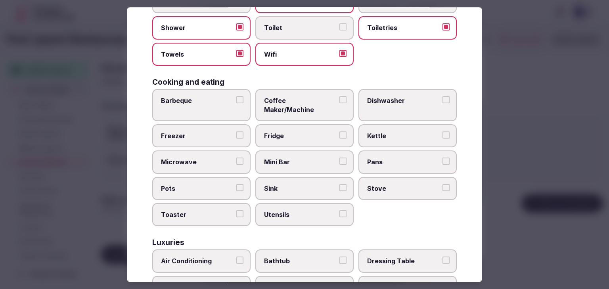
scroll to position [198, 0]
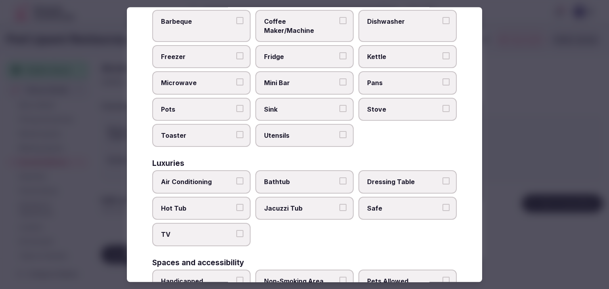
click at [216, 178] on span "Air Conditioning" at bounding box center [197, 182] width 73 height 9
click at [236, 178] on button "Air Conditioning" at bounding box center [239, 181] width 7 height 7
click at [209, 231] on span "TV" at bounding box center [197, 235] width 73 height 9
click at [236, 231] on button "TV" at bounding box center [239, 234] width 7 height 7
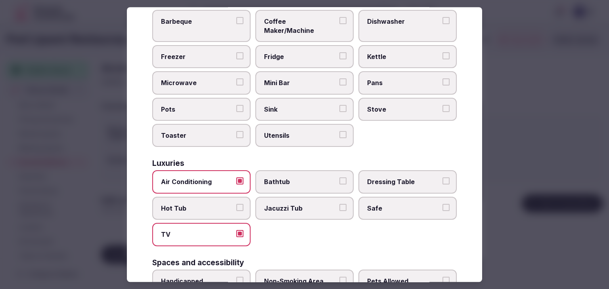
click at [395, 204] on span "Safe" at bounding box center [403, 208] width 73 height 9
click at [443, 204] on button "Safe" at bounding box center [446, 207] width 7 height 7
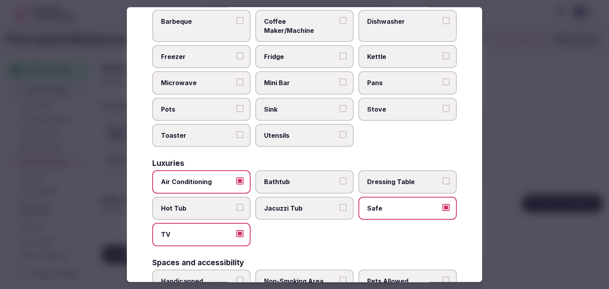
scroll to position [278, 0]
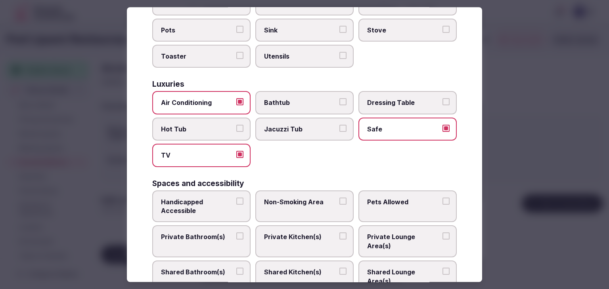
click at [214, 233] on span "Private Bathroom(s)" at bounding box center [197, 237] width 73 height 9
click at [236, 233] on button "Private Bathroom(s)" at bounding box center [239, 236] width 7 height 7
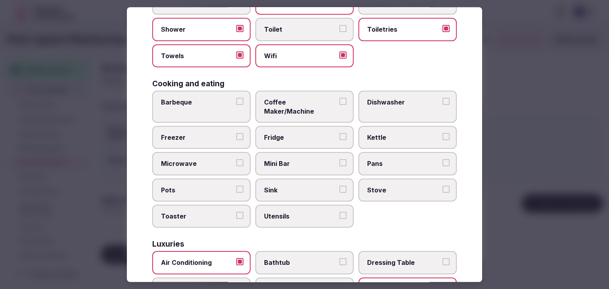
scroll to position [79, 0]
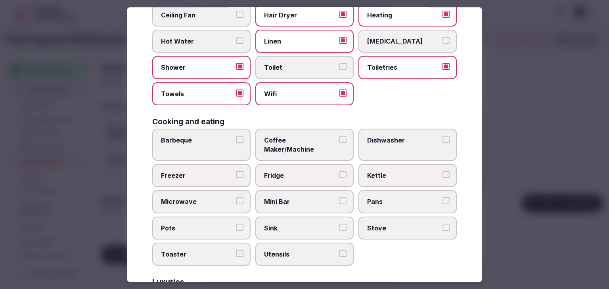
click at [286, 69] on span "Toilet" at bounding box center [300, 67] width 73 height 9
click at [339, 69] on button "Toilet" at bounding box center [342, 66] width 7 height 7
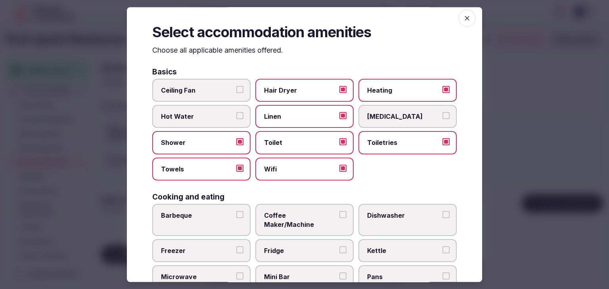
scroll to position [0, 0]
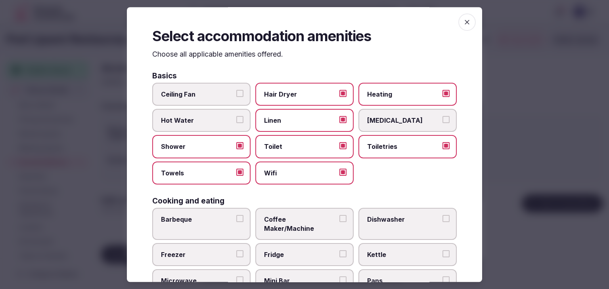
click at [464, 18] on icon "button" at bounding box center [467, 22] width 8 height 8
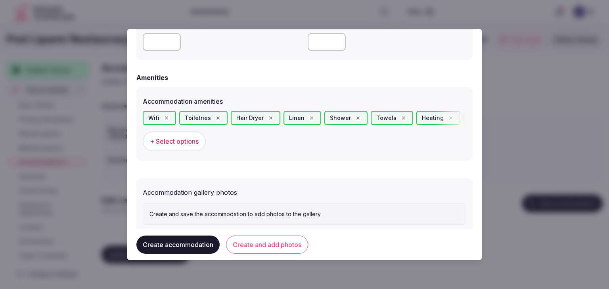
click at [272, 247] on button "Create and add photos" at bounding box center [267, 245] width 82 height 18
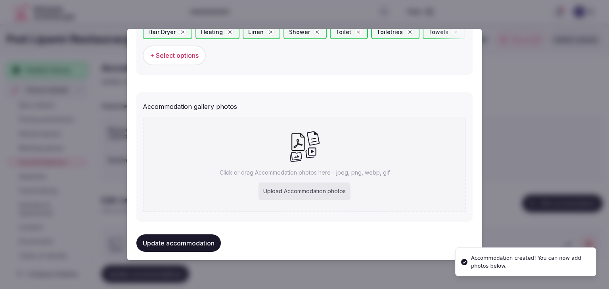
scroll to position [813, 0]
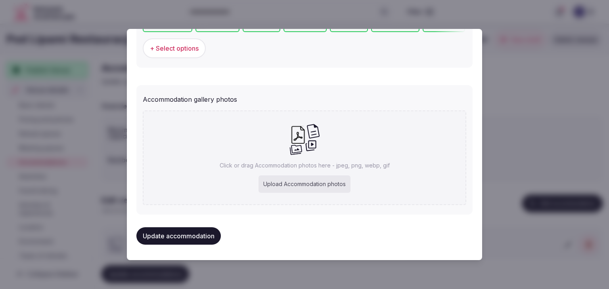
click at [333, 185] on div "Upload Accommodation photos" at bounding box center [305, 184] width 92 height 17
type input "**********"
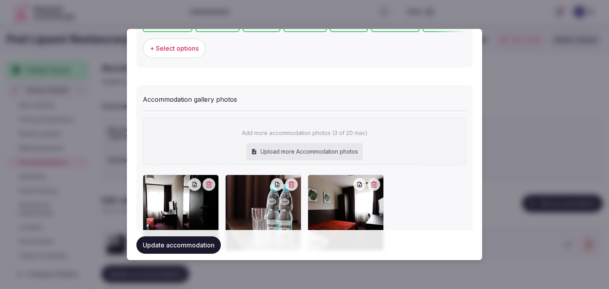
scroll to position [857, 0]
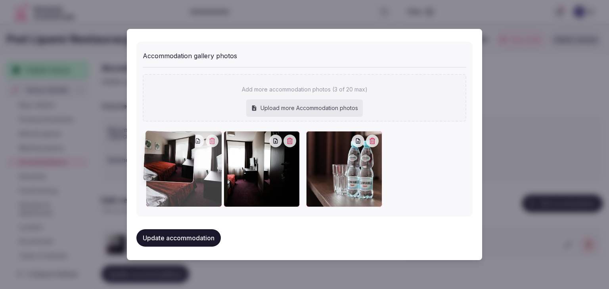
drag, startPoint x: 314, startPoint y: 140, endPoint x: 169, endPoint y: 150, distance: 145.5
click at [169, 150] on div at bounding box center [184, 169] width 76 height 76
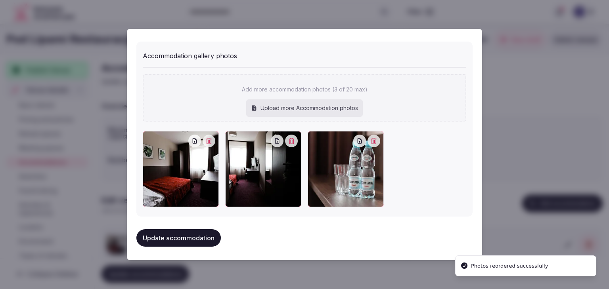
click at [200, 240] on button "Update accommodation" at bounding box center [178, 238] width 84 height 17
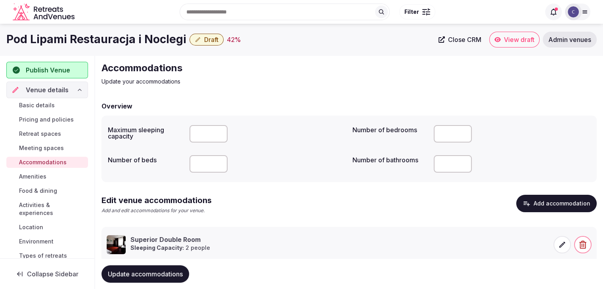
click at [175, 272] on span "Update accommodations" at bounding box center [145, 274] width 75 height 8
click at [25, 174] on span "Amenities" at bounding box center [32, 177] width 27 height 8
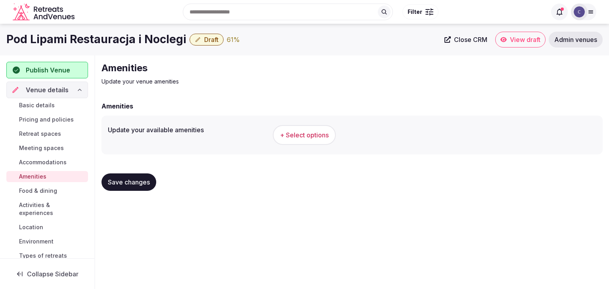
click at [303, 135] on span "+ Select options" at bounding box center [304, 135] width 49 height 9
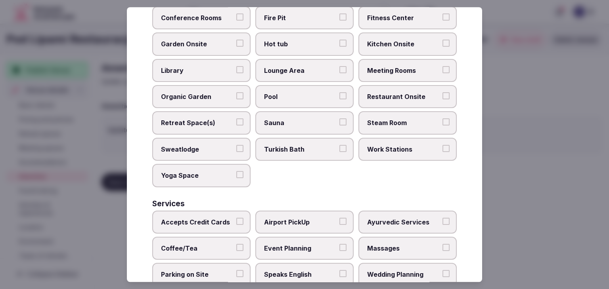
scroll to position [427, 0]
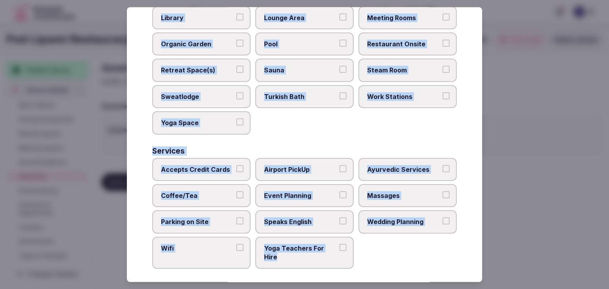
drag, startPoint x: 153, startPoint y: 55, endPoint x: 359, endPoint y: 260, distance: 291.0
click at [359, 260] on div "Select your venue amenities Choose all applicable amenities offered. Activities…" at bounding box center [304, 144] width 355 height 275
copy div "Choose all applicable amenities offered. Activities Bicycles Camping Allowed On…"
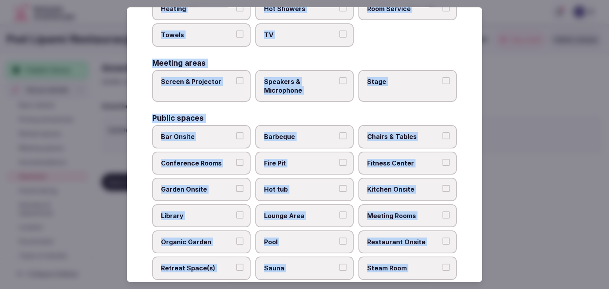
scroll to position [149, 0]
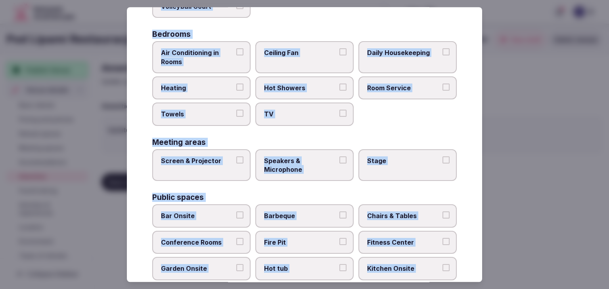
click at [207, 61] on span "Air Conditioning in Rooms" at bounding box center [197, 57] width 73 height 18
click at [236, 56] on button "Air Conditioning in Rooms" at bounding box center [239, 51] width 7 height 7
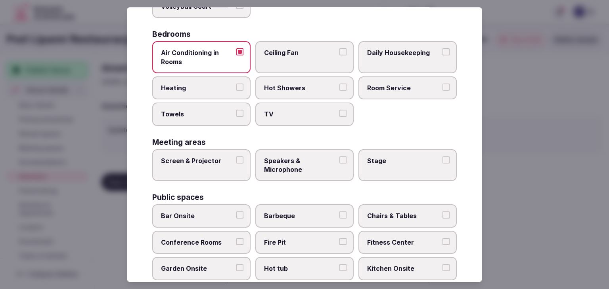
click at [214, 94] on label "Heating" at bounding box center [201, 88] width 98 height 23
click at [236, 91] on button "Heating" at bounding box center [239, 87] width 7 height 7
drag, startPoint x: 214, startPoint y: 111, endPoint x: 238, endPoint y: 112, distance: 23.8
click at [214, 111] on span "Towels" at bounding box center [197, 114] width 73 height 9
click at [236, 111] on button "Towels" at bounding box center [239, 113] width 7 height 7
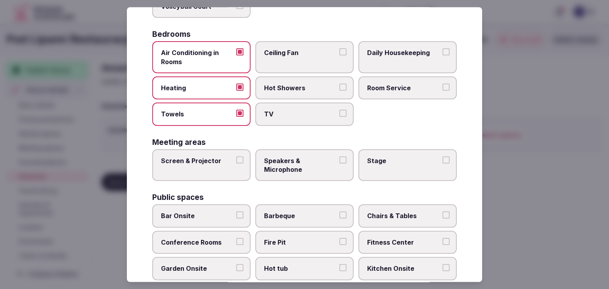
drag, startPoint x: 288, startPoint y: 112, endPoint x: 304, endPoint y: 111, distance: 15.9
click at [289, 112] on span "TV" at bounding box center [300, 114] width 73 height 9
click at [339, 112] on button "TV" at bounding box center [342, 113] width 7 height 7
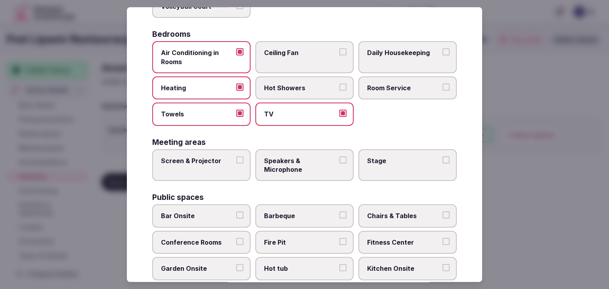
click at [381, 88] on span "Room Service" at bounding box center [403, 88] width 73 height 9
click at [391, 56] on label "Daily Housekeeping" at bounding box center [407, 57] width 98 height 32
click at [443, 56] on button "Daily Housekeeping" at bounding box center [446, 51] width 7 height 7
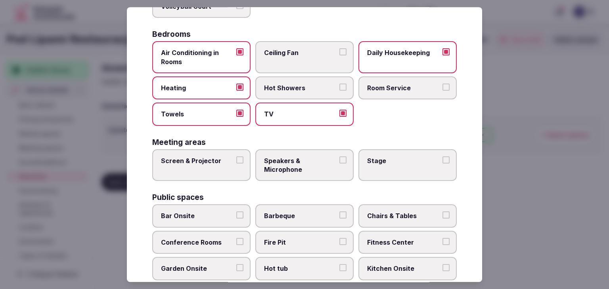
click at [326, 89] on span "Hot Showers" at bounding box center [300, 88] width 73 height 9
click at [339, 89] on button "Hot Showers" at bounding box center [342, 87] width 7 height 7
click at [226, 153] on label "Screen & Projector" at bounding box center [201, 165] width 98 height 32
click at [236, 157] on button "Screen & Projector" at bounding box center [239, 160] width 7 height 7
click at [281, 154] on label "Speakers & Microphone" at bounding box center [304, 165] width 98 height 32
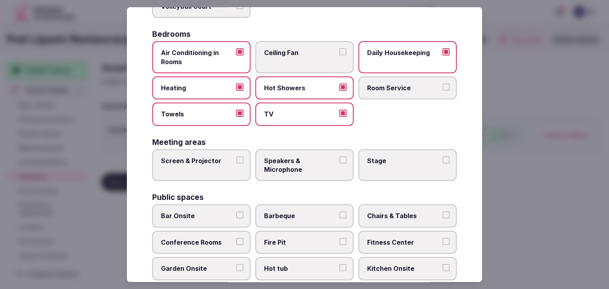
click at [339, 157] on button "Speakers & Microphone" at bounding box center [342, 160] width 7 height 7
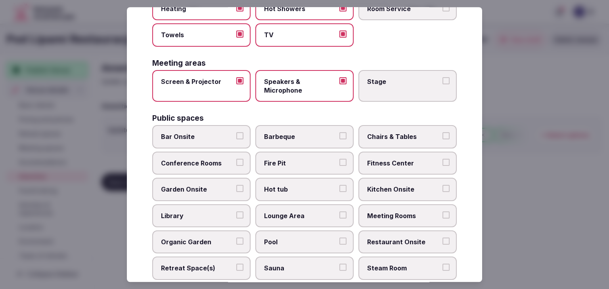
scroll to position [268, 0]
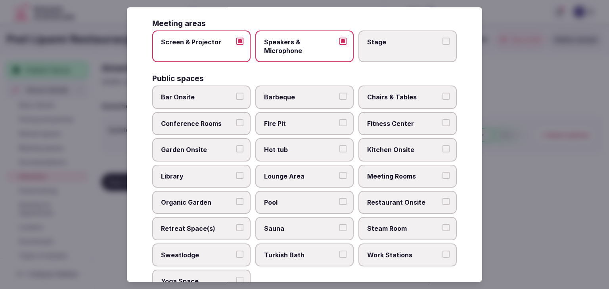
click at [390, 172] on span "Meeting Rooms" at bounding box center [403, 176] width 73 height 9
click at [443, 172] on button "Meeting Rooms" at bounding box center [446, 175] width 7 height 7
click at [390, 198] on span "Restaurant Onsite" at bounding box center [403, 202] width 73 height 9
click at [443, 198] on button "Restaurant Onsite" at bounding box center [446, 201] width 7 height 7
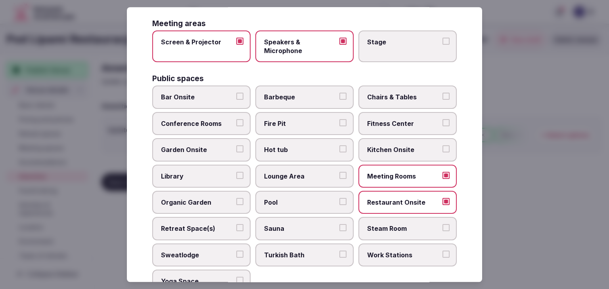
click at [205, 146] on span "Garden Onsite" at bounding box center [197, 150] width 73 height 9
click at [236, 146] on button "Garden Onsite" at bounding box center [239, 149] width 7 height 7
click at [223, 123] on span "Conference Rooms" at bounding box center [197, 123] width 73 height 9
click at [236, 123] on button "Conference Rooms" at bounding box center [239, 122] width 7 height 7
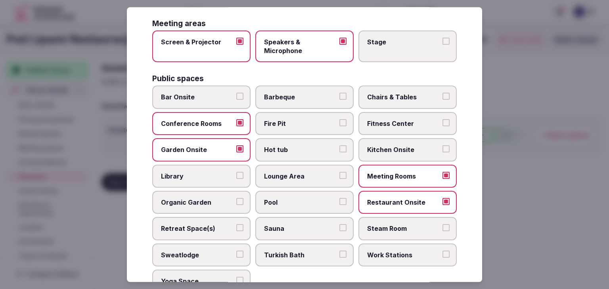
click at [310, 176] on span "Lounge Area" at bounding box center [300, 176] width 73 height 9
click at [339, 176] on button "Lounge Area" at bounding box center [342, 175] width 7 height 7
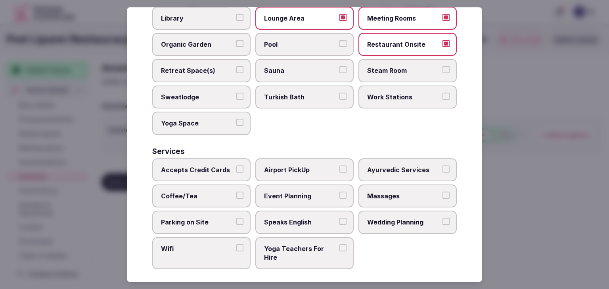
scroll to position [427, 0]
click at [208, 244] on span "Wifi" at bounding box center [197, 248] width 73 height 9
click at [236, 244] on button "Wifi" at bounding box center [239, 247] width 7 height 7
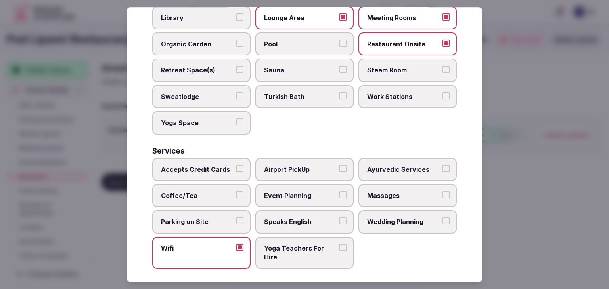
click at [214, 165] on span "Accepts Credit Cards" at bounding box center [197, 169] width 73 height 9
click at [236, 165] on button "Accepts Credit Cards" at bounding box center [239, 168] width 7 height 7
click at [216, 184] on label "Coffee/Tea" at bounding box center [201, 195] width 98 height 23
click at [236, 192] on button "Coffee/Tea" at bounding box center [239, 195] width 7 height 7
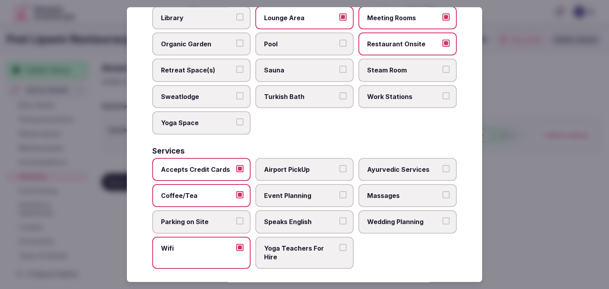
click at [216, 218] on span "Parking on Site" at bounding box center [197, 222] width 73 height 9
click at [236, 218] on button "Parking on Site" at bounding box center [239, 221] width 7 height 7
click at [297, 192] on span "Event Planning" at bounding box center [300, 196] width 73 height 9
click at [339, 192] on button "Event Planning" at bounding box center [342, 195] width 7 height 7
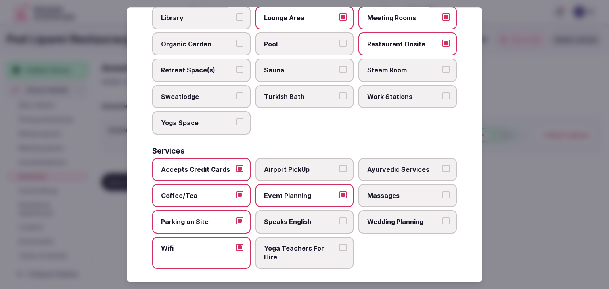
click at [297, 218] on span "Speaks English" at bounding box center [300, 222] width 73 height 9
click at [339, 218] on button "Speaks English" at bounding box center [342, 221] width 7 height 7
click at [397, 218] on span "Wedding Planning" at bounding box center [403, 222] width 73 height 9
click at [443, 218] on button "Wedding Planning" at bounding box center [446, 221] width 7 height 7
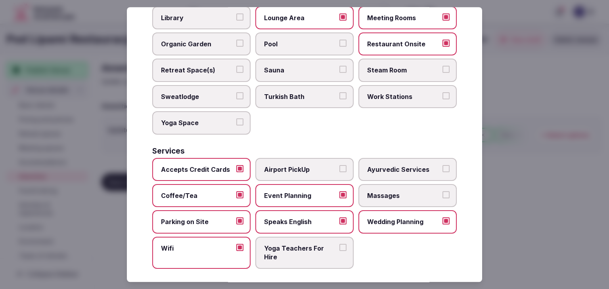
click at [404, 192] on span "Massages" at bounding box center [403, 196] width 73 height 9
click at [443, 192] on button "Massages" at bounding box center [446, 195] width 7 height 7
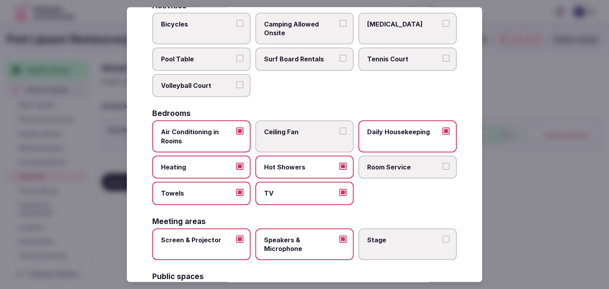
scroll to position [0, 0]
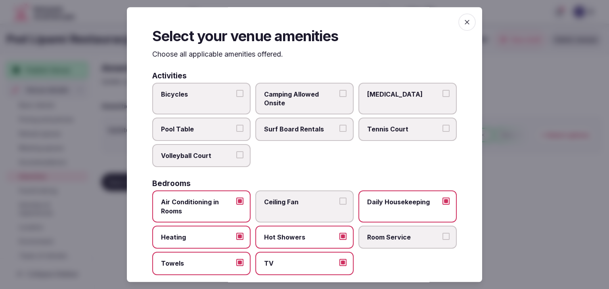
click at [463, 19] on icon "button" at bounding box center [467, 22] width 8 height 8
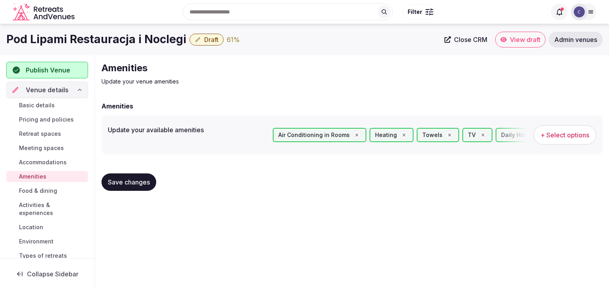
drag, startPoint x: 146, startPoint y: 182, endPoint x: 143, endPoint y: 194, distance: 11.7
click at [145, 182] on span "Save changes" at bounding box center [129, 182] width 42 height 8
click at [43, 192] on span "Food & dining" at bounding box center [38, 191] width 38 height 8
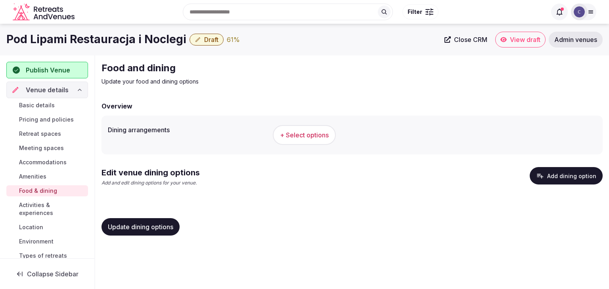
click at [306, 134] on span "+ Select options" at bounding box center [304, 135] width 49 height 9
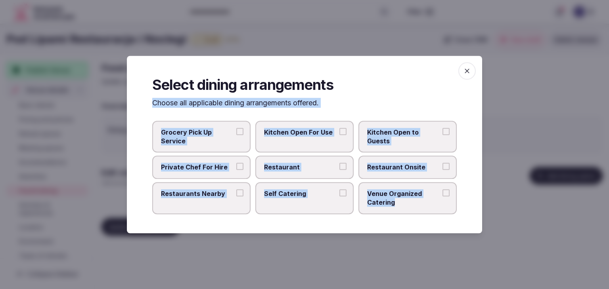
drag, startPoint x: 138, startPoint y: 101, endPoint x: 419, endPoint y: 213, distance: 302.7
click at [419, 213] on div "Select dining arrangements Choose all applicable dining arrangements offered. G…" at bounding box center [304, 145] width 355 height 178
click at [319, 176] on label "Restaurant" at bounding box center [304, 167] width 98 height 23
click at [339, 171] on button "Restaurant" at bounding box center [342, 166] width 7 height 7
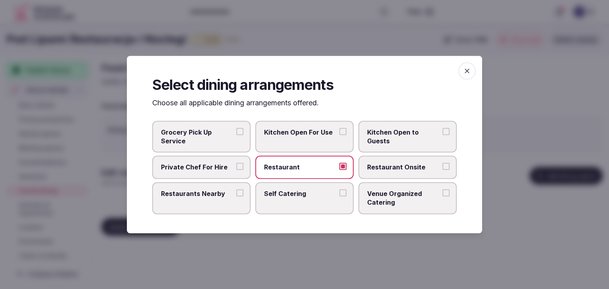
click at [381, 173] on label "Restaurant Onsite" at bounding box center [407, 167] width 98 height 23
click at [443, 171] on button "Restaurant Onsite" at bounding box center [446, 166] width 7 height 7
click at [193, 207] on label "Restaurants Nearby" at bounding box center [201, 198] width 98 height 32
click at [236, 197] on button "Restaurants Nearby" at bounding box center [239, 193] width 7 height 7
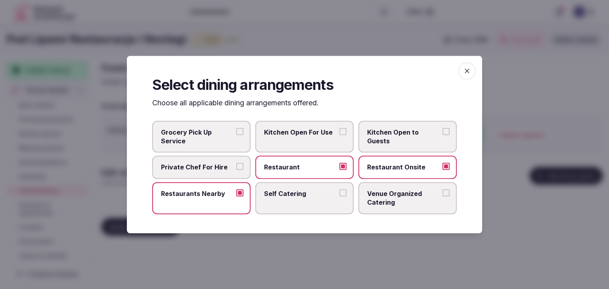
click at [469, 71] on icon "button" at bounding box center [467, 71] width 8 height 8
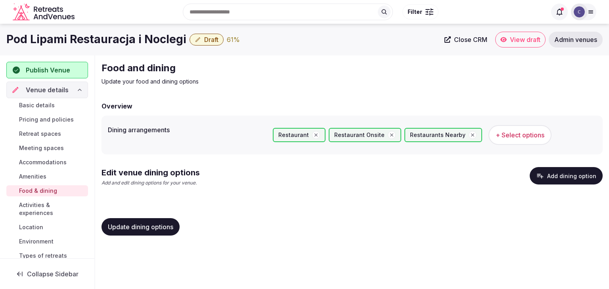
click at [171, 227] on span "Update dining options" at bounding box center [140, 227] width 65 height 8
click at [571, 177] on button "Add dining option" at bounding box center [566, 175] width 73 height 17
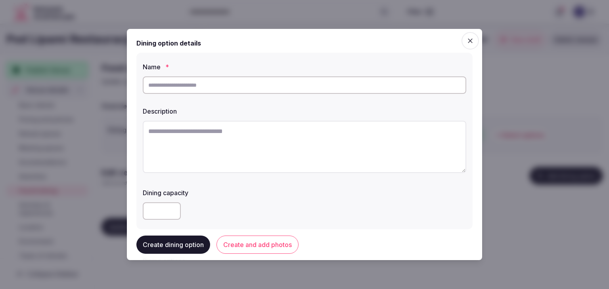
click at [255, 135] on textarea at bounding box center [305, 147] width 324 height 52
click at [240, 87] on input "text" at bounding box center [305, 85] width 324 height 17
paste input "**********"
click at [197, 87] on input "**********" at bounding box center [305, 85] width 324 height 17
type input "**********"
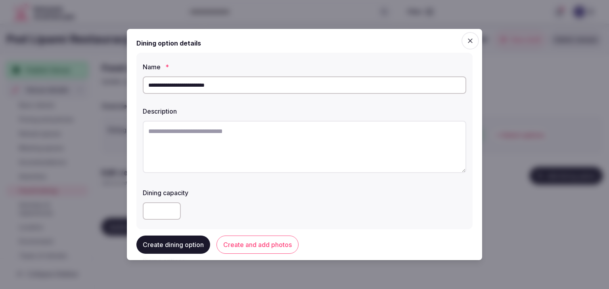
click at [305, 150] on textarea at bounding box center [305, 147] width 324 height 52
paste textarea "**********"
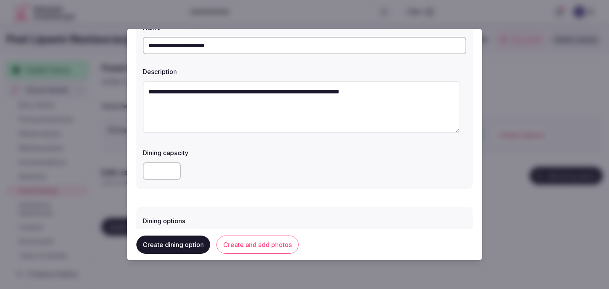
scroll to position [119, 0]
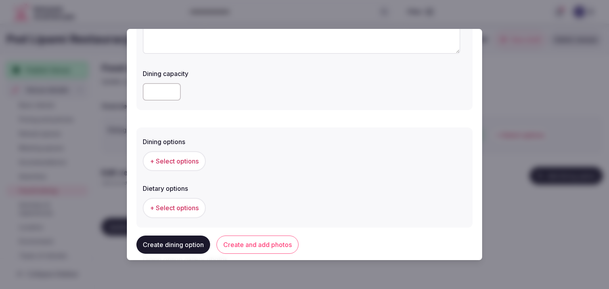
type textarea "**********"
click at [176, 162] on span "+ Select options" at bounding box center [174, 161] width 49 height 9
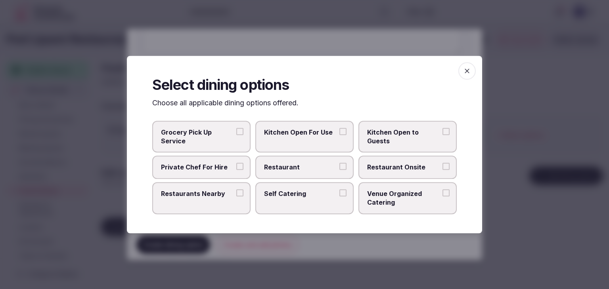
click at [391, 173] on label "Restaurant Onsite" at bounding box center [407, 167] width 98 height 23
click at [443, 171] on button "Restaurant Onsite" at bounding box center [446, 166] width 7 height 7
click at [464, 77] on span "button" at bounding box center [466, 70] width 17 height 17
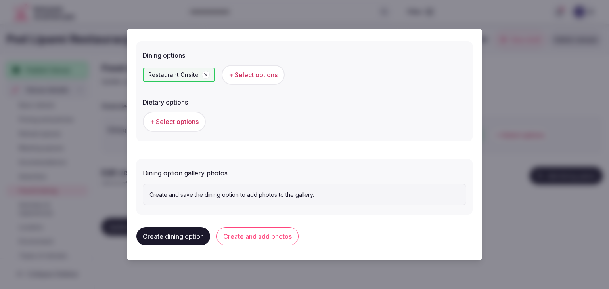
scroll to position [206, 0]
click at [288, 243] on button "Create and add photos" at bounding box center [258, 236] width 82 height 18
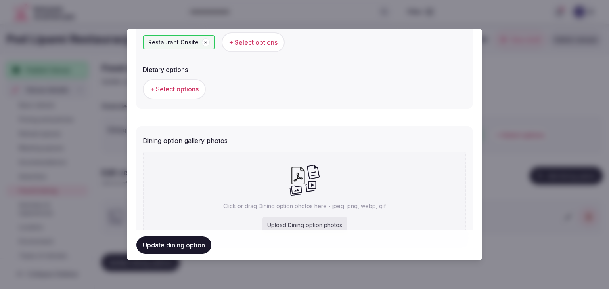
scroll to position [278, 0]
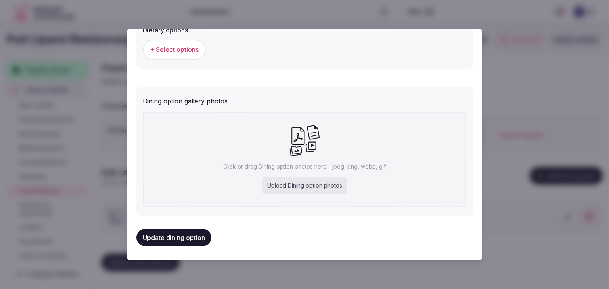
click at [328, 180] on div "Upload Dining option photos" at bounding box center [305, 185] width 84 height 17
type input "**********"
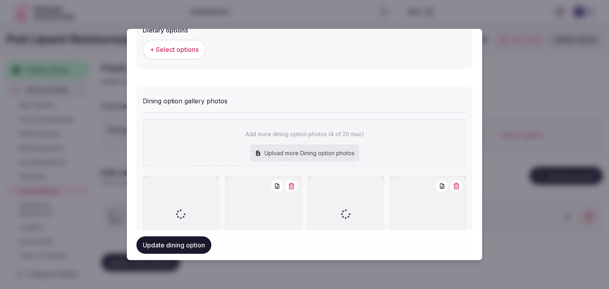
scroll to position [323, 0]
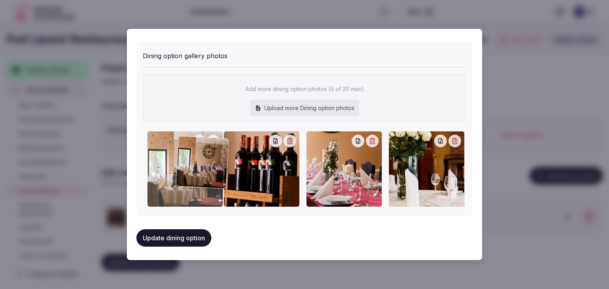
drag, startPoint x: 394, startPoint y: 137, endPoint x: 185, endPoint y: 143, distance: 209.1
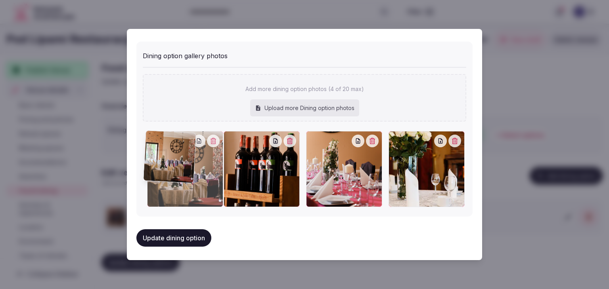
click at [185, 143] on div at bounding box center [185, 169] width 76 height 76
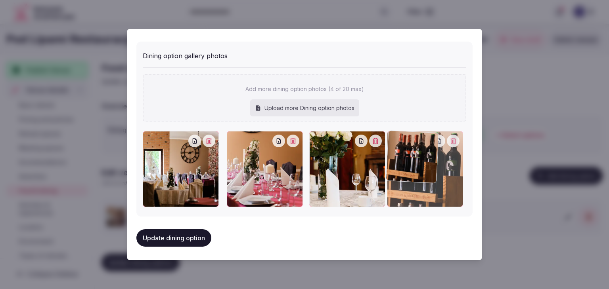
drag, startPoint x: 230, startPoint y: 138, endPoint x: 408, endPoint y: 150, distance: 178.1
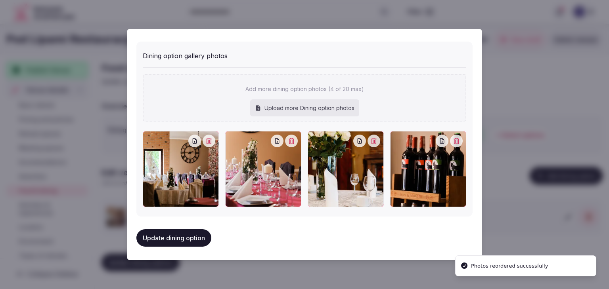
click at [181, 235] on button "Update dining option" at bounding box center [173, 238] width 75 height 17
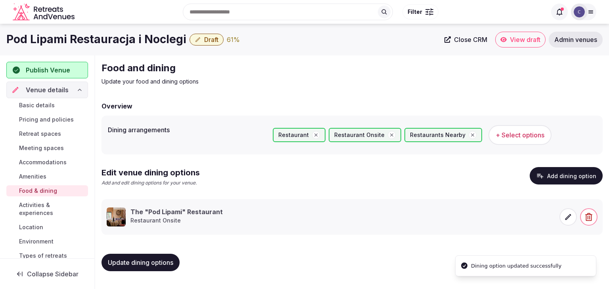
click at [154, 259] on span "Update dining options" at bounding box center [140, 263] width 65 height 8
click at [46, 214] on span "Activities & experiences" at bounding box center [52, 209] width 66 height 16
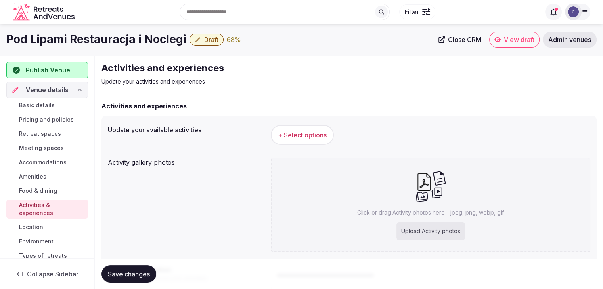
click at [44, 243] on span "Environment" at bounding box center [36, 242] width 34 height 8
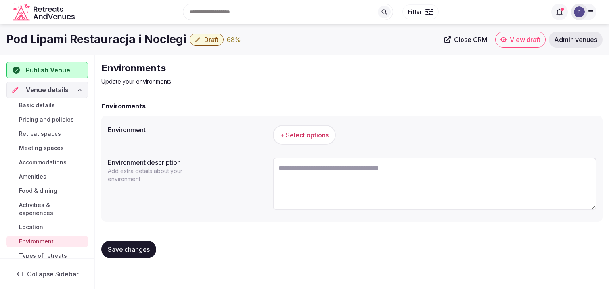
click at [322, 128] on button "+ Select options" at bounding box center [304, 135] width 63 height 20
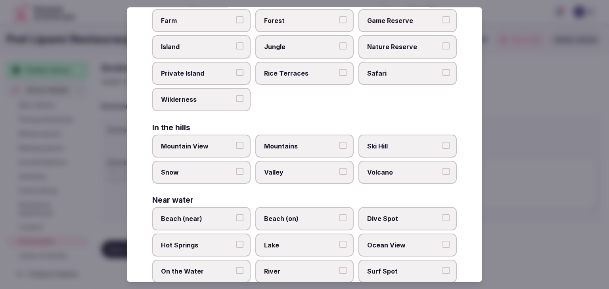
scroll to position [190, 0]
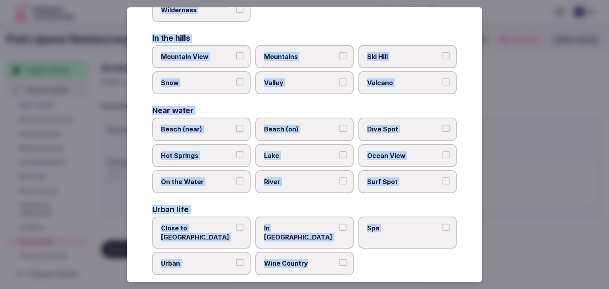
drag, startPoint x: 148, startPoint y: 53, endPoint x: 360, endPoint y: 261, distance: 298.1
click at [360, 261] on div "Select your environment Choose all applicable environments offered. In nature C…" at bounding box center [304, 144] width 355 height 275
copy div "Choose all applicable environments offered. In nature Close to Nature Countrysi…"
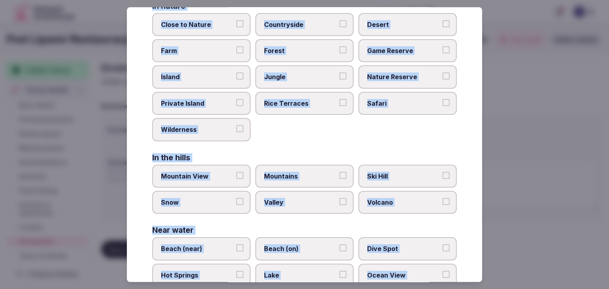
scroll to position [0, 0]
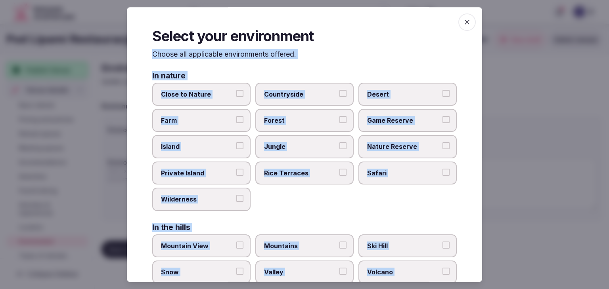
click at [226, 92] on span "Close to Nature" at bounding box center [197, 94] width 73 height 9
click at [236, 92] on button "Close to Nature" at bounding box center [239, 93] width 7 height 7
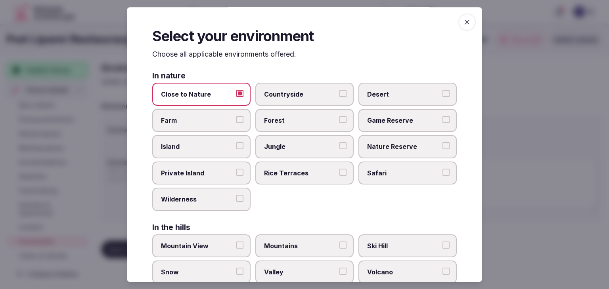
click at [281, 96] on span "Countryside" at bounding box center [300, 94] width 73 height 9
click at [339, 96] on button "Countryside" at bounding box center [342, 93] width 7 height 7
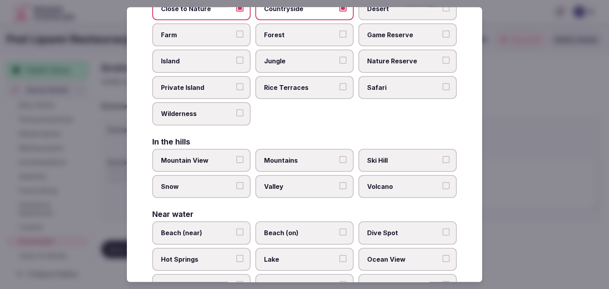
scroll to position [190, 0]
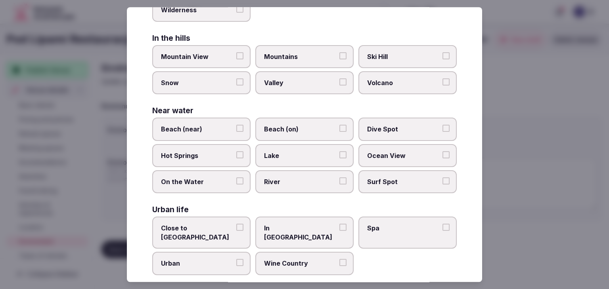
click at [215, 220] on label "Close to City Center" at bounding box center [201, 233] width 98 height 32
click at [209, 253] on label "Urban" at bounding box center [201, 264] width 98 height 23
click at [236, 260] on button "Urban" at bounding box center [239, 263] width 7 height 7
click at [220, 234] on label "Close to City Center" at bounding box center [201, 233] width 98 height 32
click at [236, 232] on button "Close to City Center" at bounding box center [239, 227] width 7 height 7
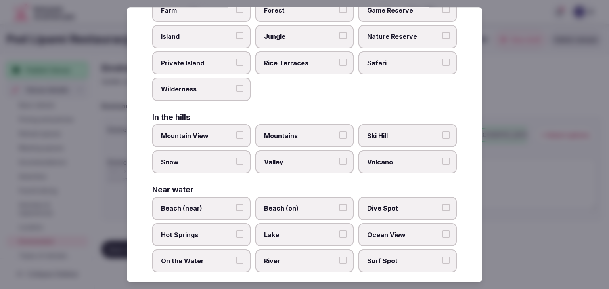
scroll to position [0, 0]
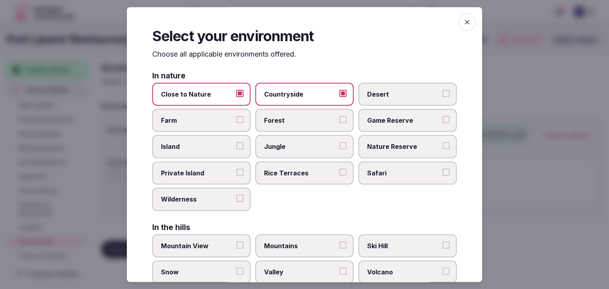
click at [468, 23] on span "button" at bounding box center [466, 21] width 17 height 17
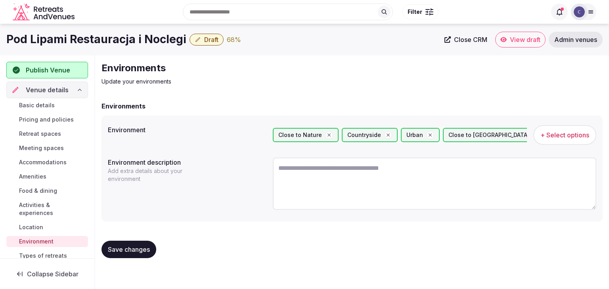
click at [136, 248] on span "Save changes" at bounding box center [129, 250] width 42 height 8
click at [43, 256] on span "Types of retreats" at bounding box center [43, 256] width 48 height 8
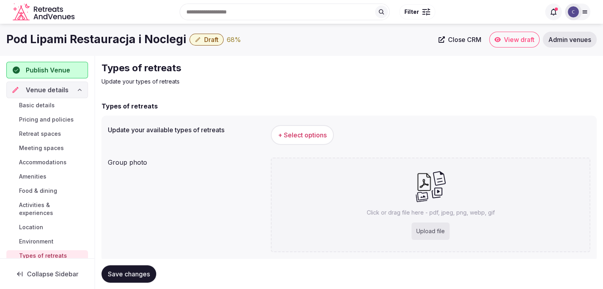
click at [285, 133] on span "+ Select options" at bounding box center [302, 135] width 49 height 9
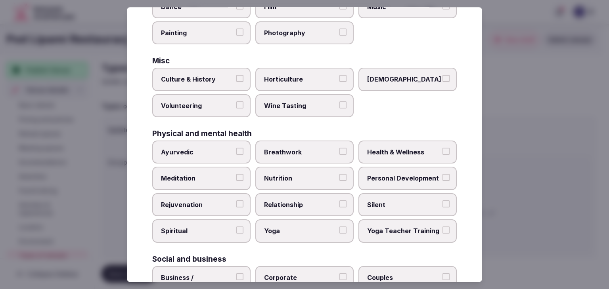
scroll to position [322, 0]
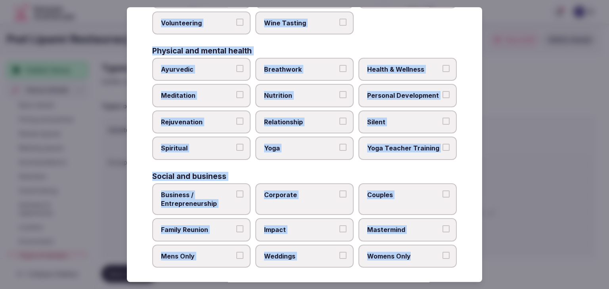
drag, startPoint x: 152, startPoint y: 52, endPoint x: 442, endPoint y: 267, distance: 360.3
click at [442, 267] on div "Select your types of retreats Choose all applicable types of retreats offered. …" at bounding box center [304, 144] width 355 height 275
copy div "Choose all applicable types of retreats offered. Active Adventure Cold Water Ex…"
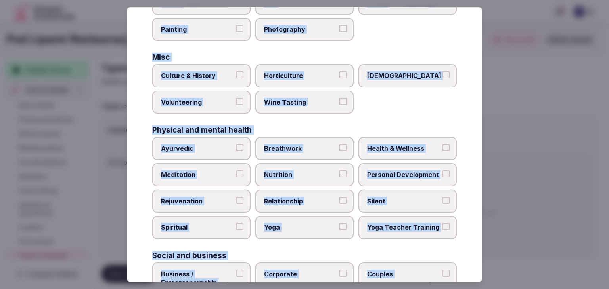
drag, startPoint x: 197, startPoint y: 75, endPoint x: 198, endPoint y: 80, distance: 4.5
click at [197, 76] on span "Culture & History" at bounding box center [197, 76] width 73 height 9
click at [236, 76] on button "Culture & History" at bounding box center [239, 75] width 7 height 7
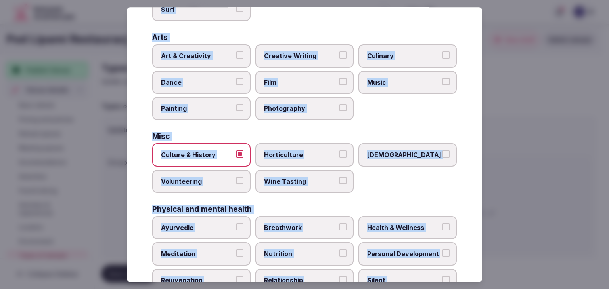
click at [396, 52] on span "Culinary" at bounding box center [403, 56] width 73 height 9
click at [443, 52] on button "Culinary" at bounding box center [446, 55] width 7 height 7
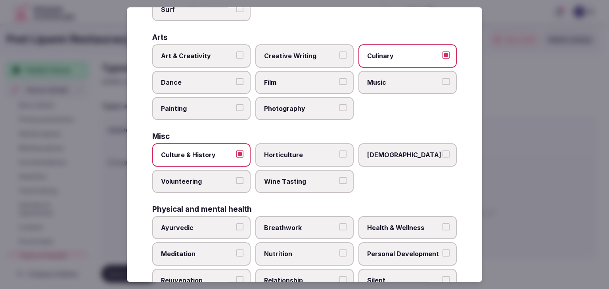
scroll to position [243, 0]
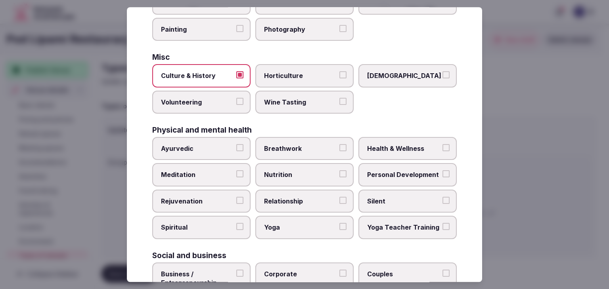
click at [387, 149] on span "Health & Wellness" at bounding box center [403, 148] width 73 height 9
click at [443, 149] on button "Health & Wellness" at bounding box center [446, 147] width 7 height 7
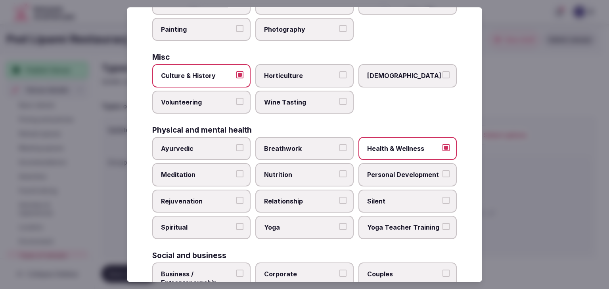
click at [388, 171] on span "Personal Development" at bounding box center [403, 175] width 73 height 9
click at [443, 171] on button "Personal Development" at bounding box center [446, 174] width 7 height 7
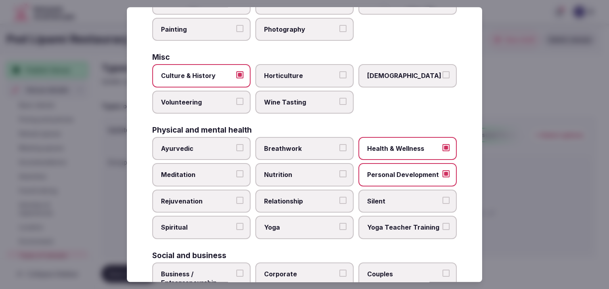
scroll to position [322, 0]
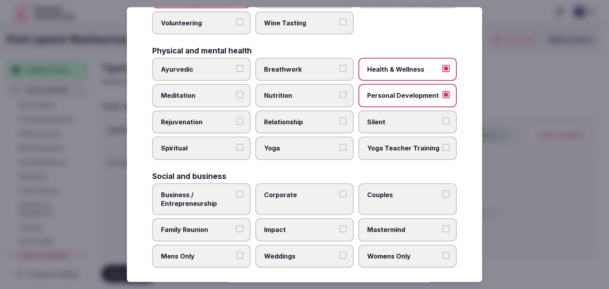
drag, startPoint x: 266, startPoint y: 190, endPoint x: 299, endPoint y: 219, distance: 43.8
click at [266, 191] on span "Corporate" at bounding box center [300, 195] width 73 height 9
click at [339, 191] on button "Corporate" at bounding box center [342, 194] width 7 height 7
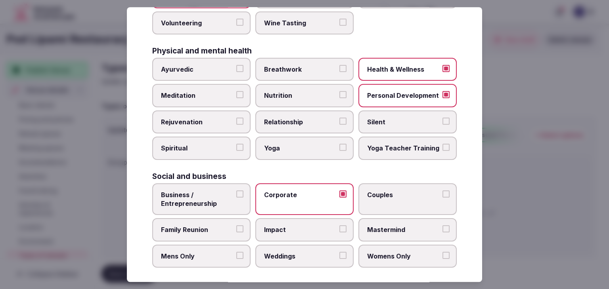
click at [310, 245] on label "Weddings" at bounding box center [304, 256] width 98 height 23
click at [339, 252] on button "Weddings" at bounding box center [342, 255] width 7 height 7
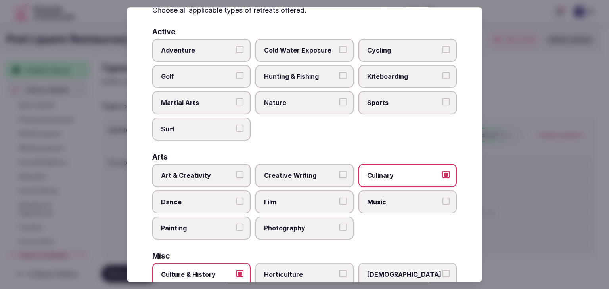
scroll to position [0, 0]
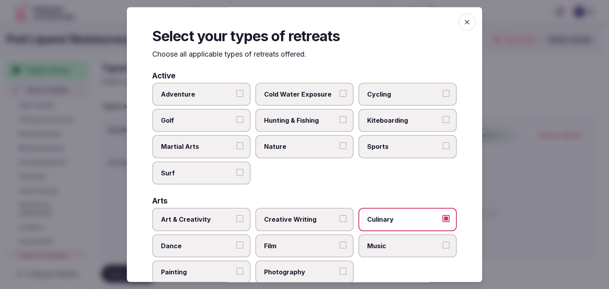
click at [465, 21] on icon "button" at bounding box center [467, 22] width 5 height 5
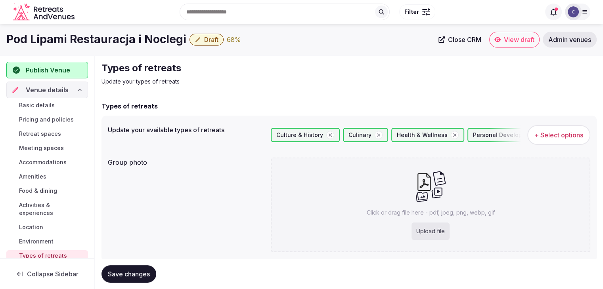
click at [435, 232] on div "Upload file" at bounding box center [431, 231] width 38 height 17
type input "**********"
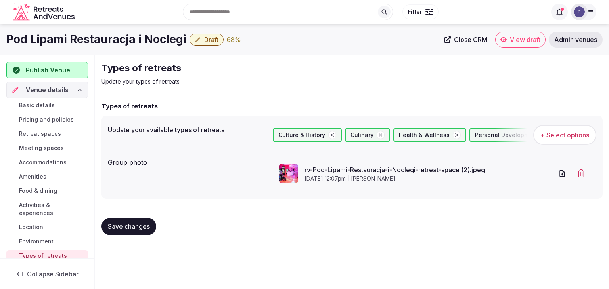
click at [127, 224] on span "Save changes" at bounding box center [129, 227] width 42 height 8
click at [33, 211] on span "Activities & experiences" at bounding box center [52, 209] width 66 height 16
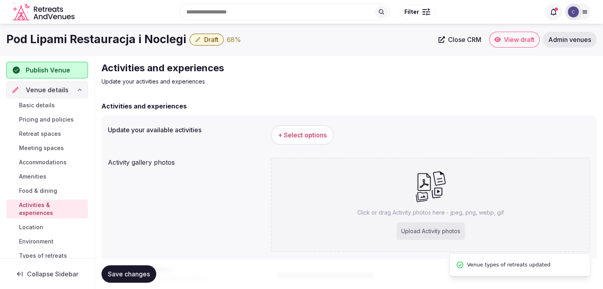
click at [315, 135] on span "+ Select options" at bounding box center [302, 135] width 49 height 9
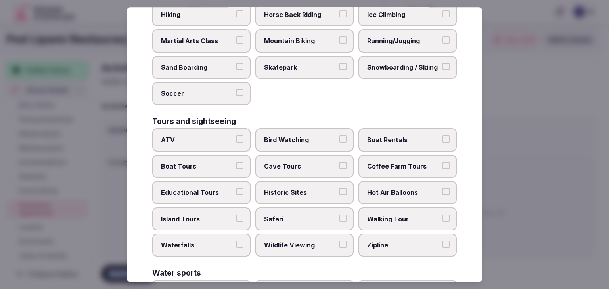
scroll to position [612, 0]
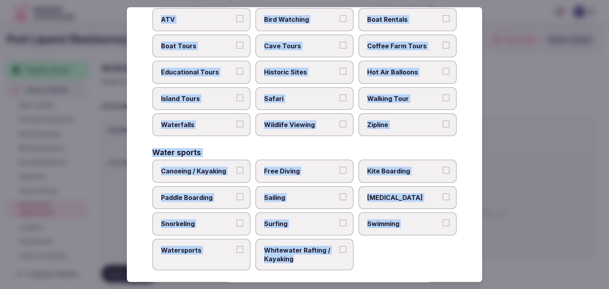
drag, startPoint x: 149, startPoint y: 53, endPoint x: 382, endPoint y: 262, distance: 313.4
click at [382, 262] on div "Select your activities Choose all applicable activities offered. Culture Dancin…" at bounding box center [304, 144] width 355 height 275
copy div "Choose all applicable activities offered. Culture Dancing Food and Culinary Cla…"
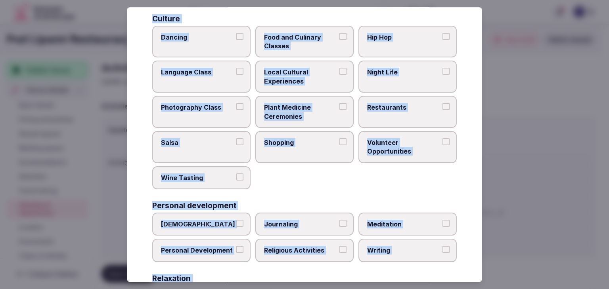
scroll to position [0, 0]
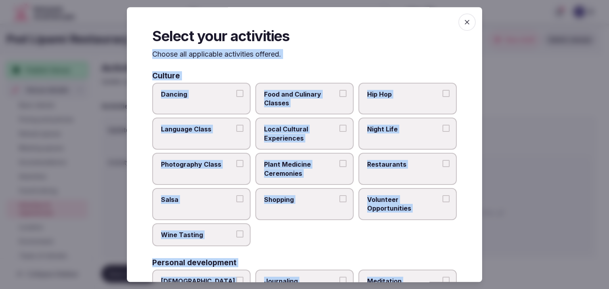
click at [336, 123] on label "Local Cultural Experiences" at bounding box center [304, 134] width 98 height 32
click at [339, 125] on button "Local Cultural Experiences" at bounding box center [342, 128] width 7 height 7
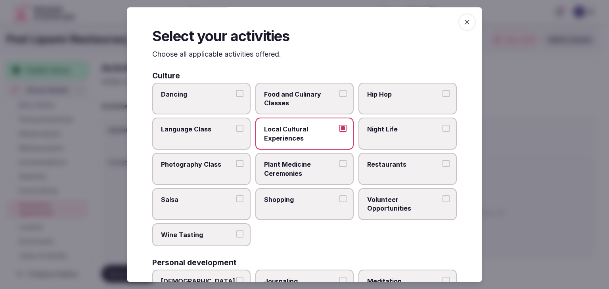
click at [381, 162] on span "Restaurants" at bounding box center [403, 164] width 73 height 9
click at [443, 162] on button "Restaurants" at bounding box center [446, 163] width 7 height 7
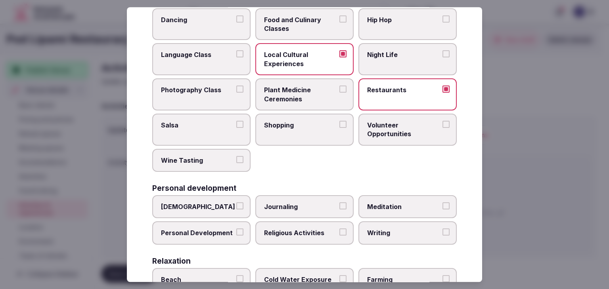
scroll to position [198, 0]
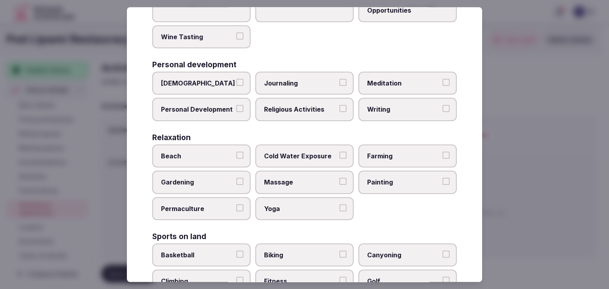
click at [220, 109] on span "Personal Development" at bounding box center [197, 109] width 73 height 9
click at [236, 109] on button "Personal Development" at bounding box center [239, 108] width 7 height 7
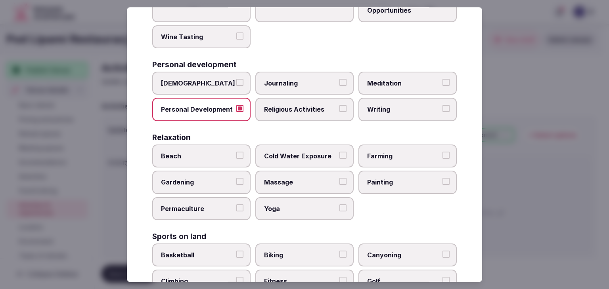
click at [366, 77] on label "Meditation" at bounding box center [407, 83] width 98 height 23
click at [443, 79] on button "Meditation" at bounding box center [446, 82] width 7 height 7
click at [297, 181] on span "Massage" at bounding box center [300, 182] width 73 height 9
click at [339, 181] on button "Massage" at bounding box center [342, 181] width 7 height 7
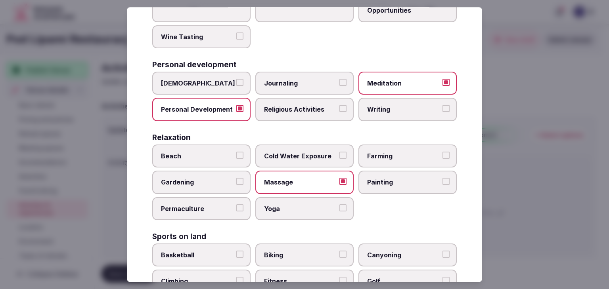
scroll to position [317, 0]
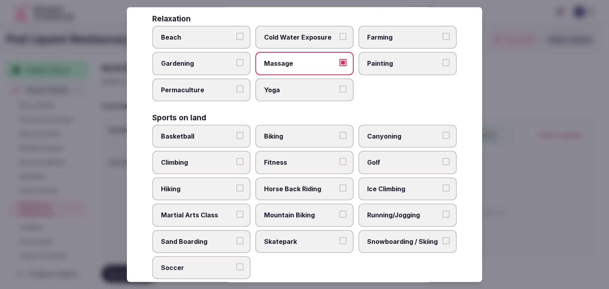
click at [292, 132] on span "Biking" at bounding box center [300, 136] width 73 height 9
click at [339, 132] on button "Biking" at bounding box center [342, 135] width 7 height 7
click at [233, 178] on label "Hiking" at bounding box center [201, 189] width 98 height 23
click at [236, 185] on button "Hiking" at bounding box center [239, 188] width 7 height 7
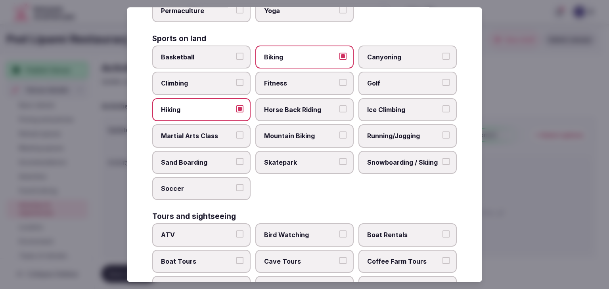
scroll to position [476, 0]
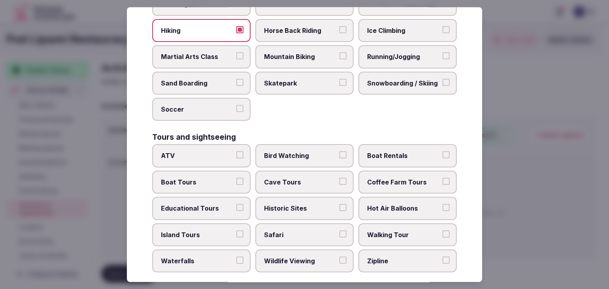
click at [368, 231] on span "Walking Tour" at bounding box center [403, 235] width 73 height 9
click at [443, 231] on button "Walking Tour" at bounding box center [446, 234] width 7 height 7
click at [213, 197] on label "Educational Tours" at bounding box center [201, 208] width 98 height 23
click at [236, 204] on button "Educational Tours" at bounding box center [239, 207] width 7 height 7
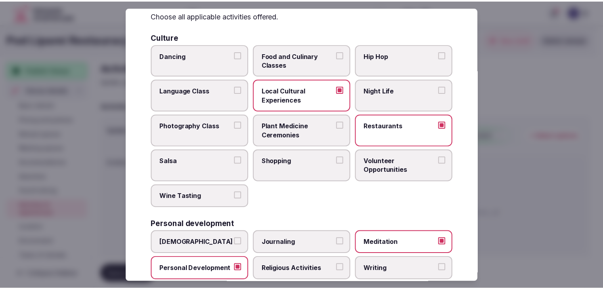
scroll to position [0, 0]
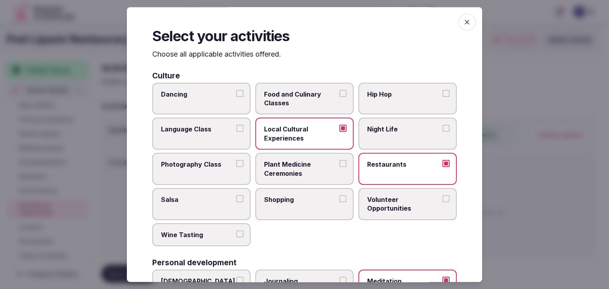
click at [465, 24] on icon "button" at bounding box center [467, 22] width 5 height 5
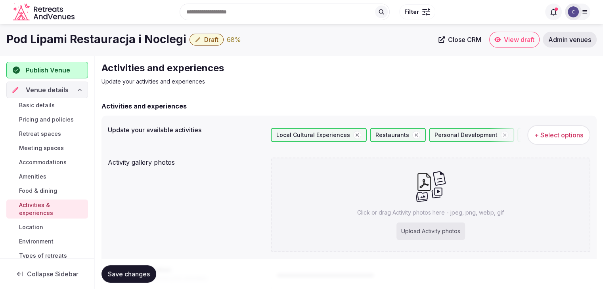
click at [130, 272] on span "Save changes" at bounding box center [129, 274] width 42 height 8
click at [41, 100] on link "Basic details" at bounding box center [47, 105] width 82 height 11
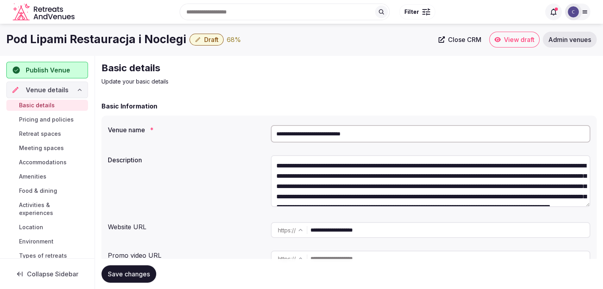
click at [386, 230] on input "**********" at bounding box center [449, 230] width 279 height 16
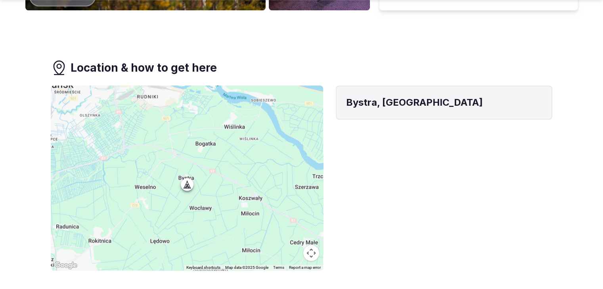
scroll to position [793, 0]
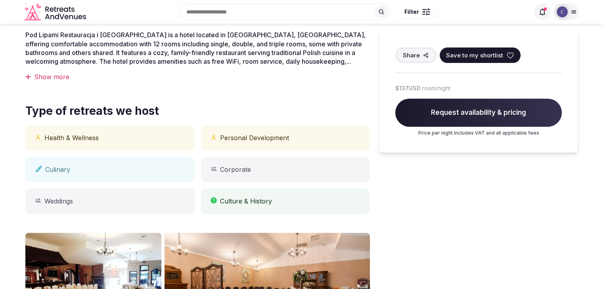
scroll to position [198, 0]
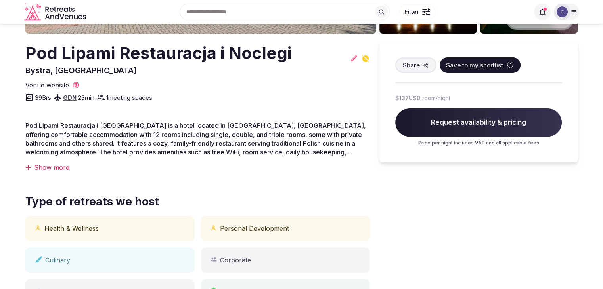
click at [171, 57] on h2 "Pod Lipami Restauracja i Noclegi" at bounding box center [158, 53] width 266 height 23
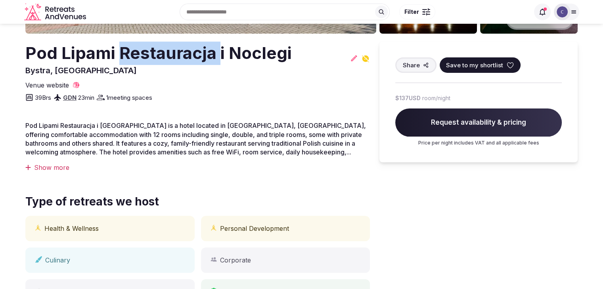
click at [171, 57] on h2 "Pod Lipami Restauracja i Noclegi" at bounding box center [158, 53] width 266 height 23
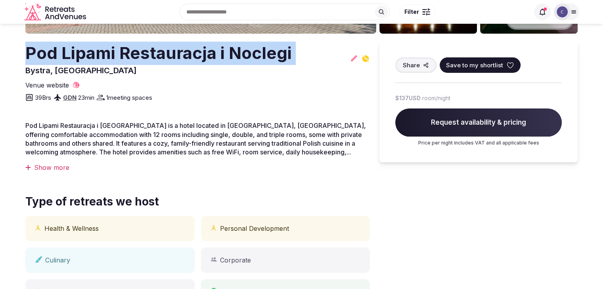
click at [171, 57] on h2 "Pod Lipami Restauracja i Noclegi" at bounding box center [158, 53] width 266 height 23
copy h2 "Pod Lipami Restauracja i Noclegi"
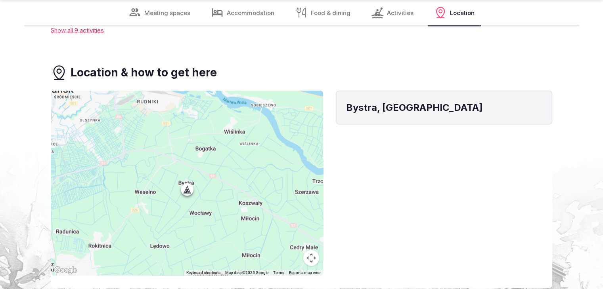
scroll to position [1864, 0]
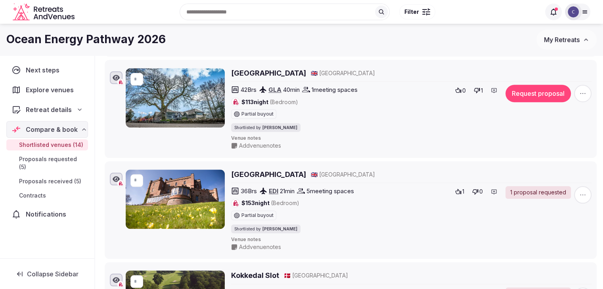
scroll to position [793, 0]
